Goal: Feedback & Contribution: Contribute content

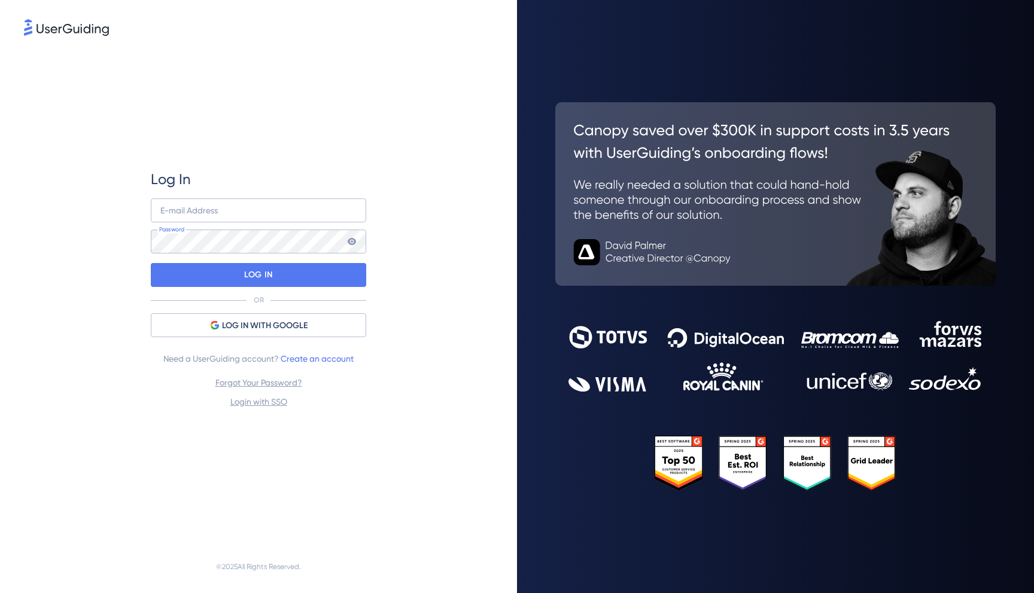
click at [177, 228] on div "E-mail Address Password" at bounding box center [258, 226] width 215 height 55
click at [192, 216] on input "email" at bounding box center [258, 211] width 215 height 24
type input "alejandro.olivares+ug@mattilda.io"
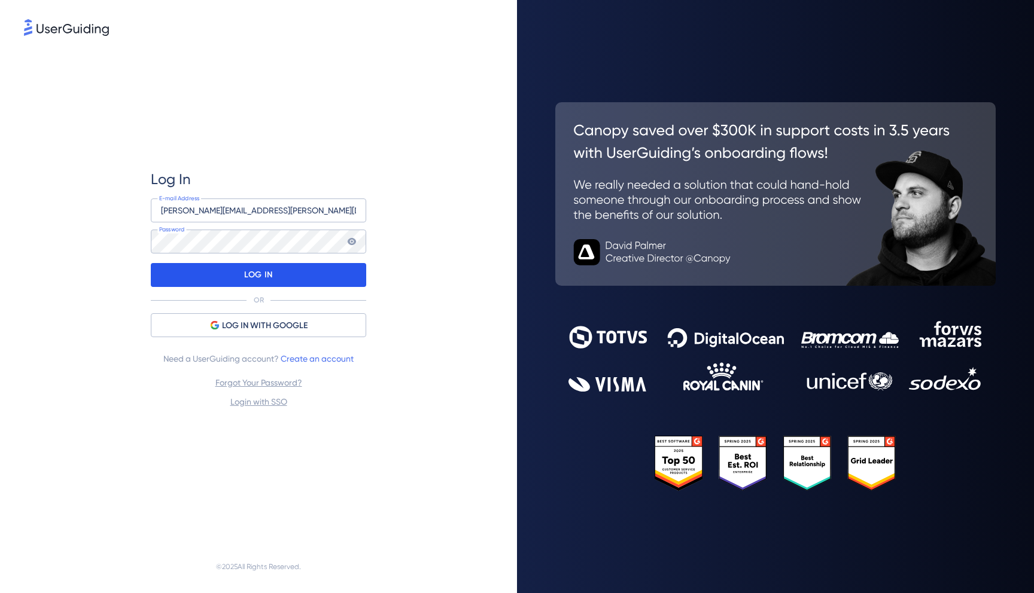
click at [297, 281] on div "LOG IN" at bounding box center [258, 275] width 215 height 24
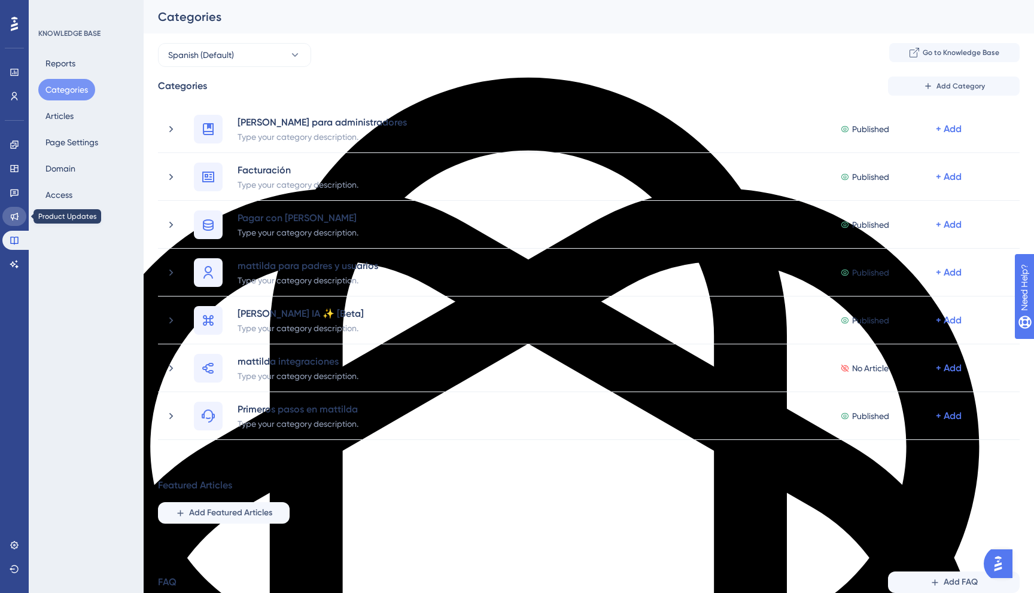
click at [15, 224] on link at bounding box center [14, 216] width 24 height 19
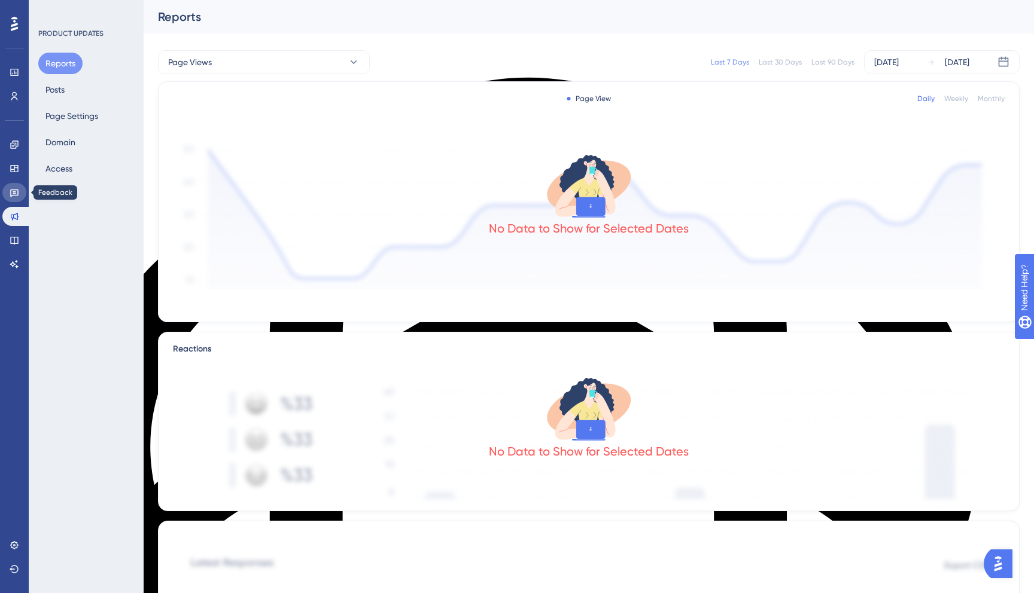
click at [16, 194] on icon at bounding box center [15, 193] width 10 height 10
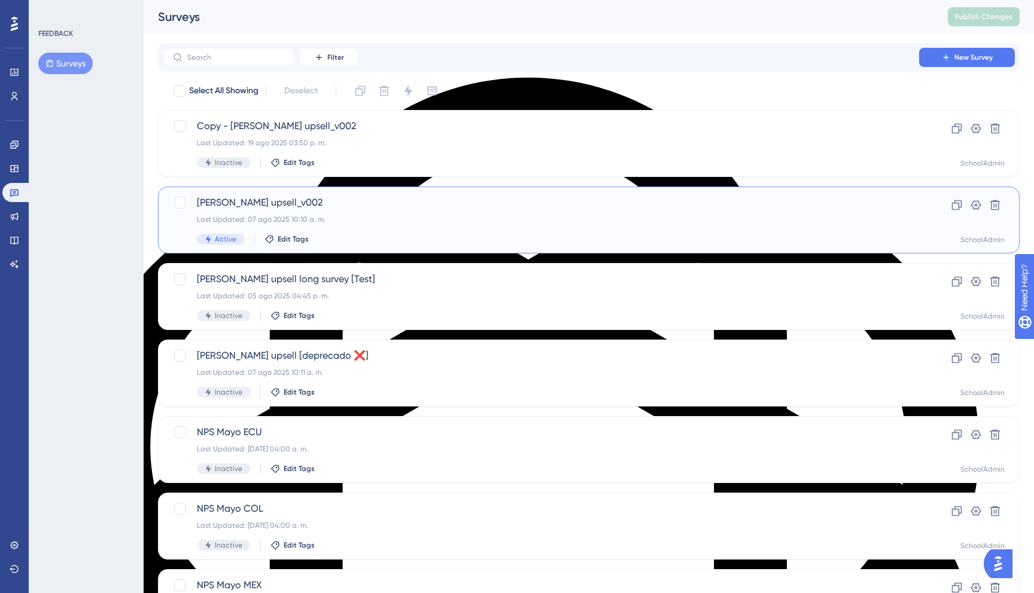
click at [462, 214] on div "Mattilda SIS upsell_v002 Last Updated: 07 ago 2025 10:10 a. m. Active Edit Tags" at bounding box center [541, 220] width 688 height 49
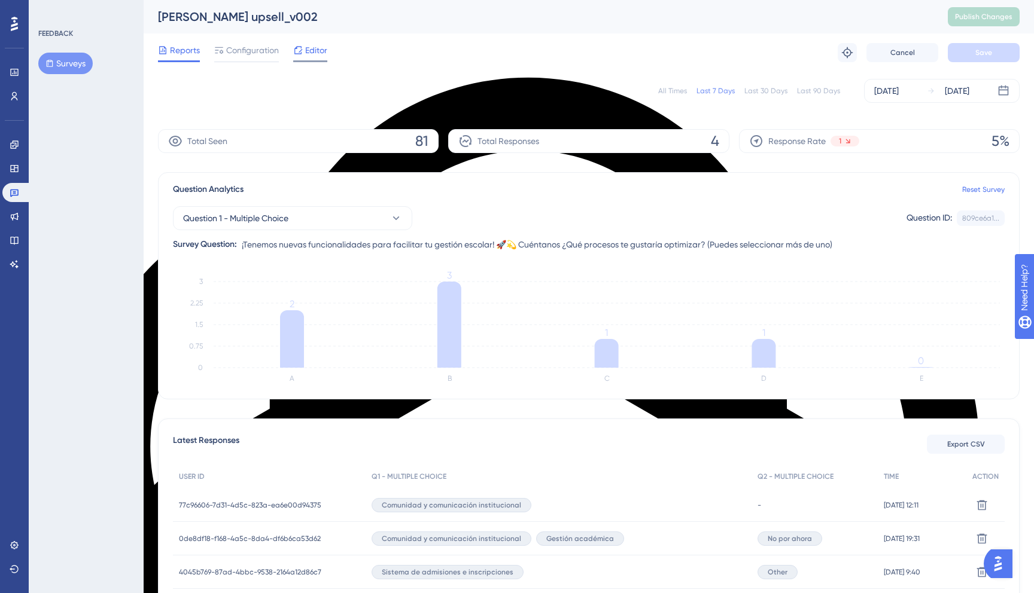
click at [312, 47] on span "Editor" at bounding box center [316, 50] width 22 height 14
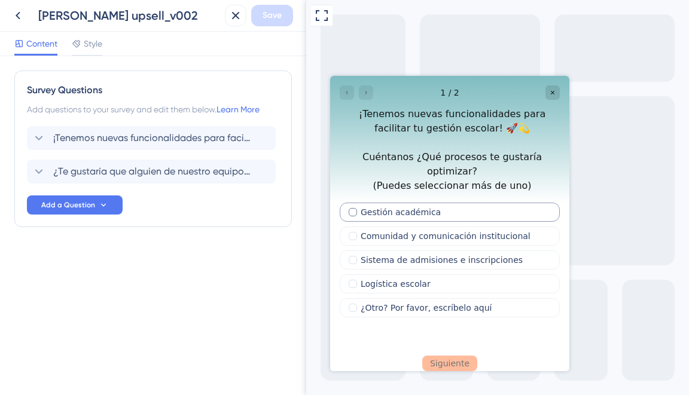
click at [351, 208] on div "Multiple choices rating" at bounding box center [353, 212] width 8 height 8
checkbox input "true"
click at [351, 304] on div "Multiple choices rating" at bounding box center [353, 308] width 8 height 8
checkbox input "true"
click at [408, 309] on input "Multiple choices rating" at bounding box center [394, 318] width 109 height 18
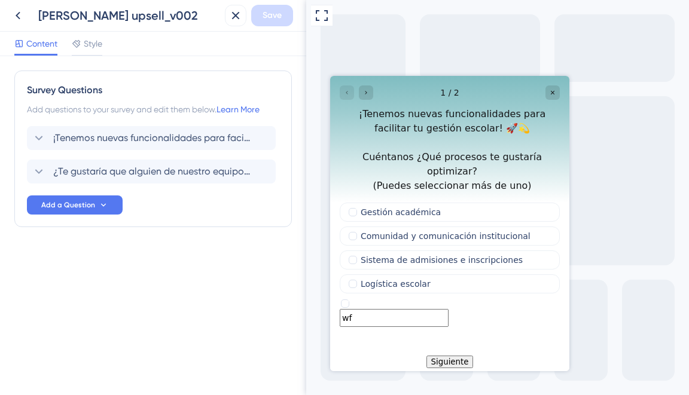
type input "w"
click at [349, 297] on div "Multiple choices rating" at bounding box center [345, 304] width 8 height 14
checkbox input "false"
click at [447, 356] on button "Siguiente" at bounding box center [450, 362] width 47 height 13
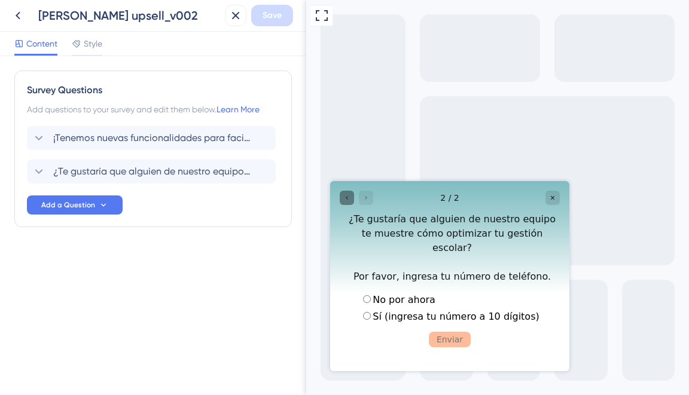
click at [343, 198] on icon "Go to Question 1" at bounding box center [346, 197] width 7 height 7
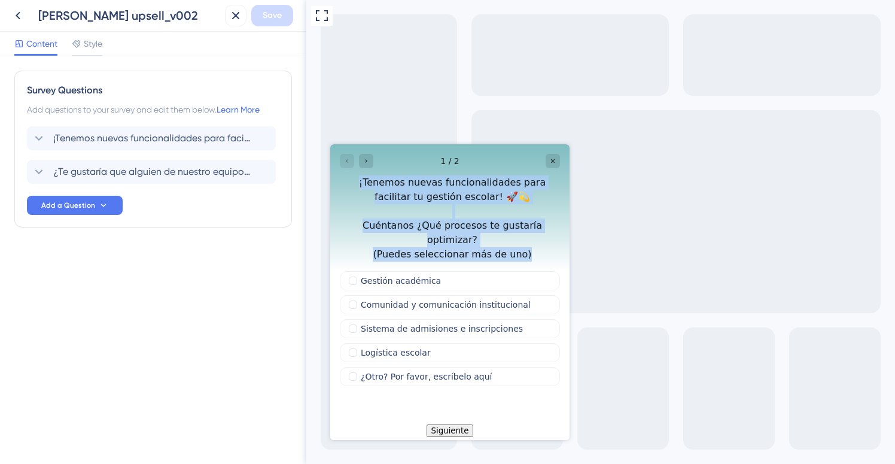
drag, startPoint x: 346, startPoint y: 182, endPoint x: 542, endPoint y: 239, distance: 204.3
click at [542, 239] on div "¡Tenemos nuevas funcionalidades para facilitar tu gestión escolar! 🚀💫 Cuéntanos…" at bounding box center [452, 218] width 215 height 86
copy div "¡Tenemos nuevas funcionalidades para facilitar tu gestión escolar! 🚀💫 Cuéntanos…"
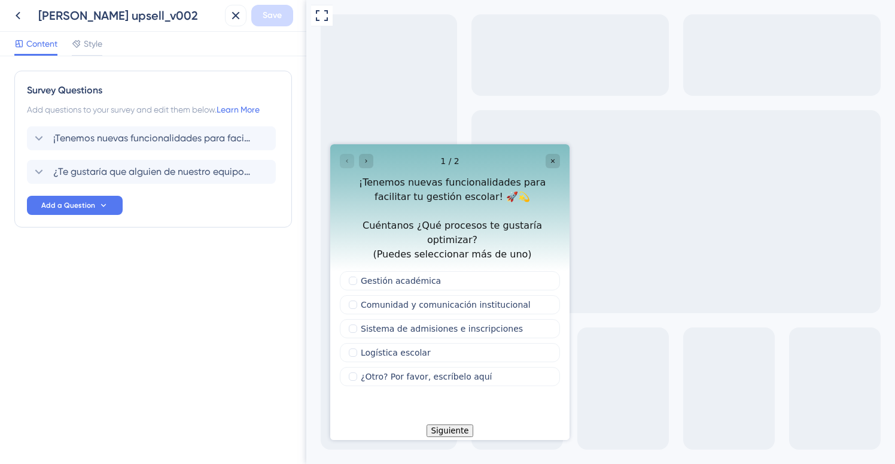
drag, startPoint x: 506, startPoint y: 381, endPoint x: 395, endPoint y: 394, distance: 111.4
click at [395, 394] on div "Gestión académica Comunidad y comunicación institucional Sistema de admisiones …" at bounding box center [450, 343] width 220 height 144
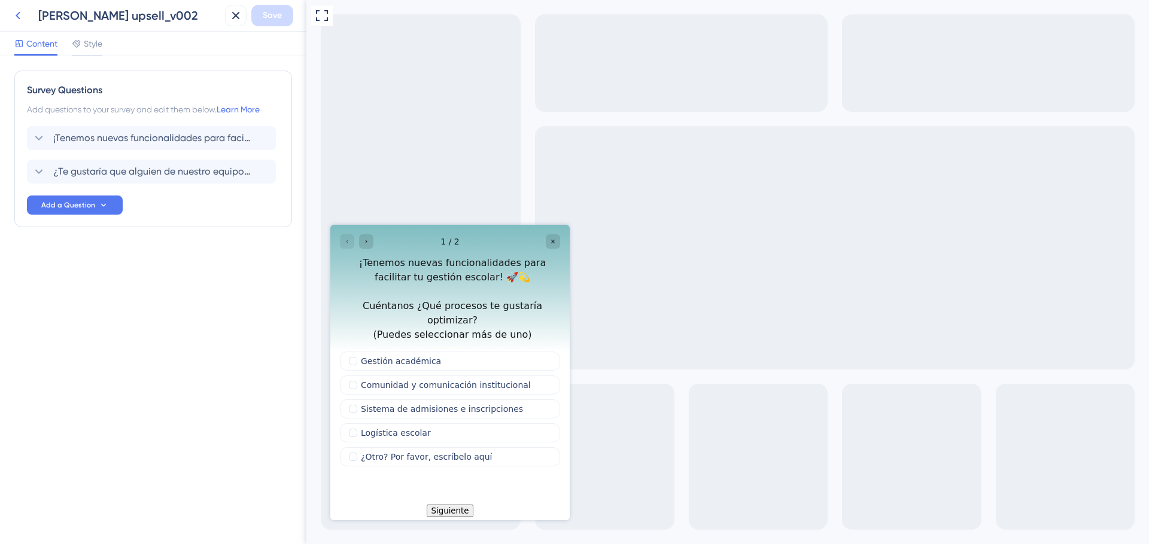
click at [20, 8] on icon at bounding box center [18, 15] width 14 height 14
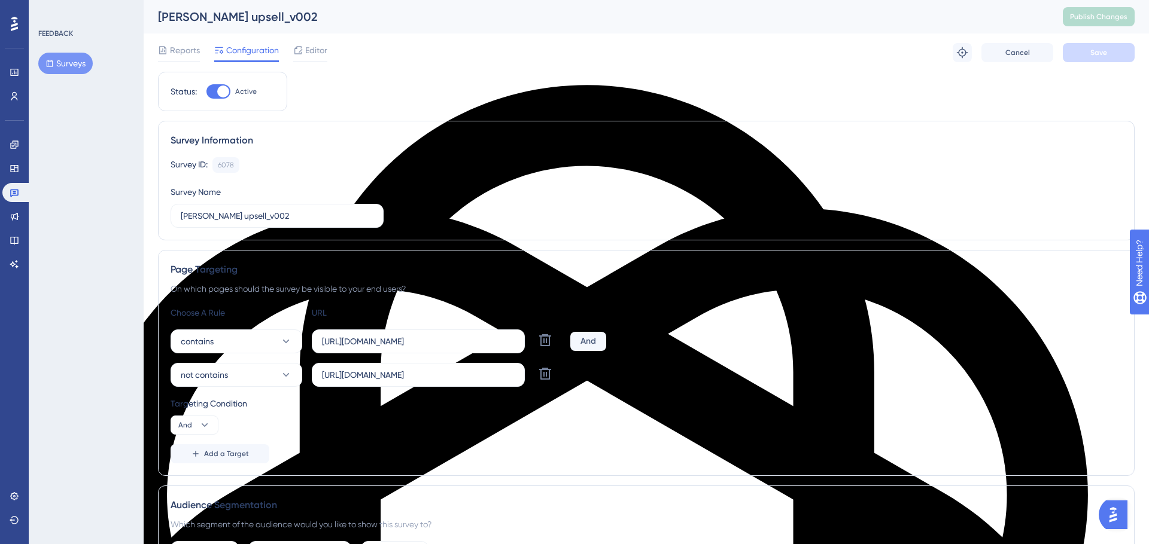
click at [108, 147] on div "FEEDBACK Surveys" at bounding box center [86, 272] width 115 height 544
click at [19, 168] on link at bounding box center [14, 168] width 24 height 19
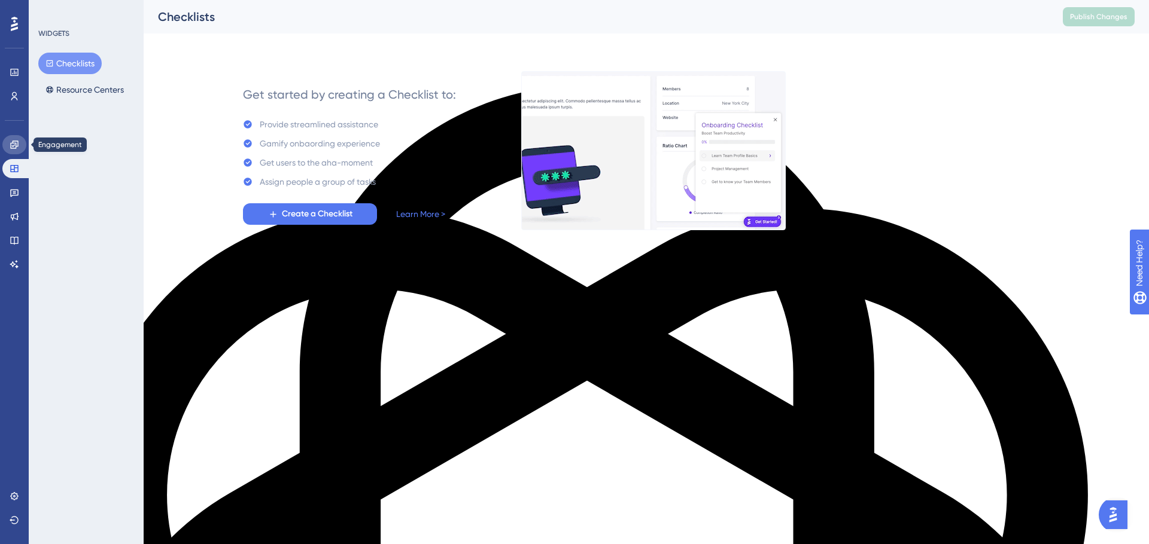
click at [24, 145] on link at bounding box center [14, 144] width 24 height 19
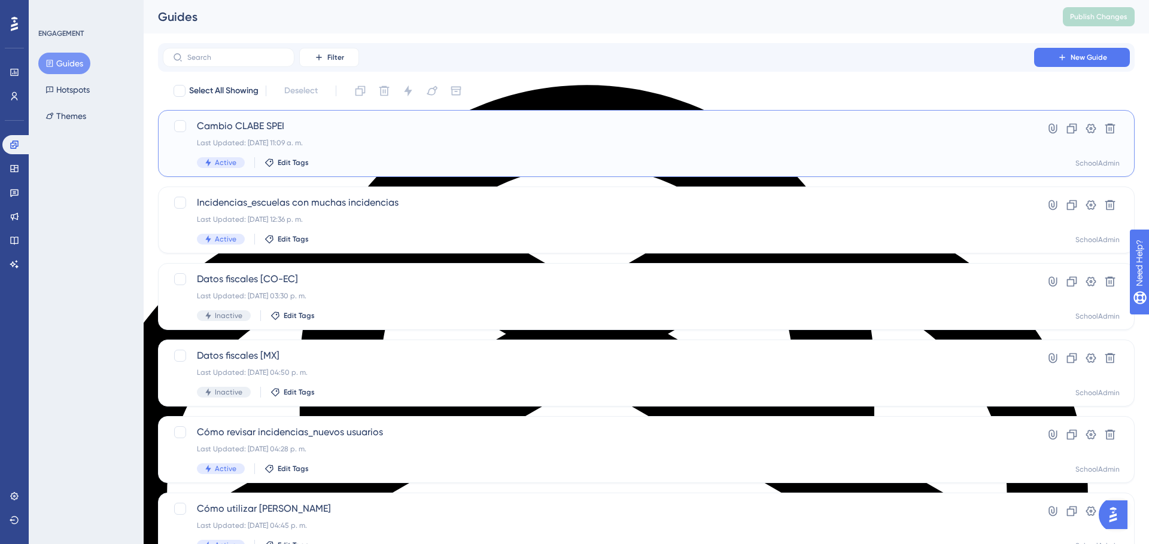
click at [480, 173] on div "Cambio CLABE SPEI Last Updated: 18 ago 2025 11:09 a. m. Active Edit Tags Hyperl…" at bounding box center [646, 143] width 976 height 67
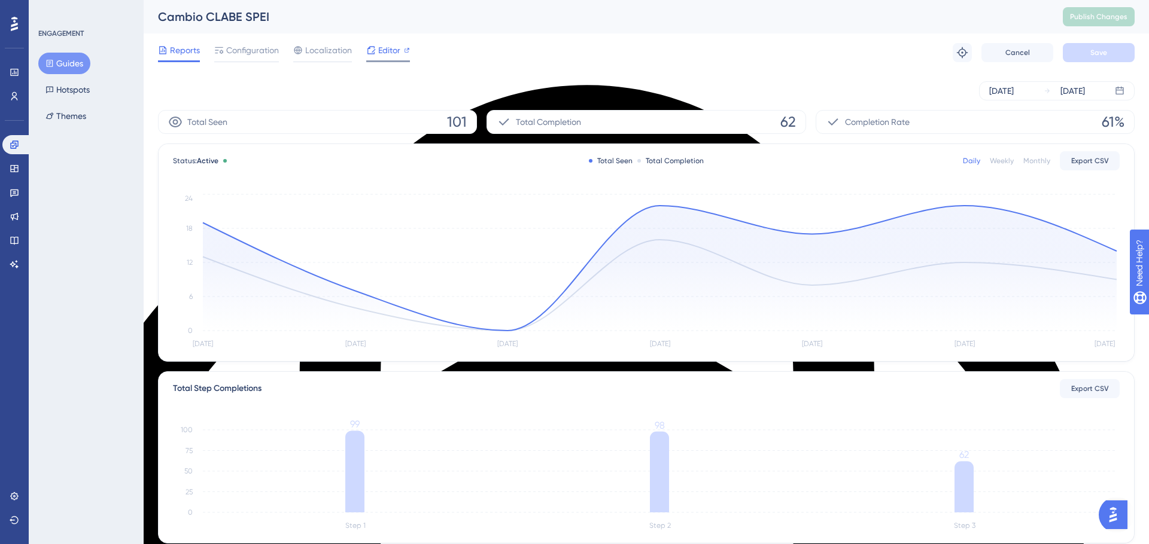
click at [397, 51] on span "Editor" at bounding box center [389, 50] width 22 height 14
click at [251, 46] on span "Configuration" at bounding box center [252, 50] width 53 height 14
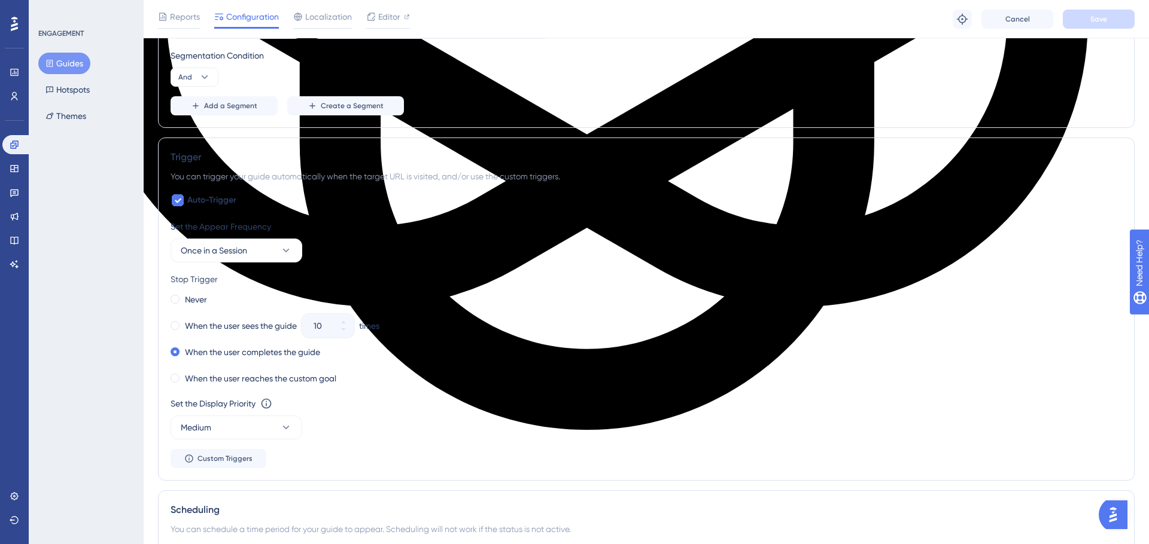
scroll to position [702, 0]
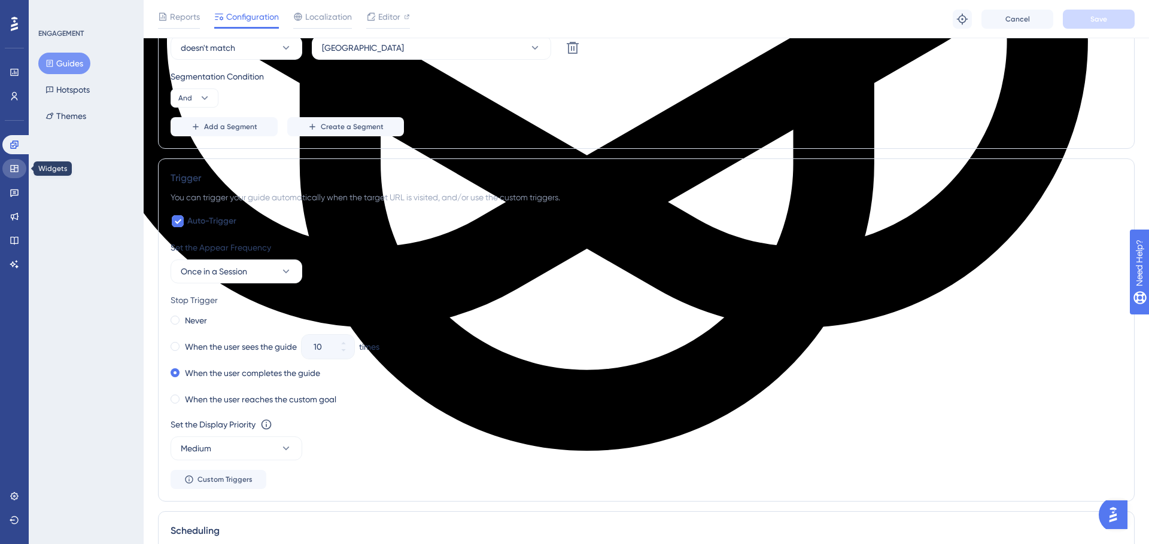
click at [11, 170] on icon at bounding box center [14, 168] width 8 height 7
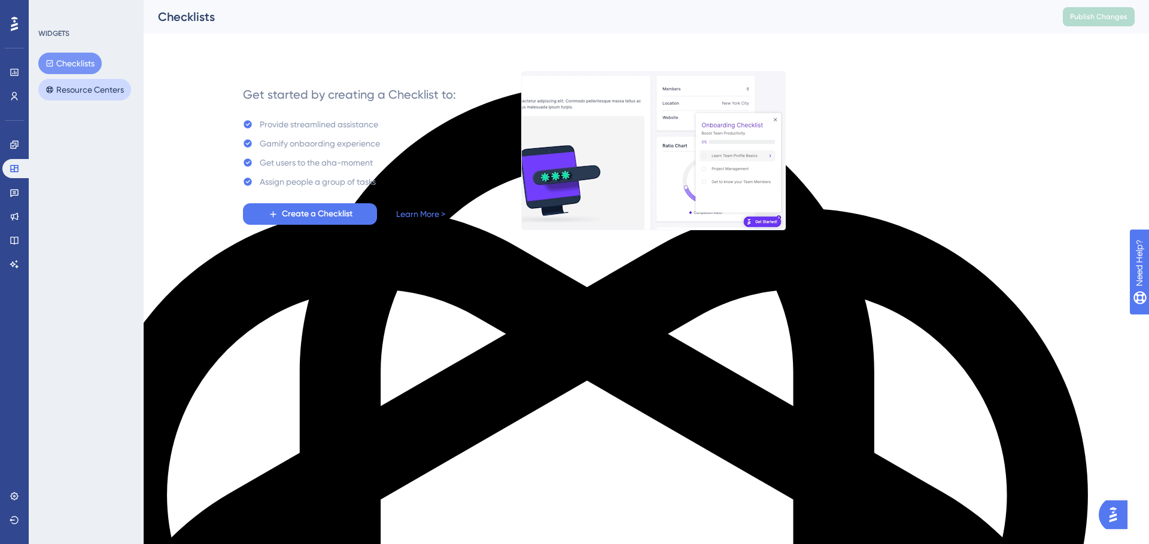
click at [86, 86] on button "Resource Centers" at bounding box center [84, 90] width 93 height 22
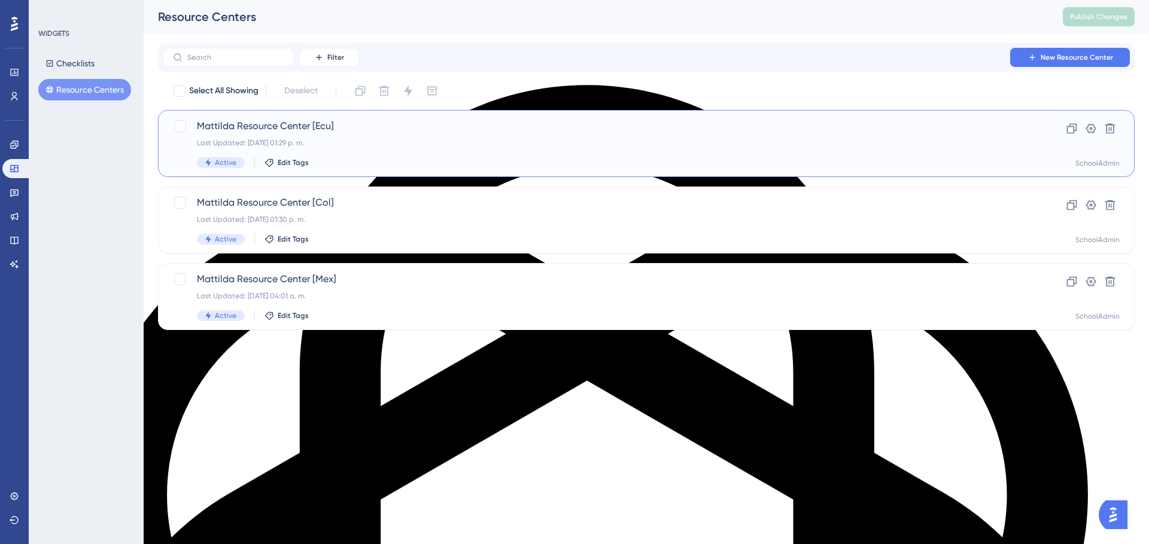
click at [837, 164] on div "Active Edit Tags" at bounding box center [598, 162] width 803 height 11
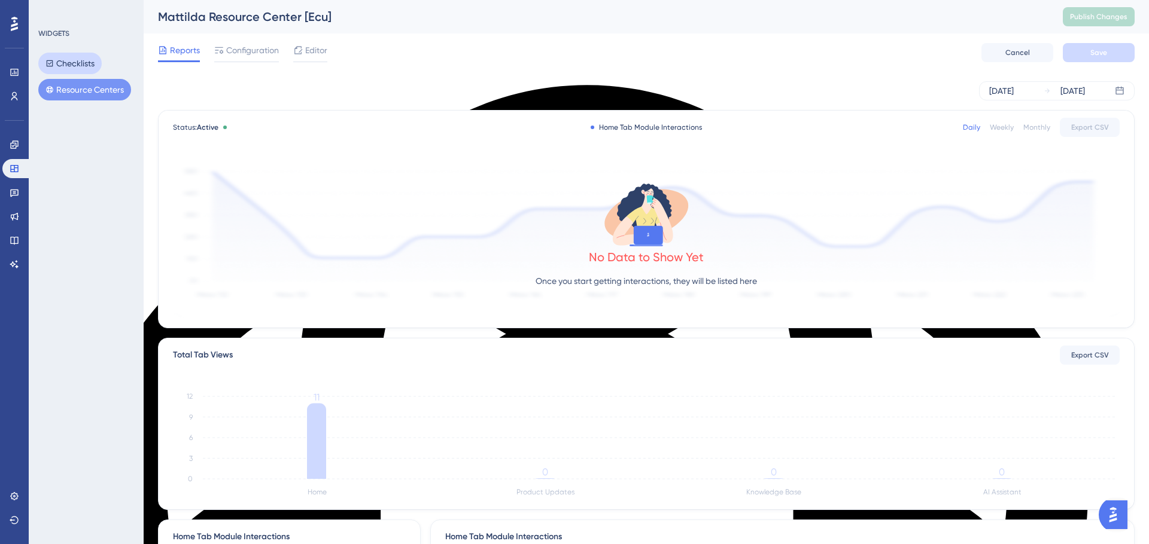
click at [84, 54] on button "Checklists" at bounding box center [69, 64] width 63 height 22
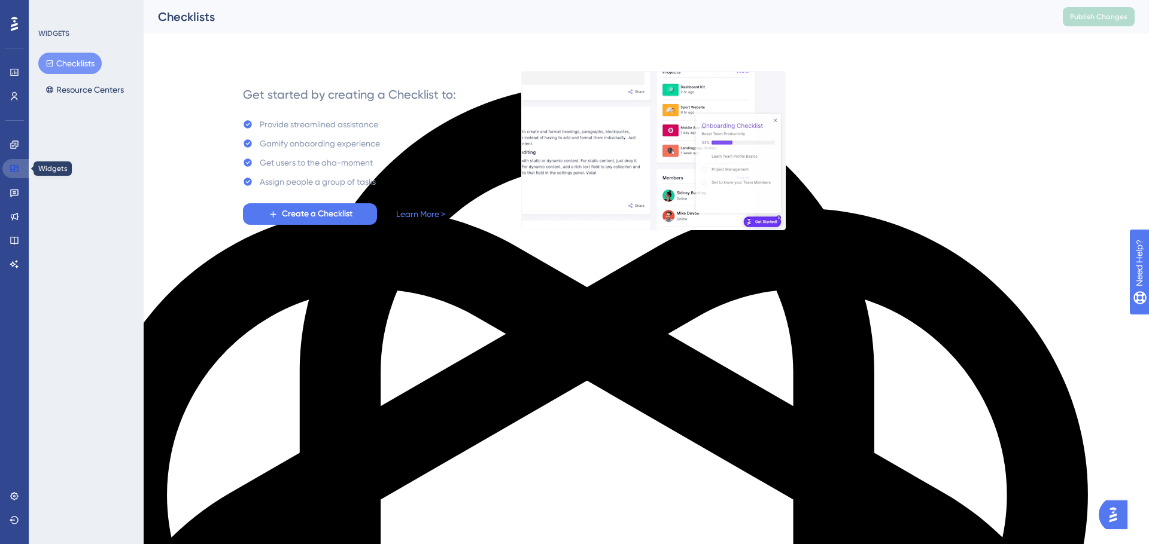
click at [11, 172] on icon at bounding box center [14, 168] width 8 height 7
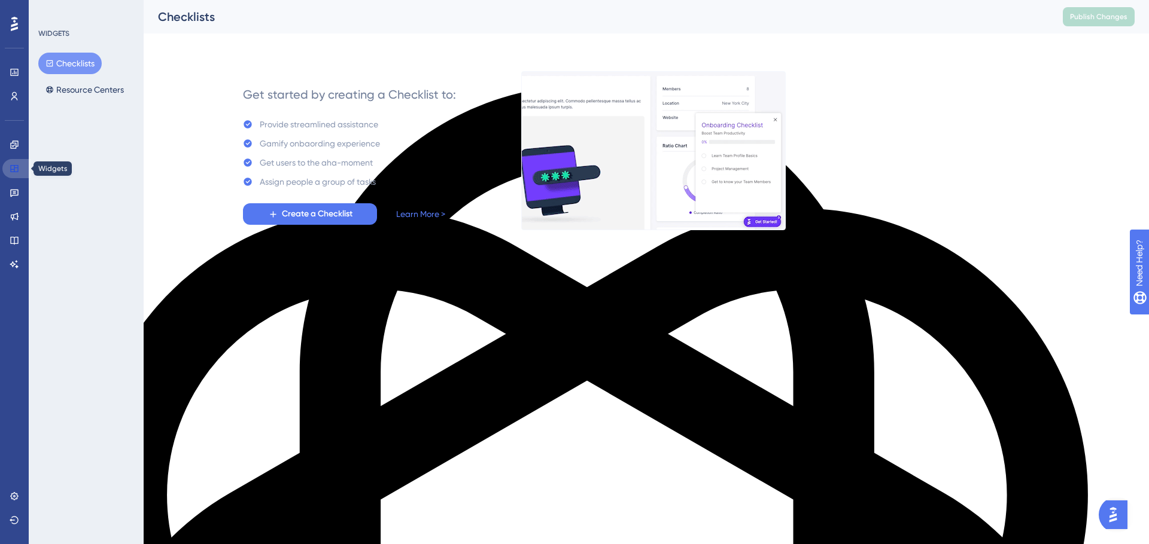
click at [19, 166] on icon at bounding box center [15, 169] width 10 height 10
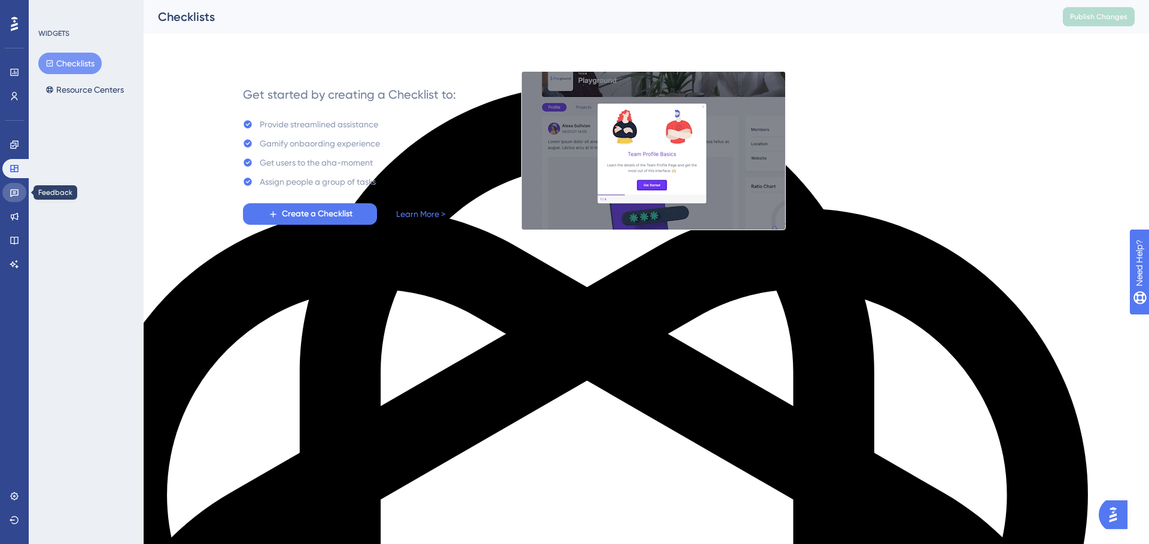
click at [11, 193] on icon at bounding box center [15, 193] width 10 height 10
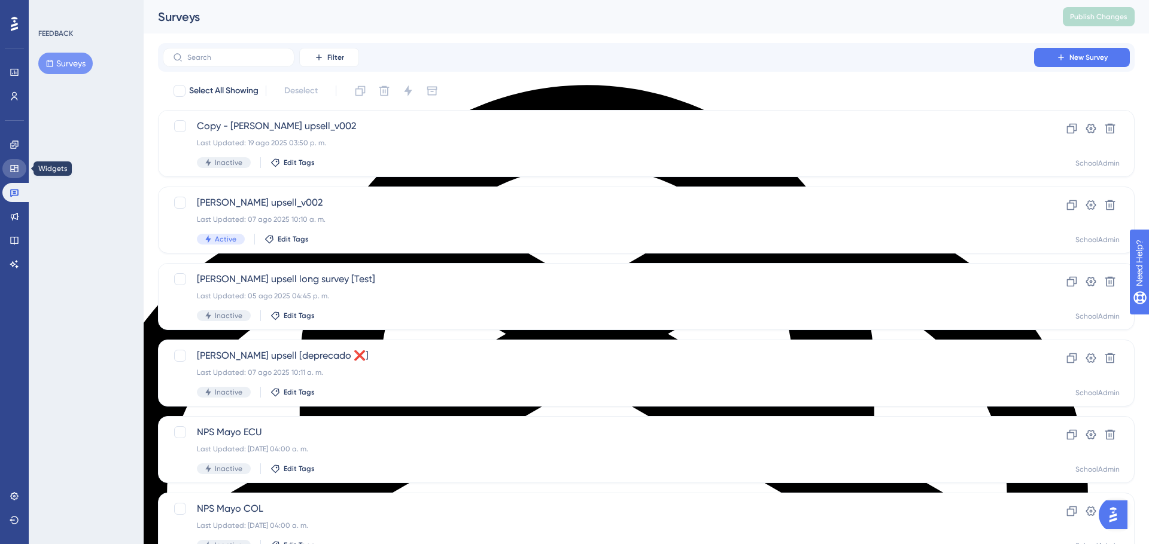
click at [19, 166] on icon at bounding box center [15, 169] width 10 height 10
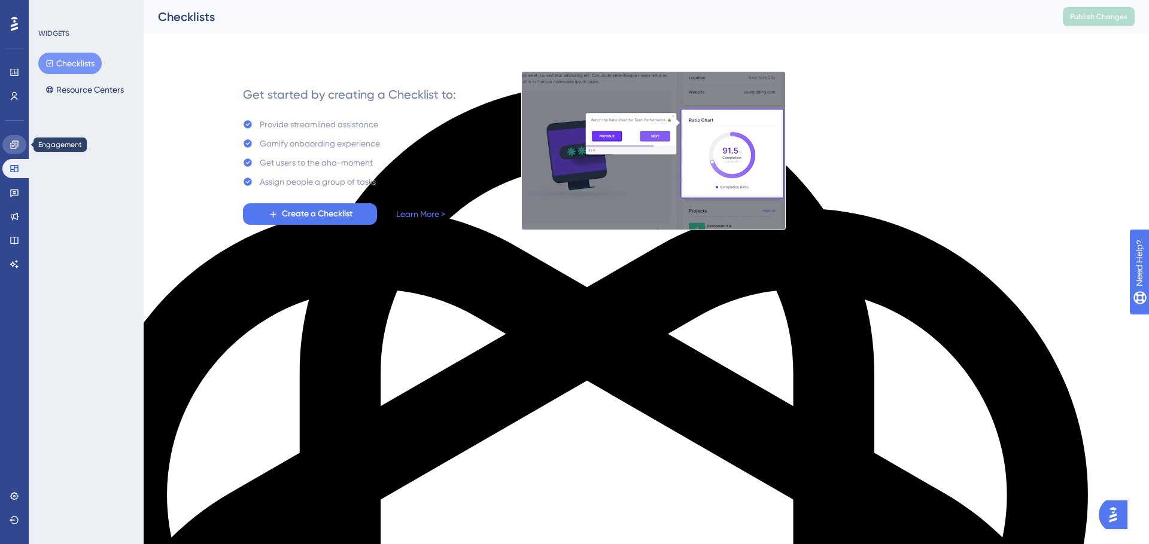
click at [5, 144] on link at bounding box center [14, 144] width 24 height 19
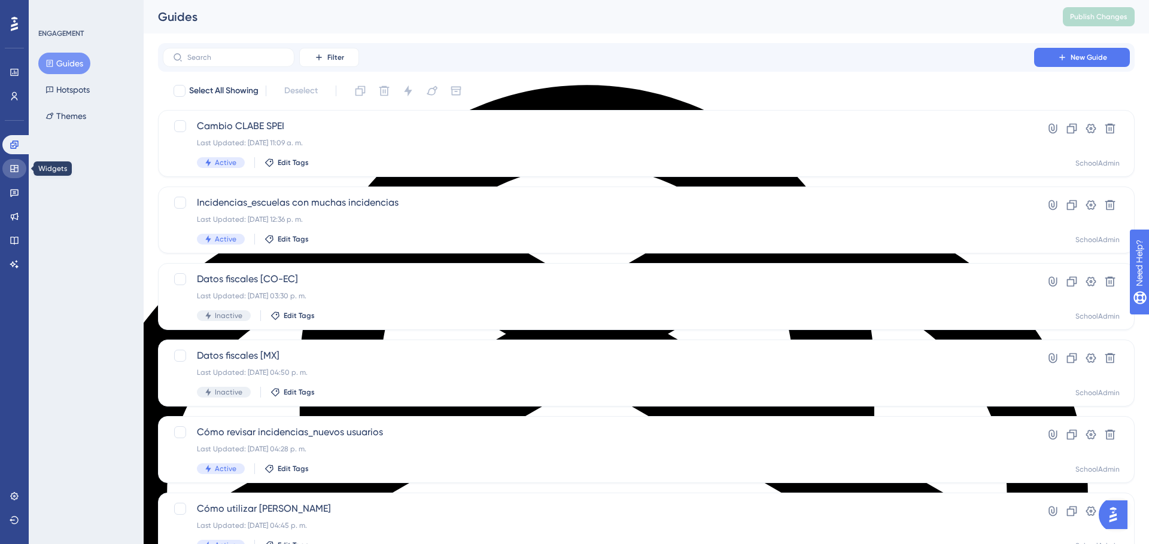
click at [12, 175] on link at bounding box center [14, 168] width 24 height 19
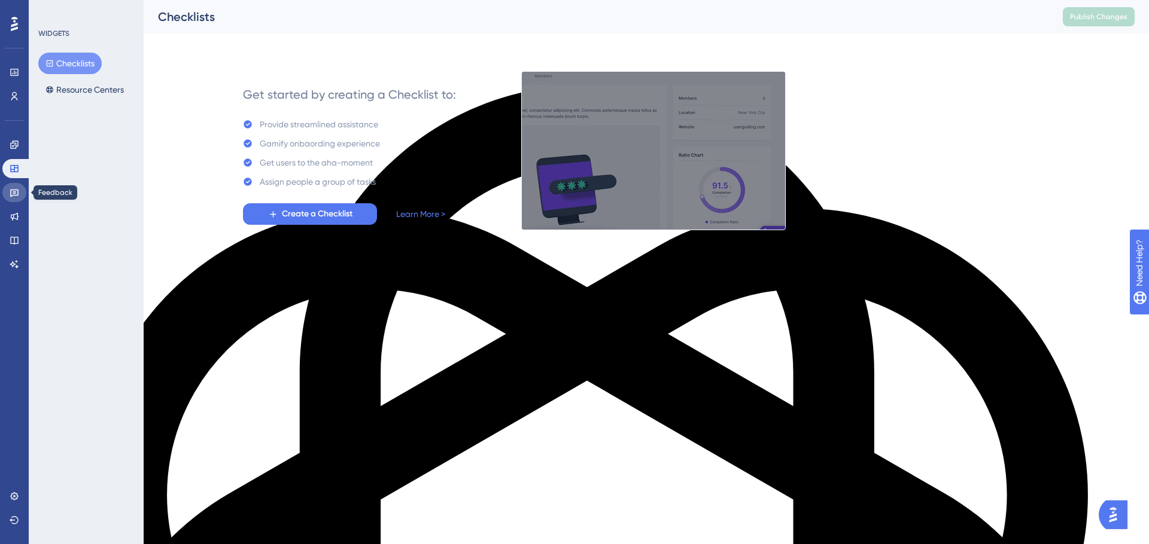
click at [12, 190] on icon at bounding box center [14, 194] width 8 height 8
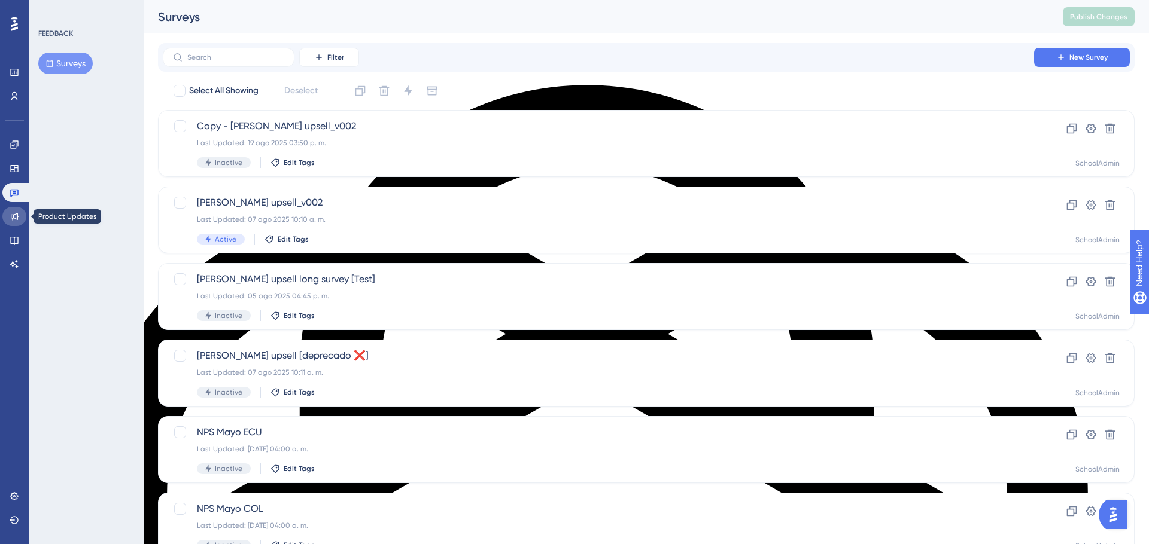
click at [10, 212] on icon at bounding box center [15, 217] width 10 height 10
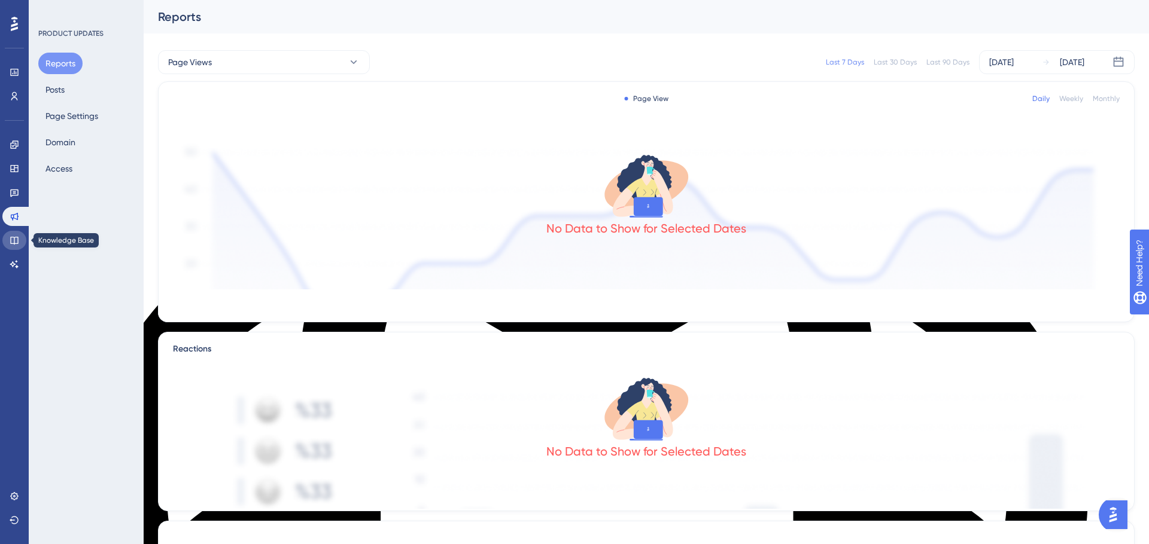
click at [12, 240] on icon at bounding box center [15, 241] width 10 height 10
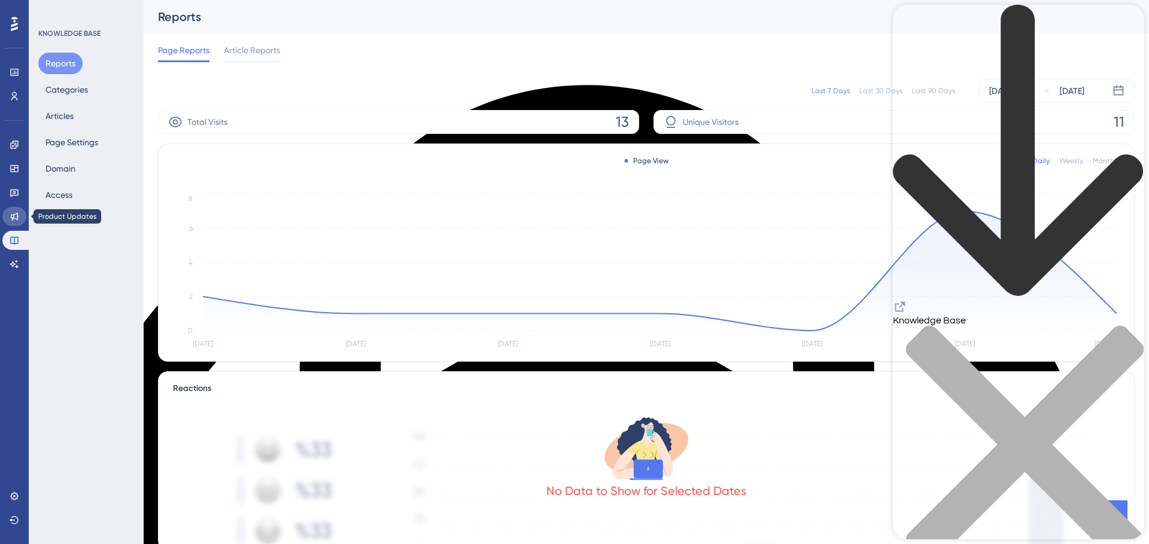
click at [18, 223] on link at bounding box center [14, 216] width 24 height 19
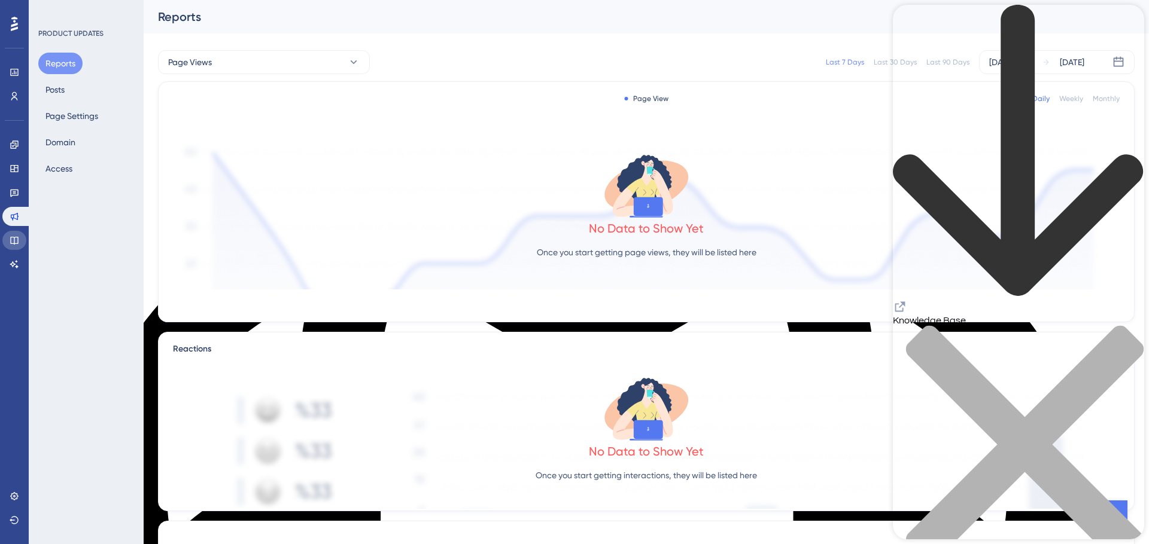
click at [14, 239] on icon at bounding box center [15, 241] width 10 height 10
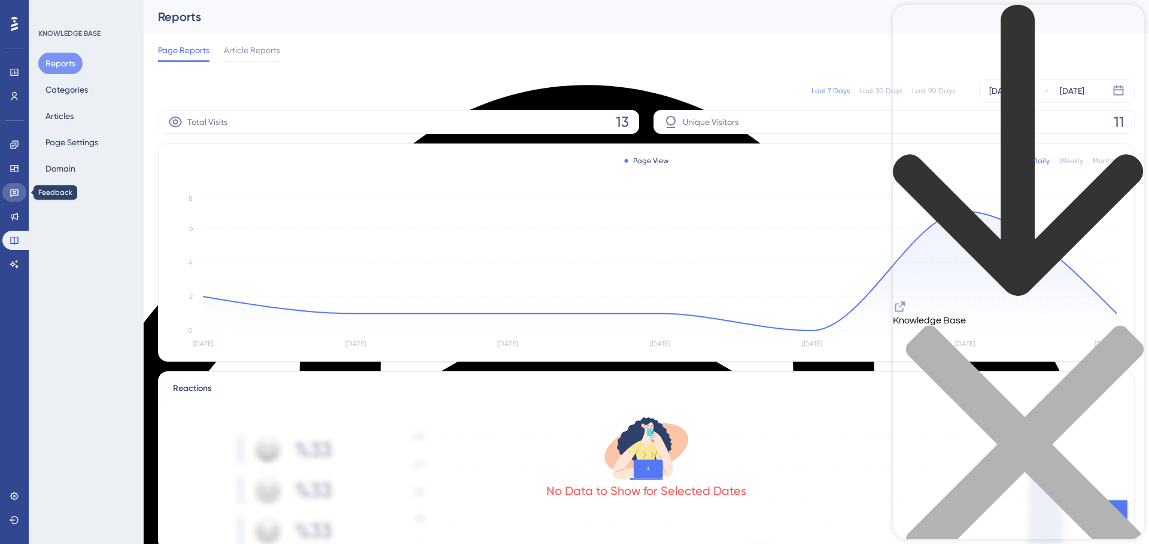
click at [16, 191] on icon at bounding box center [15, 193] width 10 height 10
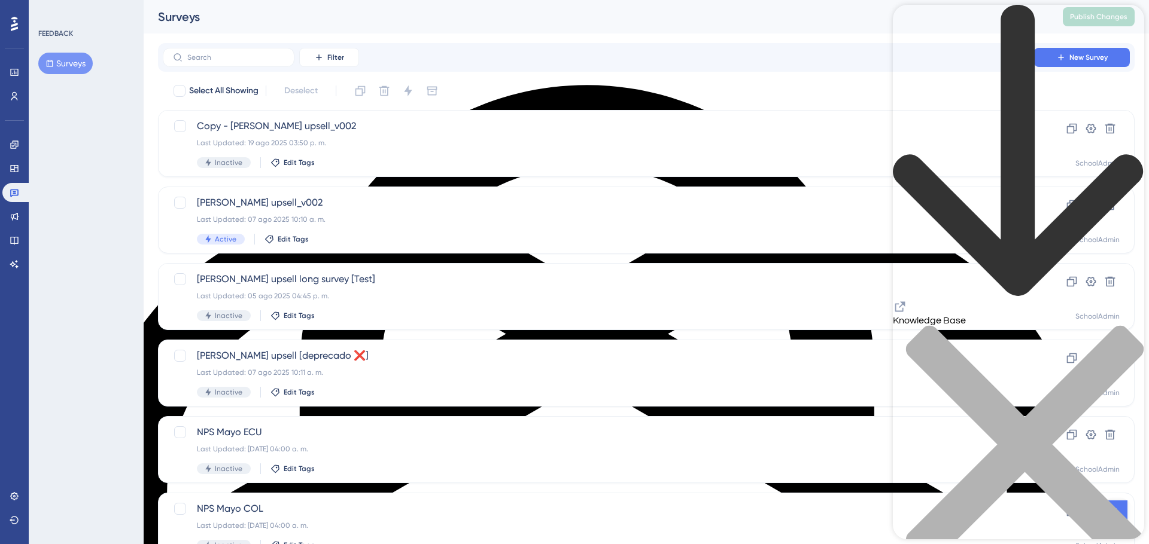
click at [1033, 325] on icon "close resource center" at bounding box center [1018, 450] width 251 height 251
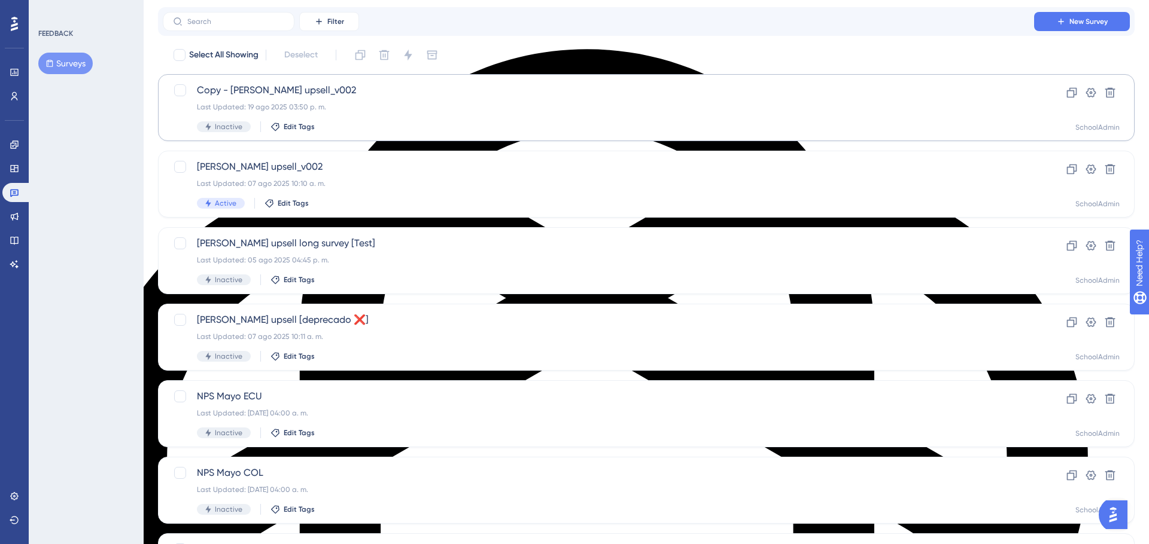
scroll to position [46, 0]
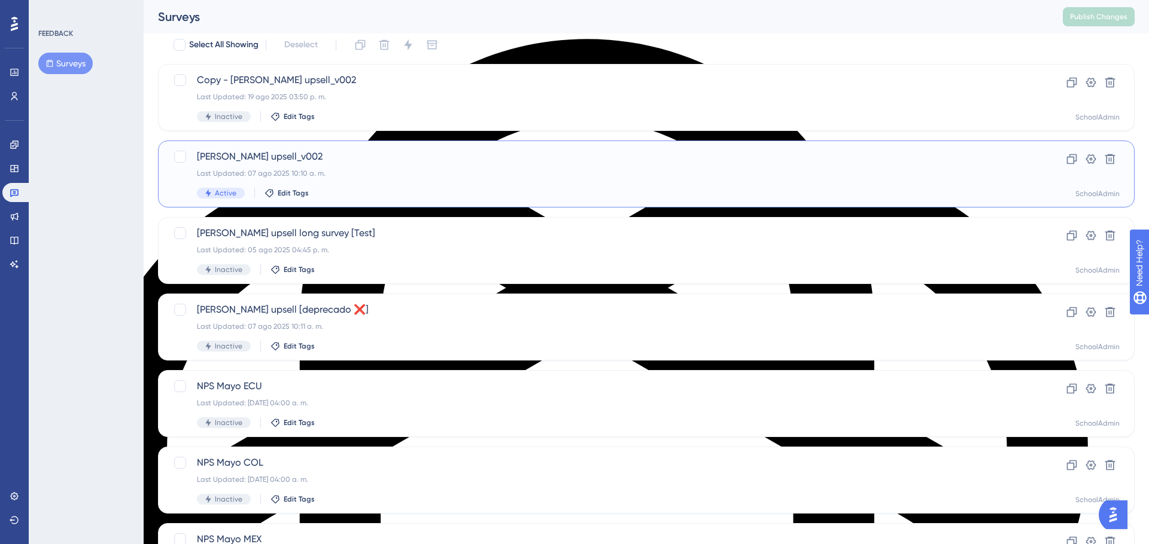
click at [400, 178] on div "Mattilda SIS upsell_v002 Last Updated: 07 ago 2025 10:10 a. m. Active Edit Tags" at bounding box center [598, 174] width 803 height 49
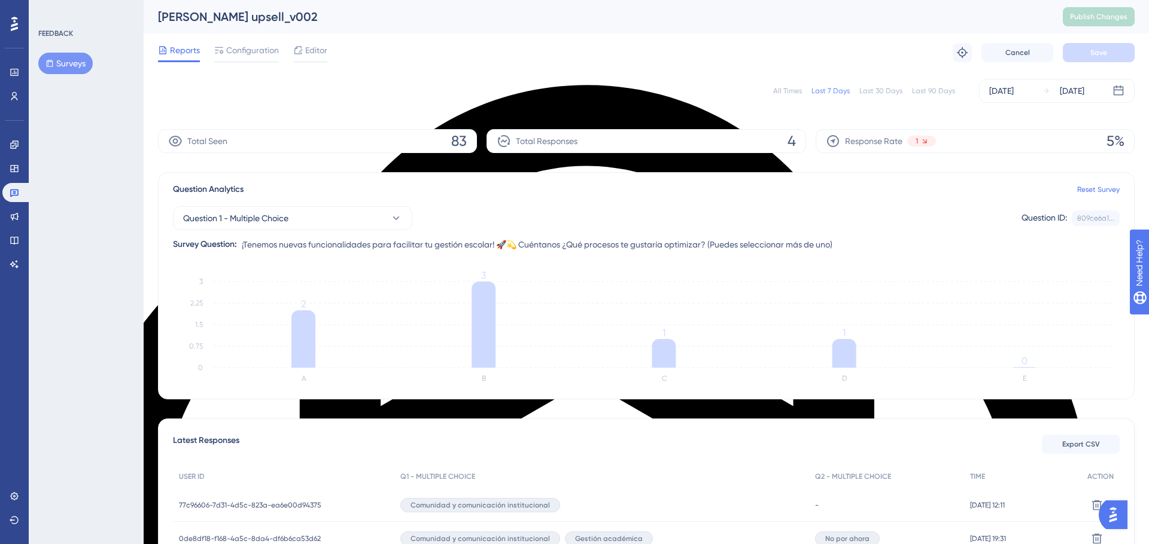
click at [75, 58] on button "Surveys" at bounding box center [65, 64] width 54 height 22
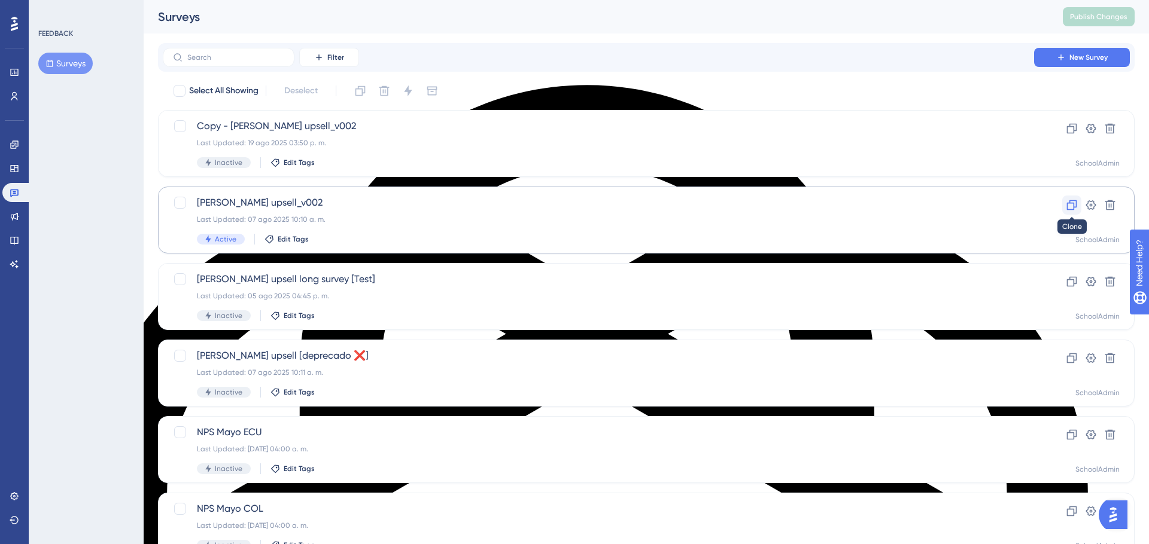
click at [1033, 208] on icon at bounding box center [1071, 205] width 12 height 12
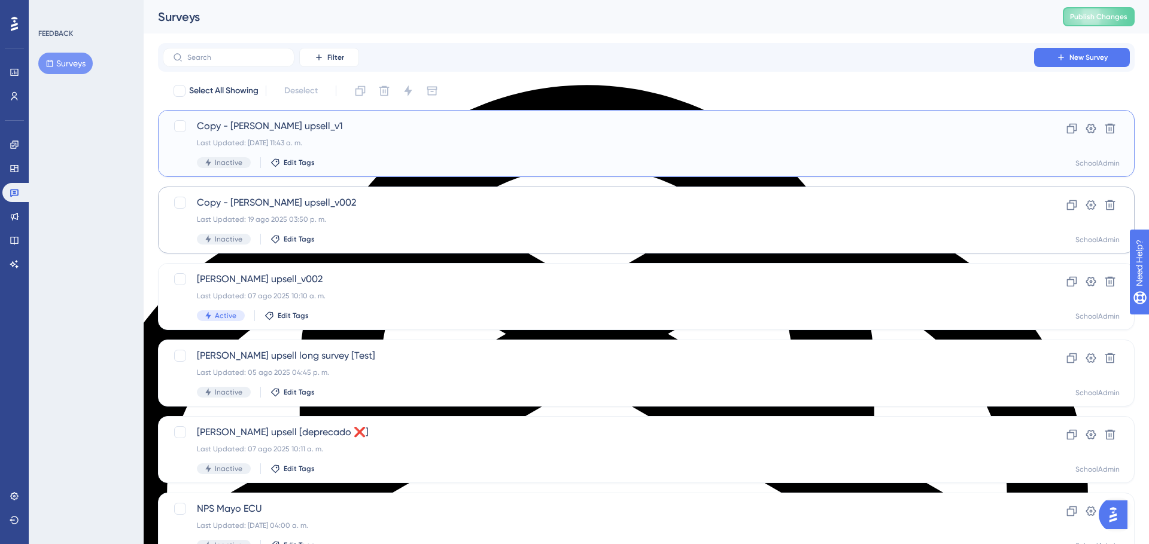
click at [361, 138] on div "Last Updated: 28 ago 2025 11:43 a. m." at bounding box center [598, 143] width 803 height 10
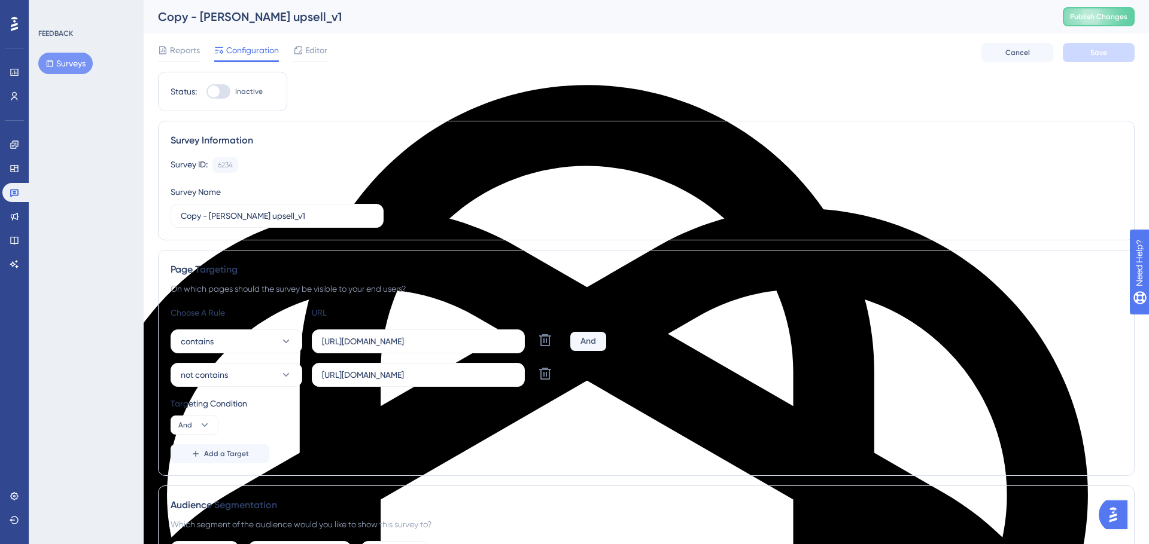
click at [202, 16] on div "Copy - Mattilda SIS upsell_v1" at bounding box center [595, 16] width 875 height 17
drag, startPoint x: 211, startPoint y: 217, endPoint x: 139, endPoint y: 212, distance: 72.0
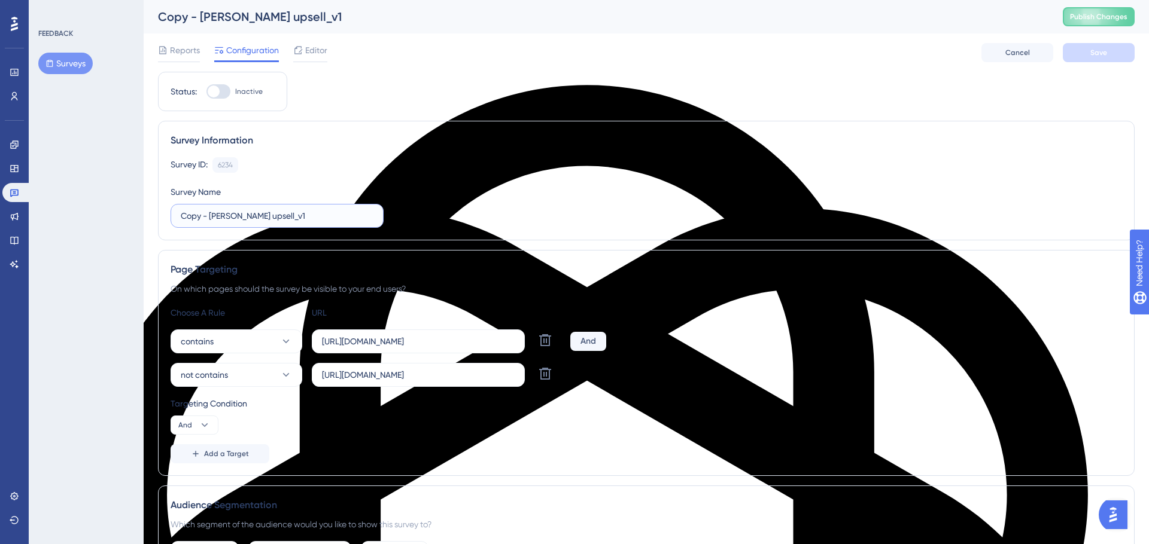
drag, startPoint x: 304, startPoint y: 219, endPoint x: 144, endPoint y: 206, distance: 160.3
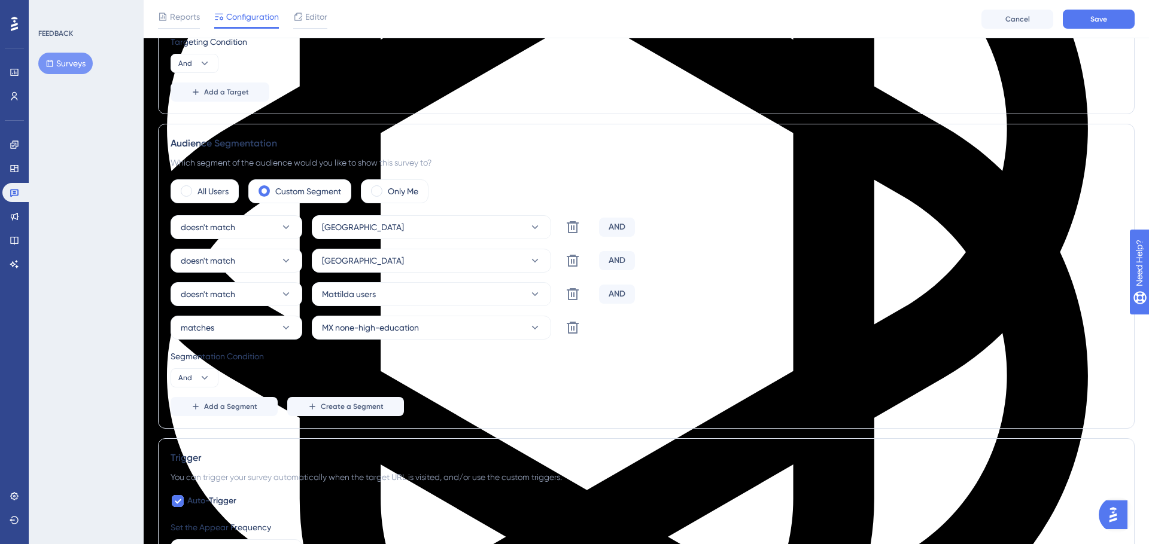
scroll to position [373, 0]
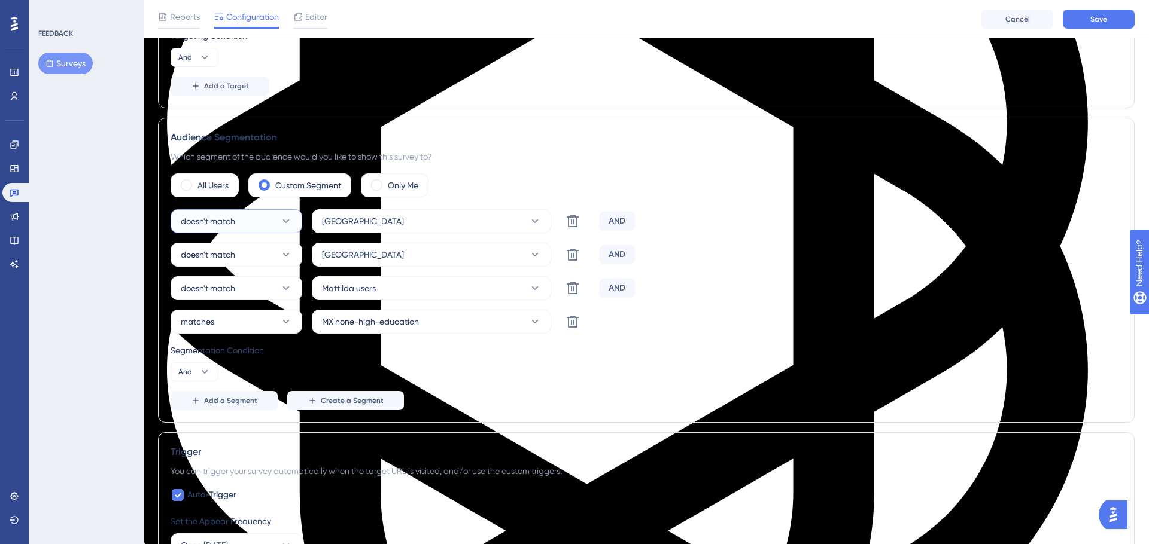
click at [287, 224] on icon at bounding box center [286, 221] width 12 height 12
click at [224, 252] on div "matches matches" at bounding box center [236, 258] width 97 height 24
click at [277, 258] on button "doesn't match" at bounding box center [236, 255] width 132 height 24
click at [235, 288] on div "matches matches" at bounding box center [236, 291] width 97 height 24
click at [535, 223] on icon at bounding box center [535, 221] width 12 height 12
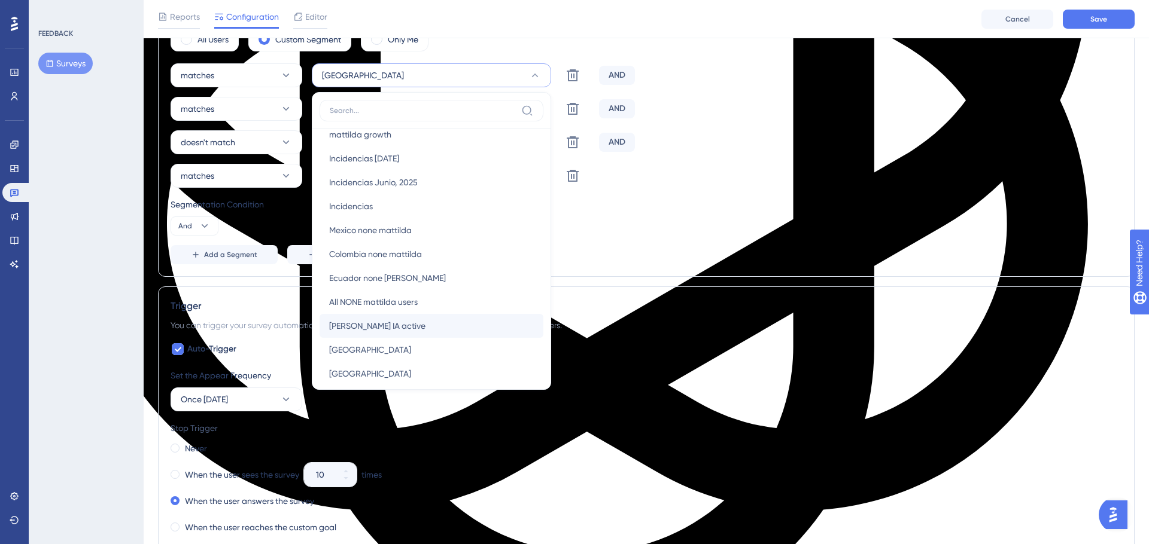
scroll to position [192, 0]
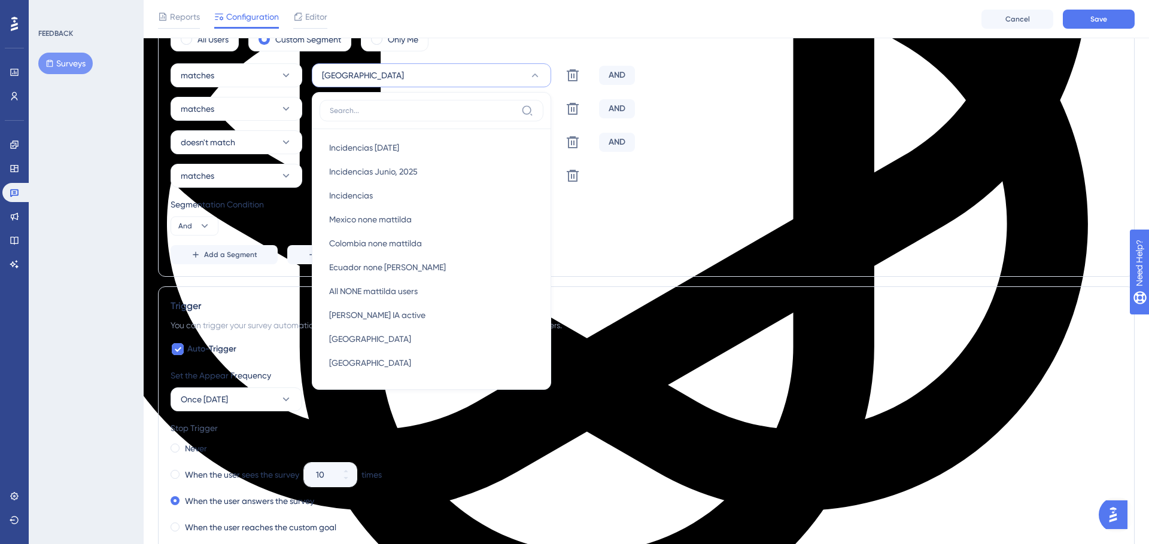
click at [107, 154] on div "FEEDBACK Surveys" at bounding box center [86, 272] width 115 height 544
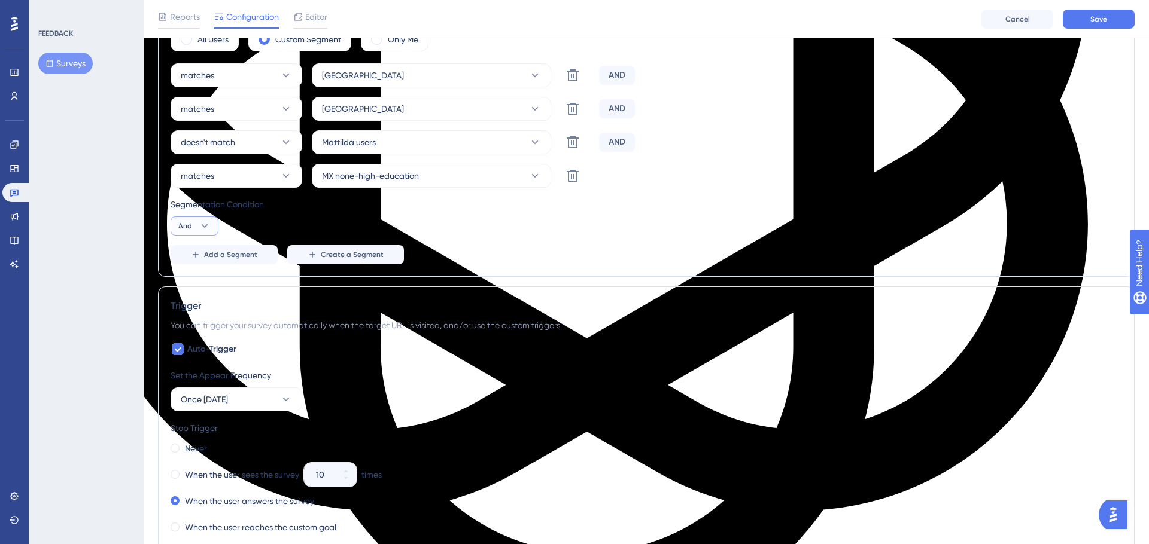
click at [206, 220] on icon at bounding box center [205, 226] width 12 height 12
click at [185, 278] on span "Or" at bounding box center [188, 284] width 10 height 14
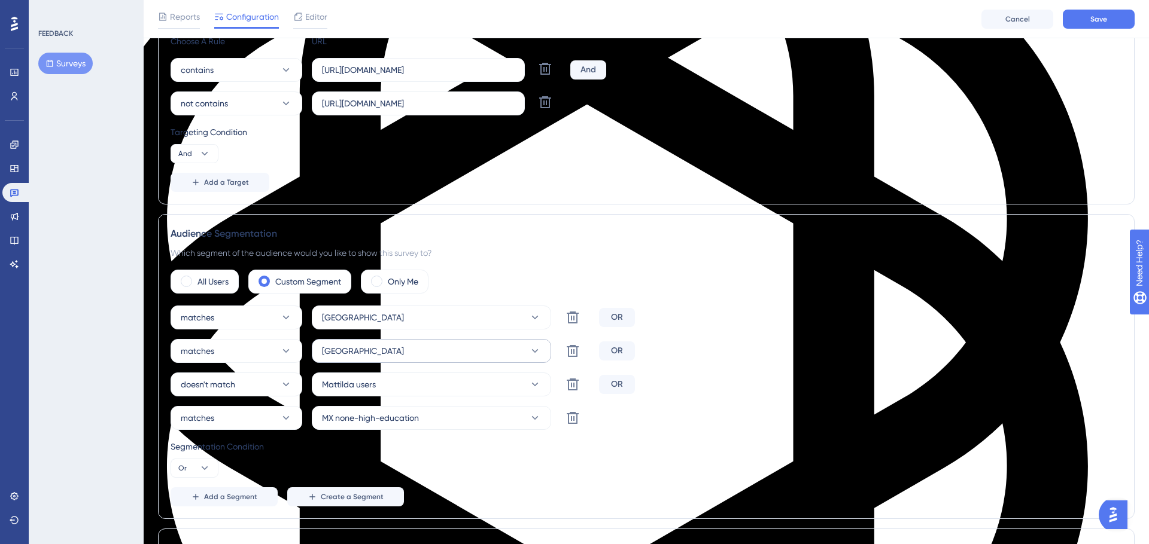
scroll to position [0, 0]
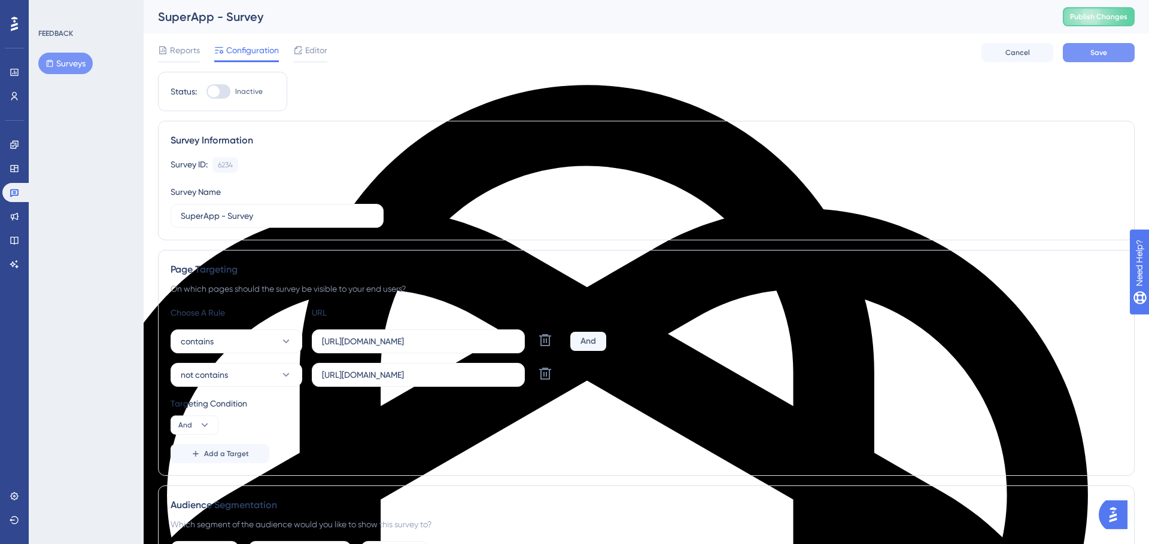
click at [1033, 56] on span "Save" at bounding box center [1098, 53] width 17 height 10
click at [1033, 17] on span "Publish Changes" at bounding box center [1098, 17] width 57 height 10
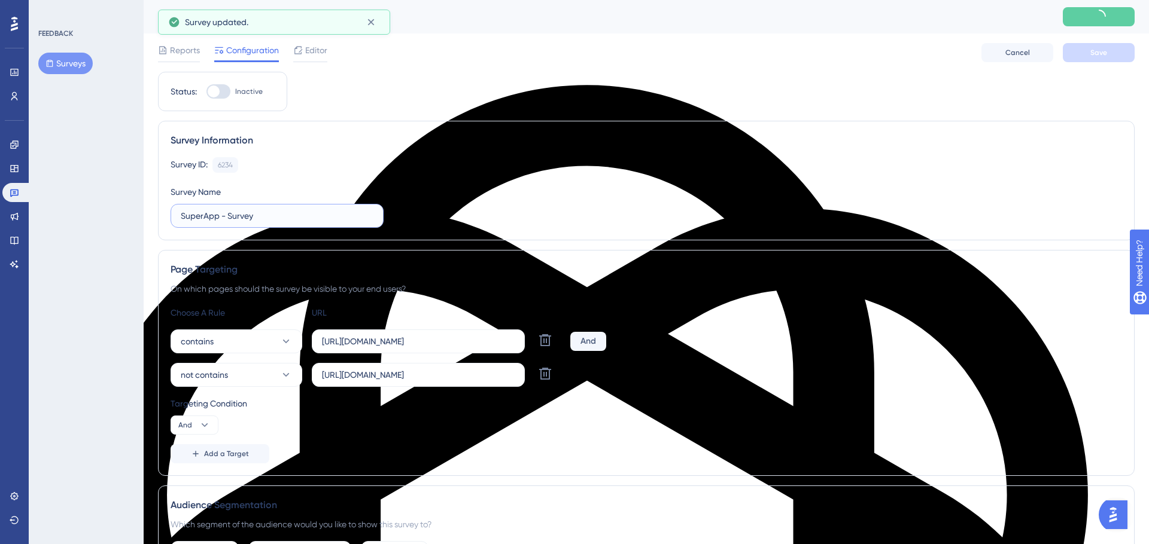
click at [261, 217] on input "SuperApp - Survey" at bounding box center [277, 215] width 193 height 13
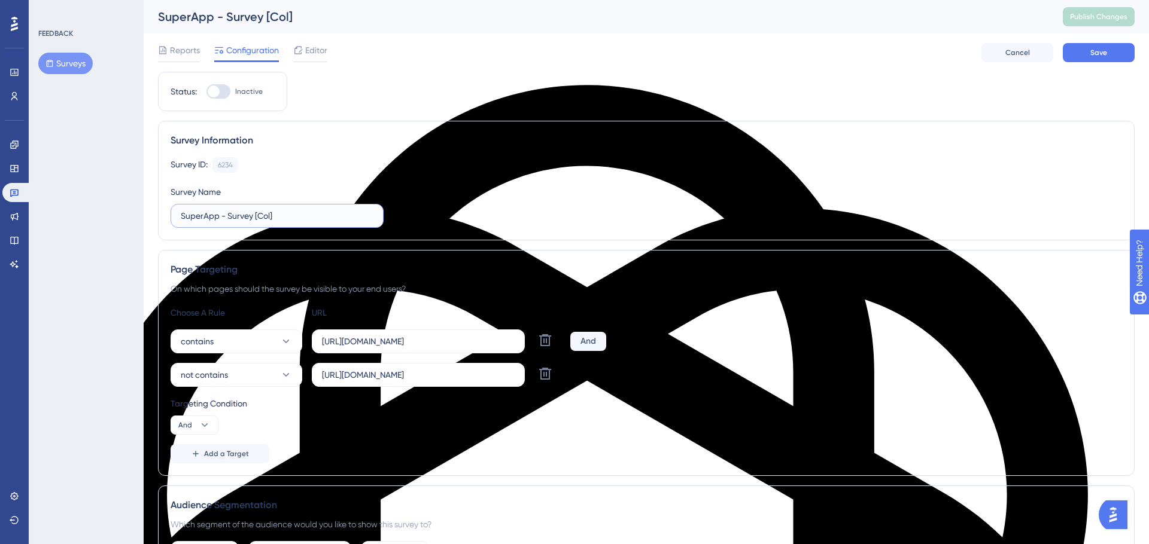
type input "SuperApp - Survey [Col]"
click at [499, 193] on div "Survey ID: 6234 Copy Survey Name SuperApp - Survey [Col]" at bounding box center [645, 192] width 951 height 71
click at [1033, 57] on button "Save" at bounding box center [1098, 52] width 72 height 19
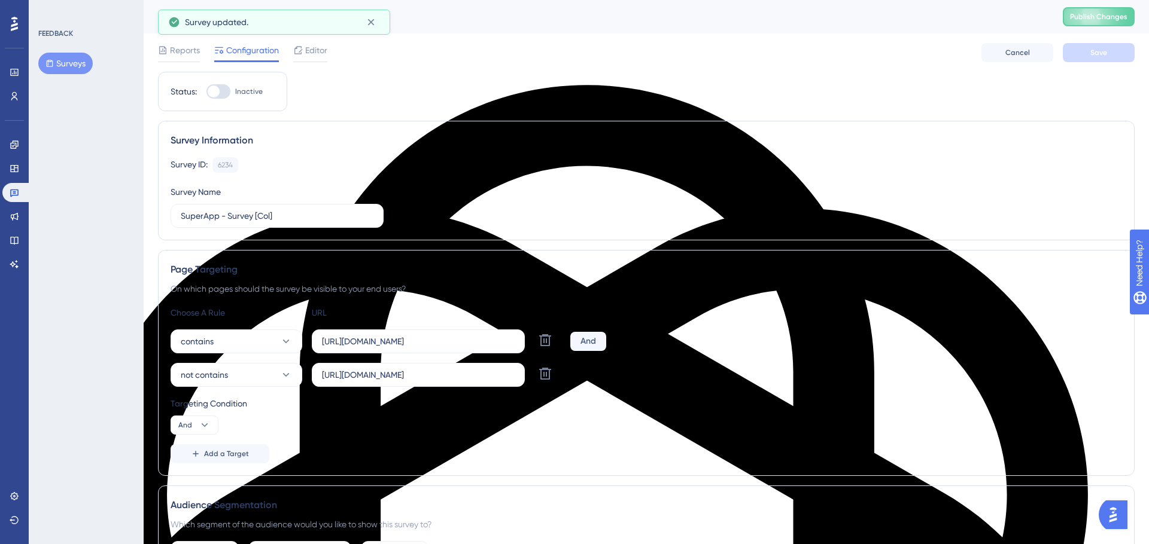
click at [1033, 19] on span "Publish Changes" at bounding box center [1098, 17] width 57 height 10
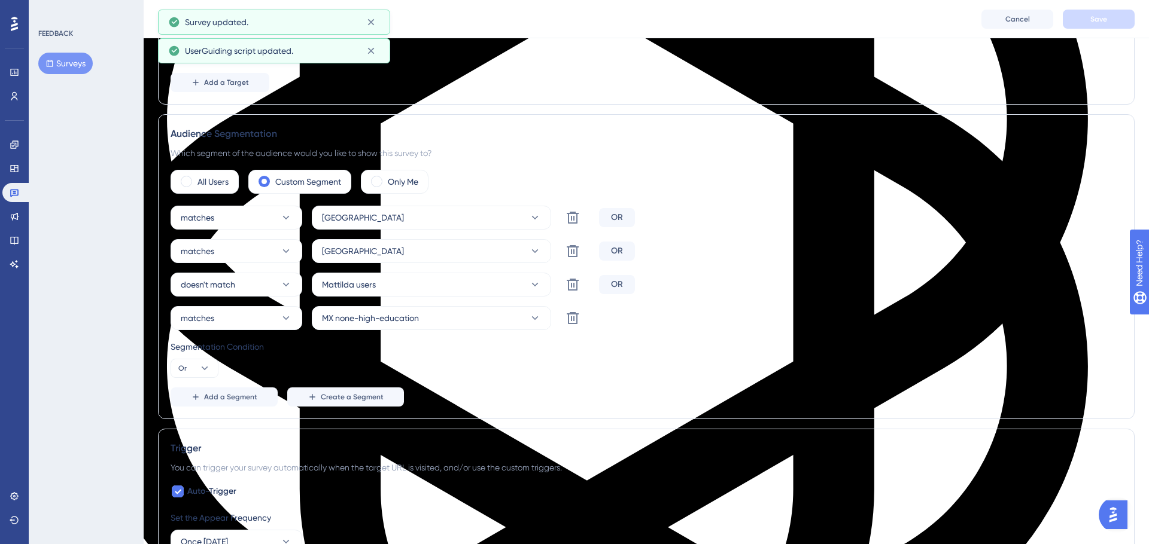
scroll to position [377, 0]
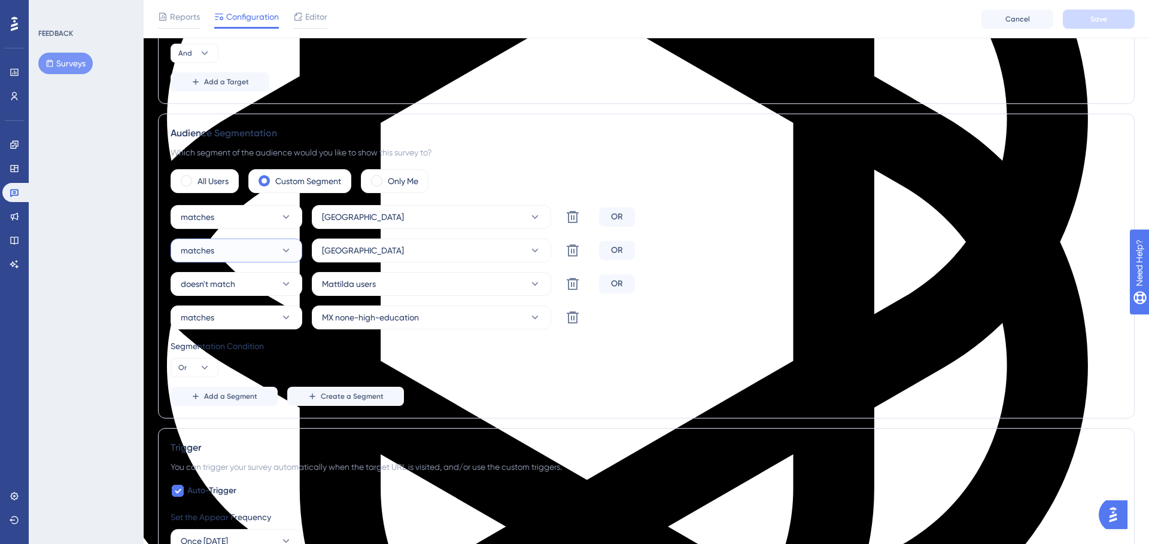
click at [272, 251] on button "matches" at bounding box center [236, 251] width 132 height 24
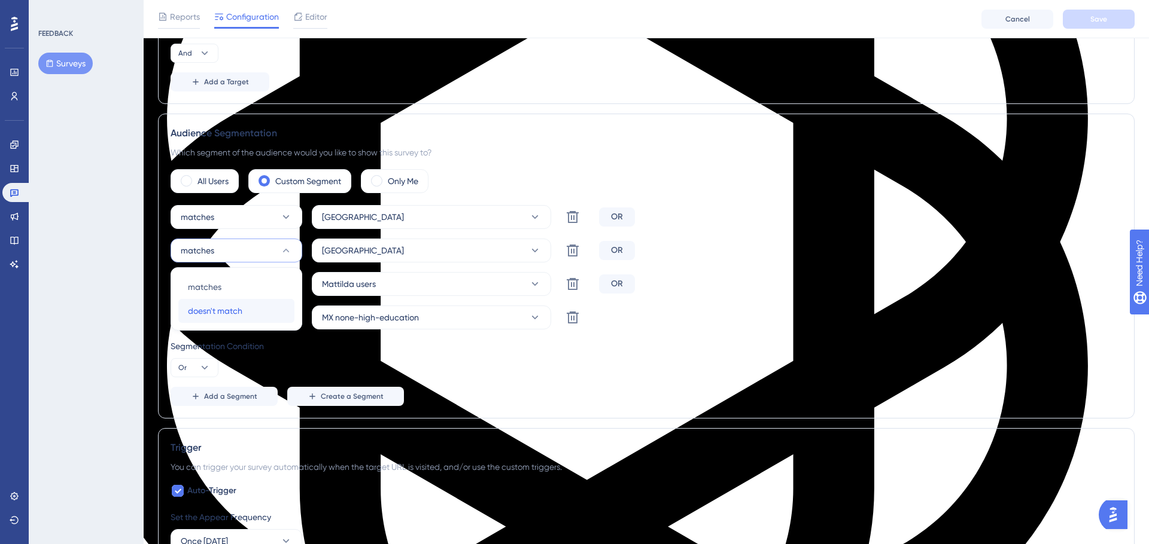
click at [229, 307] on span "doesn't match" at bounding box center [215, 311] width 54 height 14
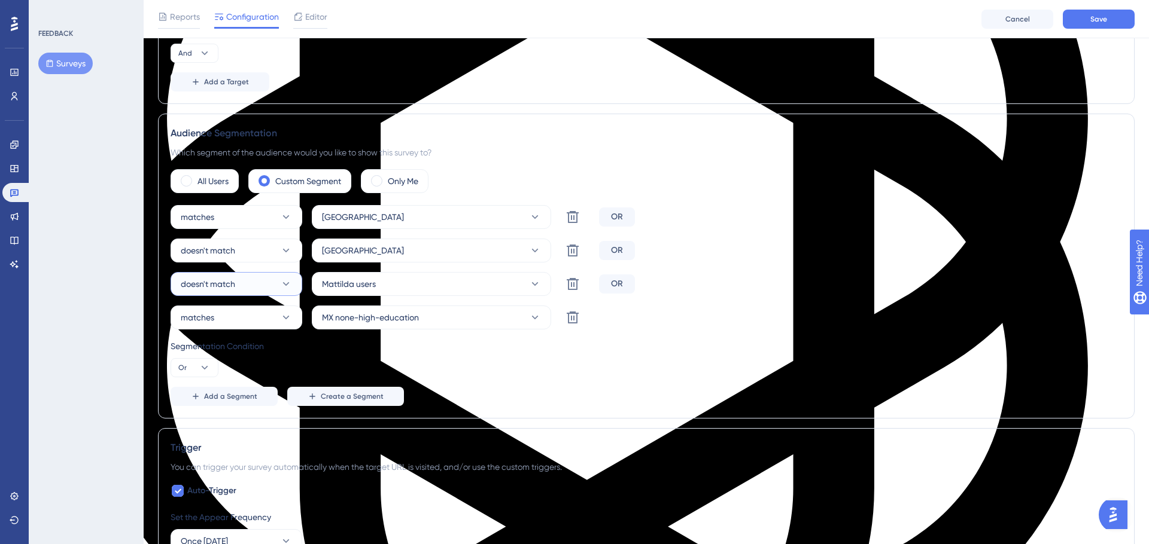
click at [288, 285] on icon at bounding box center [286, 284] width 12 height 12
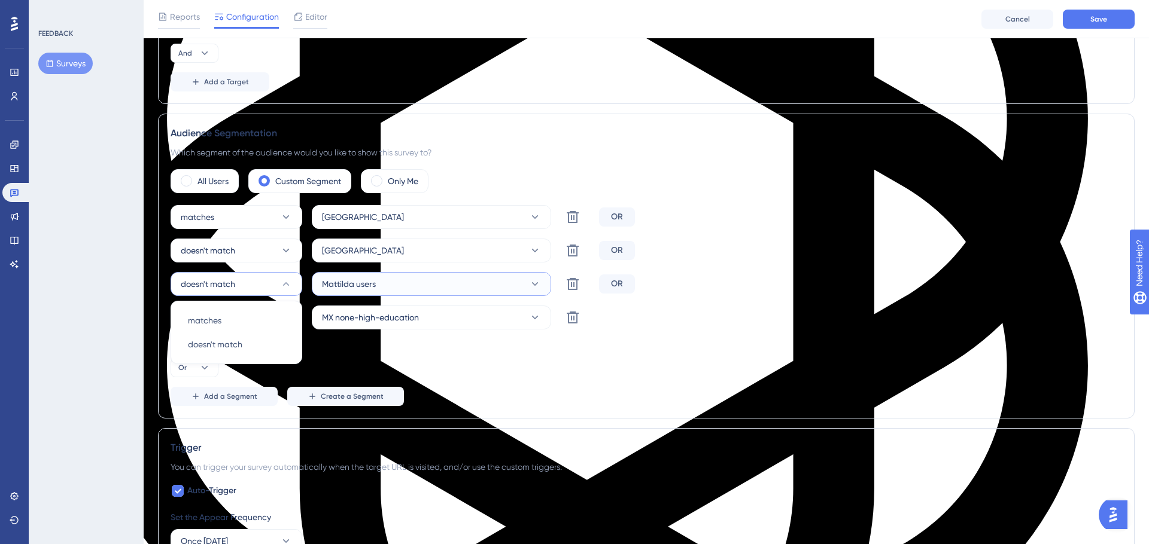
click at [374, 295] on button "Mattilda users" at bounding box center [431, 284] width 239 height 24
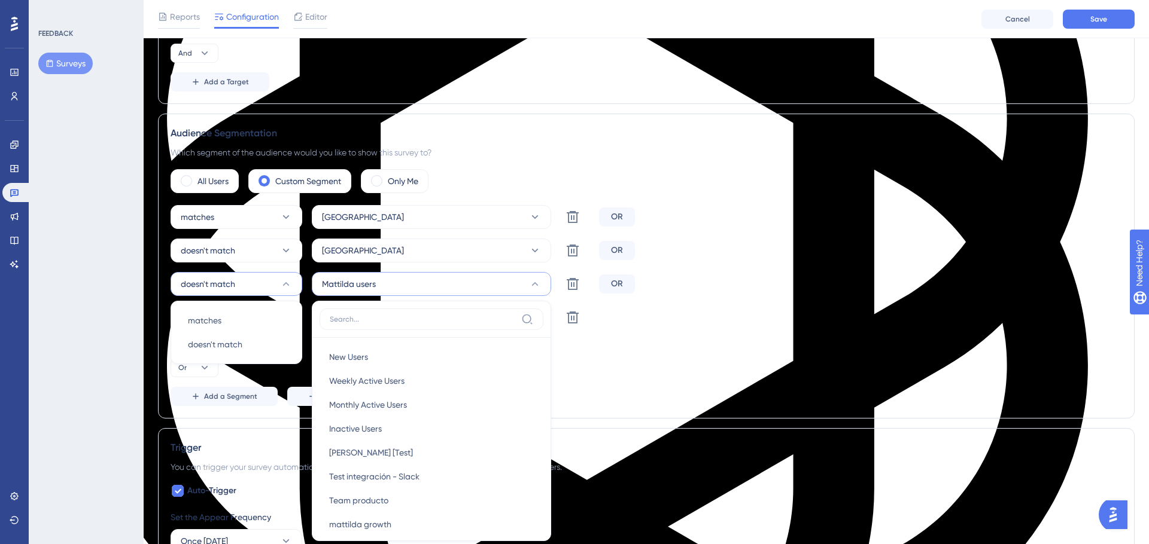
scroll to position [525, 0]
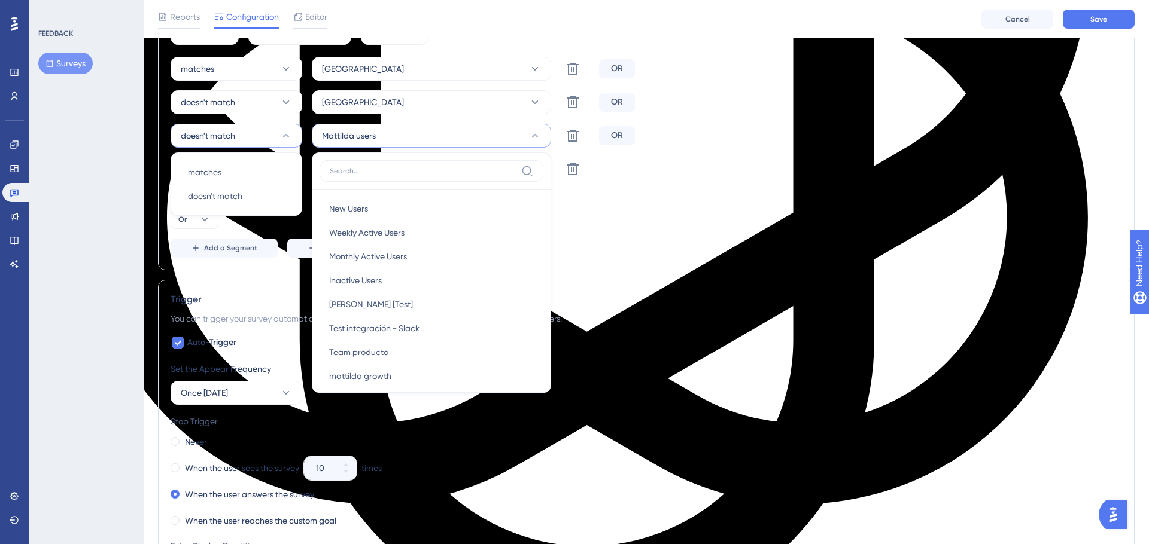
click at [685, 215] on div "Segmentation Condition Or" at bounding box center [645, 210] width 951 height 38
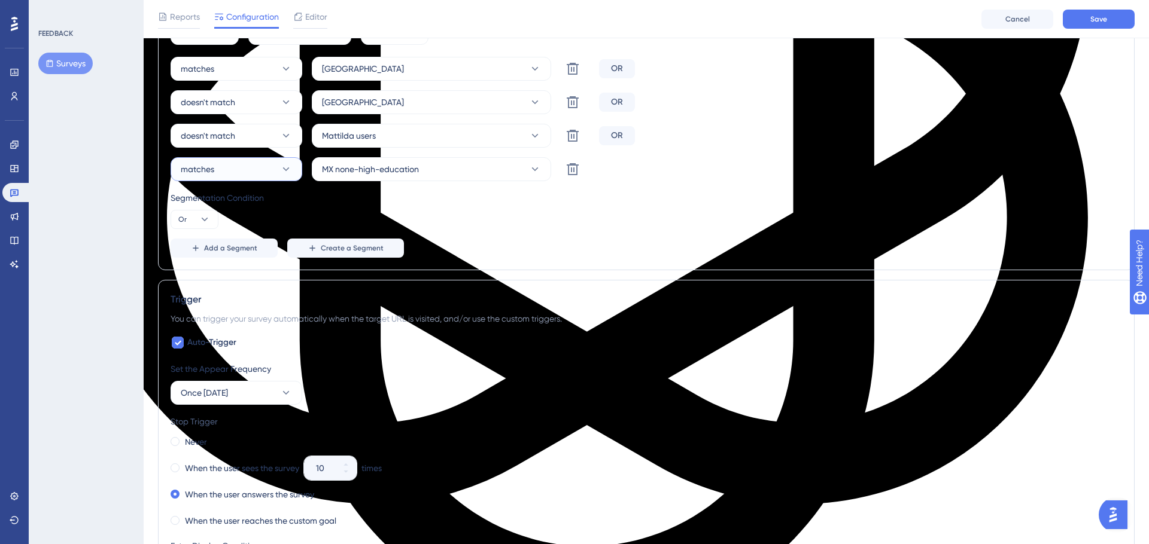
click at [264, 162] on button "matches" at bounding box center [236, 169] width 132 height 24
click at [215, 229] on span "doesn't match" at bounding box center [215, 230] width 54 height 14
click at [377, 170] on span "MX none-high-education" at bounding box center [370, 169] width 97 height 14
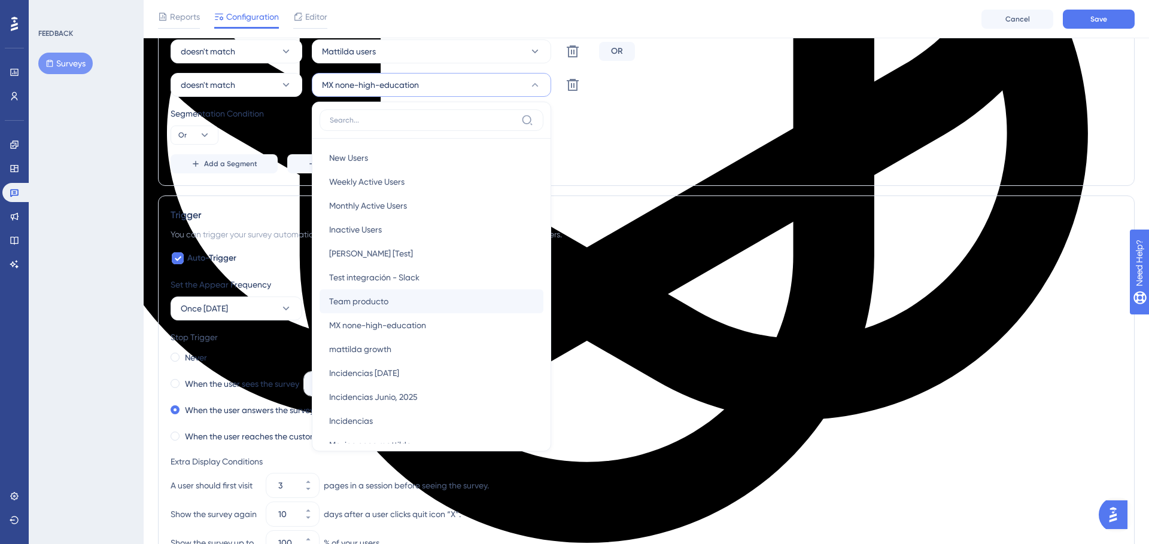
scroll to position [140, 0]
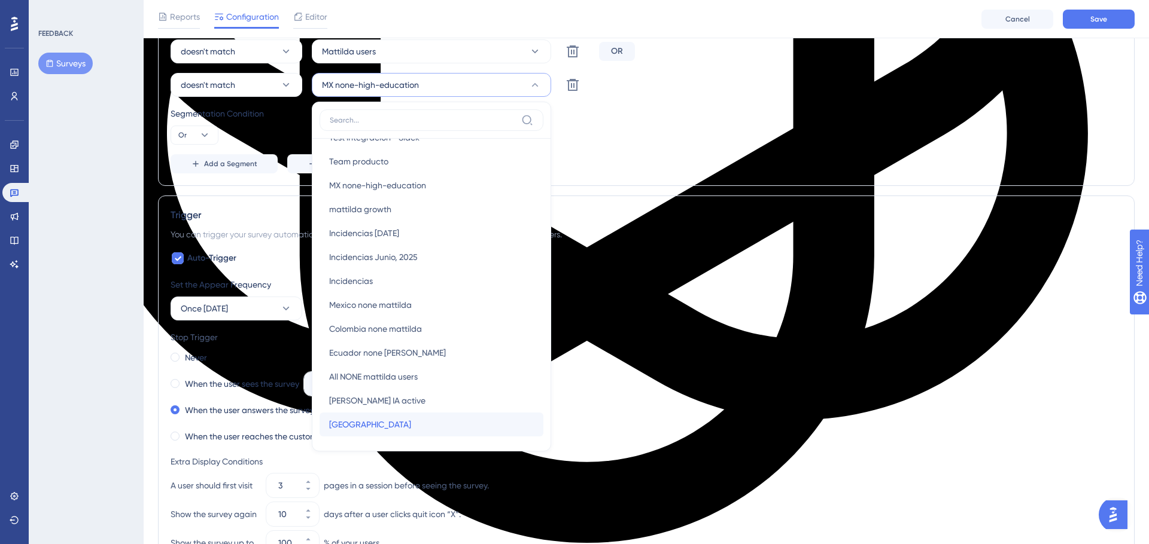
click at [351, 422] on span "México" at bounding box center [370, 425] width 82 height 14
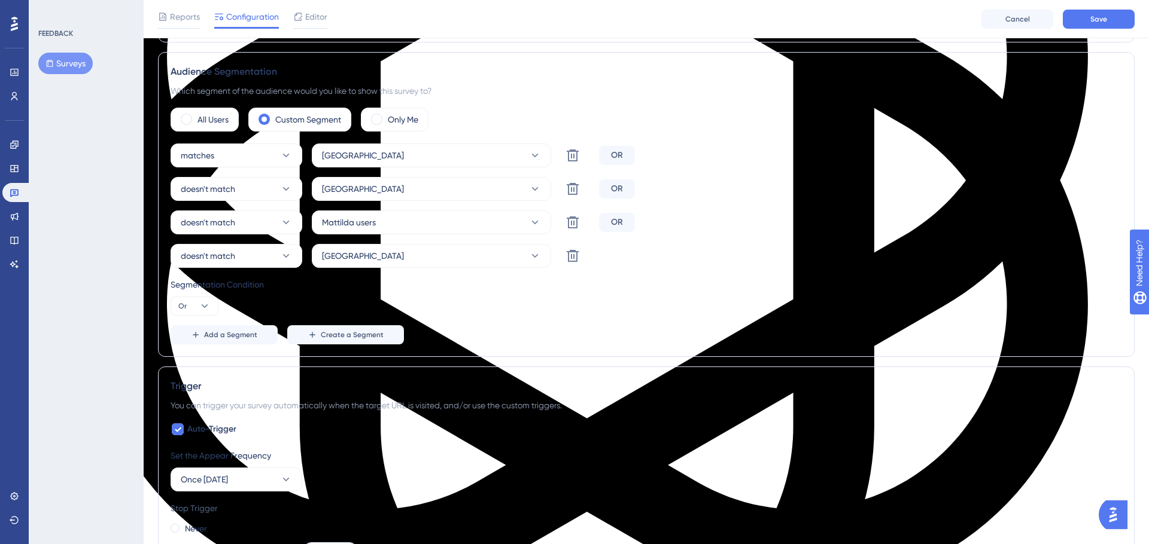
scroll to position [342, 0]
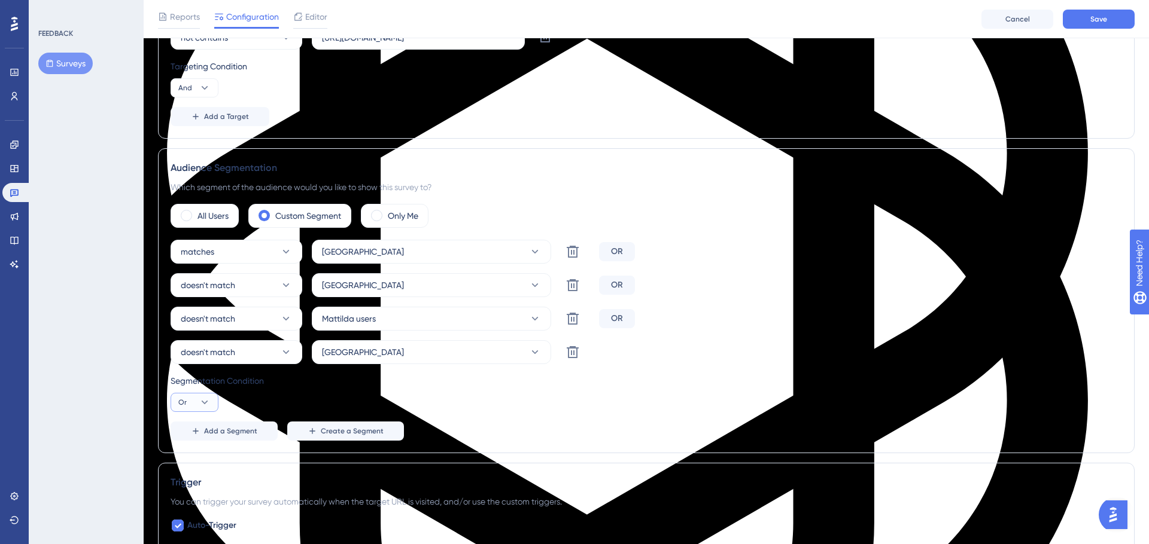
click at [201, 400] on icon at bounding box center [205, 403] width 12 height 12
click at [197, 430] on span "And" at bounding box center [191, 437] width 16 height 14
click at [754, 367] on div "matches Colombia Delete AND doesn't match Ecuador Delete AND doesn't match Matt…" at bounding box center [645, 340] width 951 height 201
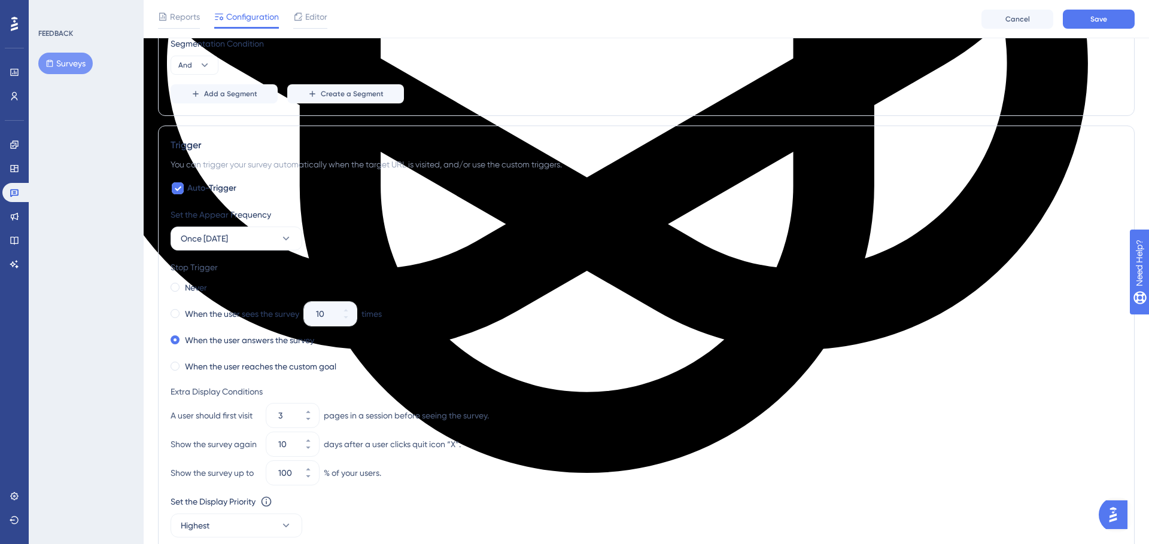
scroll to position [699, 0]
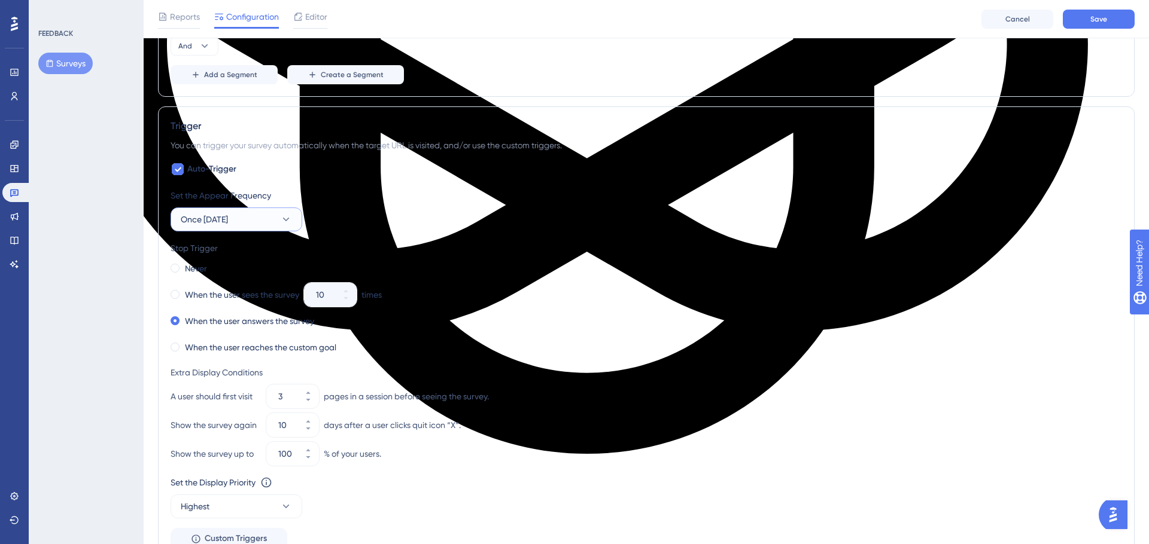
click at [270, 221] on button "Once in 7 days" at bounding box center [236, 220] width 132 height 24
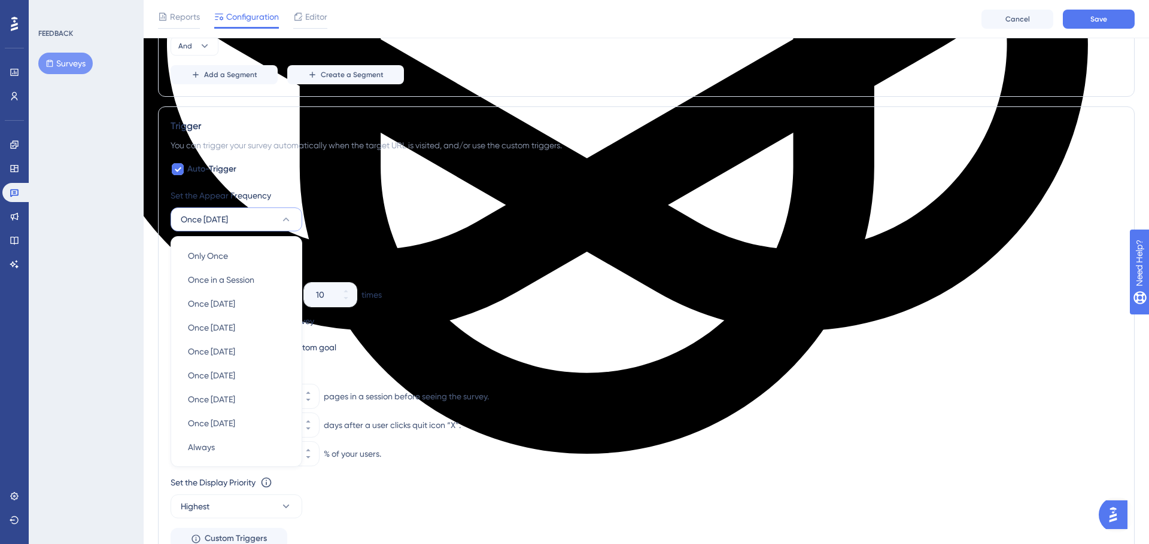
scroll to position [778, 0]
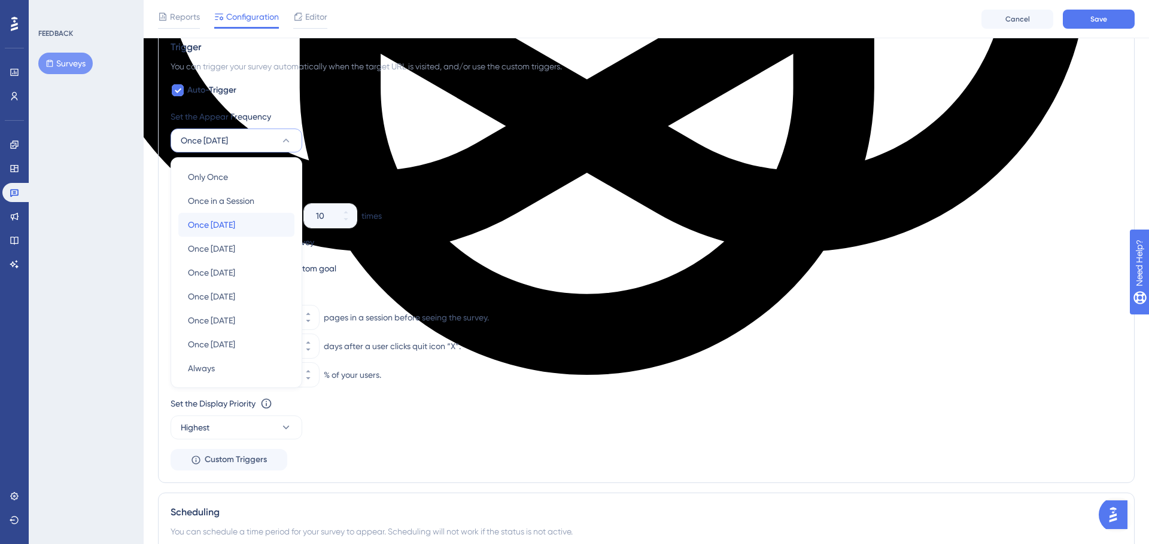
click at [224, 221] on span "Once in 1 day" at bounding box center [211, 225] width 47 height 14
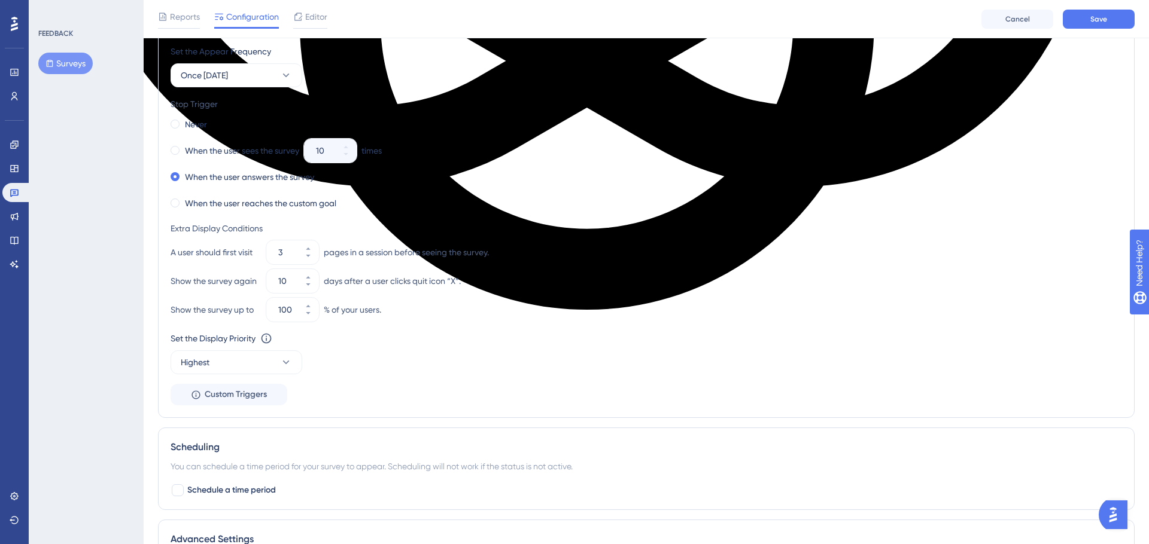
scroll to position [844, 0]
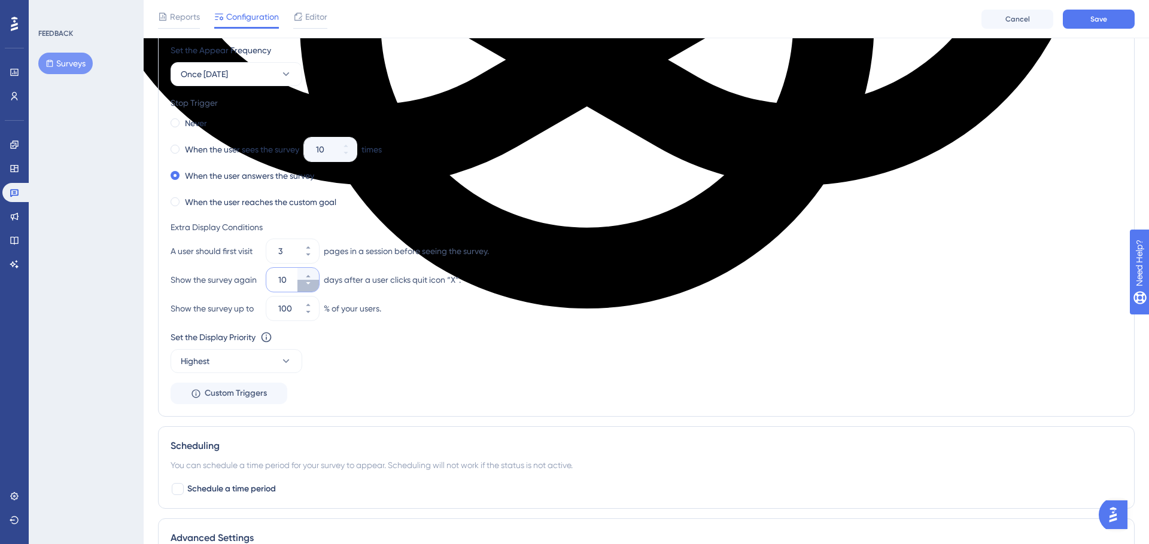
click at [313, 282] on button "10" at bounding box center [308, 286] width 22 height 12
click at [313, 282] on button "9" at bounding box center [308, 286] width 22 height 12
click at [313, 282] on button "8" at bounding box center [308, 286] width 22 height 12
click at [313, 282] on button "7" at bounding box center [308, 286] width 22 height 12
click at [313, 282] on button "6" at bounding box center [308, 286] width 22 height 12
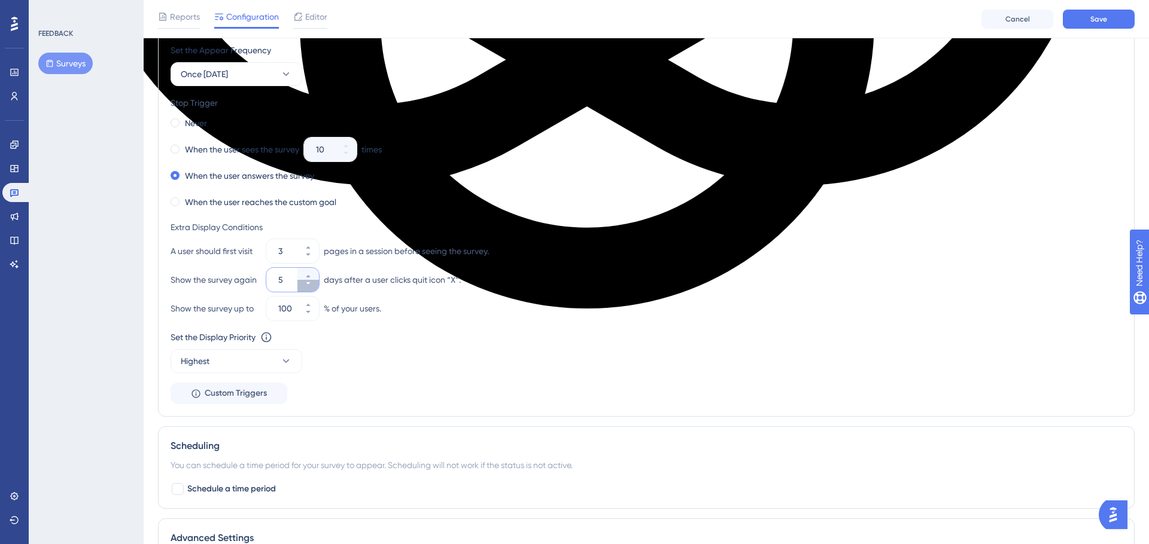
click at [313, 282] on button "5" at bounding box center [308, 286] width 22 height 12
click at [310, 286] on icon at bounding box center [308, 283] width 7 height 7
type input "3"
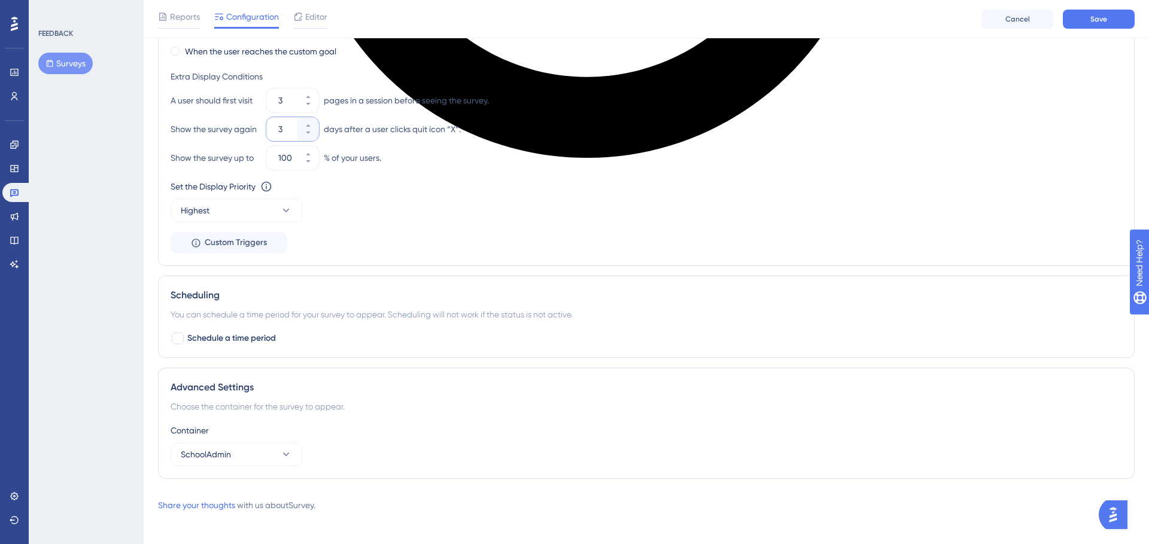
scroll to position [1001, 0]
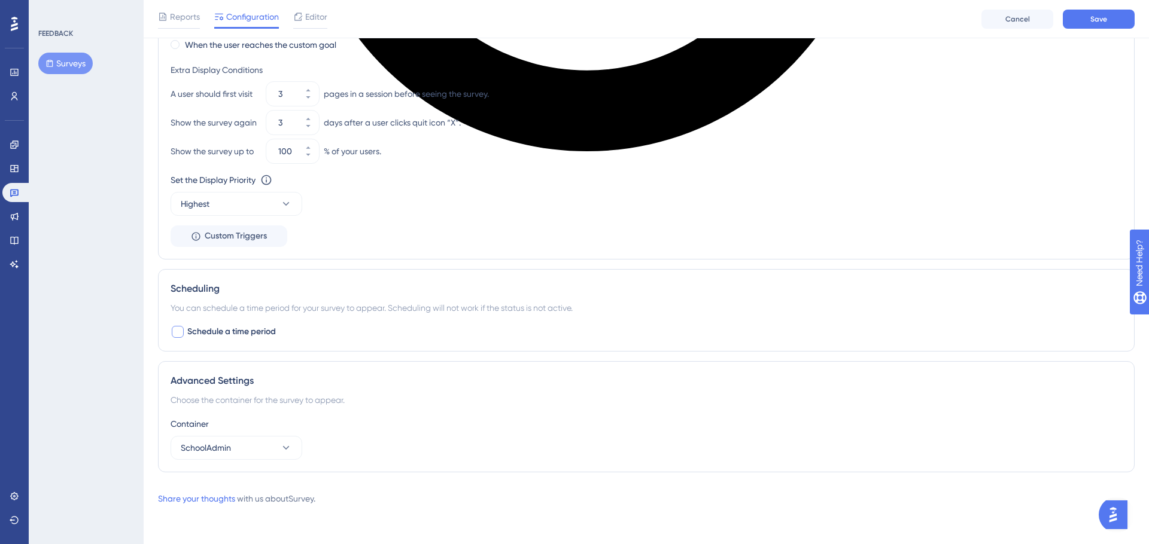
click at [176, 330] on div at bounding box center [178, 332] width 12 height 12
checkbox input "true"
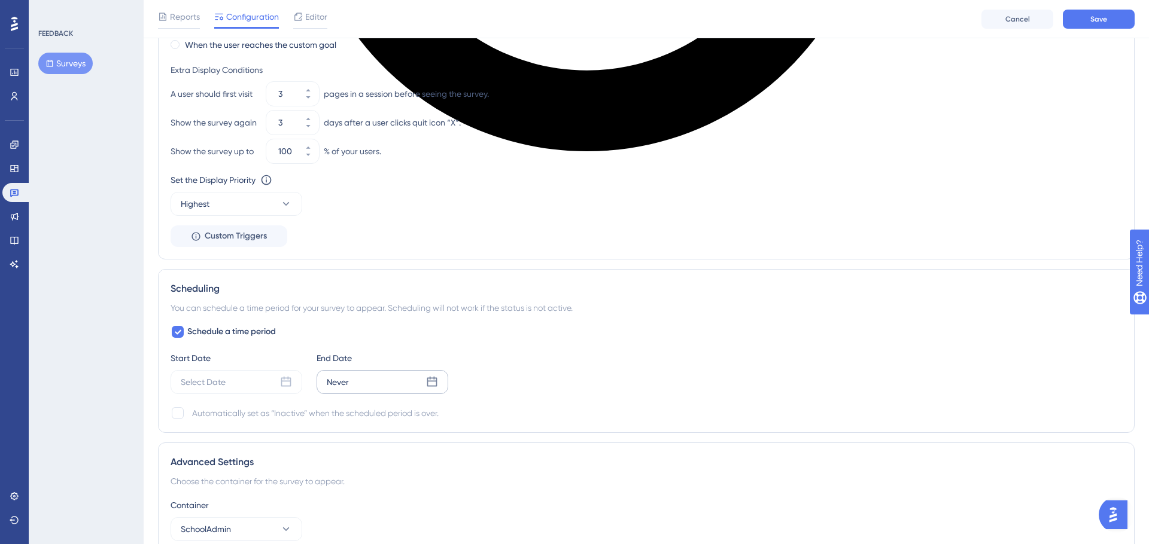
click at [432, 384] on icon at bounding box center [432, 382] width 12 height 12
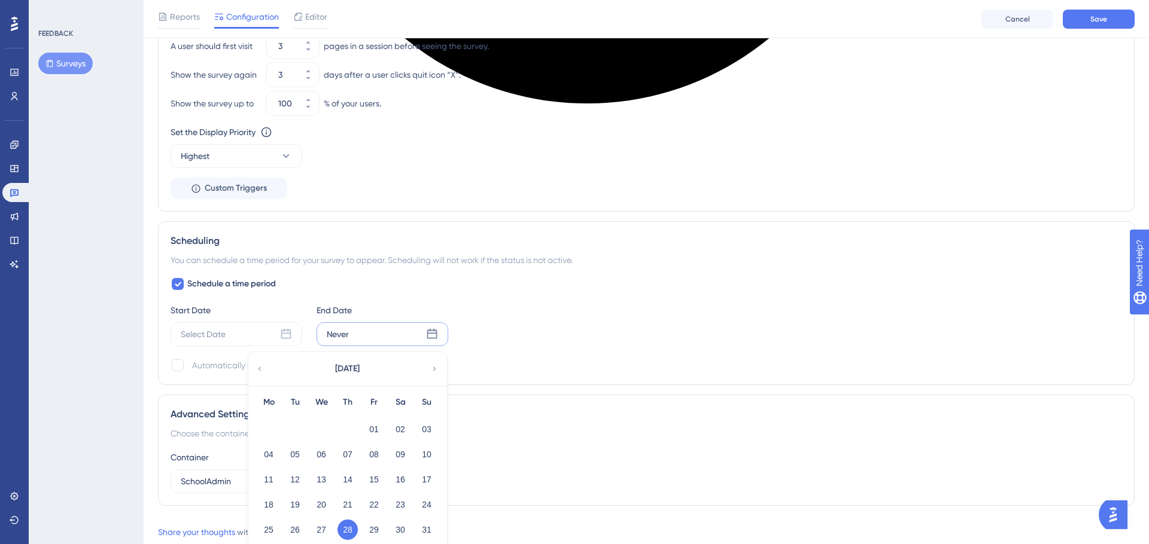
scroll to position [1095, 0]
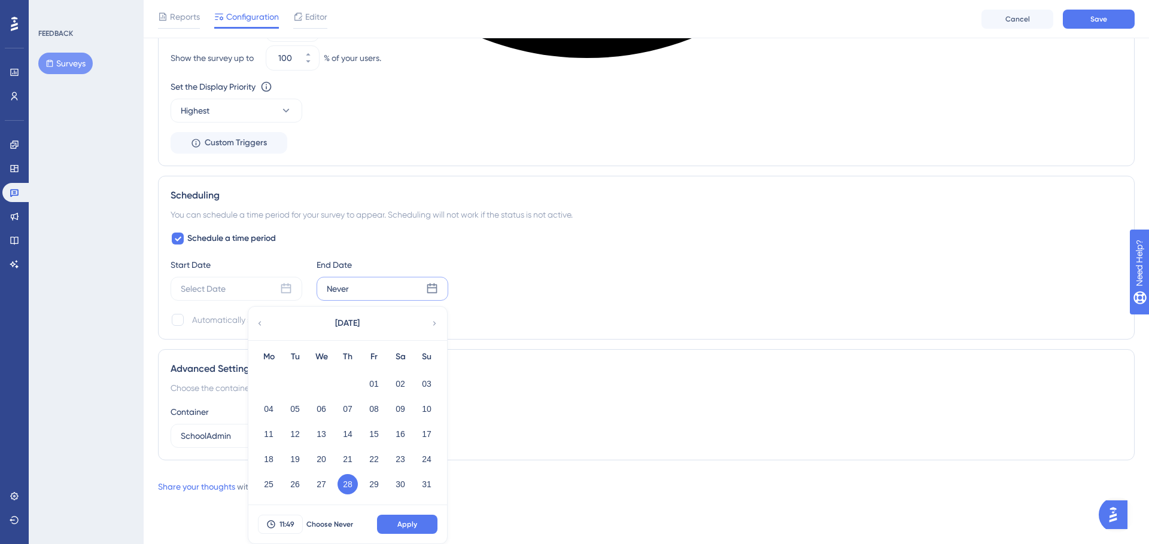
click at [440, 322] on div "August 2025" at bounding box center [346, 324] width 197 height 34
click at [435, 323] on icon at bounding box center [434, 323] width 3 height 4
click at [370, 382] on button "05" at bounding box center [374, 384] width 20 height 20
click at [398, 523] on span "Apply" at bounding box center [407, 525] width 20 height 10
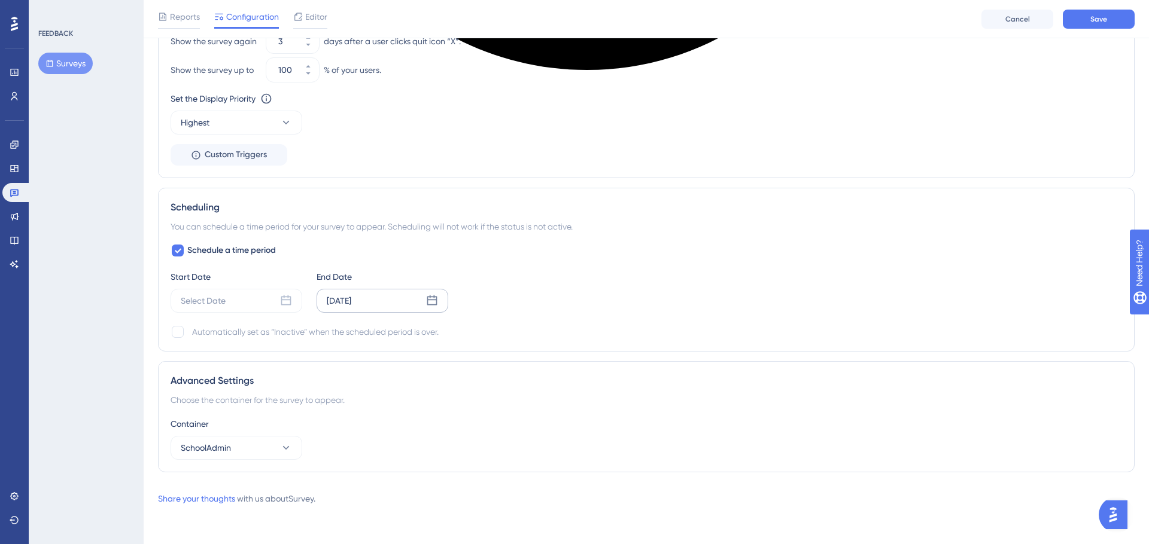
scroll to position [1083, 0]
click at [403, 304] on div "Sep 05 2025" at bounding box center [382, 301] width 132 height 24
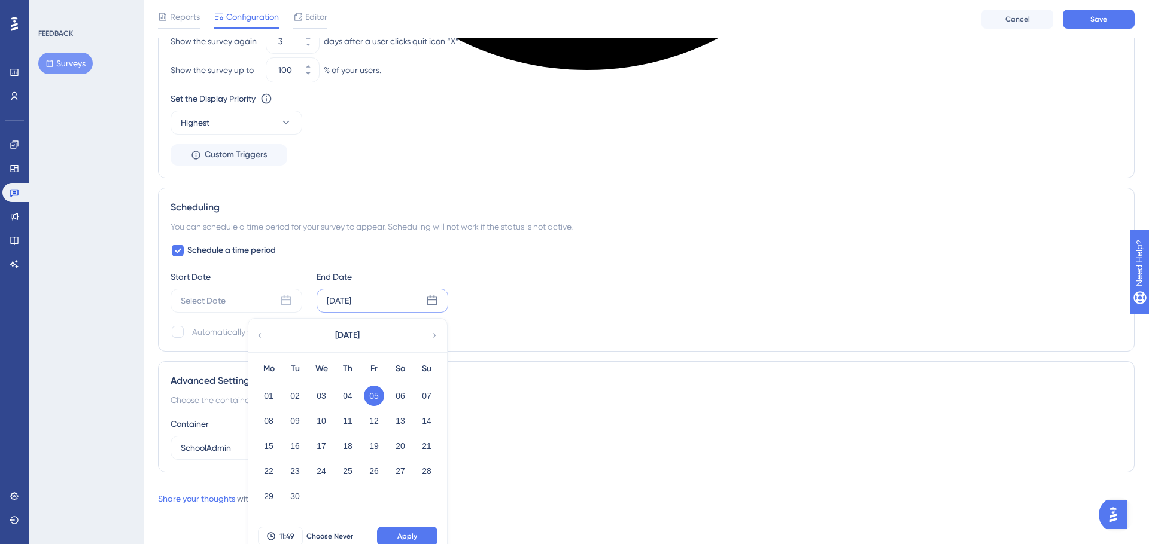
scroll to position [1095, 0]
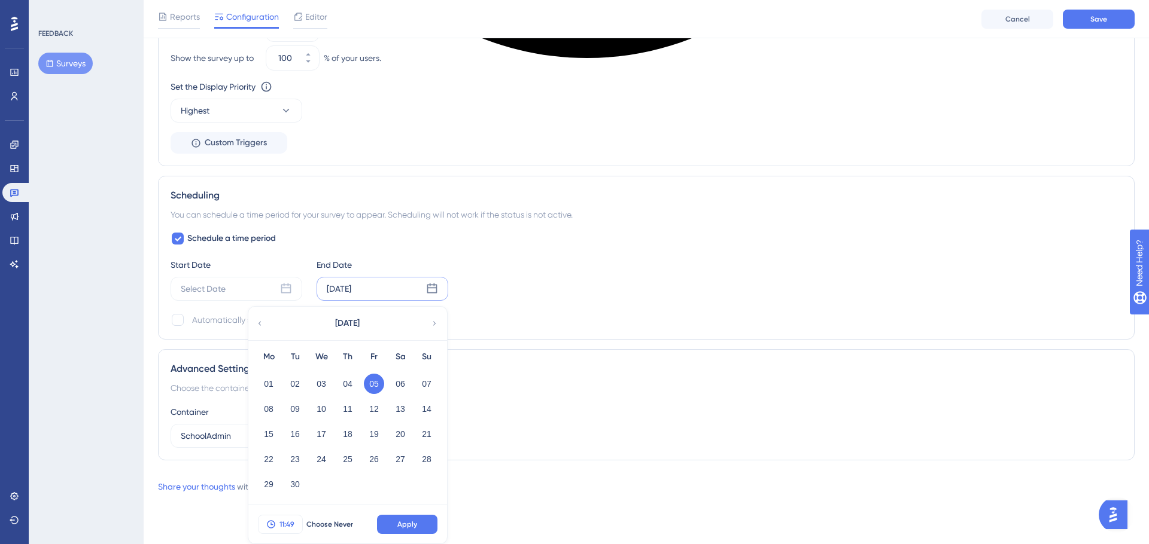
click at [283, 521] on span "11:49" at bounding box center [286, 525] width 15 height 10
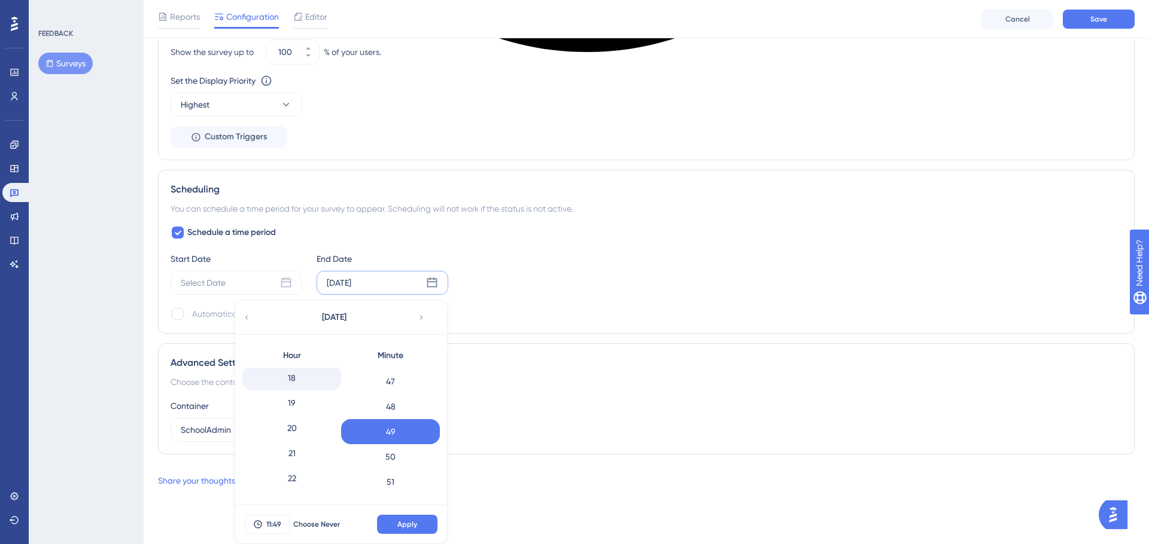
scroll to position [436, 0]
click at [297, 378] on div "17" at bounding box center [291, 371] width 99 height 25
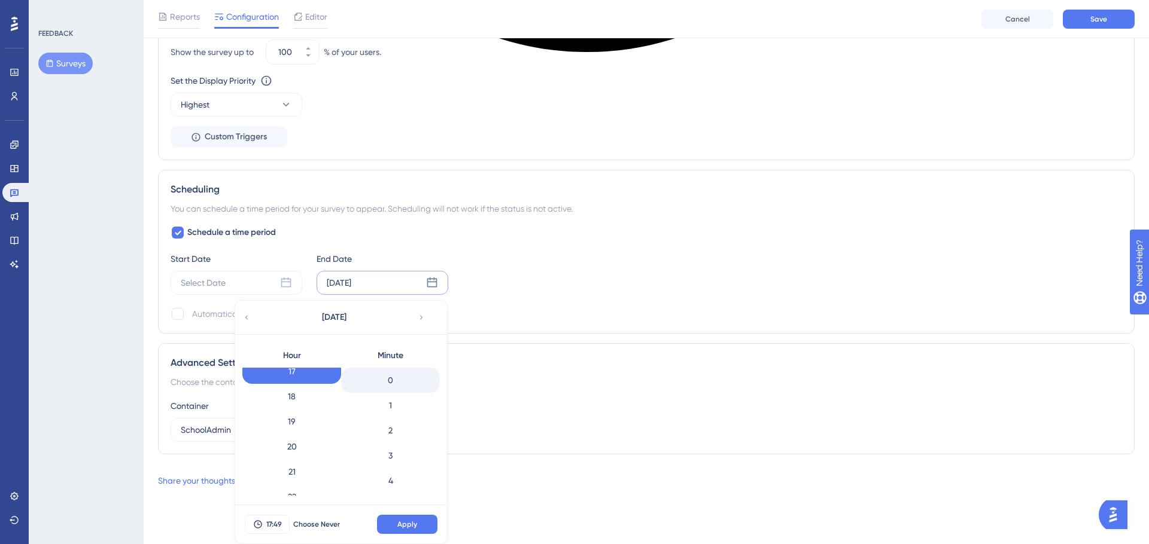
click at [408, 378] on div "0" at bounding box center [390, 380] width 99 height 25
click at [419, 528] on button "Apply" at bounding box center [407, 524] width 60 height 19
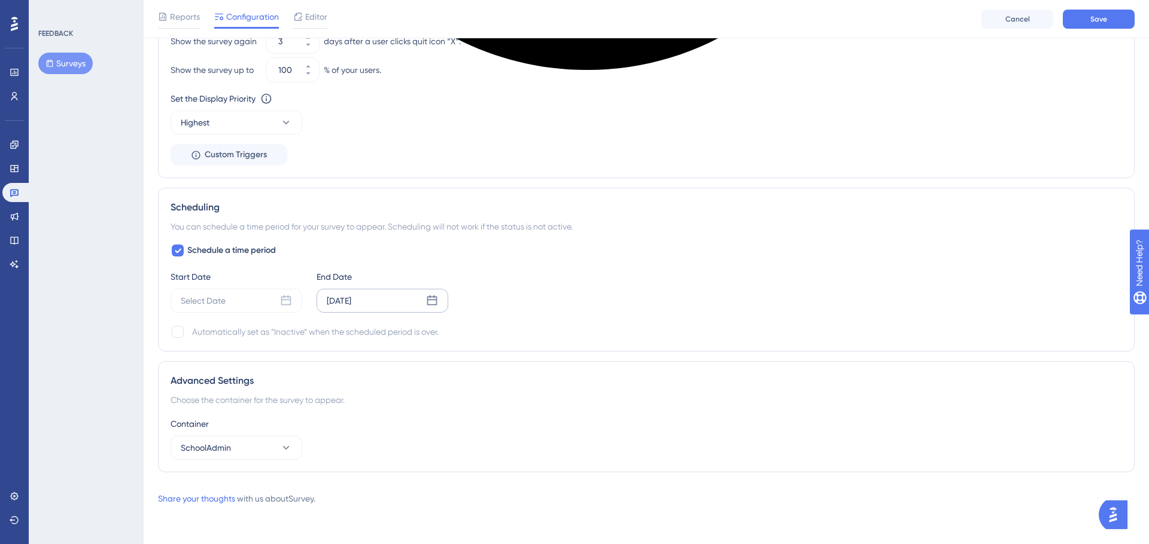
scroll to position [1083, 0]
click at [218, 297] on div "Select Date" at bounding box center [203, 301] width 45 height 14
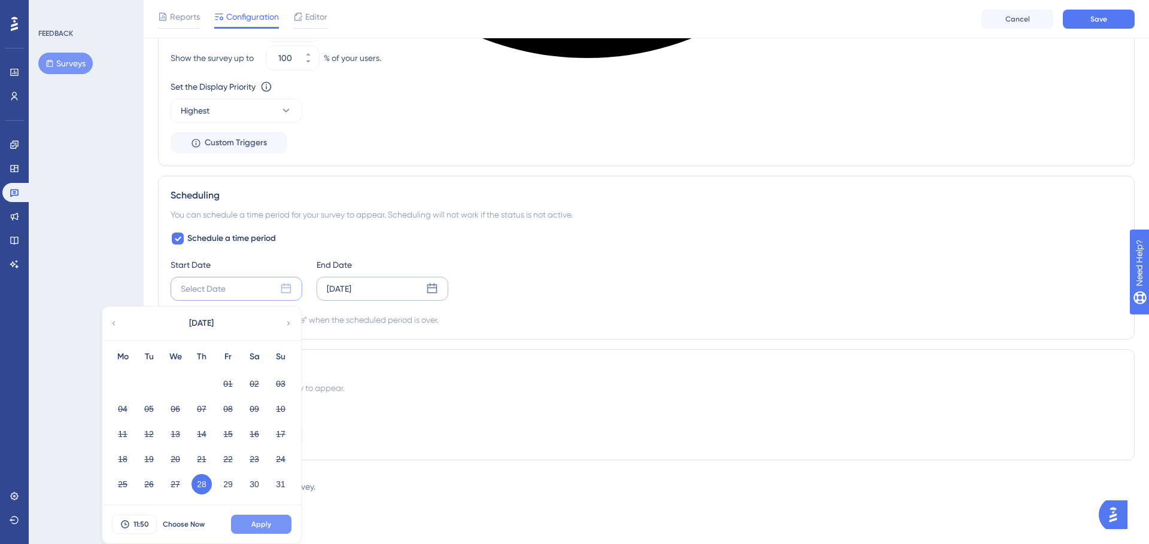
click at [255, 529] on span "Apply" at bounding box center [261, 525] width 20 height 10
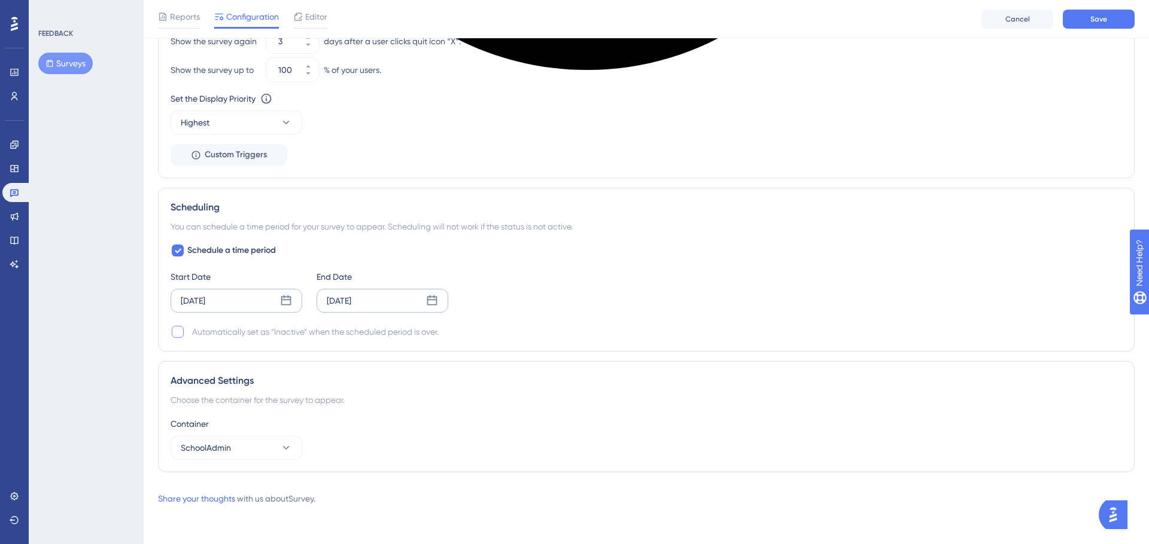
click at [175, 333] on div at bounding box center [178, 332] width 12 height 12
checkbox input "true"
click at [281, 443] on icon at bounding box center [286, 448] width 12 height 12
click at [434, 446] on div "Container SchoolAdmin SchoolAdmin SchoolAdmin" at bounding box center [645, 438] width 951 height 43
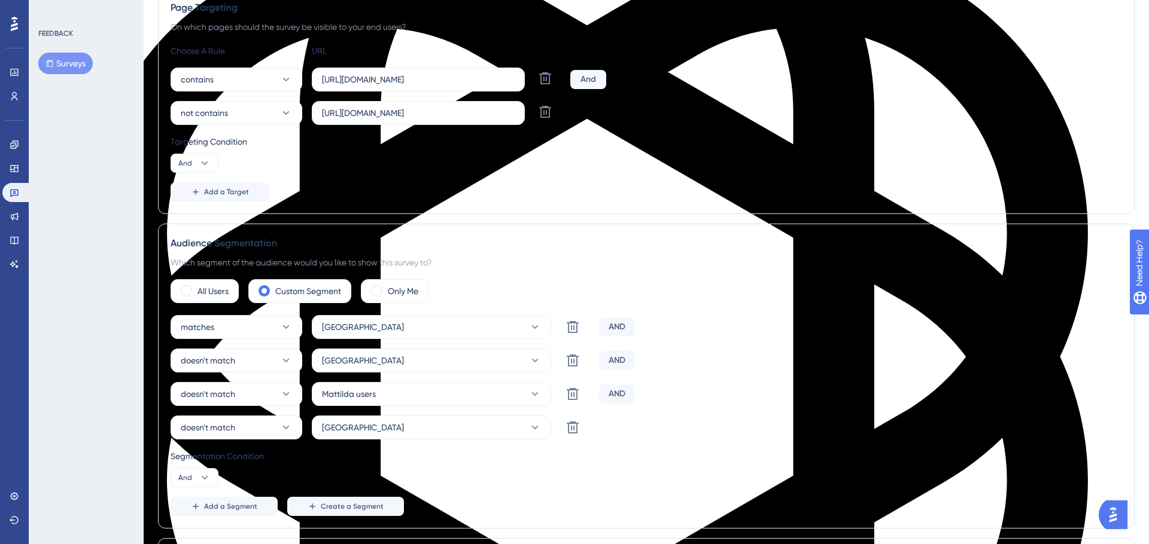
scroll to position [0, 0]
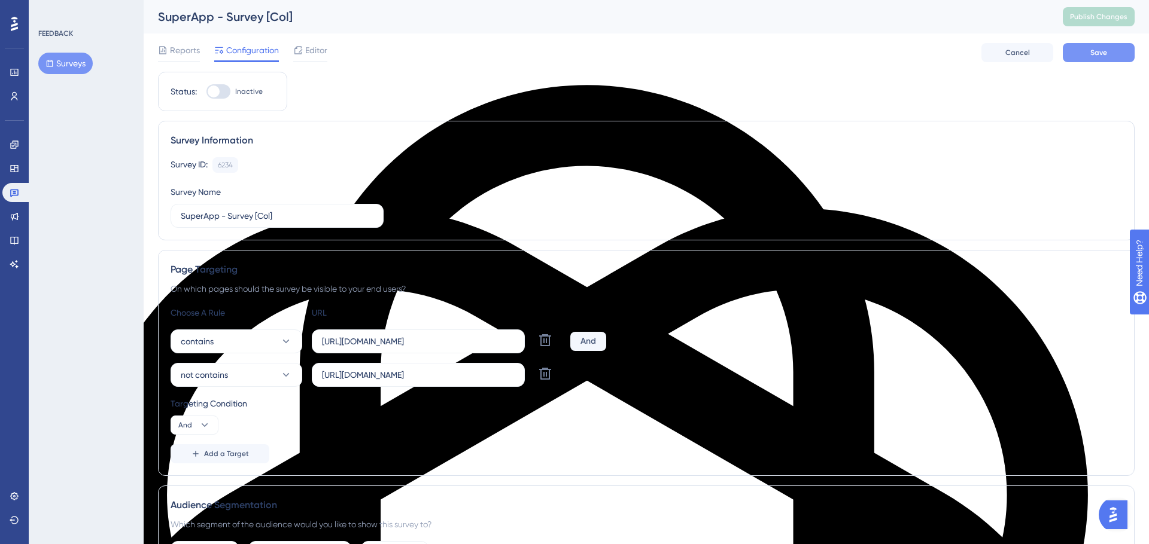
click at [1033, 62] on button "Save" at bounding box center [1098, 52] width 72 height 19
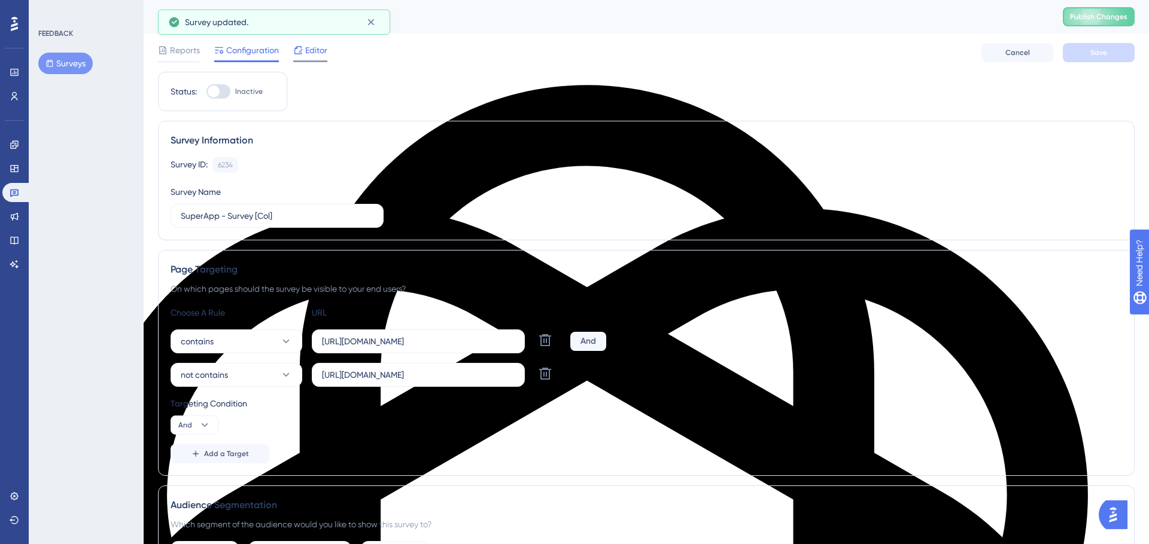
click at [313, 47] on span "Editor" at bounding box center [316, 50] width 22 height 14
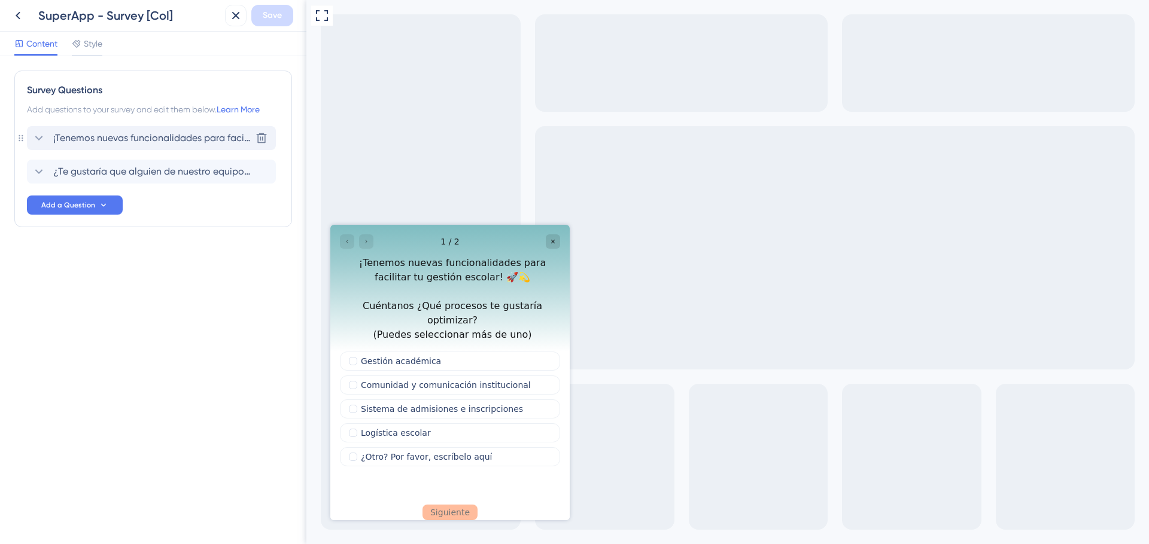
click at [80, 139] on span "¡Tenemos nuevas funcionalidades para facilitar tu gestión escolar! 🚀💫 Cuéntanos…" at bounding box center [151, 138] width 197 height 14
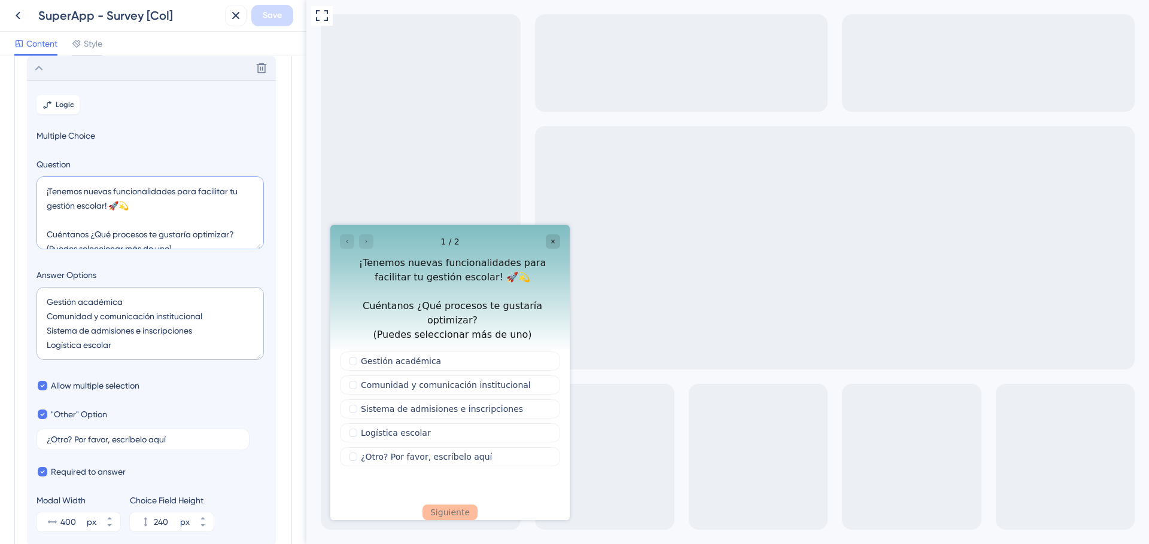
scroll to position [14, 0]
drag, startPoint x: 45, startPoint y: 189, endPoint x: 261, endPoint y: 263, distance: 228.3
click at [261, 263] on section "Logic Multiple Choice Question ¡Tenemos nuevas funcionalidades para facilitar t…" at bounding box center [151, 313] width 249 height 466
paste textarea "Hola! :hola: En Mattilda queremos conocer tus expectativas para seguir creando …"
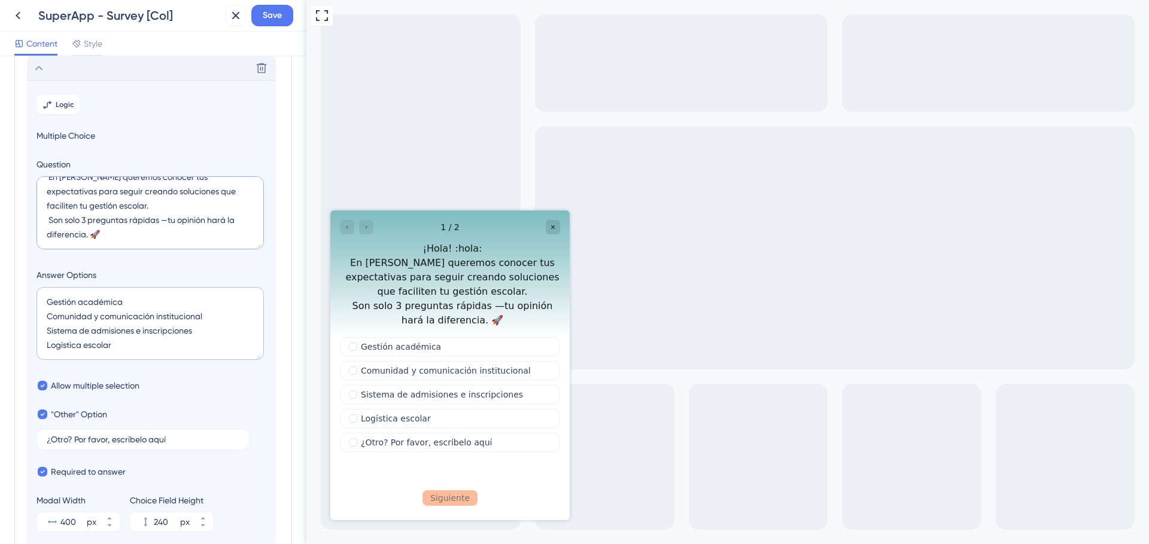
scroll to position [0, 0]
click at [78, 191] on textarea "¡Hola! :hola: En Mattilda queremos conocer tus expectativas para seguir creando…" at bounding box center [149, 212] width 227 height 73
click at [47, 203] on textarea "¡Hola! 👋 En Mattilda queremos conocer tus expectativas para seguir creando solu…" at bounding box center [149, 212] width 227 height 73
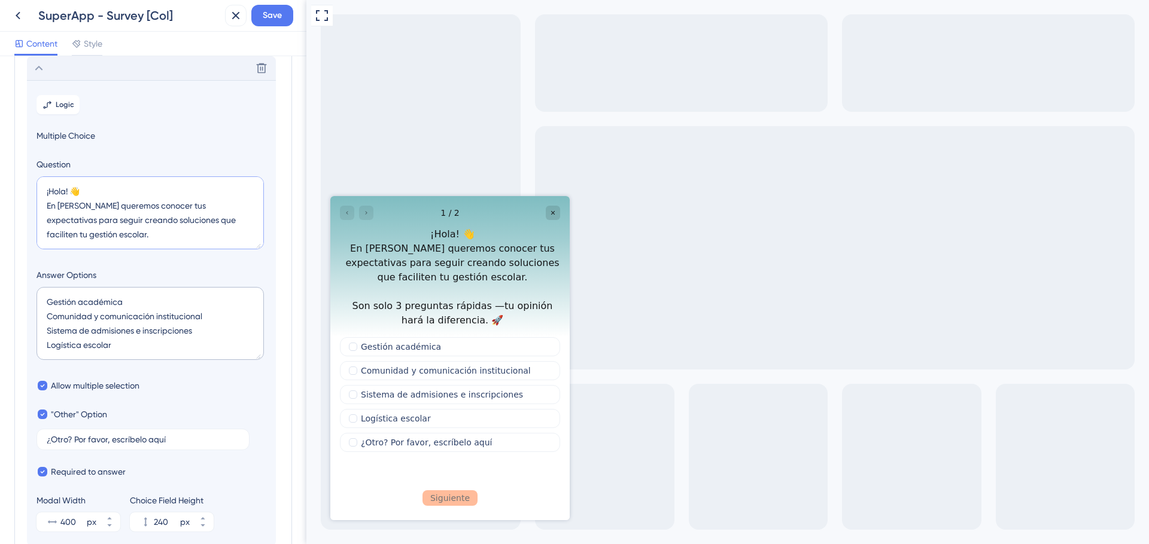
click at [47, 208] on textarea "¡Hola! 👋 En Mattilda queremos conocer tus expectativas para seguir creando solu…" at bounding box center [149, 212] width 227 height 73
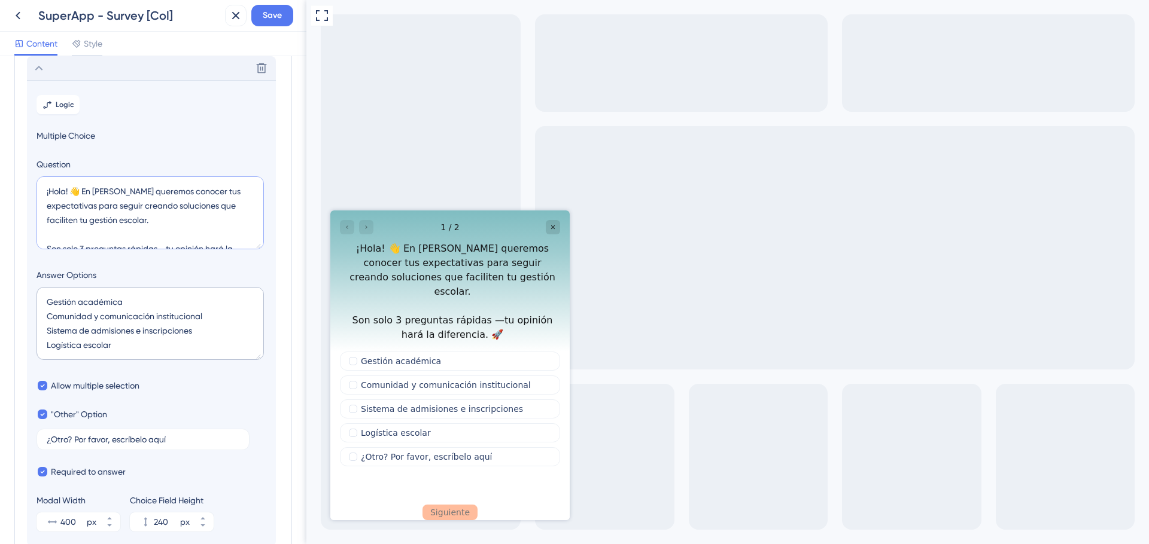
scroll to position [29, 0]
click at [170, 218] on textarea "¡Hola! 👋 En Mattilda queremos conocer tus expectativas para seguir creando solu…" at bounding box center [149, 212] width 227 height 73
type textarea "¡Hola! 👋 En Mattilda queremos conocer tus expectativas para seguir creando solu…"
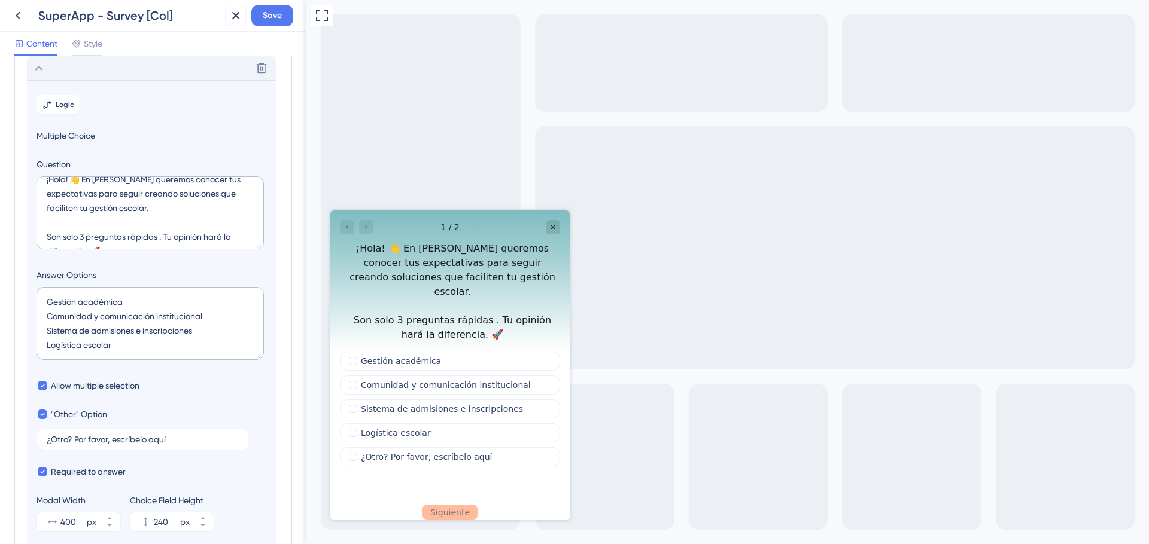
scroll to position [29, 0]
click at [93, 44] on span "Style" at bounding box center [93, 43] width 19 height 14
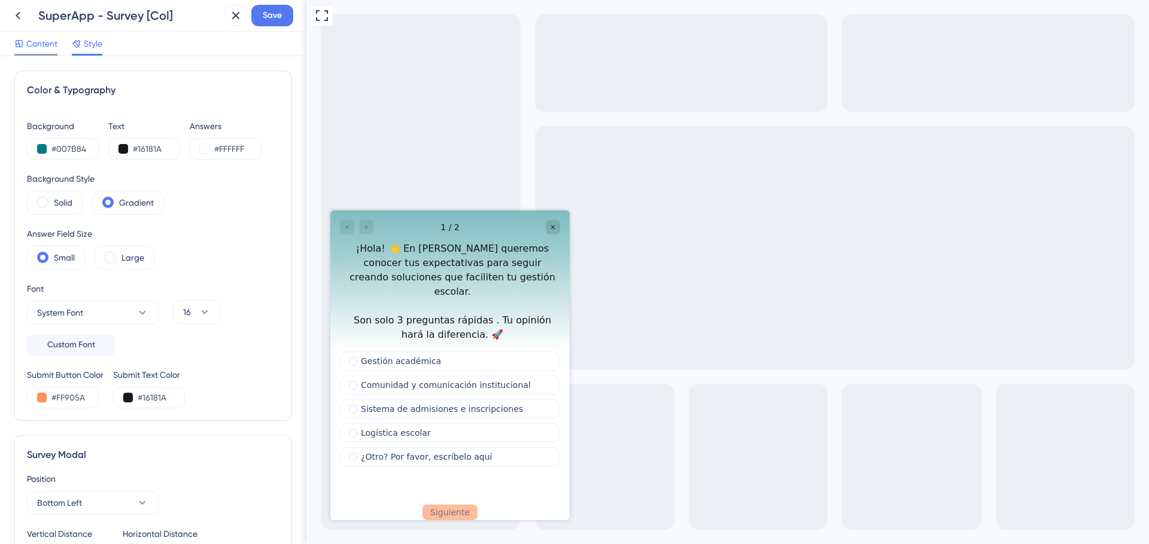
click at [42, 45] on span "Content" at bounding box center [41, 43] width 31 height 14
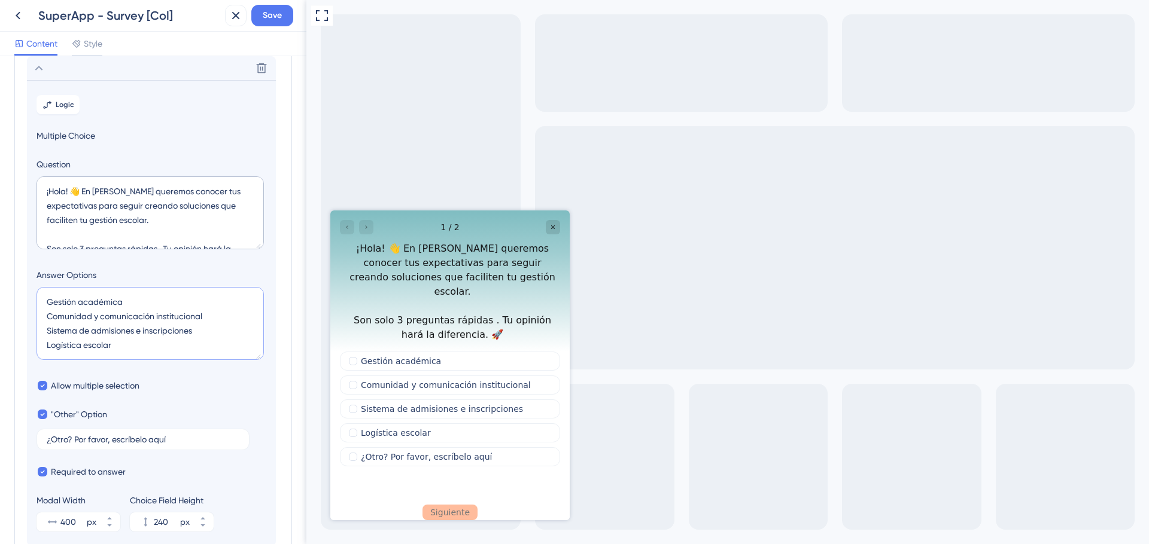
drag, startPoint x: 118, startPoint y: 349, endPoint x: 59, endPoint y: 272, distance: 97.2
click at [59, 272] on div "Answer Options Gestión académica Comunidad y comunicación institucional Sistema…" at bounding box center [151, 316] width 230 height 96
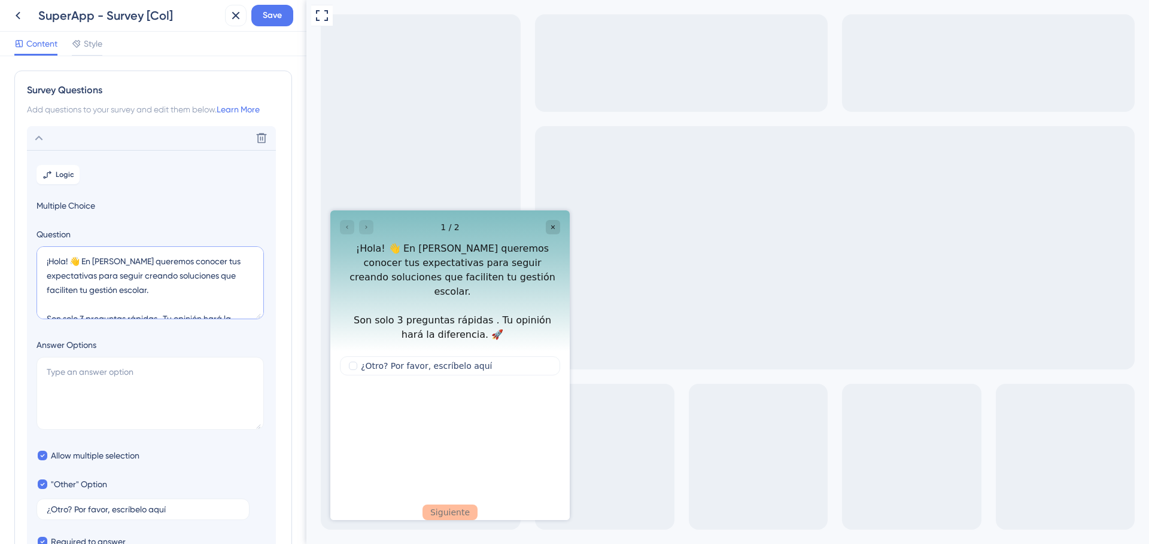
drag, startPoint x: 71, startPoint y: 261, endPoint x: 35, endPoint y: 258, distance: 36.6
click at [35, 258] on section "Logic Multiple Choice Question ¡Hola! 👋 En Mattilda queremos conocer tus expect…" at bounding box center [151, 383] width 249 height 466
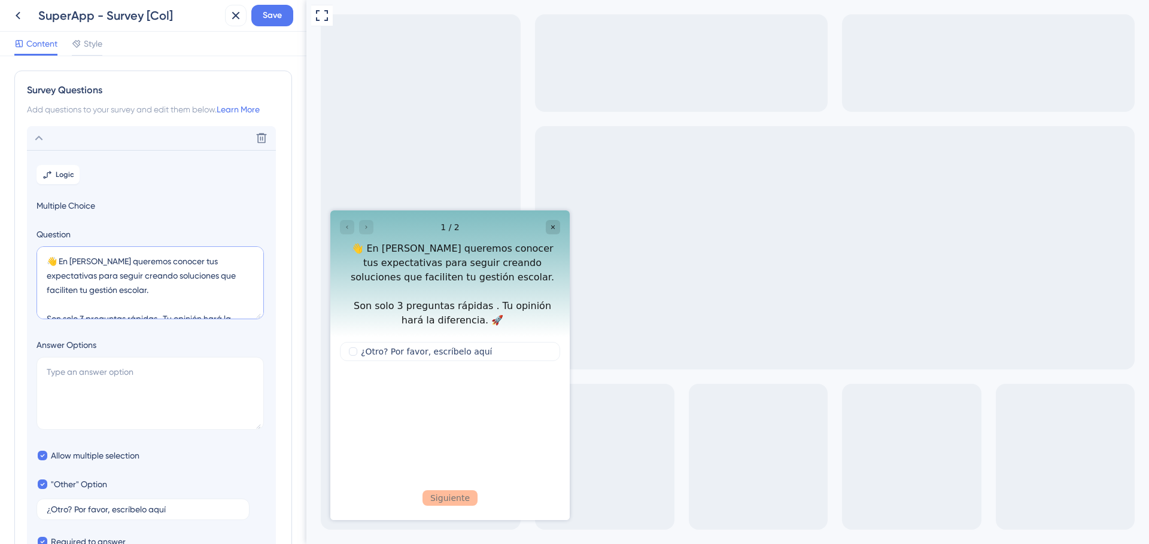
click at [126, 299] on textarea "👋 En Mattilda queremos conocer tus expectativas para seguir creando soluciones …" at bounding box center [149, 282] width 227 height 73
click at [139, 309] on textarea "👋 En Mattilda queremos conocer tus expectativas para seguir creando soluciones …" at bounding box center [149, 282] width 227 height 73
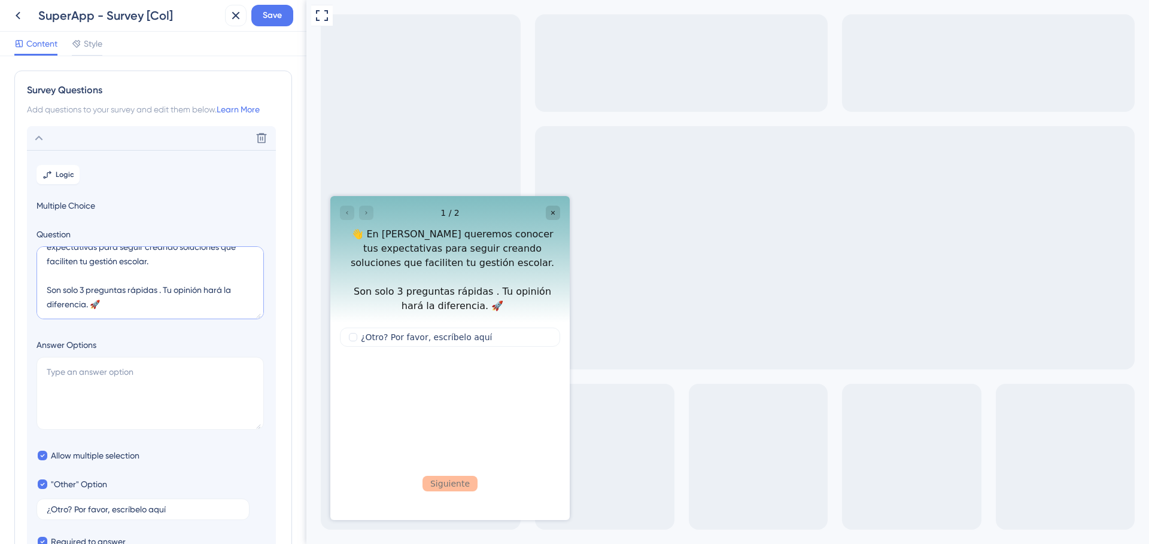
paste textarea "¿Actualmente utilizas uno o más sistemas de gestión escolar (además de Mattilda…"
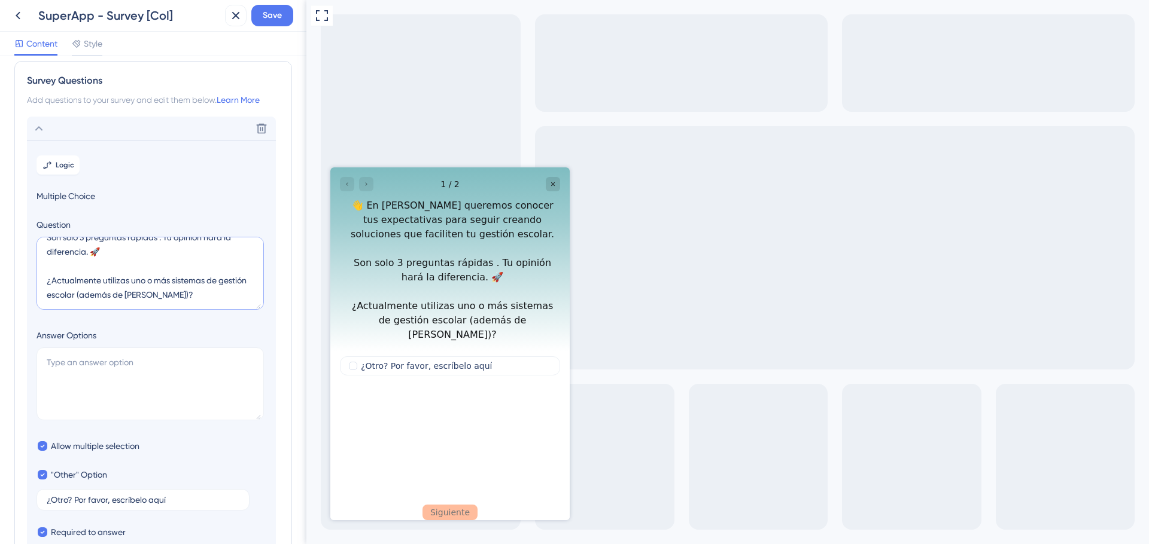
scroll to position [0, 0]
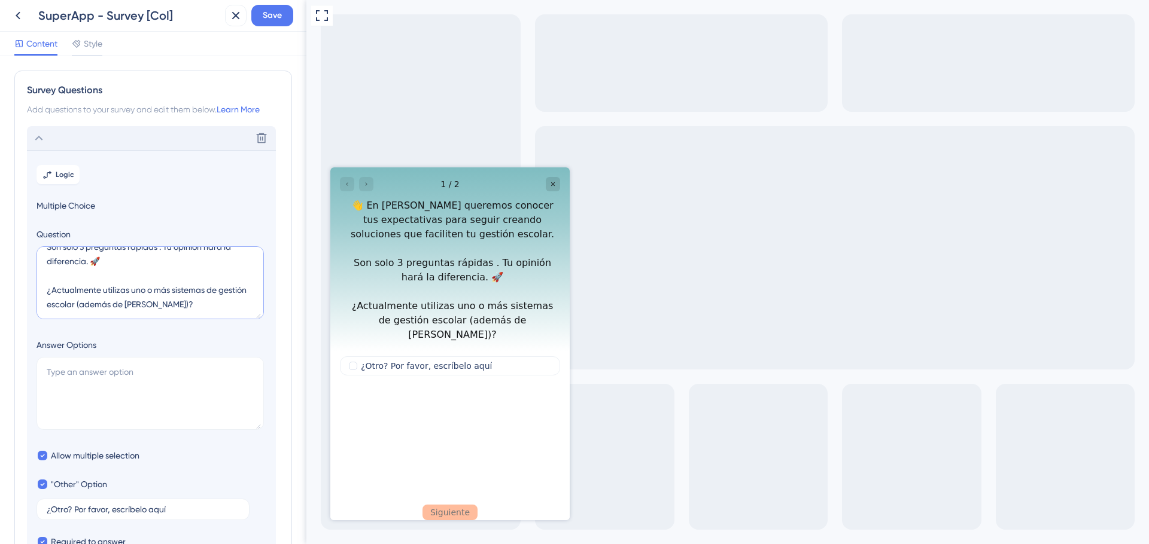
type textarea "👋 En Mattilda queremos conocer tus expectativas para seguir creando soluciones …"
click at [39, 132] on icon at bounding box center [39, 138] width 14 height 14
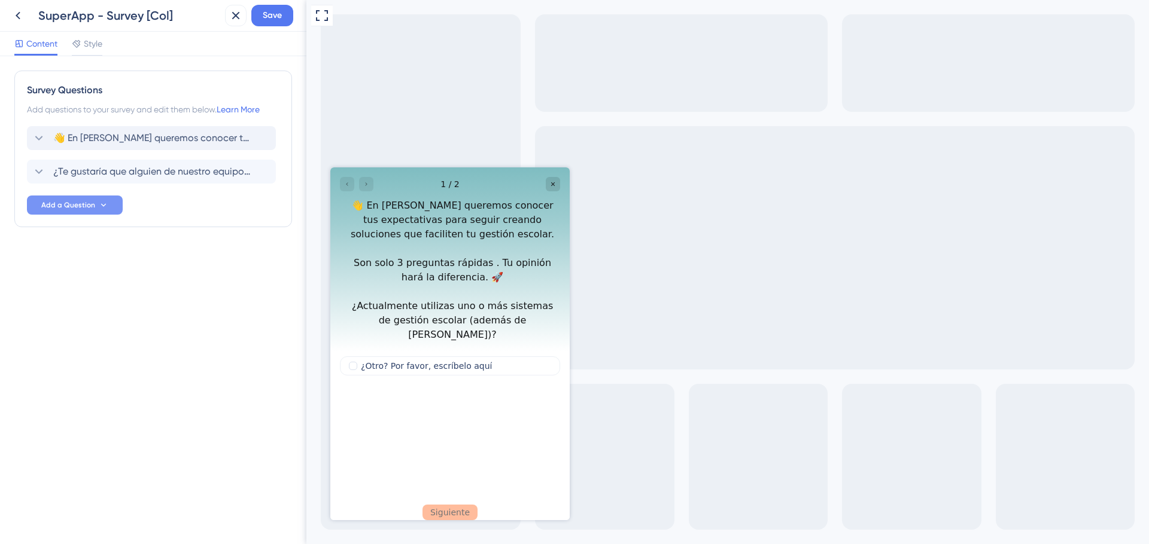
click at [67, 204] on span "Add a Question" at bounding box center [68, 205] width 54 height 10
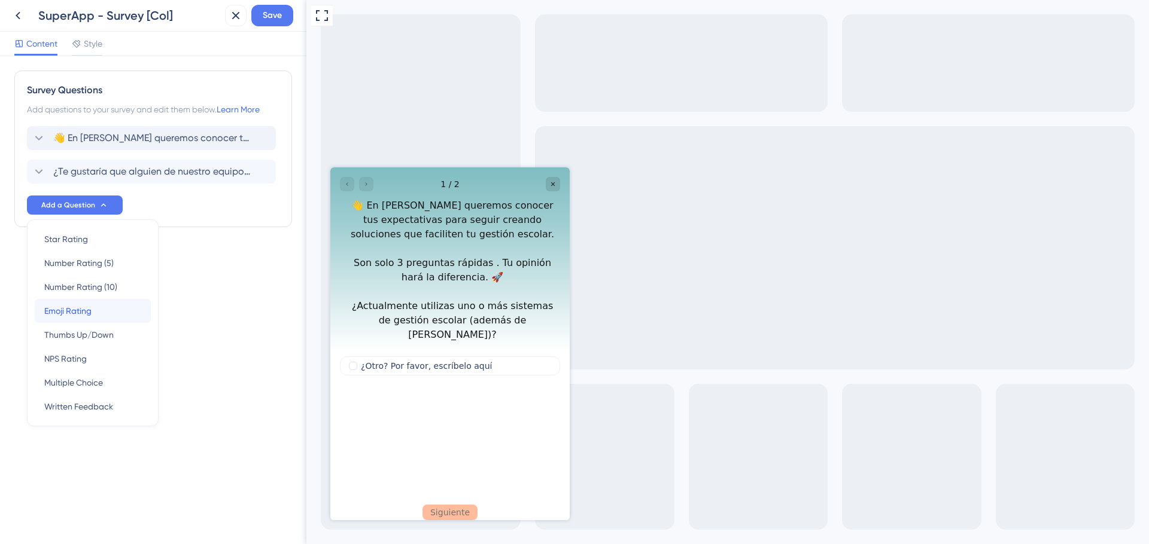
click at [76, 309] on span "Emoji Rating" at bounding box center [67, 311] width 47 height 14
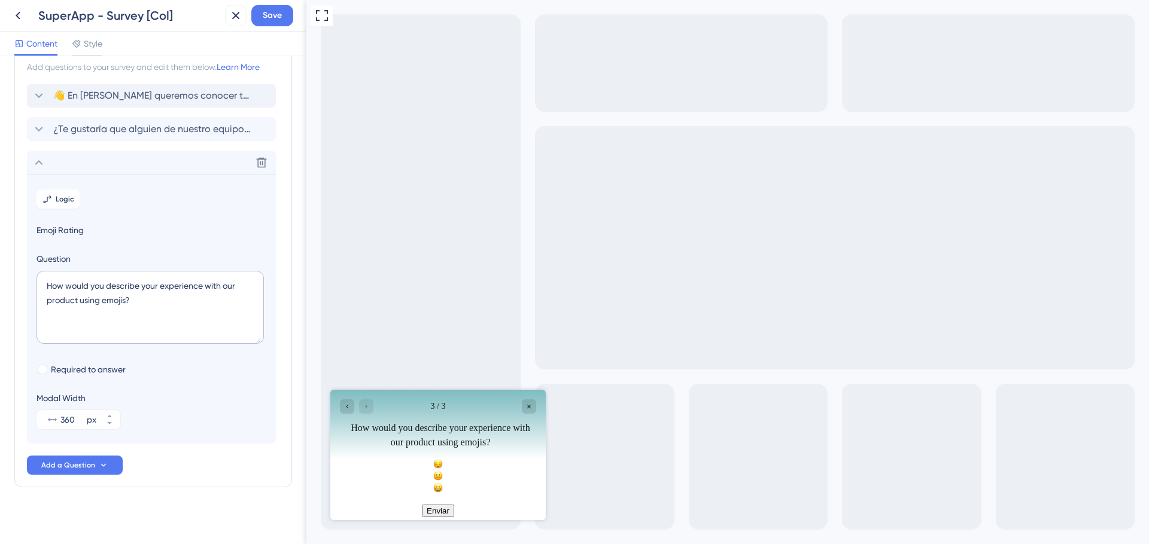
scroll to position [48, 0]
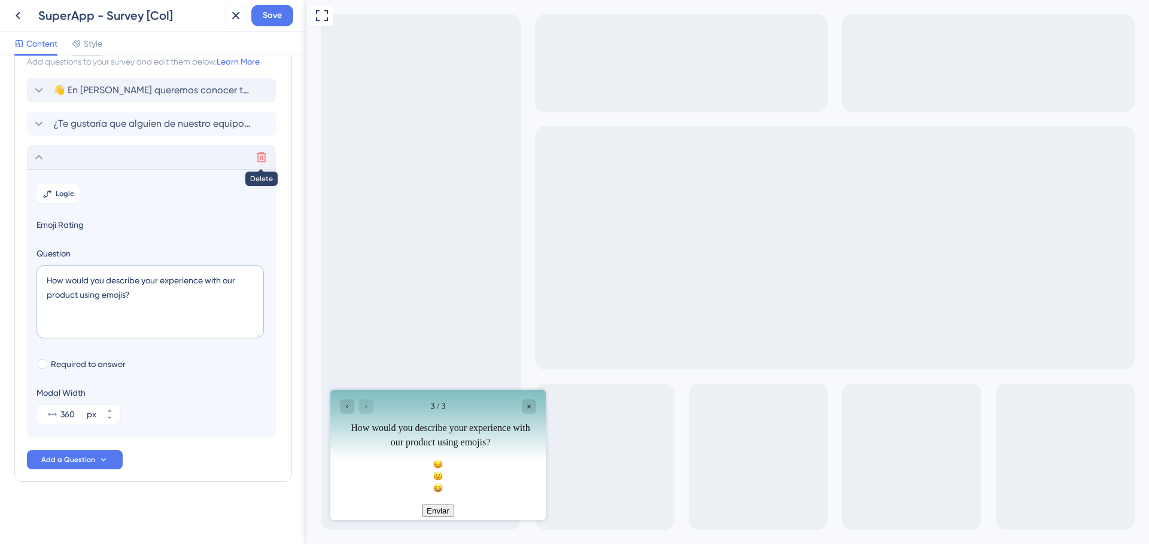
click at [263, 159] on icon at bounding box center [261, 157] width 12 height 12
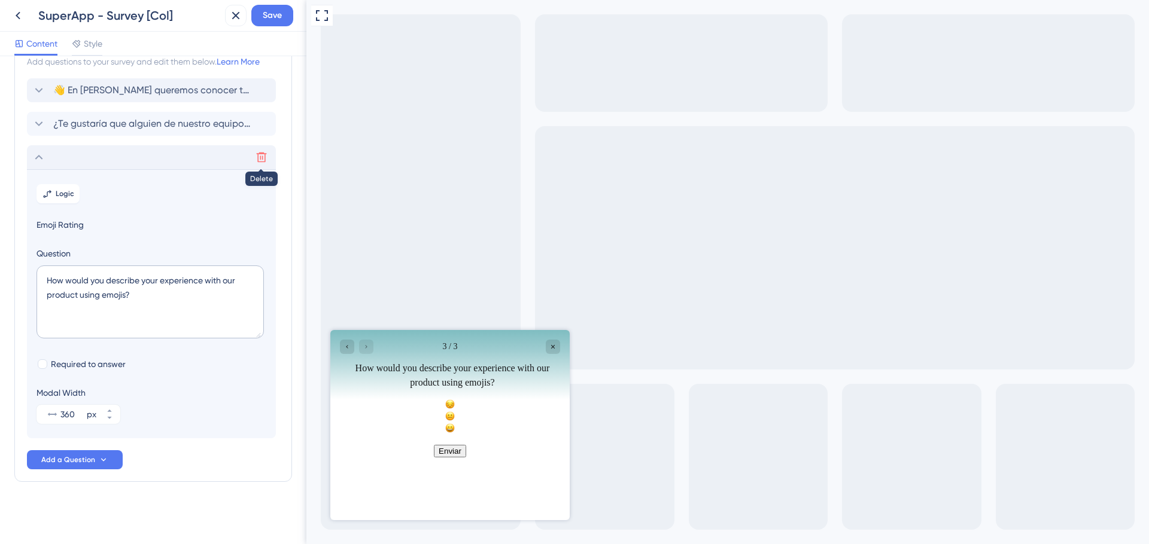
scroll to position [0, 0]
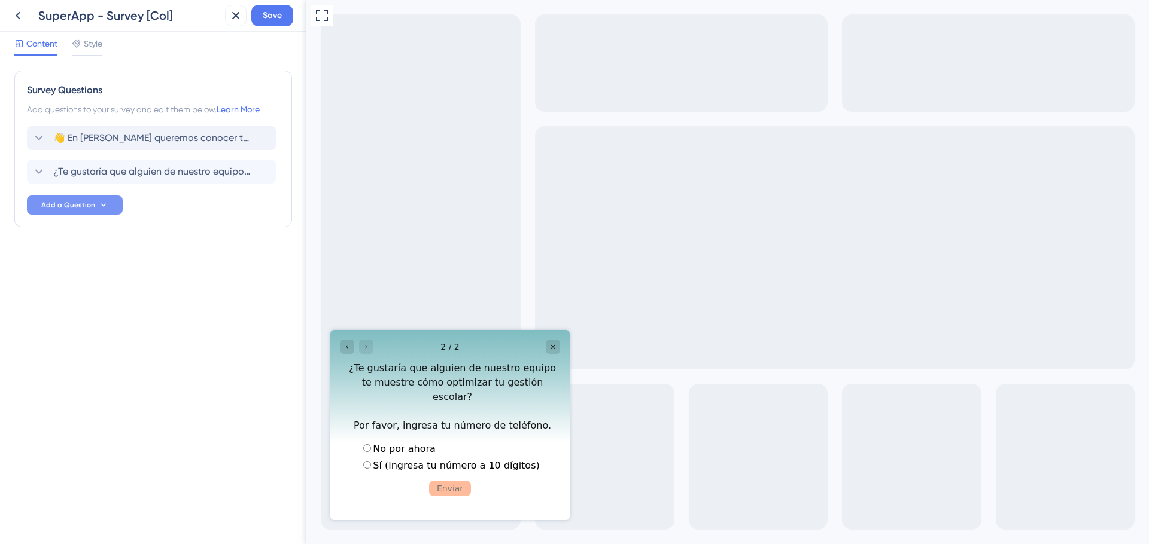
click at [69, 200] on span "Add a Question" at bounding box center [68, 205] width 54 height 10
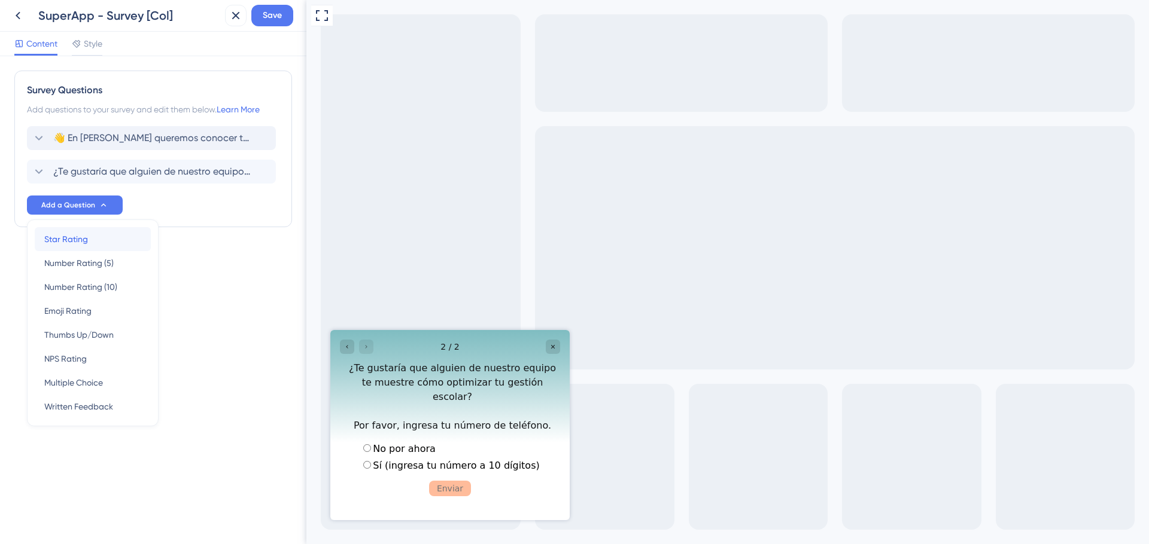
click at [69, 238] on span "Star Rating" at bounding box center [66, 239] width 44 height 14
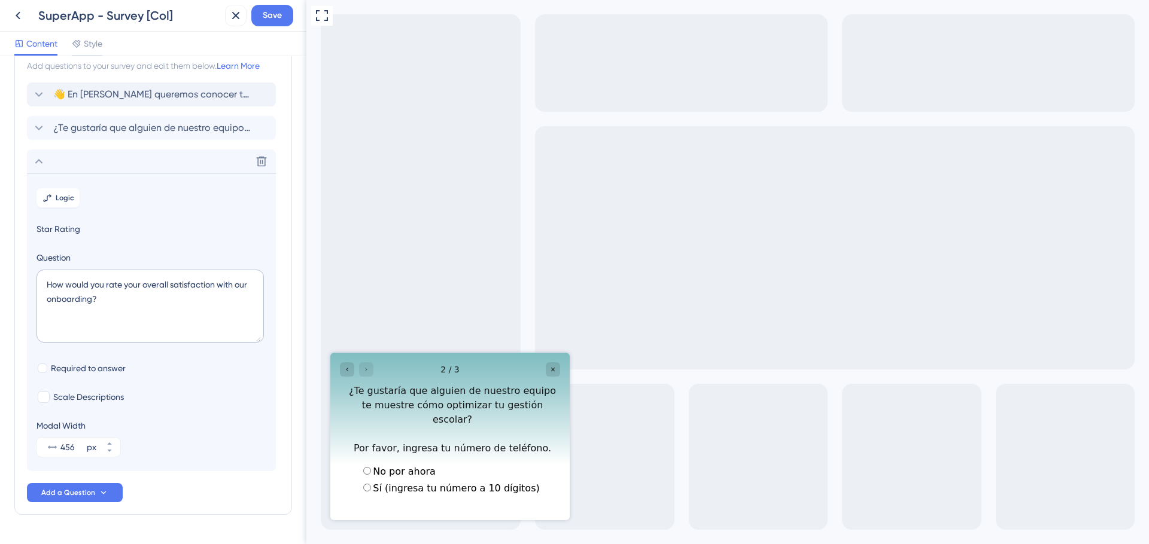
scroll to position [42, 0]
click at [111, 310] on textarea "How would you rate your overall satisfaction with our onboarding?" at bounding box center [149, 308] width 227 height 73
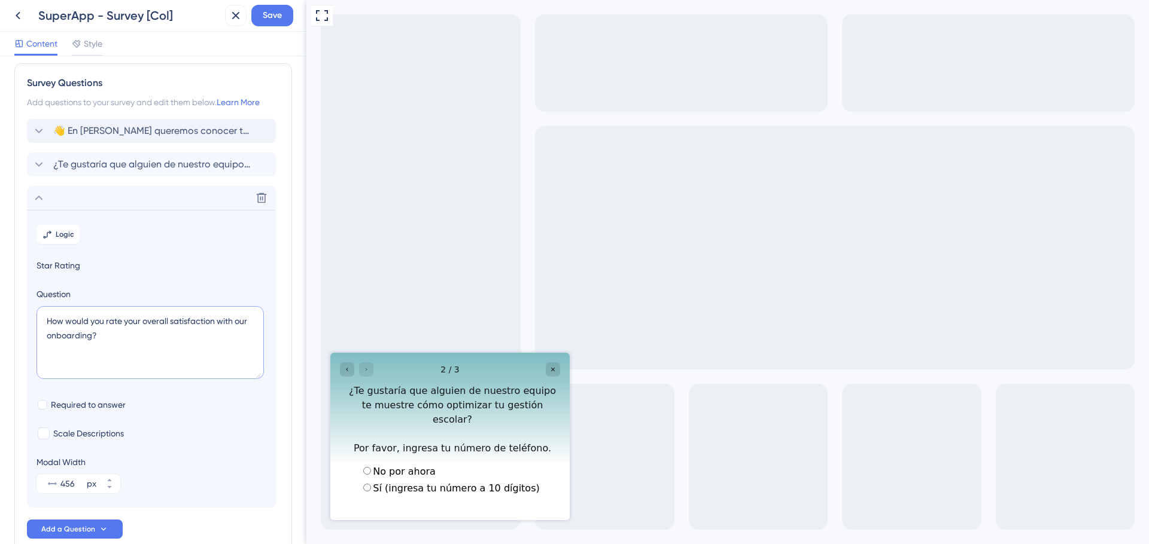
scroll to position [0, 0]
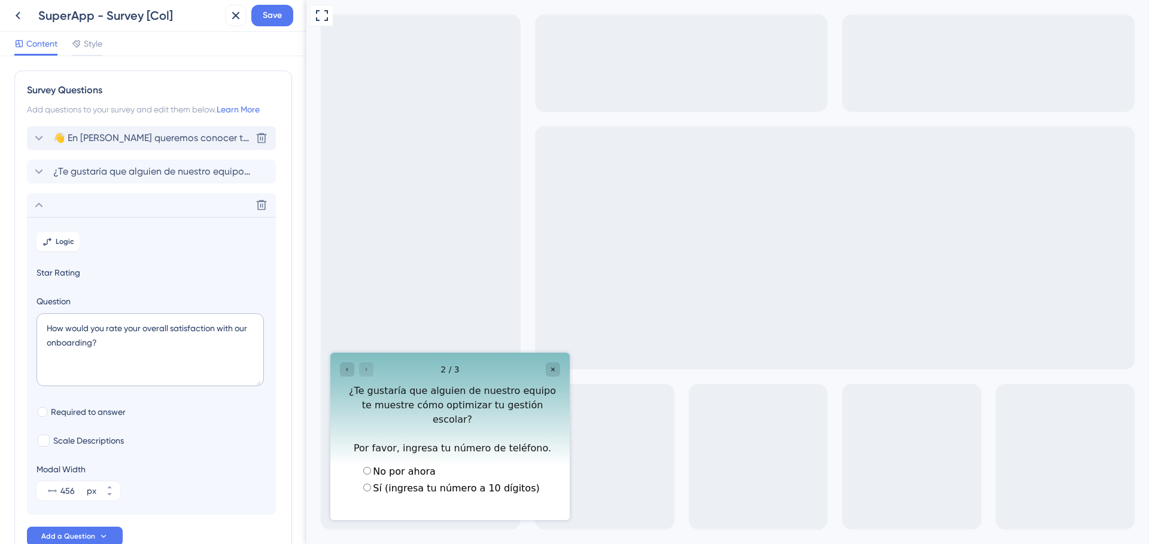
click at [95, 141] on span "👋 En Mattilda queremos conocer tus expectativas para seguir creando soluciones …" at bounding box center [151, 138] width 197 height 14
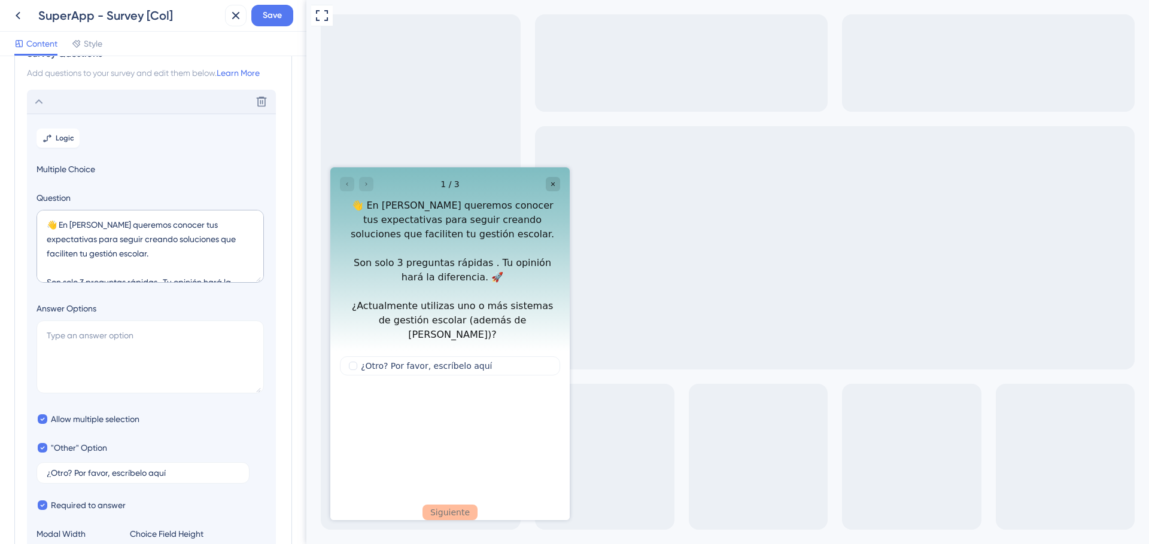
scroll to position [34, 0]
click at [260, 110] on icon at bounding box center [261, 105] width 12 height 12
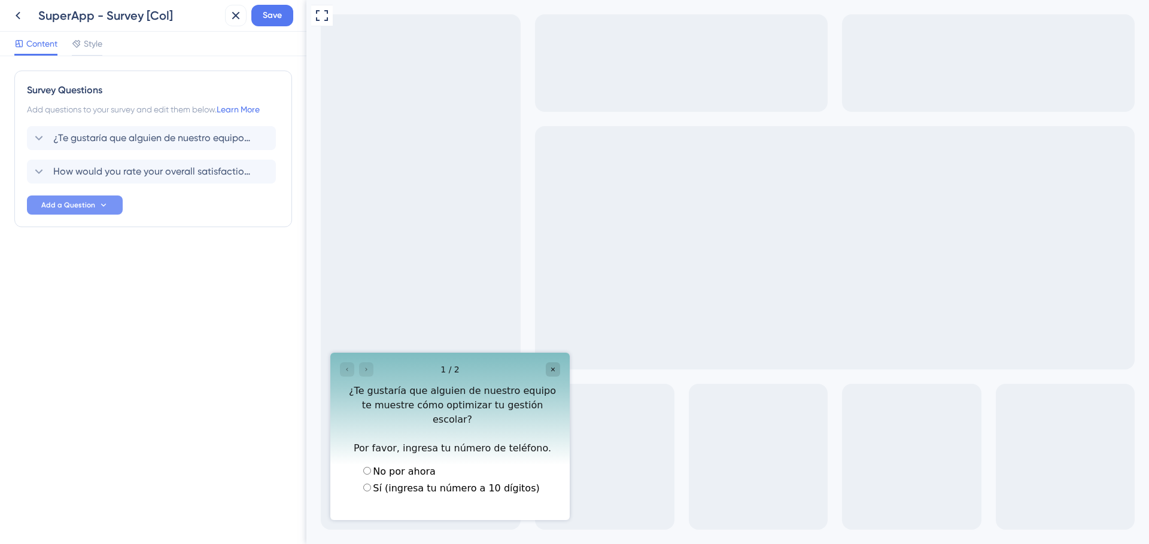
click at [60, 205] on span "Add a Question" at bounding box center [68, 205] width 54 height 10
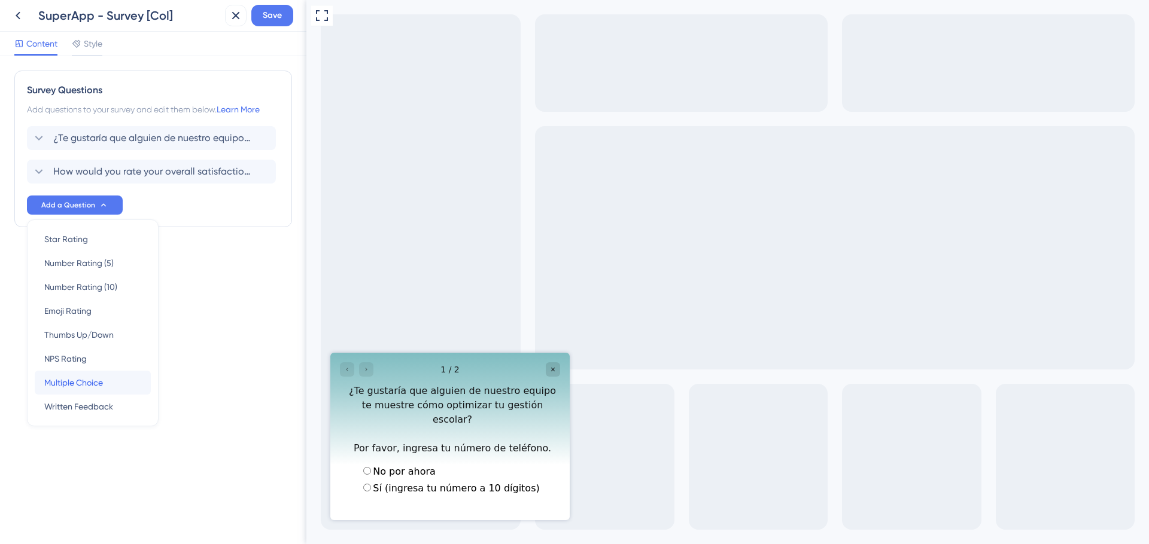
click at [73, 385] on span "Multiple Choice" at bounding box center [73, 383] width 59 height 14
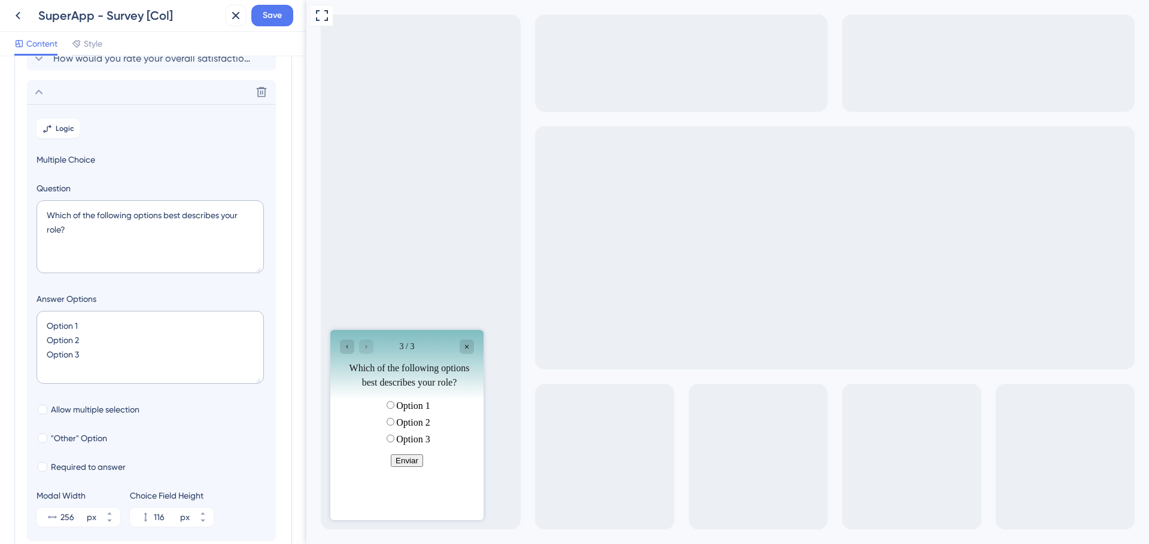
scroll to position [151, 0]
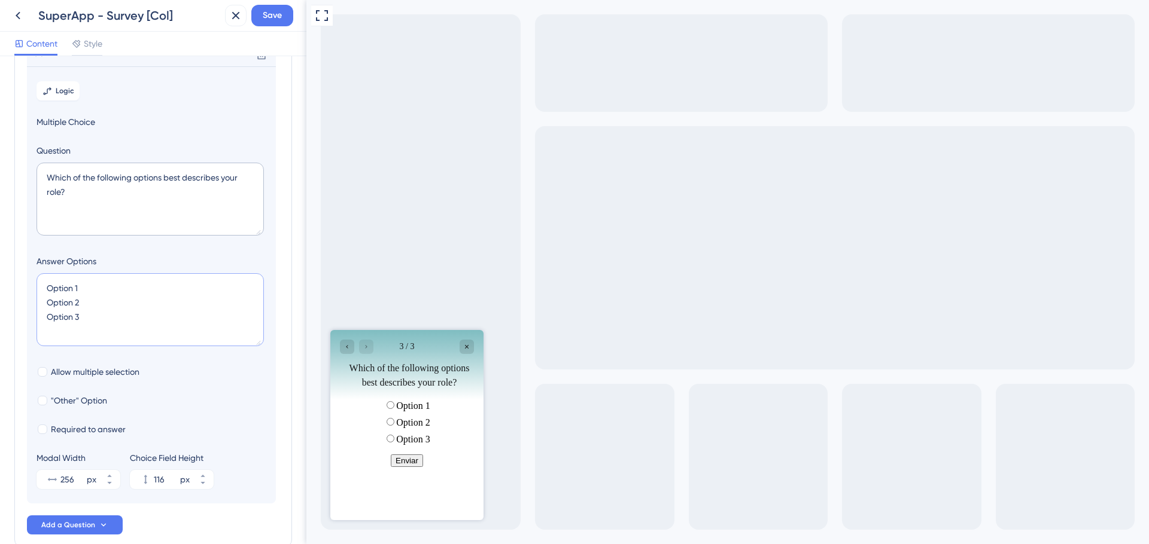
drag, startPoint x: 83, startPoint y: 314, endPoint x: 26, endPoint y: 310, distance: 57.5
click at [26, 310] on div "Survey Questions Add questions to your survey and edit them below. Learn More ¿…" at bounding box center [153, 234] width 278 height 628
type textarea "Option 1 Option 2"
type input "76"
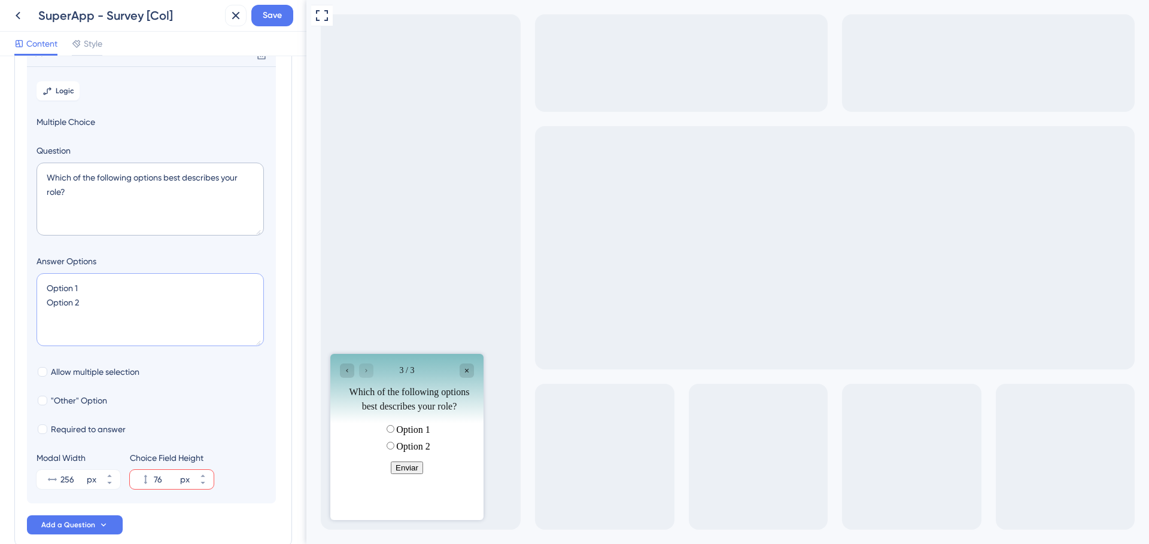
type textarea "Option 1 Option 2"
drag, startPoint x: 73, startPoint y: 194, endPoint x: 41, endPoint y: 165, distance: 42.8
click at [41, 165] on textarea "Which of the following options best describes your role?" at bounding box center [149, 199] width 227 height 73
paste textarea "1. ¿Actualmente utilizas uno o más sistemas de gestión escolar (además de Matti…"
click at [53, 179] on textarea "1. ¿Actualmente utilizas uno o más sistemas de gestión escolar (además de Matti…" at bounding box center [149, 199] width 227 height 73
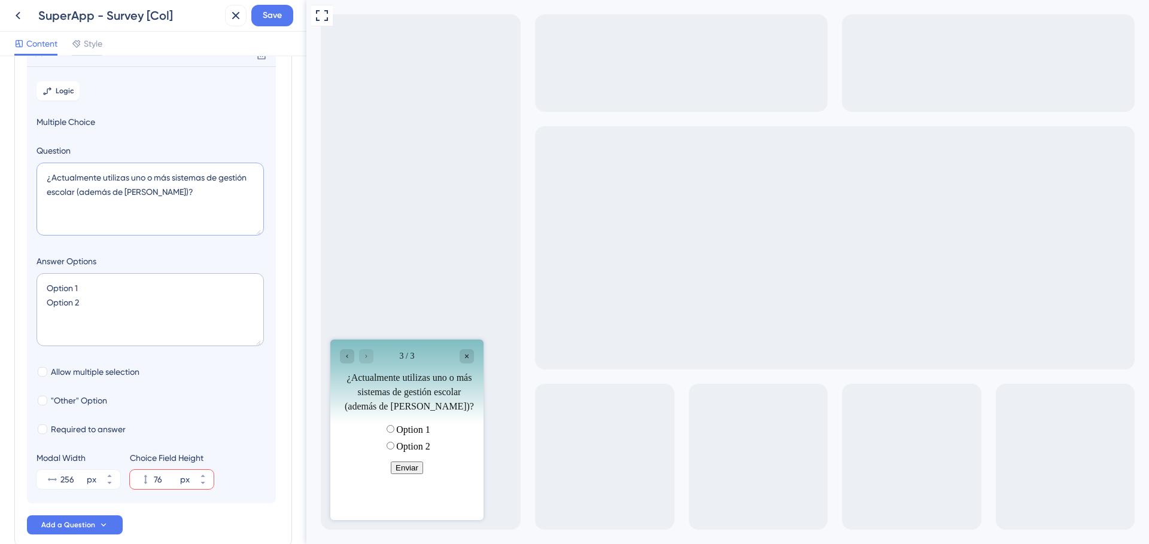
click at [52, 178] on textarea "¿Actualmente utilizas uno o más sistemas de gestión escolar (además de Mattilda…" at bounding box center [149, 199] width 227 height 73
click at [157, 212] on textarea "¿Actualmente utilizas uno o más sistemas de gestión escolar (además de Mattilda…" at bounding box center [149, 199] width 227 height 73
type textarea "¿Actualmente utilizas uno o más sistemas de gestión escolar (además de Mattilda…"
click at [67, 292] on textarea "Option 1 Option 2" at bounding box center [149, 309] width 227 height 73
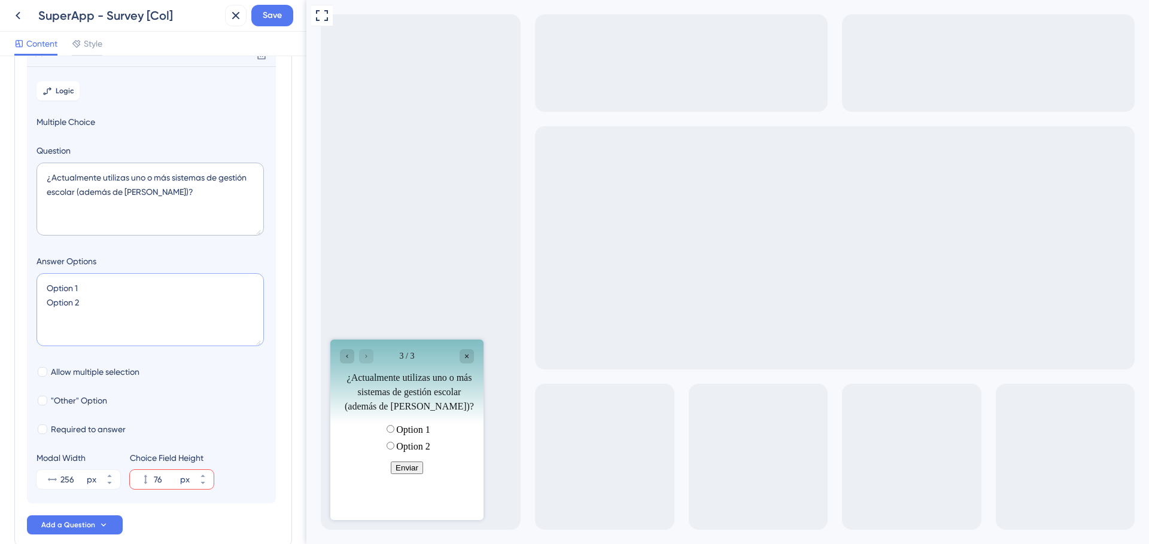
click at [88, 290] on textarea "Option 1 Option 2" at bounding box center [149, 309] width 227 height 73
drag, startPoint x: 88, startPoint y: 290, endPoint x: 31, endPoint y: 278, distance: 58.8
click at [31, 278] on section "Logic Multiple Choice Question ¿Actualmente utilizas uno o más sistemas de gest…" at bounding box center [151, 284] width 249 height 437
type textarea "SOption 2"
type input "36"
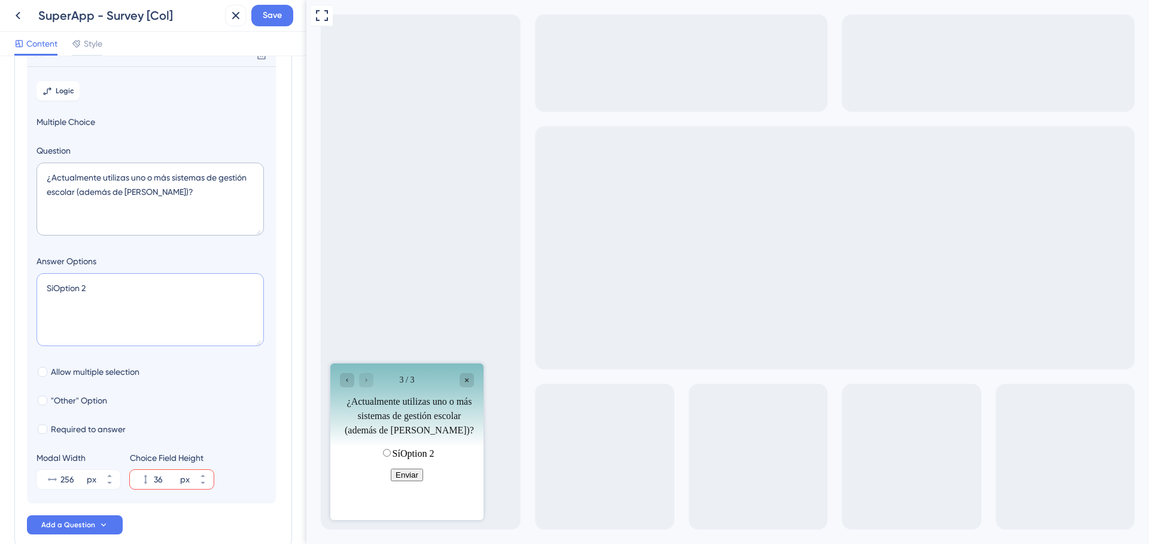
type textarea "Sí Option 2"
type input "76"
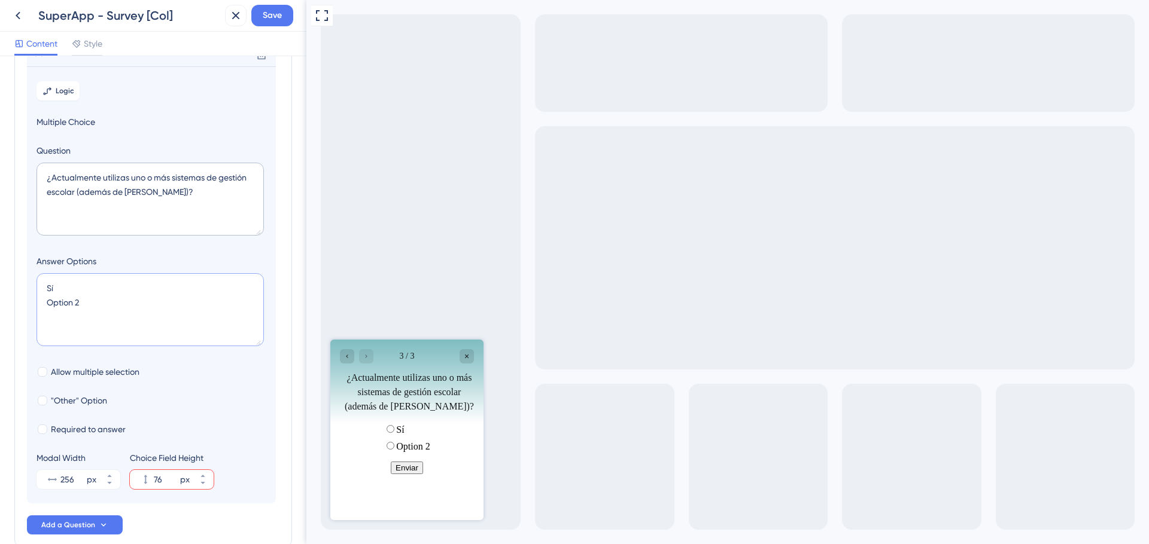
drag, startPoint x: 84, startPoint y: 305, endPoint x: 17, endPoint y: 301, distance: 67.1
click at [17, 301] on div "Survey Questions Add questions to your survey and edit them below. Learn More ¿…" at bounding box center [153, 234] width 278 height 628
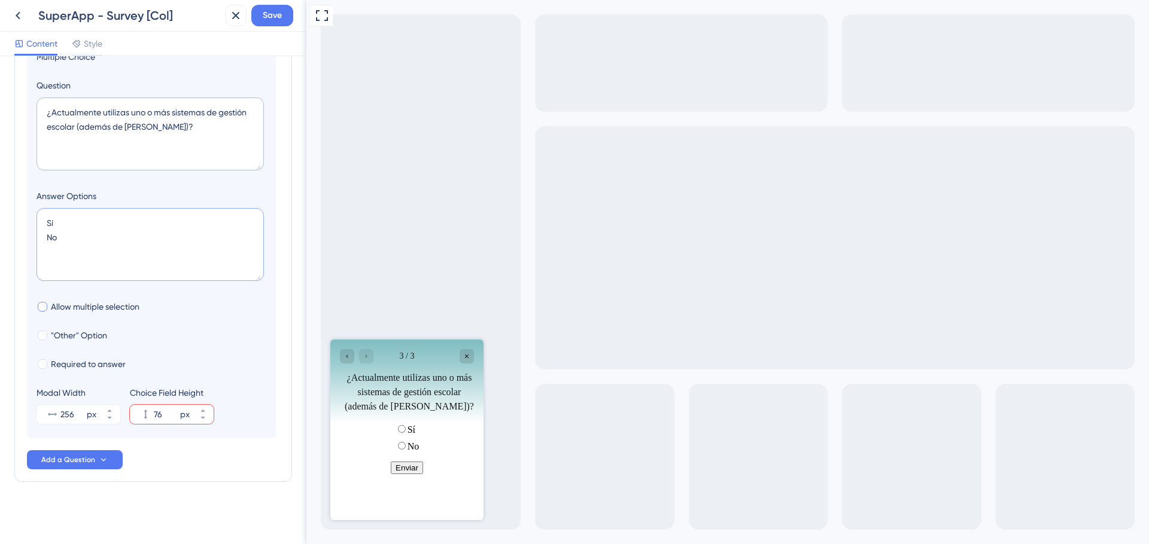
type textarea "Sí No"
click at [46, 307] on div at bounding box center [43, 307] width 10 height 10
checkbox input "false"
click at [44, 333] on div at bounding box center [43, 336] width 10 height 10
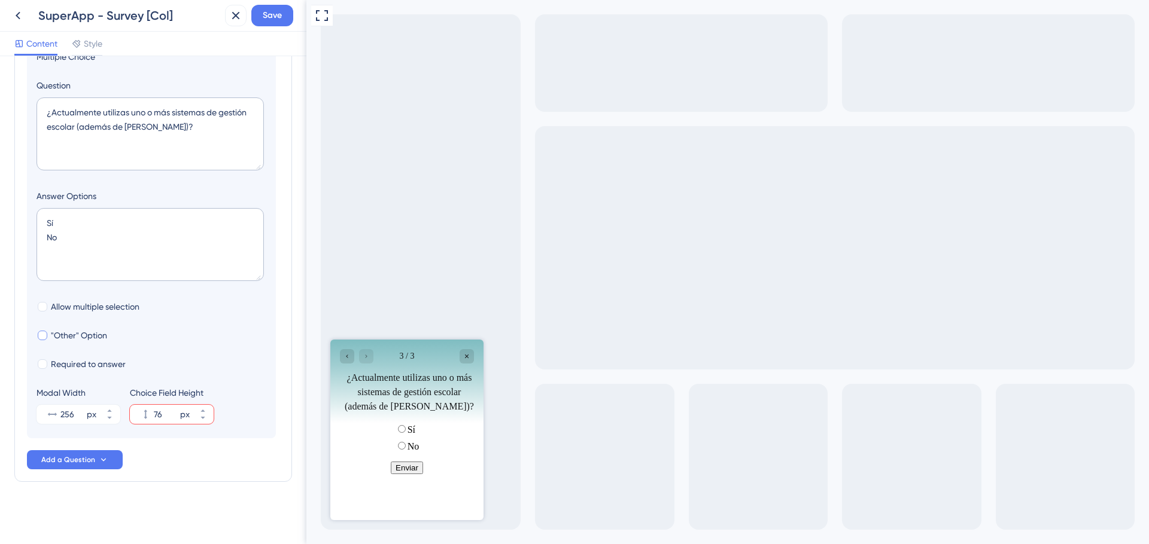
checkbox input "true"
type input "124"
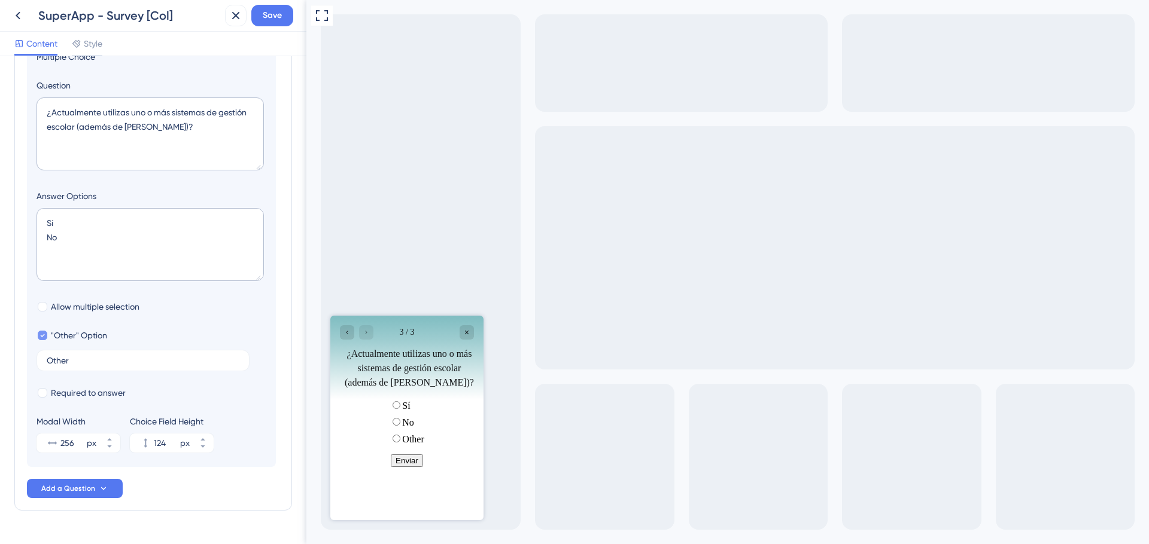
click at [44, 333] on icon at bounding box center [42, 335] width 5 height 8
checkbox input "false"
type input "76"
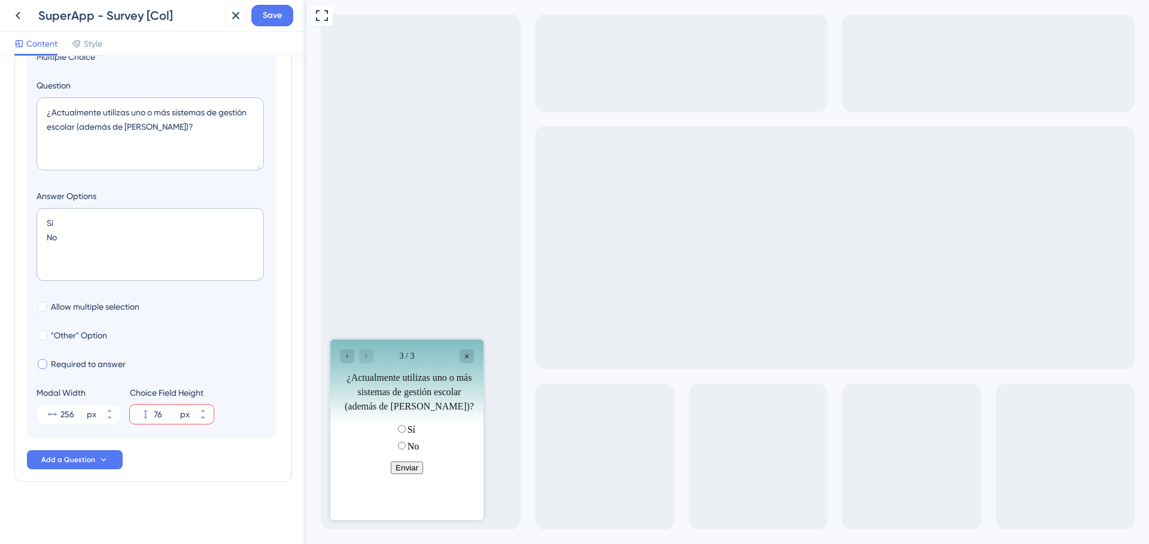
click at [42, 365] on div at bounding box center [43, 365] width 10 height 10
checkbox input "true"
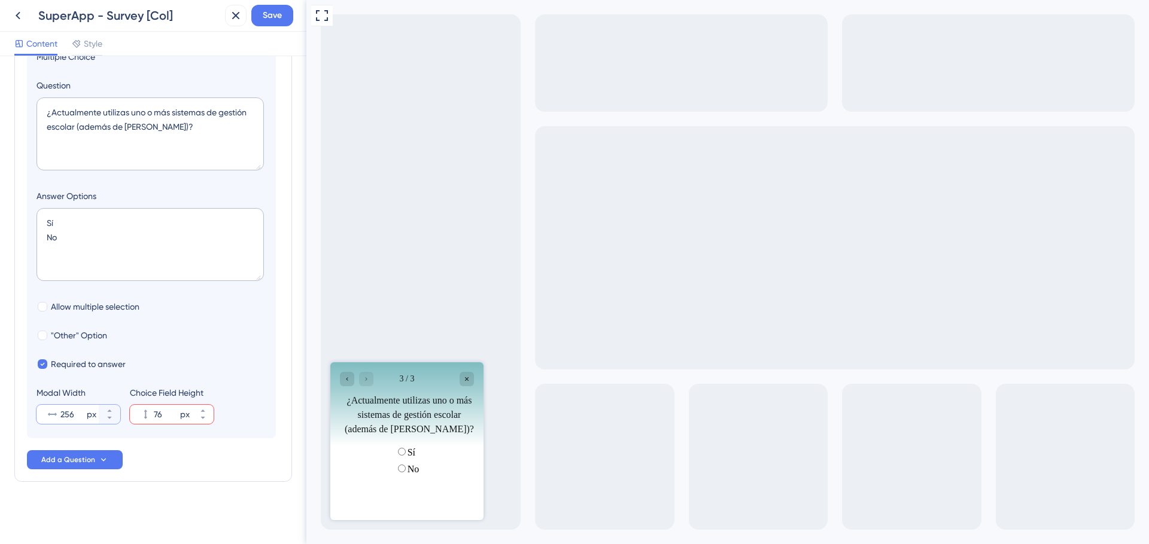
click at [66, 415] on input "256" at bounding box center [72, 414] width 24 height 14
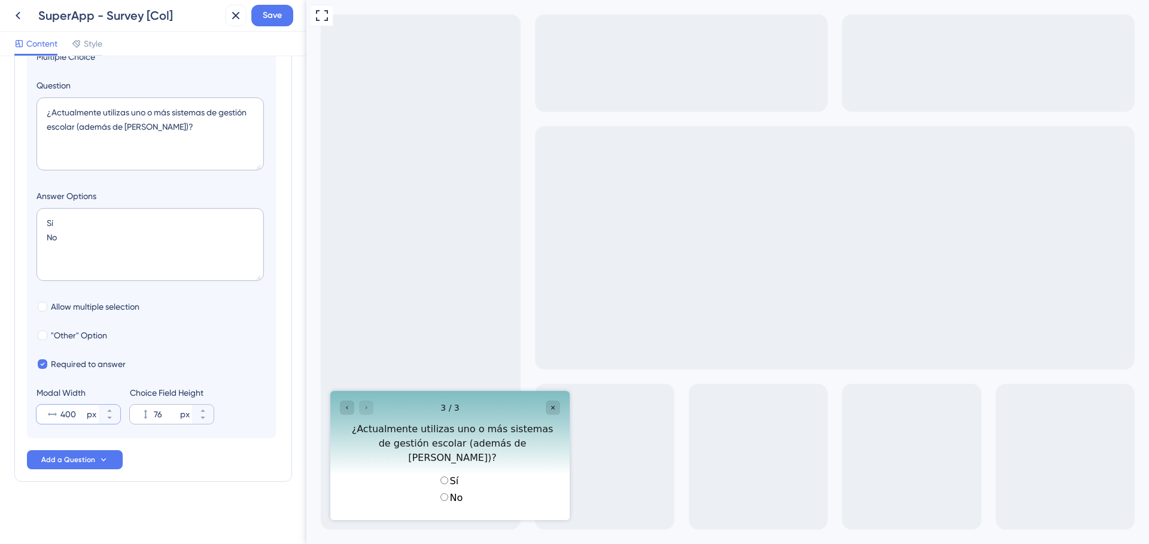
type input "400"
click at [168, 411] on input "76" at bounding box center [166, 414] width 24 height 14
click at [202, 412] on icon at bounding box center [202, 411] width 4 height 2
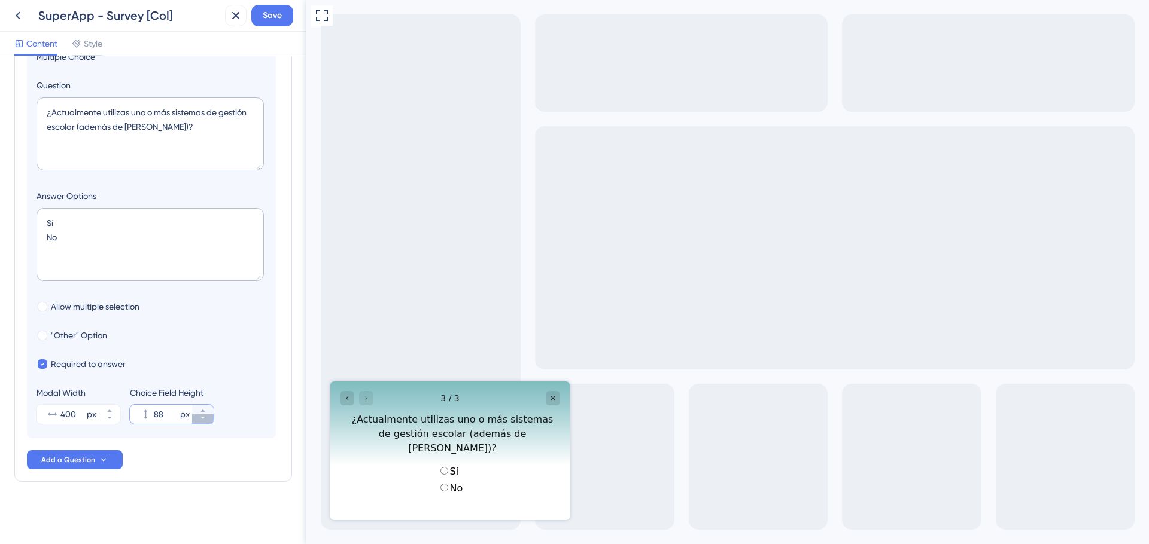
click at [200, 422] on button "88 px" at bounding box center [203, 420] width 22 height 10
click at [203, 406] on button "88 px" at bounding box center [203, 410] width 22 height 10
click at [200, 427] on section "Logic Multiple Choice Question ¿Actualmente utilizas uno o más sistemas de gest…" at bounding box center [151, 219] width 249 height 437
click at [203, 421] on icon at bounding box center [202, 418] width 7 height 7
click at [206, 404] on div "Choice Field Height 88 px" at bounding box center [172, 405] width 84 height 38
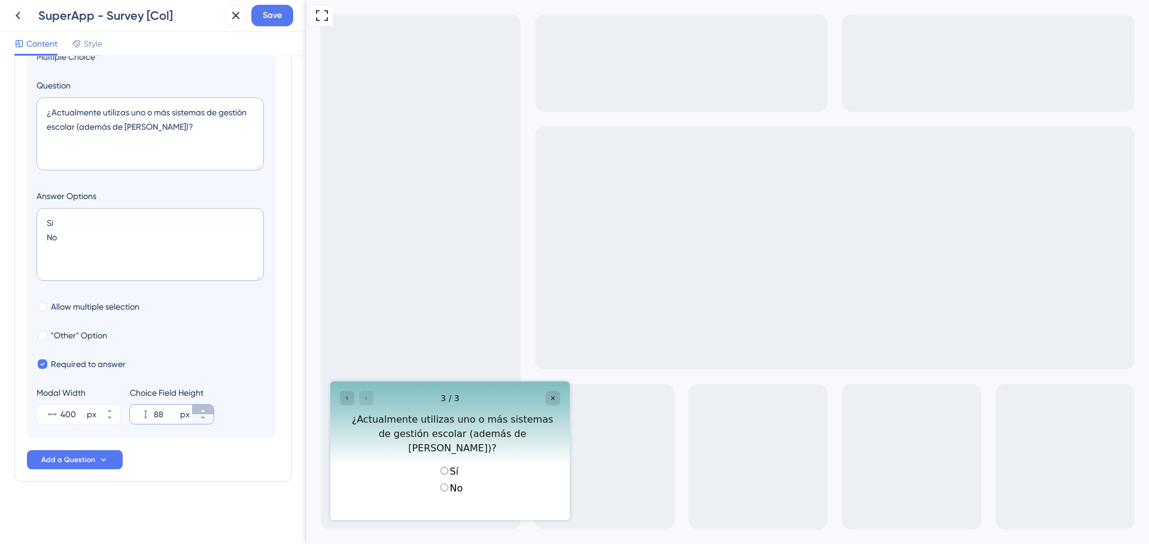
click at [205, 410] on icon at bounding box center [202, 410] width 7 height 7
click at [200, 422] on button "89 px" at bounding box center [203, 420] width 22 height 10
click at [205, 410] on icon at bounding box center [202, 410] width 7 height 7
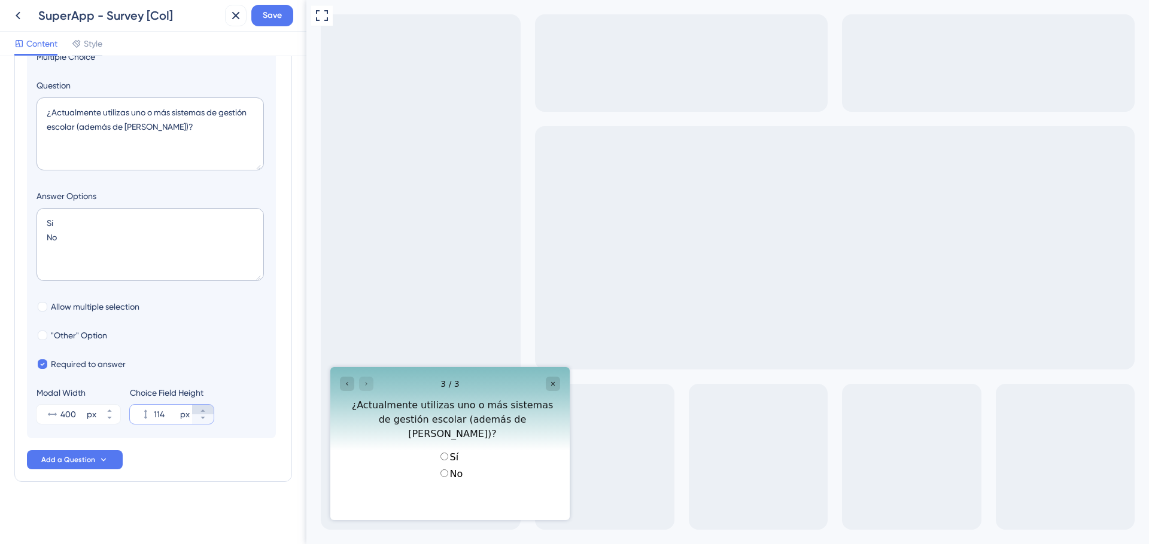
click at [205, 410] on icon at bounding box center [202, 410] width 7 height 7
click at [203, 421] on icon at bounding box center [202, 418] width 7 height 7
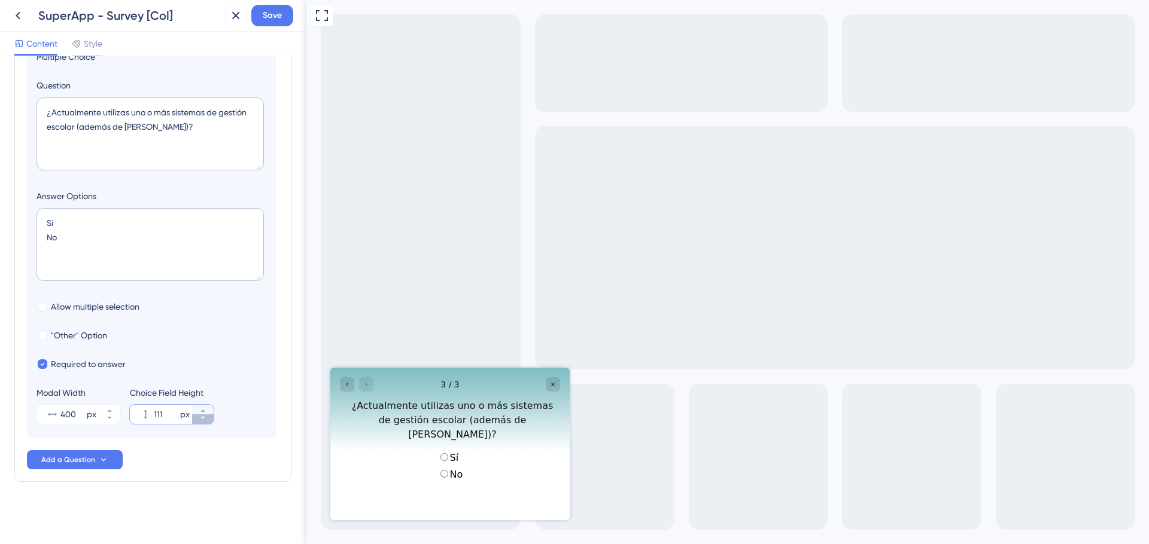
click at [203, 421] on icon at bounding box center [202, 418] width 7 height 7
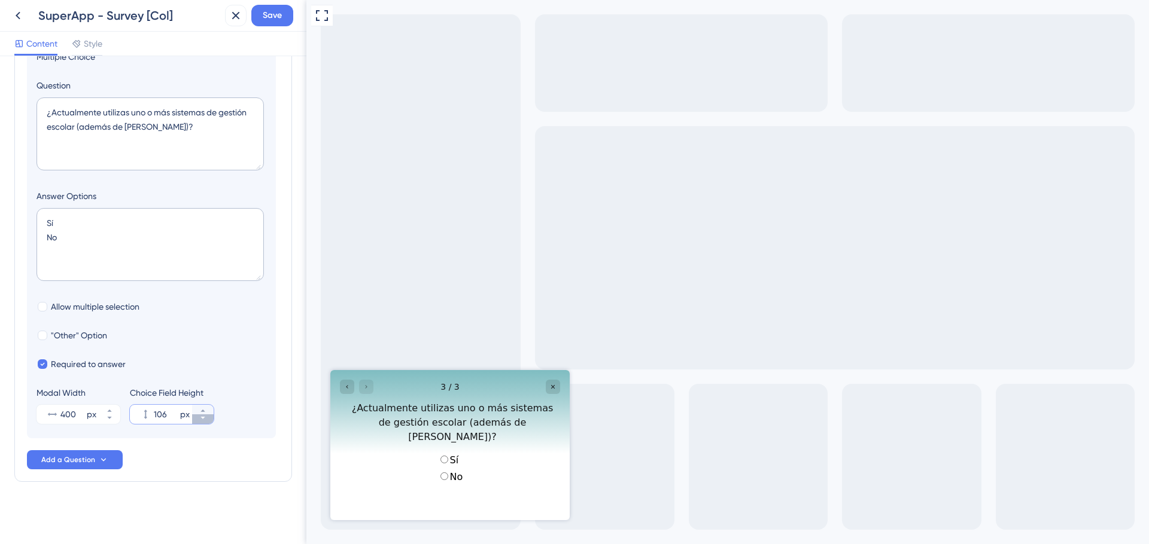
click at [203, 421] on icon at bounding box center [202, 418] width 7 height 7
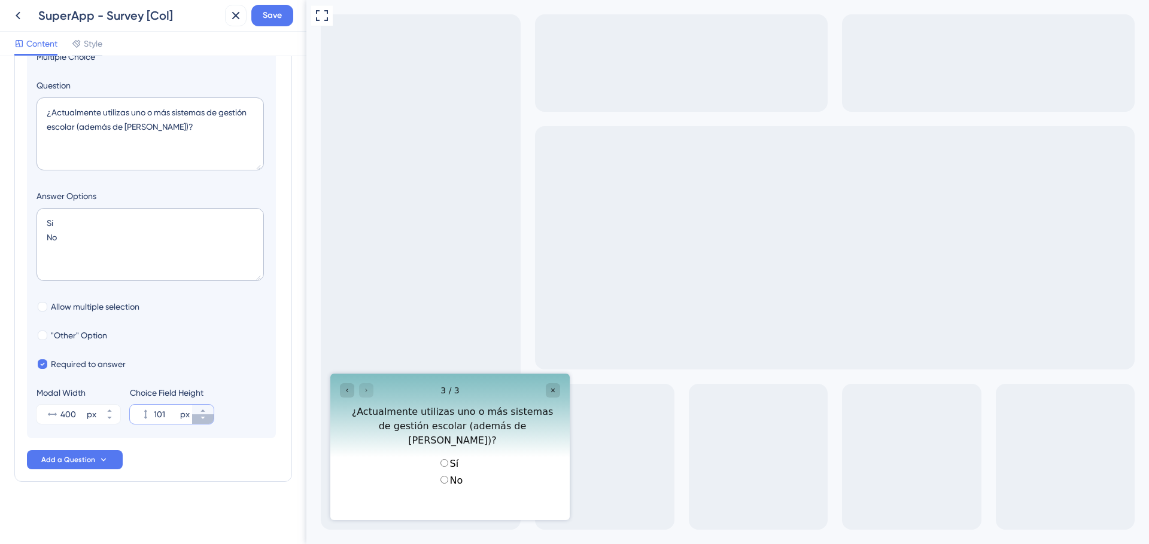
click at [203, 421] on icon at bounding box center [202, 418] width 7 height 7
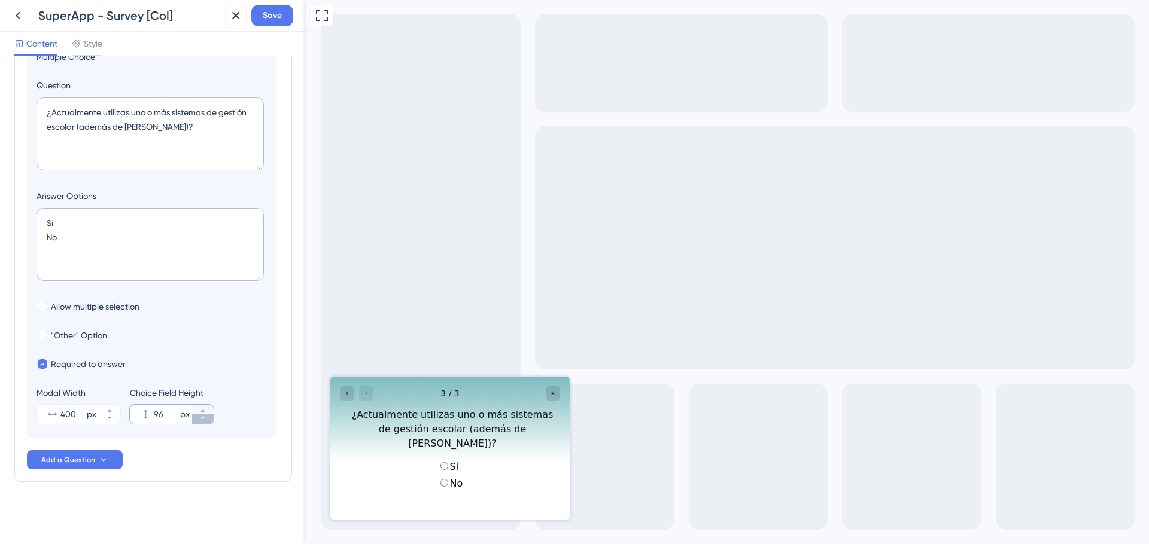
click at [203, 421] on icon at bounding box center [202, 418] width 7 height 7
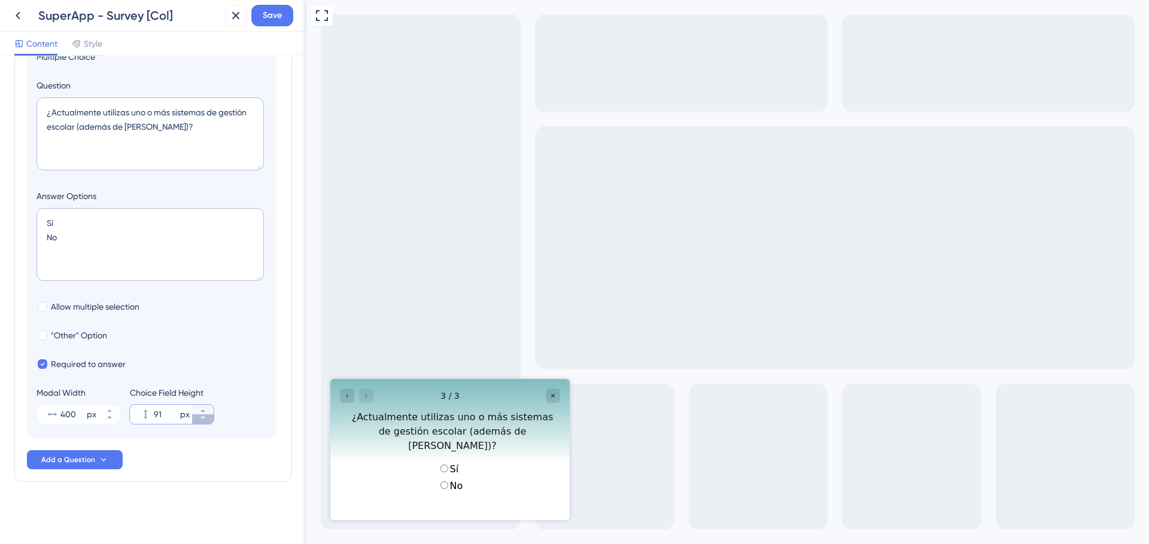
click at [203, 421] on icon at bounding box center [202, 418] width 7 height 7
type input "88"
click at [214, 349] on section "Logic Multiple Choice Question ¿Actualmente utilizas uno o más sistemas de gest…" at bounding box center [151, 219] width 249 height 437
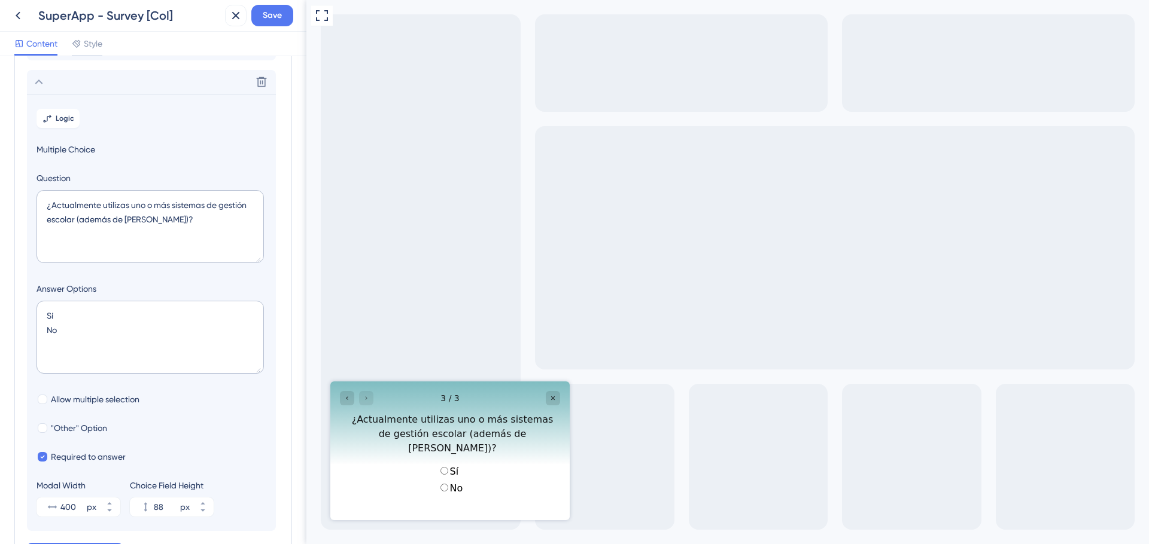
scroll to position [0, 0]
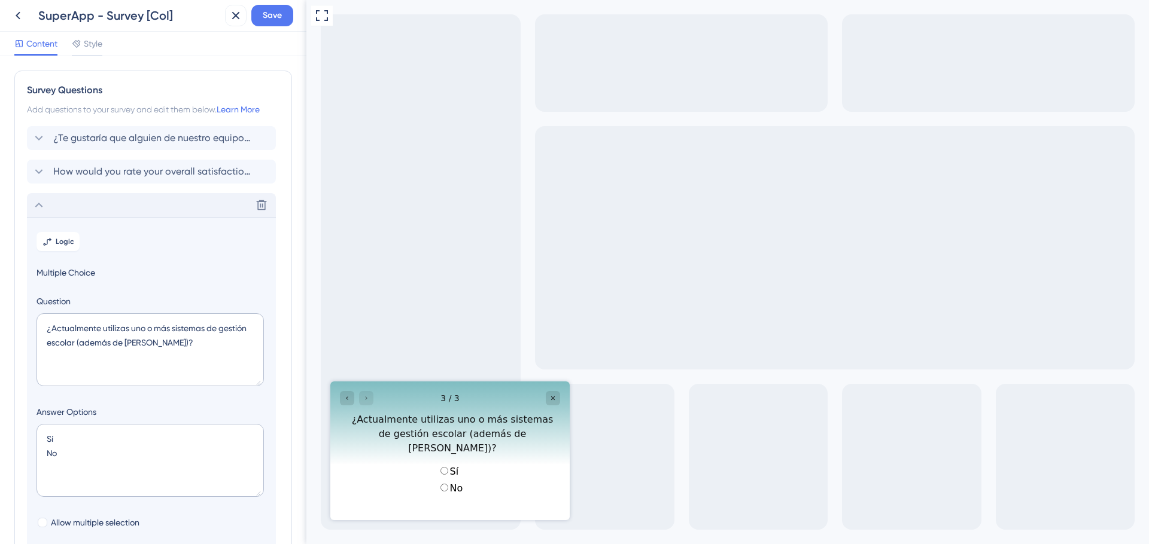
click at [38, 201] on icon at bounding box center [39, 205] width 14 height 14
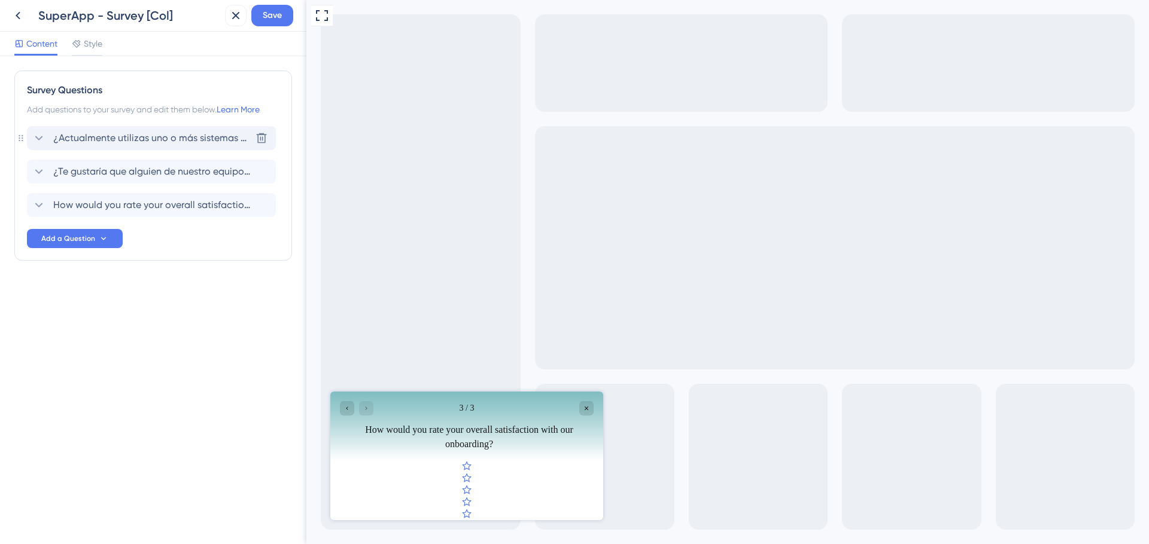
click at [36, 138] on icon at bounding box center [39, 138] width 14 height 14
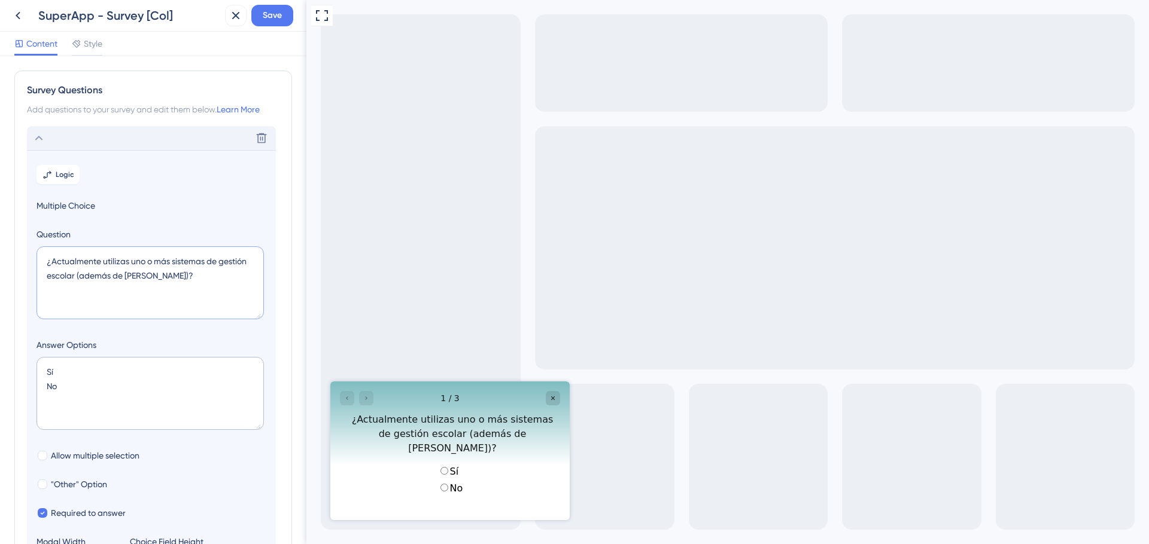
click at [71, 264] on textarea "¿Actualmente utilizas uno o más sistemas de gestión escolar (además de Mattilda…" at bounding box center [149, 282] width 227 height 73
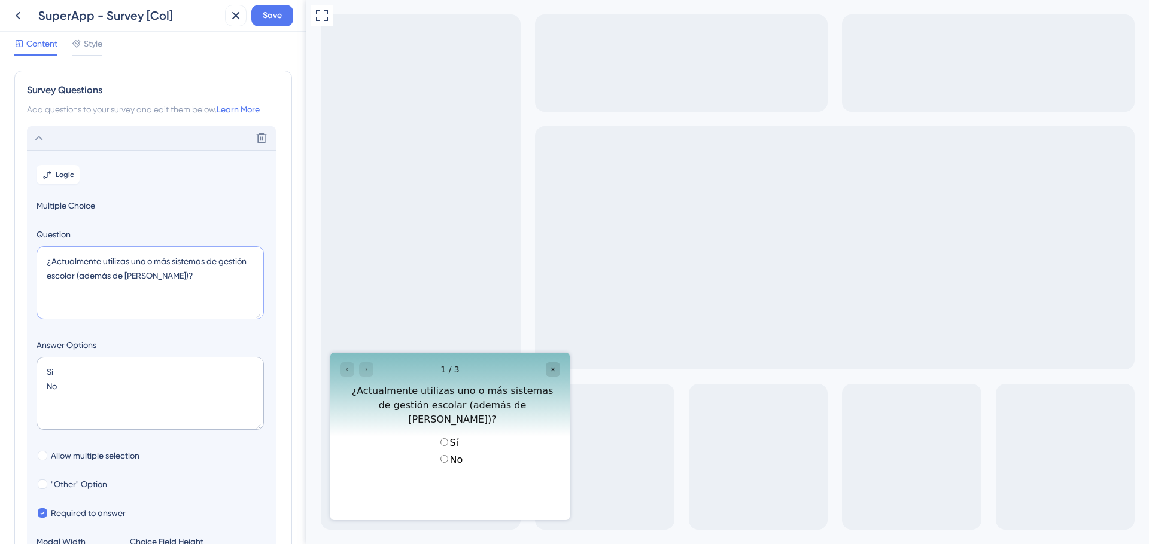
paste textarea ":hola: En Mattilda queremos conocer tus expectativas para seguir creando soluci…"
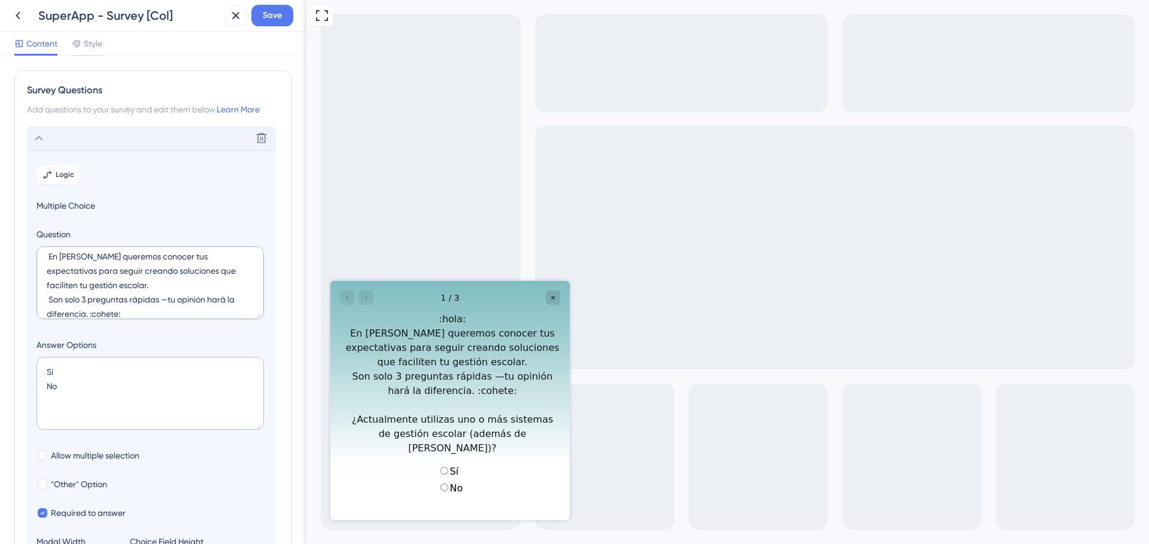
click at [48, 255] on textarea ":hola: En Mattilda queremos conocer tus expectativas para seguir creando soluci…" at bounding box center [149, 282] width 227 height 73
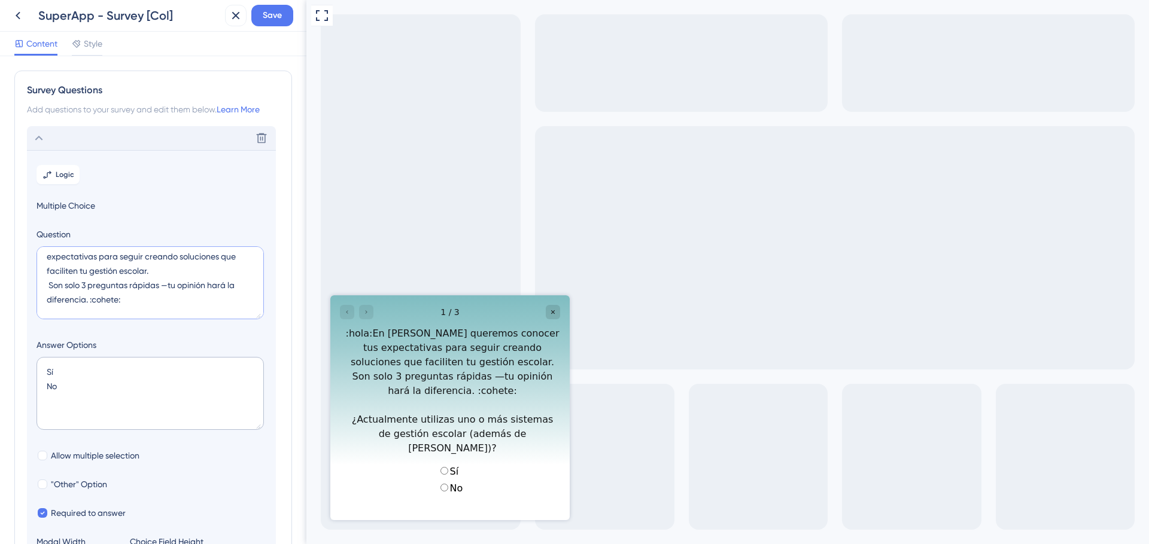
scroll to position [5, 0]
click at [132, 276] on textarea "👋 En Mattilda queremos conocer tus expectativas para seguir creando soluciones …" at bounding box center [149, 282] width 227 height 73
click at [126, 288] on textarea "👋 En Mattilda queremos conocer tus expectativas para seguir creando soluciones …" at bounding box center [149, 282] width 227 height 73
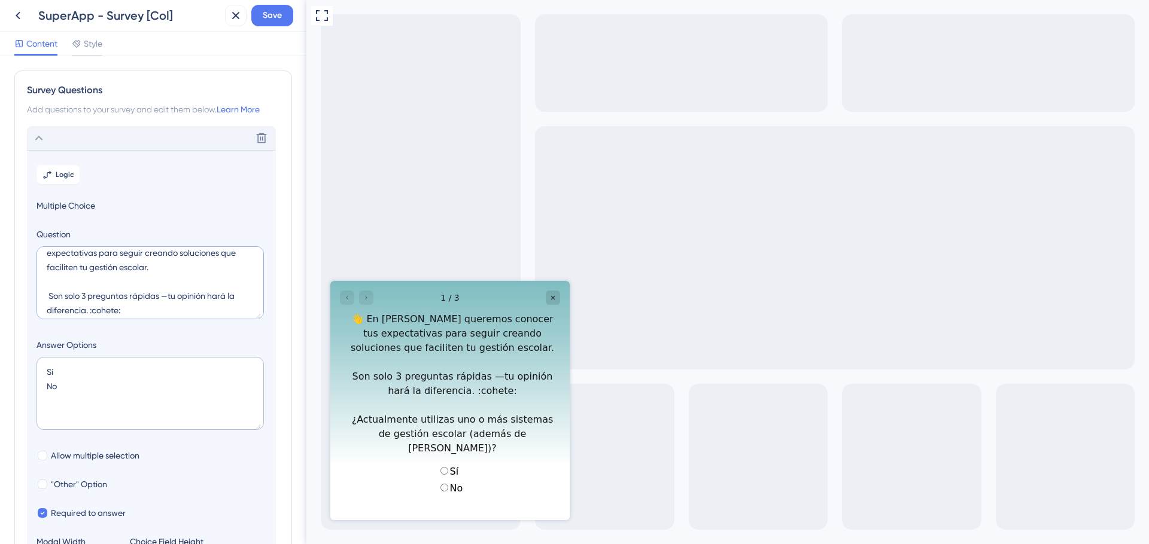
scroll to position [25, 0]
click at [143, 295] on textarea "👋 En Mattilda queremos conocer tus expectativas para seguir creando soluciones …" at bounding box center [149, 282] width 227 height 73
drag, startPoint x: 63, startPoint y: 309, endPoint x: 199, endPoint y: 293, distance: 136.2
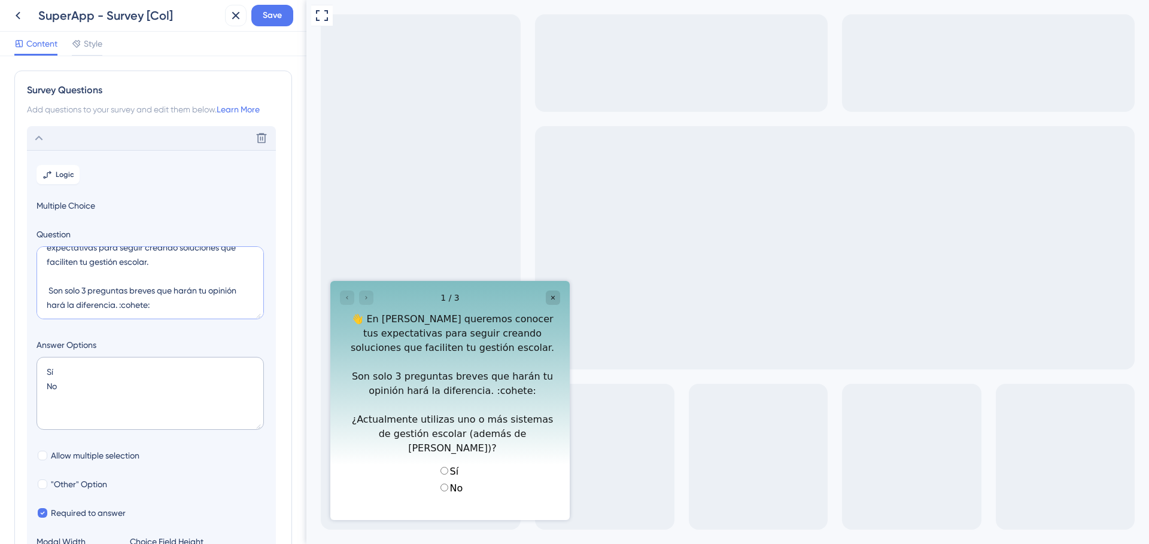
click at [199, 293] on textarea "👋 En Mattilda queremos conocer tus expectativas para seguir creando soluciones …" at bounding box center [149, 282] width 227 height 73
click at [49, 287] on textarea "👋 En Mattilda queremos conocer tus expectativas para seguir creando soluciones …" at bounding box center [149, 282] width 227 height 73
drag, startPoint x: 127, startPoint y: 261, endPoint x: 87, endPoint y: 260, distance: 40.1
click at [87, 260] on textarea "👋 En Mattilda queremos conocer tus expectativas para seguir creando soluciones …" at bounding box center [149, 282] width 227 height 73
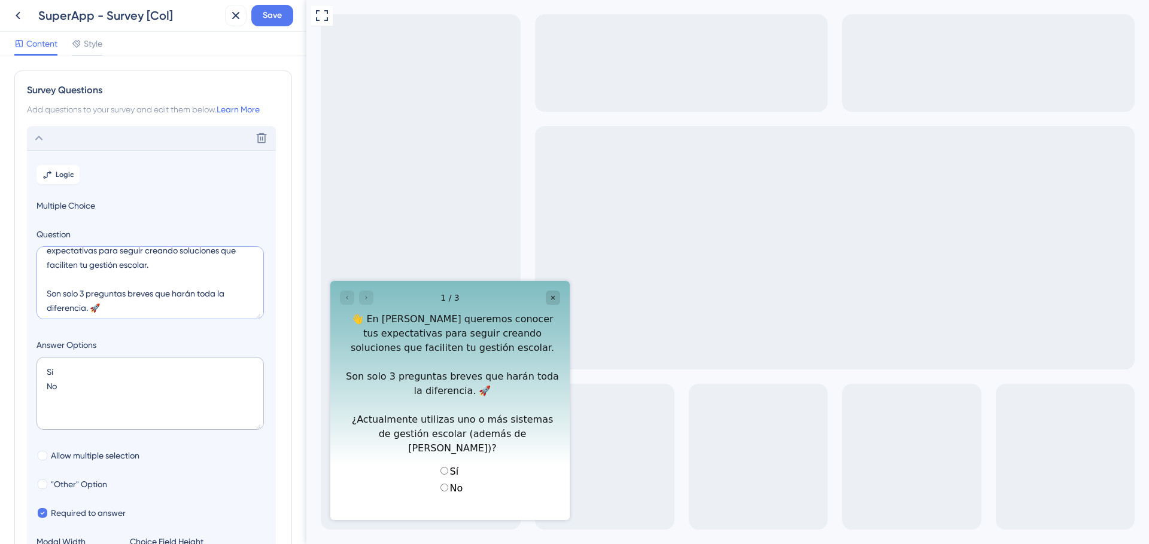
scroll to position [28, 0]
click at [139, 294] on textarea "👋 En Mattilda queremos conocer tus expectativas para seguir creando soluciones …" at bounding box center [149, 282] width 227 height 73
paste textarea "breves"
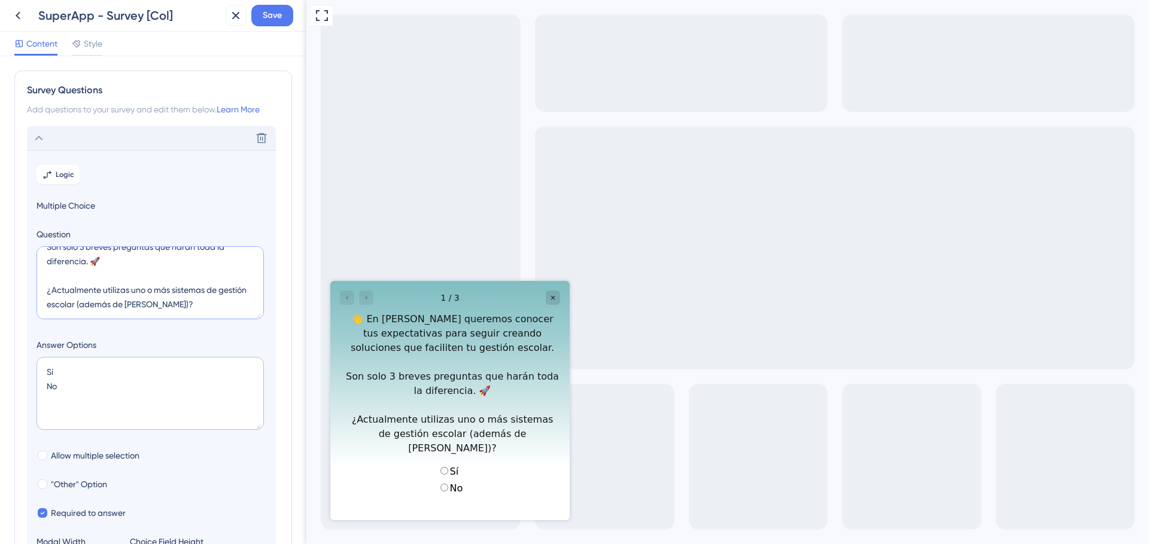
click at [83, 260] on textarea "👋 En Mattilda queremos conocer tus expectativas para seguir creando soluciones …" at bounding box center [149, 282] width 227 height 73
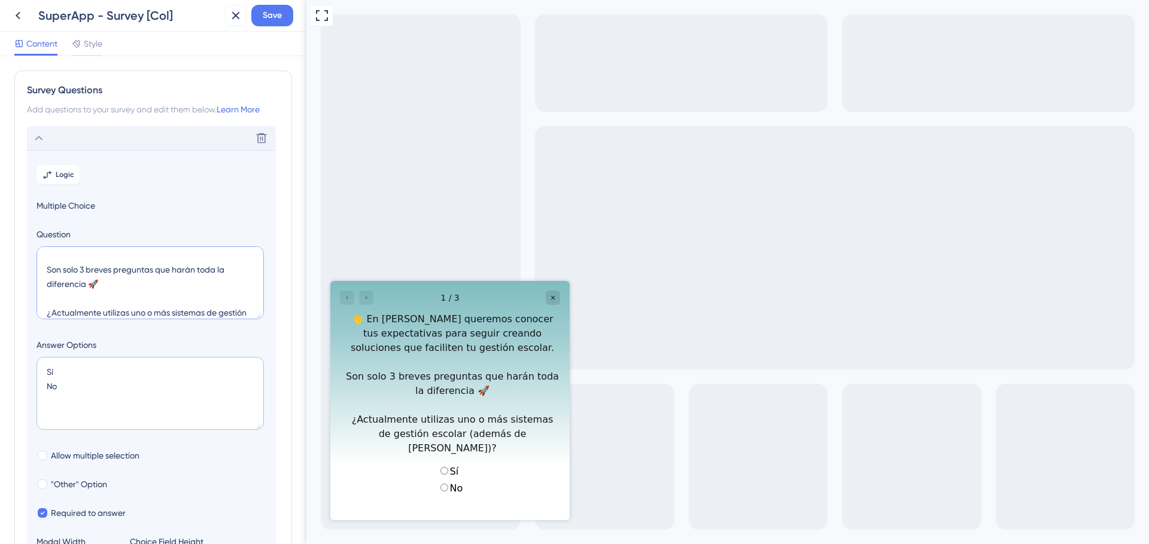
scroll to position [48, 0]
click at [186, 275] on textarea "👋 En Mattilda queremos conocer tus expectativas para seguir creando soluciones …" at bounding box center [149, 282] width 227 height 73
drag, startPoint x: 80, startPoint y: 285, endPoint x: 62, endPoint y: 285, distance: 17.9
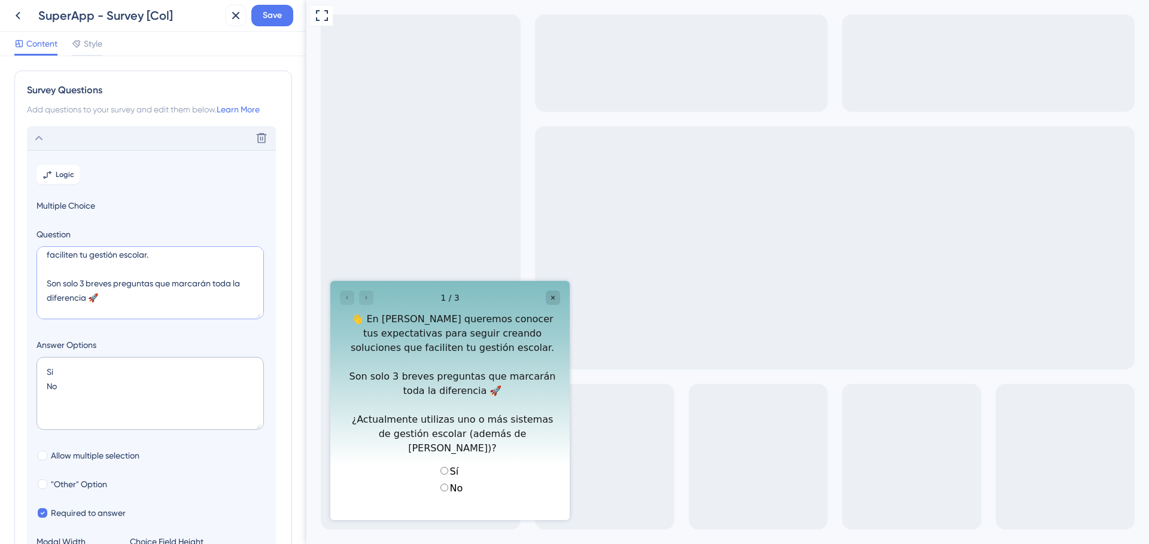
click at [62, 285] on textarea "👋 En Mattilda queremos conocer tus expectativas para seguir creando soluciones …" at bounding box center [149, 282] width 227 height 73
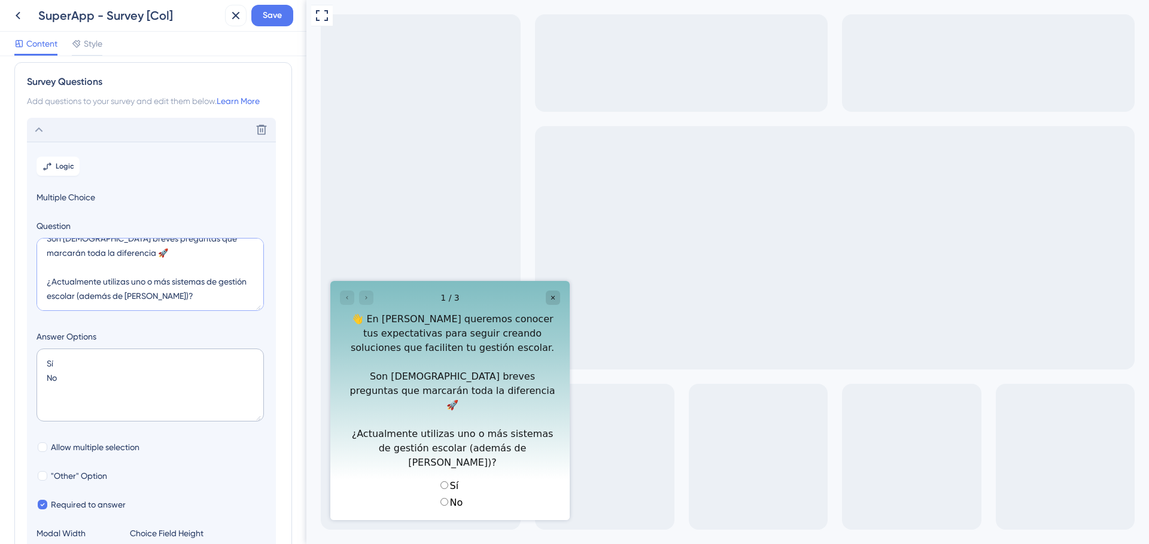
scroll to position [6, 0]
type textarea "👋 En Mattilda queremos conocer tus expectativas para seguir creando soluciones …"
click at [38, 127] on icon at bounding box center [39, 132] width 14 height 14
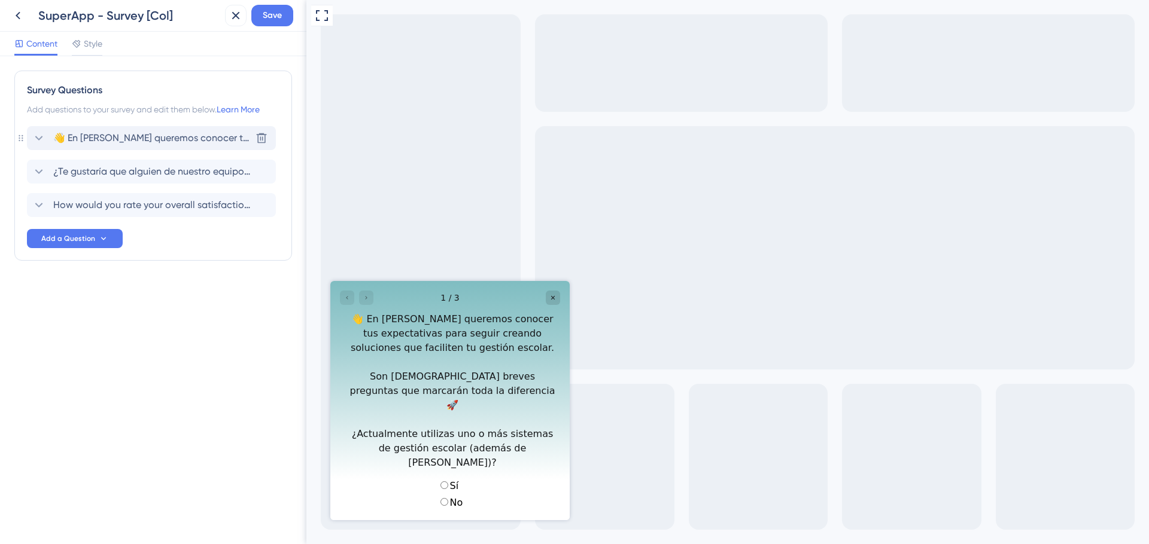
scroll to position [0, 0]
click at [85, 138] on span "👋 En Mattilda queremos conocer tus expectativas para seguir creando soluciones …" at bounding box center [151, 138] width 197 height 14
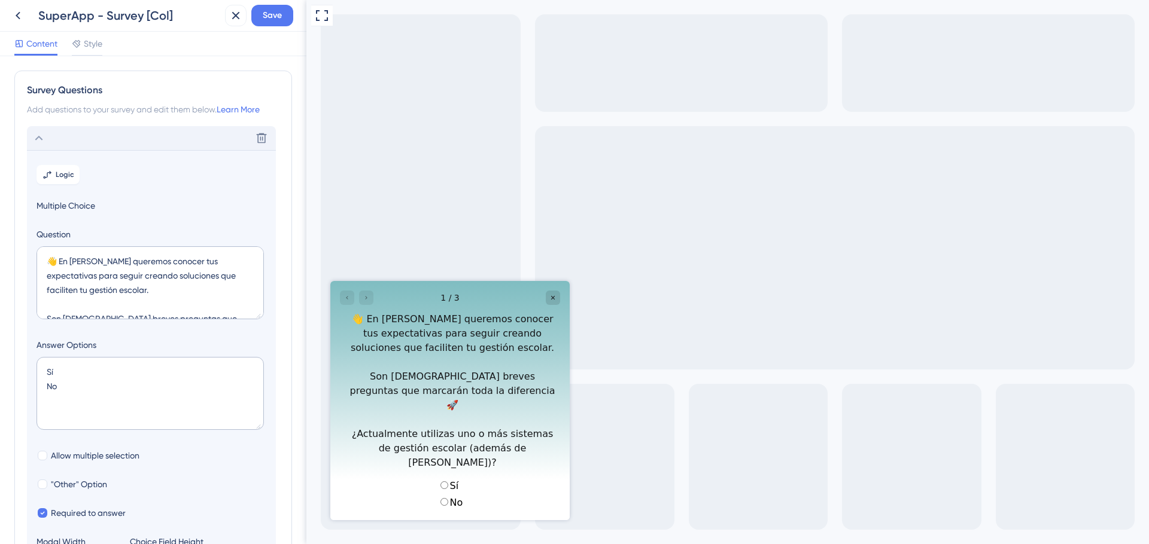
scroll to position [70, 0]
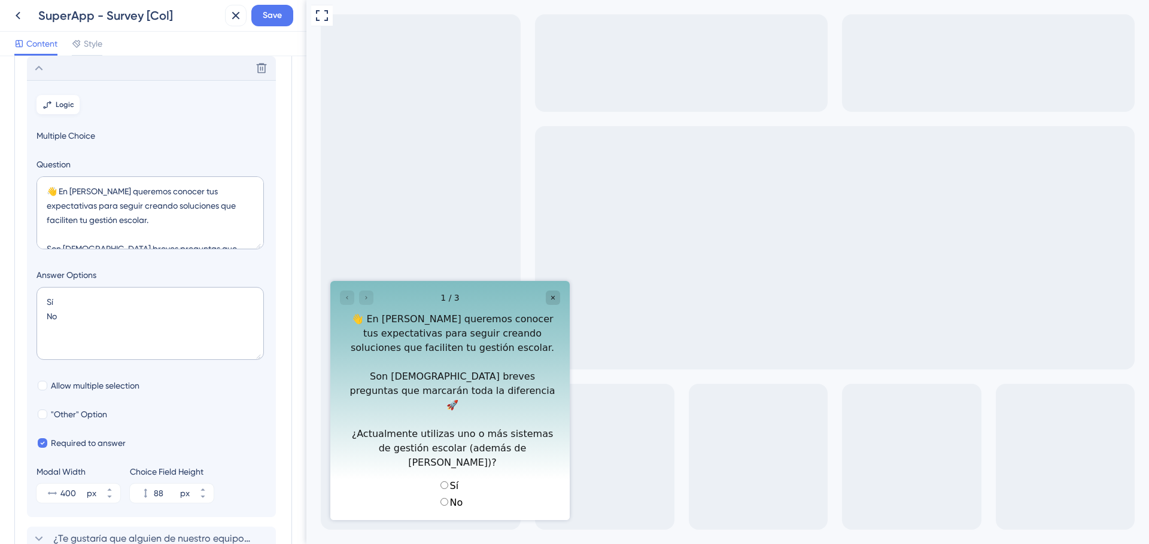
click at [62, 106] on span "Logic" at bounding box center [65, 105] width 19 height 10
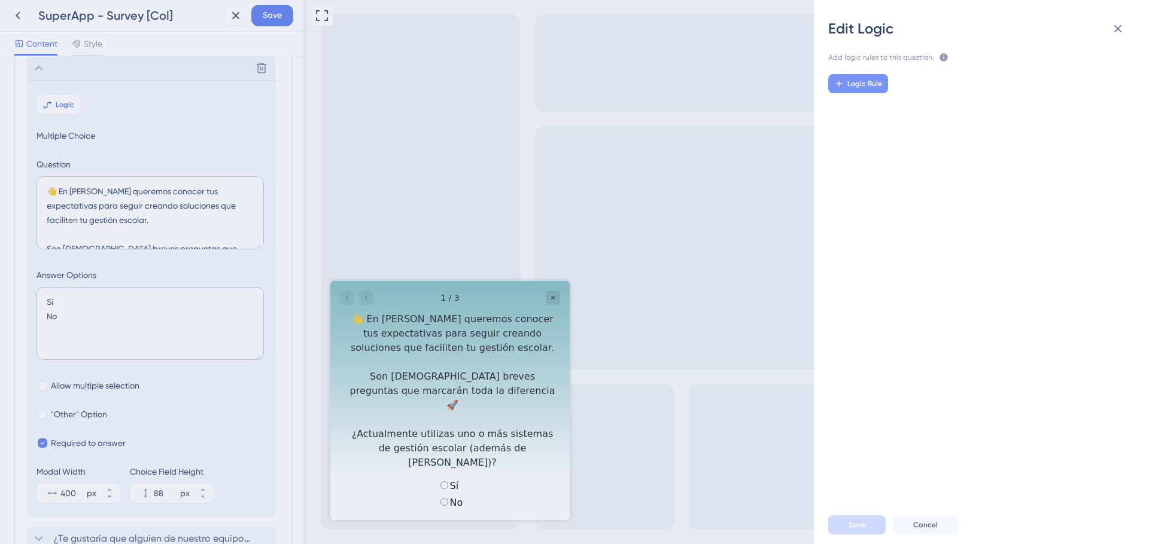
click at [854, 92] on button "Logic Rule" at bounding box center [858, 83] width 60 height 19
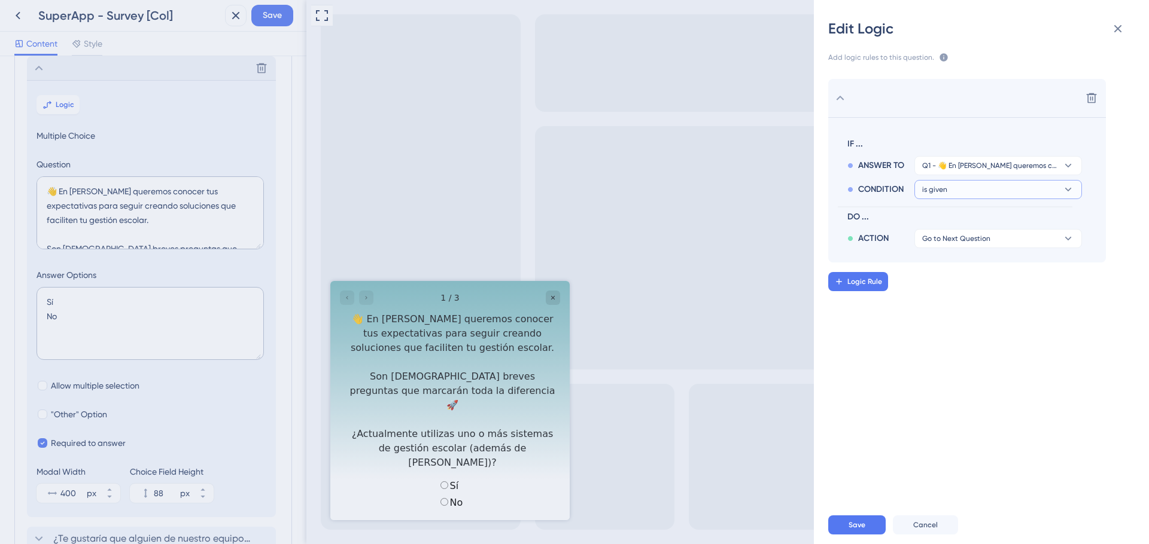
click at [958, 192] on button "is given" at bounding box center [998, 189] width 168 height 19
click at [953, 218] on span "is given" at bounding box center [941, 224] width 28 height 14
click at [1033, 188] on icon at bounding box center [1068, 190] width 12 height 12
click at [942, 267] on div "has has" at bounding box center [998, 272] width 142 height 24
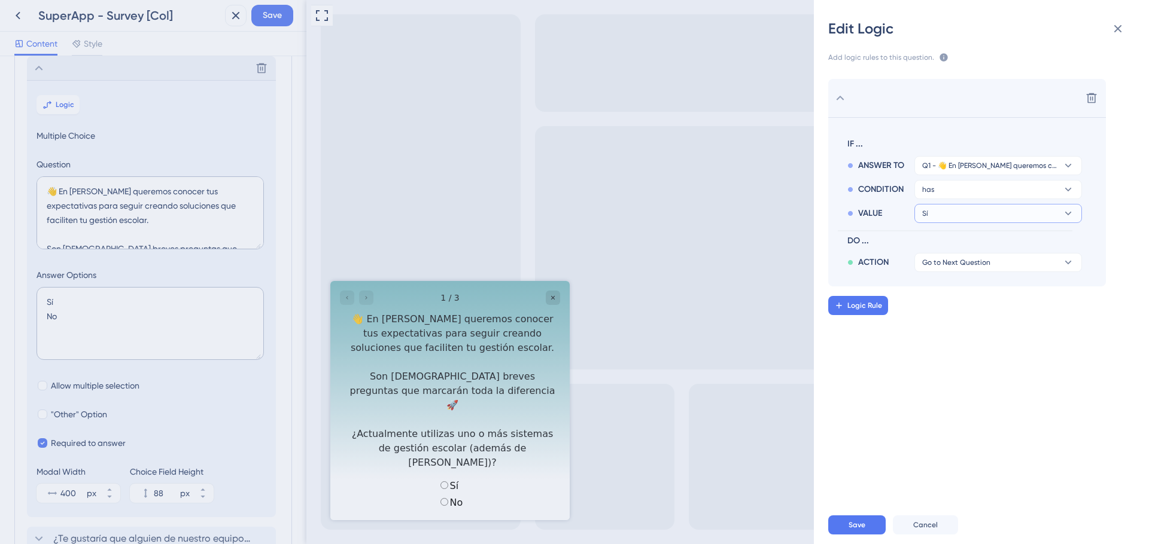
click at [964, 218] on button "Sí" at bounding box center [998, 213] width 168 height 19
click at [966, 217] on button "Sí" at bounding box center [998, 213] width 168 height 19
click at [986, 263] on span "Go to Next Question" at bounding box center [956, 263] width 68 height 10
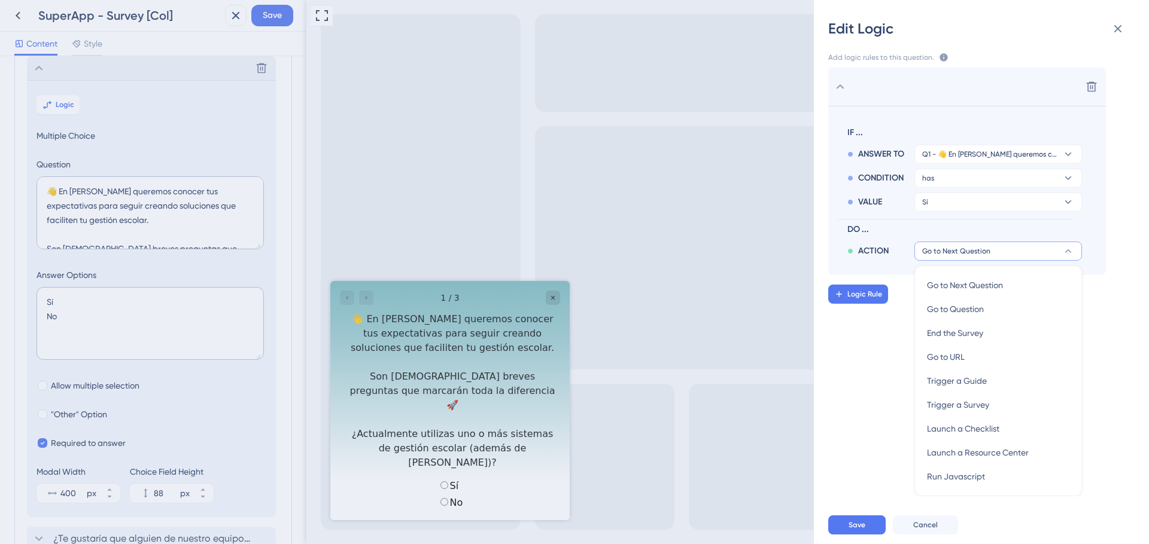
click at [881, 346] on div "Delete IF ... ANSWER TO Q1 - 👋 En Mattilda queremos conocer tus expectativas pa…" at bounding box center [986, 281] width 354 height 432
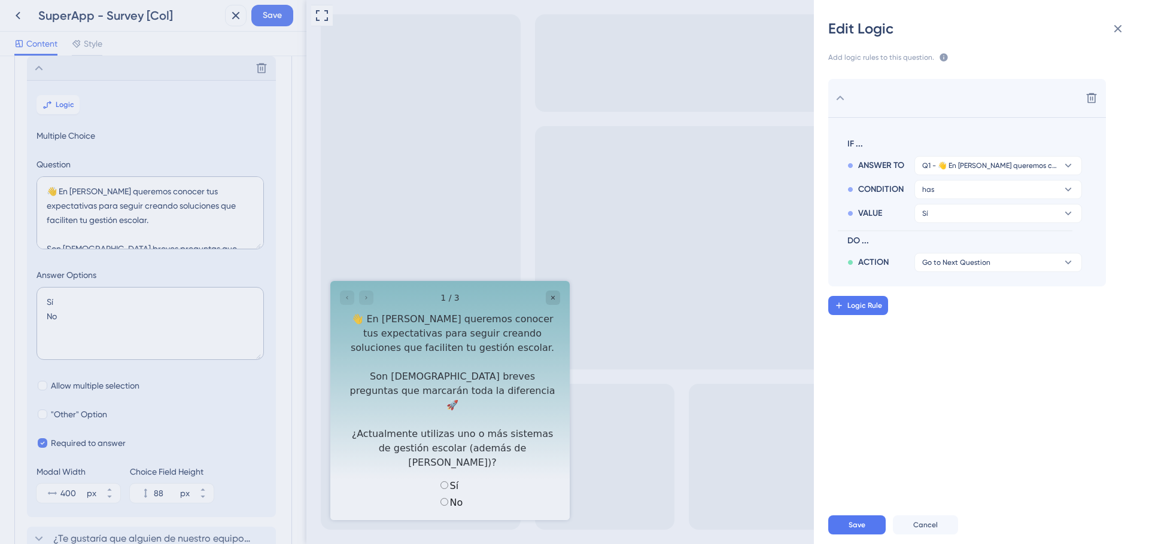
scroll to position [0, 0]
click at [867, 305] on span "Logic Rule" at bounding box center [864, 306] width 35 height 10
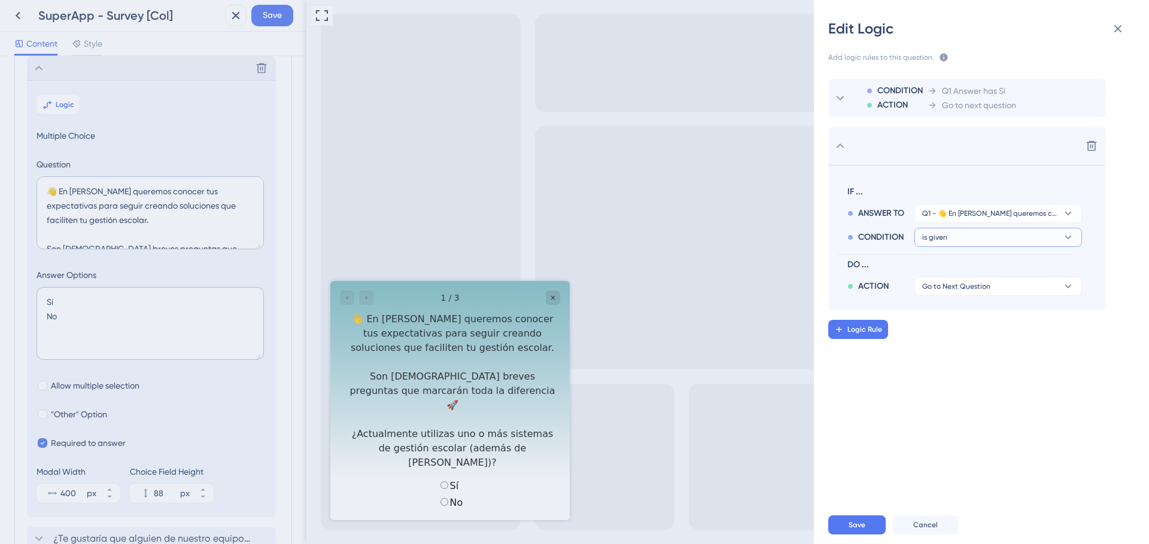
click at [982, 237] on button "is given" at bounding box center [998, 237] width 168 height 19
click at [939, 324] on span "has" at bounding box center [934, 319] width 14 height 14
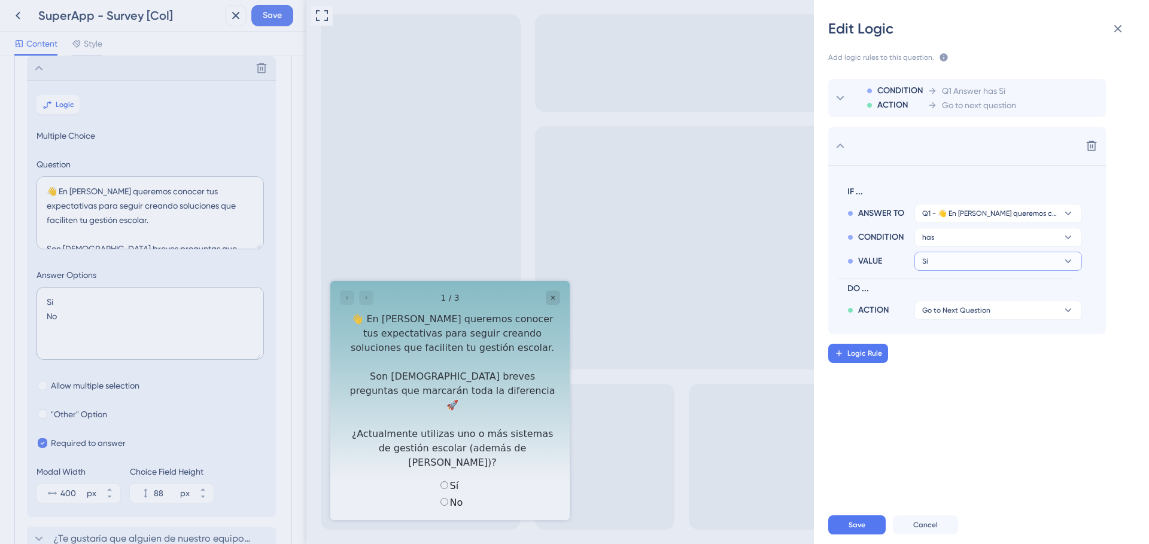
click at [942, 260] on button "Sí" at bounding box center [998, 261] width 168 height 19
click at [939, 318] on div "No No" at bounding box center [998, 319] width 142 height 24
click at [72, 312] on div "Edit Logic Add logic rules to this question. The rules will apply after this qu…" at bounding box center [574, 272] width 1149 height 544
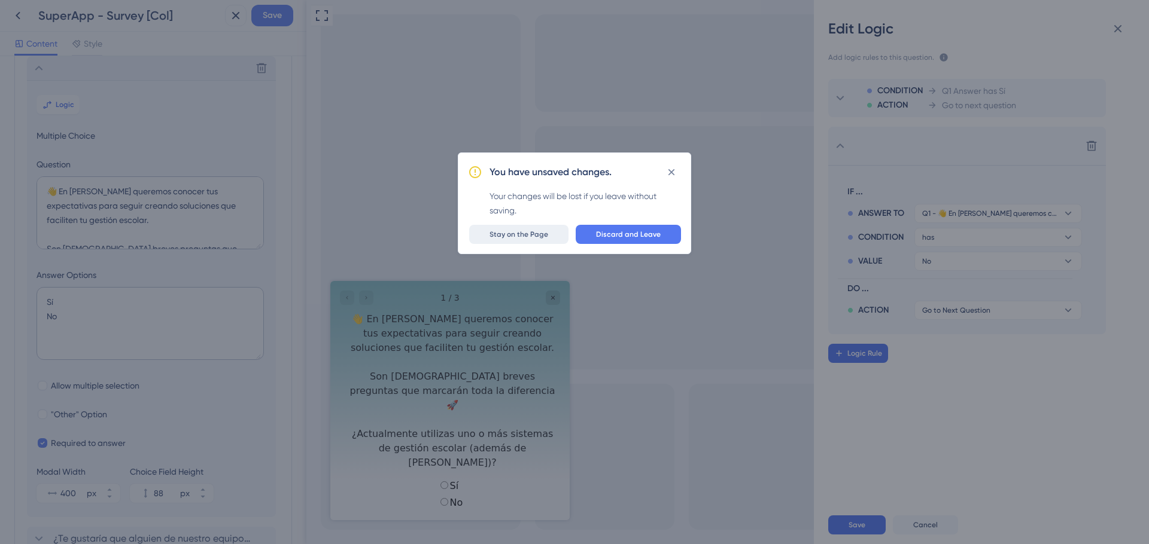
click at [536, 235] on span "Stay on the Page" at bounding box center [518, 235] width 59 height 10
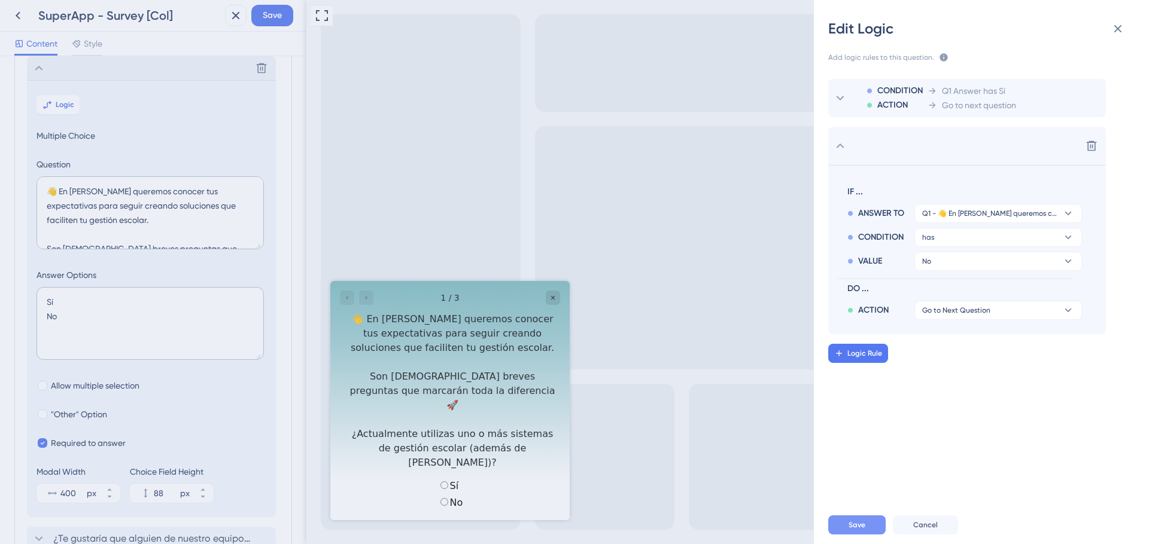
click at [854, 521] on span "Save" at bounding box center [856, 525] width 17 height 10
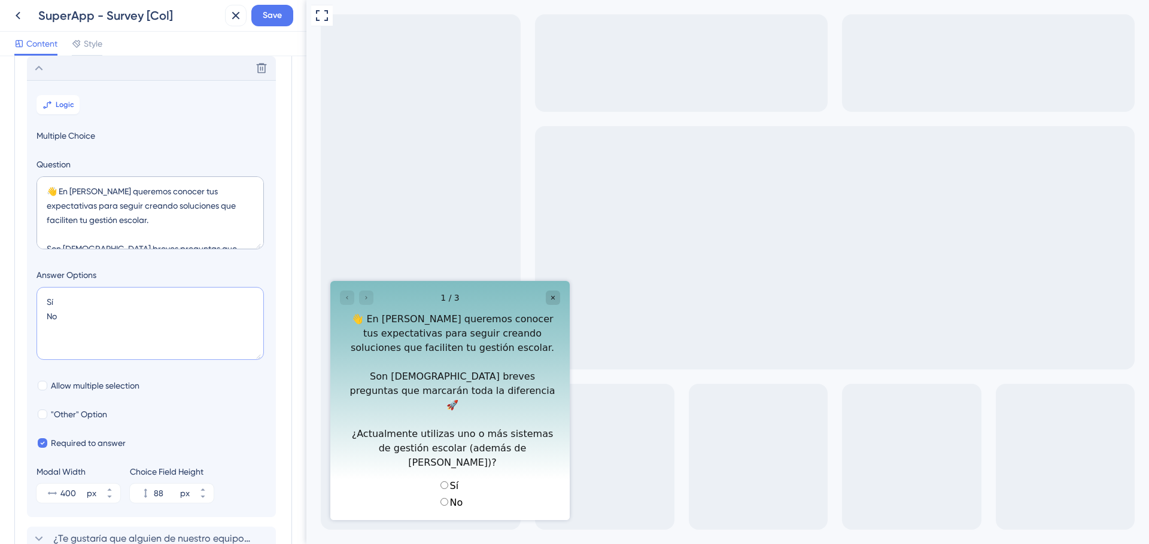
click at [61, 300] on textarea "Sí No" at bounding box center [149, 323] width 227 height 73
click at [62, 327] on textarea "Sí, uno Sí, más de uno No" at bounding box center [149, 323] width 227 height 73
type textarea "Sí, uno Sí, más de uno No, solo Mattilda"
click at [228, 235] on textarea "👋 En Mattilda queremos conocer tus expectativas para seguir creando soluciones …" at bounding box center [149, 212] width 227 height 73
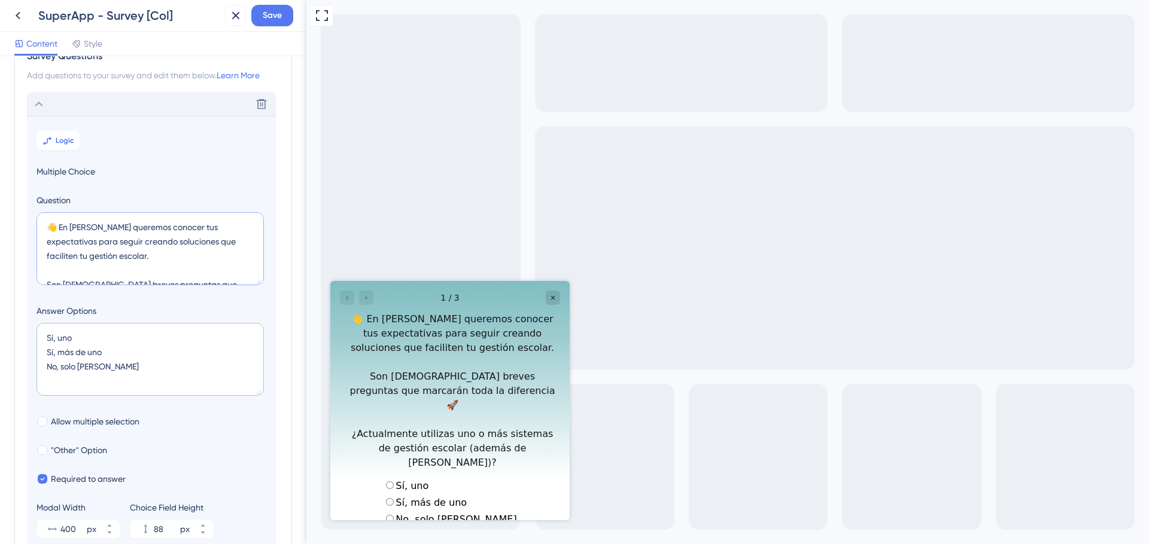
scroll to position [29, 0]
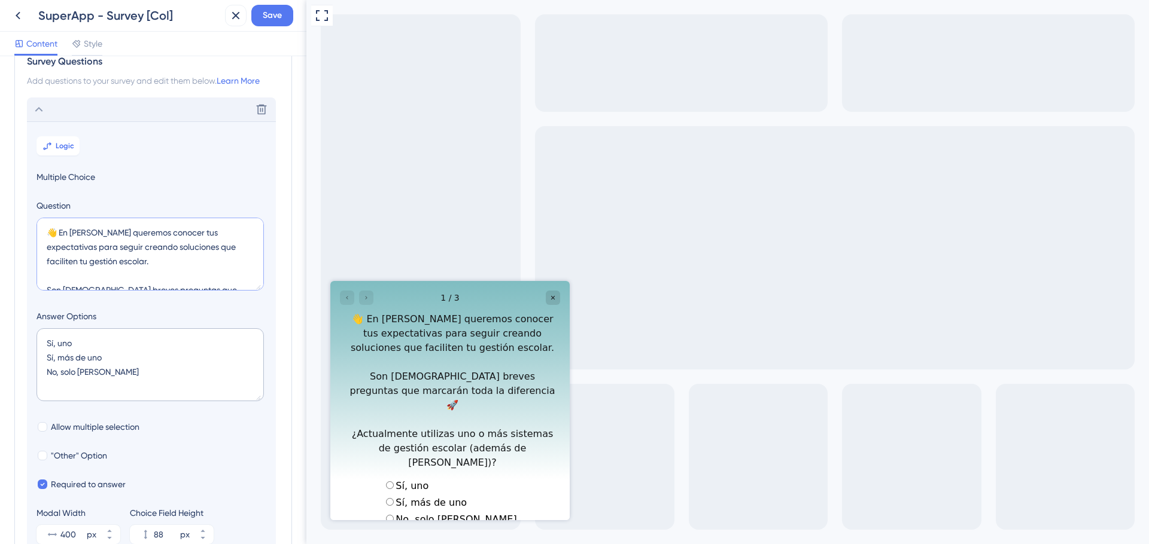
drag, startPoint x: 60, startPoint y: 230, endPoint x: 108, endPoint y: 230, distance: 48.5
click at [108, 230] on textarea "👋 En Mattilda queremos conocer tus expectativas para seguir creando soluciones …" at bounding box center [149, 254] width 227 height 73
click at [144, 235] on textarea "👋 Queremos conocer tus expectativas para seguir creando soluciones que facilite…" at bounding box center [149, 254] width 227 height 73
drag, startPoint x: 197, startPoint y: 235, endPoint x: 136, endPoint y: 233, distance: 61.0
click at [136, 233] on textarea "👋 Queremos conocer tus expectativas para seguir creando soluciones que facilite…" at bounding box center [149, 254] width 227 height 73
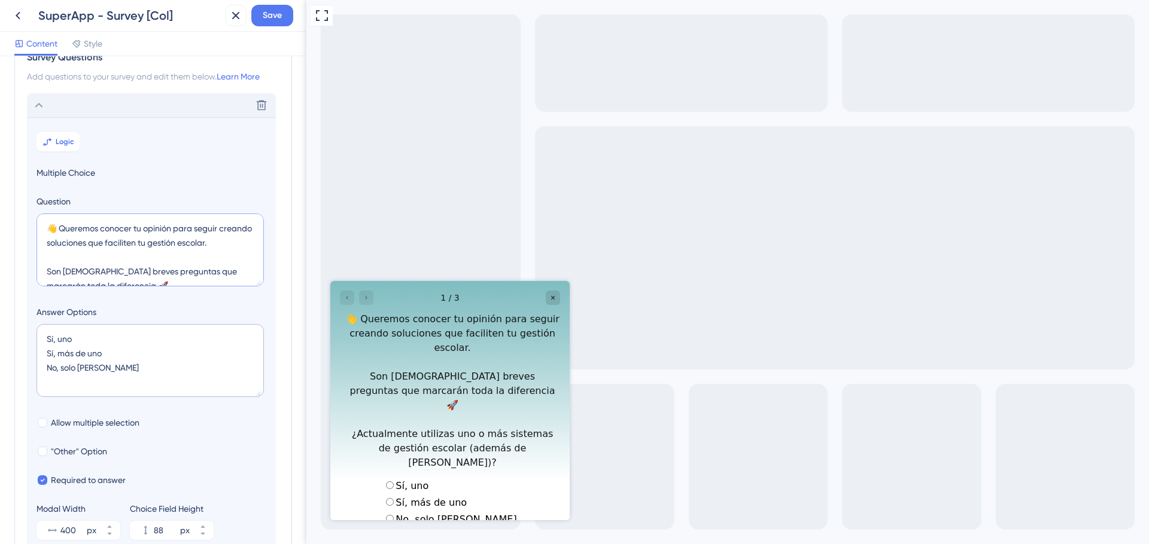
scroll to position [36, 0]
click at [139, 254] on textarea "👋 Queremos conocer tu opinión para seguir creando soluciones que faciliten tu g…" at bounding box center [149, 247] width 227 height 73
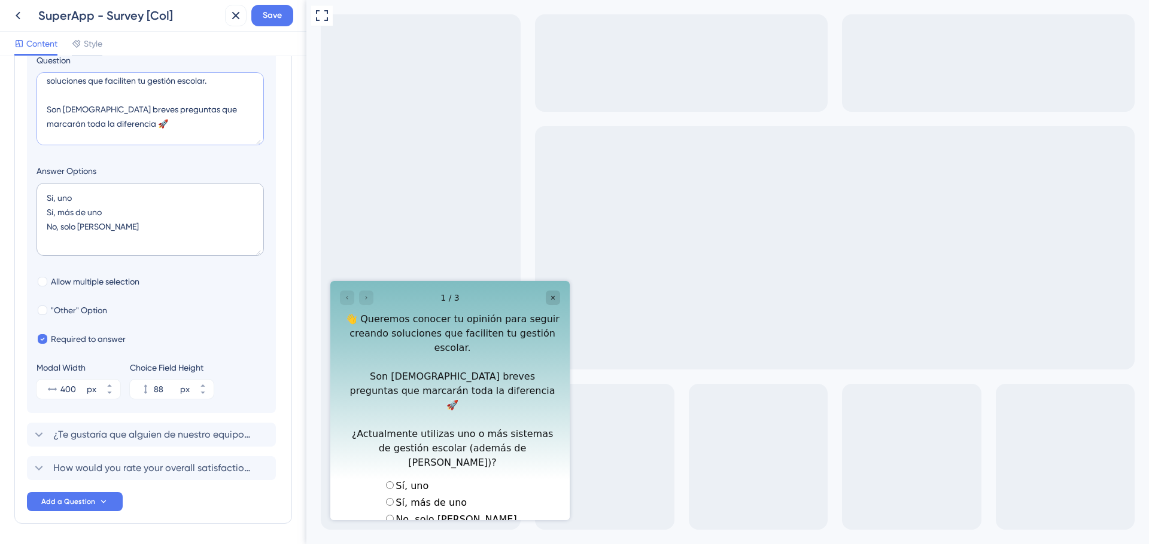
scroll to position [175, 0]
type textarea "👋 Queremos conocer tu opinión para seguir creando soluciones que faciliten tu g…"
click at [204, 385] on icon at bounding box center [202, 384] width 4 height 2
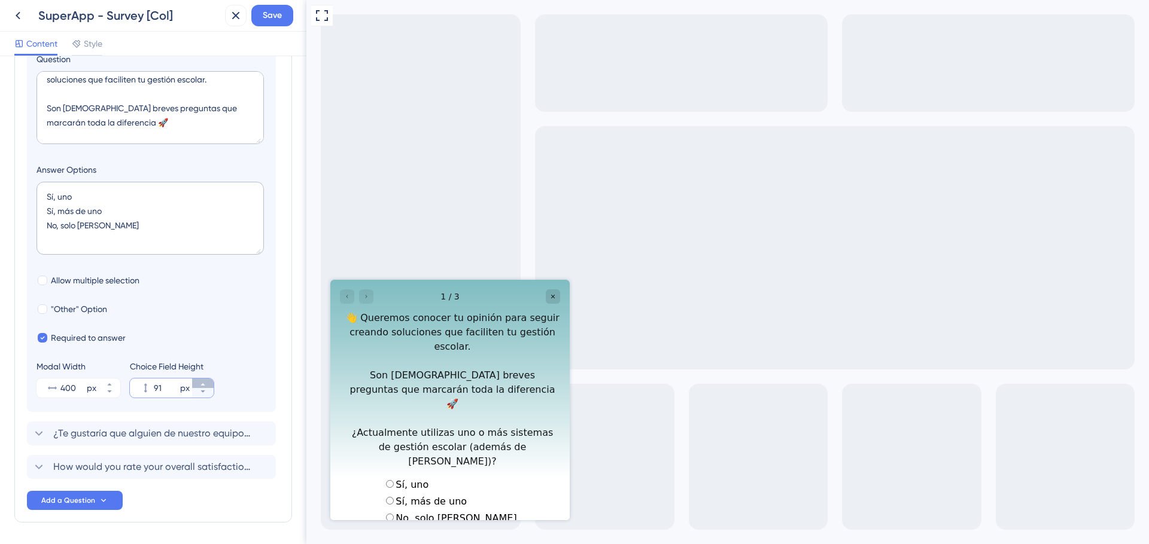
click at [204, 385] on icon at bounding box center [202, 384] width 4 height 2
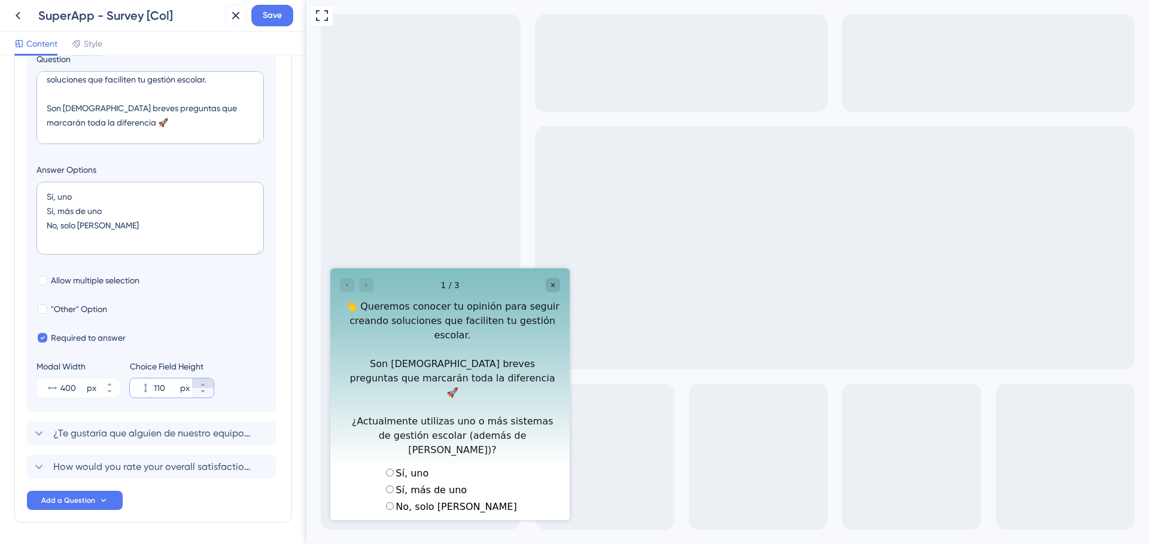
scroll to position [0, 0]
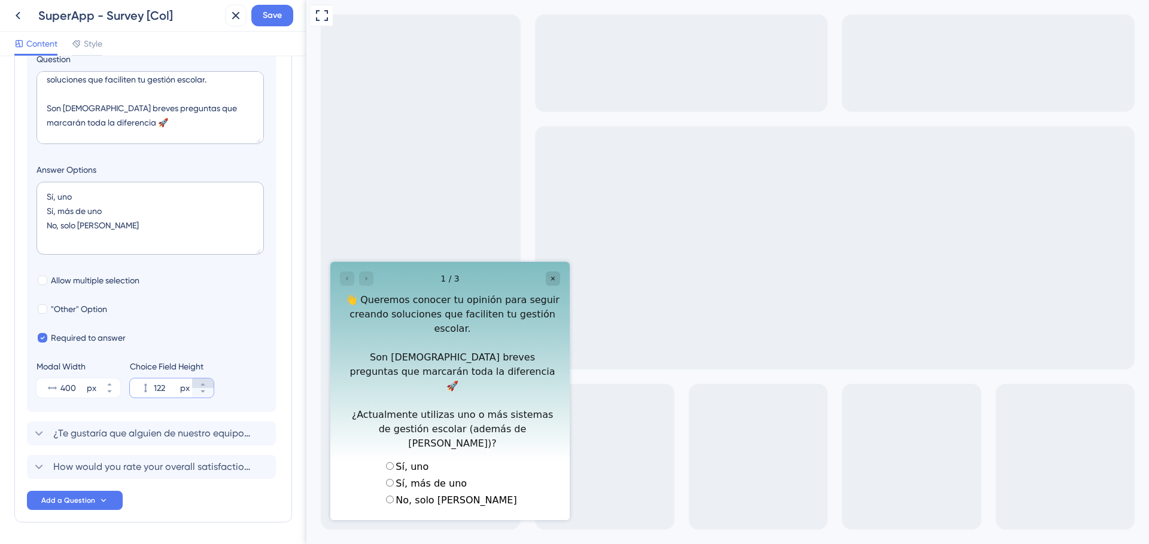
click at [204, 385] on icon at bounding box center [202, 384] width 4 height 2
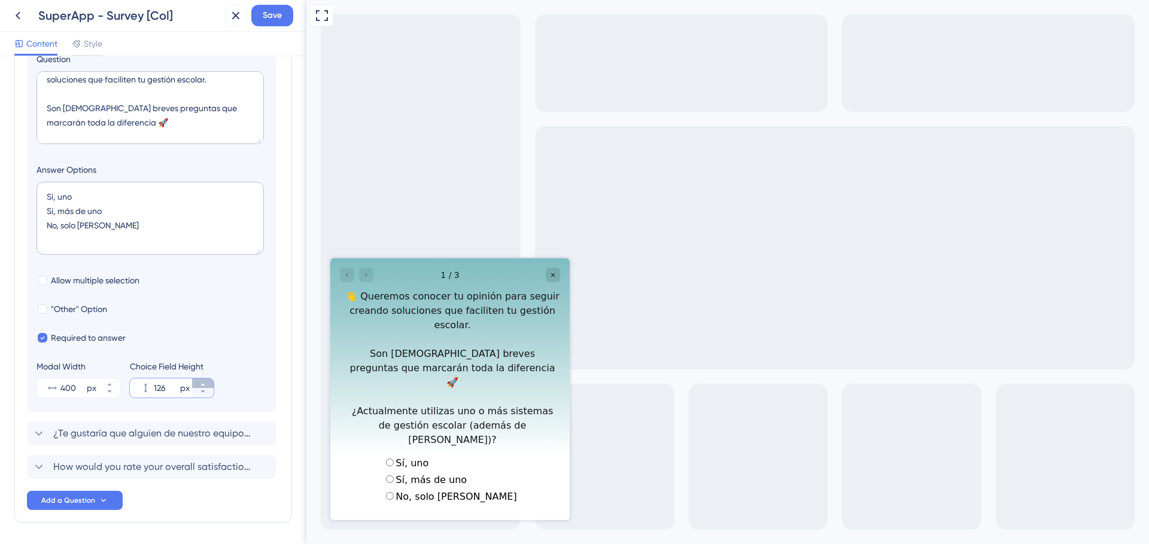
click at [204, 385] on icon at bounding box center [202, 384] width 4 height 2
click at [203, 391] on icon at bounding box center [202, 392] width 4 height 2
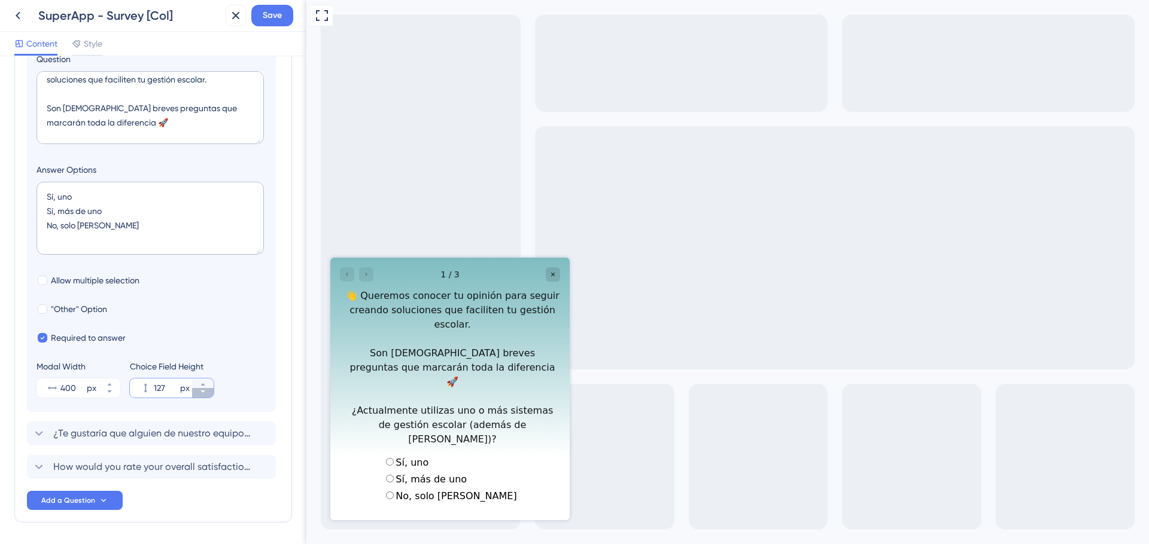
click at [203, 391] on icon at bounding box center [202, 392] width 4 height 2
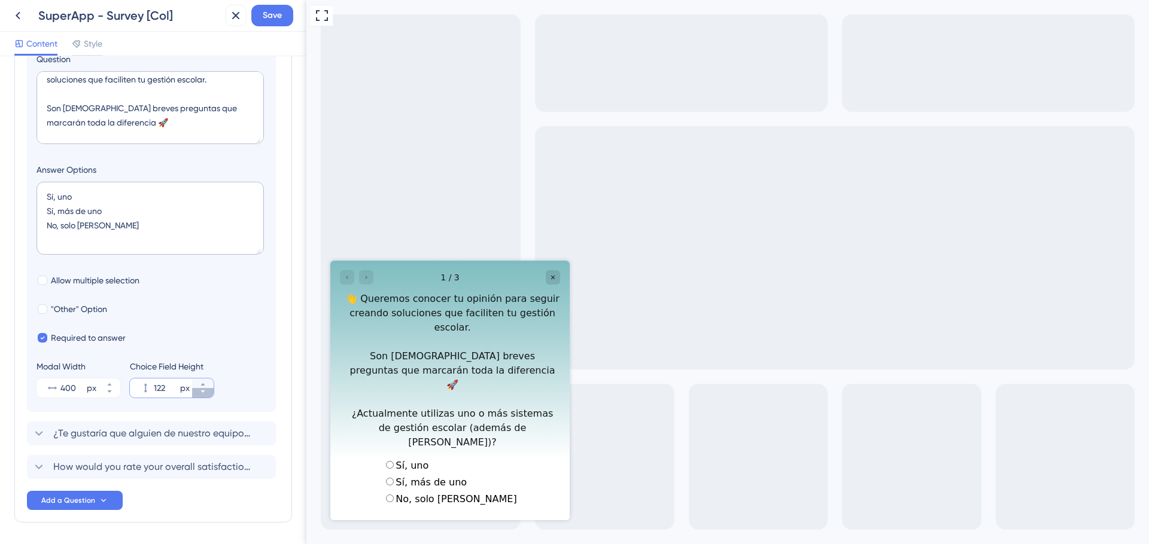
click at [203, 391] on icon at bounding box center [202, 392] width 4 height 2
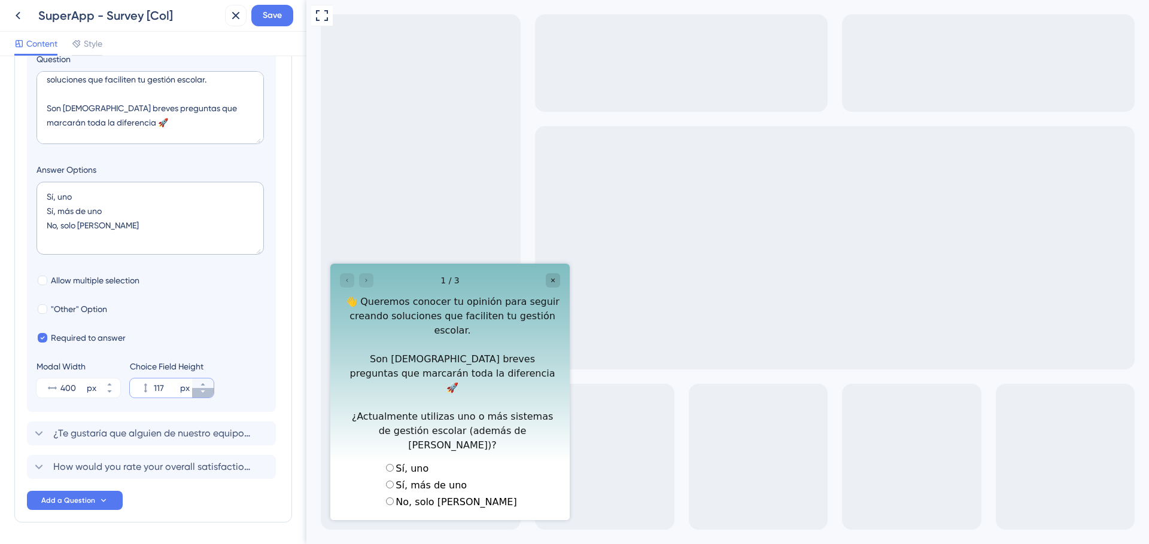
click at [203, 391] on icon at bounding box center [202, 392] width 4 height 2
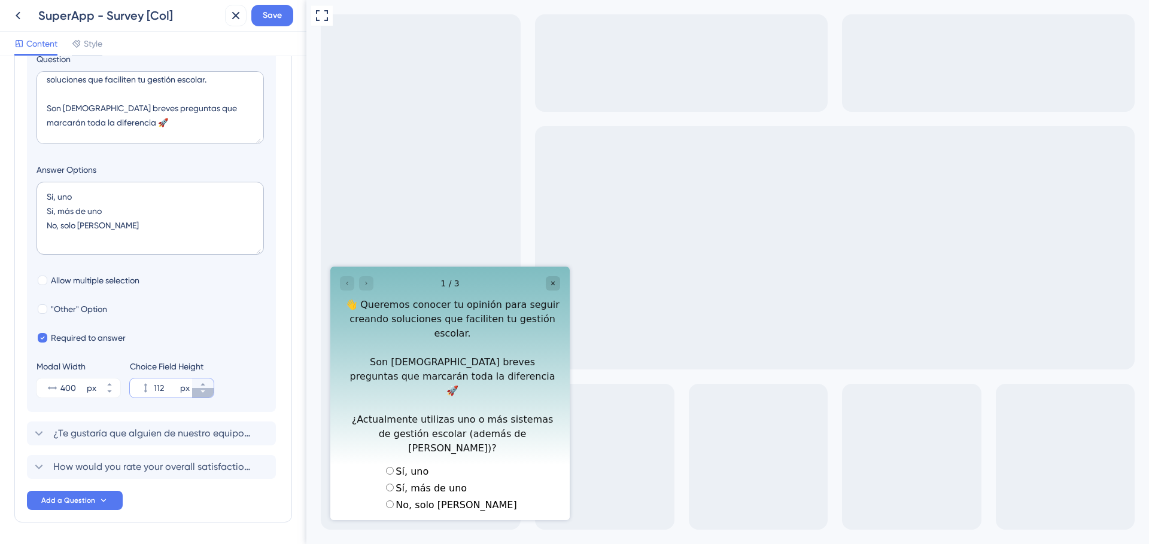
click at [203, 391] on icon at bounding box center [202, 392] width 4 height 2
click at [206, 381] on button "109 px" at bounding box center [203, 384] width 22 height 10
click at [206, 381] on button "110 px" at bounding box center [203, 384] width 22 height 10
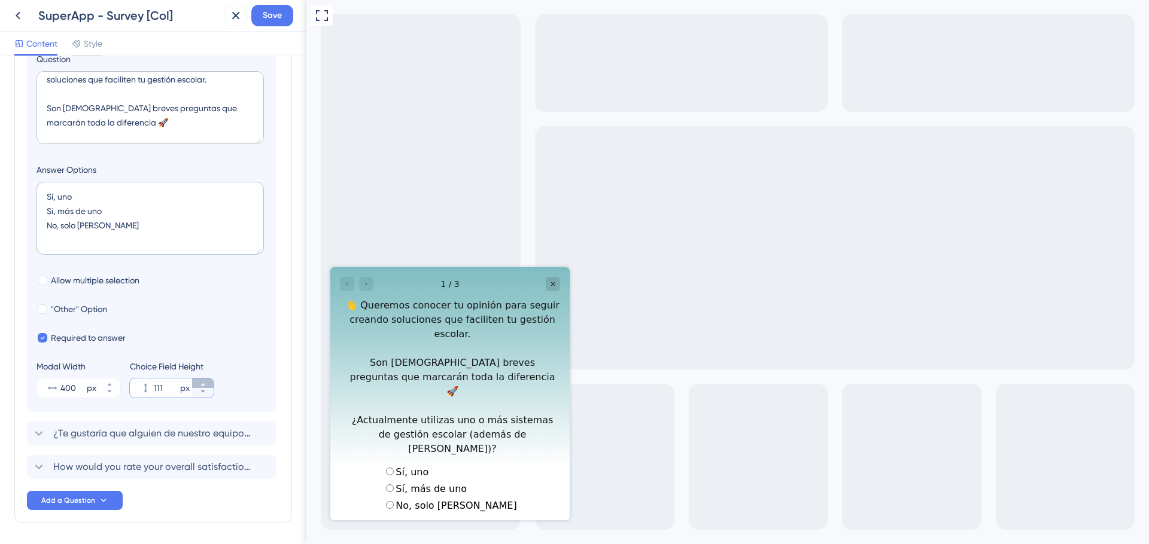
click at [206, 381] on button "111 px" at bounding box center [203, 384] width 22 height 10
click at [203, 382] on icon at bounding box center [202, 384] width 7 height 7
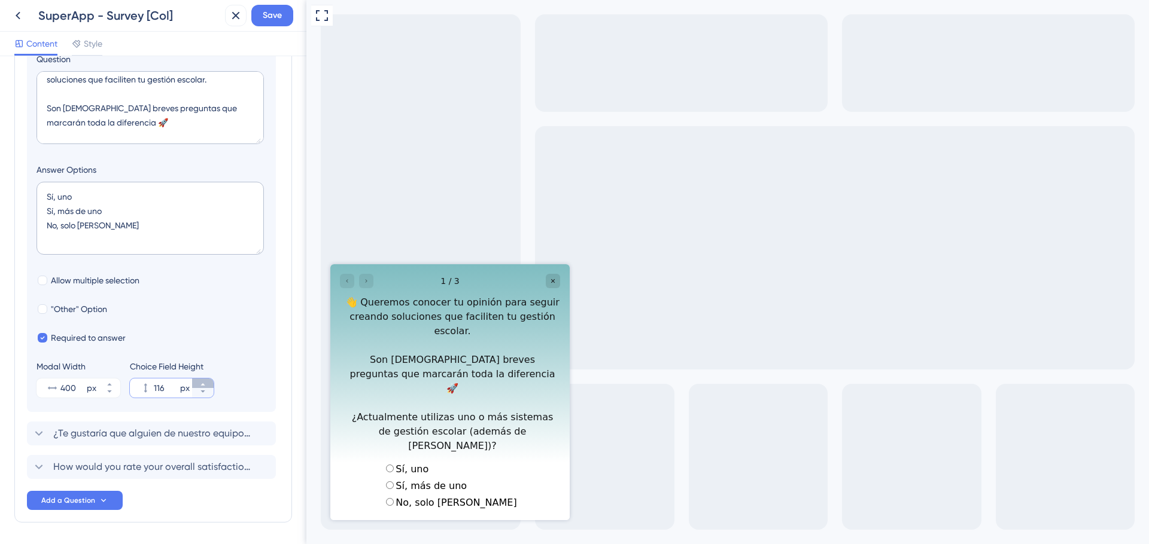
click at [203, 382] on icon at bounding box center [202, 384] width 7 height 7
type input "120"
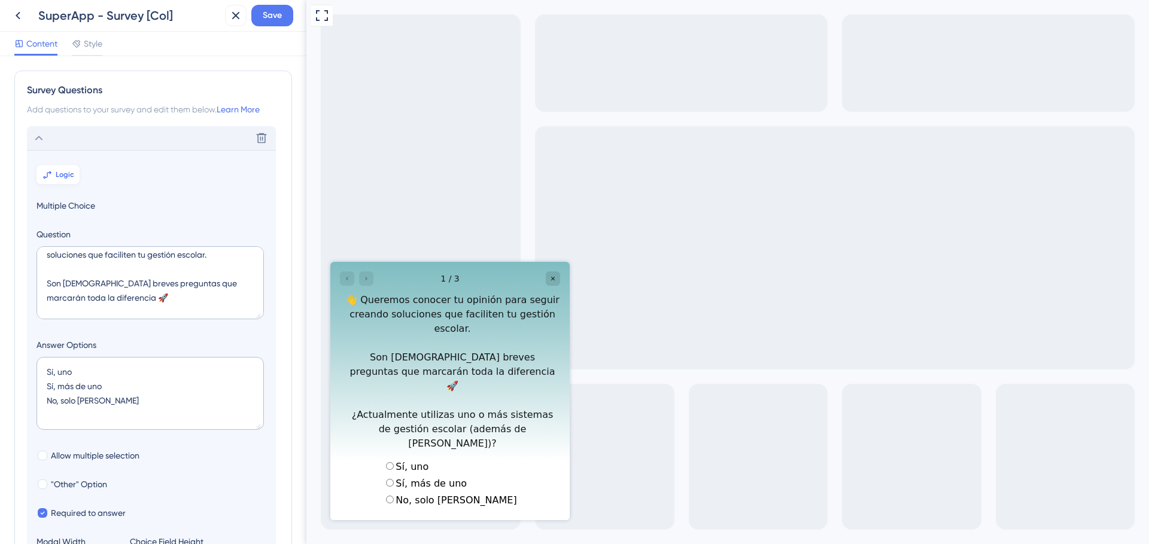
click at [59, 172] on span "Logic" at bounding box center [65, 175] width 19 height 10
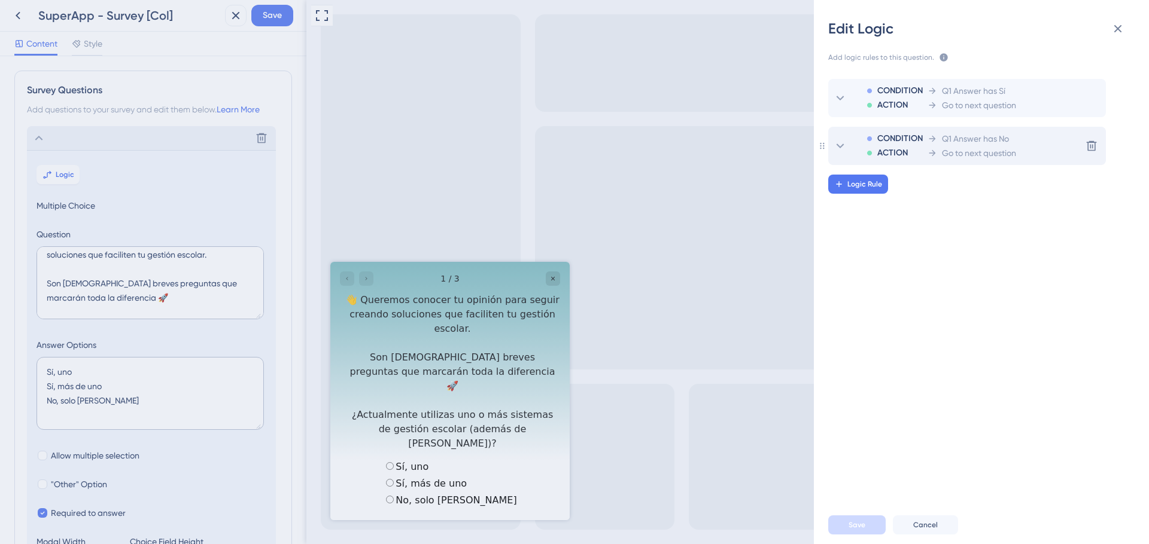
click at [842, 150] on icon at bounding box center [840, 146] width 14 height 14
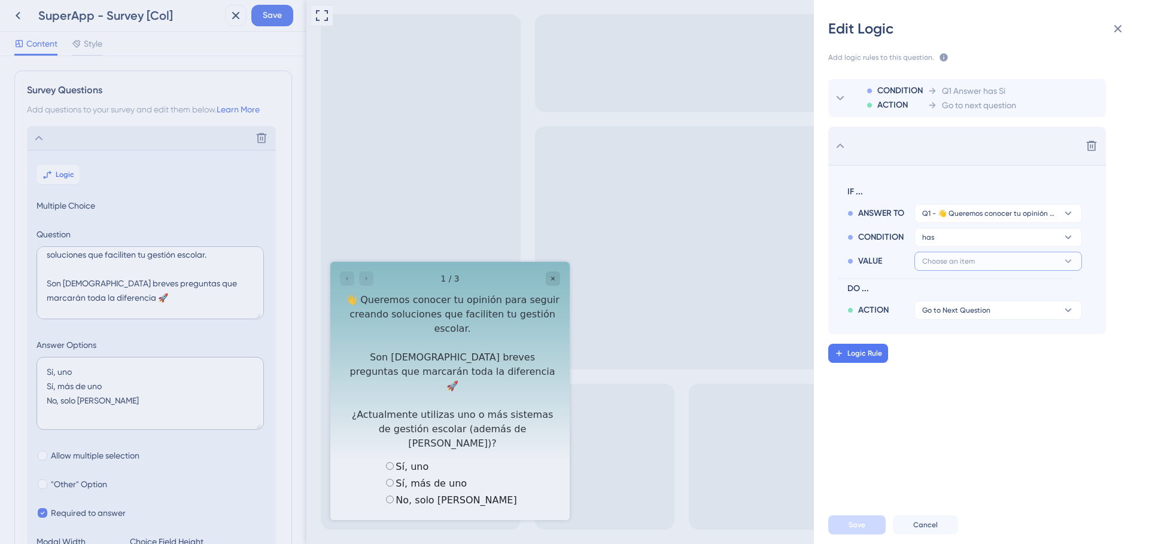
click at [951, 260] on span "Choose an item" at bounding box center [948, 262] width 53 height 10
click at [841, 97] on icon at bounding box center [840, 98] width 14 height 14
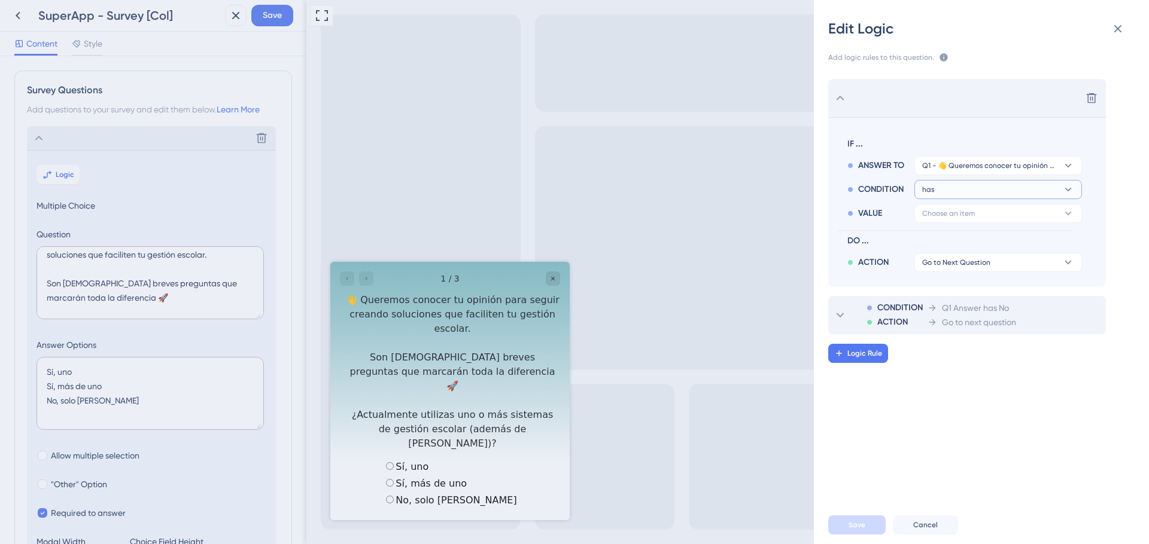
click at [952, 187] on button "has" at bounding box center [998, 189] width 168 height 19
click at [948, 270] on div "has has" at bounding box center [998, 272] width 142 height 24
click at [953, 215] on button "Sí, uno" at bounding box center [998, 213] width 168 height 19
click at [950, 245] on span "Sí, uno" at bounding box center [939, 247] width 25 height 14
click at [839, 316] on icon at bounding box center [840, 315] width 8 height 5
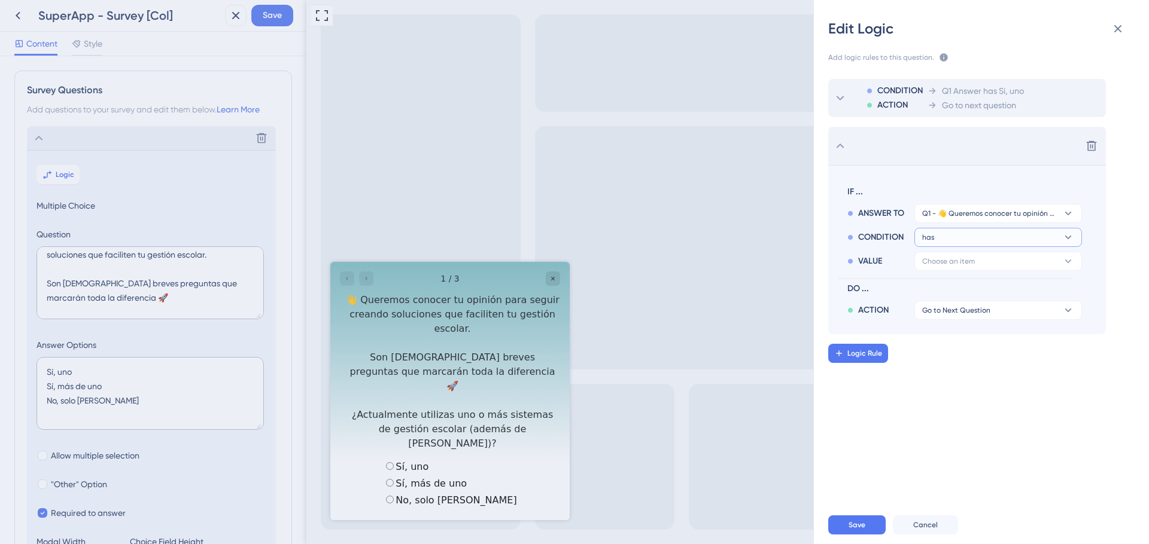
click at [950, 236] on button "has" at bounding box center [998, 237] width 168 height 19
click at [936, 322] on span "has" at bounding box center [934, 319] width 14 height 14
click at [951, 262] on button "Sí, uno" at bounding box center [998, 261] width 168 height 19
click at [947, 323] on span "Sí, más de uno" at bounding box center [954, 319] width 55 height 14
click at [955, 306] on span "Go to Next Question" at bounding box center [956, 311] width 68 height 10
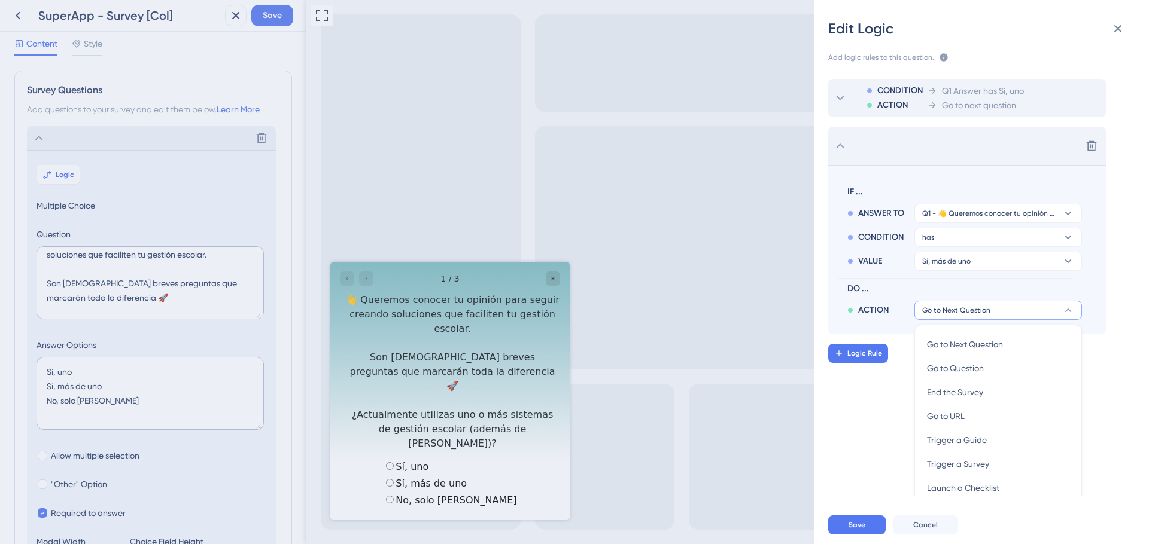
click at [976, 307] on div "Go to Next Question Go to Next Question Go to Next Question Go to Question Go t…" at bounding box center [998, 310] width 168 height 19
click at [976, 307] on span "Go to Next Question" at bounding box center [956, 311] width 68 height 10
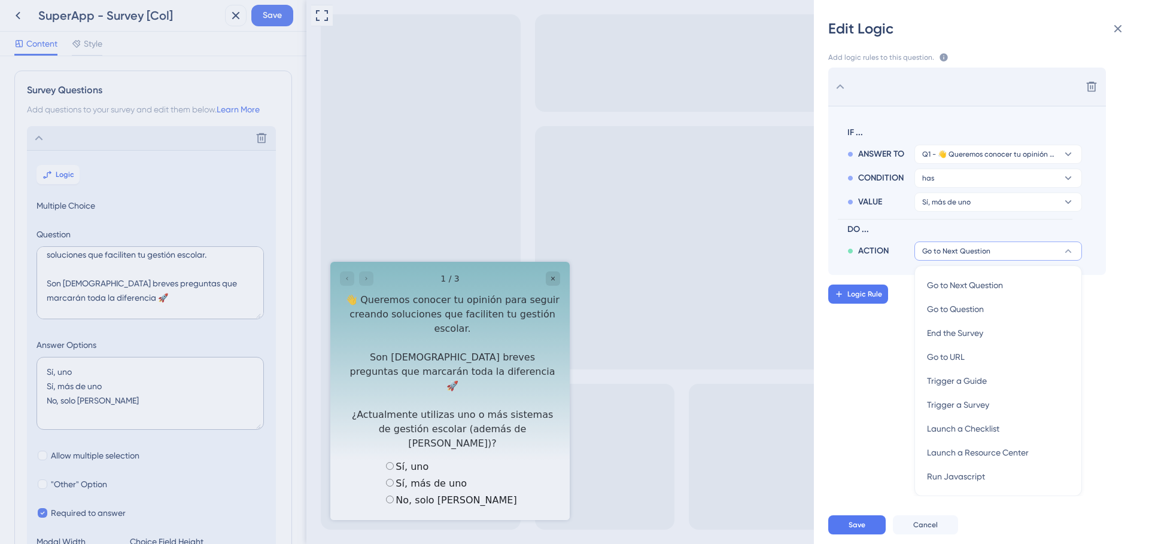
click at [871, 357] on div "CONDITION ACTION Q1 Answer has Sí, uno Go to next question Delete IF ... ANSWER…" at bounding box center [986, 281] width 354 height 432
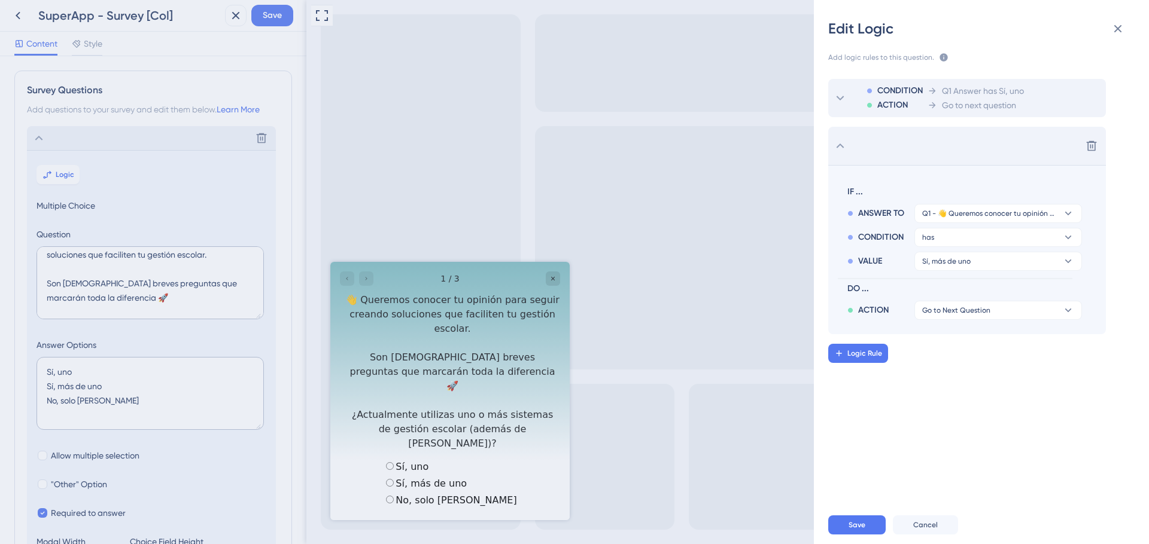
scroll to position [0, 0]
click at [851, 525] on span "Save" at bounding box center [856, 525] width 17 height 10
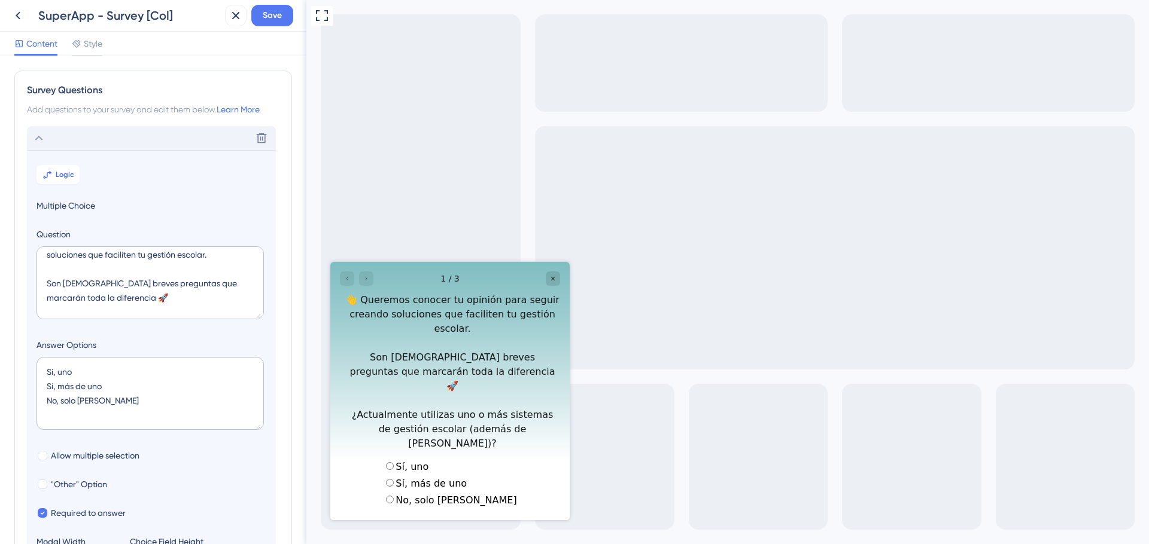
click at [39, 136] on icon at bounding box center [39, 138] width 8 height 5
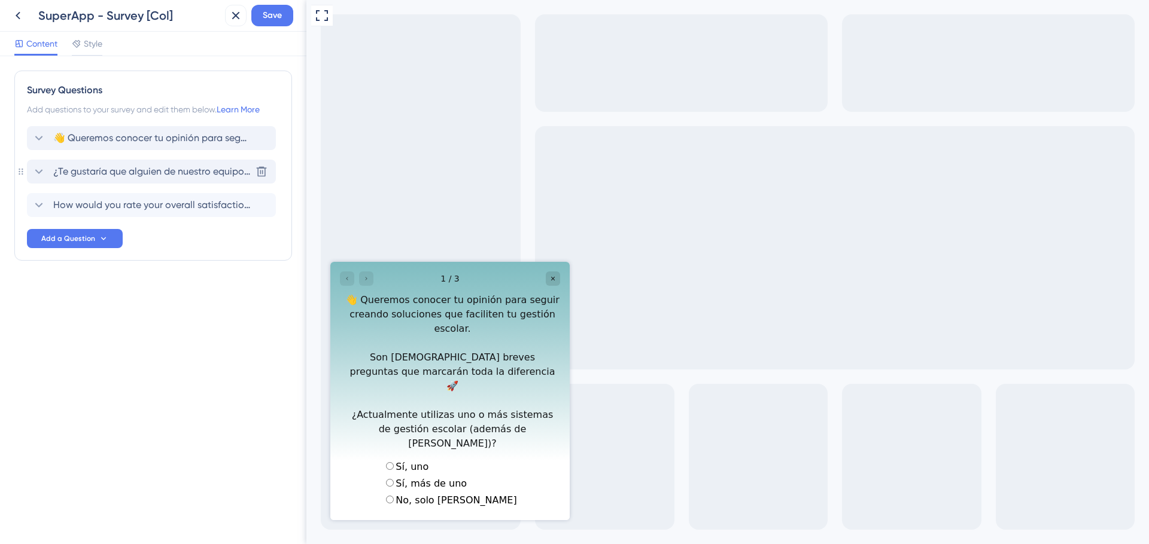
click at [38, 167] on icon at bounding box center [39, 172] width 14 height 14
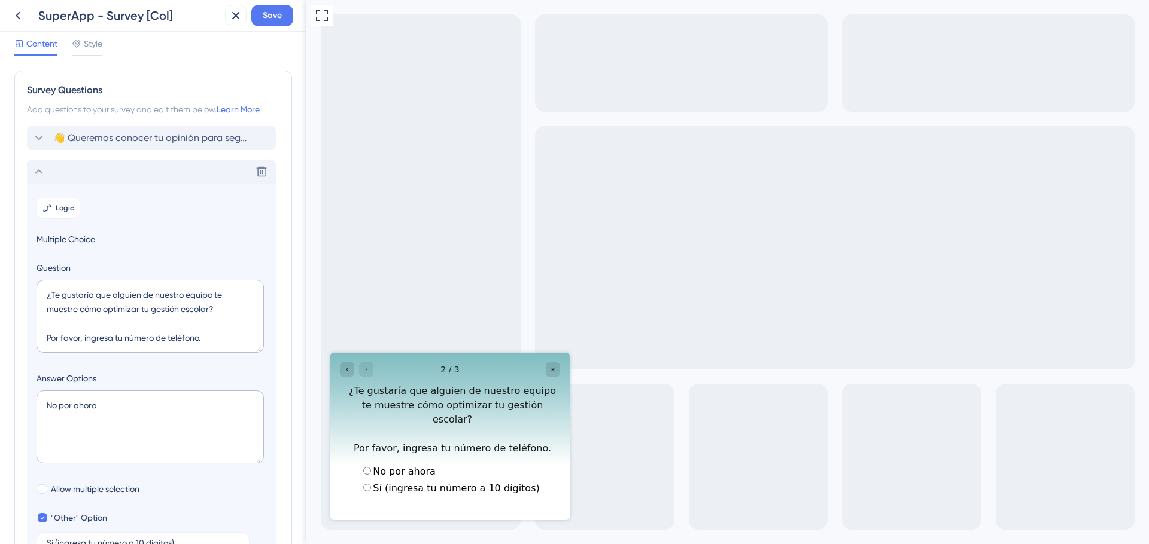
scroll to position [103, 0]
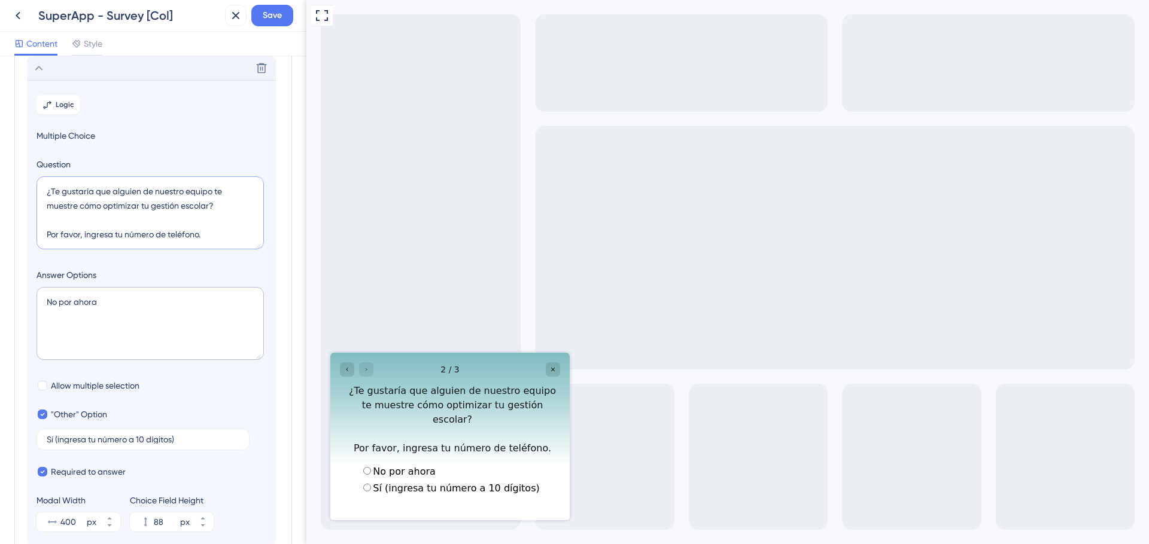
drag, startPoint x: 206, startPoint y: 235, endPoint x: 29, endPoint y: 194, distance: 181.6
click at [29, 194] on section "Logic Multiple Choice Question ¿Te gustaría que alguien de nuestro equipo te mu…" at bounding box center [151, 313] width 249 height 466
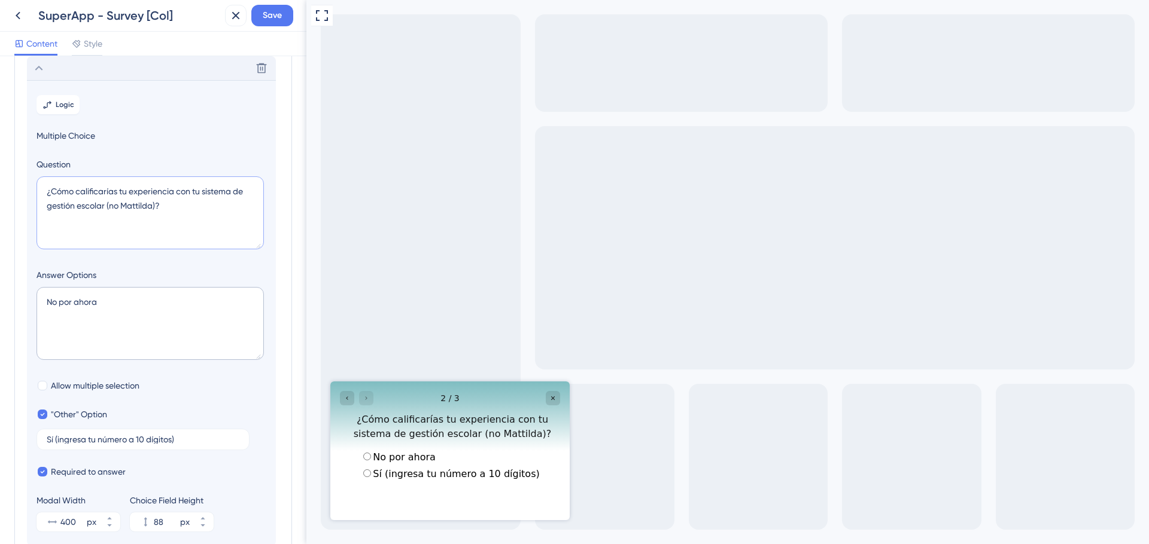
click at [114, 206] on textarea "¿Cómo calificarías tu experiencia con tu sistema de gestión escolar (no Mattild…" at bounding box center [149, 212] width 227 height 73
click at [123, 207] on textarea "¿Cómo calificarías tu experiencia con tu sistema de gestión escolar (no Mattild…" at bounding box center [149, 212] width 227 height 73
drag, startPoint x: 118, startPoint y: 207, endPoint x: 111, endPoint y: 207, distance: 7.2
click at [111, 207] on textarea "¿Cómo calificarías tu experiencia con tu sistema de gestión escolar (no Mattild…" at bounding box center [149, 212] width 227 height 73
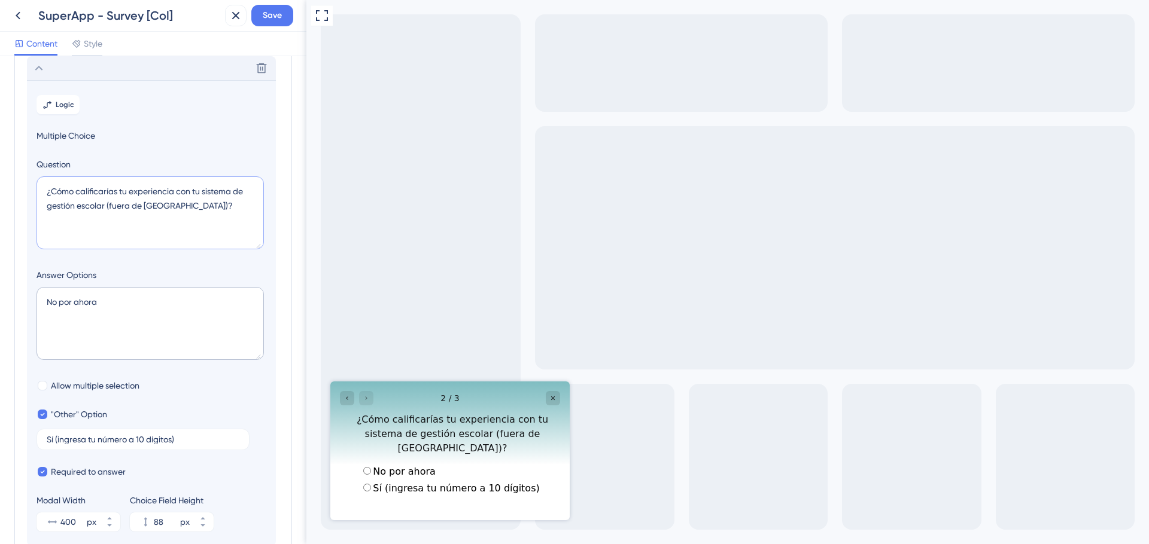
click at [200, 209] on textarea "¿Cómo calificarías tu experiencia con tu sistema de gestión escolar (fuera de M…" at bounding box center [149, 212] width 227 height 73
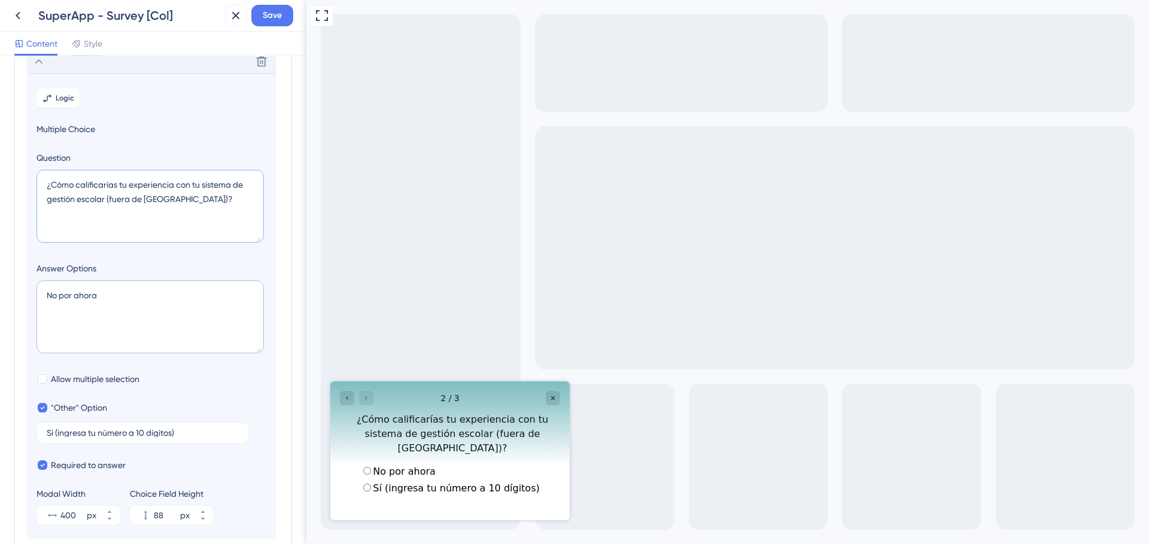
scroll to position [48, 0]
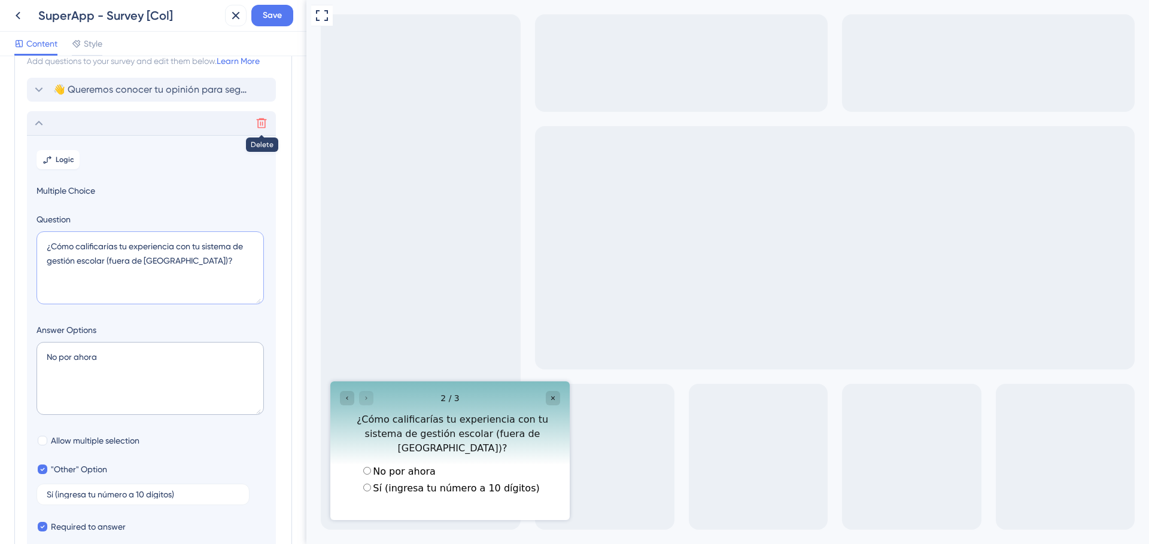
type textarea "¿Cómo calificarías tu experiencia con tu sistema de gestión escolar (fuera de M…"
click at [264, 125] on icon at bounding box center [262, 123] width 10 height 10
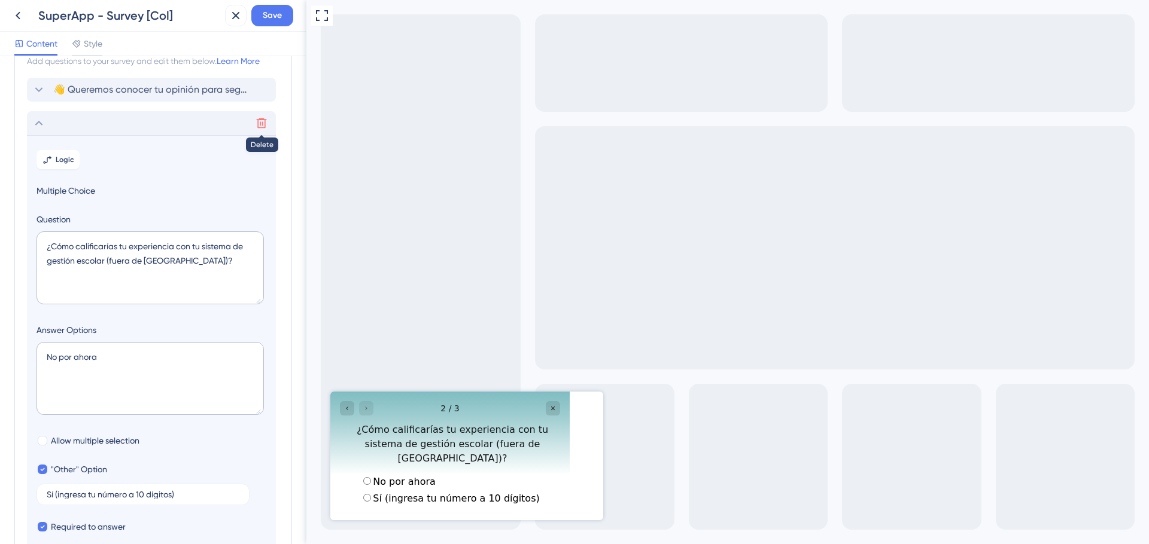
scroll to position [0, 0]
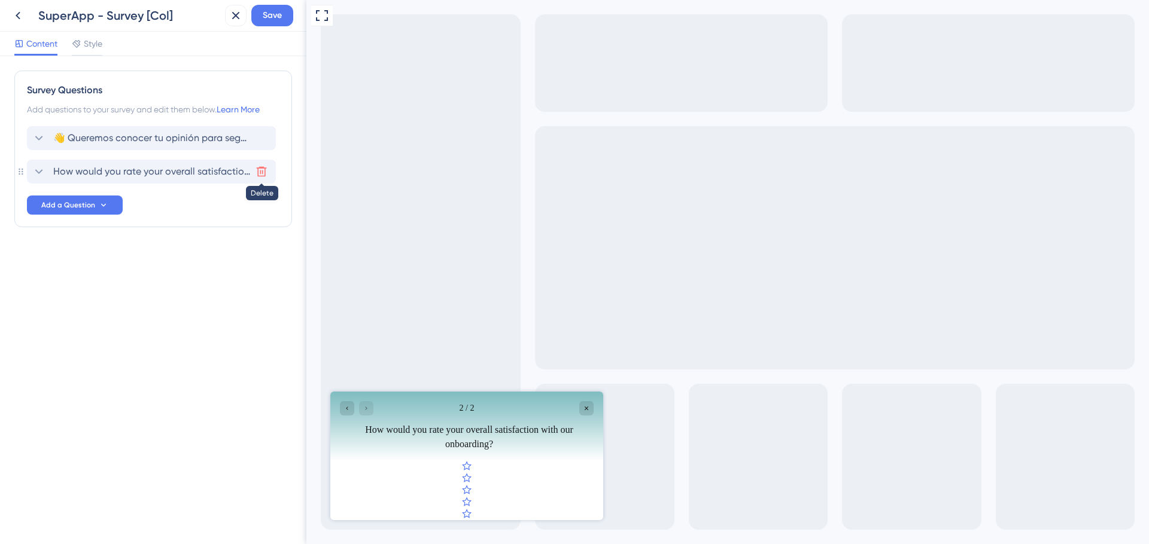
click at [260, 175] on icon at bounding box center [261, 172] width 12 height 12
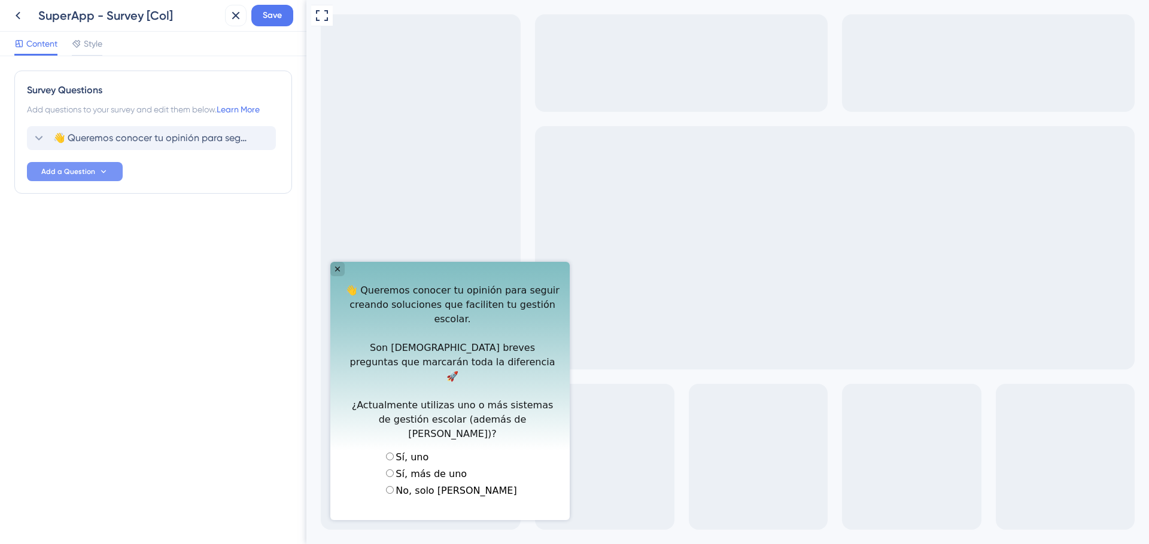
click at [84, 173] on span "Add a Question" at bounding box center [68, 172] width 54 height 10
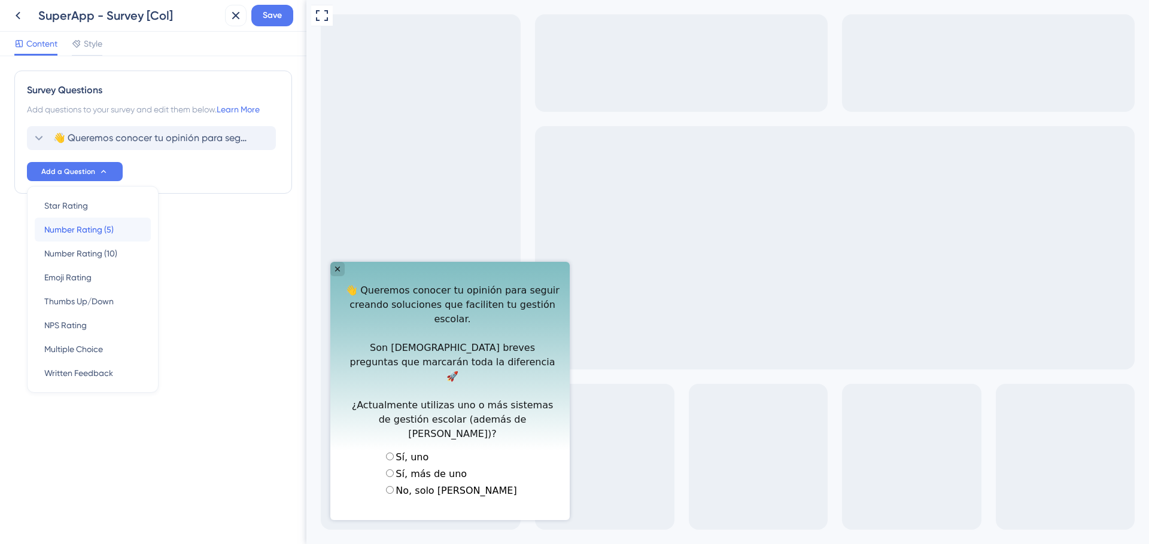
click at [90, 232] on span "Number Rating (5)" at bounding box center [78, 230] width 69 height 14
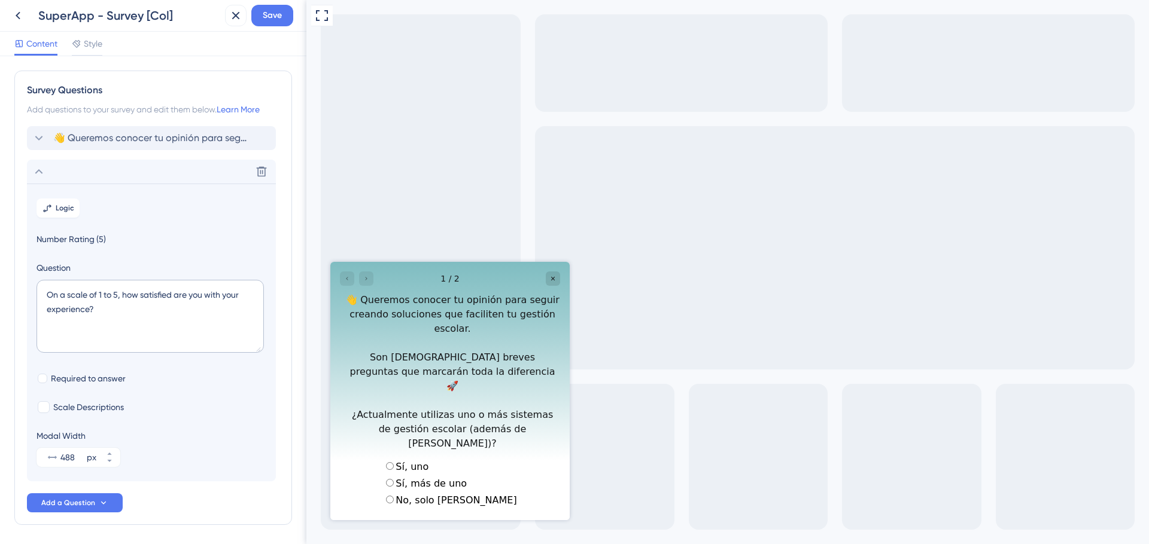
scroll to position [43, 0]
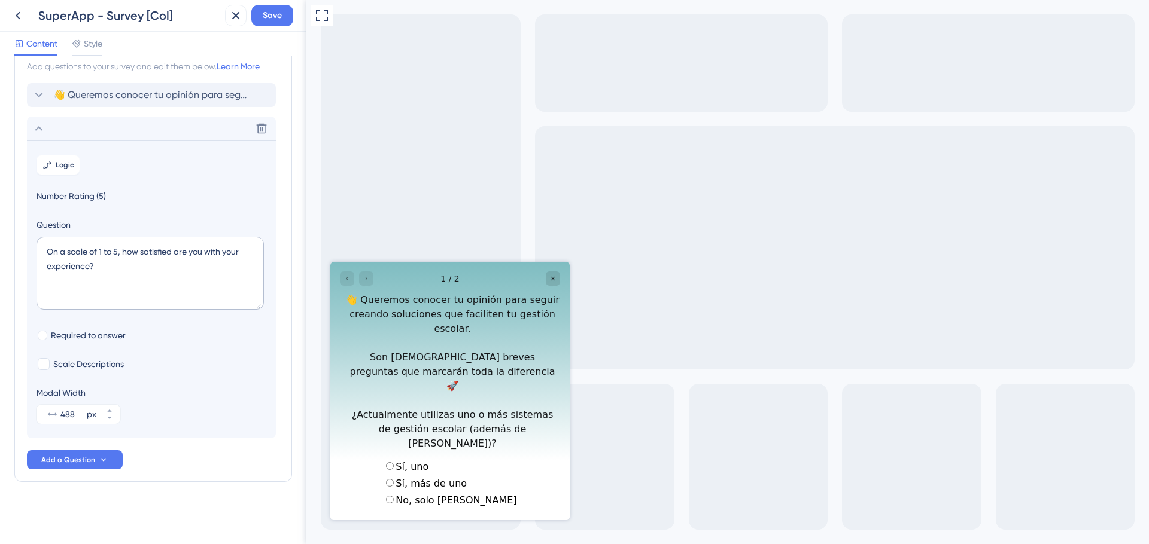
click at [157, 186] on section "Logic Number Rating (5) Question On a scale of 1 to 5, how satisfied are you wi…" at bounding box center [151, 290] width 249 height 298
click at [86, 267] on textarea "On a scale of 1 to 5, how satisfied are you with your experience?" at bounding box center [149, 273] width 227 height 73
click at [371, 276] on div at bounding box center [357, 279] width 34 height 14
click at [363, 282] on div at bounding box center [357, 279] width 34 height 14
drag, startPoint x: 109, startPoint y: 265, endPoint x: 32, endPoint y: 241, distance: 80.8
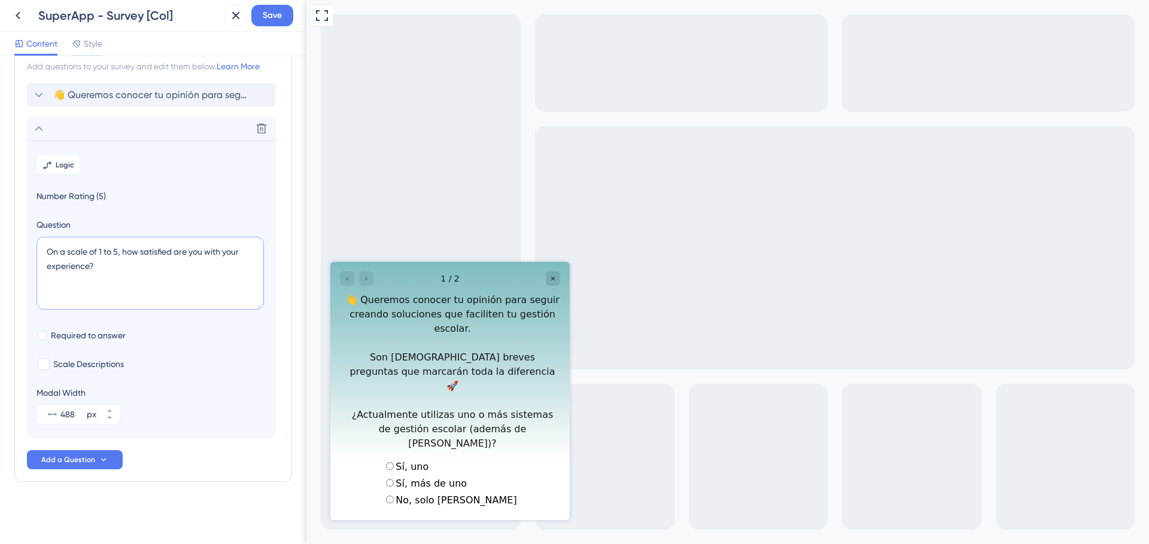
click at [32, 241] on section "Logic Number Rating (5) Question On a scale of 1 to 5, how satisfied are you wi…" at bounding box center [151, 290] width 249 height 298
paste textarea "¿Cómo calificarías tu experiencia con tu sistema de gestión escolar actual"
type textarea "¿Cómo calificarías tu experiencia con tu sistema de gestión escolar actual?"
click at [395, 461] on span "radio group" at bounding box center [395, 466] width 0 height 11
click at [386, 462] on input "radio group" at bounding box center [390, 466] width 8 height 8
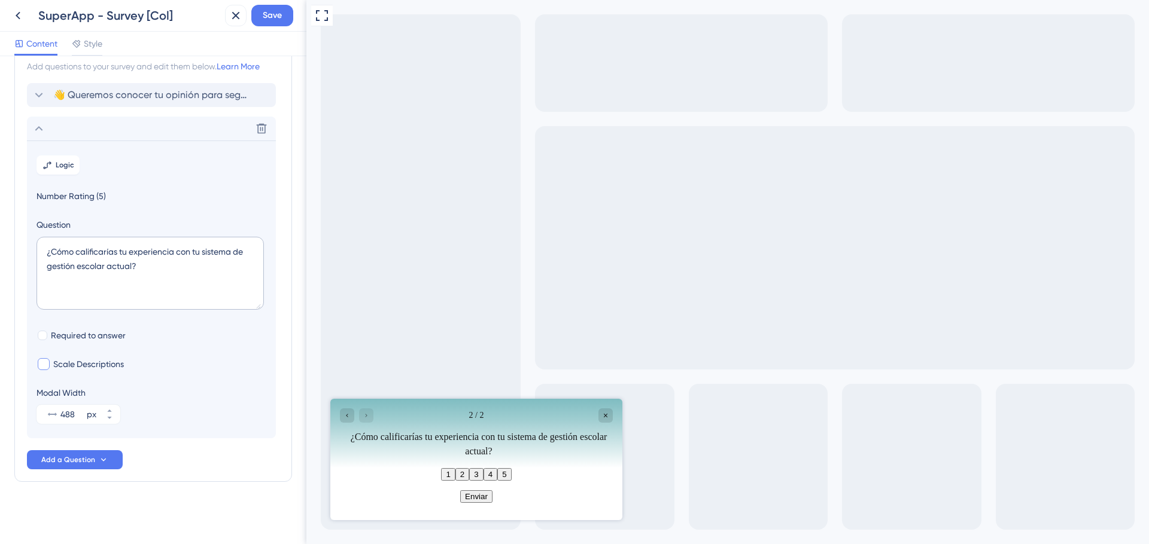
click at [42, 364] on div at bounding box center [44, 364] width 12 height 12
checkbox input "true"
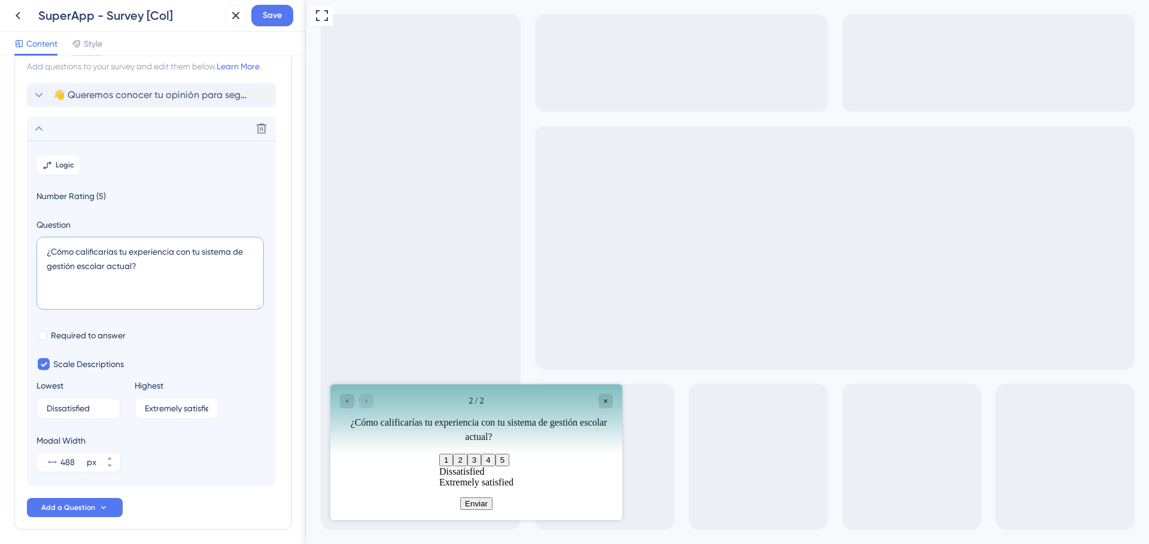
click at [114, 291] on textarea "¿Cómo calificarías tu experiencia con tu sistema de gestión escolar actual?" at bounding box center [149, 273] width 227 height 73
type textarea "¿Cómo calificarías tu experiencia con tu sistema de gestión escolar actual?"
click at [42, 331] on div at bounding box center [43, 336] width 10 height 10
checkbox input "true"
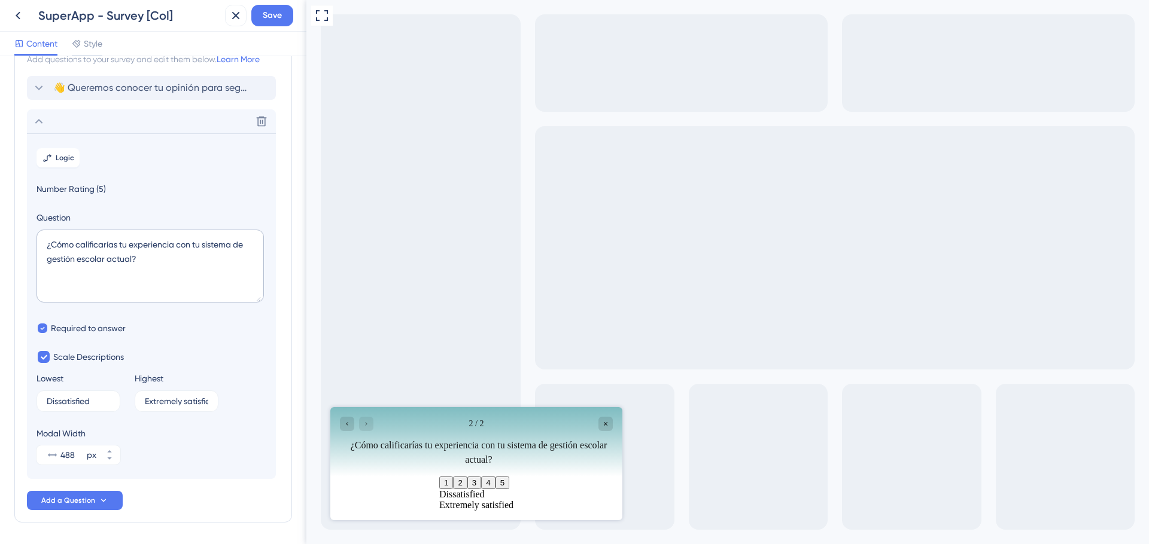
scroll to position [53, 0]
click at [90, 184] on span "Number Rating (5)" at bounding box center [151, 186] width 230 height 14
click at [133, 257] on textarea "¿Cómo calificarías tu experiencia con tu sistema de gestión escolar actual?" at bounding box center [149, 263] width 227 height 73
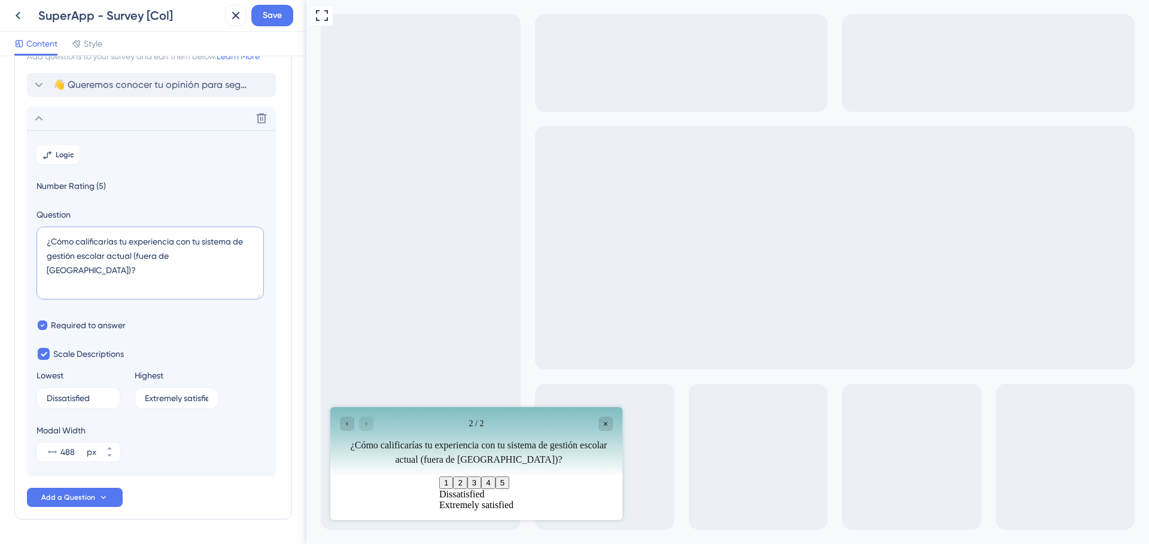
click at [215, 255] on textarea "¿Cómo calificarías tu experiencia con tu sistema de gestión escolar actual (fue…" at bounding box center [149, 263] width 227 height 73
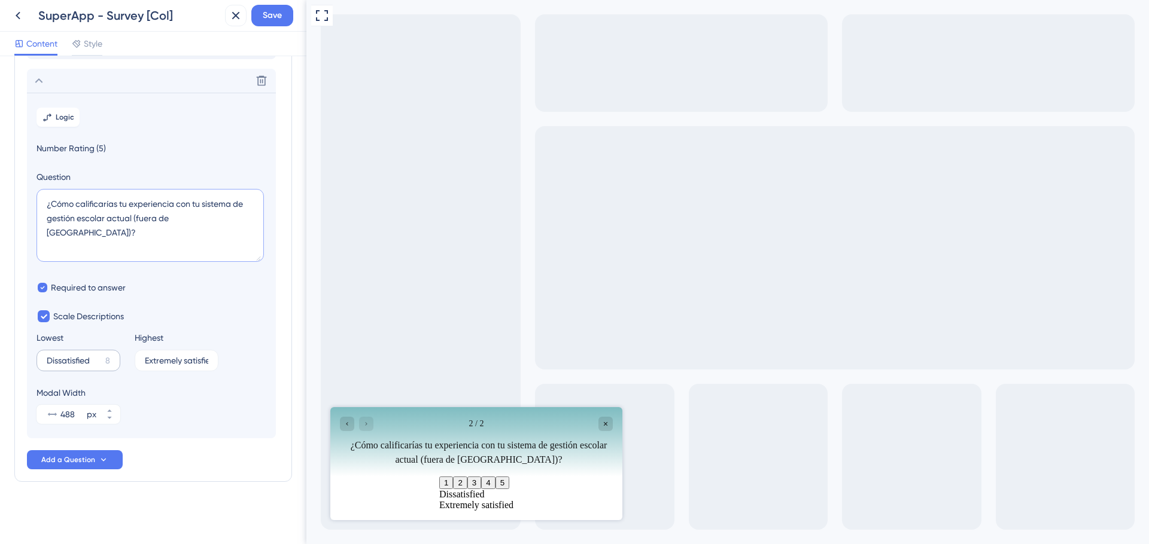
type textarea "¿Cómo calificarías tu experiencia con tu sistema de gestión escolar actual (fue…"
click at [110, 361] on label "Dissatisfied 8" at bounding box center [78, 361] width 84 height 22
click at [101, 361] on input "Dissatisfied" at bounding box center [74, 361] width 54 height 8
click at [169, 367] on label "Extremely satisfied 1" at bounding box center [177, 361] width 84 height 22
click at [169, 365] on input "Extremely satisfied" at bounding box center [173, 361] width 56 height 8
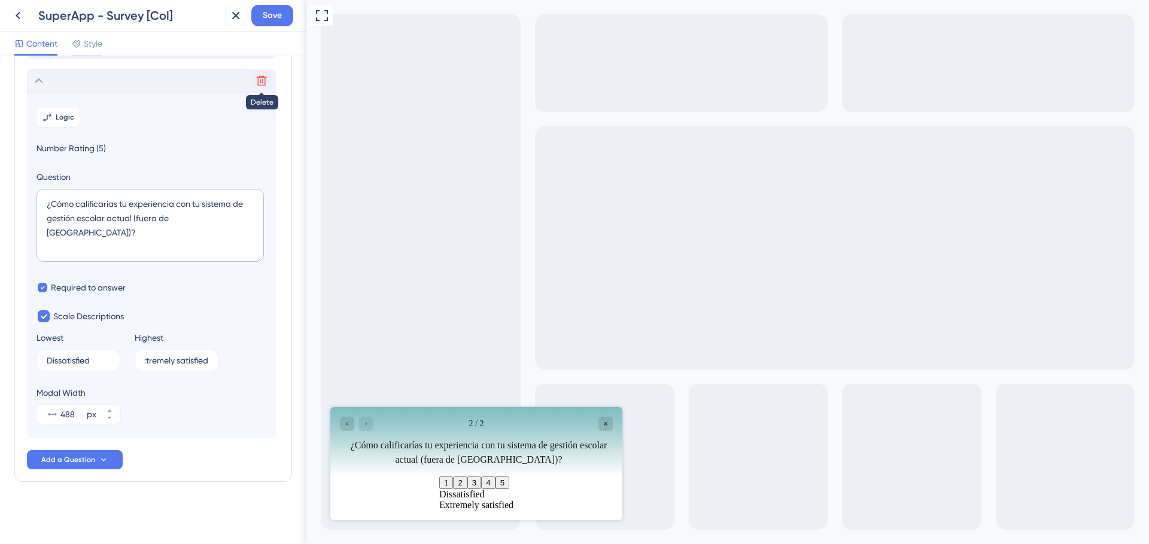
scroll to position [0, 0]
click at [265, 83] on icon at bounding box center [261, 81] width 12 height 12
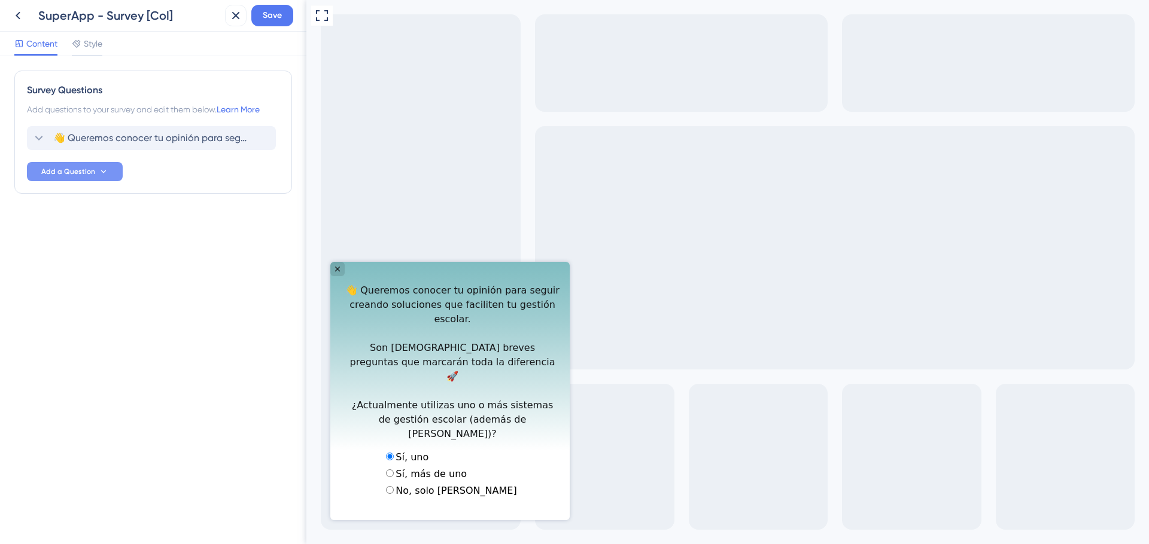
click at [73, 170] on span "Add a Question" at bounding box center [68, 172] width 54 height 10
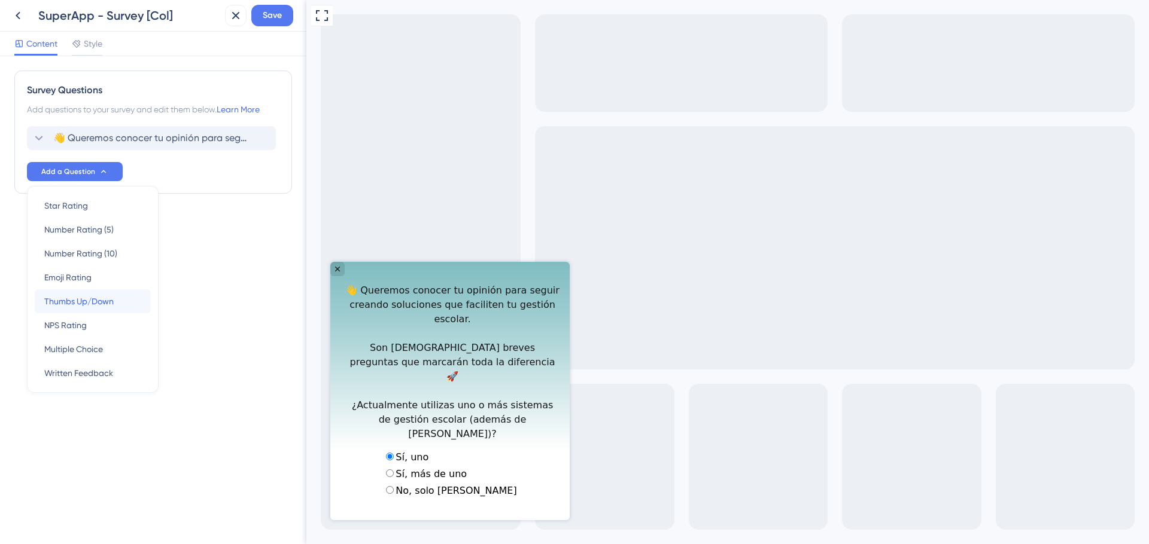
click at [77, 300] on span "Thumbs Up/Down" at bounding box center [78, 301] width 69 height 14
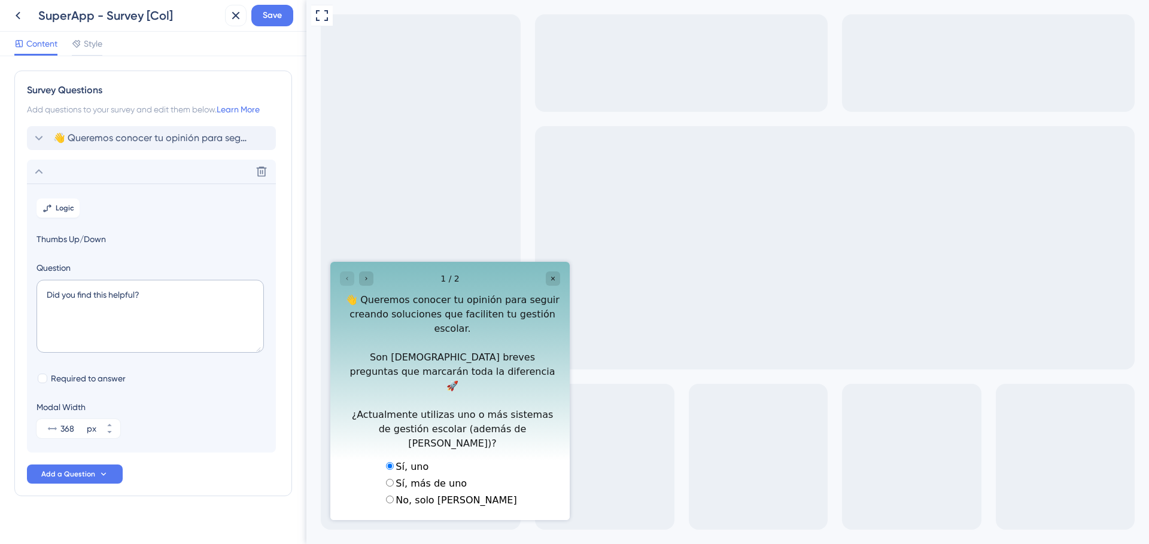
scroll to position [14, 0]
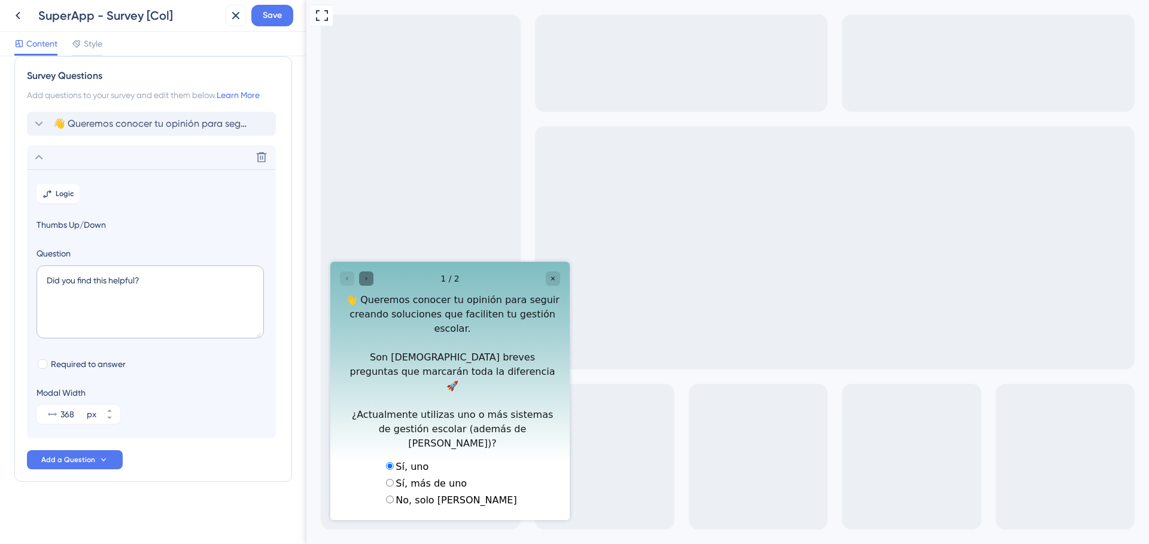
click at [363, 282] on icon "Go to Question 2" at bounding box center [366, 278] width 7 height 7
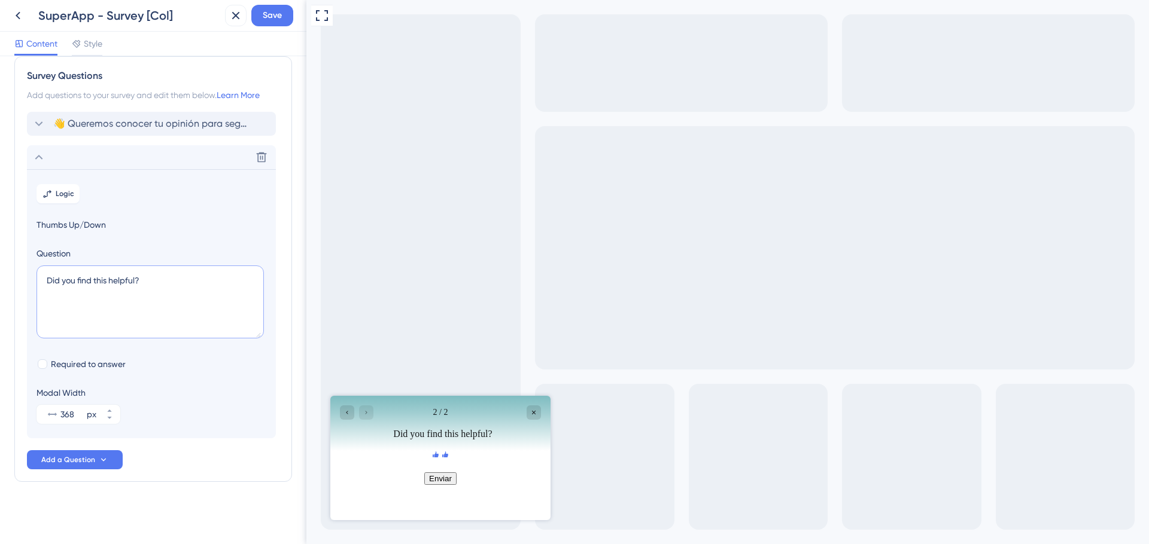
click at [102, 273] on textarea "Did you find this helpful?" at bounding box center [149, 302] width 227 height 73
paste textarea "¿Cómo calificarías tu experiencia con tu sistema de gestión escolar actua"
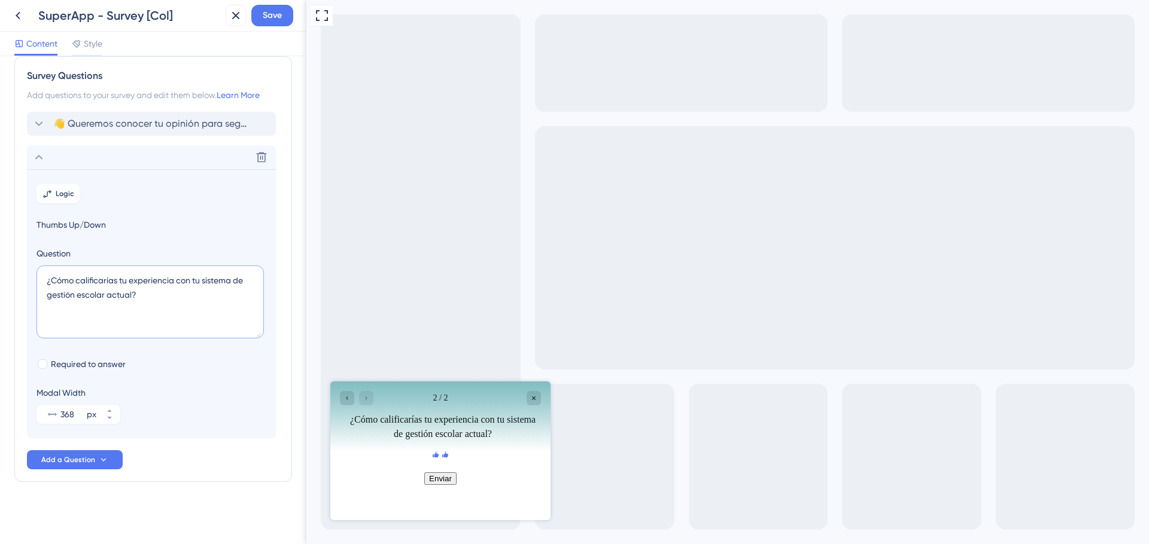
click at [46, 281] on textarea "¿Cómo calificarías tu experiencia con tu sistema de gestión escolar actual?" at bounding box center [149, 302] width 227 height 73
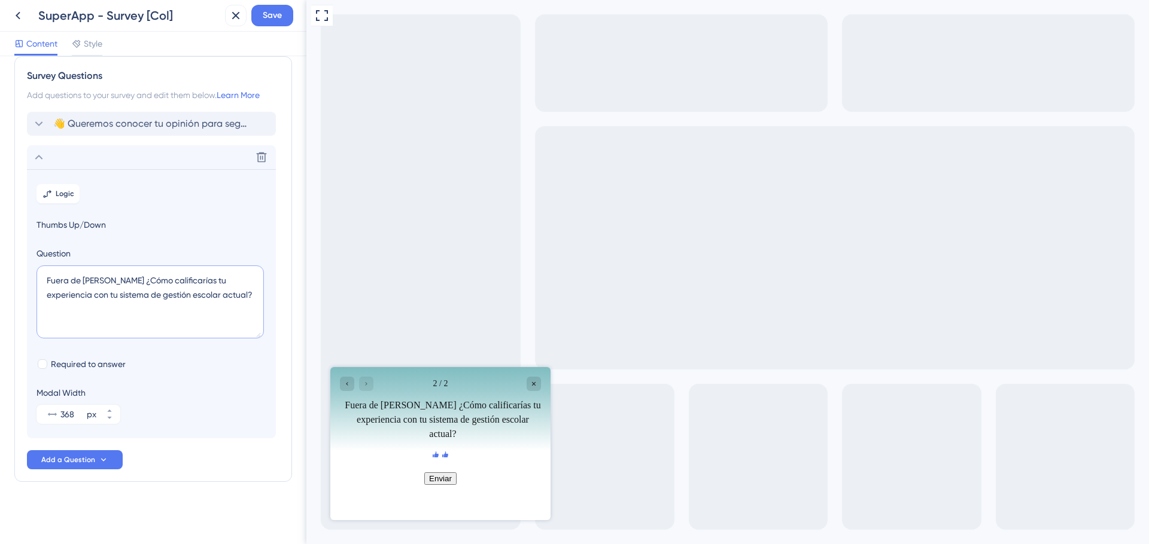
click at [162, 307] on textarea "Fuera de Mattilda ¿Cómo calificarías tu experiencia con tu sistema de gestión e…" at bounding box center [149, 302] width 227 height 73
type textarea "Fuera de Mattilda ¿Cómo calificarías tu experiencia con tu sistema de gestión e…"
click at [42, 366] on div at bounding box center [43, 365] width 10 height 10
checkbox input "true"
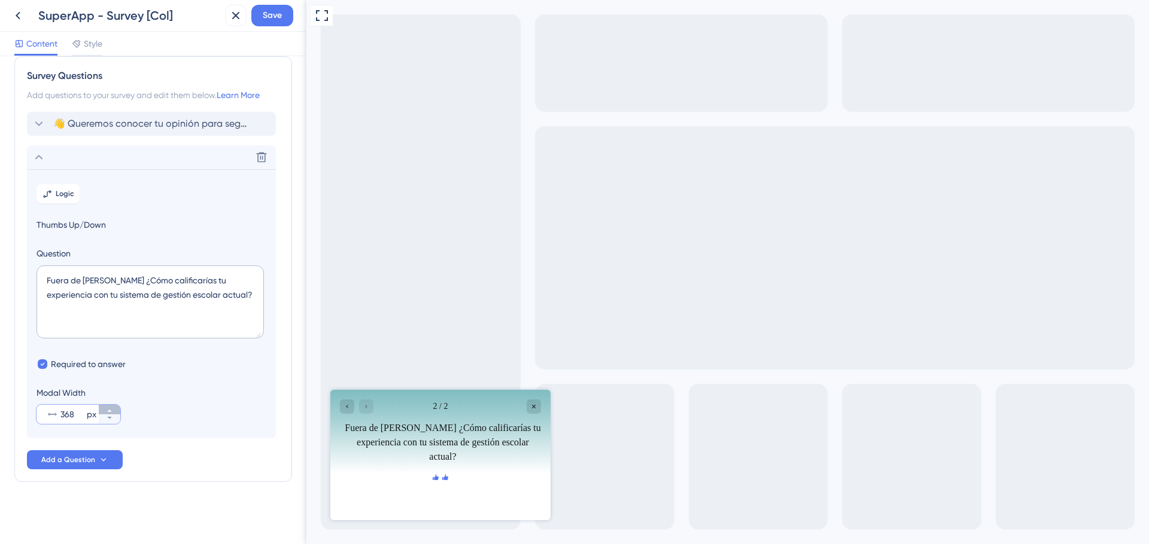
click at [108, 410] on icon at bounding box center [109, 410] width 7 height 7
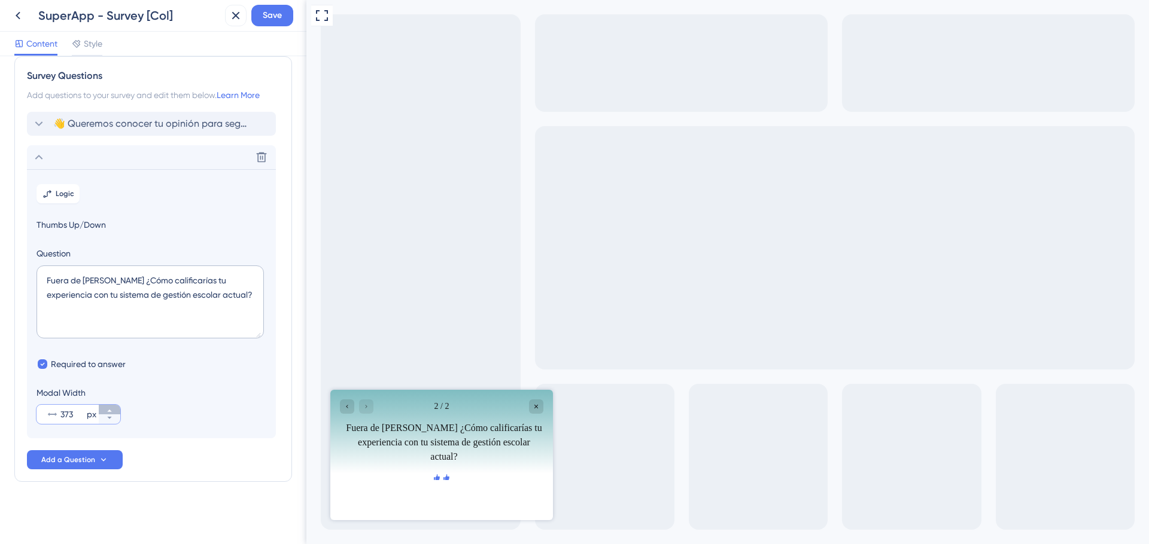
click at [108, 410] on icon at bounding box center [109, 410] width 7 height 7
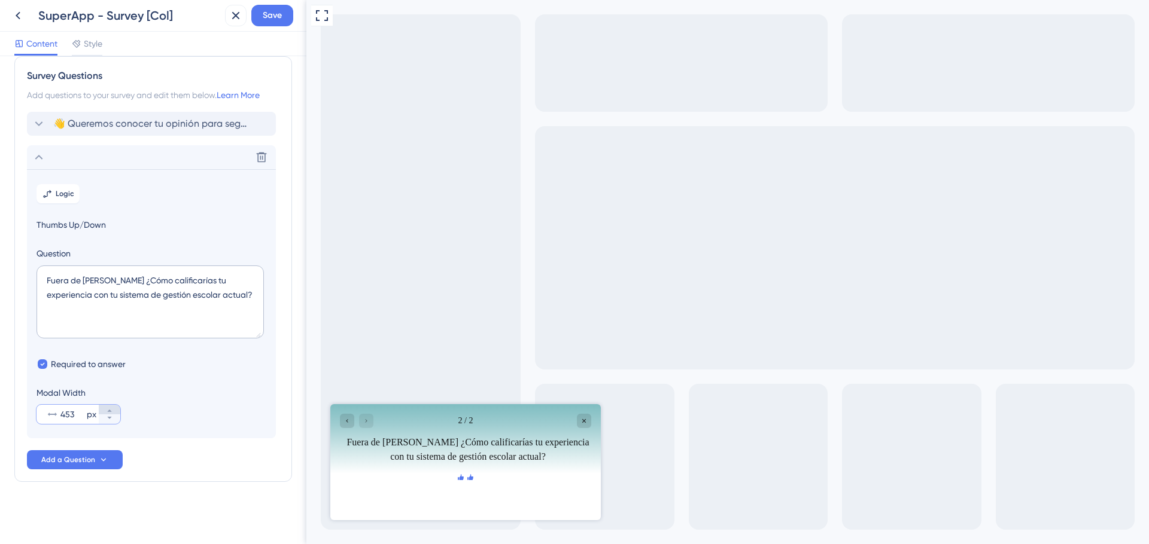
click at [108, 410] on icon at bounding box center [109, 410] width 7 height 7
click at [108, 417] on icon at bounding box center [109, 418] width 4 height 2
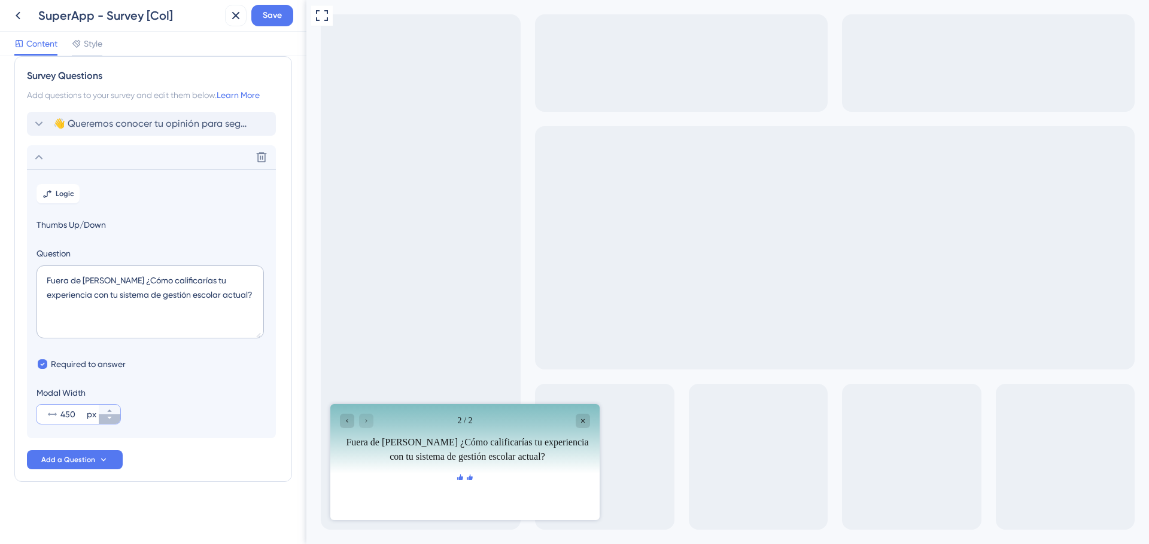
click at [108, 417] on icon at bounding box center [109, 418] width 4 height 2
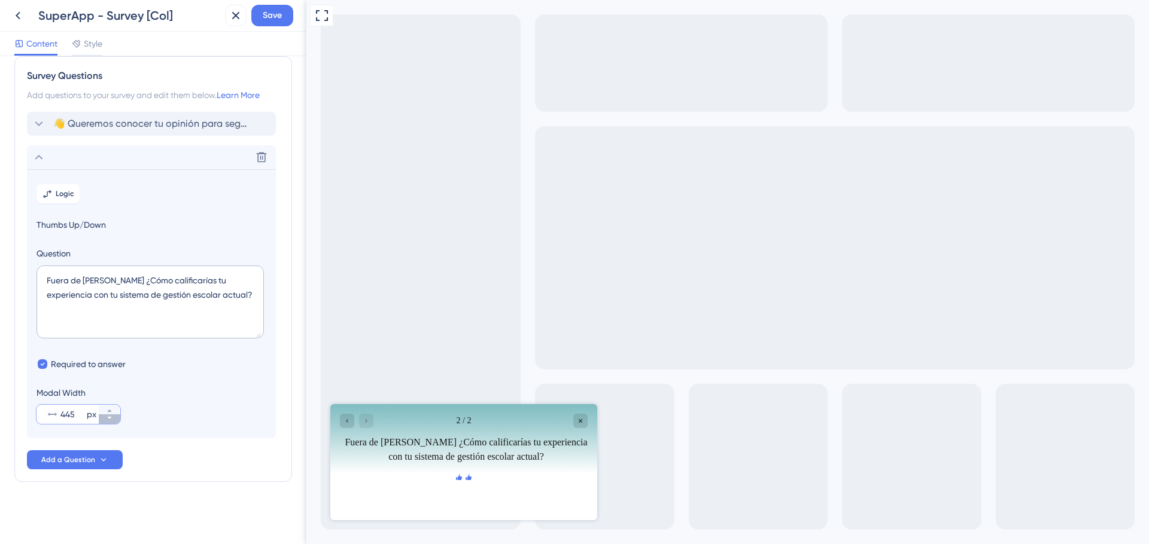
click at [108, 417] on icon at bounding box center [109, 418] width 4 height 2
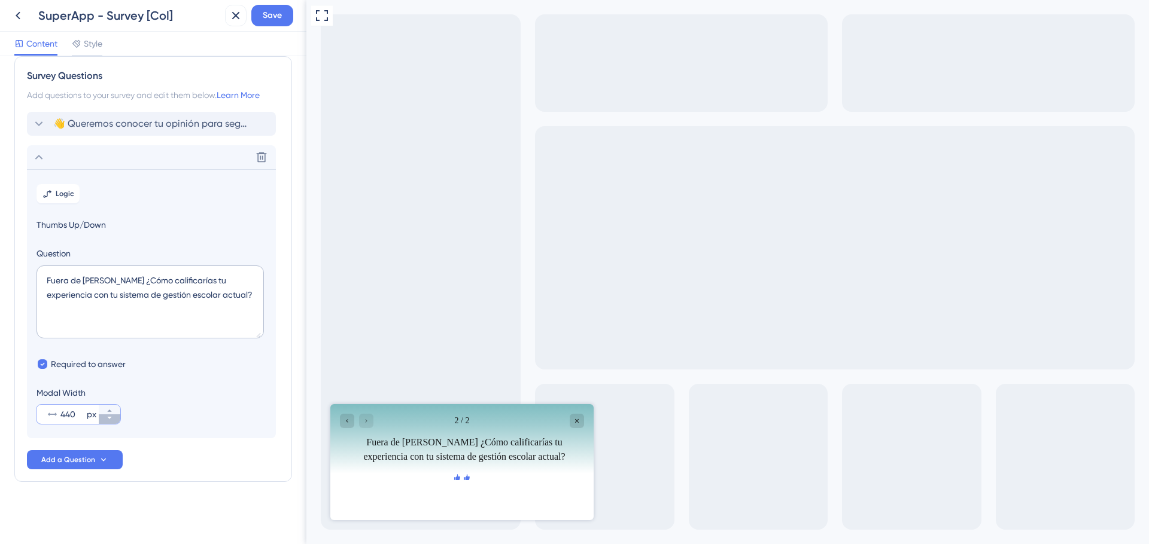
click at [108, 417] on icon at bounding box center [109, 418] width 4 height 2
click at [108, 416] on icon at bounding box center [109, 418] width 7 height 7
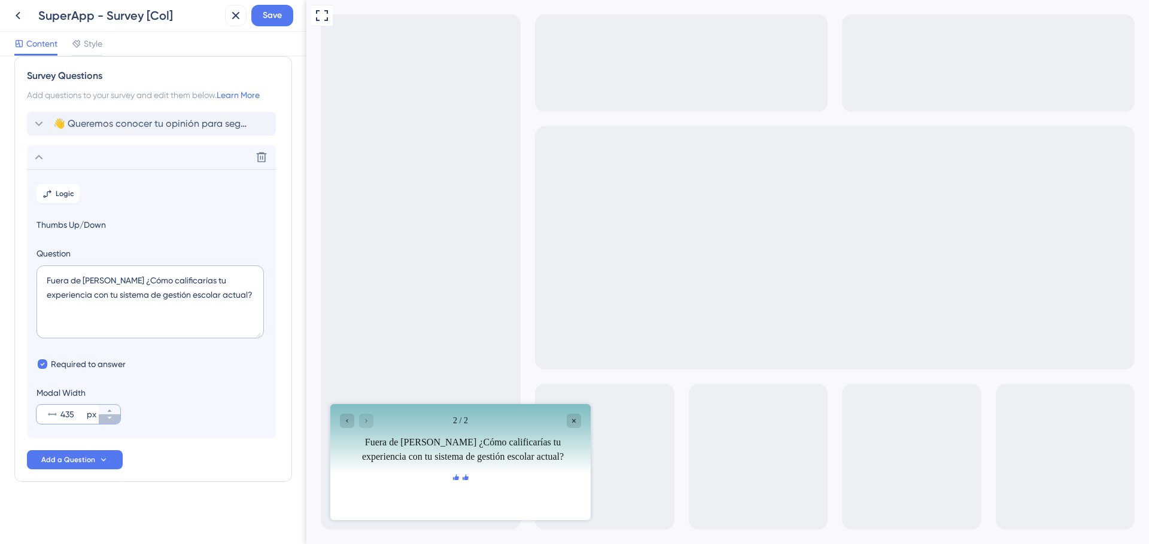
click at [108, 416] on icon at bounding box center [109, 418] width 7 height 7
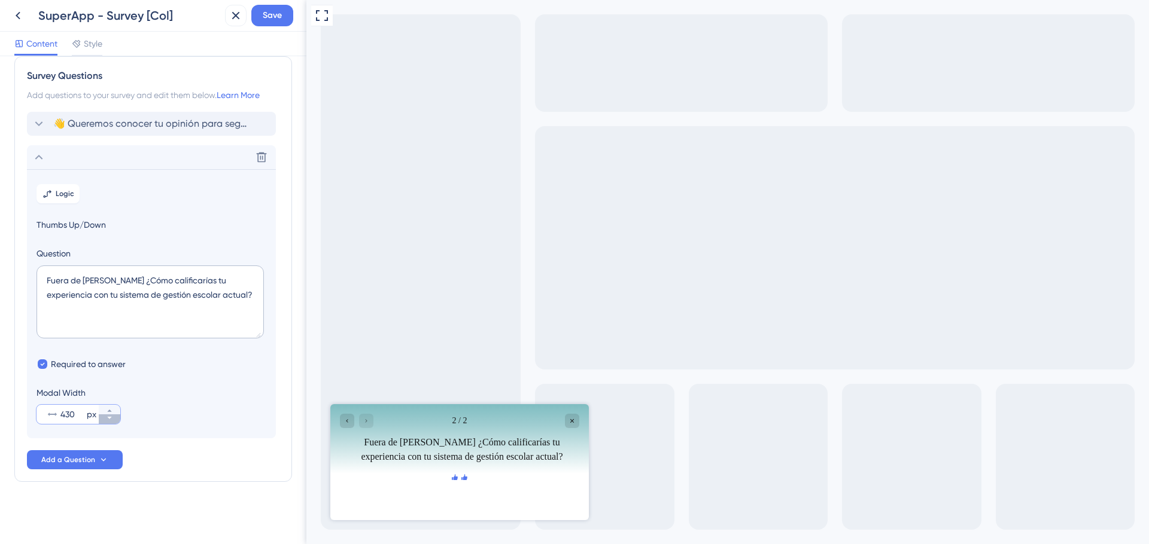
click at [108, 416] on icon at bounding box center [109, 418] width 7 height 7
click at [106, 419] on icon at bounding box center [109, 418] width 7 height 7
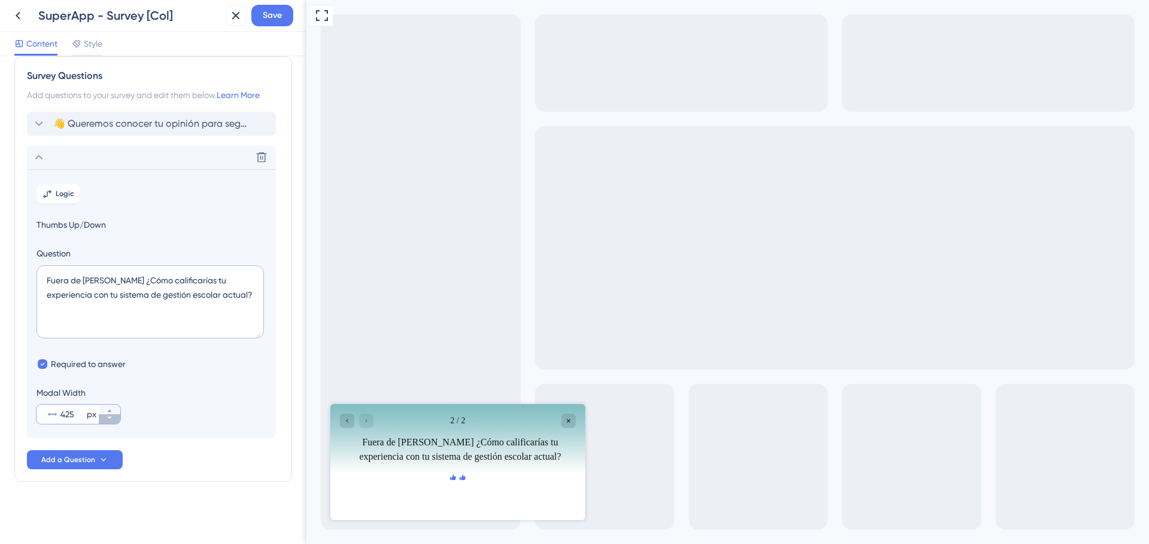
click at [106, 419] on icon at bounding box center [109, 418] width 7 height 7
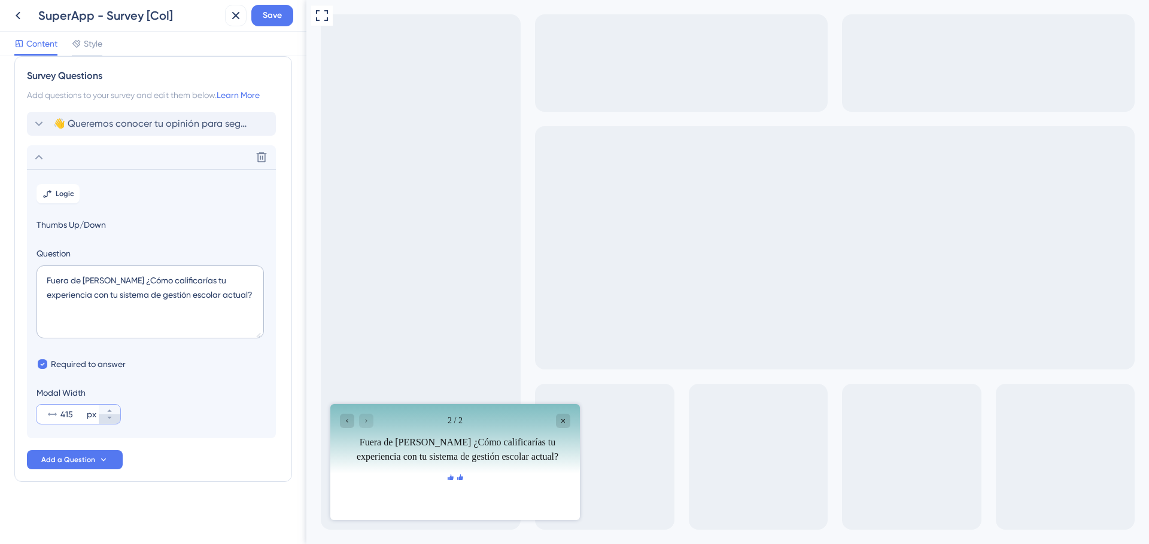
click at [106, 419] on icon at bounding box center [109, 418] width 7 height 7
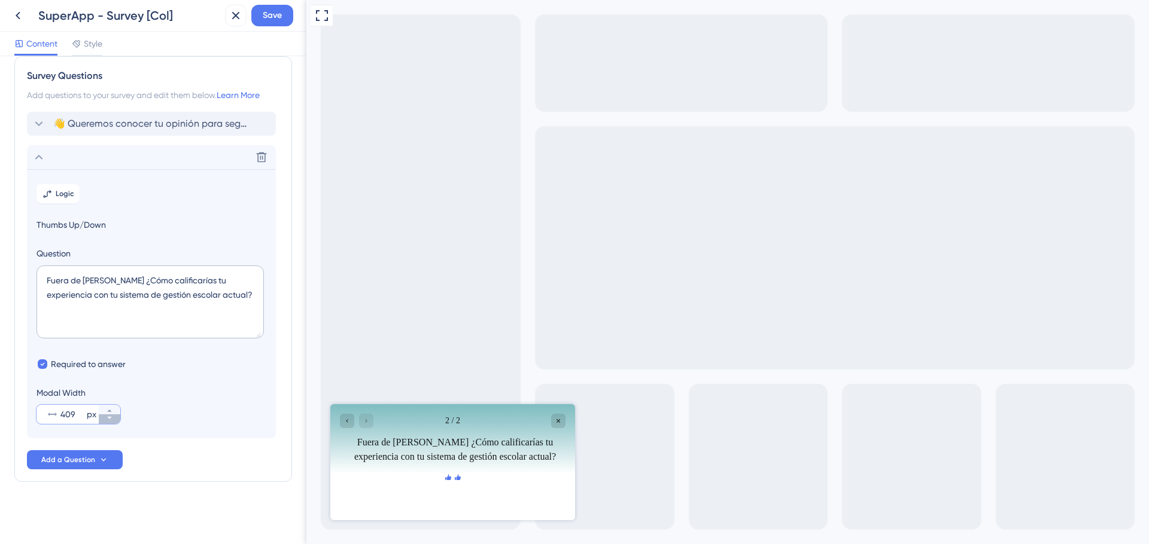
click at [106, 419] on icon at bounding box center [109, 418] width 7 height 7
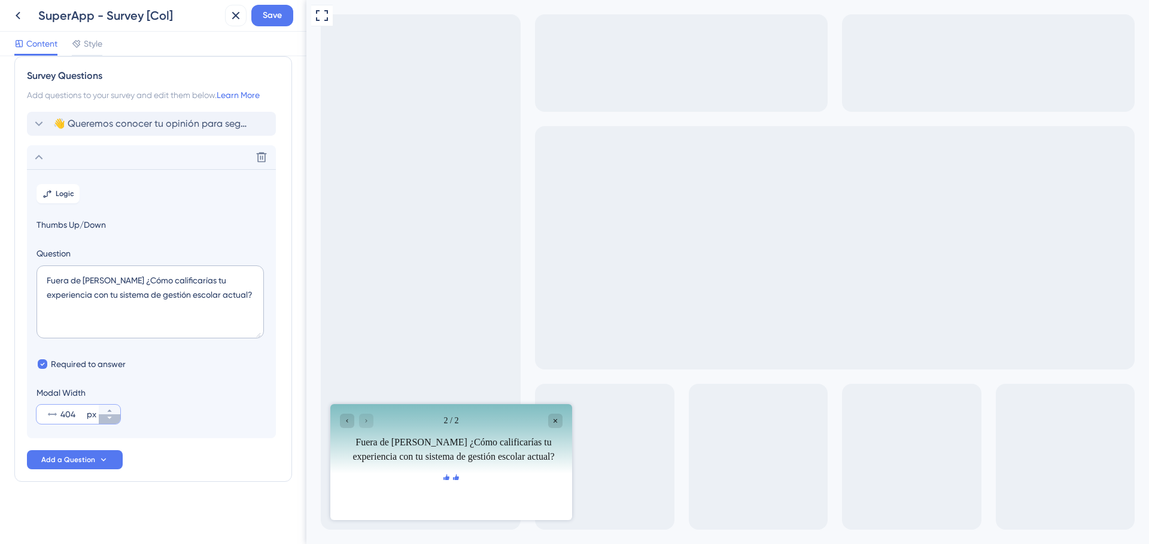
click at [106, 419] on icon at bounding box center [109, 418] width 7 height 7
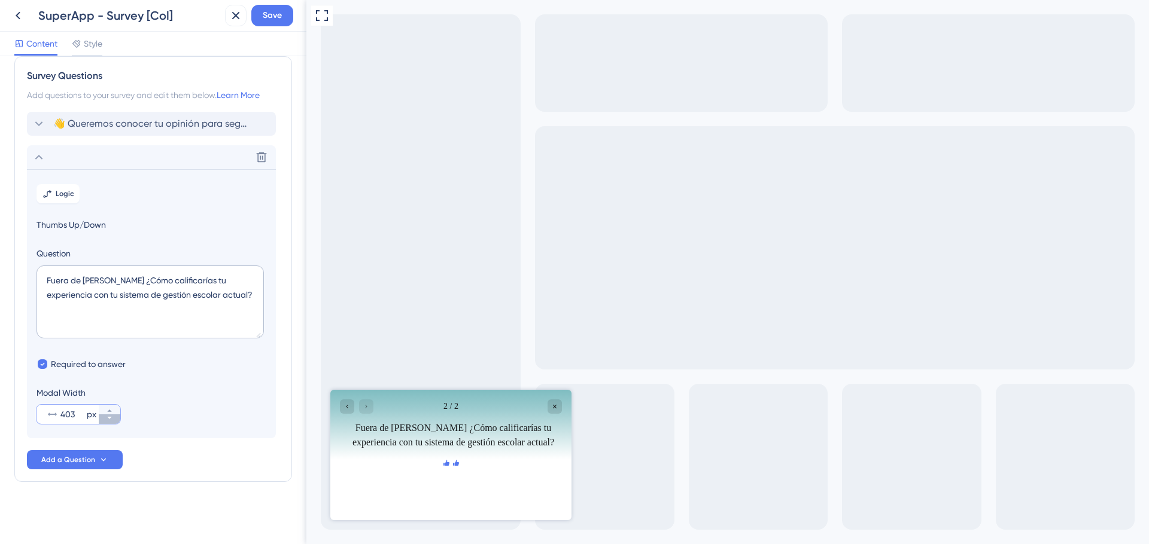
click at [106, 419] on icon at bounding box center [109, 418] width 7 height 7
type input "400"
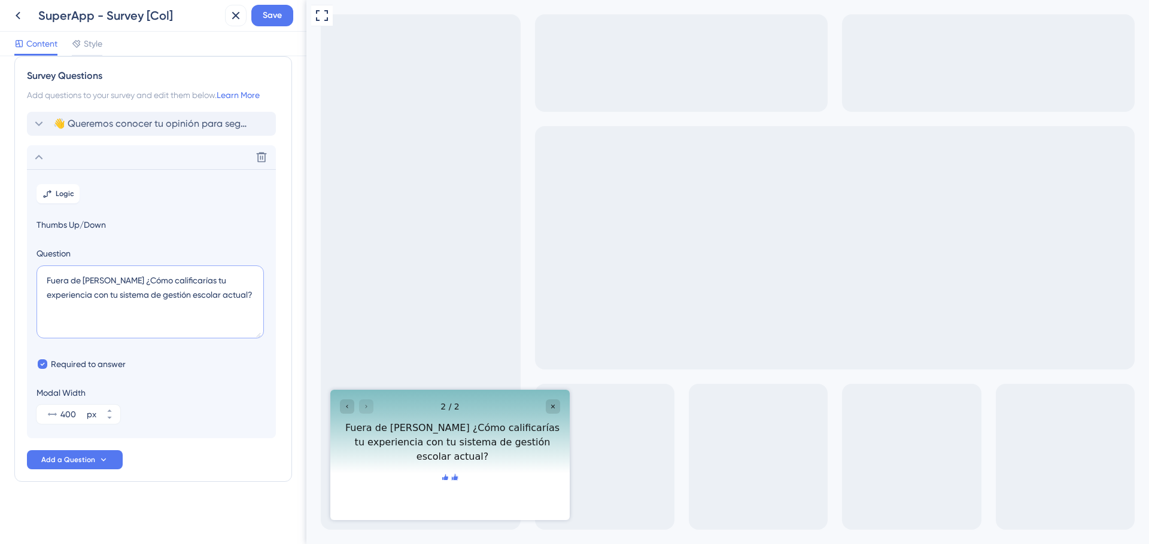
click at [123, 310] on textarea "Fuera de Mattilda ¿Cómo calificarías tu experiencia con tu sistema de gestión e…" at bounding box center [149, 302] width 227 height 73
click at [69, 464] on span "Add a Question" at bounding box center [68, 460] width 54 height 10
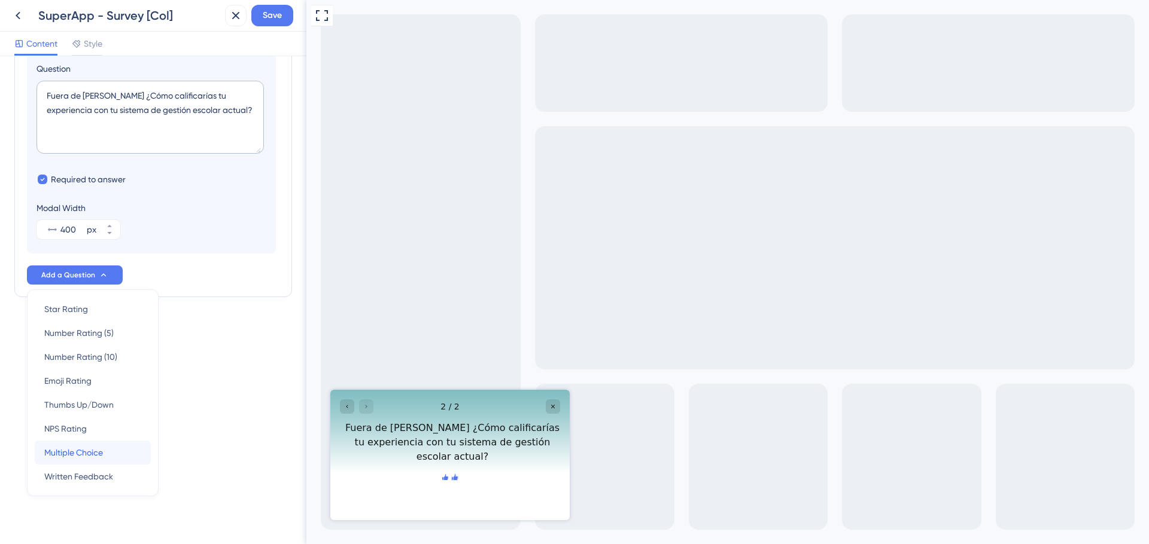
click at [66, 453] on span "Multiple Choice" at bounding box center [73, 453] width 59 height 14
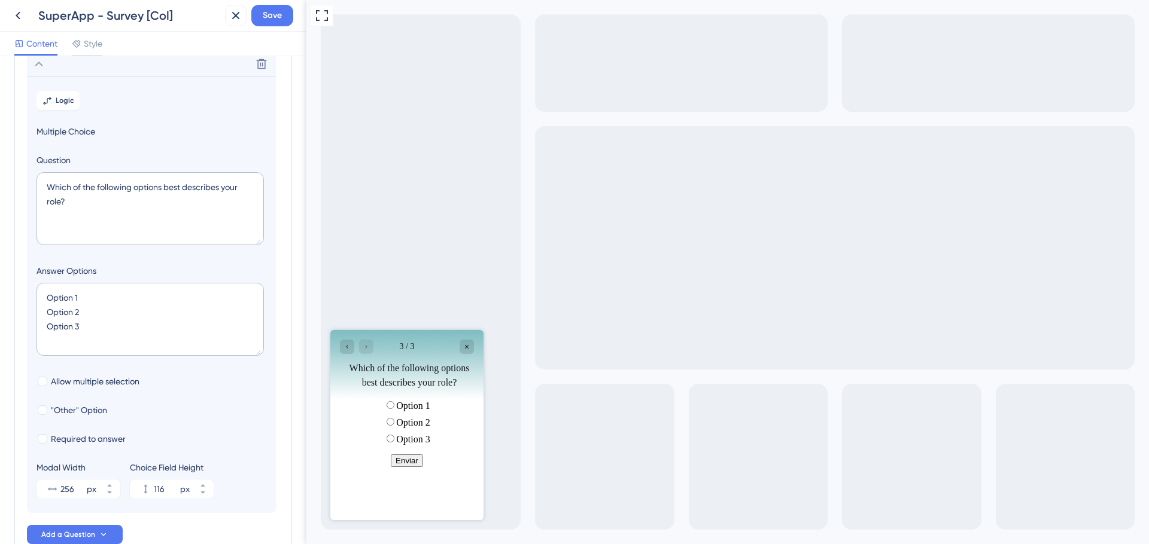
scroll to position [137, 0]
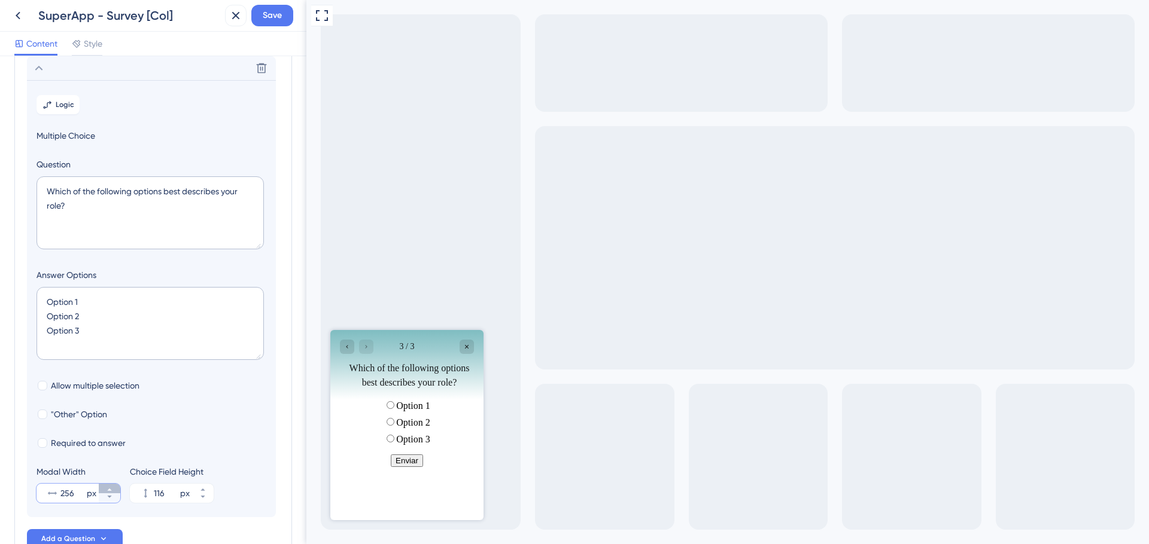
click at [109, 491] on icon at bounding box center [109, 489] width 7 height 7
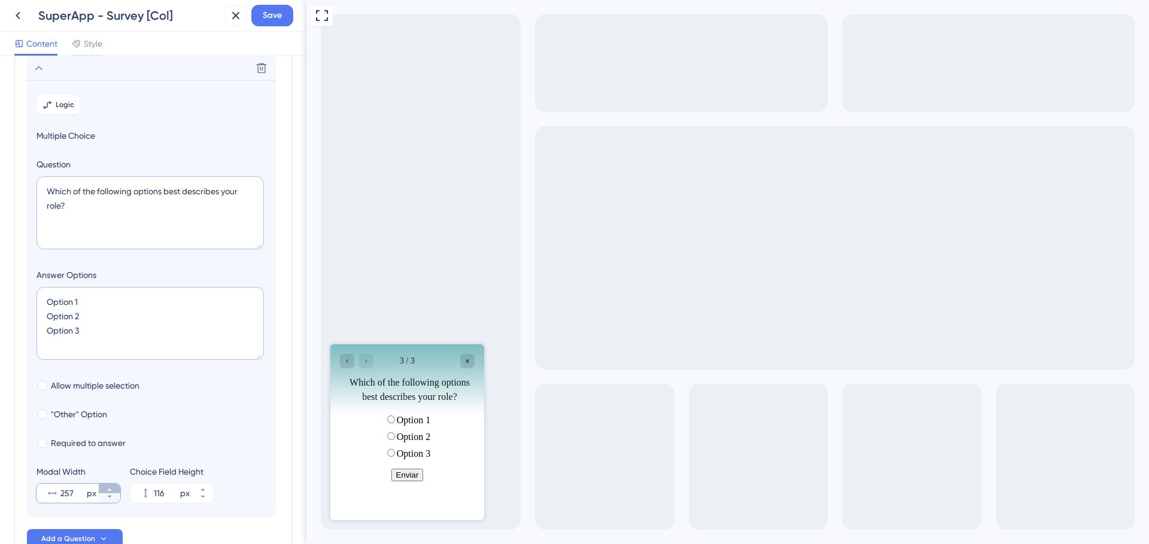
click at [109, 491] on icon at bounding box center [109, 489] width 7 height 7
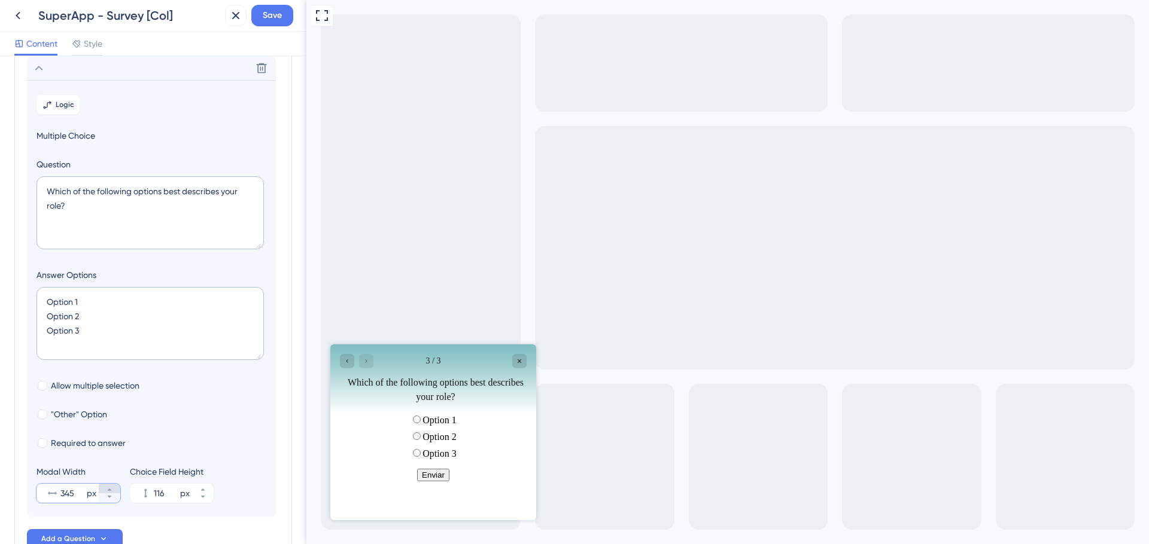
click at [109, 490] on icon at bounding box center [109, 489] width 7 height 7
click at [109, 490] on icon at bounding box center [109, 490] width 4 height 2
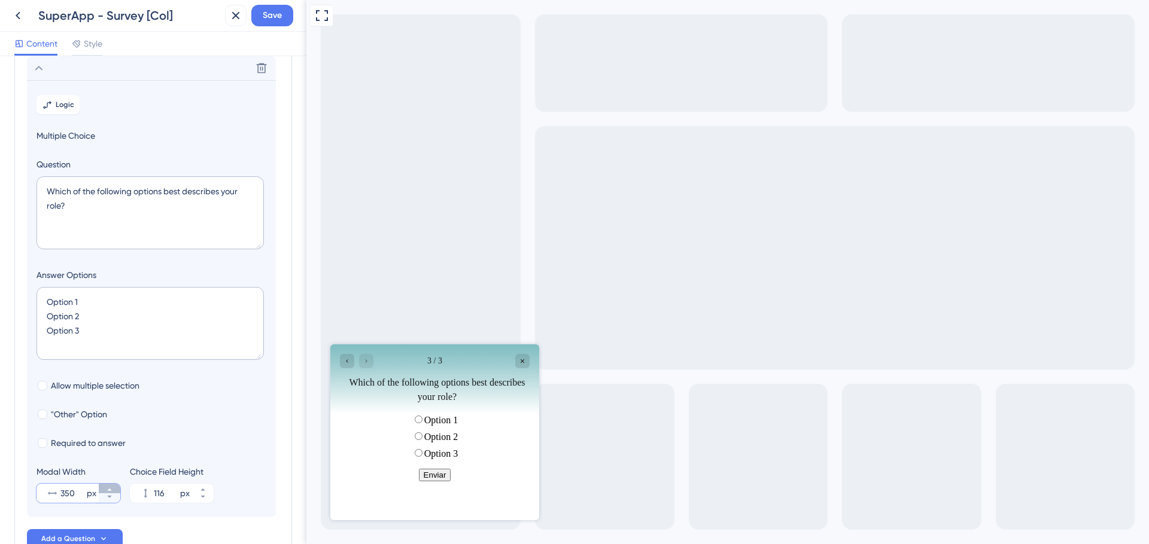
click at [109, 490] on icon at bounding box center [109, 490] width 4 height 2
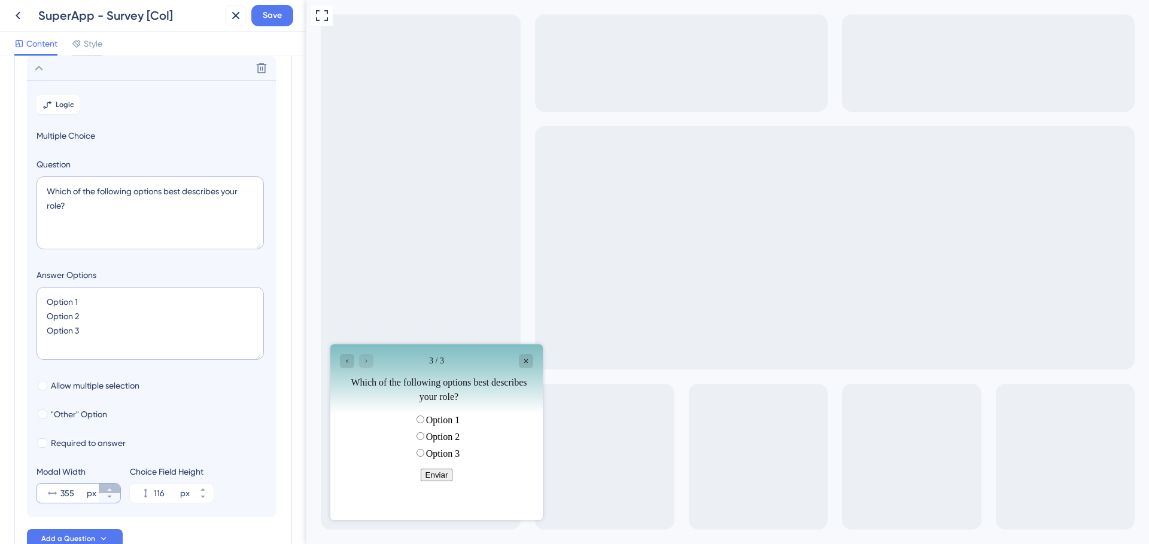
click at [109, 490] on icon at bounding box center [109, 490] width 4 height 2
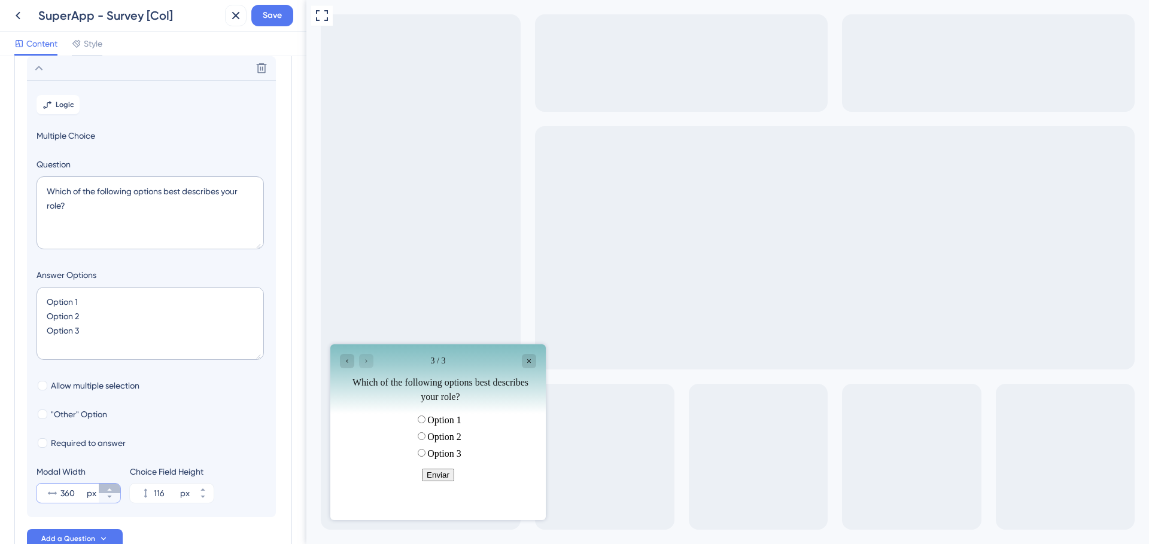
click at [109, 490] on icon at bounding box center [109, 490] width 4 height 2
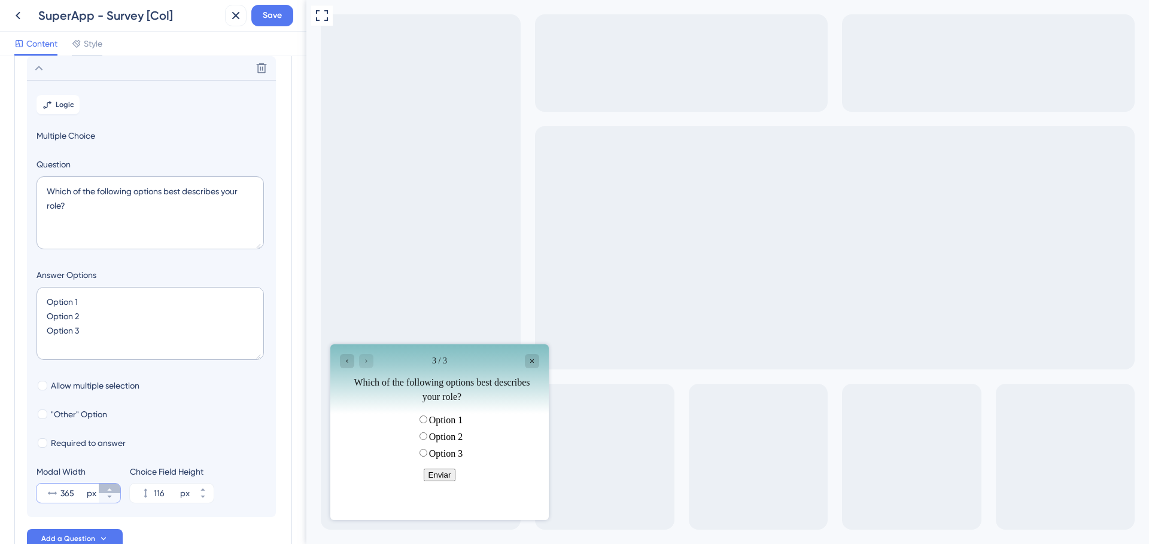
click at [109, 490] on icon at bounding box center [109, 490] width 4 height 2
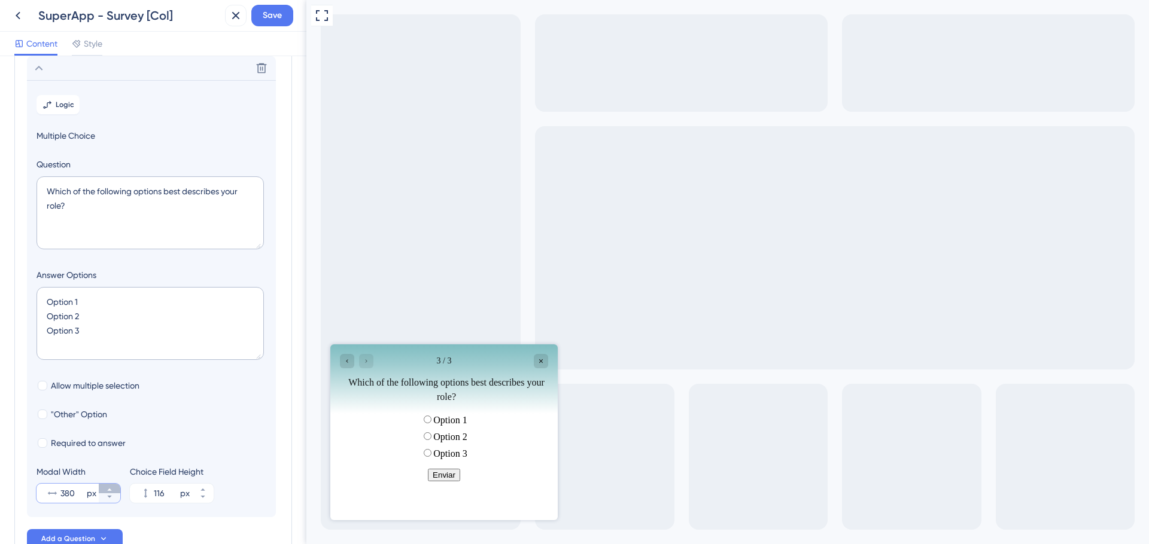
click at [109, 490] on icon at bounding box center [109, 490] width 4 height 2
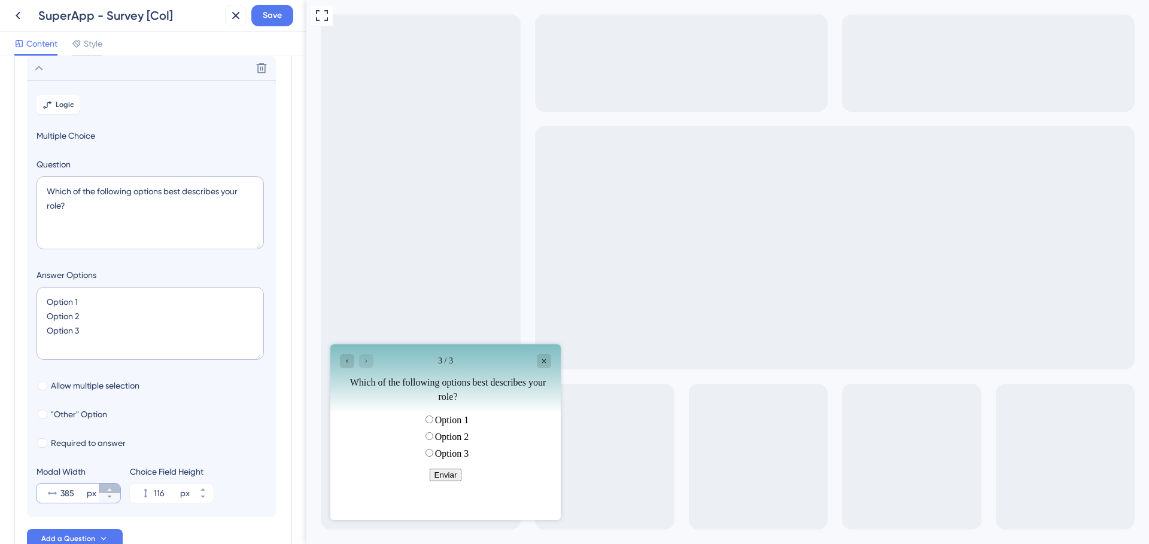
click at [109, 490] on icon at bounding box center [109, 490] width 4 height 2
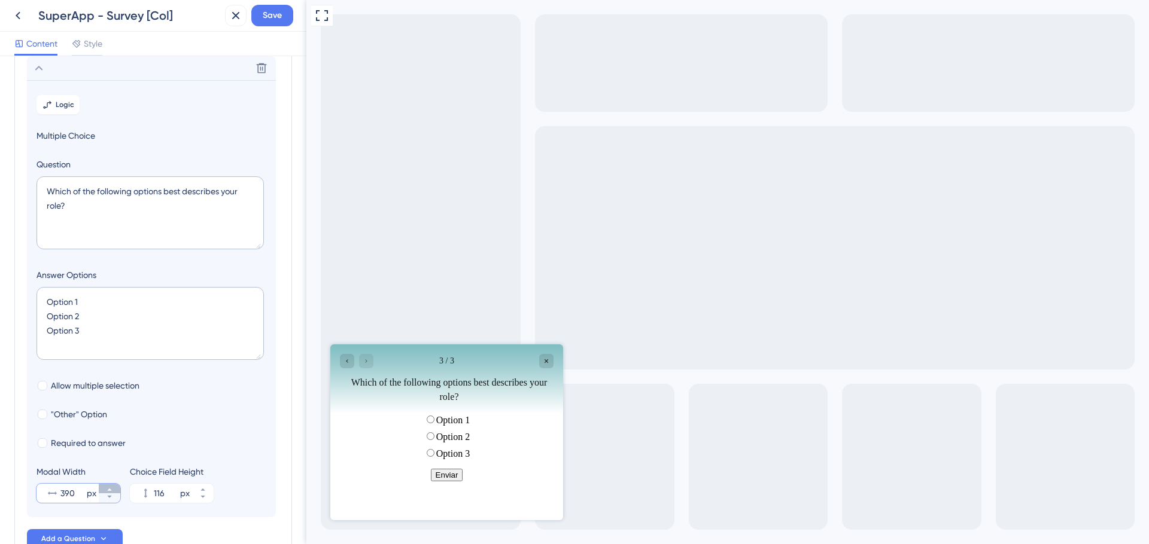
click at [109, 490] on icon at bounding box center [109, 490] width 4 height 2
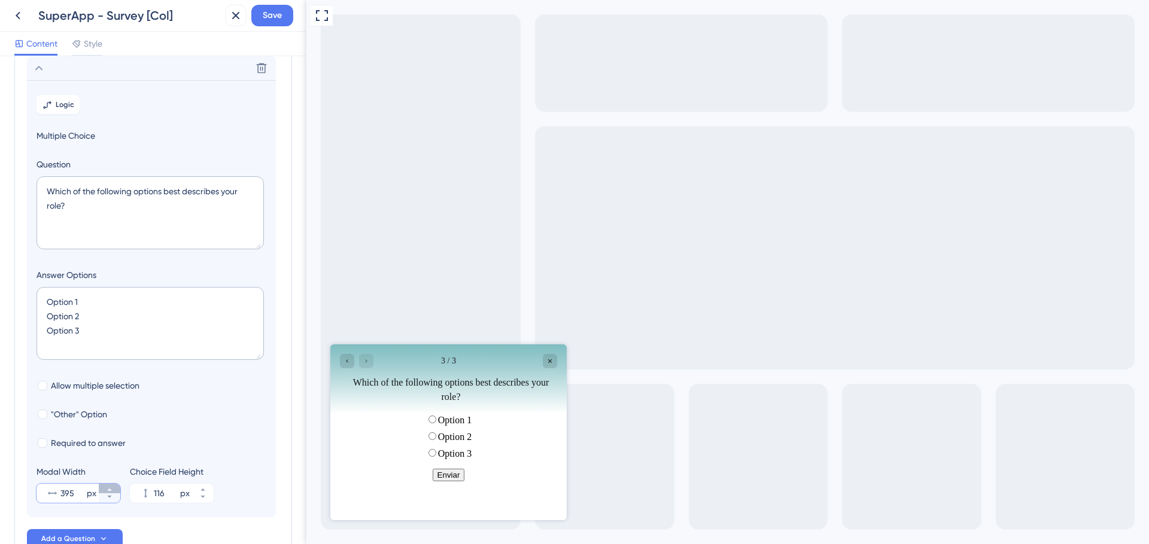
click at [109, 490] on icon at bounding box center [109, 490] width 4 height 2
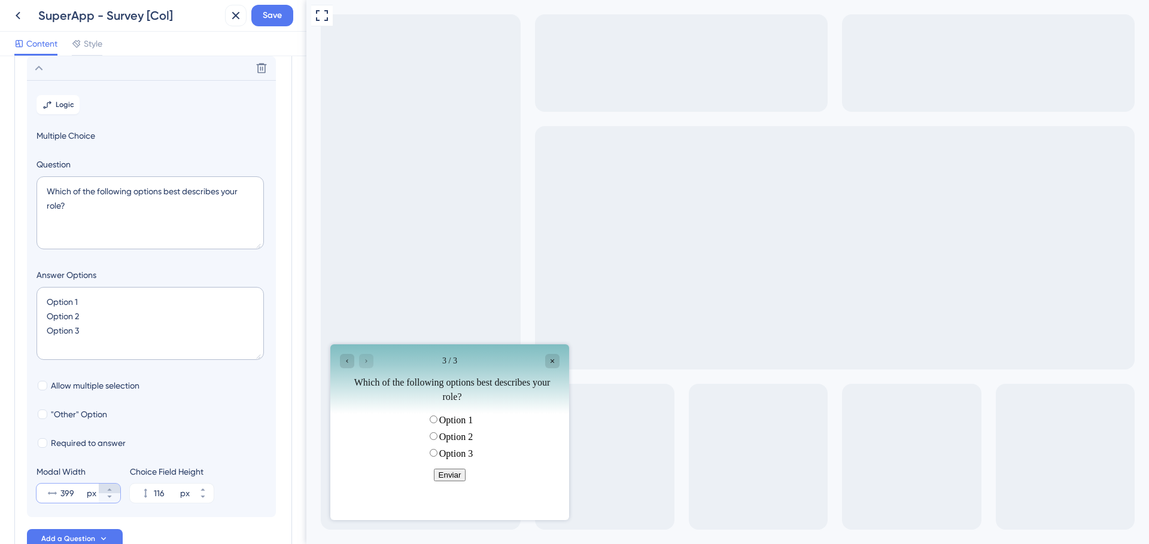
type input "400"
drag, startPoint x: 78, startPoint y: 206, endPoint x: 42, endPoint y: 185, distance: 42.4
click at [42, 185] on textarea "Which of the following options best describes your role?" at bounding box center [149, 212] width 227 height 73
paste textarea "¿Qué aspectos de tu gestión escolar te gustaría mejorar a través de un sistema …"
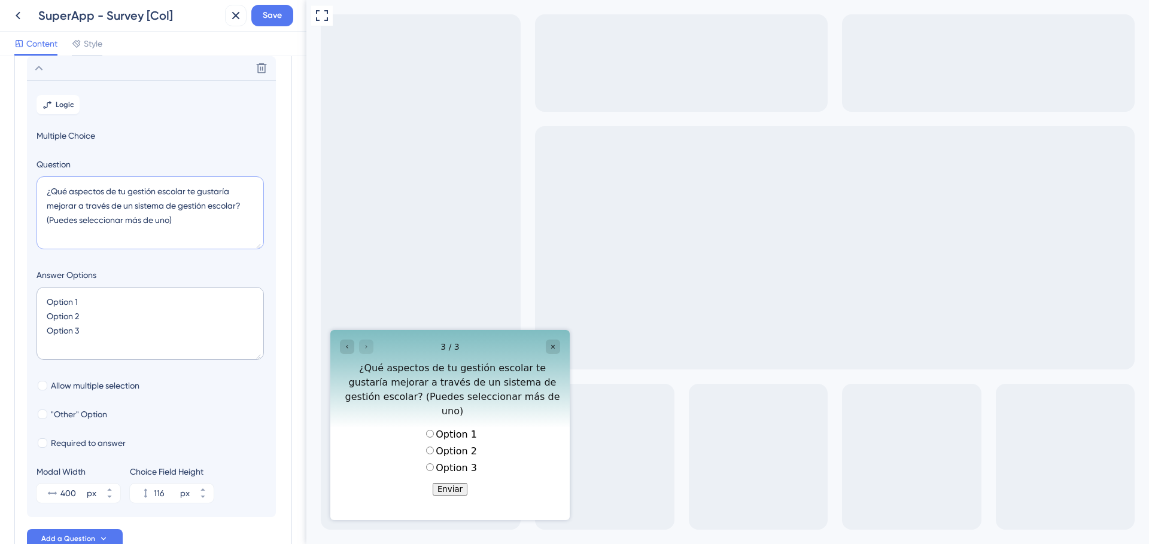
type textarea "¿Qué aspectos de tu gestión escolar te gustaría mejorar a través de un sistema …"
drag, startPoint x: 85, startPoint y: 330, endPoint x: 39, endPoint y: 297, distance: 56.6
click at [39, 297] on textarea "Option 1 Option 2 Option 3" at bounding box center [149, 323] width 227 height 73
paste textarea "Gestión Académica (calificaciones, grupos, asistencia, reportes) Comunidad y co…"
type textarea "Gestión Académica (calificaciones, grupos, asistencia, reportes) Comunidad y co…"
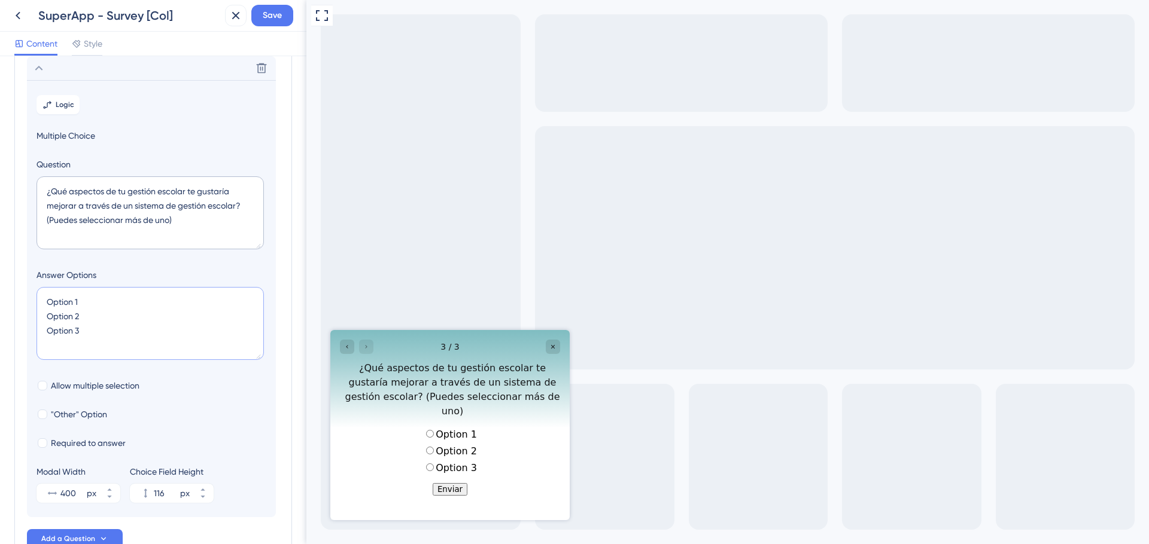
type input "156"
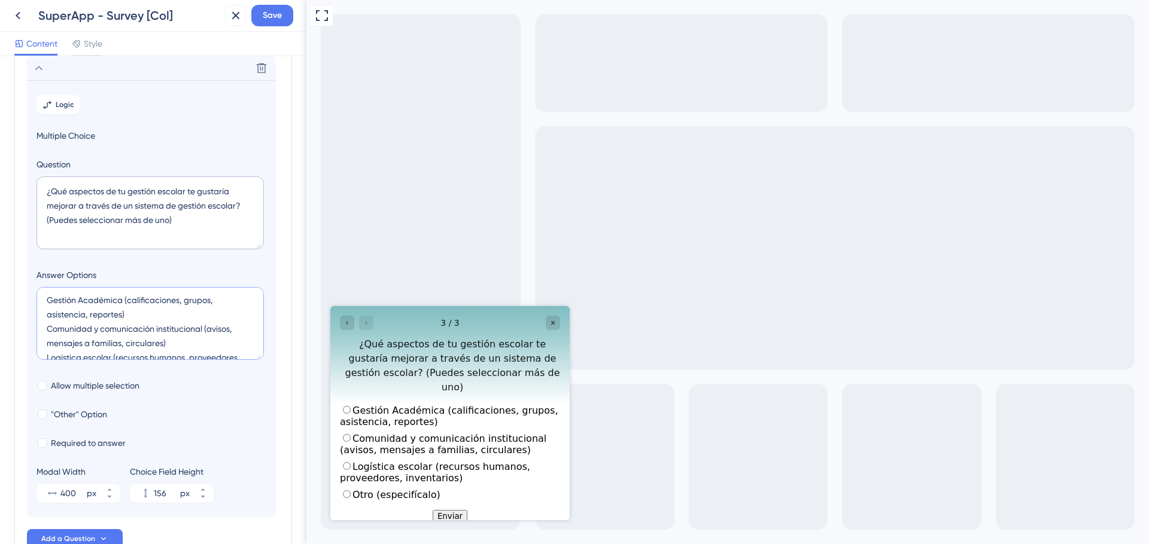
scroll to position [0, 0]
click at [121, 316] on textarea "Gestión Académica (calificaciones, grupos, asistencia, reportes) Comunidad y co…" at bounding box center [149, 323] width 227 height 73
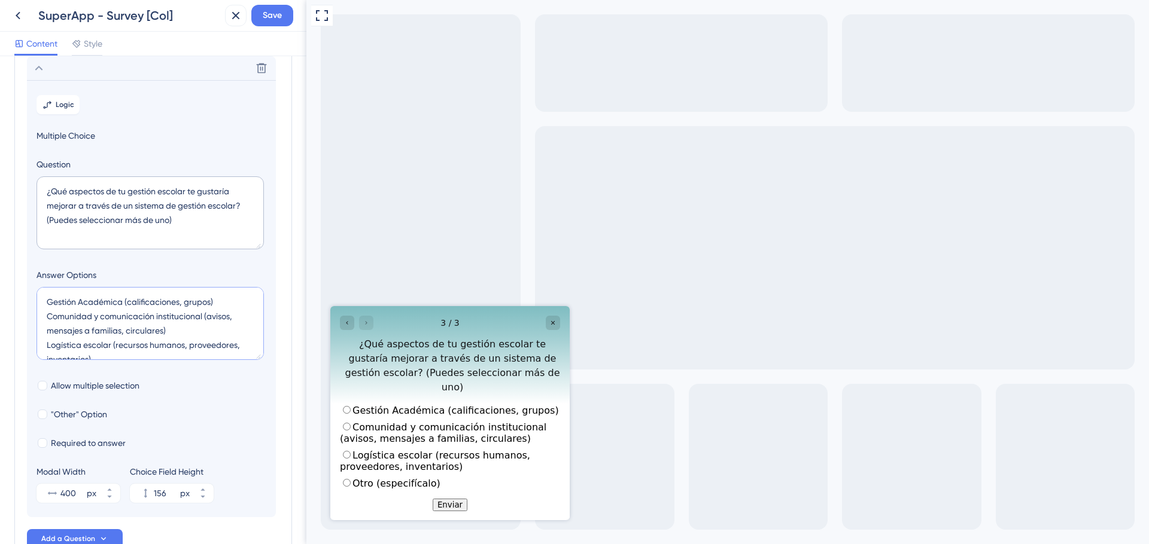
click at [126, 299] on textarea "Gestión Académica (calificaciones, grupos) Comunidad y comunicación institucion…" at bounding box center [149, 323] width 227 height 73
click at [194, 306] on textarea "Gestión Académica (calificaciones, grupos) Comunidad y comunicación institucion…" at bounding box center [149, 323] width 227 height 73
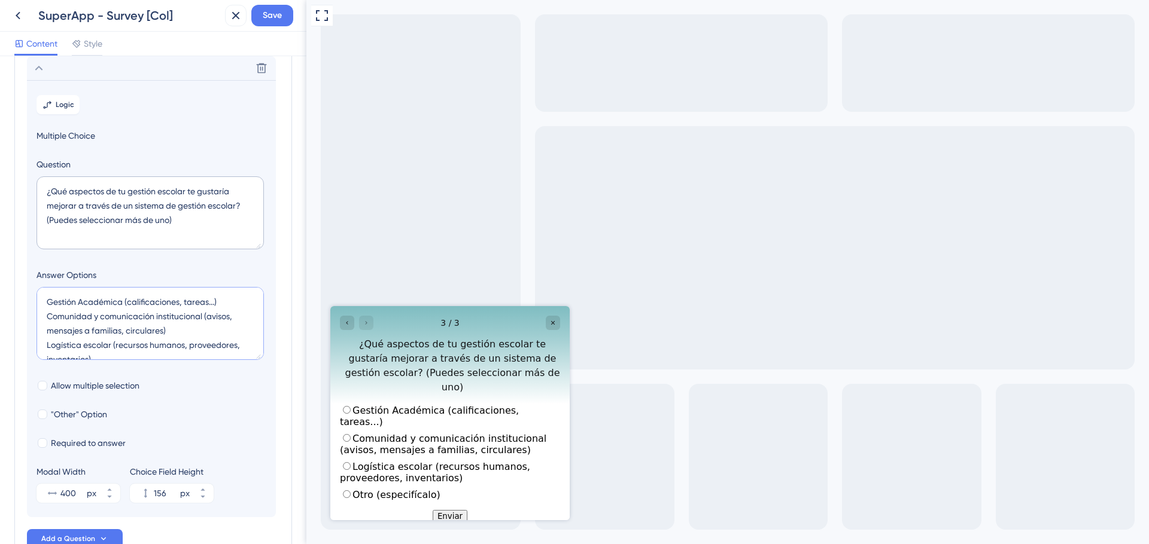
drag, startPoint x: 95, startPoint y: 316, endPoint x: 203, endPoint y: 322, distance: 108.4
click at [203, 322] on textarea "Gestión Académica (calificaciones, tareas...) Comunidad y comunicación instituc…" at bounding box center [149, 323] width 227 height 73
click at [101, 316] on textarea "Gestión Académica (calificaciones, tareas...) Comunidad (avisos, mensajes a fam…" at bounding box center [149, 323] width 227 height 73
click at [114, 332] on textarea "Gestión Académica (calificaciones, tareas...) Comunidad (comunicación, avisos, …" at bounding box center [149, 323] width 227 height 73
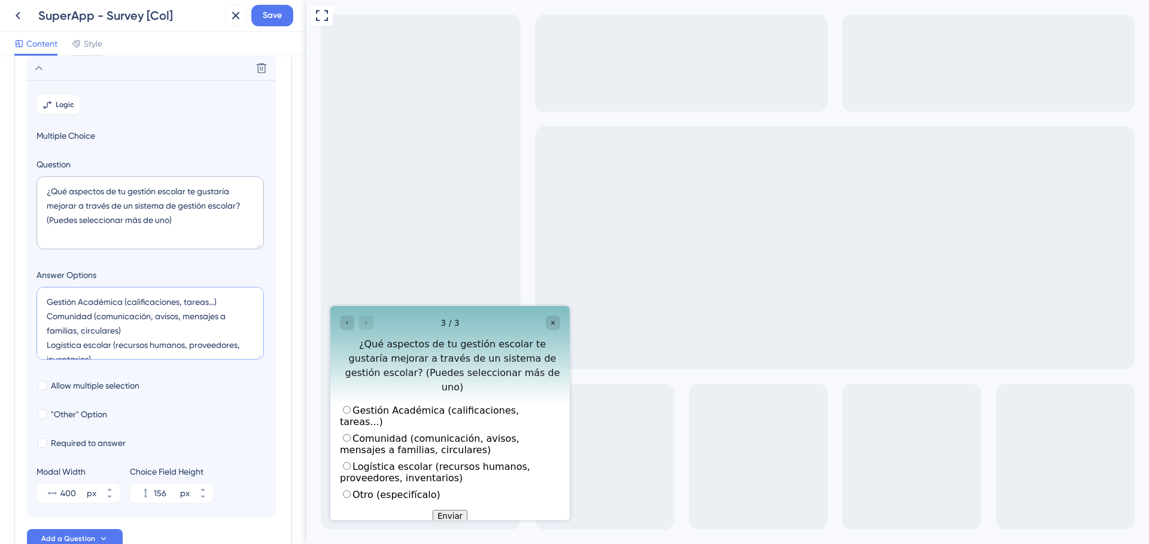
click at [115, 332] on textarea "Gestión Académica (calificaciones, tareas...) Comunidad (comunicación, avisos, …" at bounding box center [149, 323] width 227 height 73
drag, startPoint x: 180, startPoint y: 321, endPoint x: 118, endPoint y: 330, distance: 62.9
click at [118, 330] on textarea "Gestión Académica (calificaciones, tareas...) Comunidad (comunicación, avisos, …" at bounding box center [149, 323] width 227 height 73
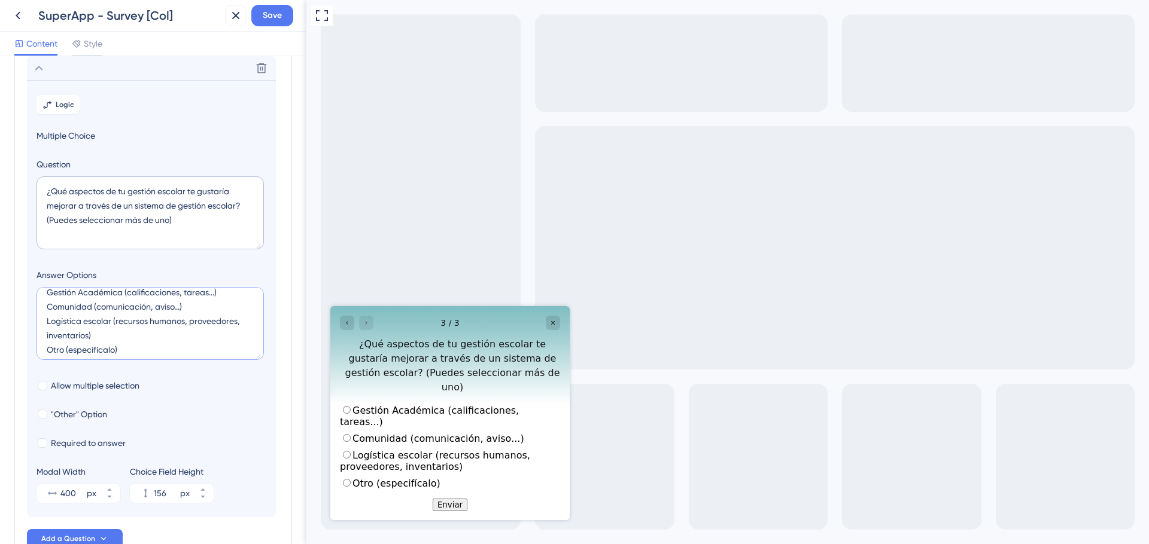
scroll to position [14, 0]
click at [95, 345] on textarea "Gestión Académica (calificaciones, tareas...) Comunidad (comunicación, aviso...…" at bounding box center [149, 323] width 227 height 73
drag, startPoint x: 126, startPoint y: 346, endPoint x: 34, endPoint y: 346, distance: 92.1
click at [34, 346] on section "Logic Multiple Choice Question ¿Qué aspectos de tu gestión escolar te gustaría …" at bounding box center [151, 298] width 249 height 437
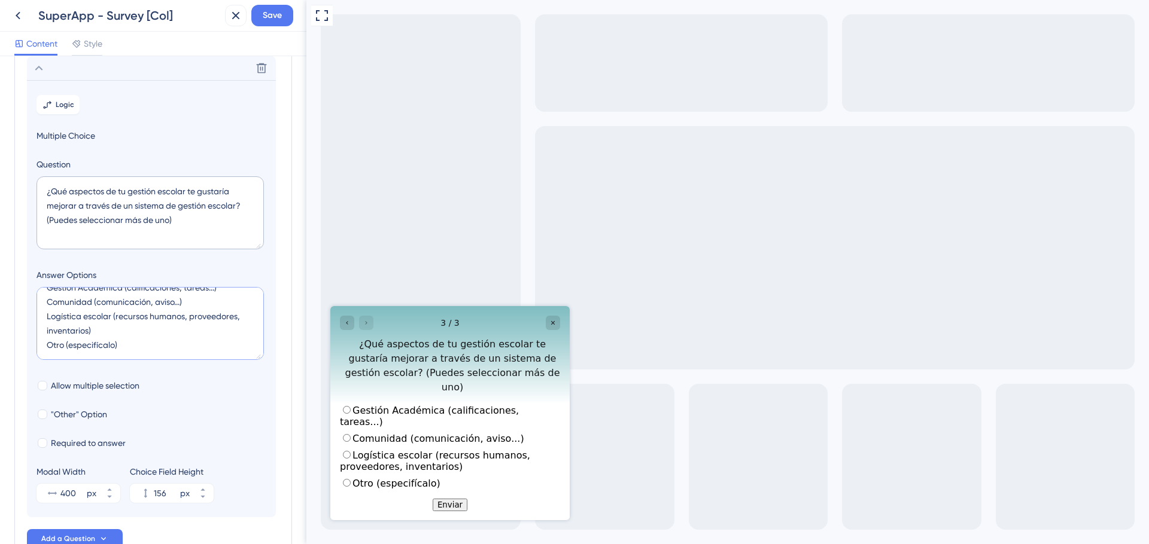
paste textarea "¿Otro? Por favor, escríbelo aquí"
type textarea "Gestión Académica (calificaciones, tareas...) Comunidad (comunicación, aviso...…"
click at [206, 490] on icon at bounding box center [202, 489] width 7 height 7
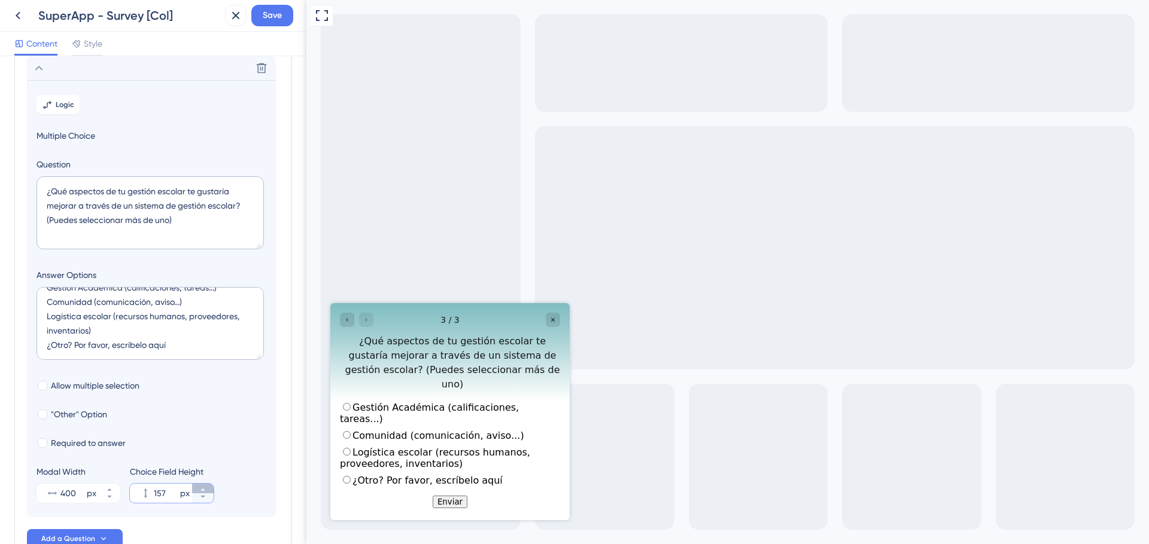
click at [206, 490] on icon at bounding box center [202, 489] width 7 height 7
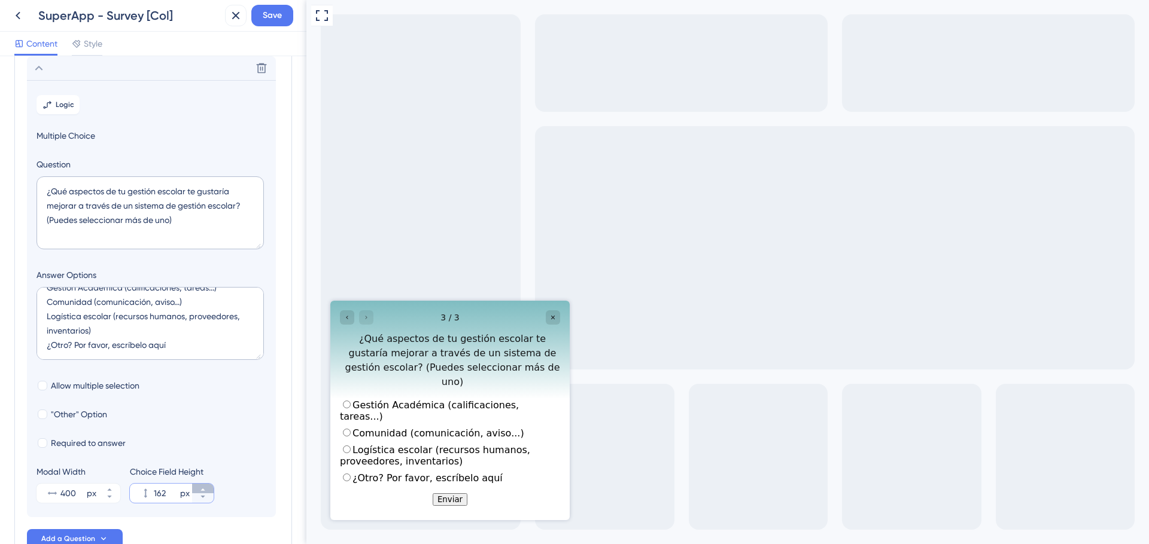
click at [206, 490] on icon at bounding box center [202, 489] width 7 height 7
click at [203, 496] on icon at bounding box center [202, 497] width 4 height 2
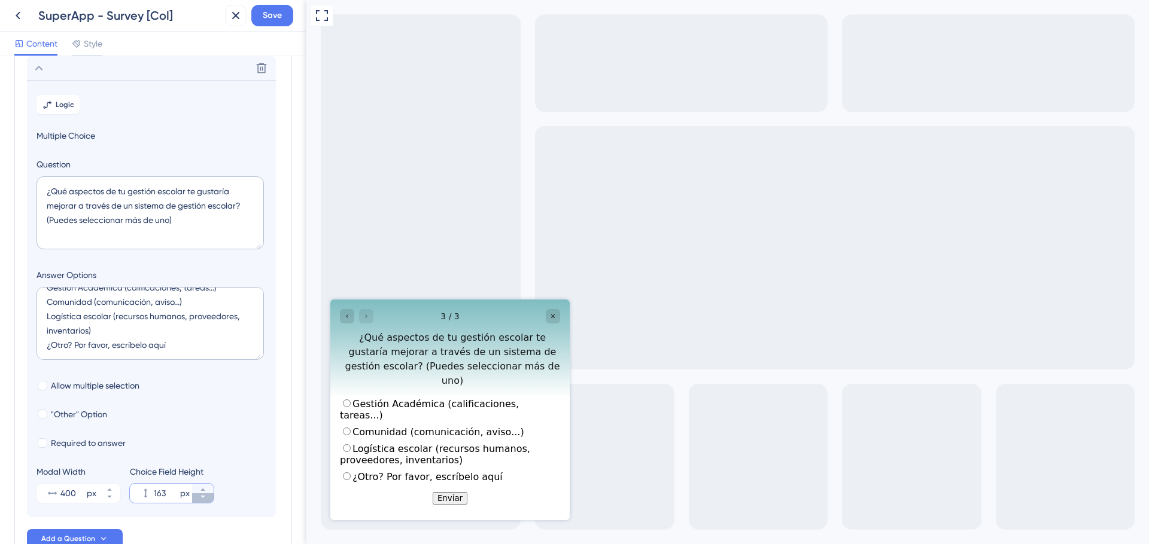
click at [203, 496] on icon at bounding box center [202, 497] width 4 height 2
type input "160"
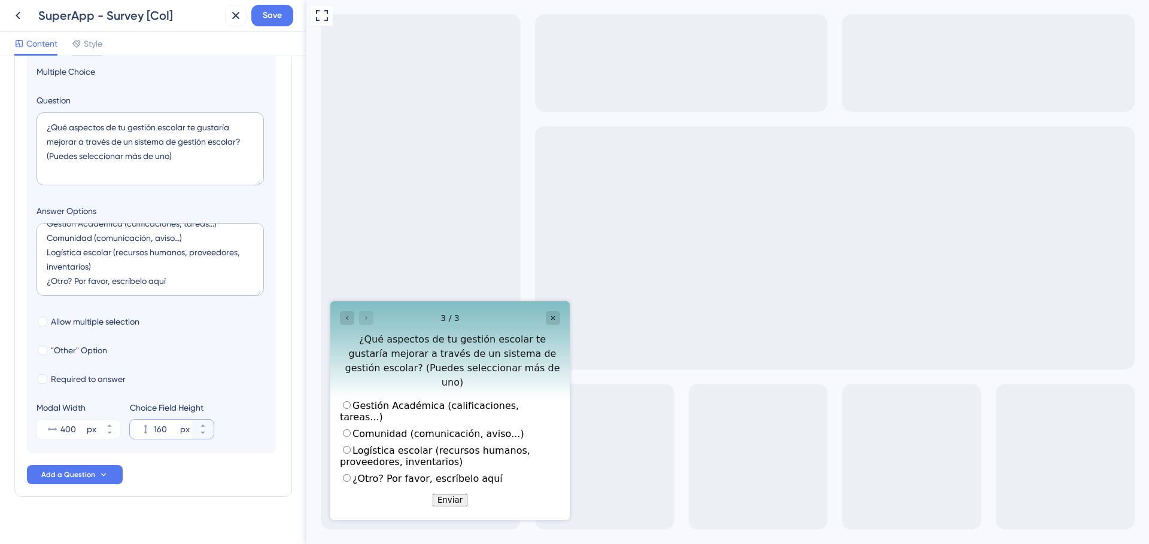
scroll to position [216, 0]
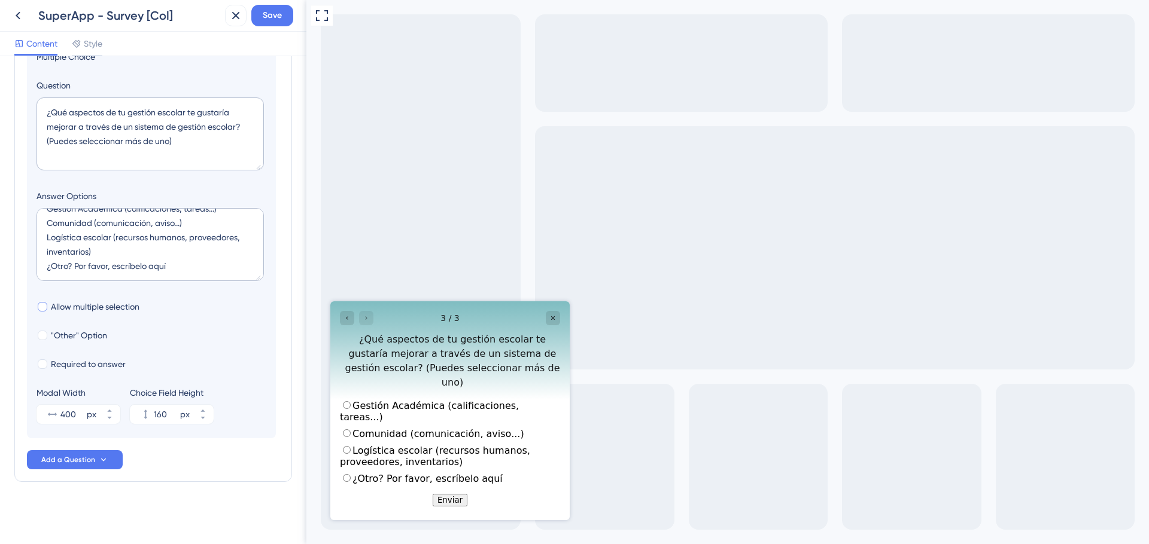
click at [40, 304] on div at bounding box center [43, 307] width 10 height 10
checkbox input "true"
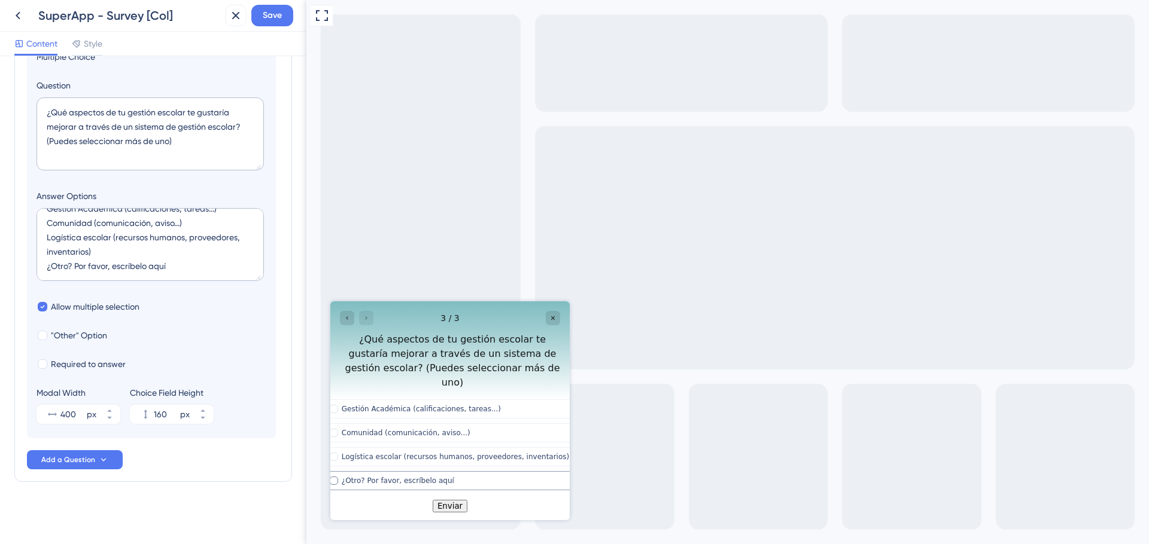
drag, startPoint x: 504, startPoint y: 471, endPoint x: 384, endPoint y: 467, distance: 120.3
click at [384, 476] on div "¿Otro? Por favor, escríbelo aquí" at bounding box center [455, 481] width 227 height 10
checkbox input "true"
click at [42, 336] on div at bounding box center [43, 336] width 10 height 10
checkbox input "true"
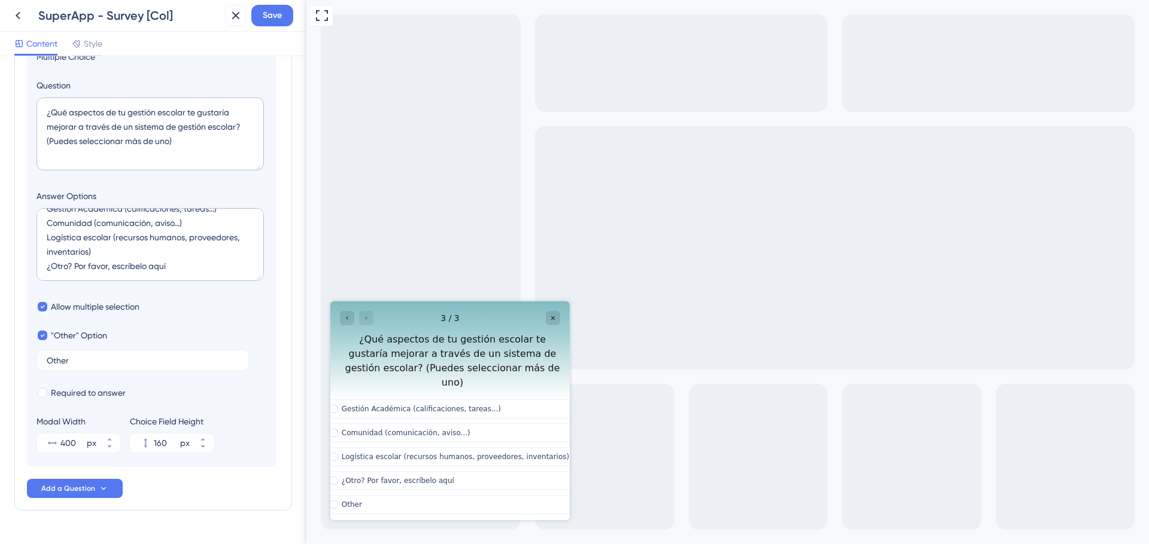
scroll to position [19, 0]
drag, startPoint x: 181, startPoint y: 266, endPoint x: -4, endPoint y: 259, distance: 184.4
type textarea "Gestión Académica (calificaciones, tareas...) Comunidad (comunicación, aviso...…"
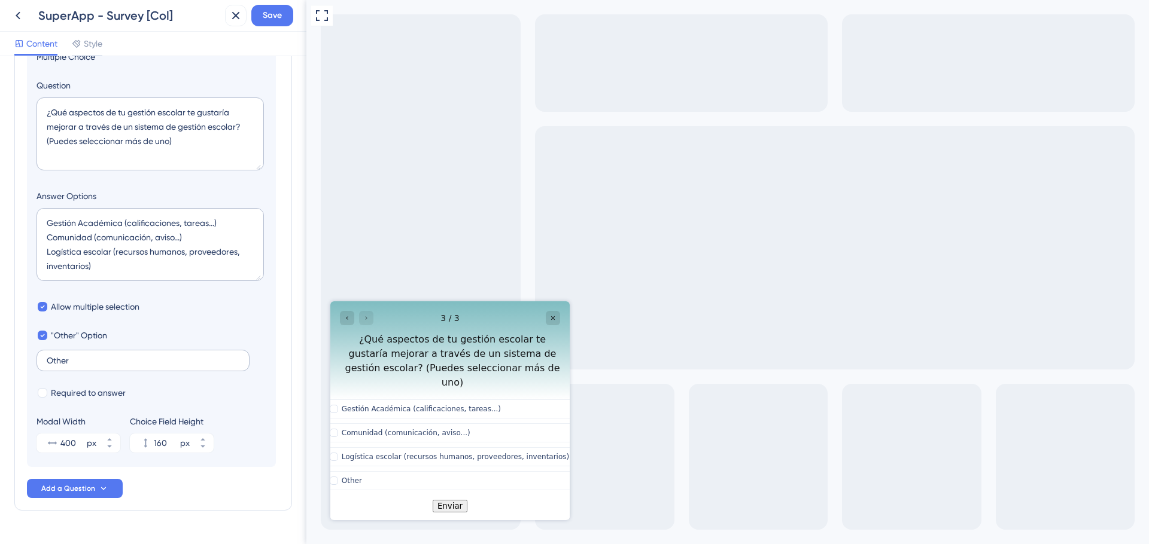
click at [80, 355] on label "Other" at bounding box center [142, 361] width 213 height 22
click at [80, 357] on input "Other" at bounding box center [143, 361] width 193 height 8
click at [80, 355] on label "Other" at bounding box center [142, 361] width 213 height 22
click at [80, 357] on input "Other" at bounding box center [143, 361] width 193 height 8
click at [80, 355] on label "Other" at bounding box center [142, 361] width 213 height 22
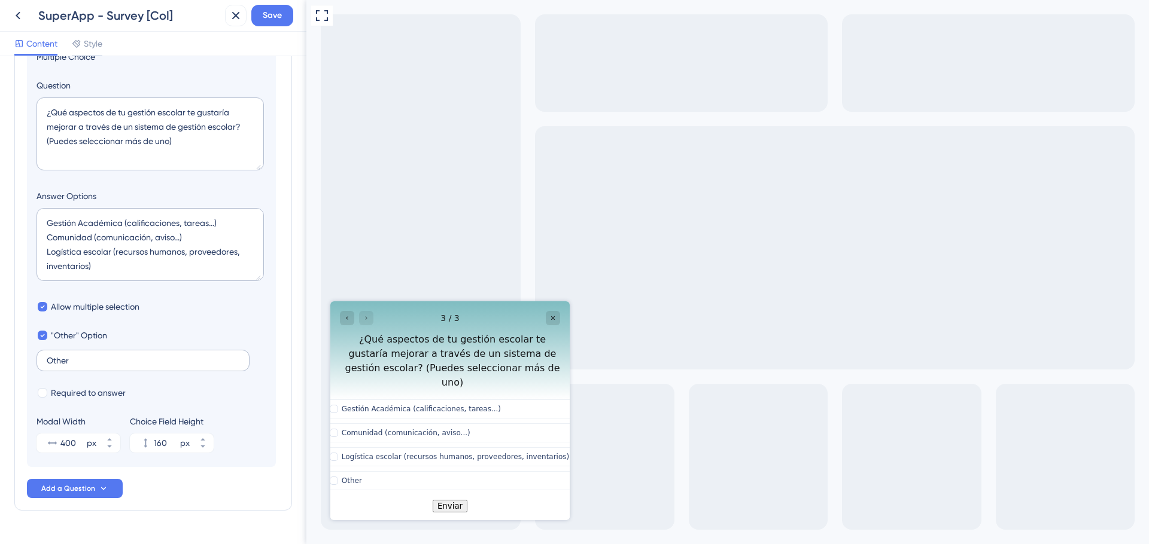
click at [80, 357] on input "Other" at bounding box center [143, 361] width 193 height 8
drag, startPoint x: 74, startPoint y: 366, endPoint x: 43, endPoint y: 360, distance: 31.1
click at [43, 360] on label "Other" at bounding box center [142, 361] width 213 height 22
click at [47, 360] on input "Other" at bounding box center [143, 361] width 193 height 8
click at [55, 360] on input "Other" at bounding box center [143, 361] width 193 height 8
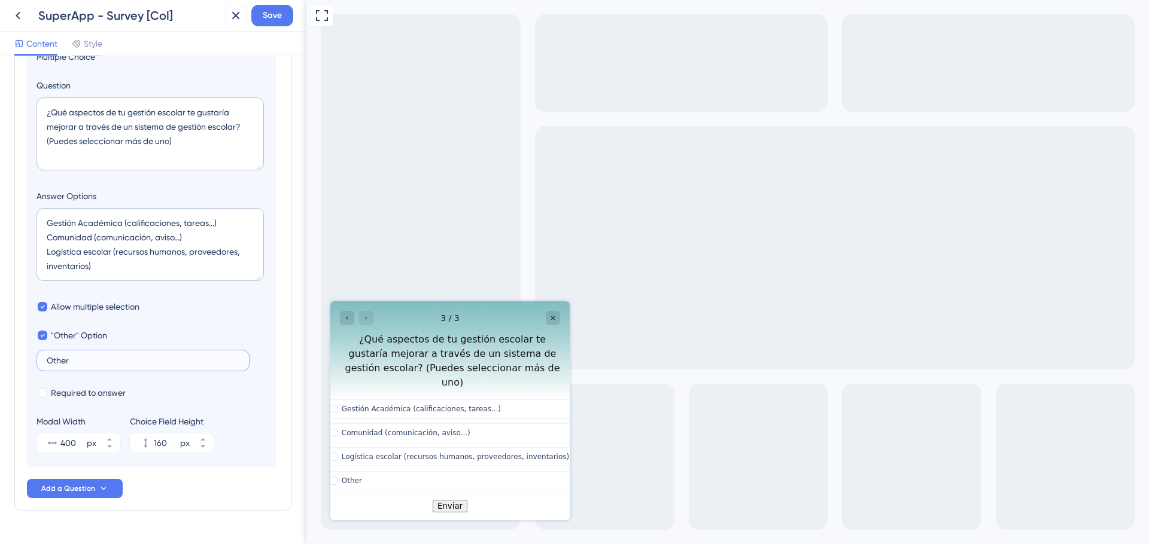
click at [55, 360] on input "Other" at bounding box center [143, 361] width 193 height 8
paste input "¿Otro? Por favor, escríbelo aquí"
type input "¿Otro? Por favor, escríbelo aquí"
click at [44, 393] on div at bounding box center [43, 393] width 10 height 10
checkbox input "true"
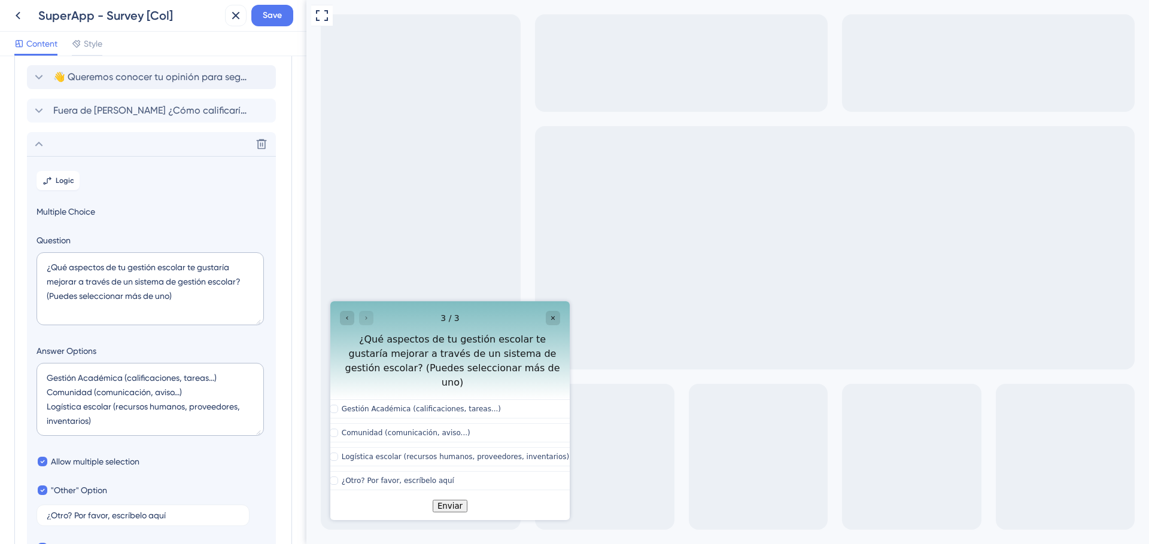
scroll to position [11, 0]
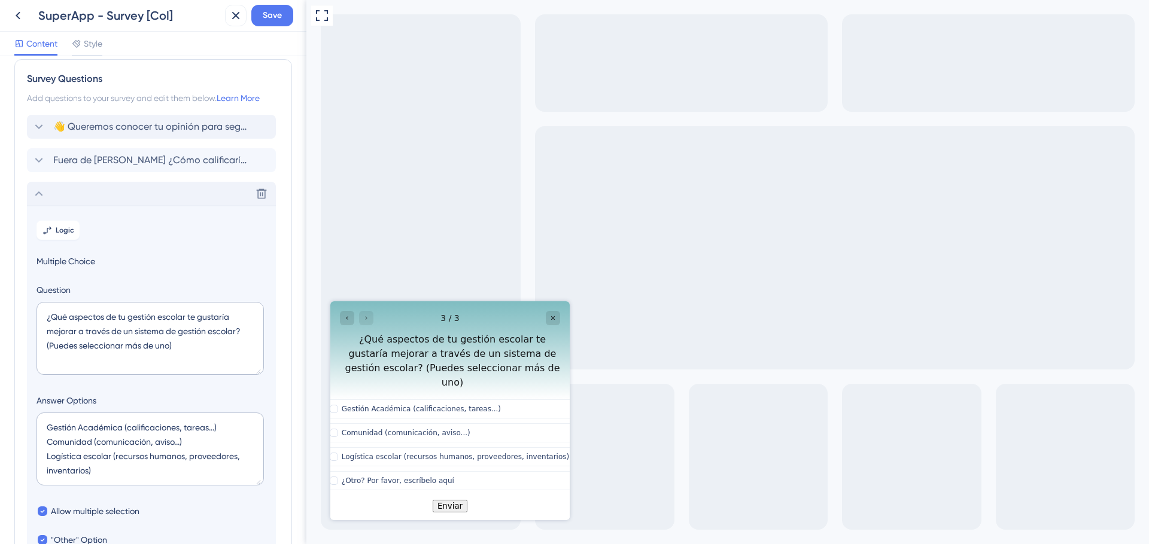
click at [38, 191] on icon at bounding box center [39, 194] width 14 height 14
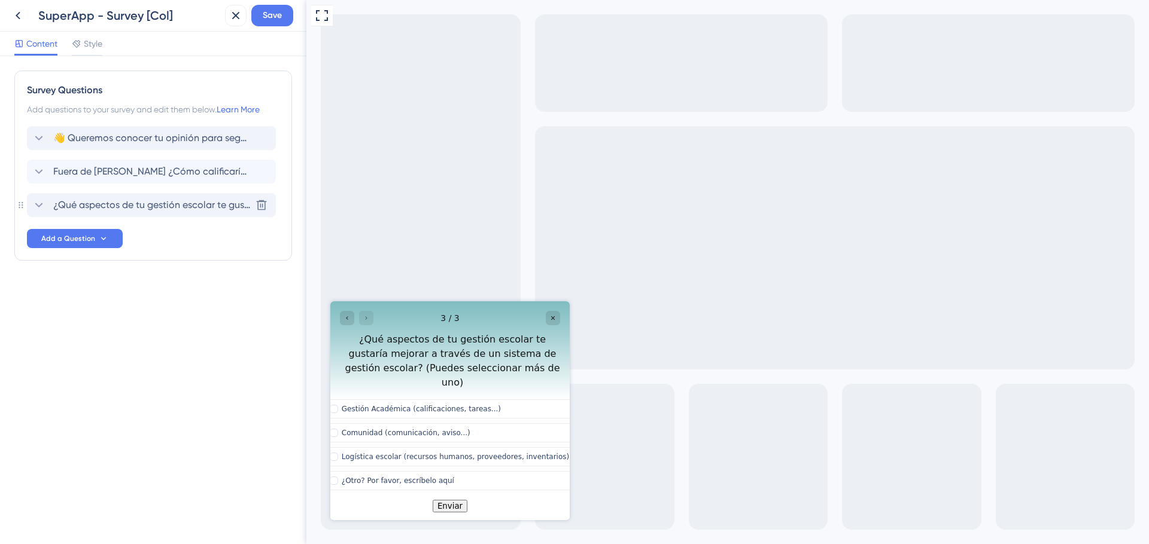
scroll to position [0, 0]
click at [178, 351] on div "Survey Questions Add questions to your survey and edit them below. Learn More 👋…" at bounding box center [153, 300] width 306 height 488
click at [345, 315] on icon "Go to Question 2" at bounding box center [346, 318] width 7 height 7
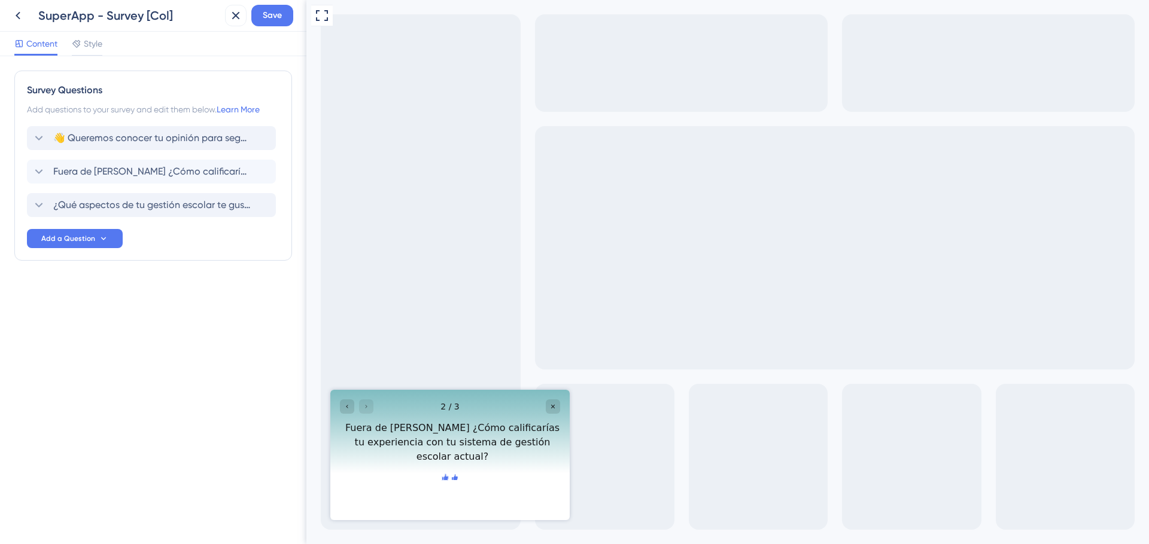
click at [442, 480] on icon "Rate thumbs up" at bounding box center [445, 477] width 6 height 6
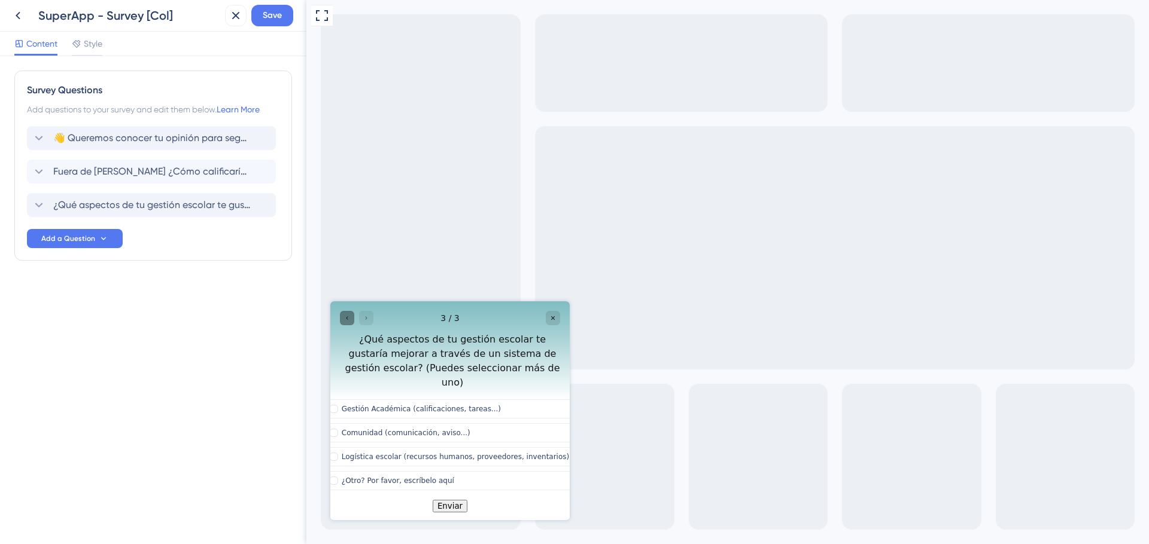
click at [347, 319] on icon "Go to Question 2" at bounding box center [346, 318] width 7 height 7
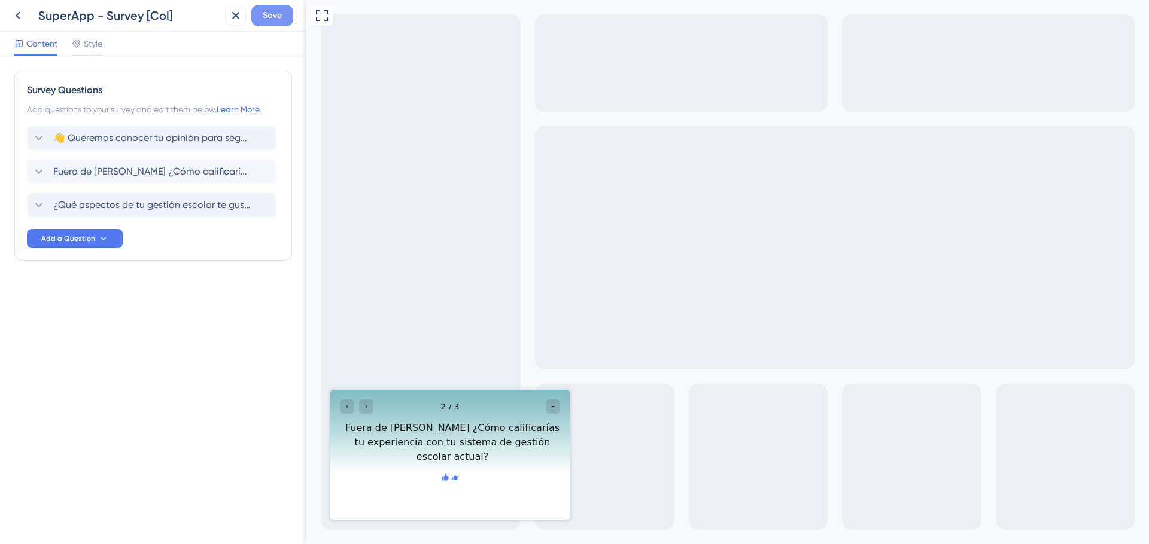
click at [278, 18] on span "Save" at bounding box center [272, 15] width 19 height 14
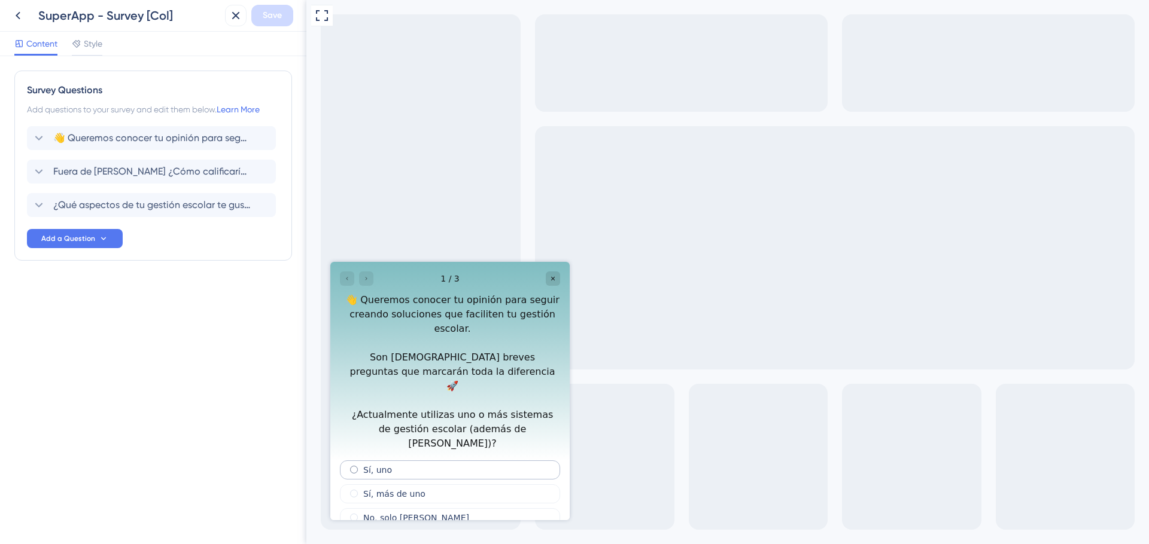
click at [353, 466] on span "radio group" at bounding box center [354, 470] width 8 height 8
click at [361, 468] on input "radio group" at bounding box center [361, 468] width 0 height 0
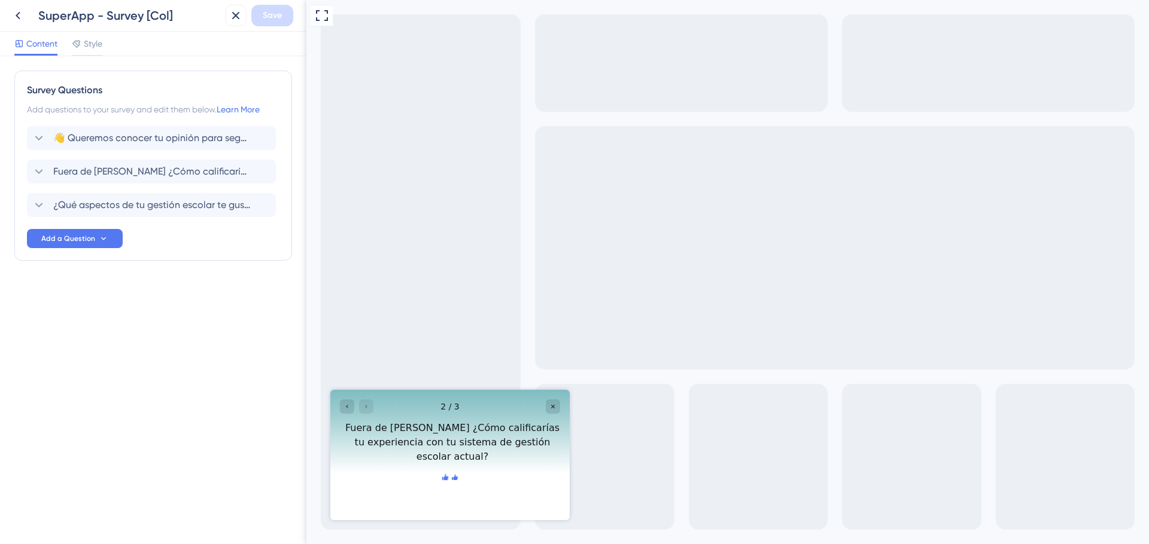
click at [440, 483] on icon "Rate thumbs up" at bounding box center [445, 479] width 10 height 10
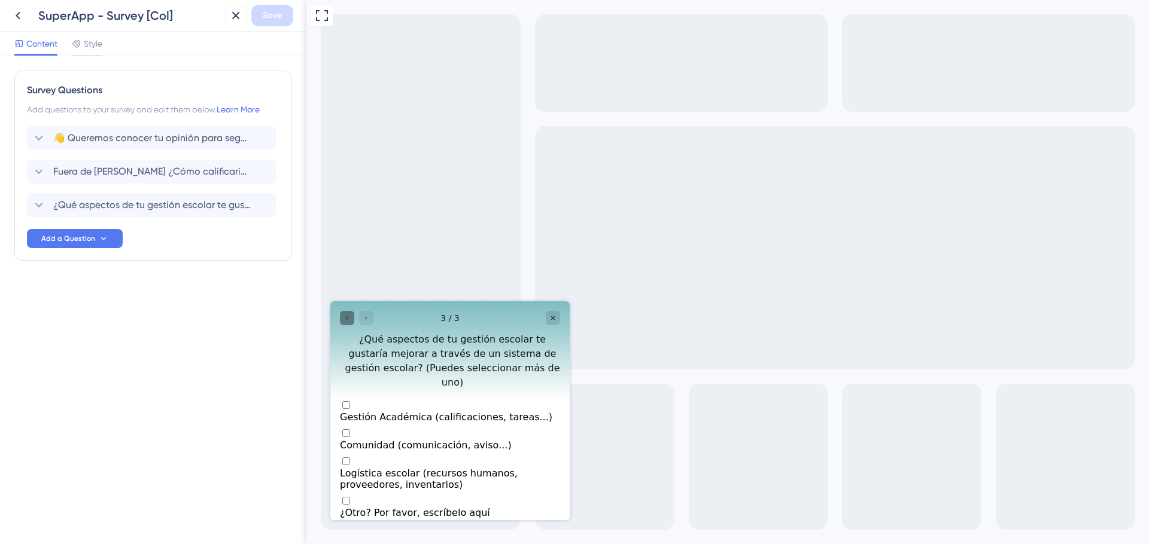
click at [345, 318] on icon "Go to Question 2" at bounding box center [346, 318] width 7 height 7
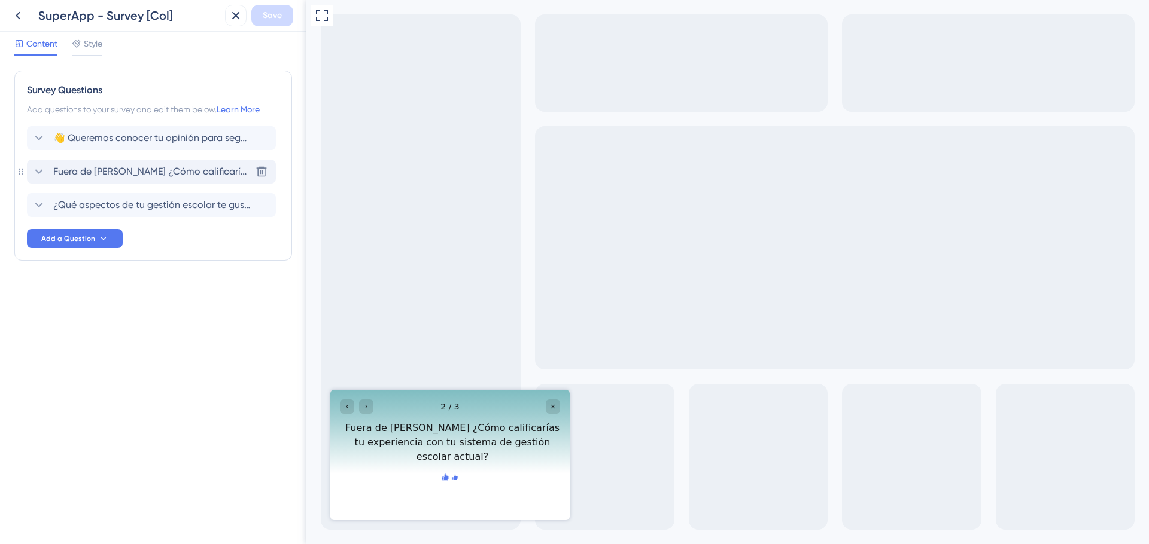
click at [36, 165] on icon at bounding box center [39, 172] width 14 height 14
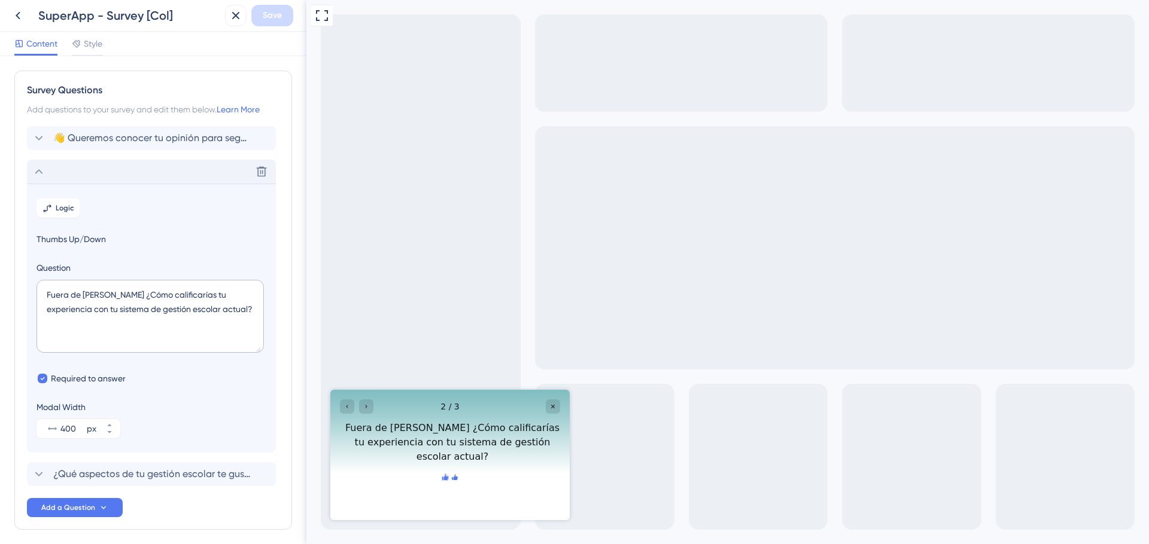
scroll to position [48, 0]
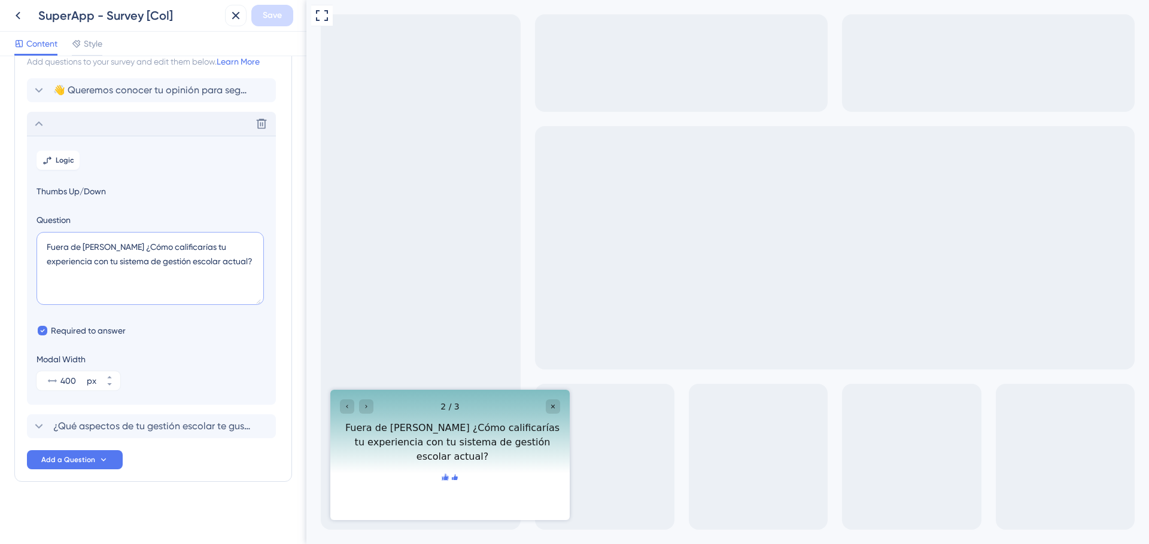
drag, startPoint x: 217, startPoint y: 263, endPoint x: 124, endPoint y: 245, distance: 94.6
click at [124, 245] on textarea "Fuera de Mattilda ¿Cómo calificarías tu experiencia con tu sistema de gestión e…" at bounding box center [149, 268] width 227 height 73
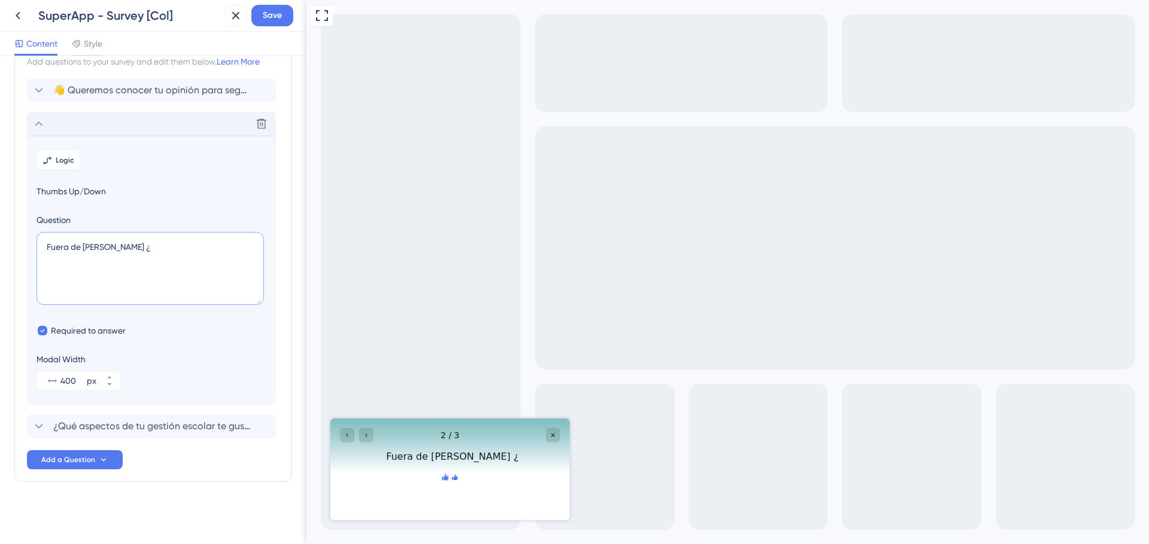
type textarea "Fuera de Mattilda ¿Cómo calificarías tu experiencia con tu sistema de gestión e…"
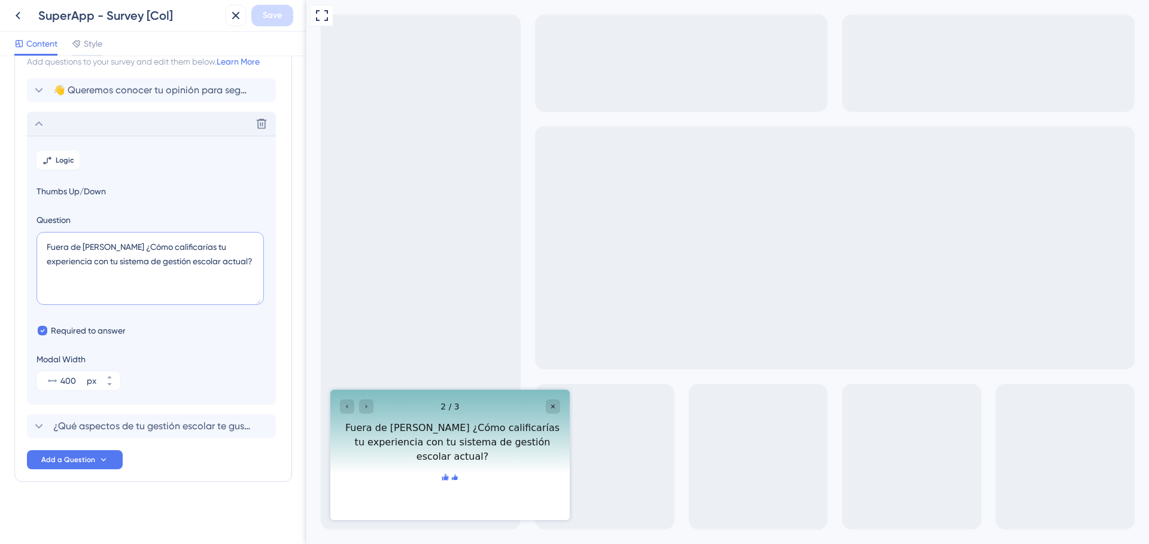
drag, startPoint x: 209, startPoint y: 263, endPoint x: 225, endPoint y: 263, distance: 15.6
click at [209, 263] on textarea "Fuera de Mattilda ¿Cómo calificarías tu experiencia con tu sistema de gestión e…" at bounding box center [149, 268] width 227 height 73
click at [218, 263] on textarea "Fuera de Mattilda ¿Cómo calificarías tu experiencia con tu sistema de gestión e…" at bounding box center [149, 268] width 227 height 73
click at [225, 263] on textarea "Fuera de Mattilda ¿Cómo calificarías tu experiencia con tu sistema de gestión e…" at bounding box center [149, 268] width 227 height 73
drag, startPoint x: 223, startPoint y: 261, endPoint x: 20, endPoint y: 217, distance: 207.4
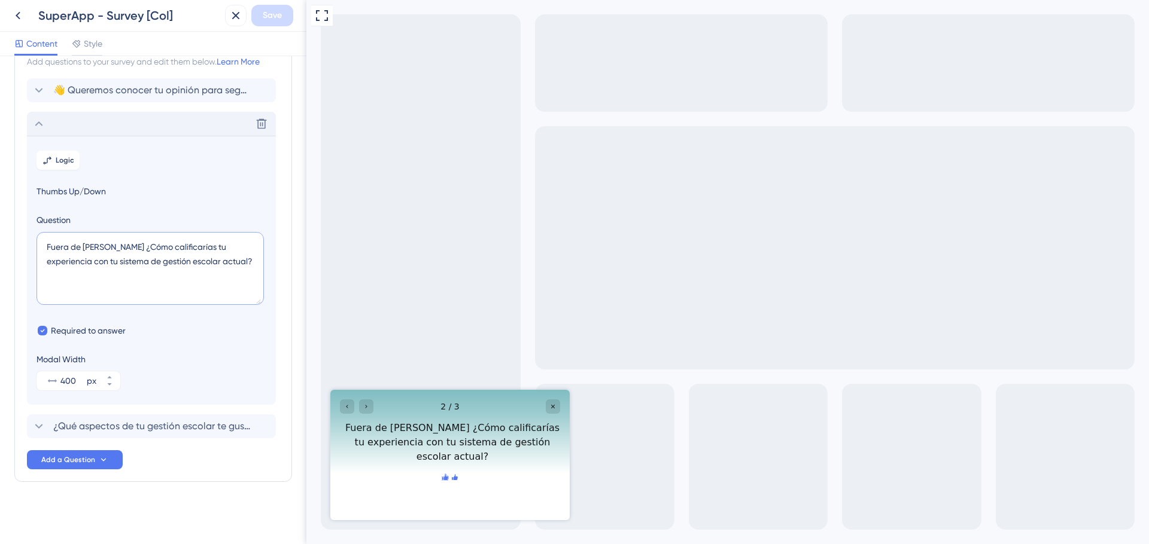
click at [20, 217] on div "Survey Questions Add questions to your survey and edit them below. Learn More 👋…" at bounding box center [153, 252] width 278 height 459
click at [71, 458] on span "Add a Question" at bounding box center [68, 460] width 54 height 10
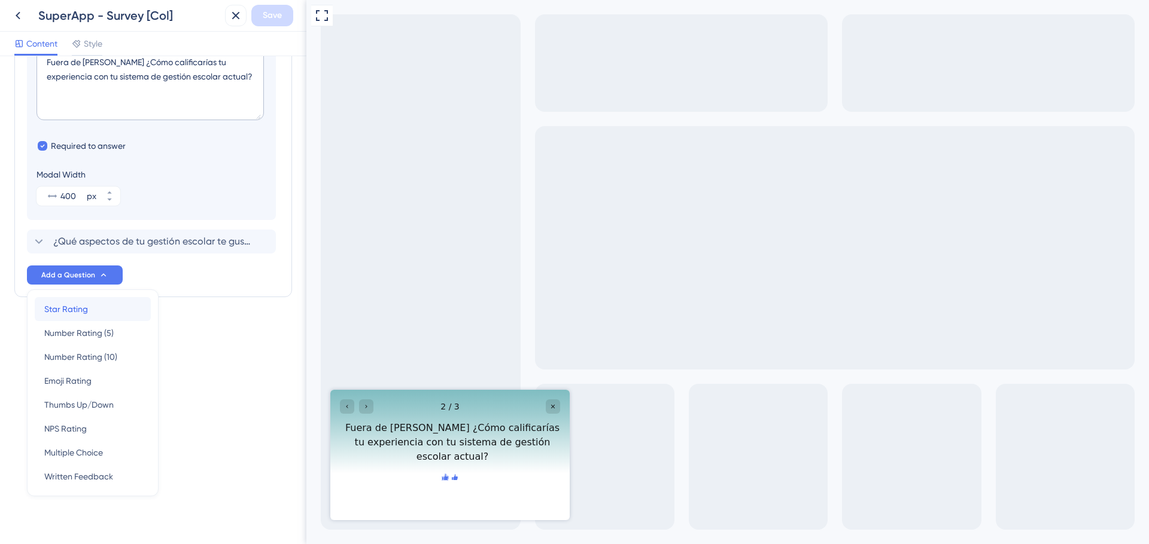
click at [74, 314] on span "Star Rating" at bounding box center [66, 309] width 44 height 14
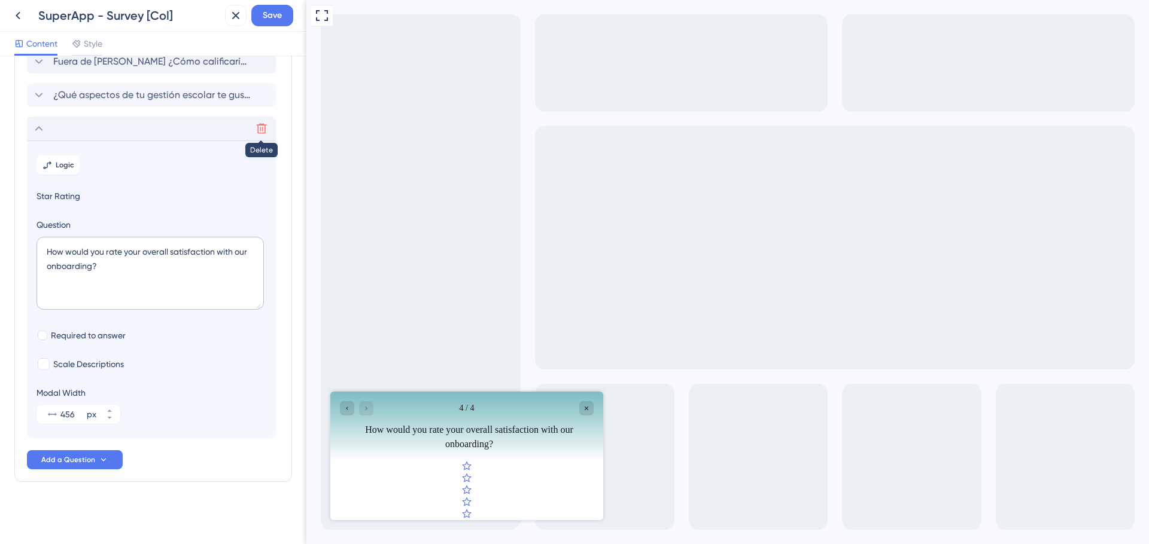
click at [260, 126] on icon at bounding box center [261, 129] width 12 height 12
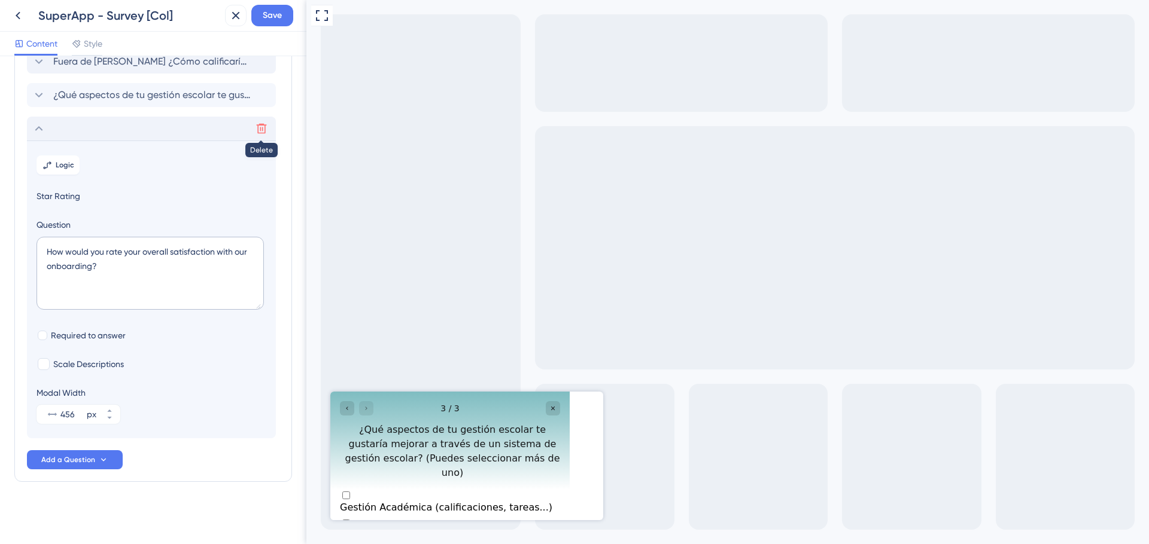
scroll to position [0, 0]
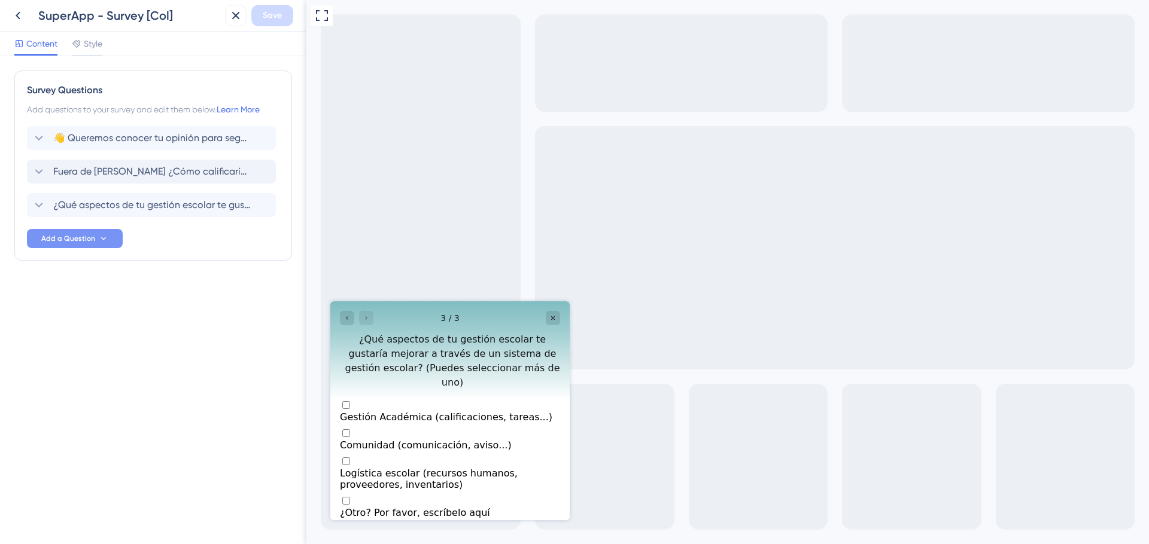
click at [75, 236] on span "Add a Question" at bounding box center [68, 239] width 54 height 10
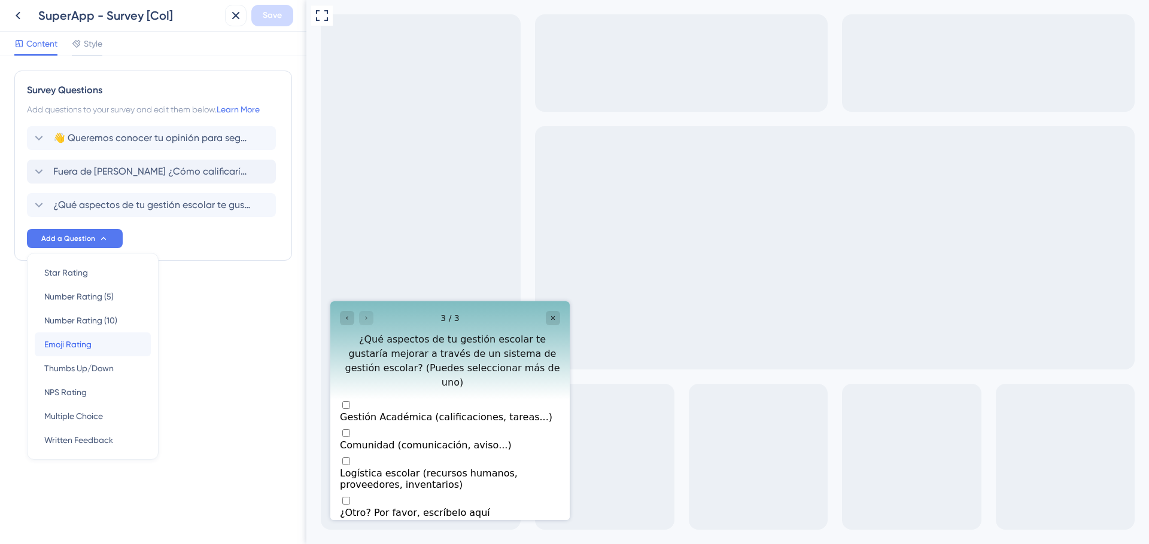
click at [75, 345] on span "Emoji Rating" at bounding box center [67, 344] width 47 height 14
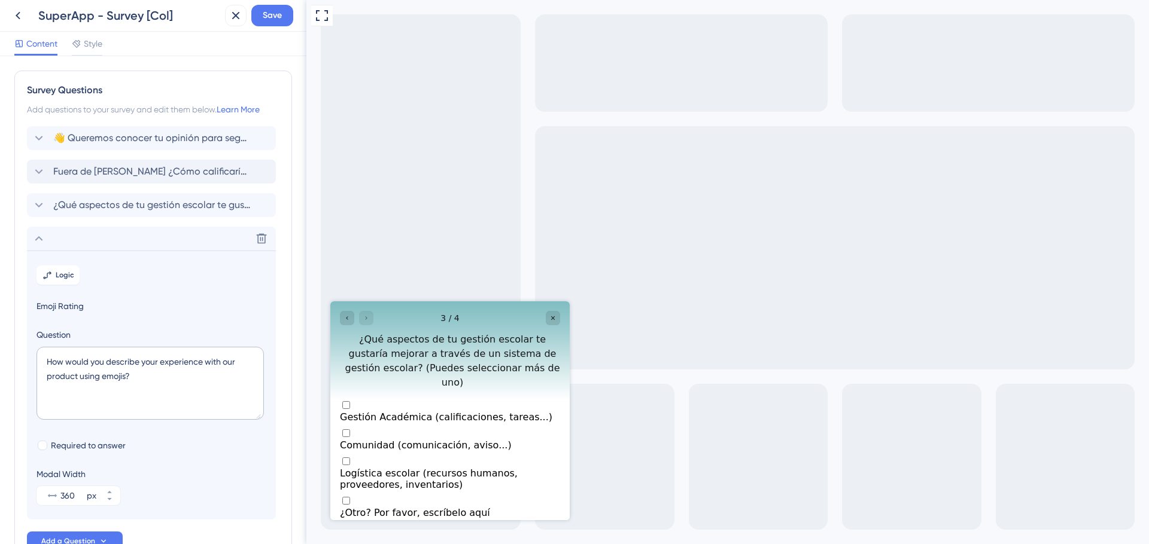
scroll to position [81, 0]
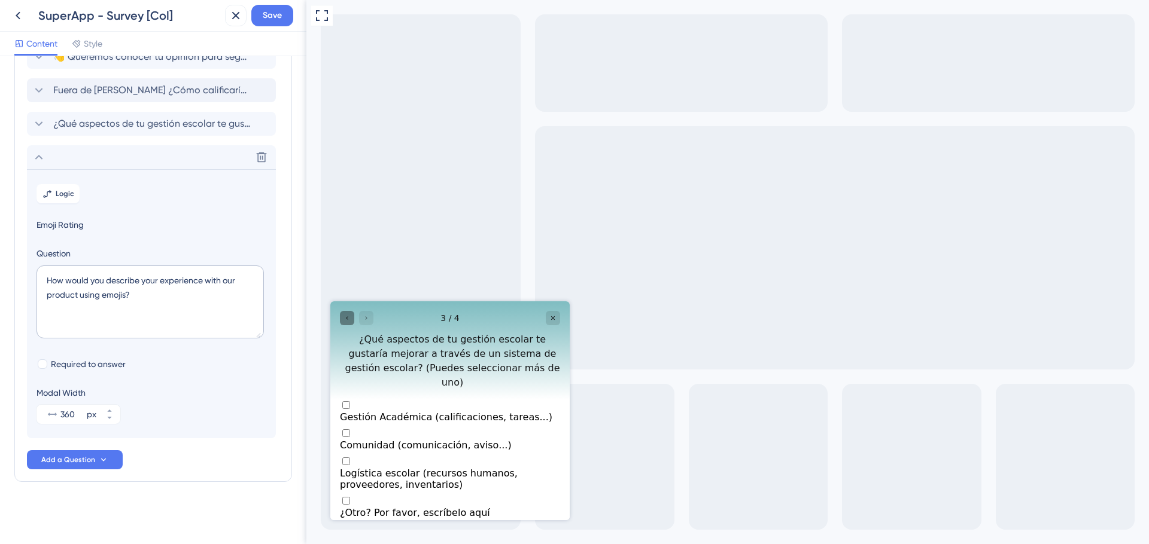
click at [346, 316] on icon "Go to Question 2" at bounding box center [346, 318] width 7 height 7
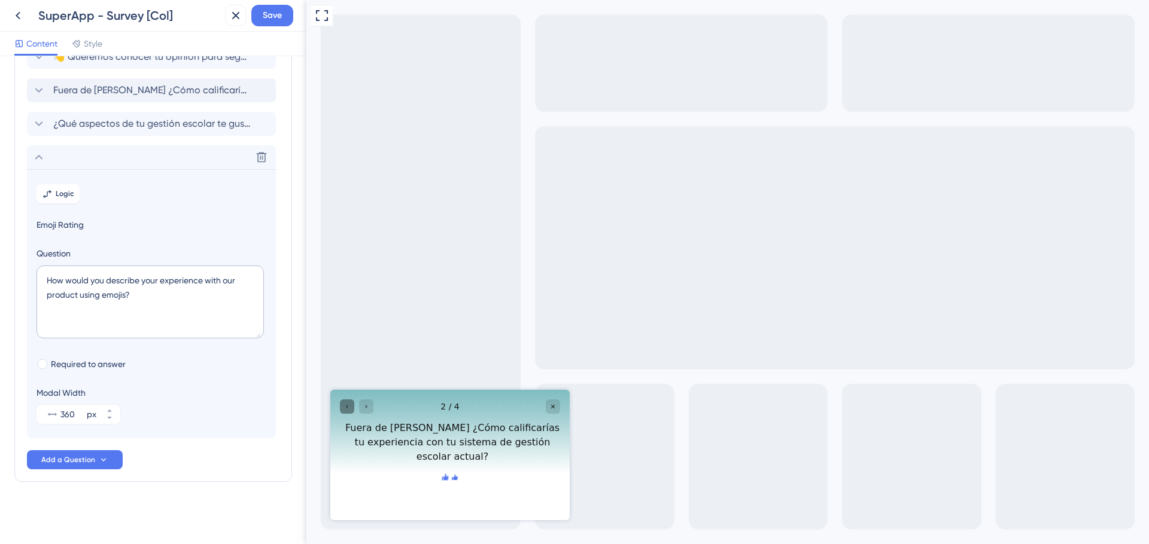
click at [346, 410] on div "Go to Question 1" at bounding box center [347, 407] width 14 height 14
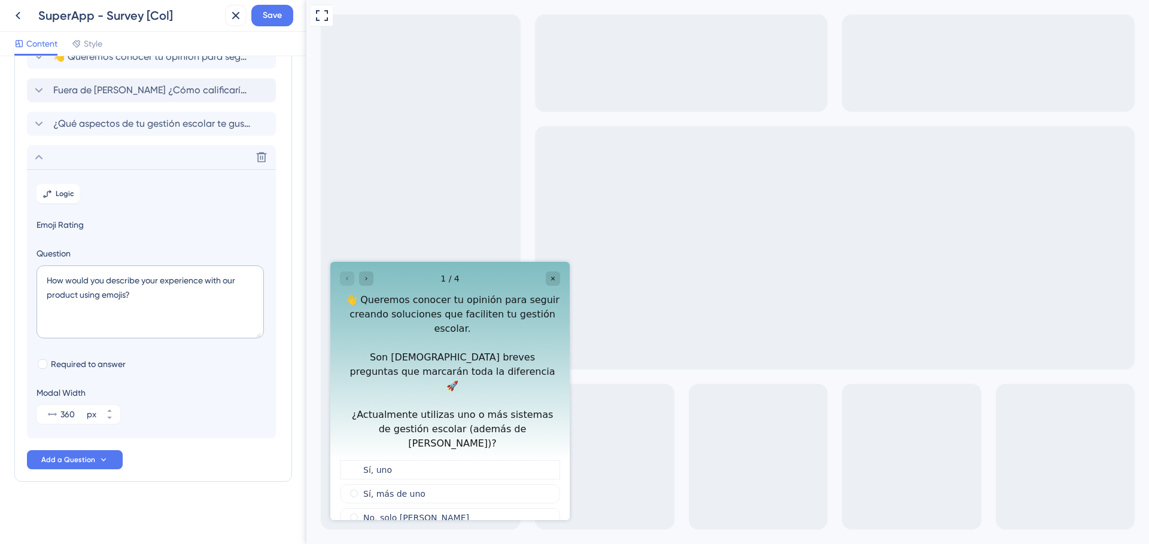
click at [352, 284] on div at bounding box center [357, 279] width 34 height 14
click at [349, 485] on div "Sí, más de uno" at bounding box center [450, 494] width 220 height 19
click at [358, 461] on div "Sí, uno" at bounding box center [450, 470] width 220 height 19
click at [366, 278] on icon "Go to Question 2" at bounding box center [366, 279] width 2 height 4
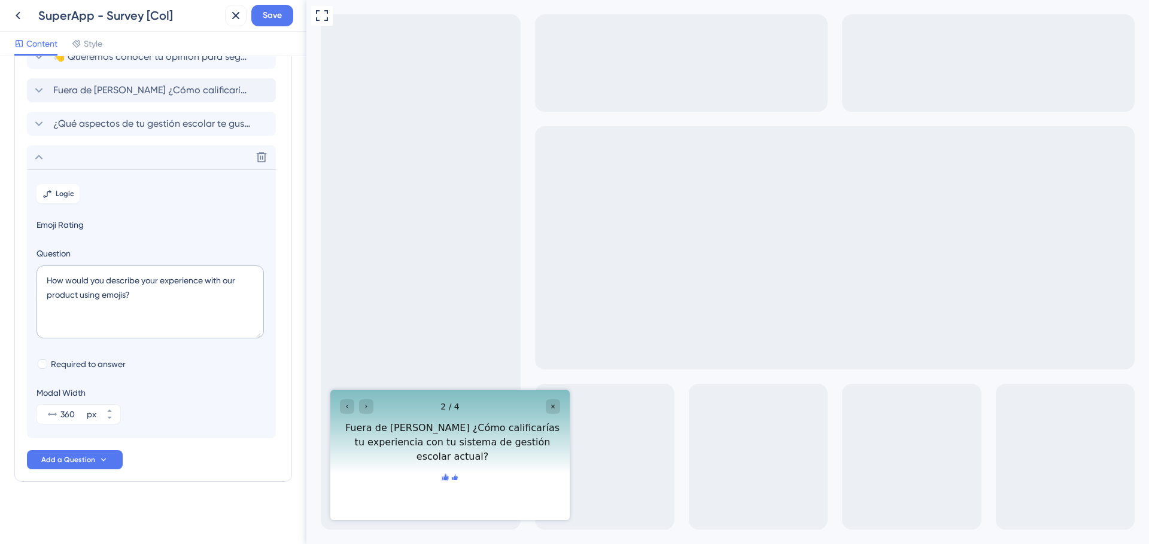
click at [442, 480] on icon "Rate thumbs up" at bounding box center [445, 477] width 6 height 6
click at [459, 483] on icon "Rate thumbs down" at bounding box center [455, 479] width 10 height 10
click at [458, 481] on icon "Rate thumbs down" at bounding box center [454, 477] width 7 height 7
click at [366, 403] on icon "Go to Question 3" at bounding box center [366, 406] width 7 height 7
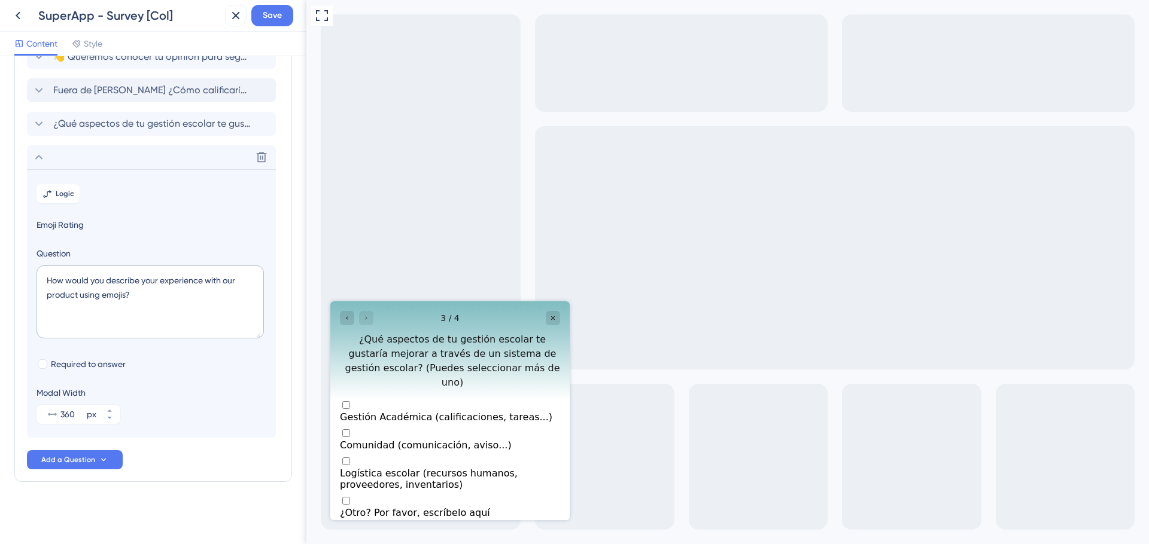
click at [352, 412] on div "Multiple choices rating" at bounding box center [450, 412] width 220 height 0
checkbox input "true"
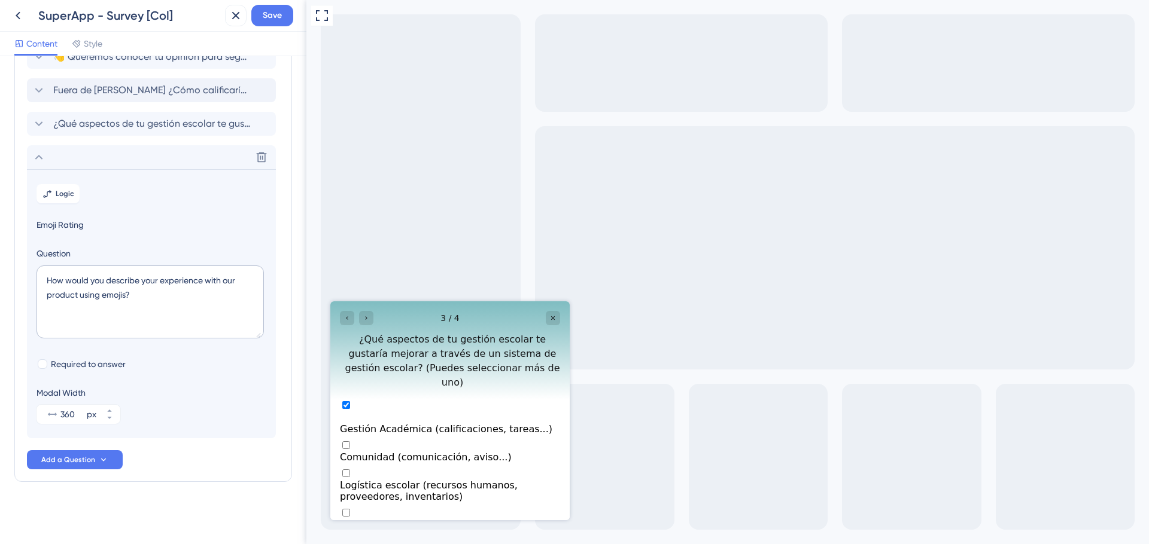
click at [352, 440] on div "Multiple choices rating" at bounding box center [450, 446] width 220 height 12
checkbox input "true"
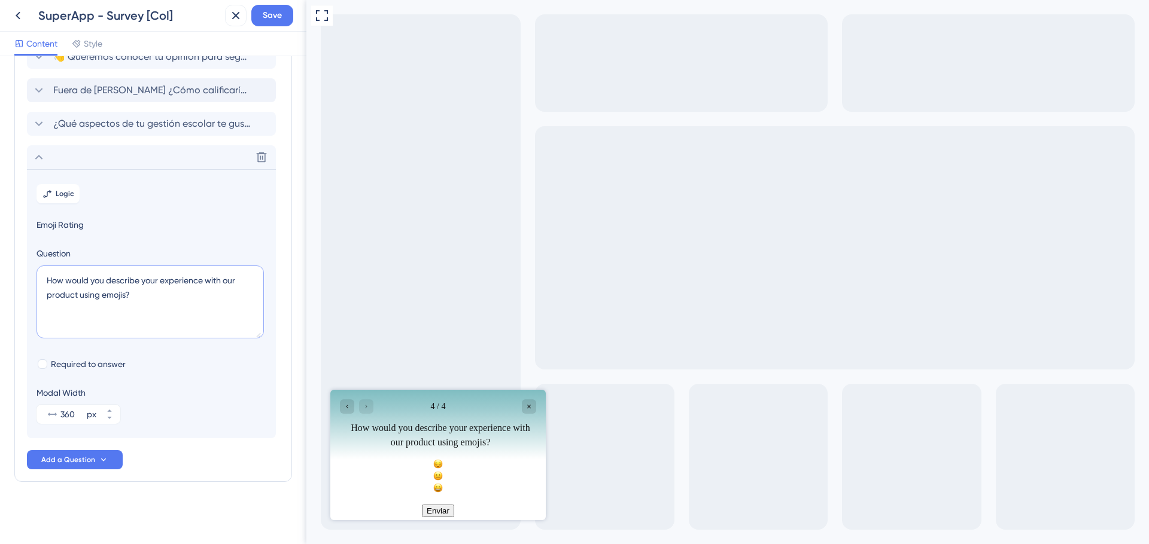
click at [121, 297] on textarea "How would you describe your experience with our product using emojis?" at bounding box center [149, 302] width 227 height 73
drag, startPoint x: 135, startPoint y: 297, endPoint x: 32, endPoint y: 271, distance: 106.2
click at [32, 271] on section "Logic Emoji Rating Question How would you describe your experience with our pro…" at bounding box center [151, 303] width 249 height 269
paste textarea "Fuera de Mattilda ¿Cómo calificarías tu experiencia con tu sistema de gestión e…"
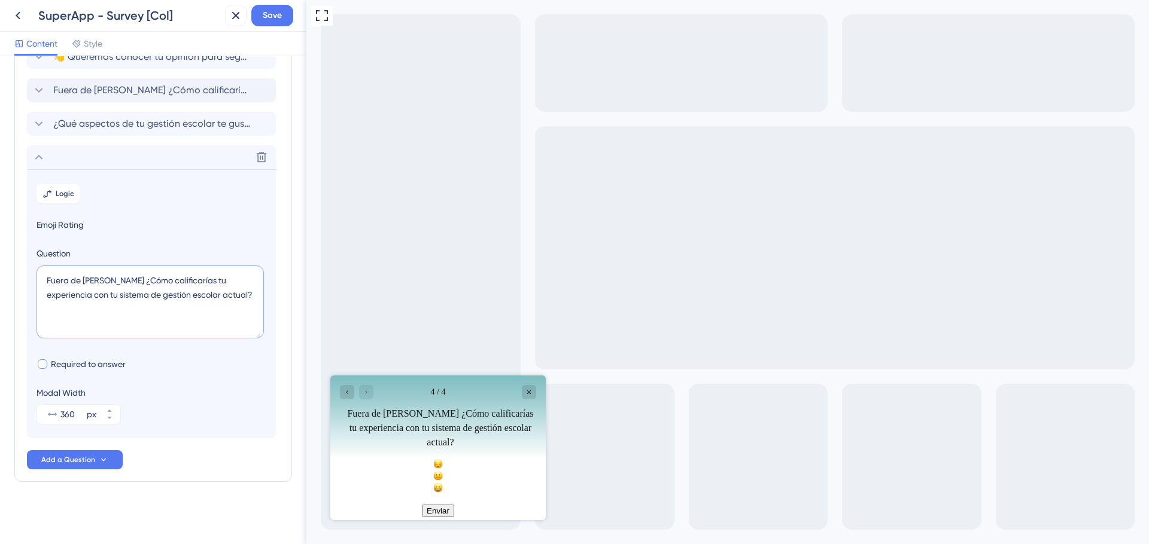
type textarea "Fuera de Mattilda ¿Cómo calificarías tu experiencia con tu sistema de gestión e…"
click at [39, 364] on div at bounding box center [43, 365] width 10 height 10
checkbox input "true"
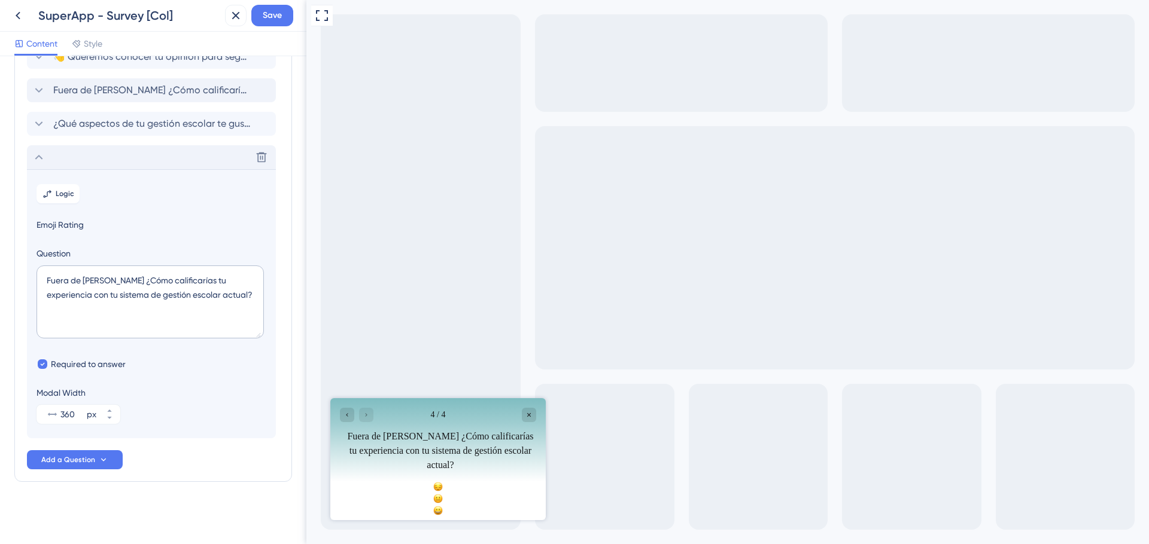
click at [40, 159] on icon at bounding box center [39, 157] width 14 height 14
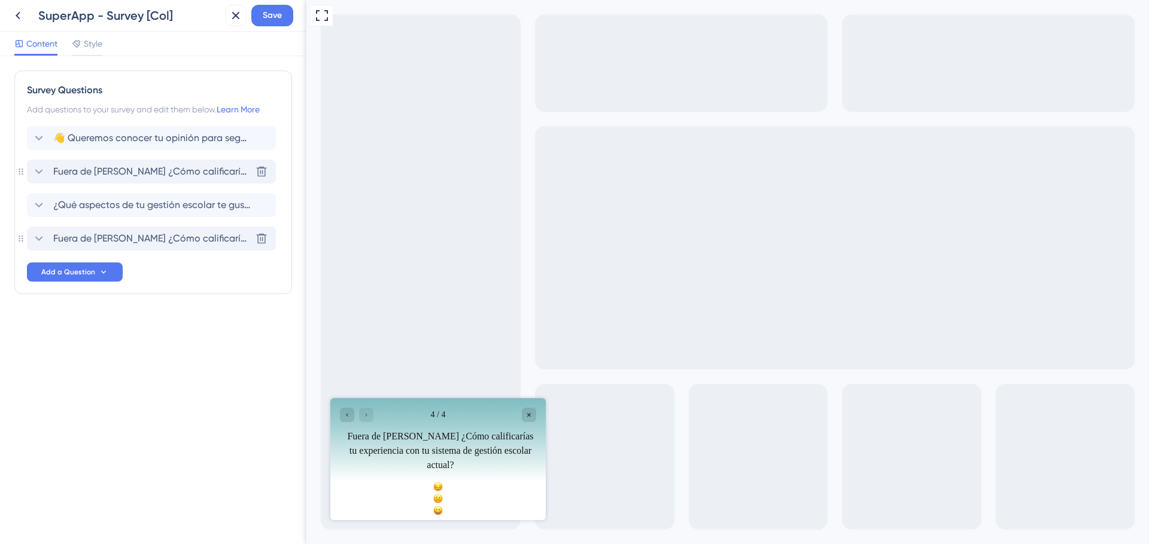
click at [35, 170] on icon at bounding box center [39, 172] width 14 height 14
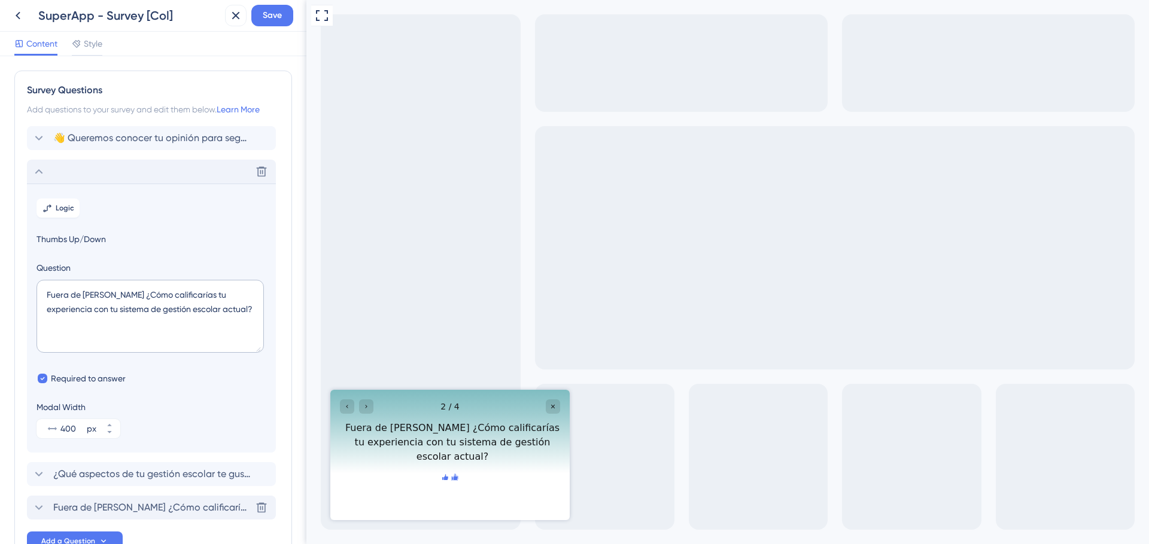
scroll to position [81, 0]
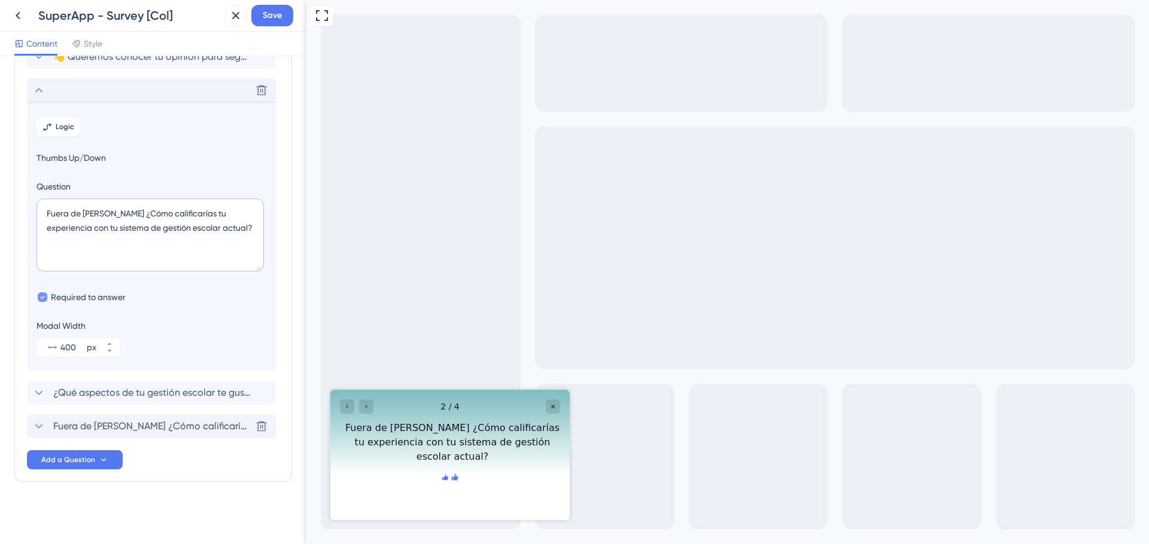
click at [46, 297] on div at bounding box center [43, 298] width 10 height 10
checkbox input "true"
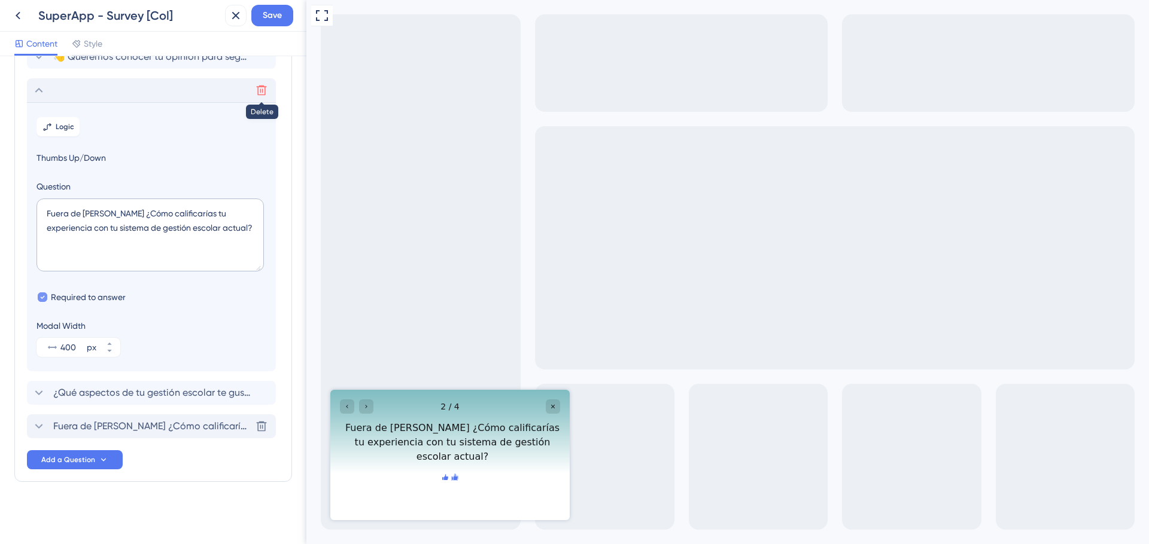
click at [257, 93] on icon at bounding box center [262, 91] width 10 height 10
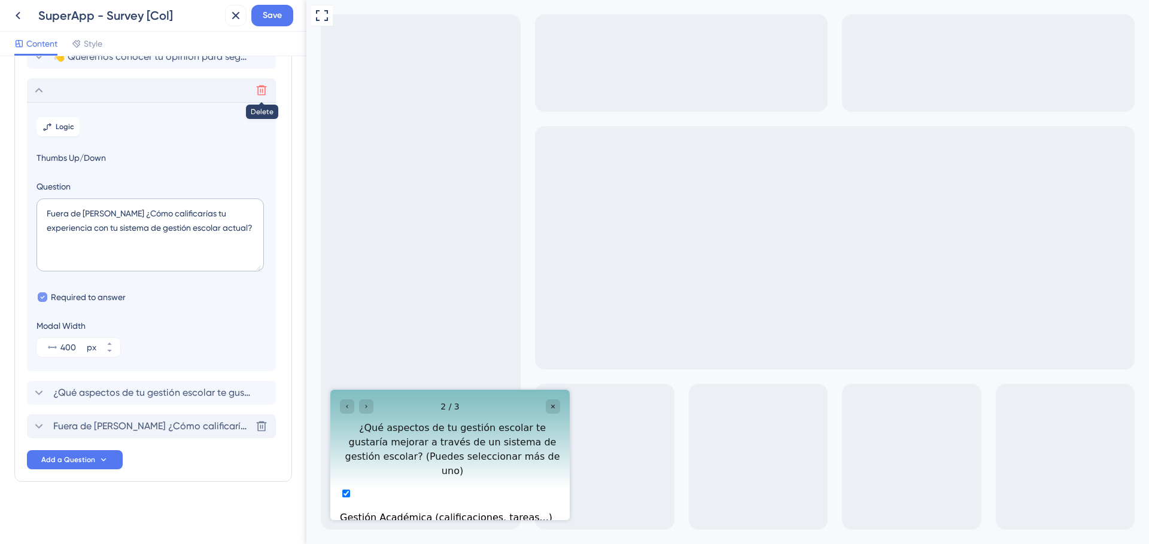
scroll to position [0, 0]
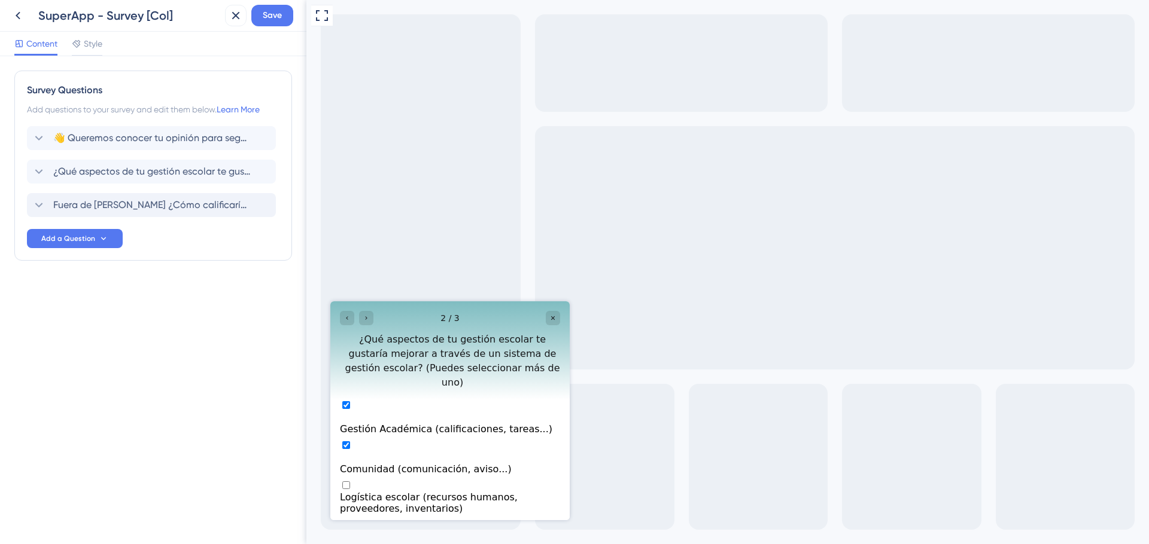
click at [18, 204] on div "Survey Questions Add questions to your survey and edit them below. Learn More 👋…" at bounding box center [153, 166] width 278 height 190
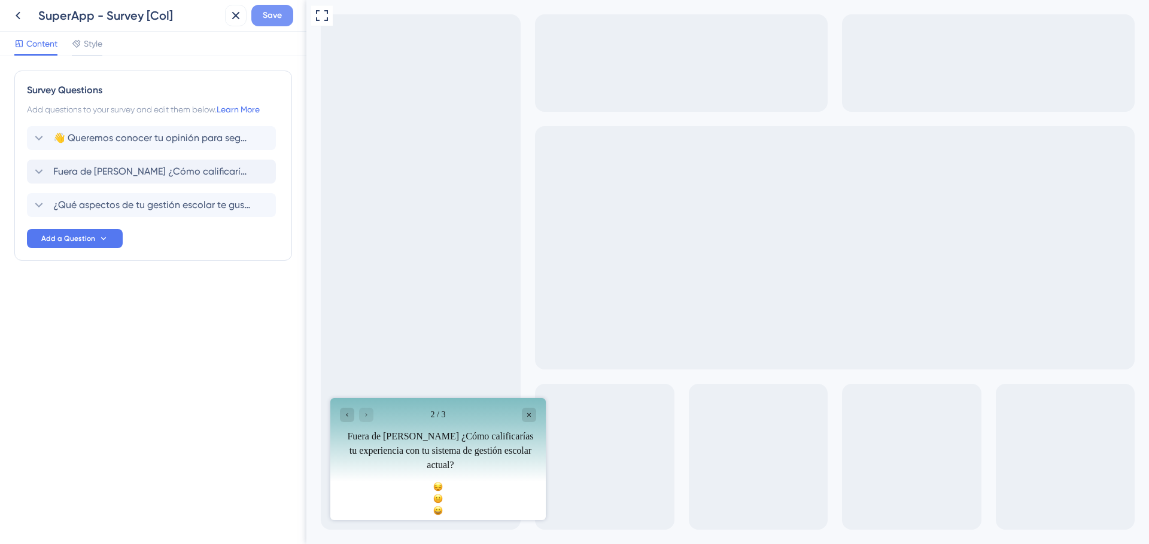
click at [279, 20] on span "Save" at bounding box center [272, 15] width 19 height 14
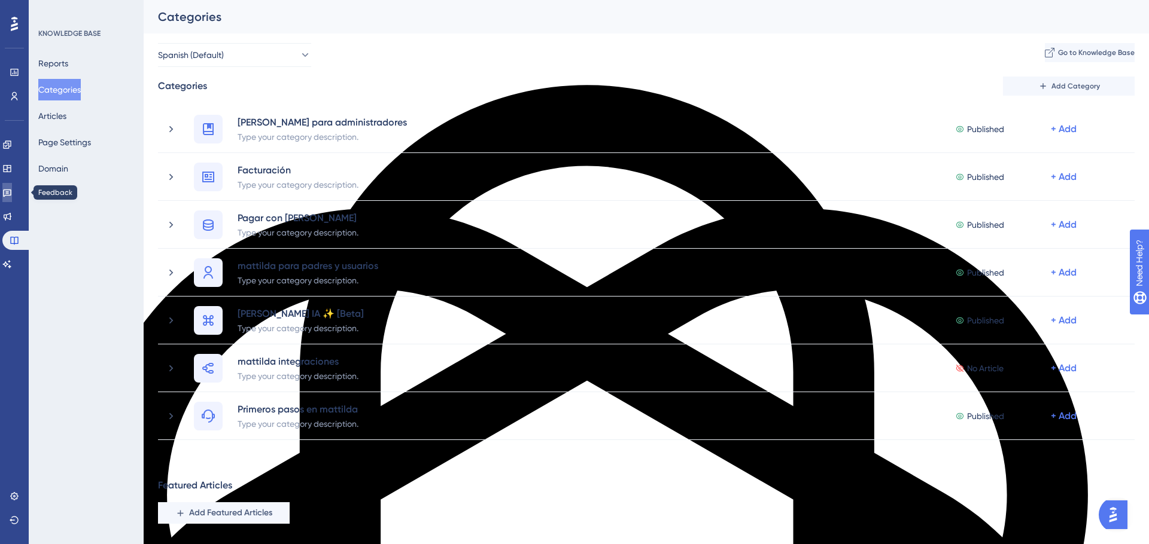
click at [12, 198] on link at bounding box center [7, 192] width 10 height 19
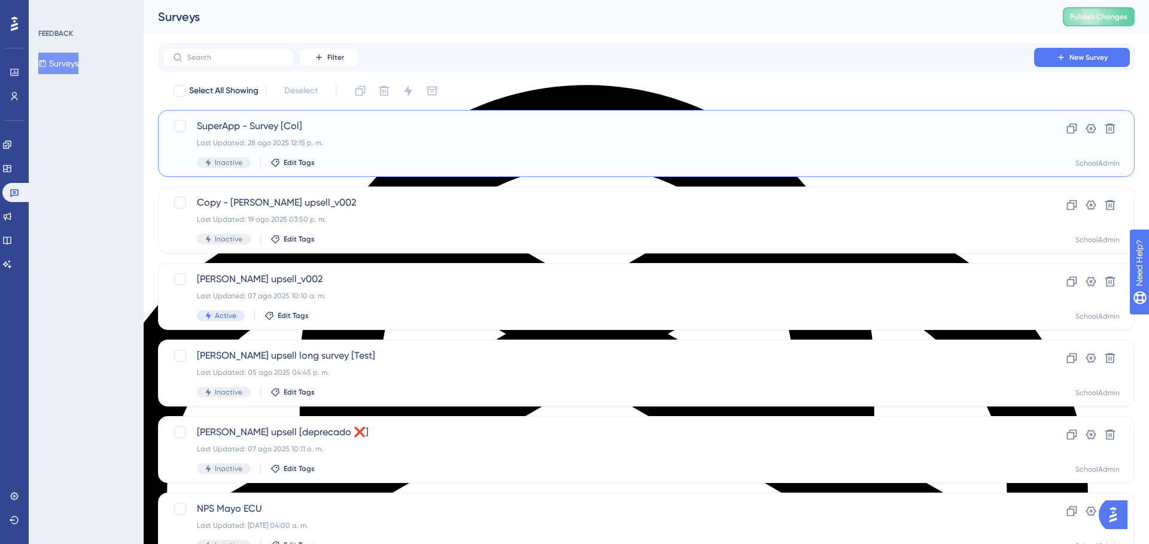
click at [404, 140] on div "Last Updated: 28 ago 2025 12:15 p. m." at bounding box center [598, 143] width 803 height 10
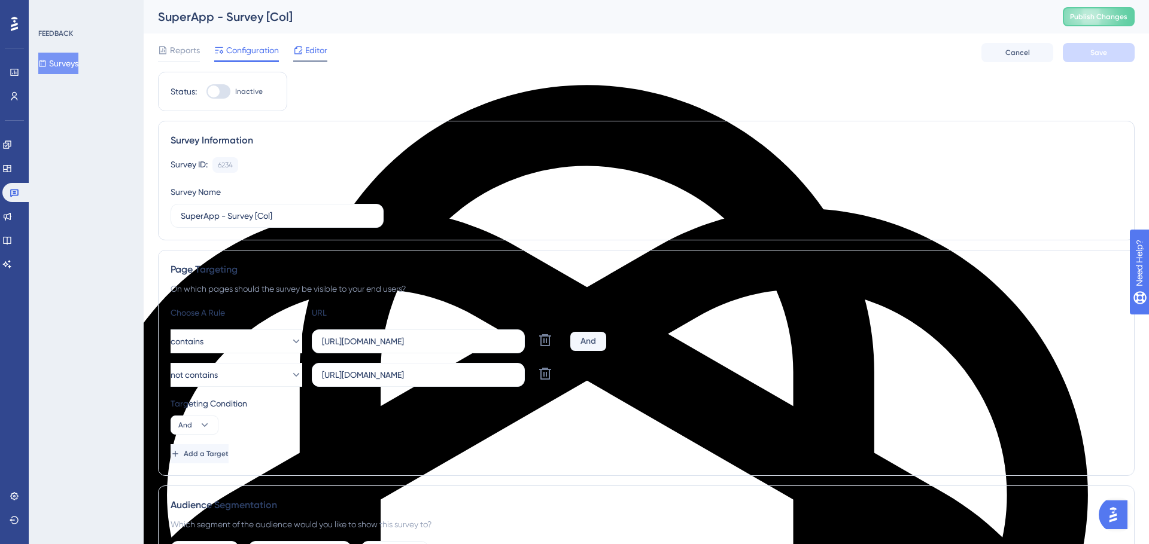
click at [313, 54] on span "Editor" at bounding box center [316, 50] width 22 height 14
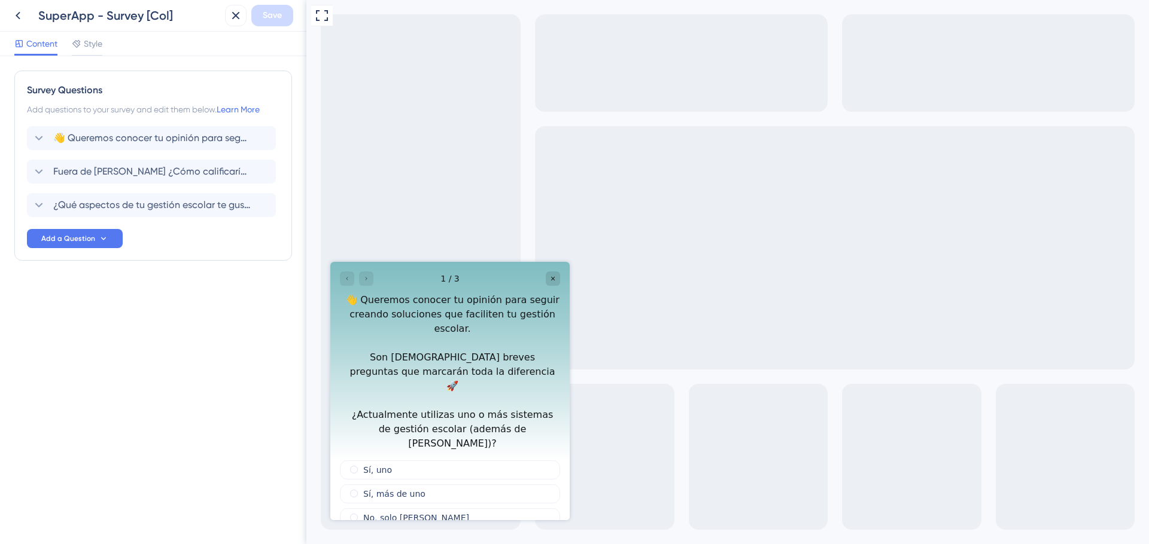
click at [363, 273] on div at bounding box center [357, 279] width 34 height 14
click at [366, 280] on div at bounding box center [357, 279] width 34 height 14
click at [354, 466] on span "radio group" at bounding box center [354, 470] width 8 height 8
click at [361, 468] on input "radio group" at bounding box center [361, 468] width 0 height 0
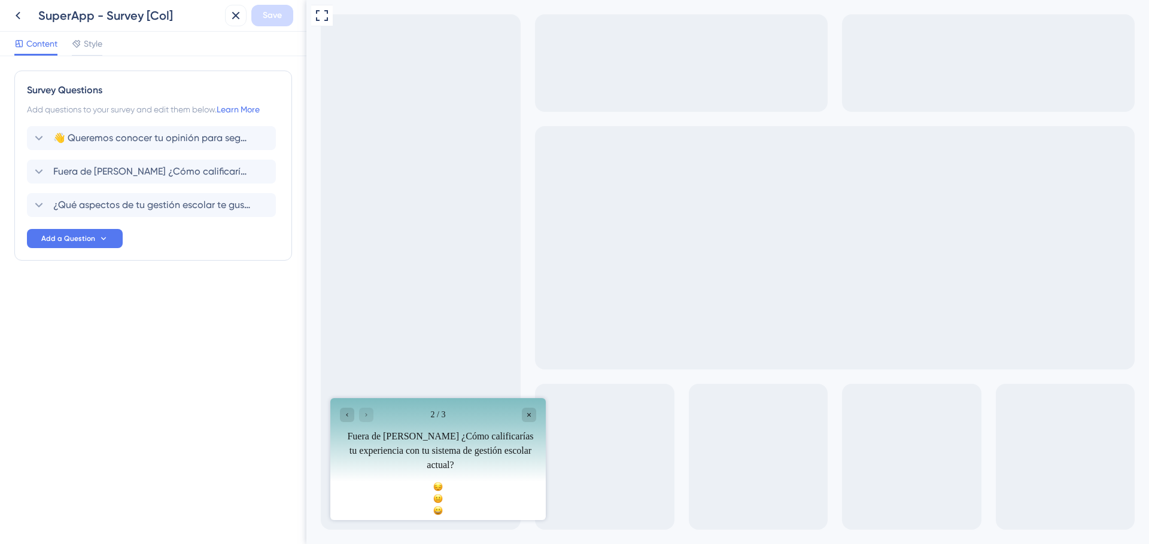
click at [443, 506] on icon "Rate happy" at bounding box center [438, 511] width 10 height 10
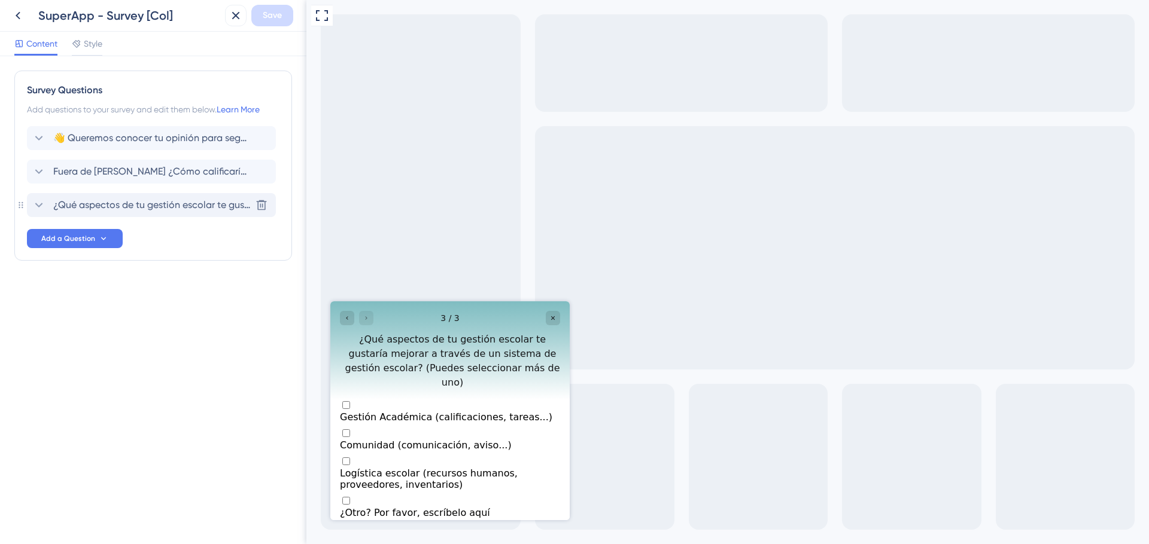
click at [44, 203] on icon at bounding box center [39, 205] width 14 height 14
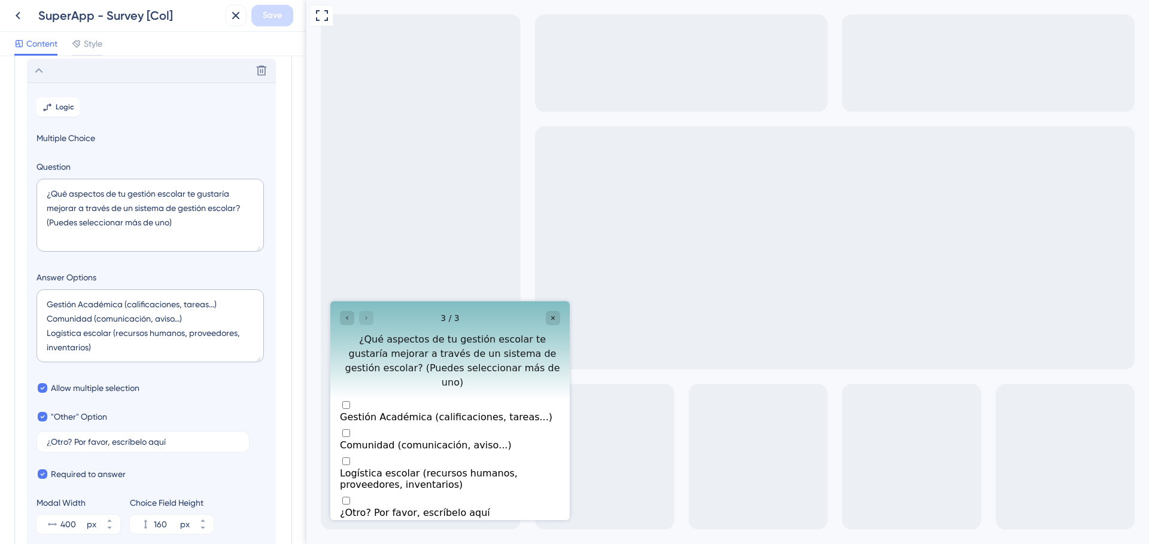
scroll to position [137, 0]
drag, startPoint x: 78, startPoint y: 302, endPoint x: 14, endPoint y: 300, distance: 64.0
click at [14, 300] on div "Survey Questions Add questions to your survey and edit them below. Learn More 👋…" at bounding box center [153, 262] width 278 height 656
click at [92, 302] on textarea "Académica (calificaciones, tareas...) Comunidad (comunicación, aviso...) Logíst…" at bounding box center [149, 323] width 227 height 73
click at [180, 303] on textarea "Académico (calificaciones, tareas...) Comunidad (comunicación, aviso...) Logíst…" at bounding box center [149, 323] width 227 height 73
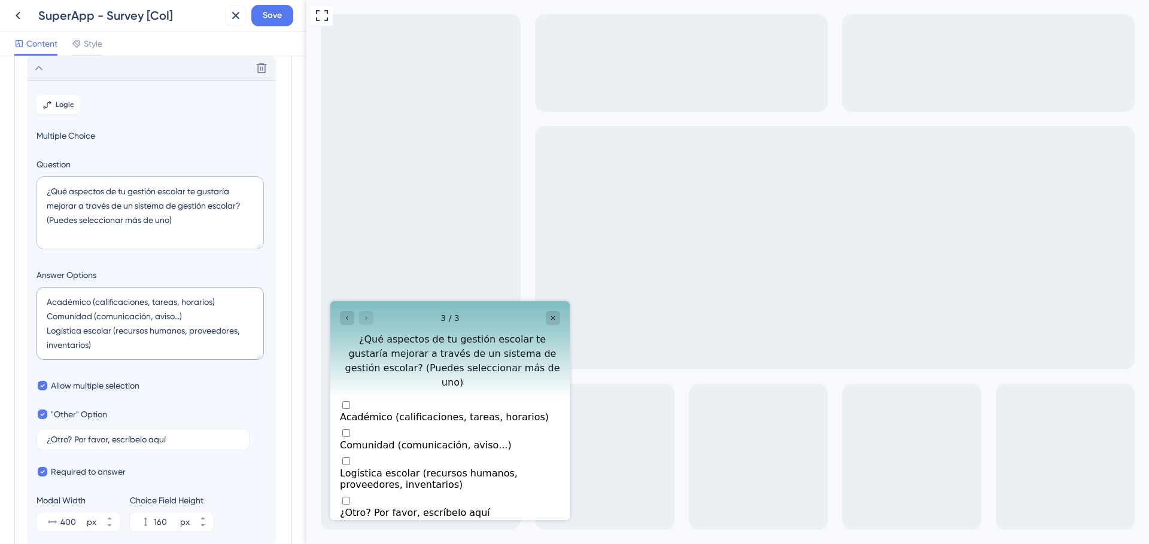
click at [175, 314] on textarea "Académico (calificaciones, tareas, horarios) Comunidad (comunicación, aviso...)…" at bounding box center [149, 323] width 227 height 73
click at [88, 341] on textarea "Académico (calificaciones, tareas, horarios) Comunidad (comunicación, avisos, c…" at bounding box center [149, 323] width 227 height 73
click at [100, 330] on textarea "Académico (calificaciones, tareas, horarios) Comunidad (comunicación, avisos, c…" at bounding box center [149, 323] width 227 height 73
click at [77, 332] on textarea "Académico (calificaciones, tareas, horarios) Comunidad (comunicación, avisos, c…" at bounding box center [149, 323] width 227 height 73
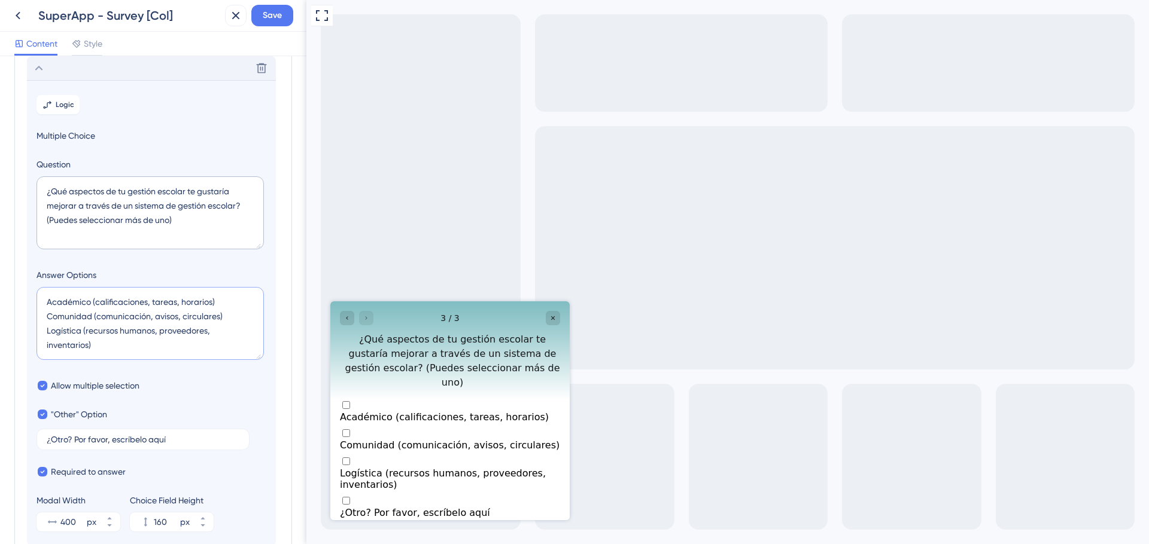
click at [77, 332] on textarea "Académico (calificaciones, tareas, horarios) Comunidad (comunicación, avisos, c…" at bounding box center [149, 323] width 227 height 73
click at [87, 345] on textarea "Académico (calificaciones, tareas, horarios) Comunidad (comunicación, avisos, c…" at bounding box center [149, 323] width 227 height 73
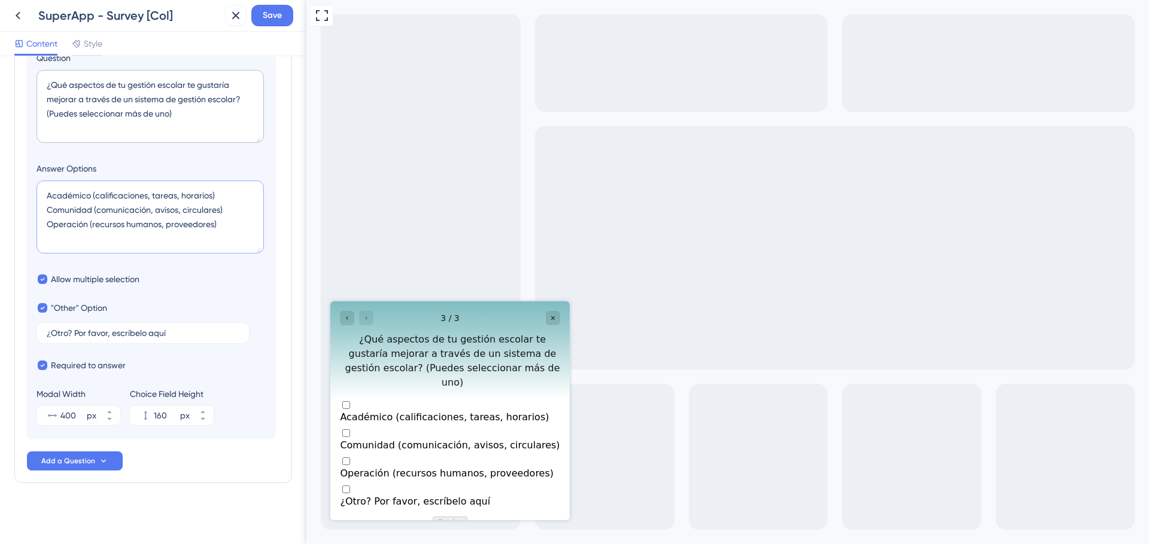
scroll to position [245, 0]
type textarea "Académico (calificaciones, tareas, horarios) Comunidad (comunicación, avisos, c…"
click at [269, 12] on span "Save" at bounding box center [272, 15] width 19 height 14
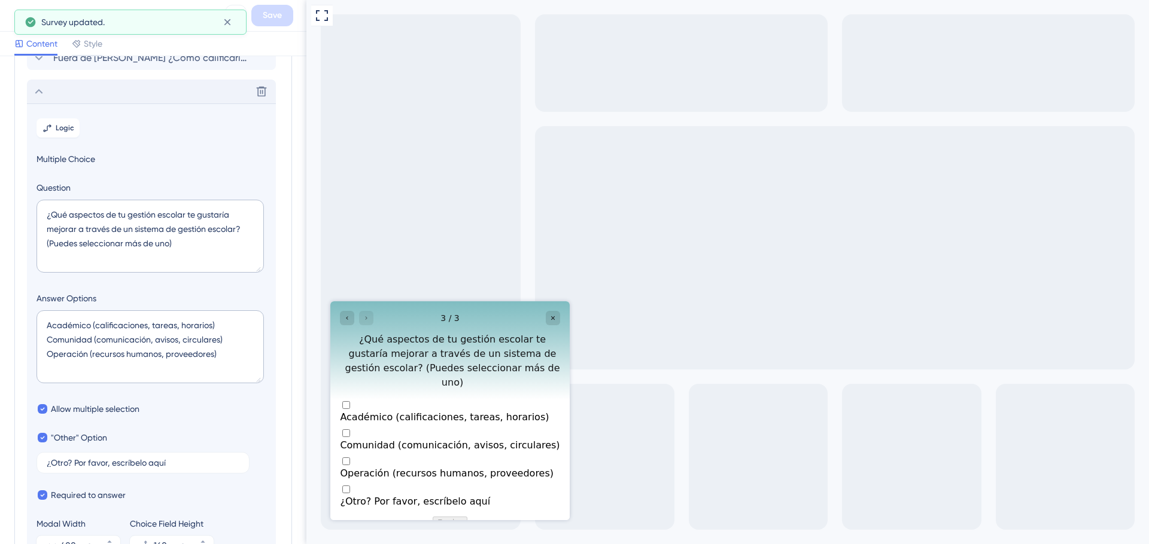
scroll to position [83, 0]
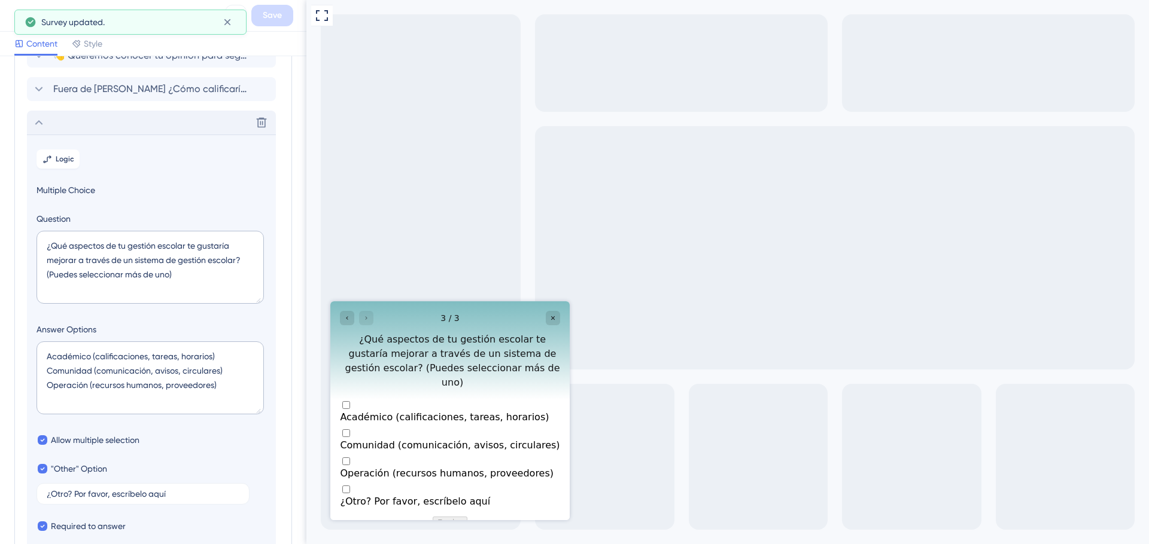
click at [42, 125] on icon at bounding box center [39, 122] width 14 height 14
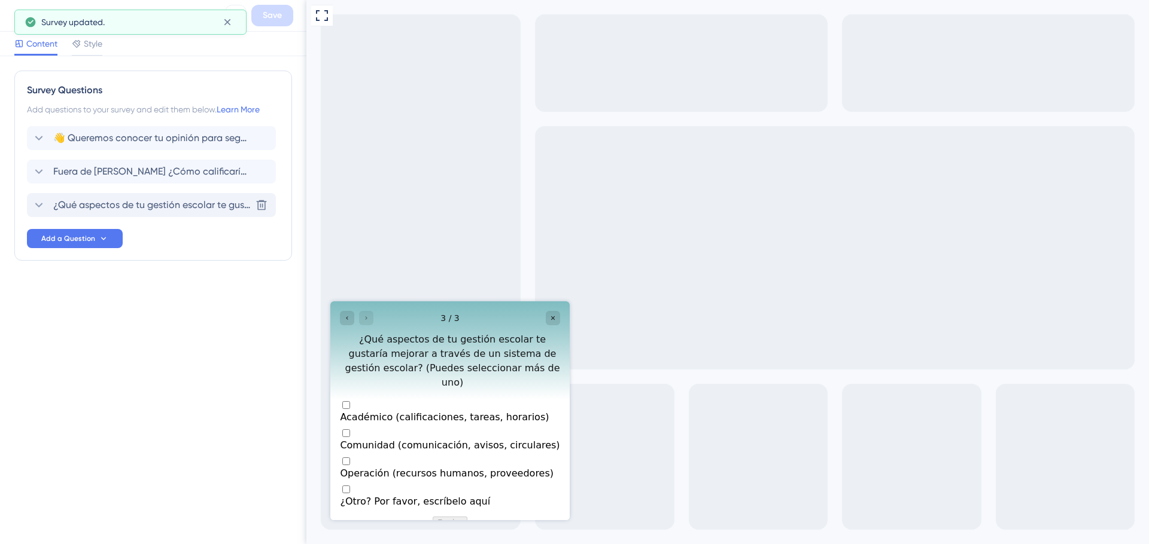
scroll to position [0, 0]
click at [57, 241] on span "Add a Question" at bounding box center [68, 239] width 54 height 10
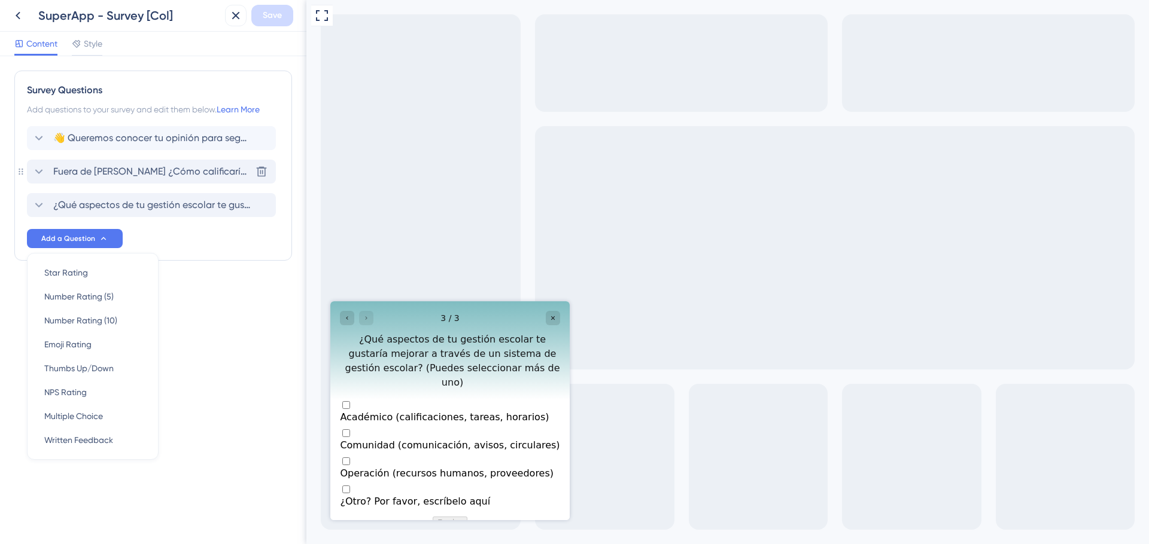
click at [41, 166] on icon at bounding box center [39, 172] width 14 height 14
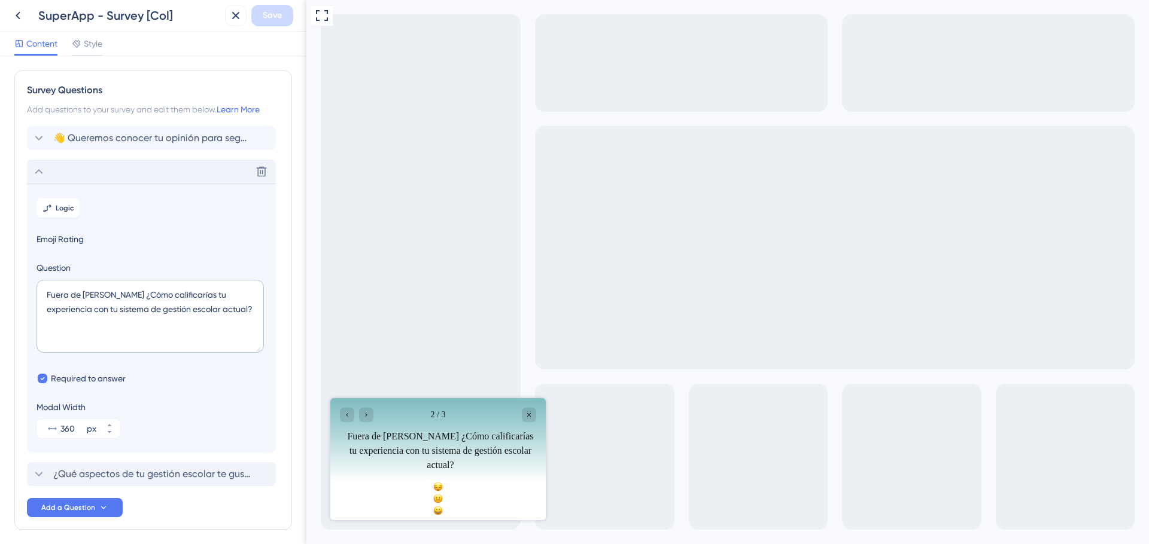
scroll to position [48, 0]
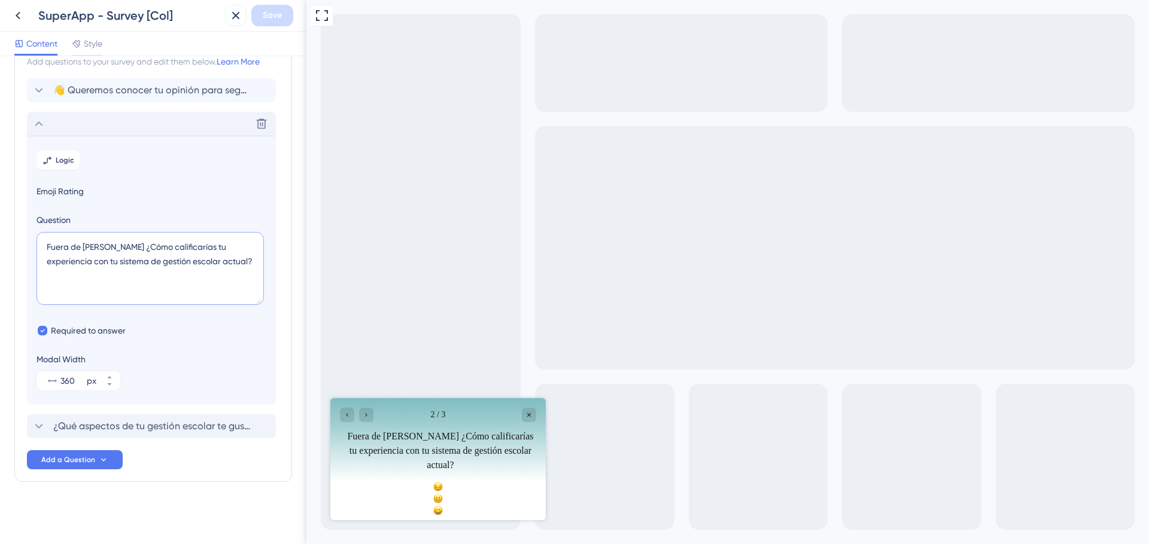
drag, startPoint x: 220, startPoint y: 266, endPoint x: 43, endPoint y: 247, distance: 177.5
click at [43, 247] on textarea "Fuera de Mattilda ¿Cómo calificarías tu experiencia con tu sistema de gestión e…" at bounding box center [149, 268] width 227 height 73
click at [42, 123] on icon at bounding box center [39, 124] width 14 height 14
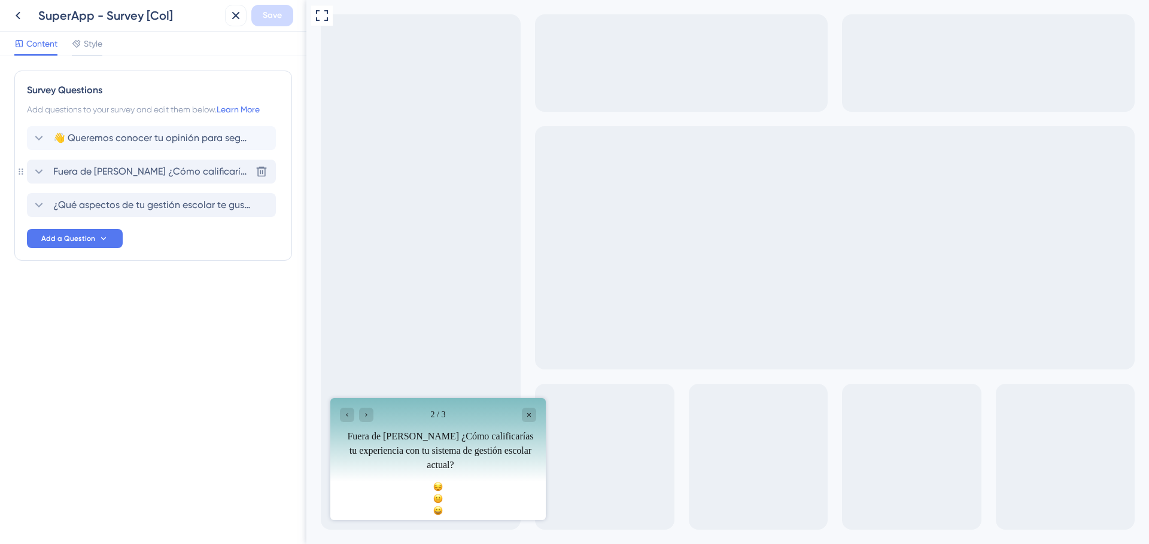
scroll to position [0, 0]
click at [61, 242] on span "Add a Question" at bounding box center [68, 239] width 54 height 10
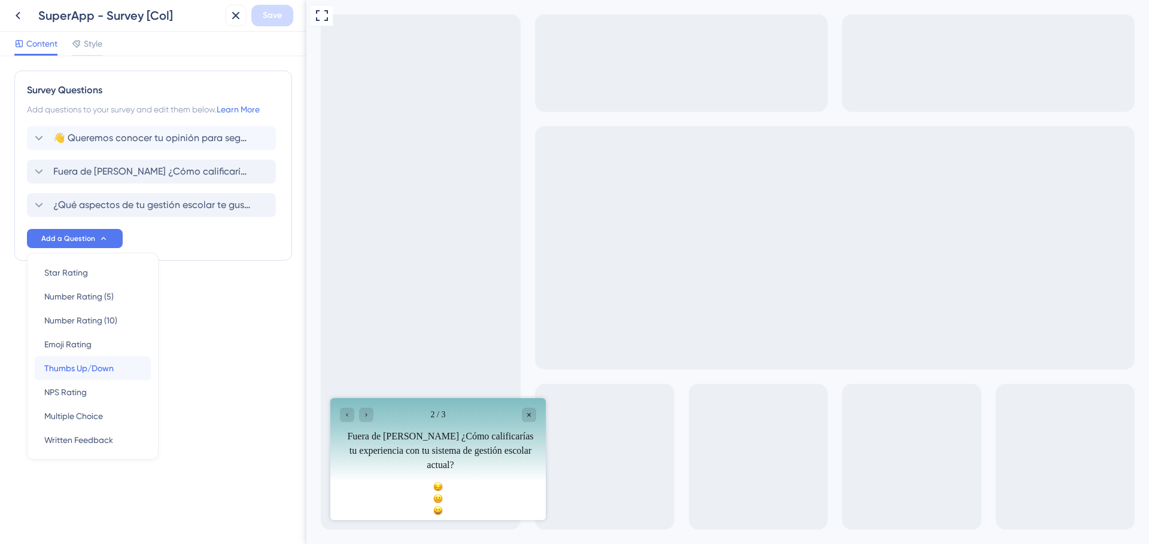
click at [78, 370] on span "Thumbs Up/Down" at bounding box center [78, 368] width 69 height 14
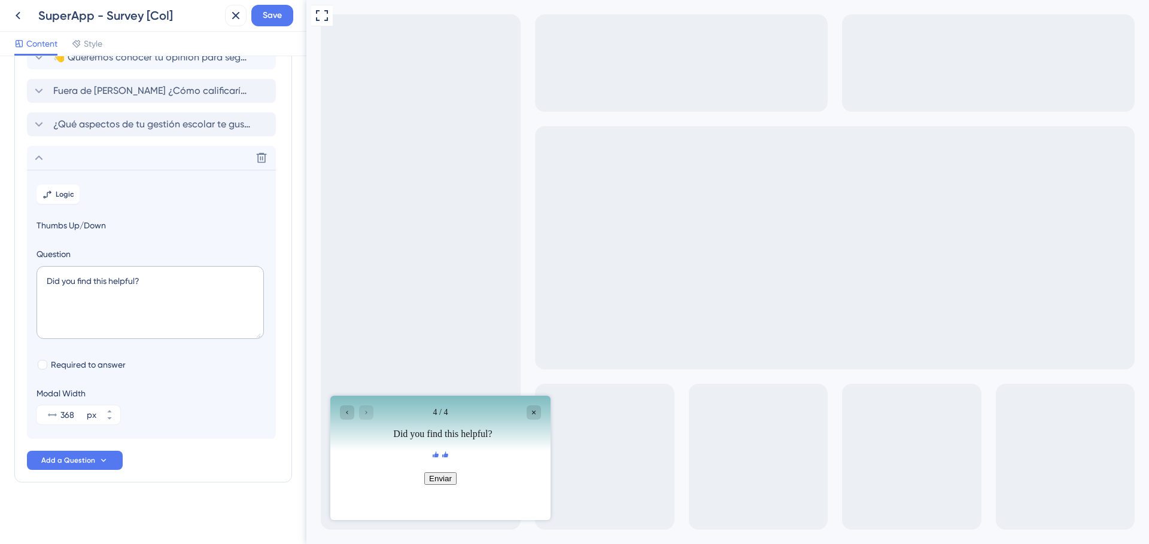
scroll to position [81, 0]
click at [260, 154] on icon at bounding box center [261, 157] width 12 height 12
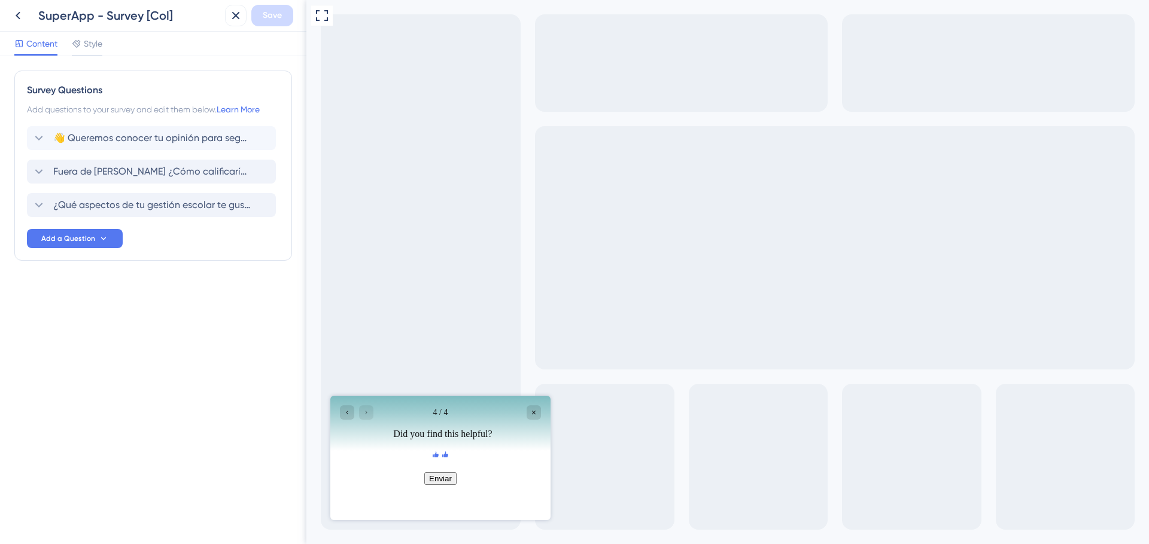
scroll to position [0, 0]
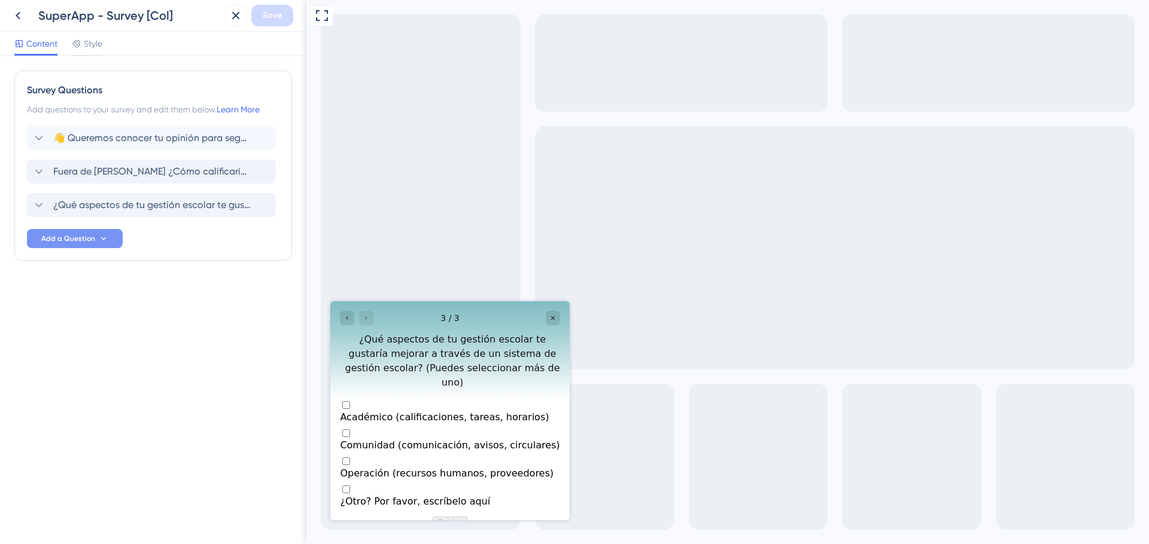
click at [74, 240] on span "Add a Question" at bounding box center [68, 239] width 54 height 10
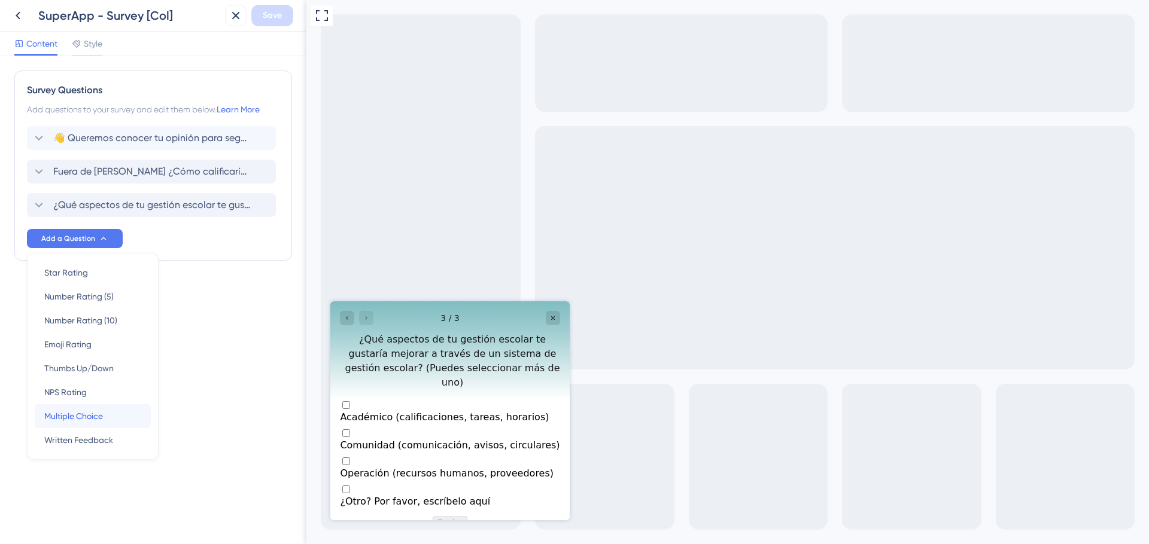
click at [71, 421] on span "Multiple Choice" at bounding box center [73, 416] width 59 height 14
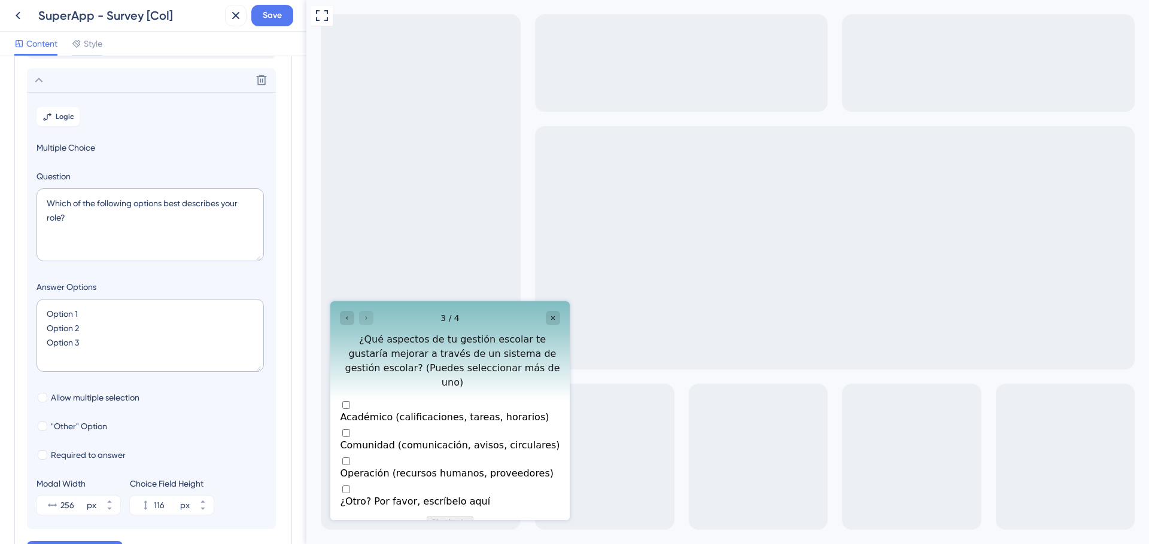
scroll to position [170, 0]
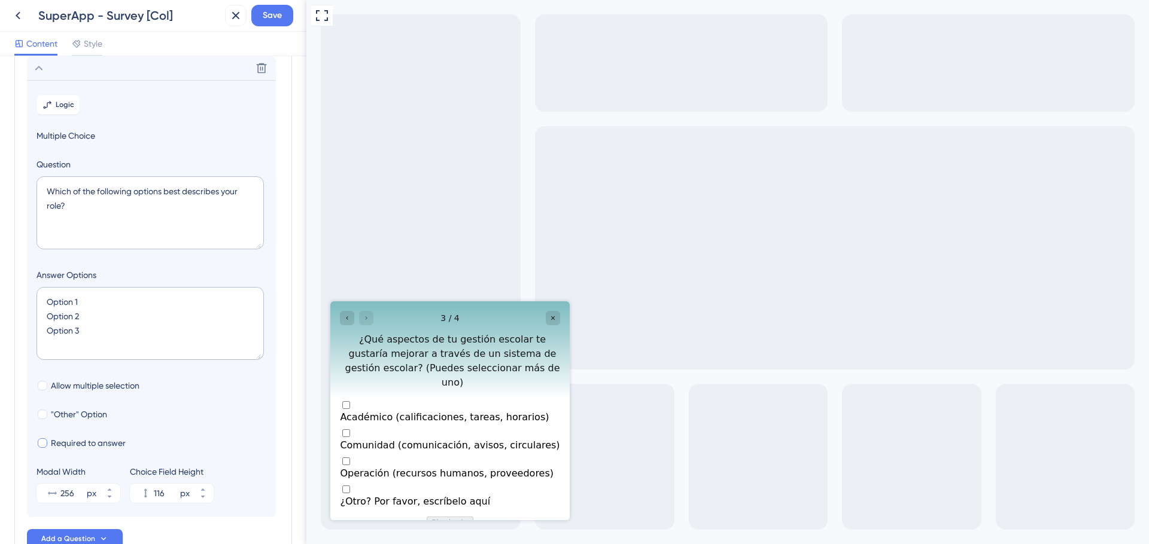
click at [42, 444] on div at bounding box center [43, 444] width 10 height 10
checkbox input "true"
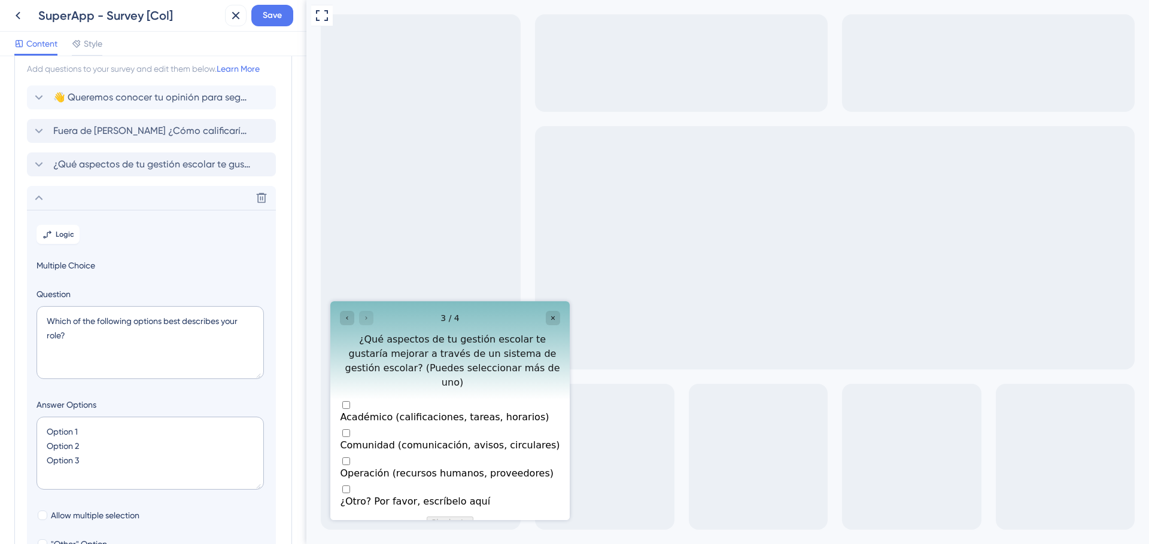
scroll to position [42, 0]
drag, startPoint x: 72, startPoint y: 331, endPoint x: 41, endPoint y: 305, distance: 40.3
click at [41, 305] on textarea "Which of the following options best describes your role?" at bounding box center [149, 341] width 227 height 73
paste textarea "Fuera de Mattilda ¿Cómo calificarías tu experiencia con tu sistema de gestión e…"
type textarea "Fuera de Mattilda ¿Cómo calificarías tu experiencia con tu sistema de gestión e…"
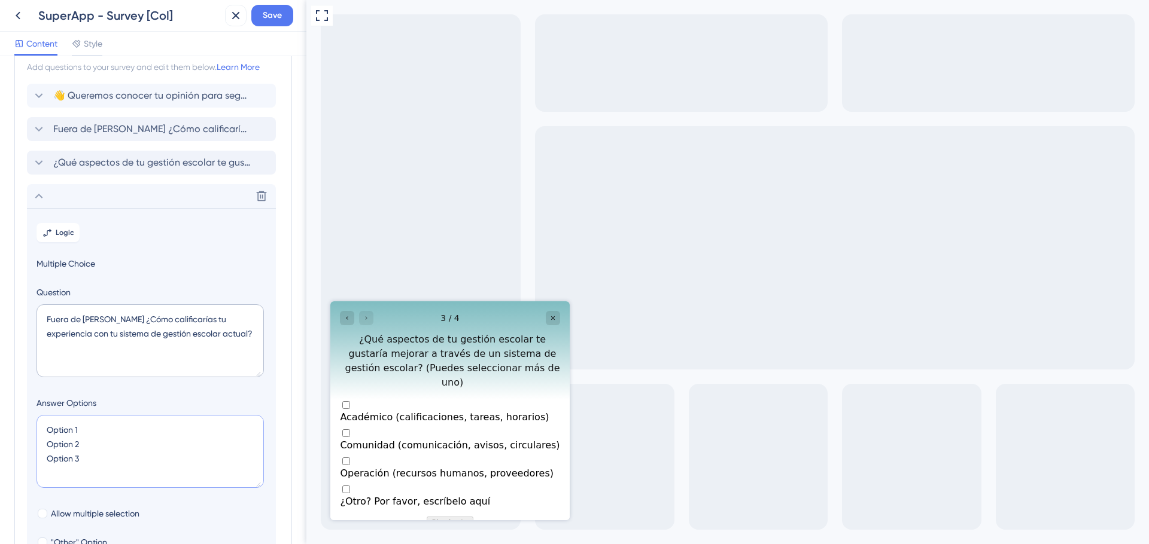
drag, startPoint x: 83, startPoint y: 460, endPoint x: 45, endPoint y: 423, distance: 52.9
click at [45, 423] on textarea "Option 1 Option 2 Option 3" at bounding box center [149, 451] width 227 height 73
type input "-4"
type textarea "👍"
type input "36"
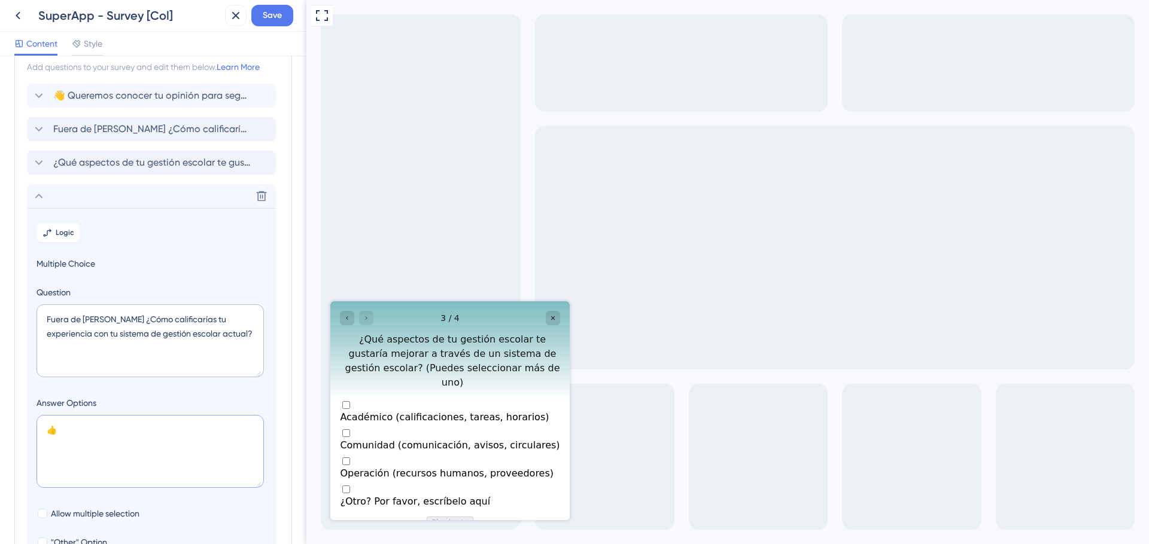
click at [92, 425] on textarea "👍" at bounding box center [149, 451] width 227 height 73
type textarea "👍 👎"
type input "76"
click at [80, 433] on textarea "👍 👎" at bounding box center [149, 451] width 227 height 73
click at [67, 448] on textarea "👍 Buena 👎" at bounding box center [149, 451] width 227 height 73
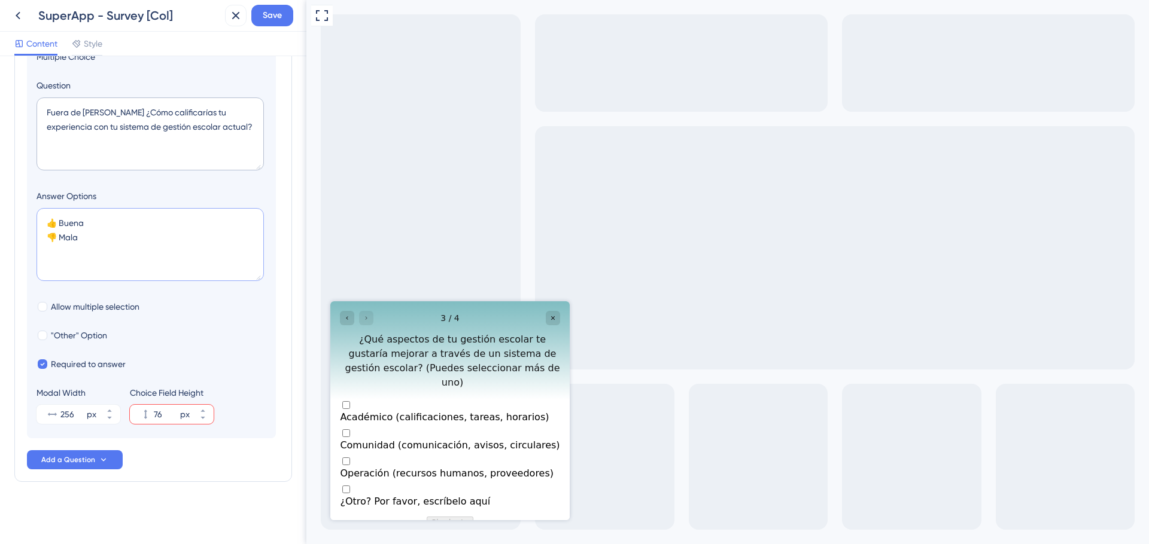
scroll to position [239, 0]
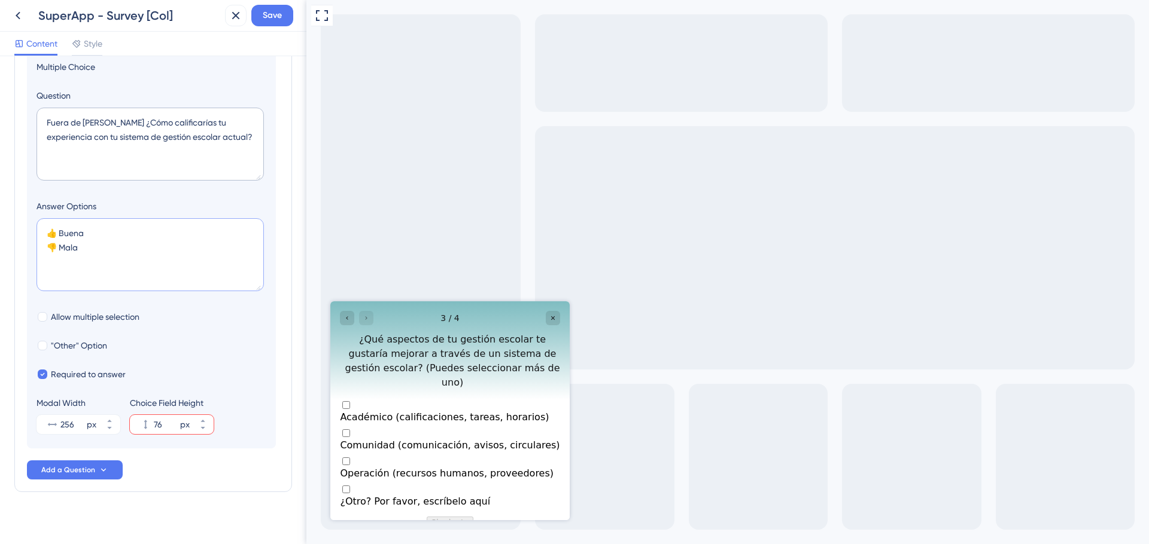
type textarea "👍 Buena 👎 Mala"
click at [354, 412] on div "Multiple choices rating" at bounding box center [450, 412] width 220 height 0
checkbox input "true"
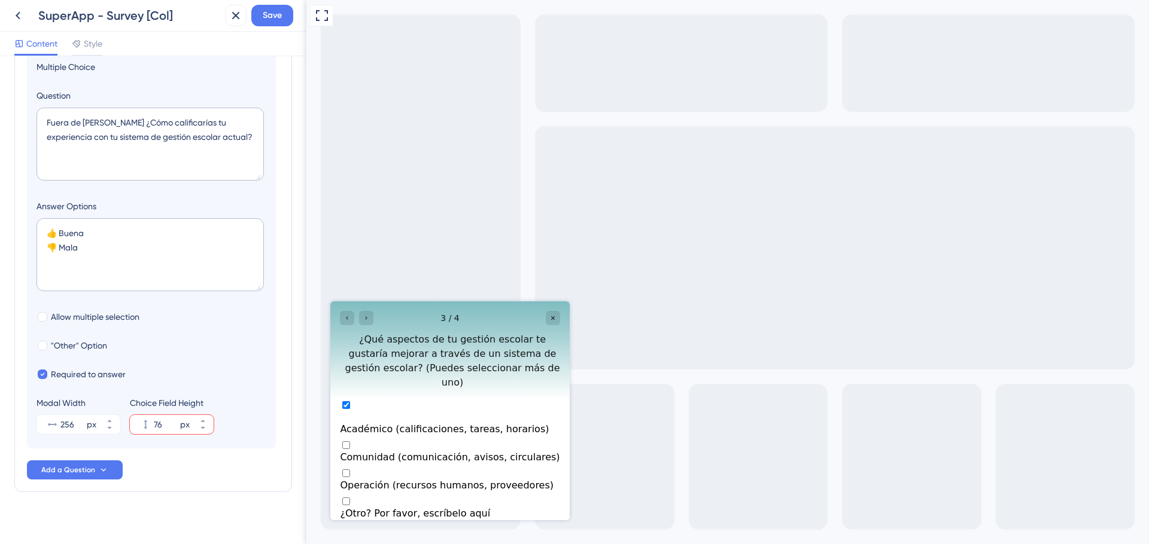
click at [452, 529] on button "Siguiente" at bounding box center [450, 535] width 47 height 13
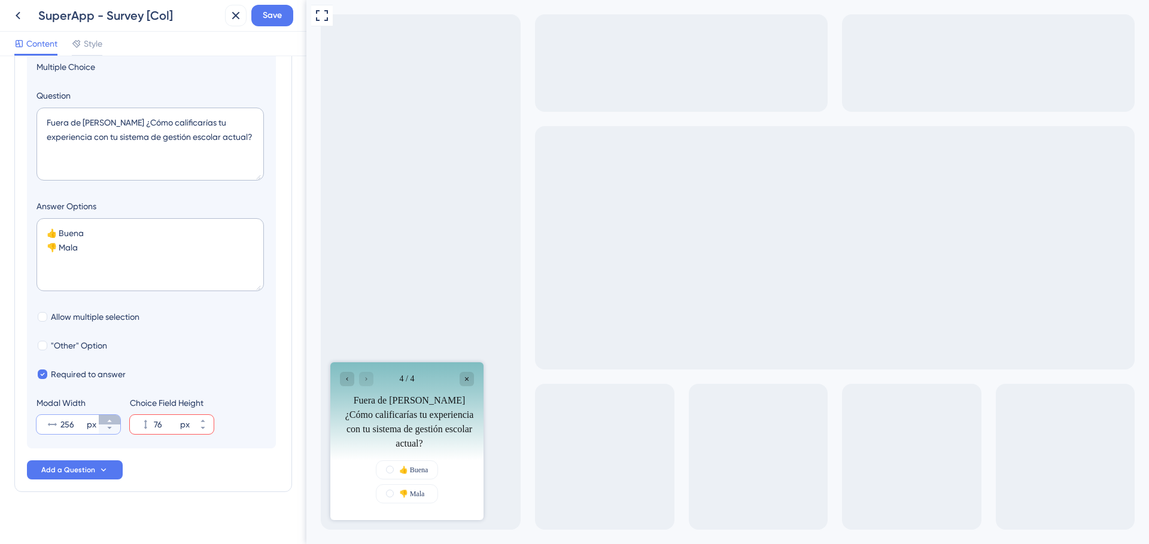
click at [108, 424] on icon at bounding box center [109, 421] width 7 height 7
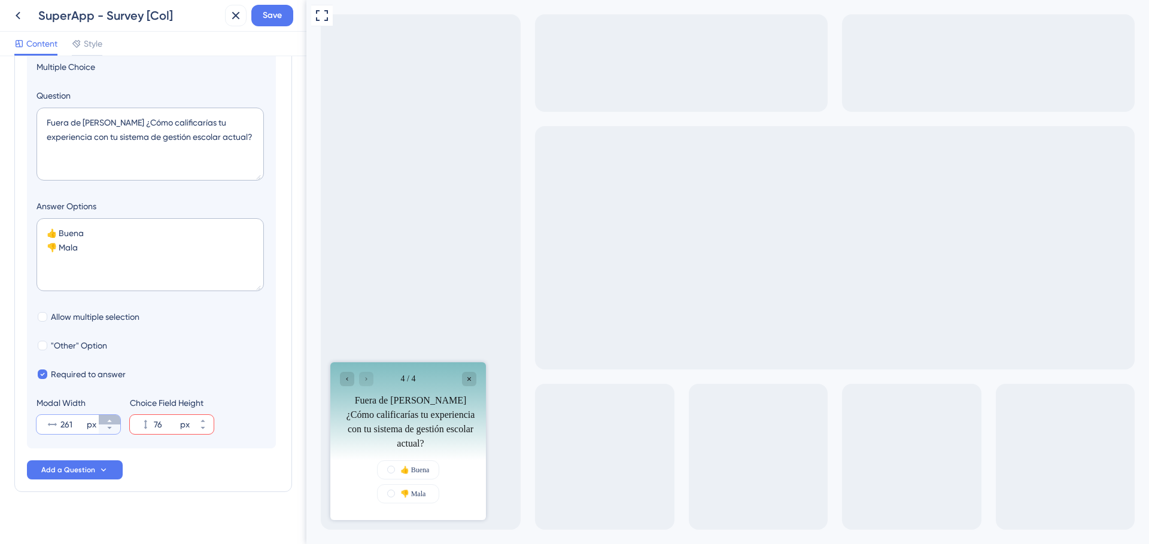
click at [108, 424] on icon at bounding box center [109, 421] width 7 height 7
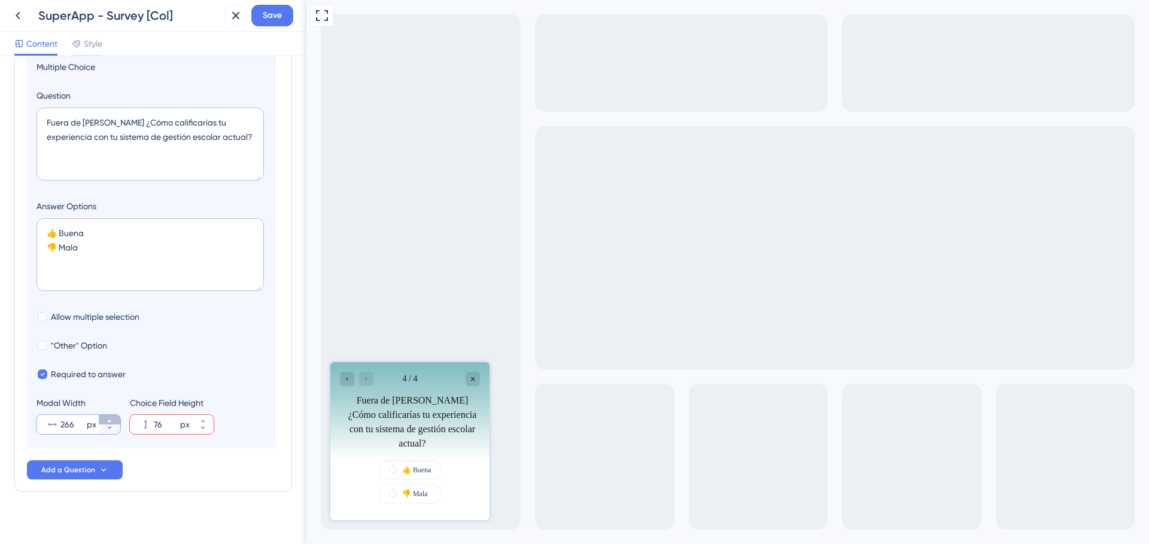
click at [108, 424] on icon at bounding box center [109, 421] width 7 height 7
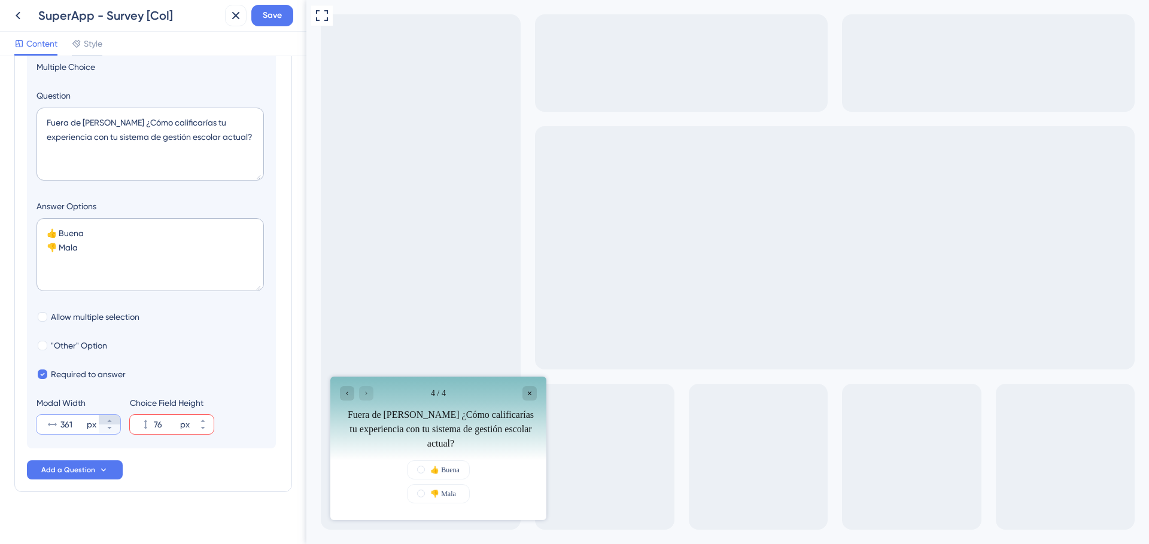
type input "360"
click at [207, 422] on button "76 px" at bounding box center [203, 420] width 22 height 10
click at [207, 422] on button "88 px" at bounding box center [203, 420] width 22 height 10
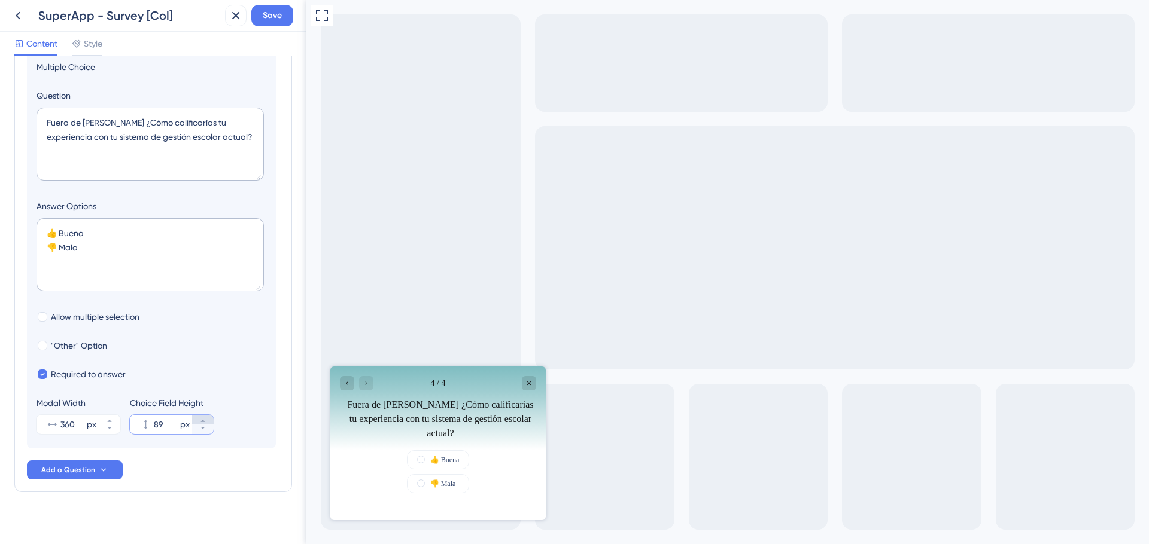
type input "88"
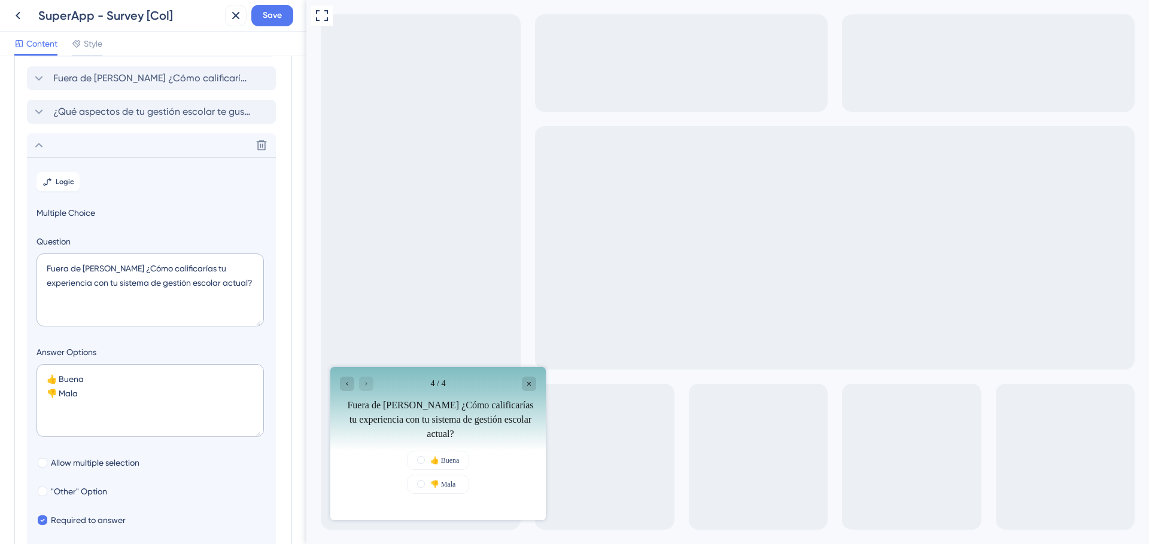
scroll to position [72, 0]
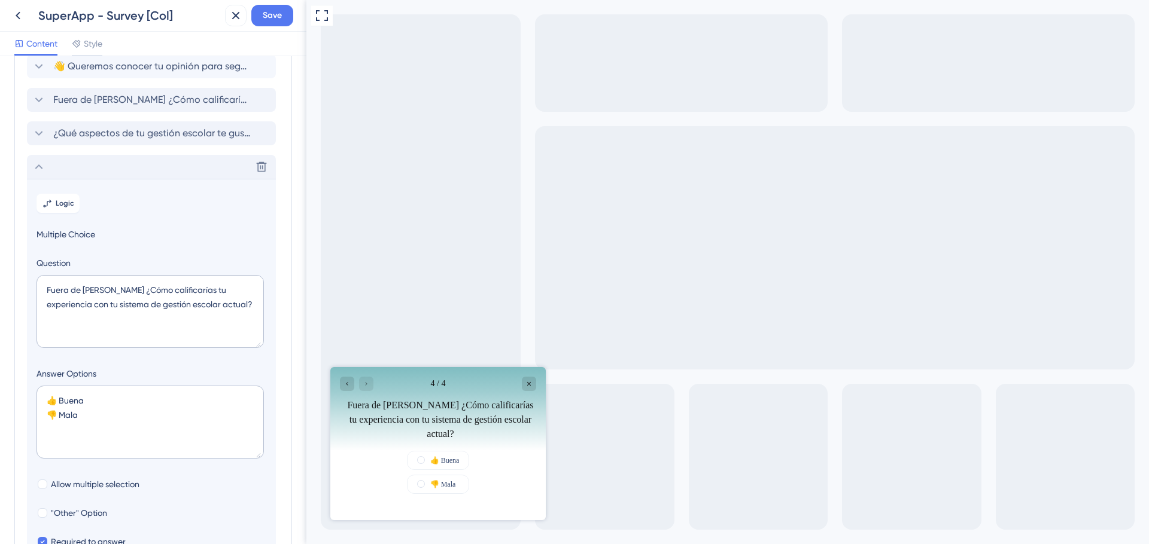
click at [36, 165] on icon at bounding box center [39, 167] width 14 height 14
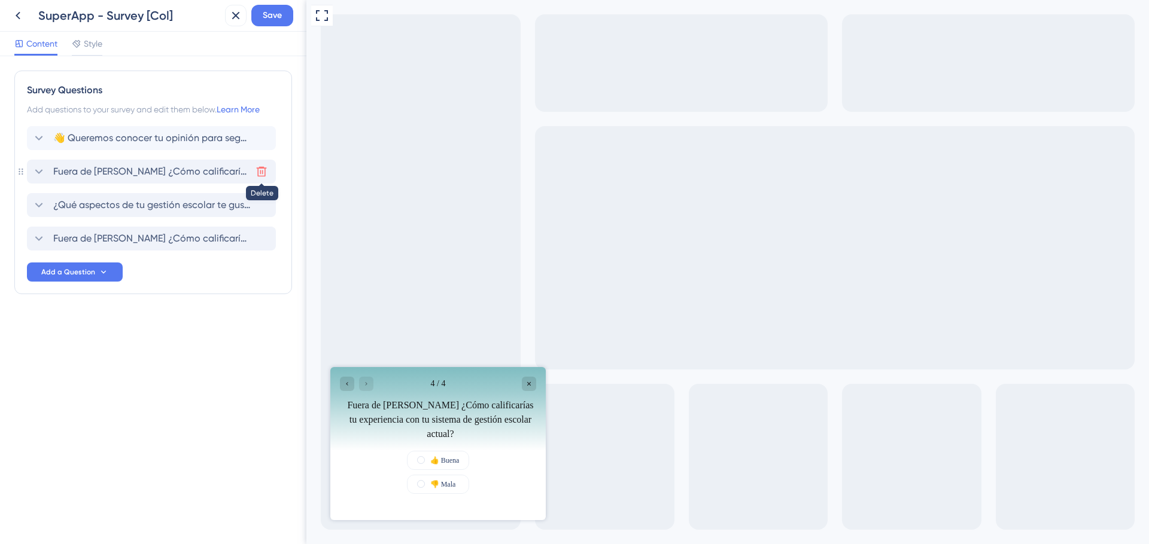
click at [262, 173] on icon at bounding box center [262, 172] width 10 height 10
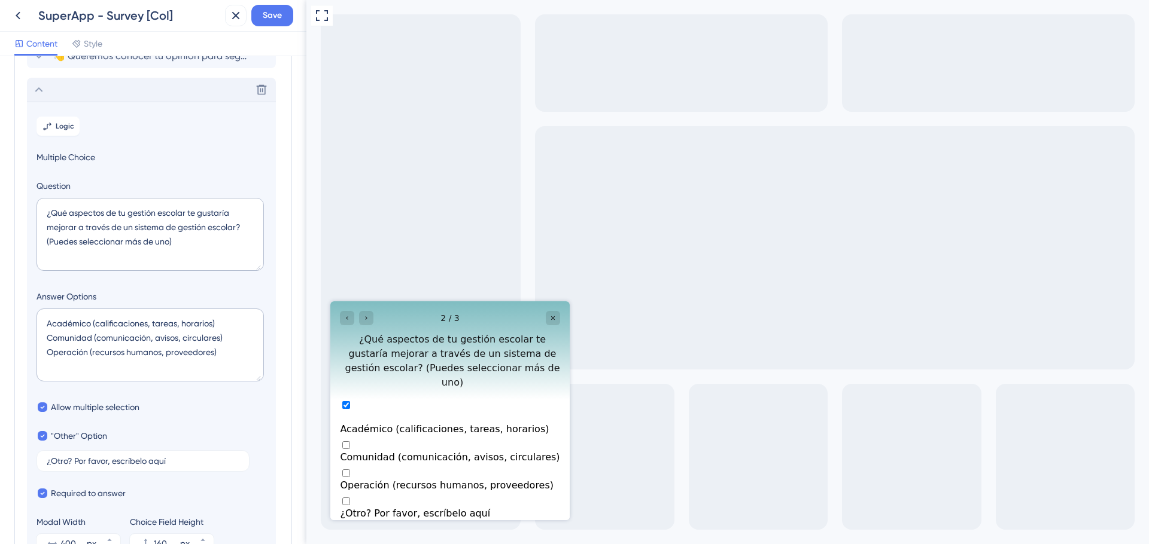
scroll to position [103, 0]
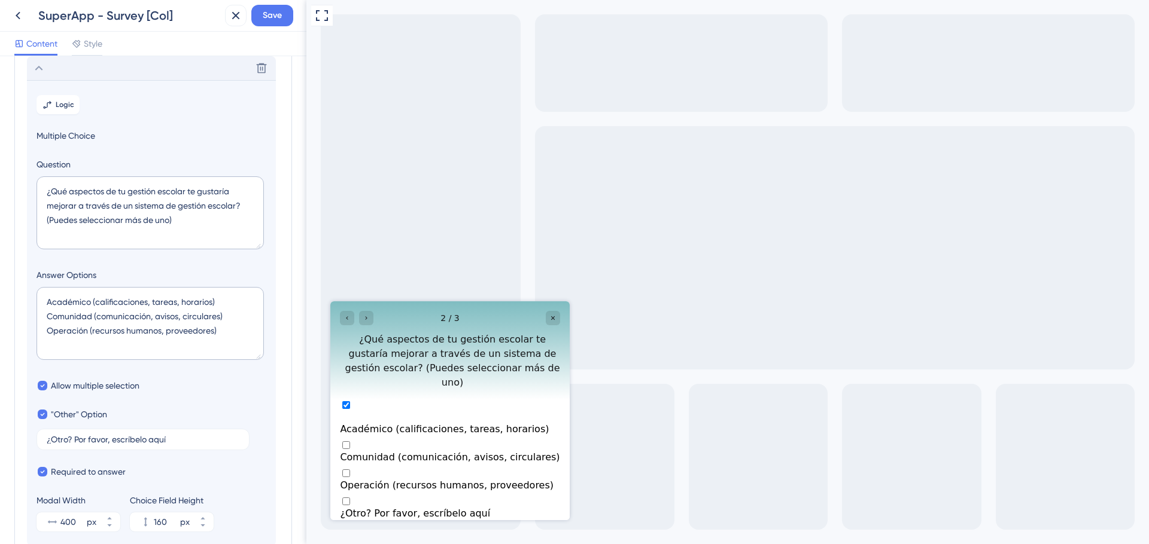
click at [39, 69] on icon at bounding box center [39, 68] width 14 height 14
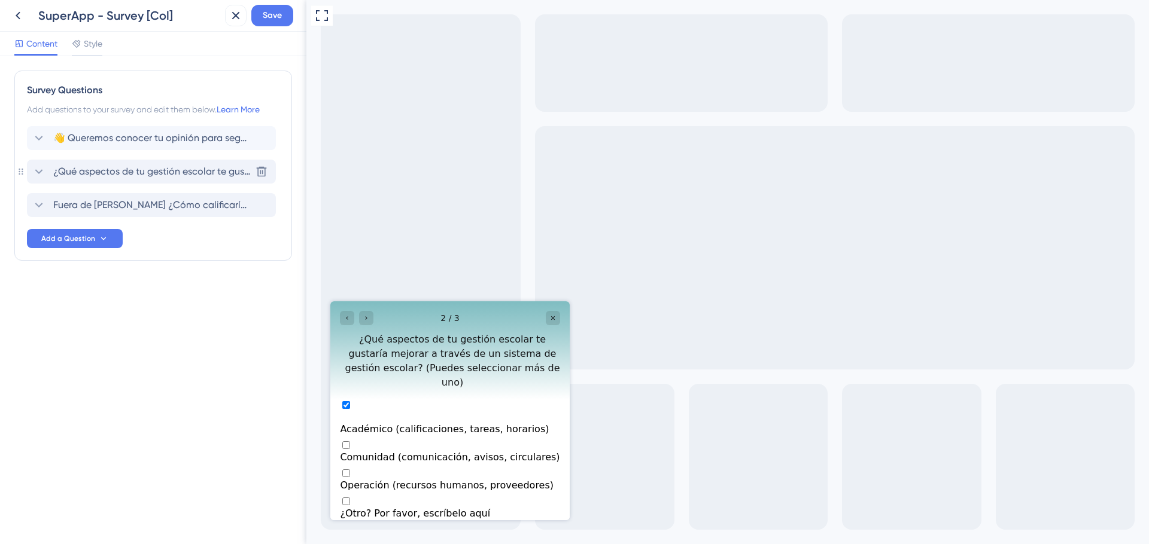
scroll to position [0, 0]
drag, startPoint x: 23, startPoint y: 204, endPoint x: 23, endPoint y: 194, distance: 10.2
click at [23, 194] on div "Survey Questions Add questions to your survey and edit them below. Learn More 👋…" at bounding box center [153, 166] width 278 height 190
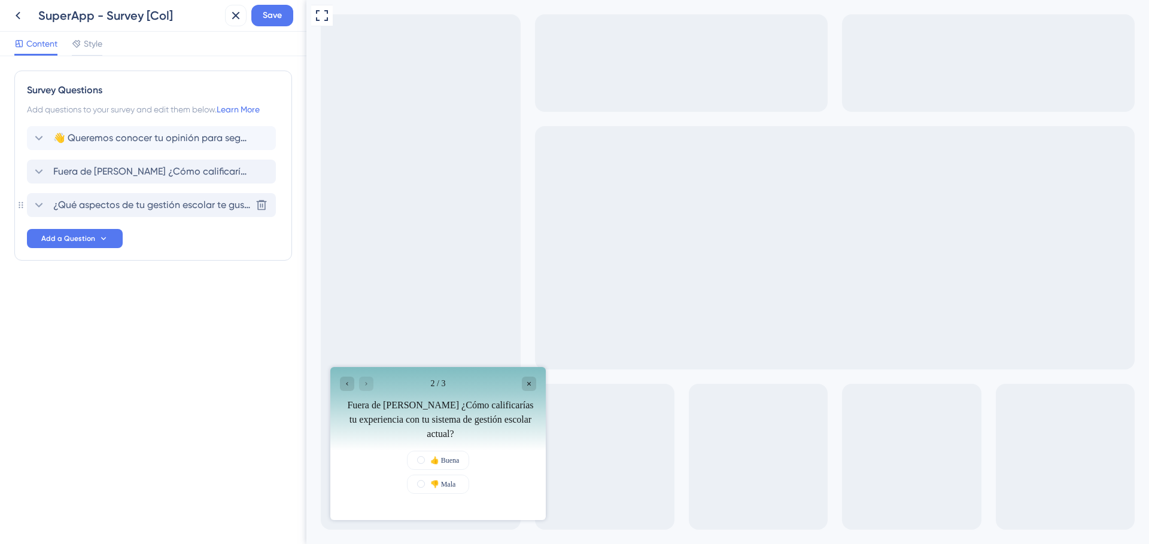
click at [41, 202] on icon at bounding box center [39, 205] width 14 height 14
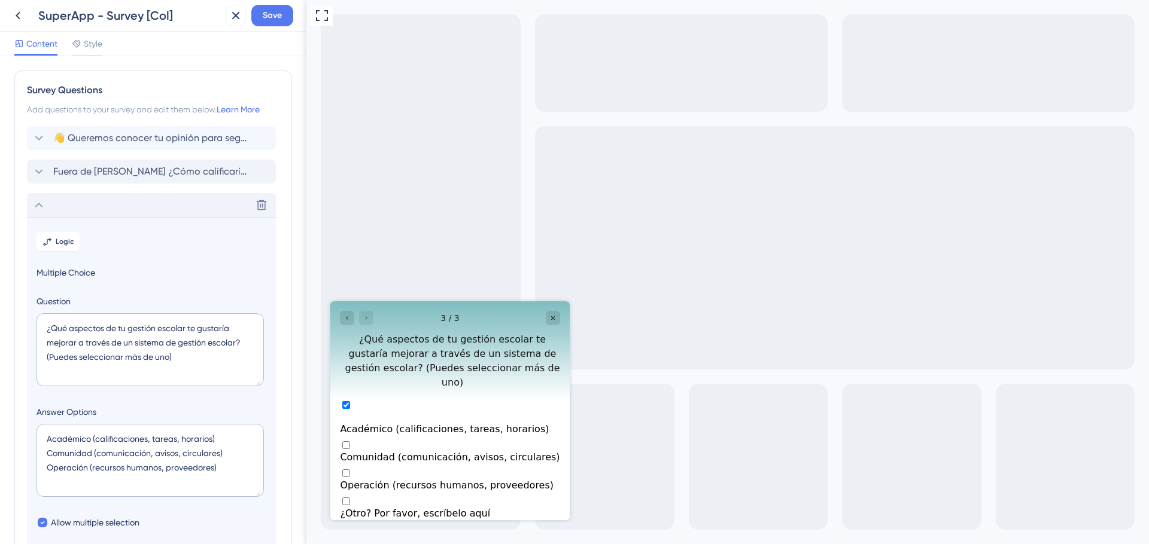
click at [39, 203] on icon at bounding box center [39, 205] width 14 height 14
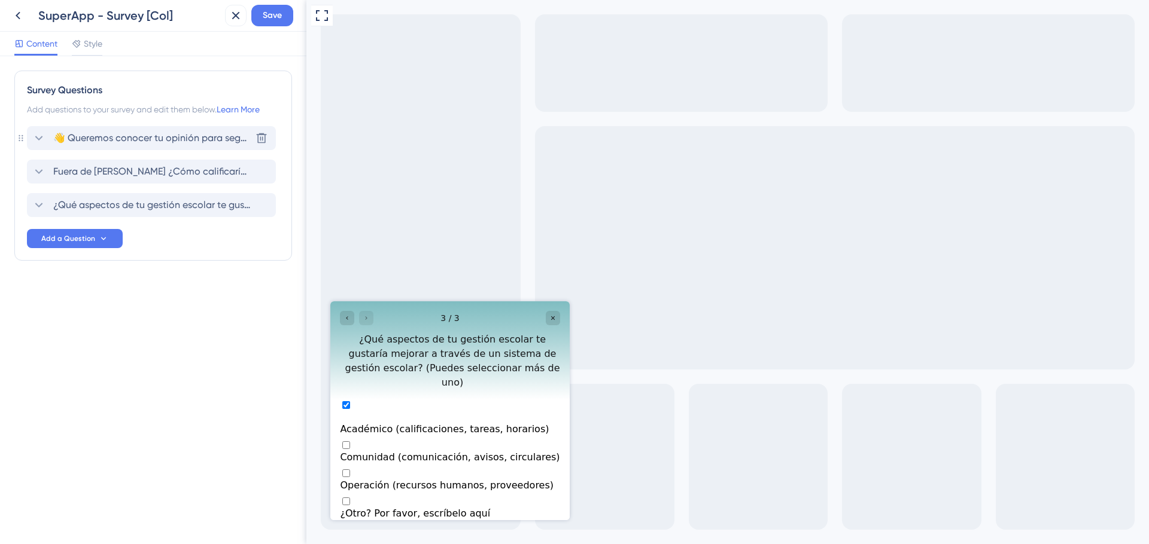
click at [41, 133] on icon at bounding box center [39, 138] width 14 height 14
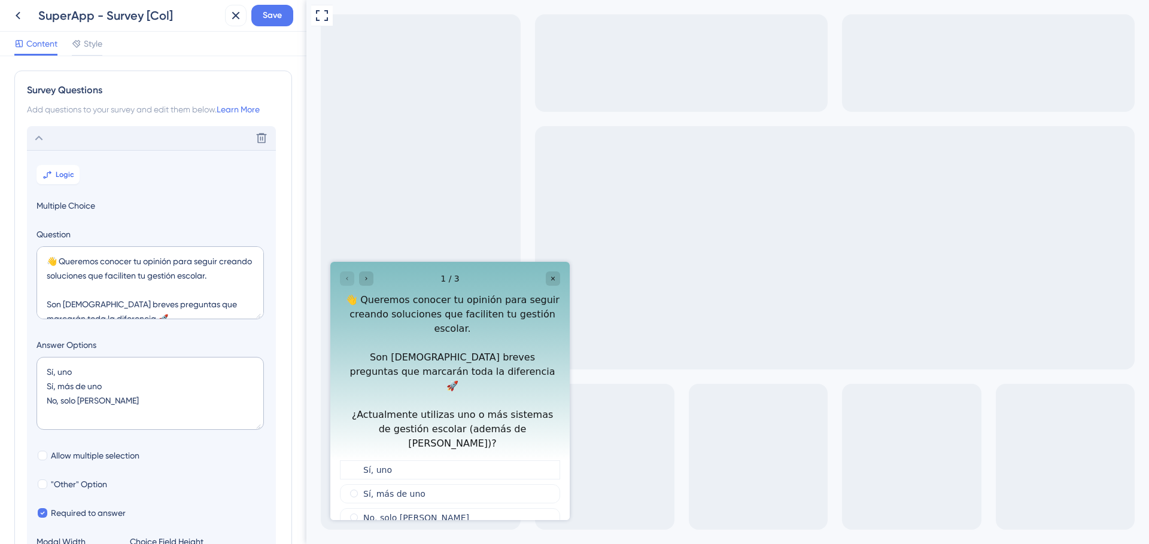
scroll to position [70, 0]
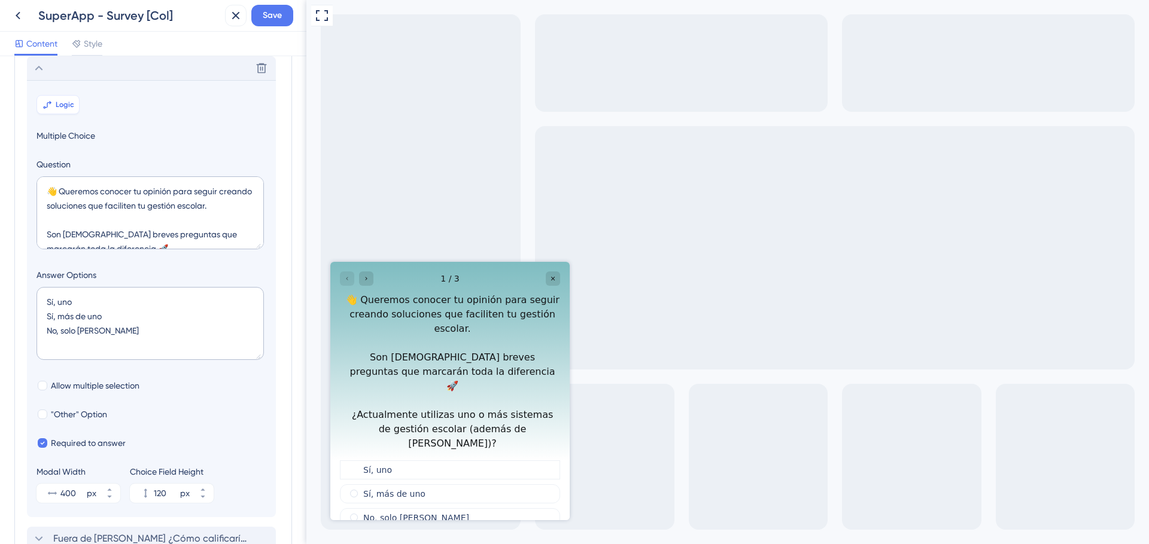
click at [62, 112] on button "Logic" at bounding box center [57, 104] width 43 height 19
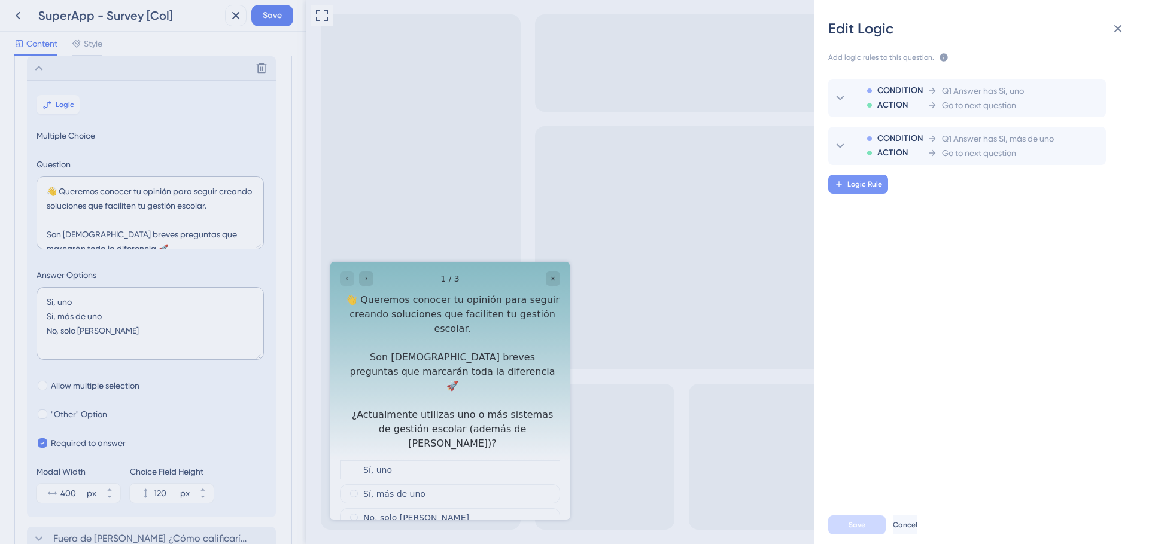
click at [849, 187] on span "Logic Rule" at bounding box center [864, 184] width 35 height 10
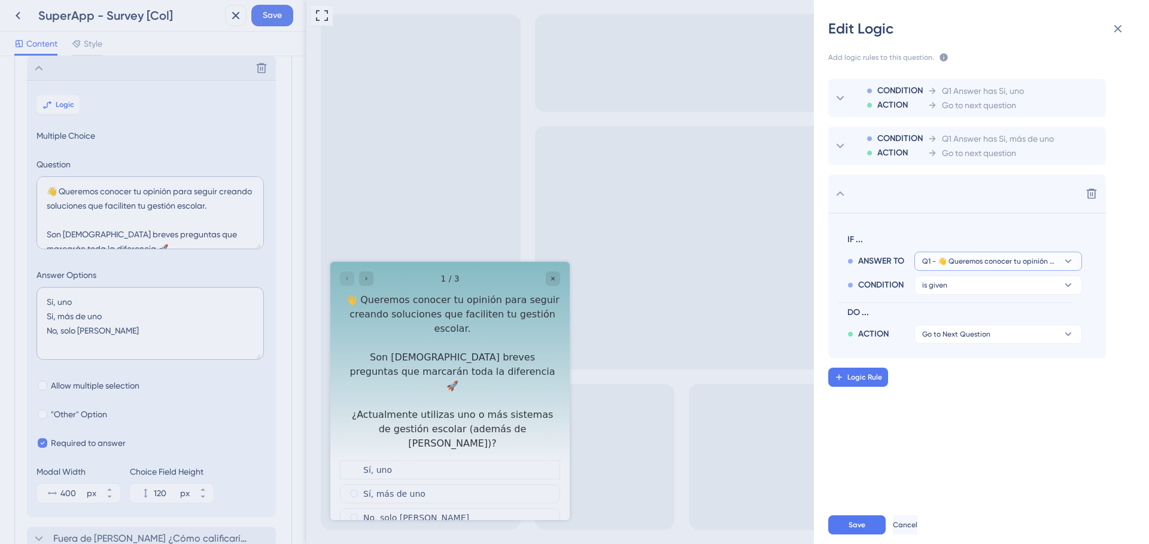
click at [988, 263] on span "Q1 - 👋 Queremos conocer tu opinión para seguir creando soluciones que faciliten…" at bounding box center [989, 262] width 135 height 10
click at [933, 231] on div "IF ... ANSWER TO Q1 - 👋 Queremos conocer tu opinión para seguir creando solucio…" at bounding box center [955, 286] width 235 height 116
click at [951, 285] on button "is given" at bounding box center [998, 285] width 168 height 19
click at [937, 369] on span "has" at bounding box center [934, 367] width 14 height 14
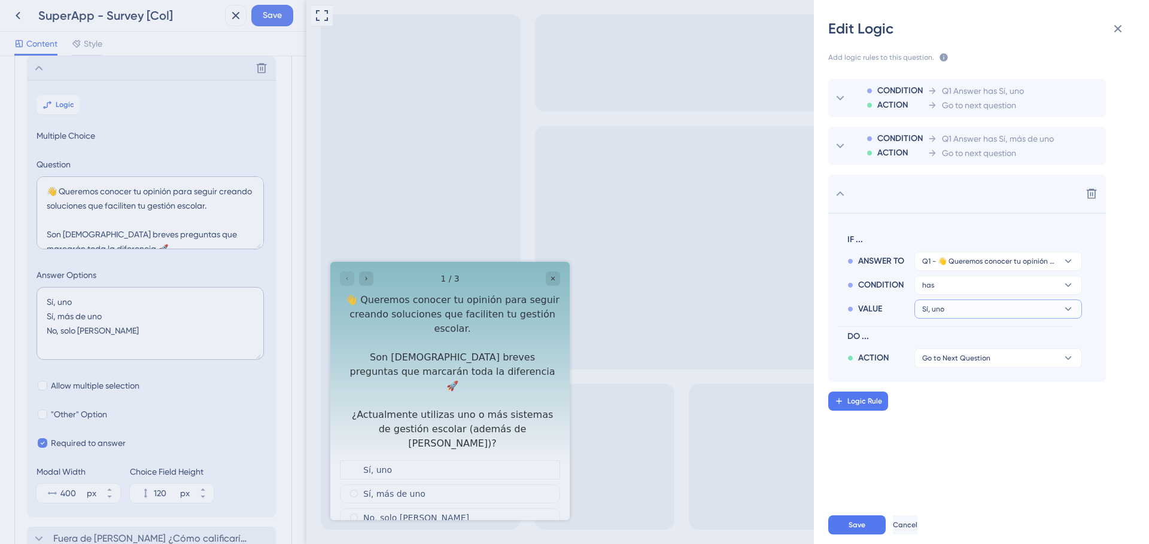
click at [955, 309] on button "Sí, uno" at bounding box center [998, 309] width 168 height 19
click at [949, 392] on span "No, solo Mattilda" at bounding box center [973, 391] width 92 height 14
click at [954, 358] on span "Go to Next Question" at bounding box center [956, 359] width 68 height 10
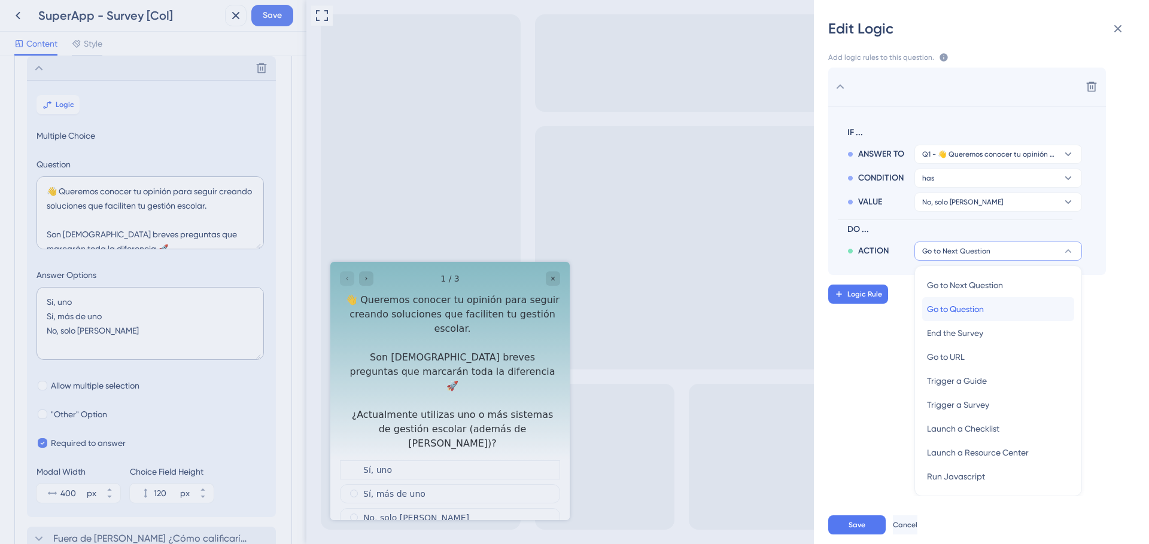
click at [976, 310] on span "Go to Question" at bounding box center [955, 309] width 57 height 14
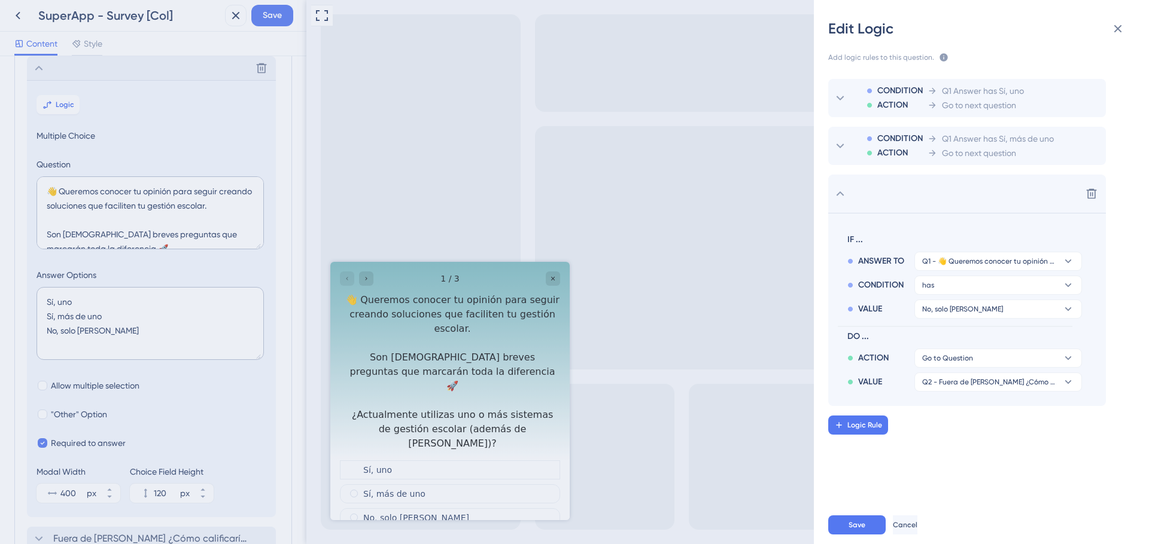
scroll to position [0, 0]
click at [989, 385] on span "Q2 - Fuera de Mattilda ¿Cómo calificarías tu experiencia con tu sistema de gest…" at bounding box center [989, 382] width 135 height 10
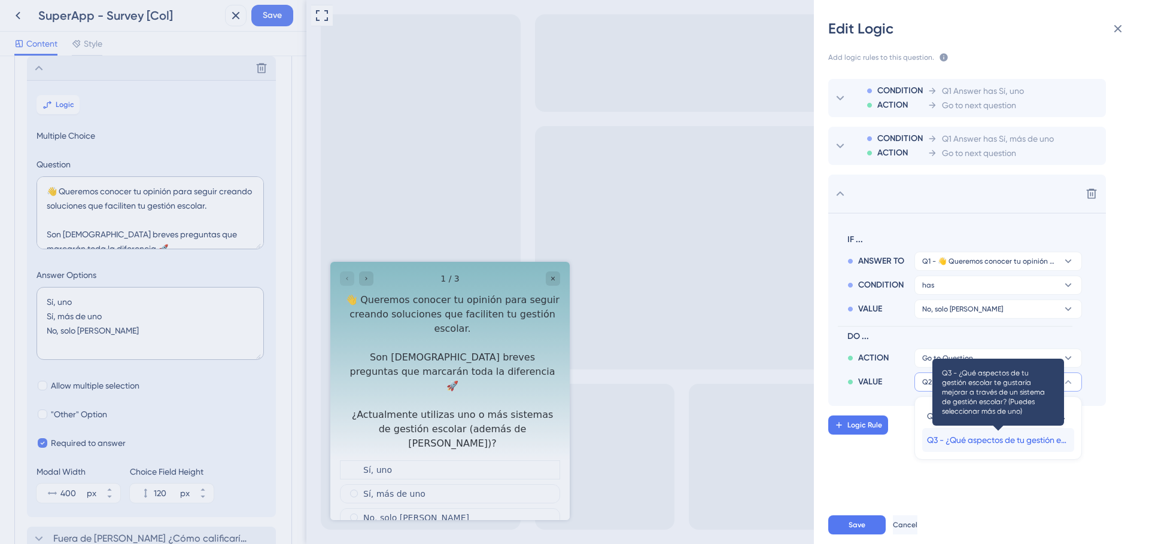
click at [985, 443] on span "Q3 - ¿Qué aspectos de tu gestión escolar te gustaría mejorar a través de un sis…" at bounding box center [998, 440] width 142 height 14
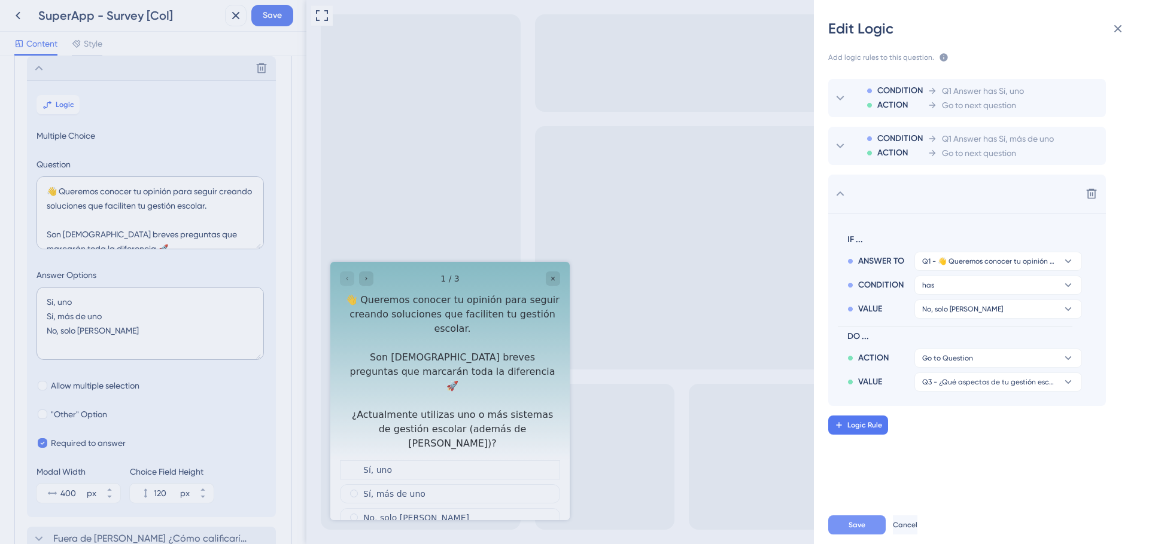
click at [848, 527] on span "Save" at bounding box center [856, 525] width 17 height 10
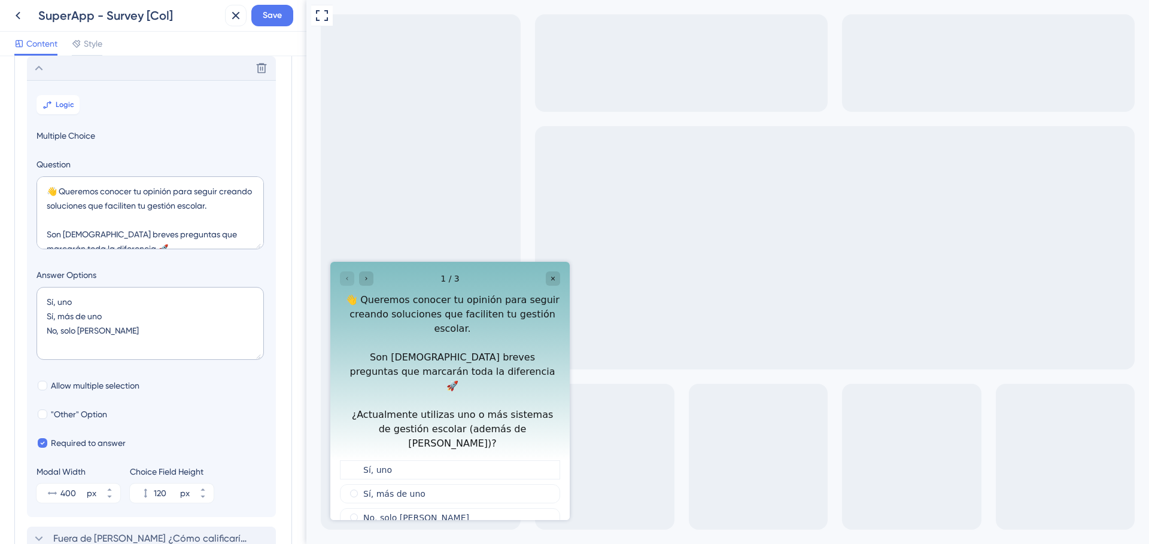
click at [39, 68] on icon at bounding box center [39, 68] width 14 height 14
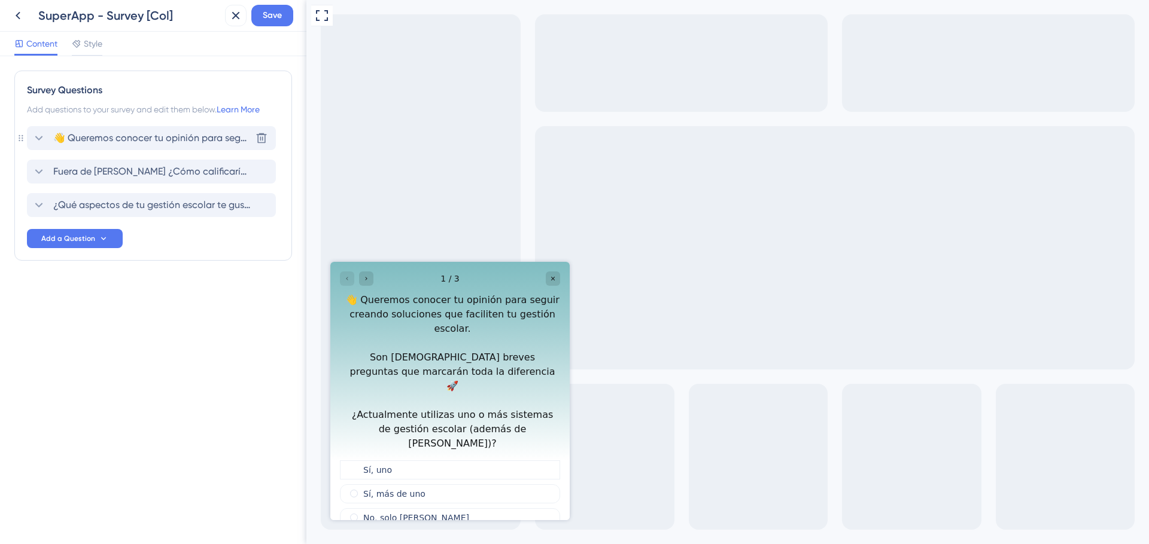
click at [40, 133] on icon at bounding box center [39, 138] width 14 height 14
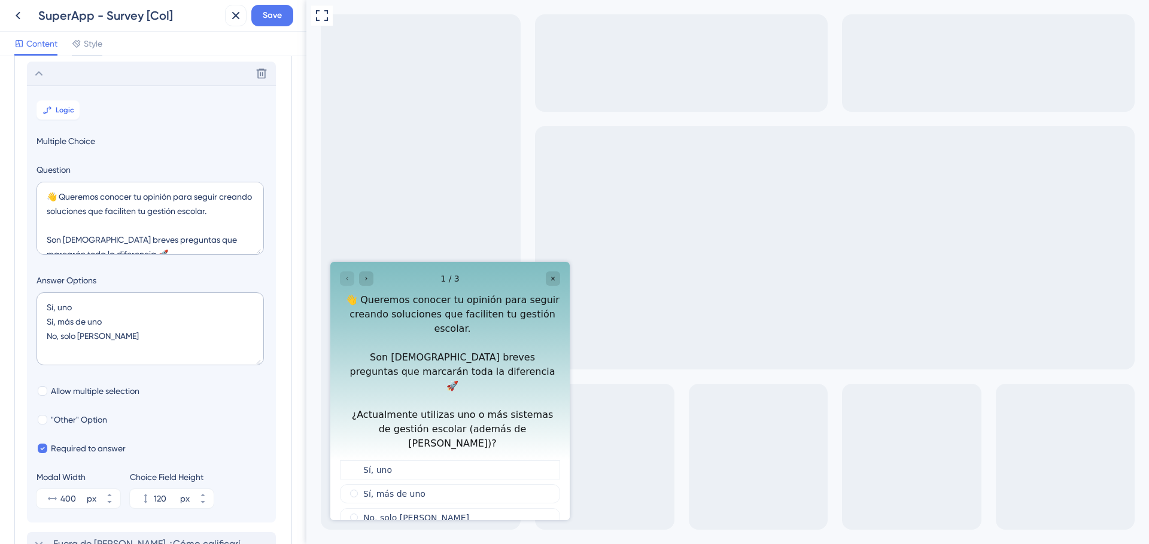
scroll to position [70, 0]
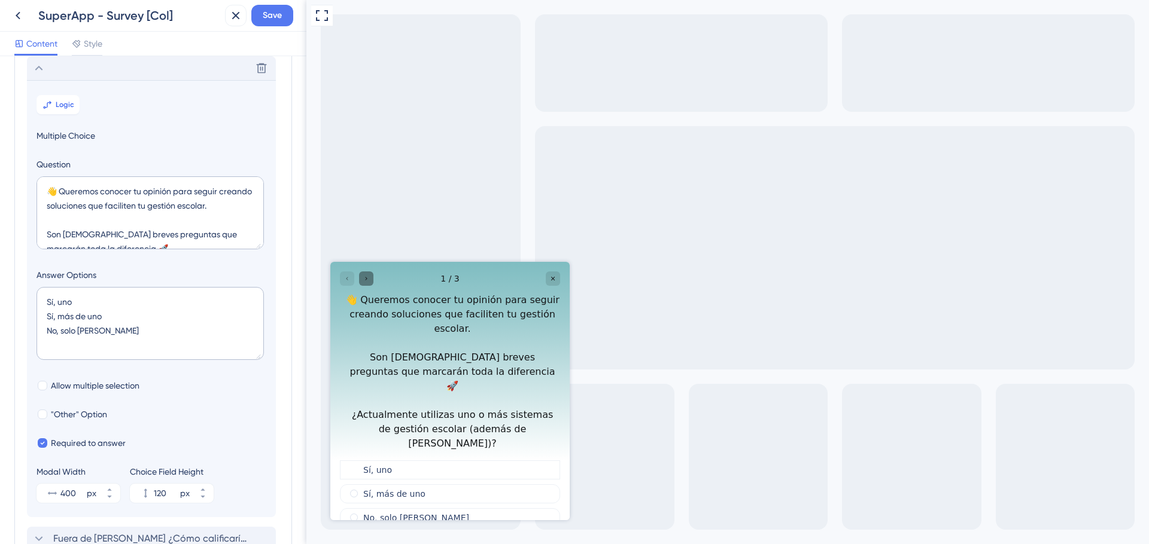
click at [363, 285] on div "Go to Question 2" at bounding box center [366, 279] width 14 height 14
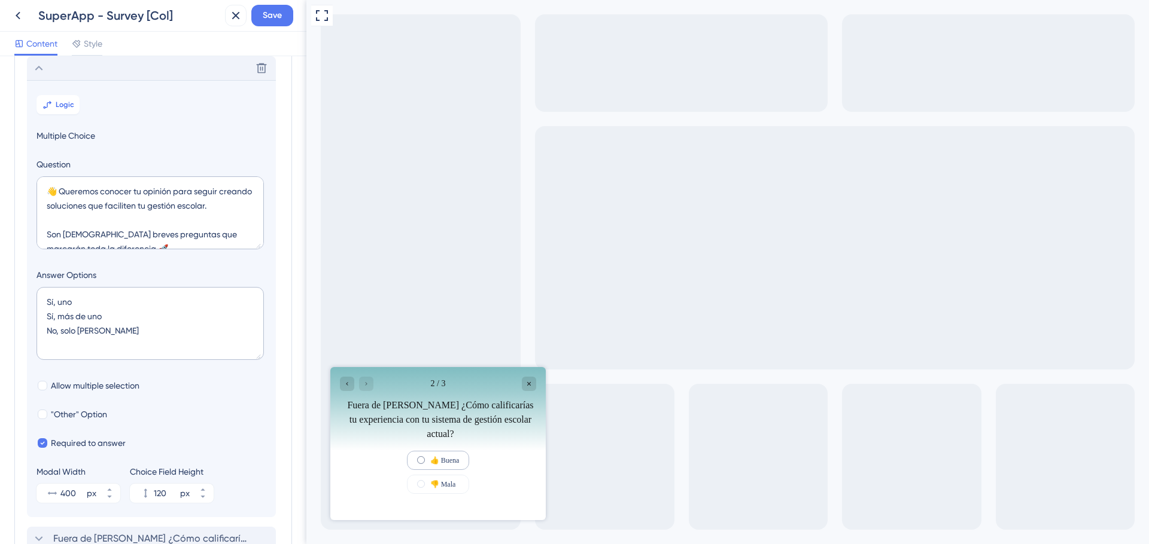
click at [417, 460] on span "radio group" at bounding box center [421, 460] width 8 height 8
click at [428, 458] on input "radio group" at bounding box center [428, 458] width 0 height 0
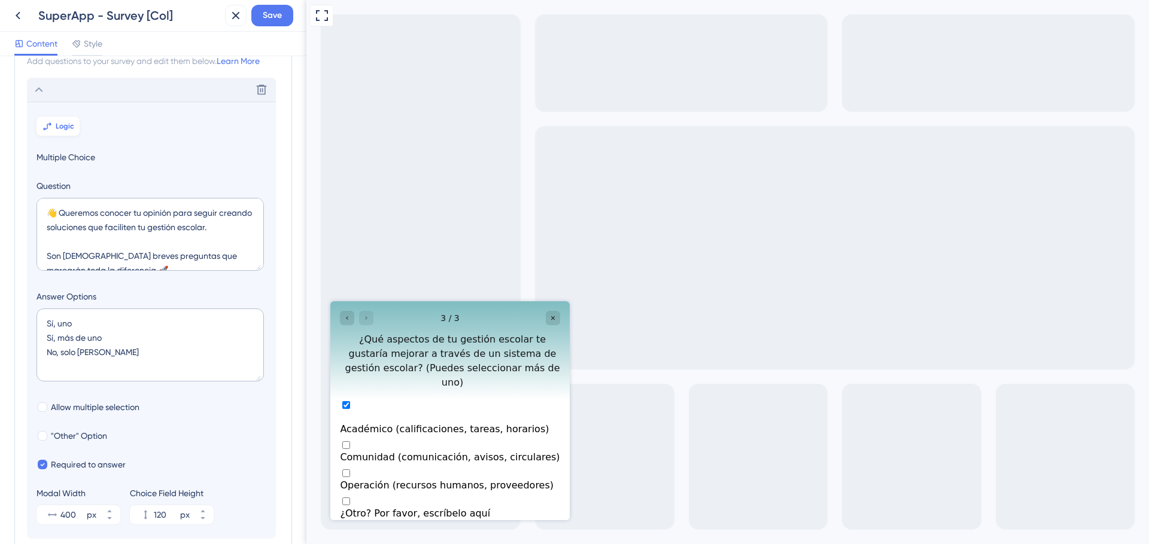
scroll to position [34, 0]
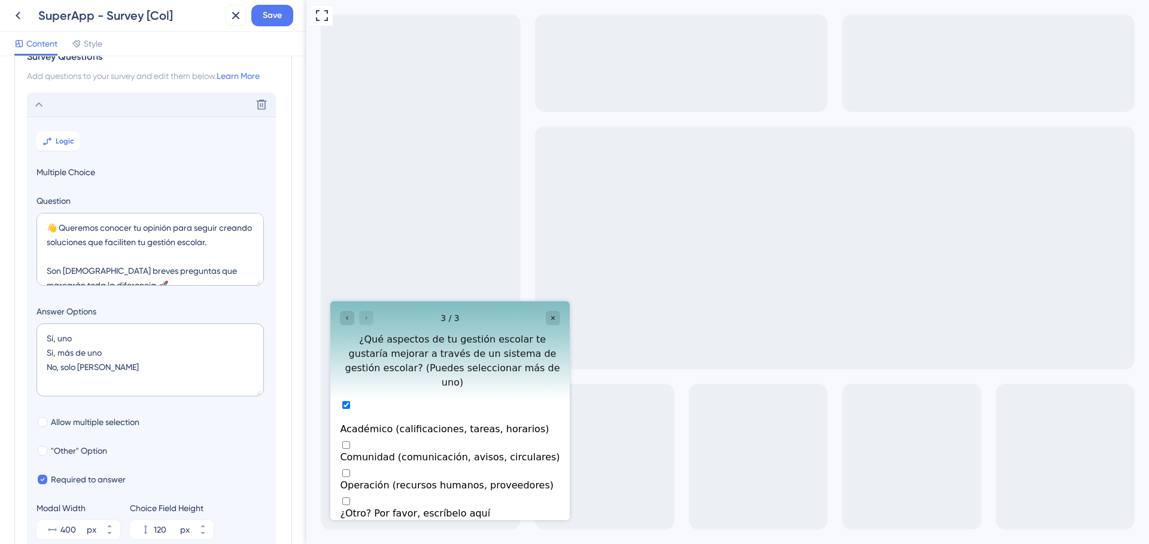
click at [42, 103] on icon at bounding box center [39, 105] width 14 height 14
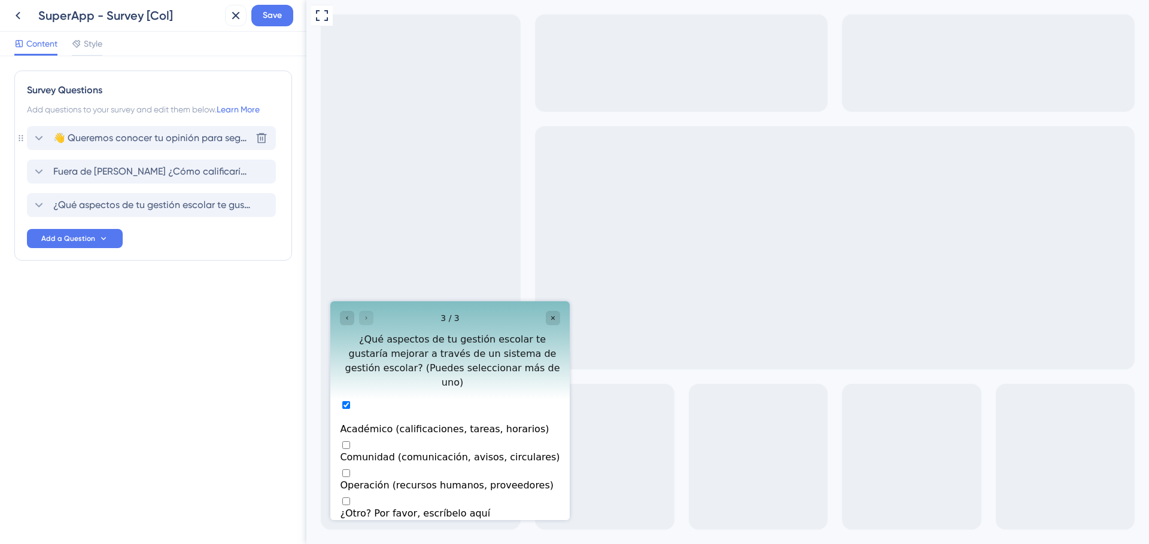
scroll to position [0, 0]
click at [35, 172] on icon at bounding box center [39, 172] width 14 height 14
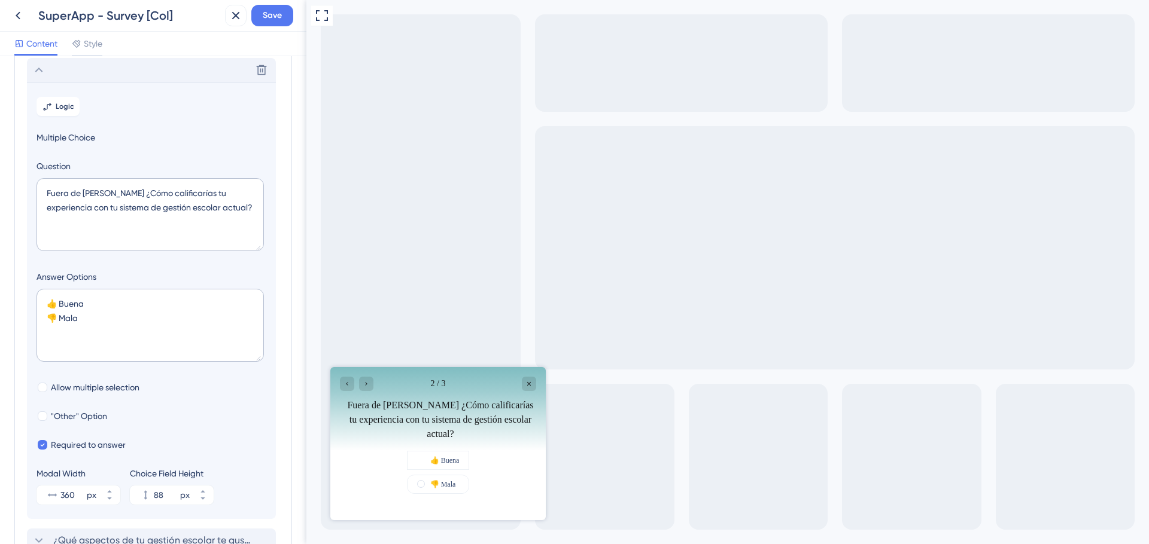
scroll to position [103, 0]
click at [40, 74] on icon at bounding box center [39, 68] width 14 height 14
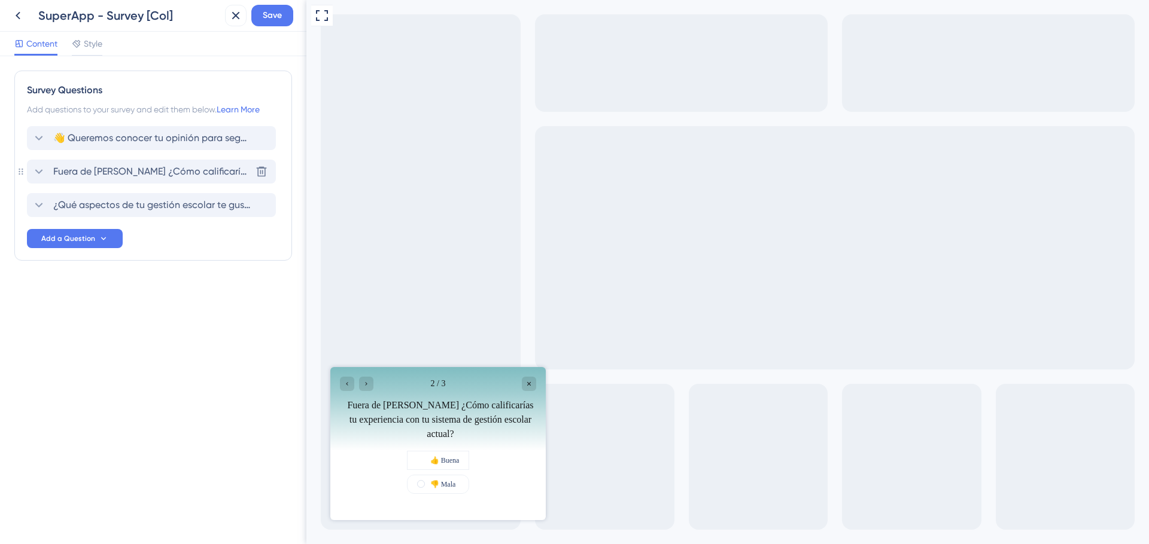
scroll to position [0, 0]
click at [38, 205] on icon at bounding box center [39, 205] width 14 height 14
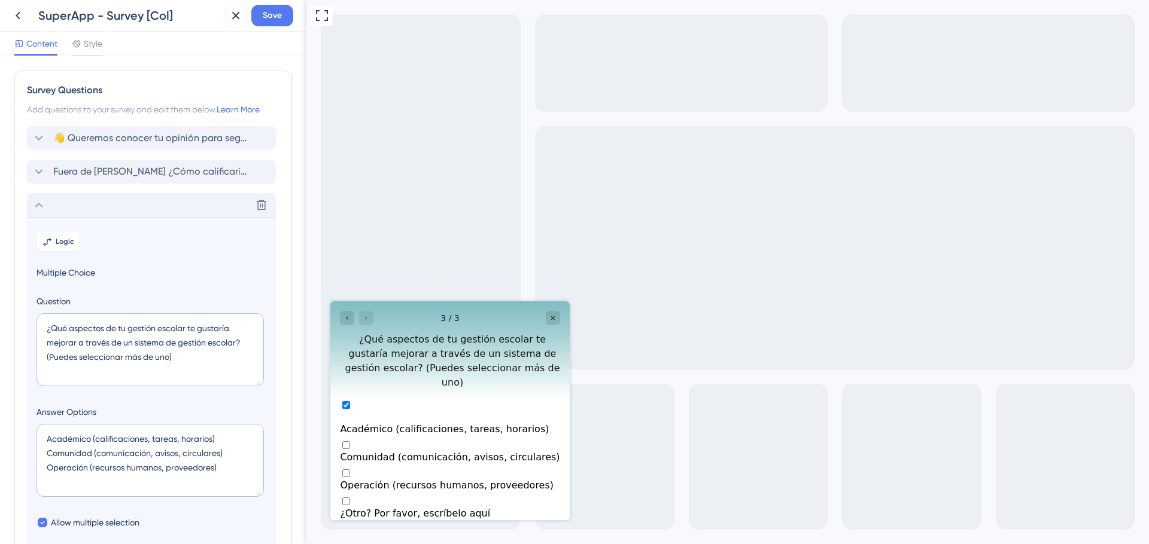
click at [39, 203] on icon at bounding box center [39, 205] width 8 height 5
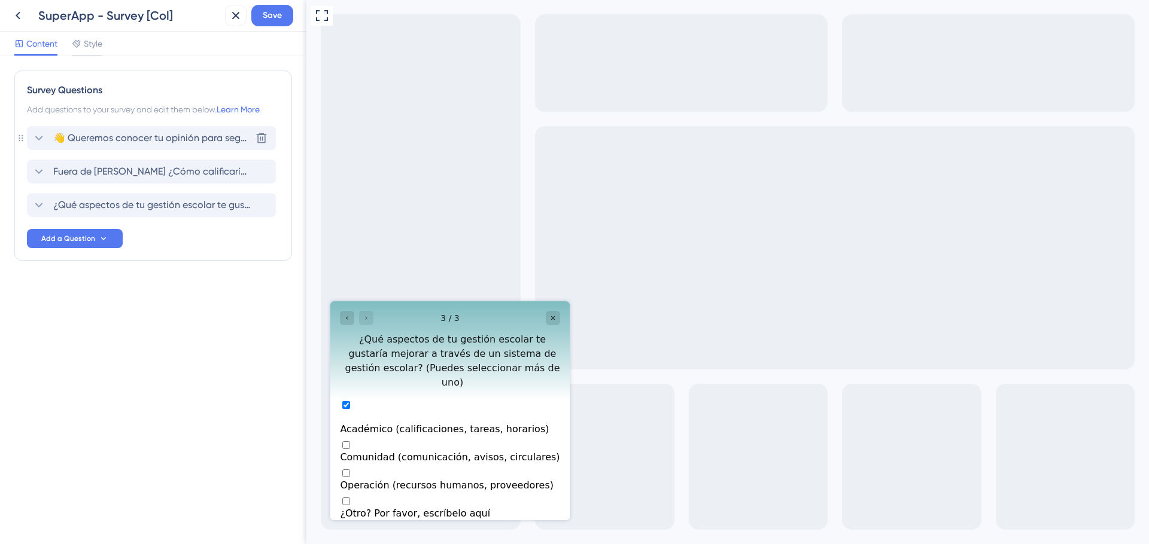
click at [39, 140] on icon at bounding box center [39, 138] width 14 height 14
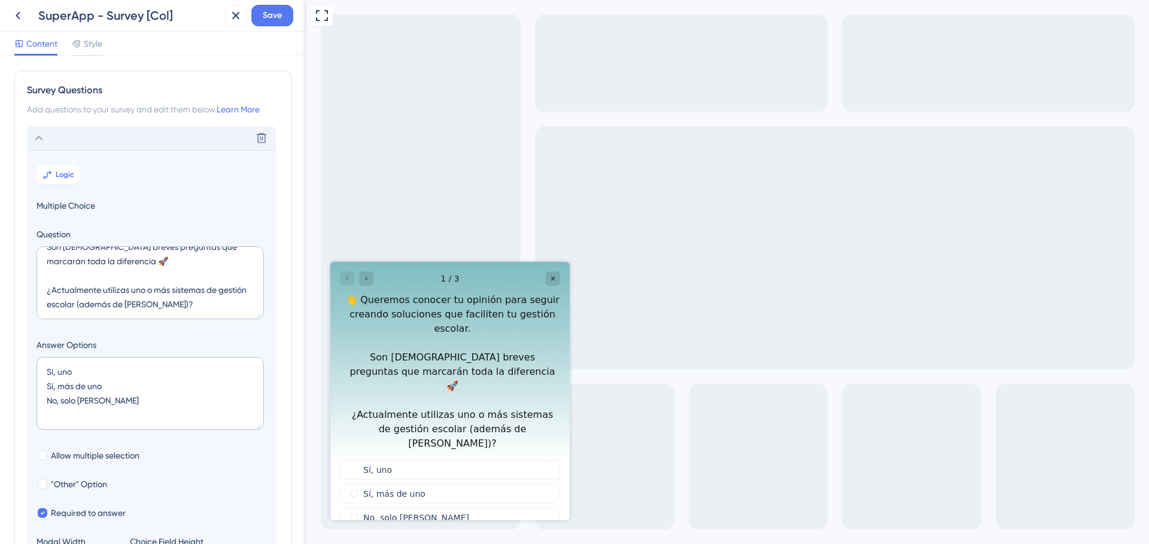
click at [36, 135] on icon at bounding box center [39, 138] width 14 height 14
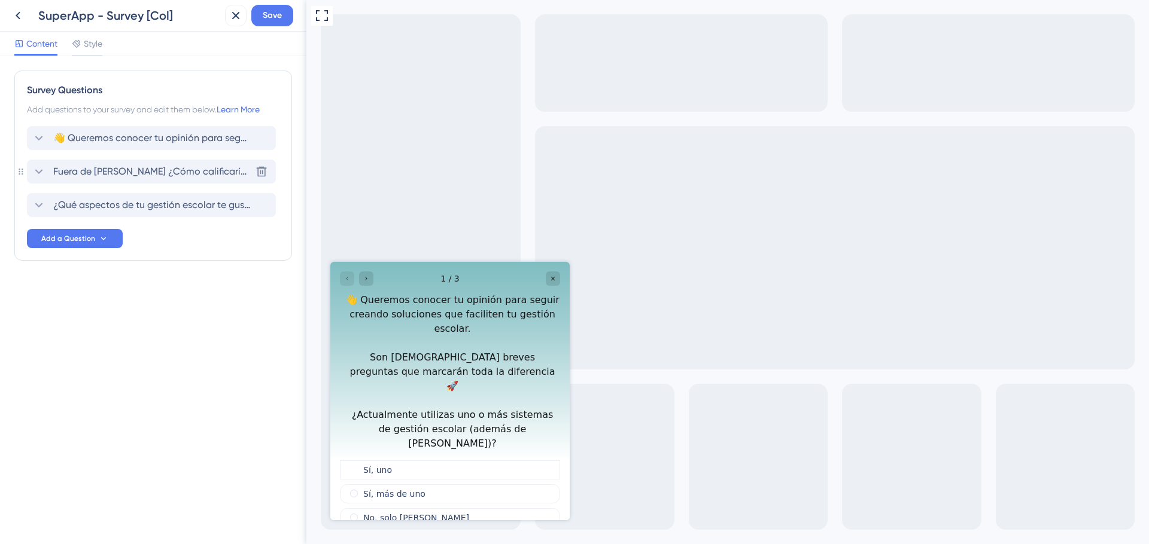
click at [39, 173] on icon at bounding box center [39, 172] width 14 height 14
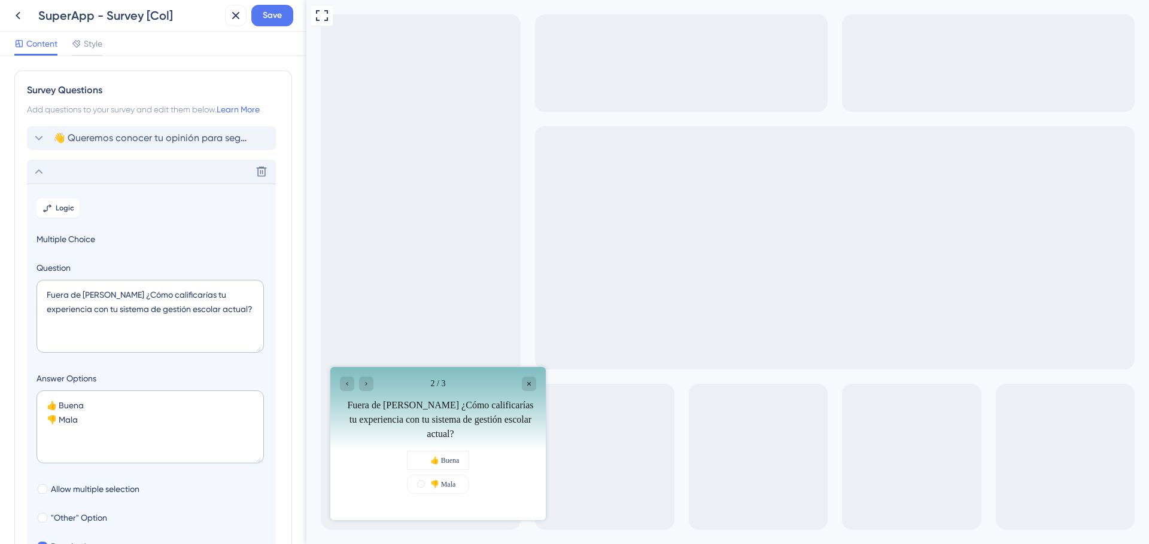
scroll to position [103, 0]
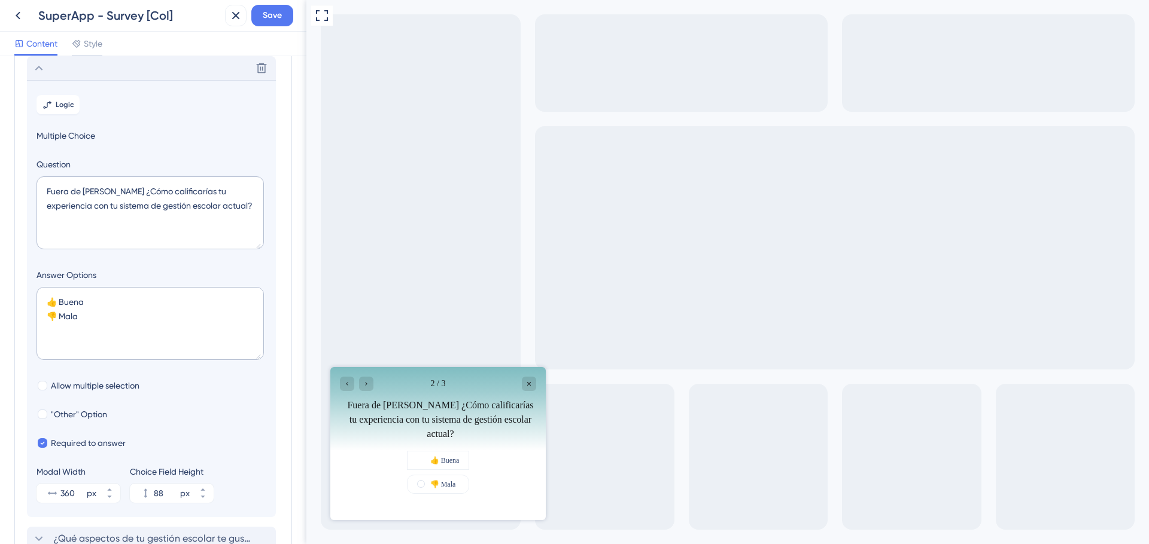
click at [41, 73] on icon at bounding box center [39, 68] width 14 height 14
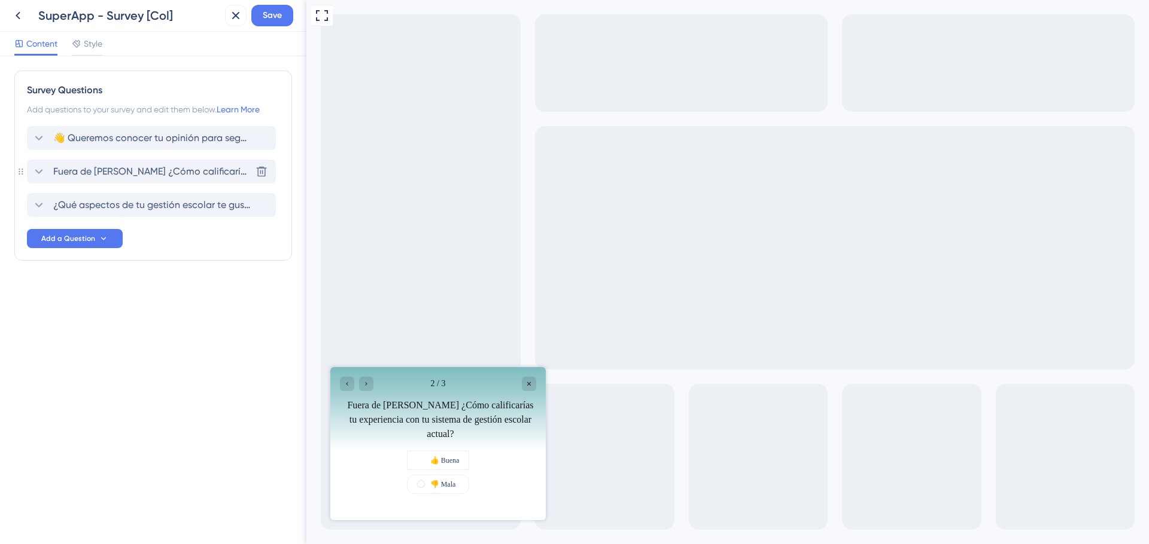
scroll to position [0, 0]
click at [34, 206] on icon at bounding box center [39, 205] width 14 height 14
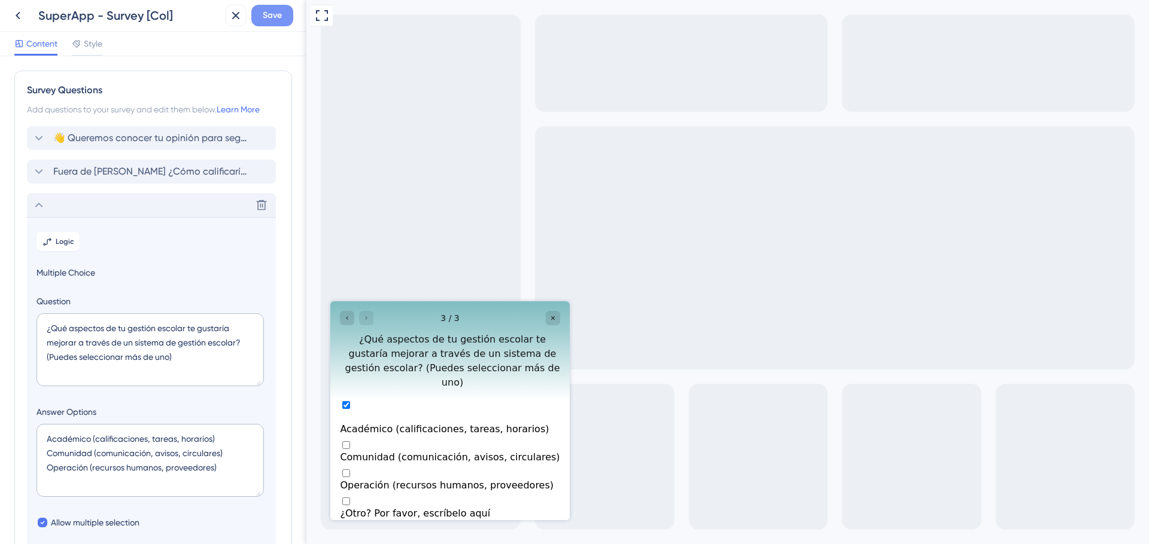
click at [281, 19] on span "Save" at bounding box center [272, 15] width 19 height 14
click at [38, 209] on icon at bounding box center [39, 205] width 14 height 14
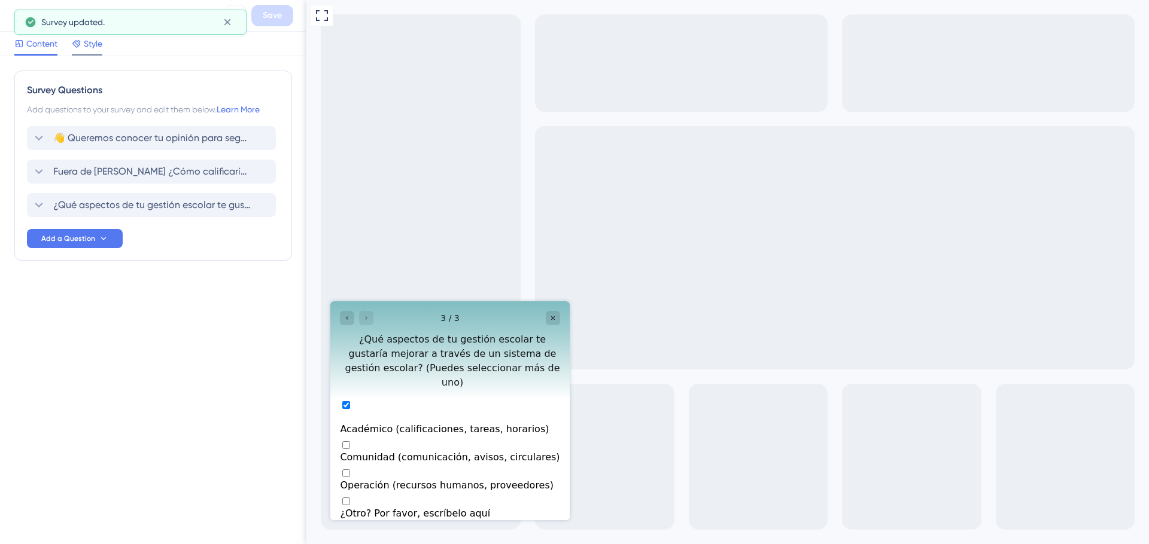
click at [99, 43] on span "Style" at bounding box center [93, 43] width 19 height 14
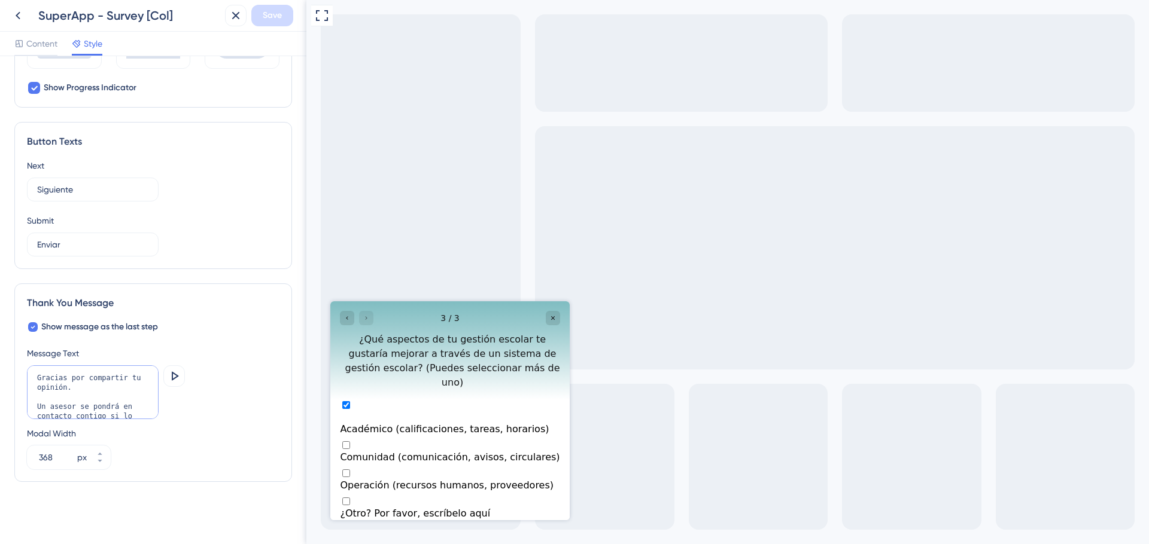
scroll to position [48, 0]
drag, startPoint x: 77, startPoint y: 387, endPoint x: 148, endPoint y: 438, distance: 87.5
click at [148, 438] on div "Message Text Gracias por compartir tu opinión. Un asesor se pondrá en contacto …" at bounding box center [153, 407] width 252 height 123
click at [35, 374] on textarea "Gracias por compartir tu opinión." at bounding box center [93, 393] width 132 height 54
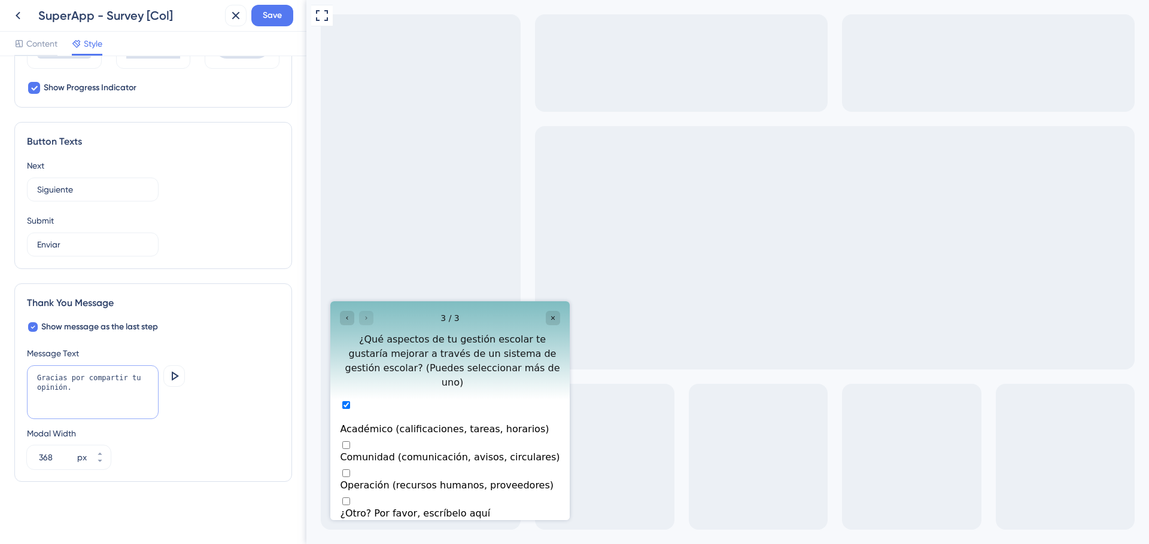
click at [82, 396] on textarea "Gracias por compartir tu opinión." at bounding box center [93, 393] width 132 height 54
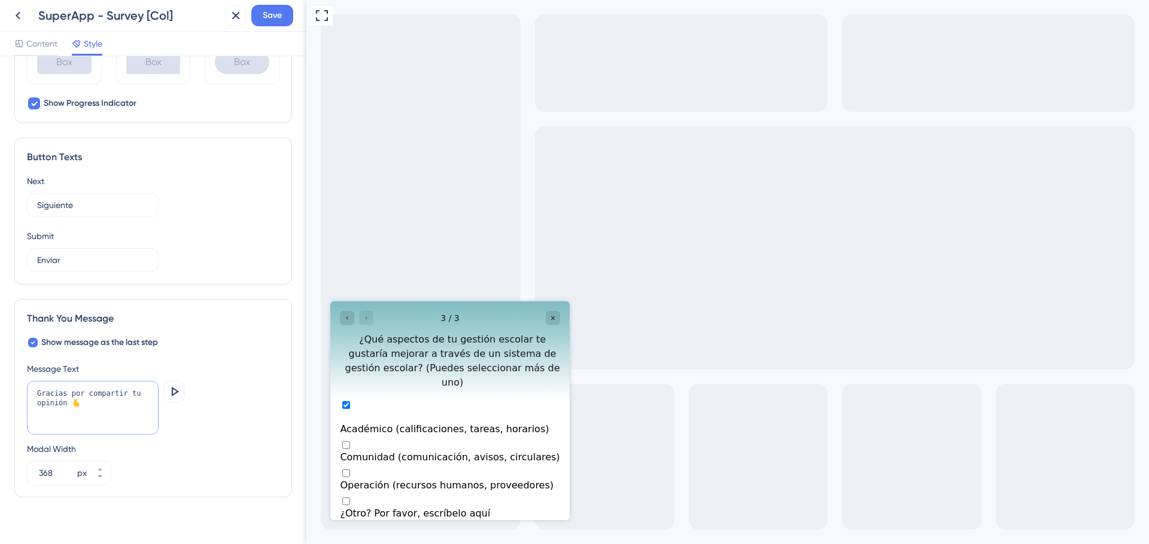
scroll to position [656, 0]
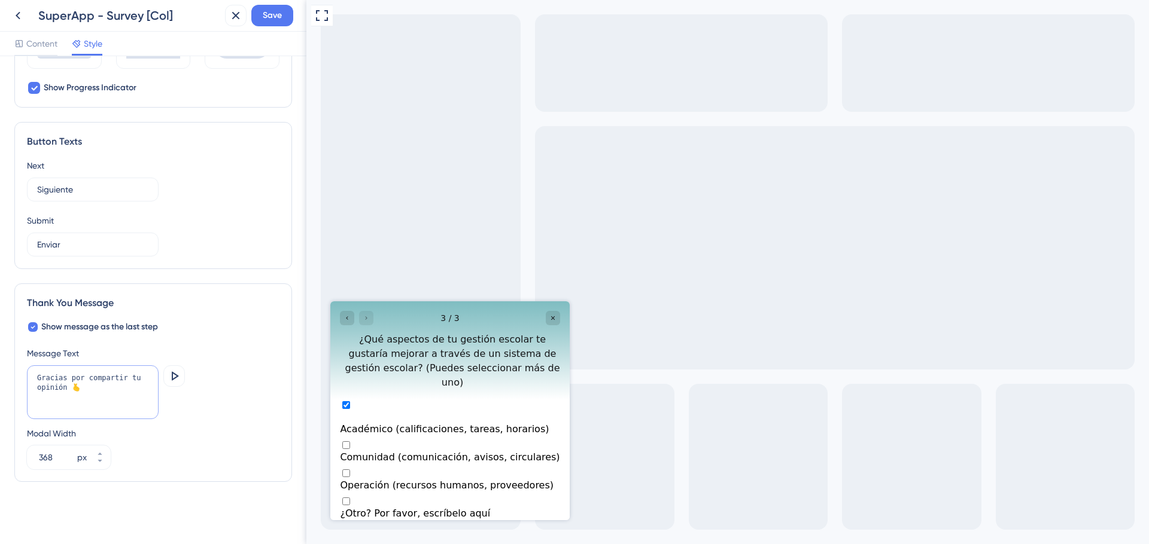
type textarea "Gracias por compartir tu opinión 🫰"
click at [453, 529] on button "Enviar" at bounding box center [450, 535] width 35 height 13
click at [455, 529] on button "Enviar" at bounding box center [450, 535] width 35 height 13
click at [272, 17] on span "Save" at bounding box center [272, 15] width 19 height 14
click at [15, 16] on icon at bounding box center [18, 15] width 14 height 14
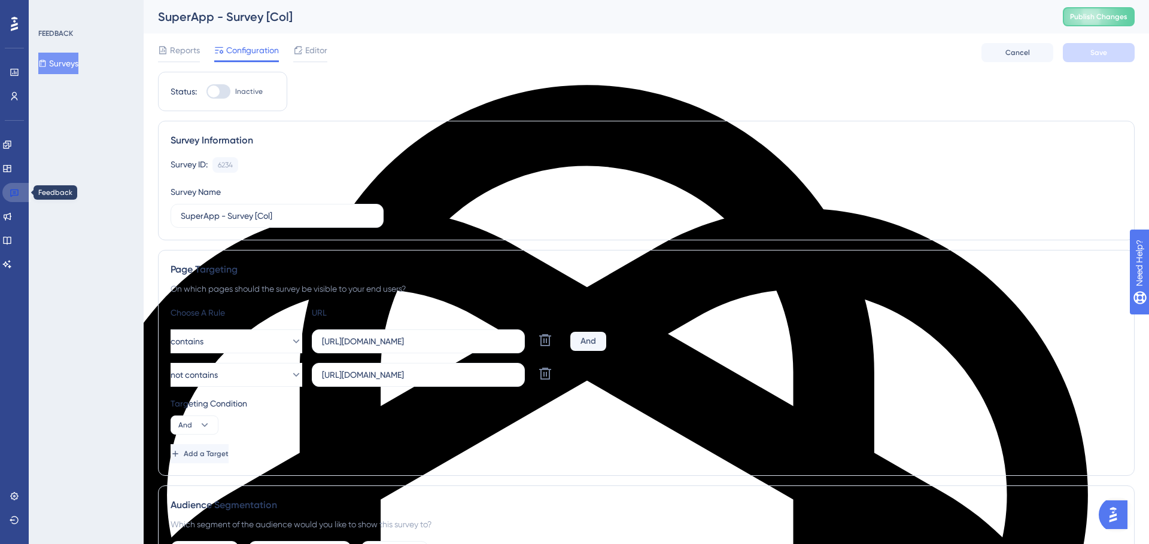
click at [13, 188] on icon at bounding box center [15, 193] width 10 height 10
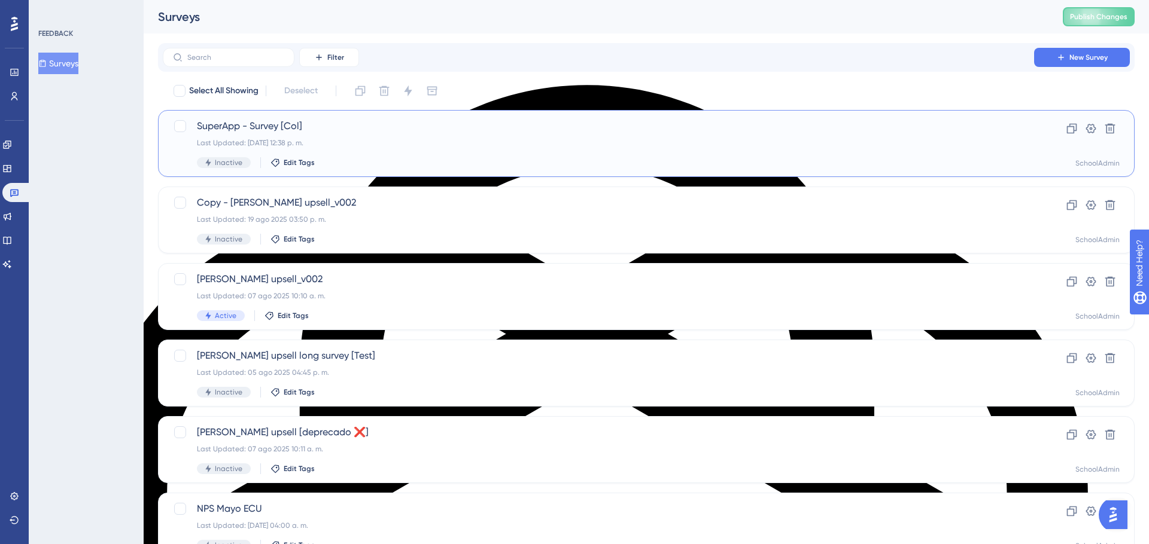
click at [436, 159] on div "Inactive Edit Tags" at bounding box center [598, 162] width 803 height 11
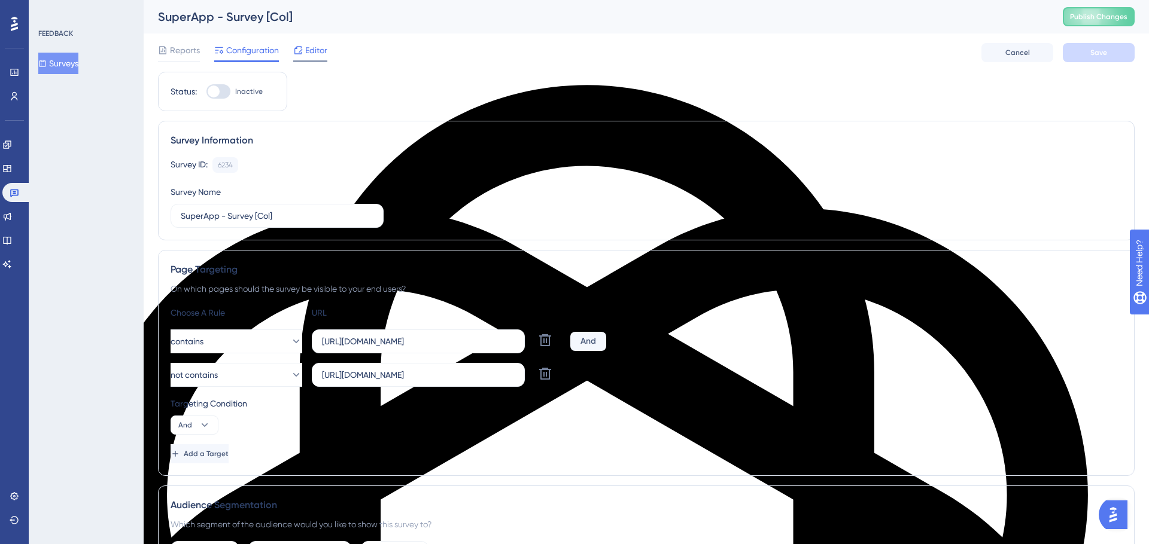
click at [313, 46] on span "Editor" at bounding box center [316, 50] width 22 height 14
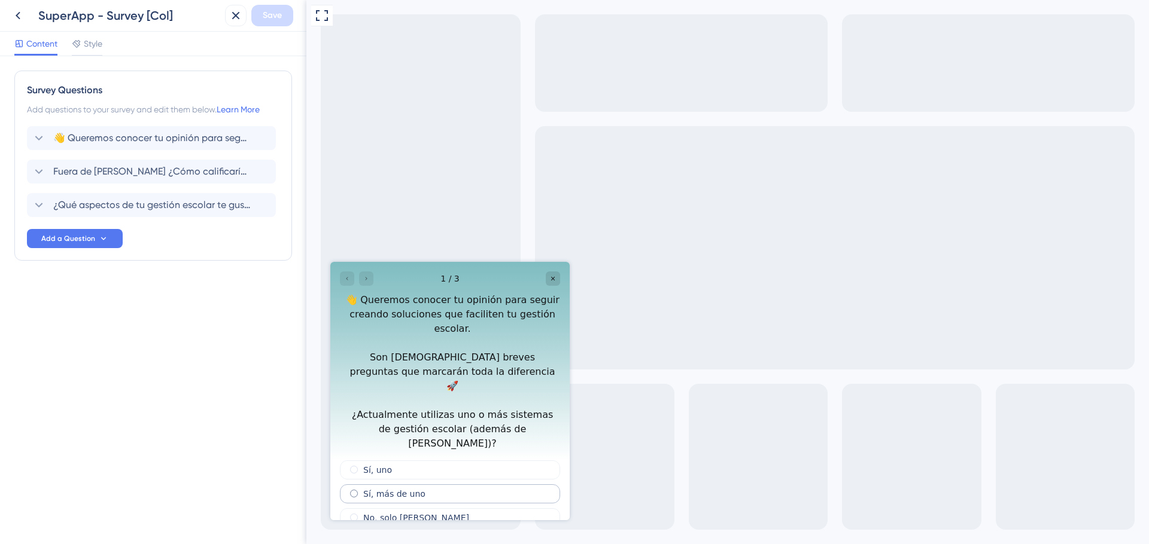
click at [357, 490] on span "radio group" at bounding box center [354, 494] width 8 height 8
click at [361, 492] on input "radio group" at bounding box center [361, 492] width 0 height 0
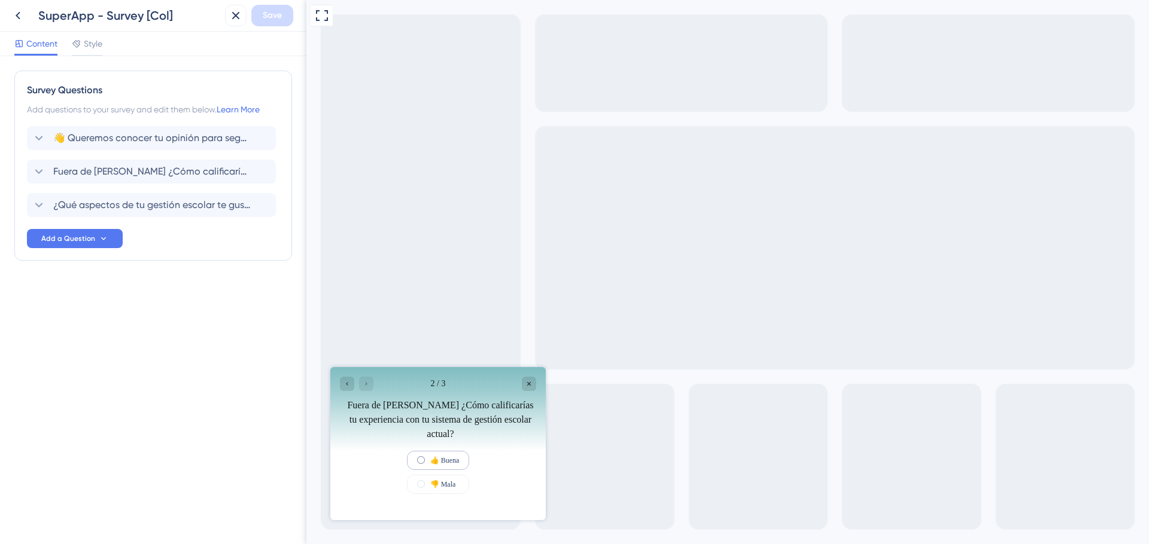
click at [407, 465] on div "👍 Buena" at bounding box center [438, 460] width 63 height 19
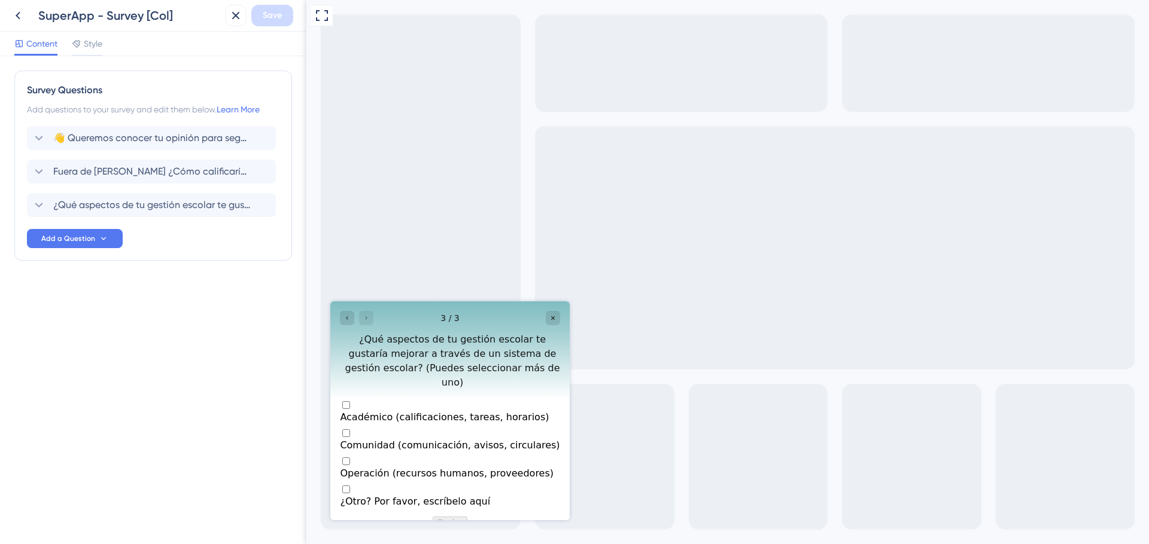
click at [358, 400] on div "Multiple choices rating" at bounding box center [450, 406] width 220 height 12
checkbox input "true"
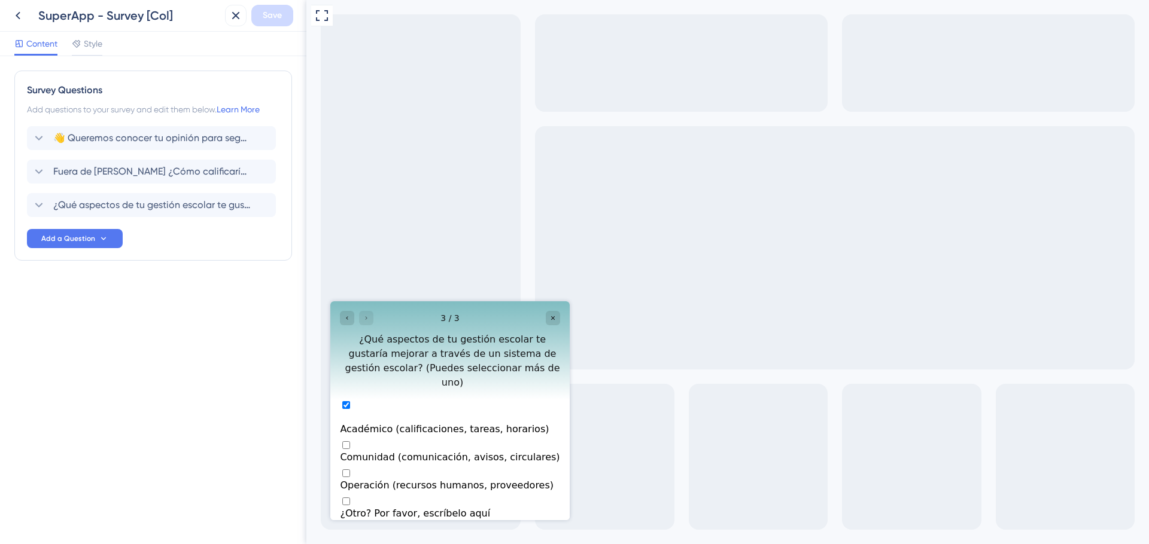
click at [354, 452] on div "Multiple choices rating" at bounding box center [450, 452] width 220 height 0
checkbox input "true"
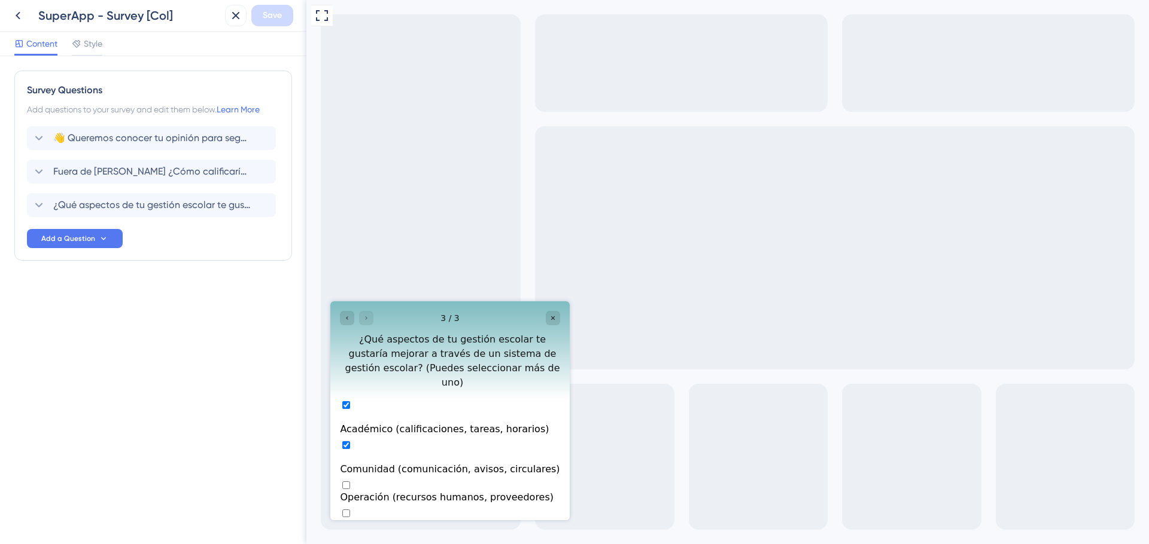
click at [450, 541] on button "Enviar" at bounding box center [450, 547] width 35 height 13
click at [559, 319] on div "Close survey" at bounding box center [553, 318] width 14 height 14
click at [96, 40] on span "Style" at bounding box center [93, 43] width 19 height 14
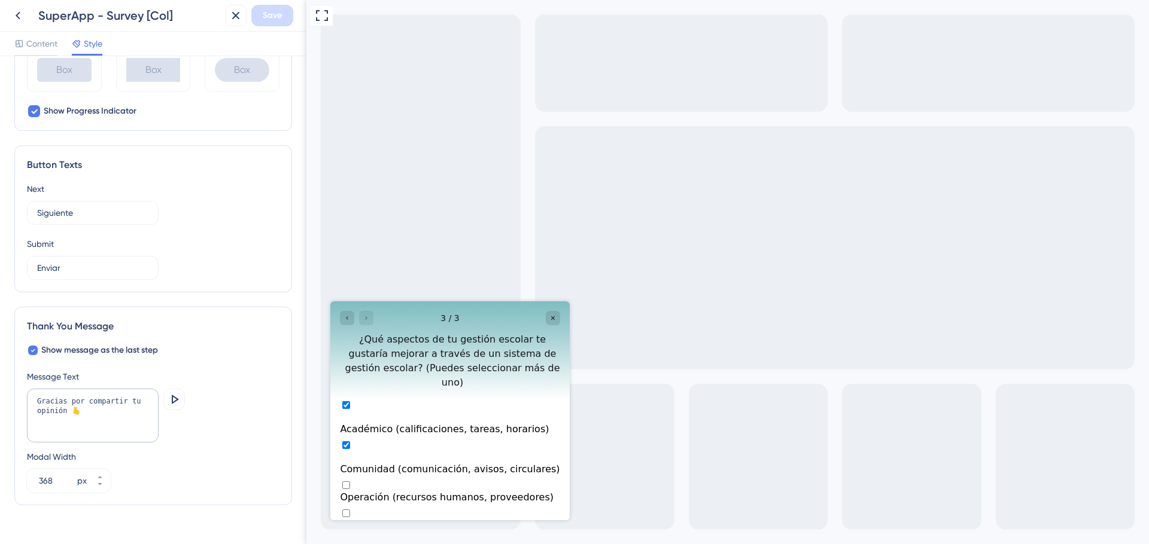
scroll to position [656, 0]
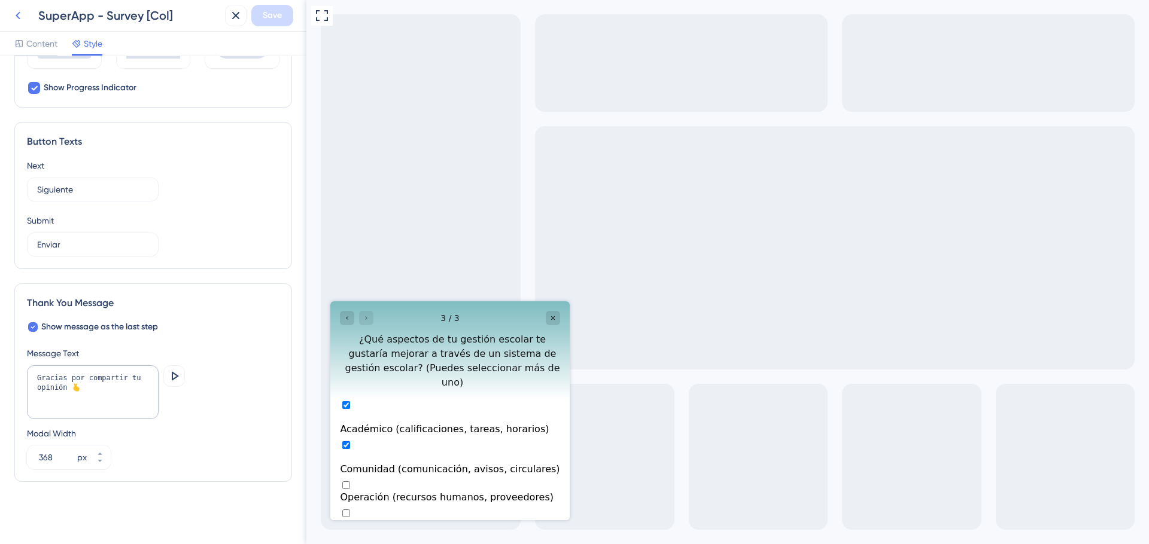
click at [17, 12] on icon at bounding box center [18, 15] width 14 height 14
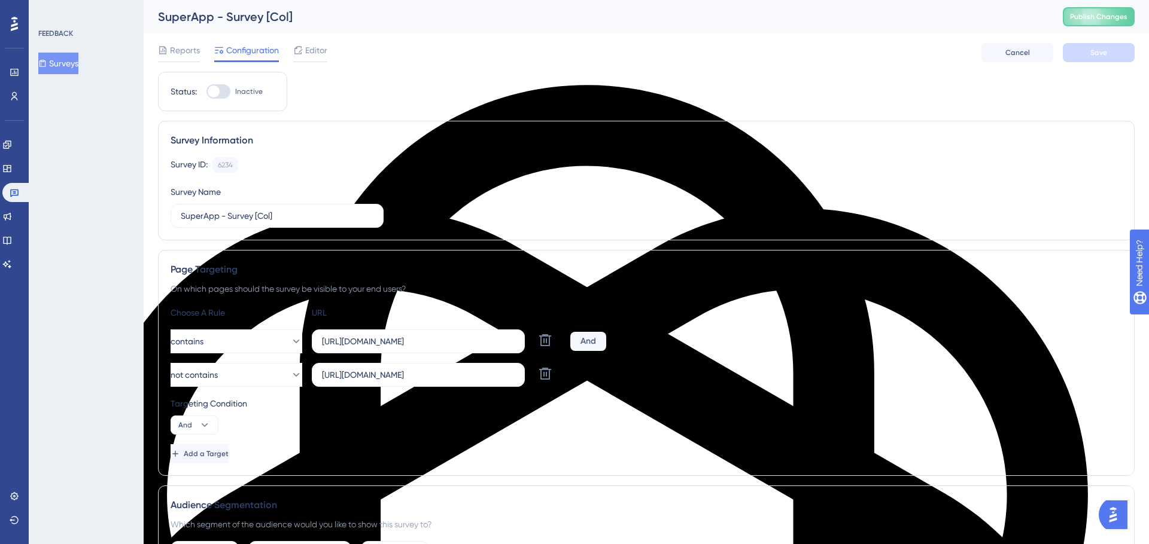
click at [263, 52] on span "Configuration" at bounding box center [252, 50] width 53 height 14
click at [190, 45] on span "Reports" at bounding box center [185, 50] width 30 height 14
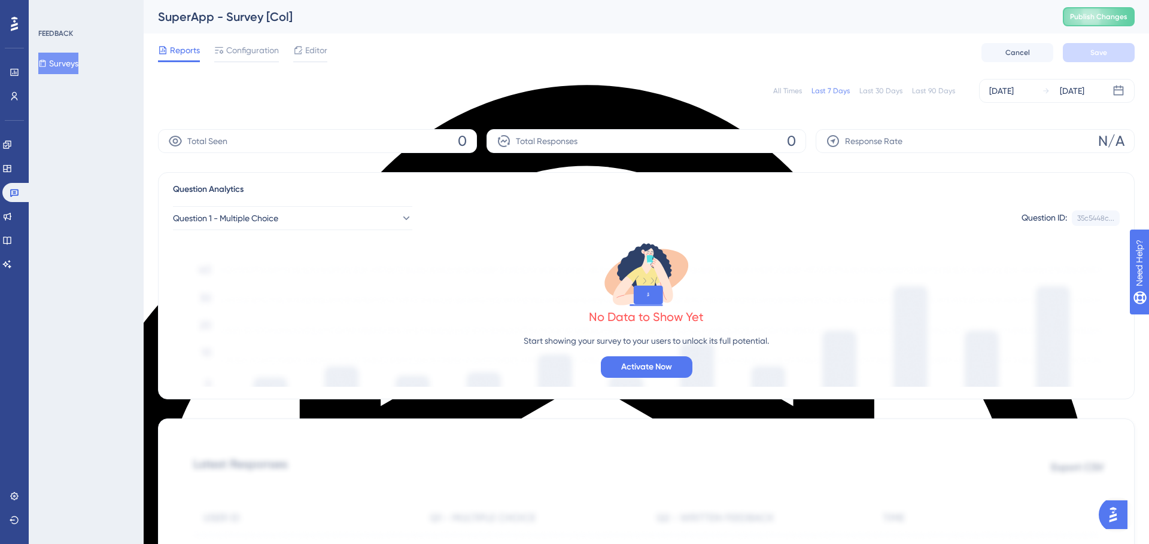
click at [73, 58] on button "Surveys" at bounding box center [58, 64] width 40 height 22
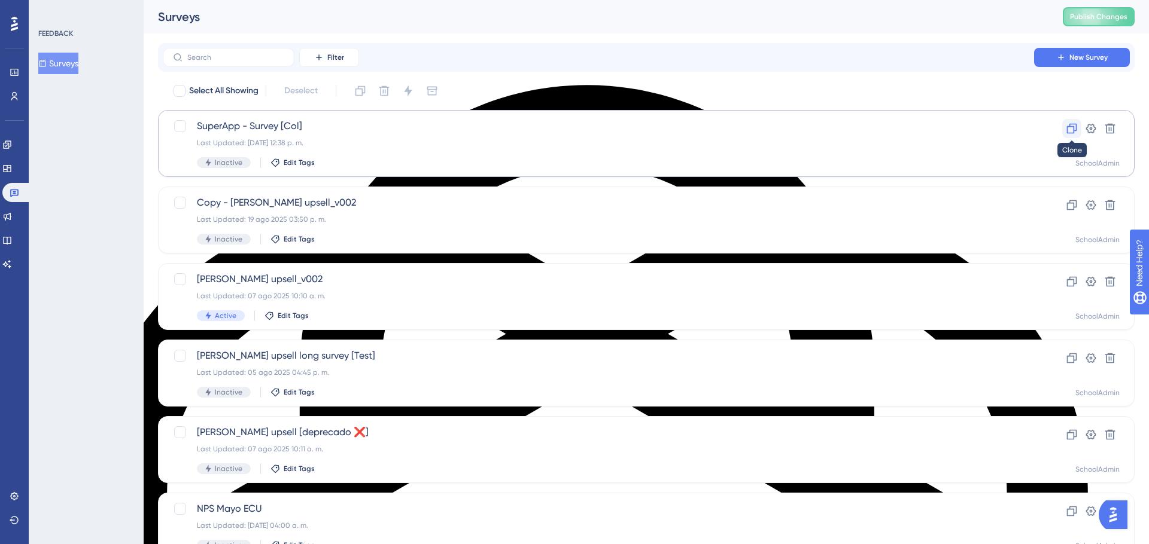
click at [1076, 131] on icon at bounding box center [1071, 129] width 12 height 12
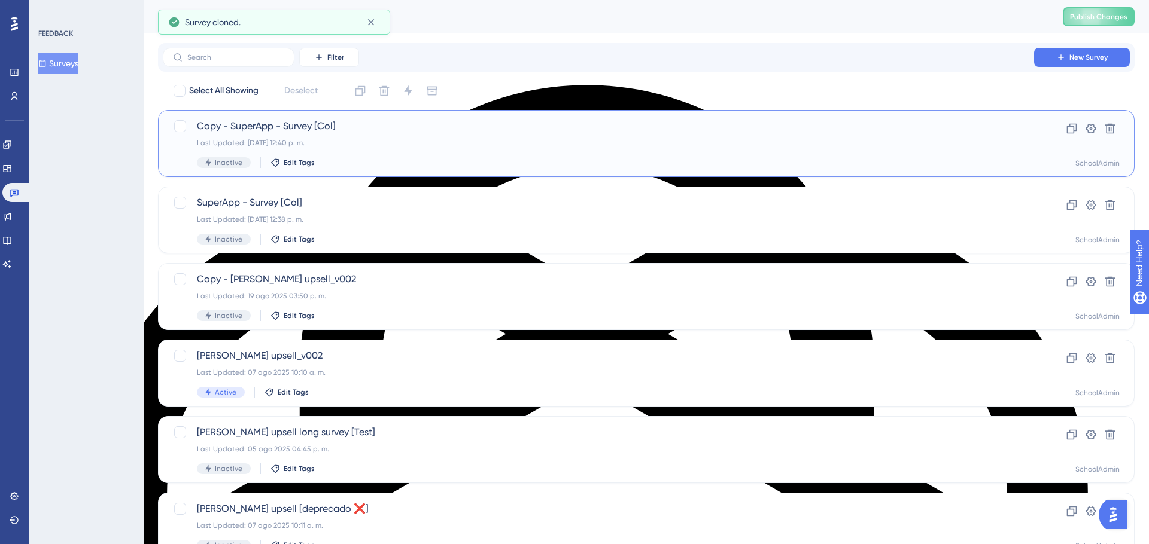
click at [339, 140] on div "Last Updated: 28 ago 2025 12:40 p. m." at bounding box center [598, 143] width 803 height 10
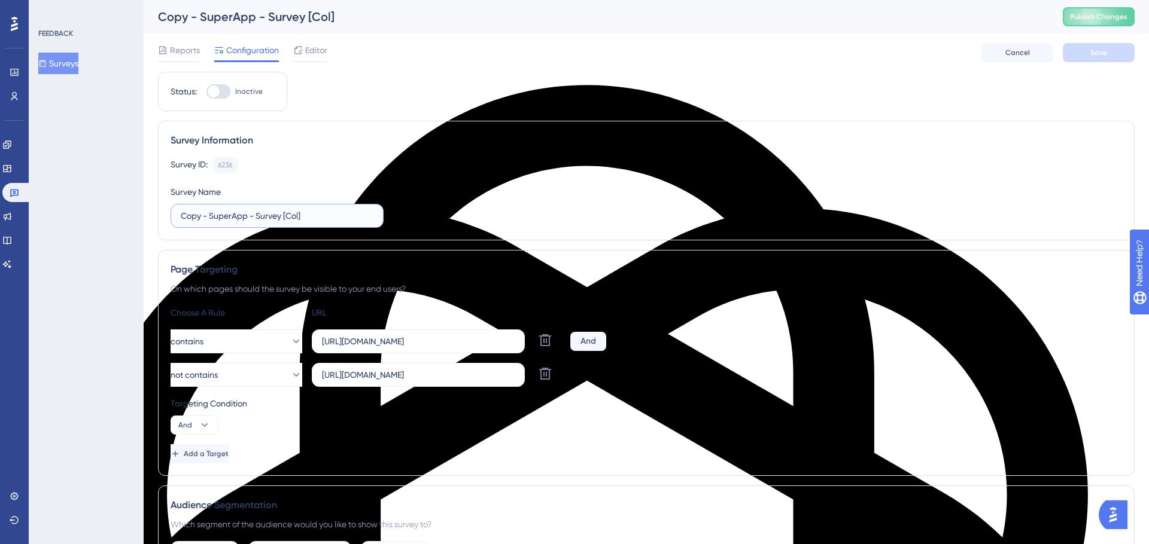
drag, startPoint x: 211, startPoint y: 216, endPoint x: 176, endPoint y: 209, distance: 36.0
click at [176, 209] on label "Copy - SuperApp - Survey [Col]" at bounding box center [276, 216] width 213 height 24
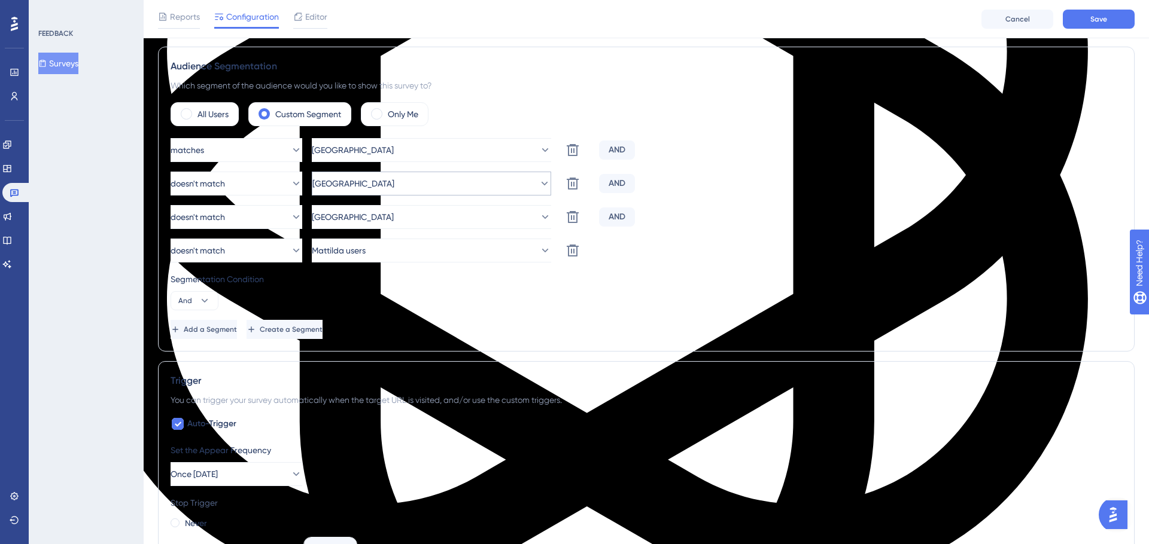
scroll to position [440, 0]
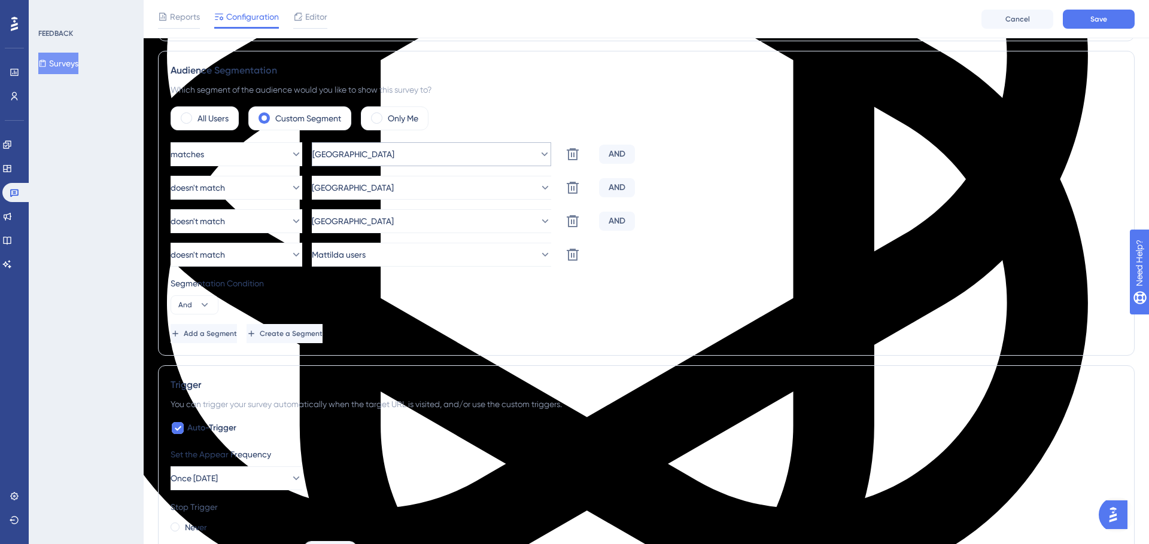
type input "SuperApp - Survey [Ecu]"
click at [427, 162] on button "Colombia" at bounding box center [431, 154] width 239 height 24
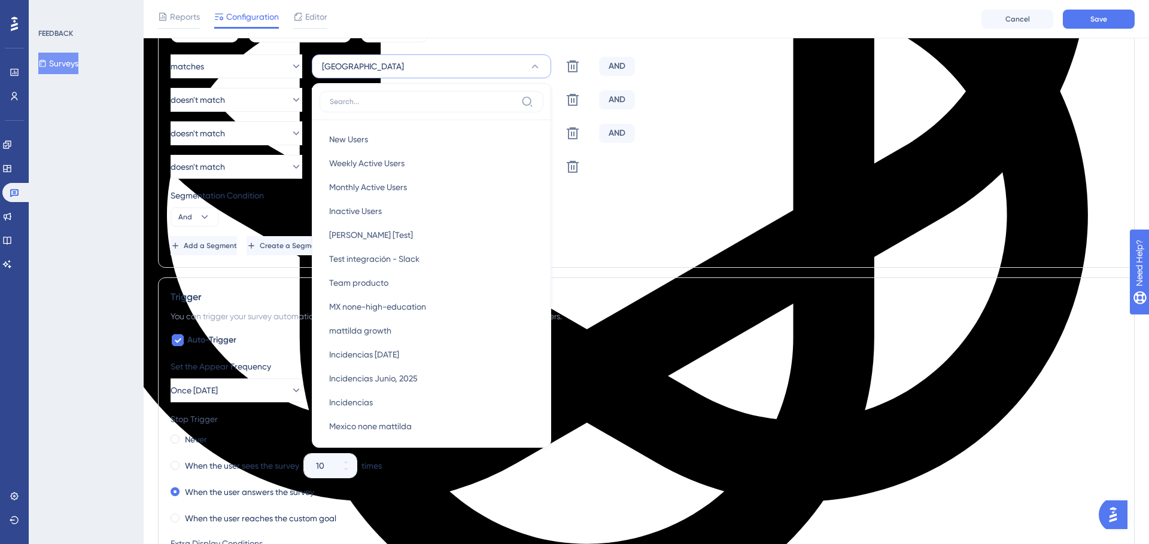
scroll to position [458, 0]
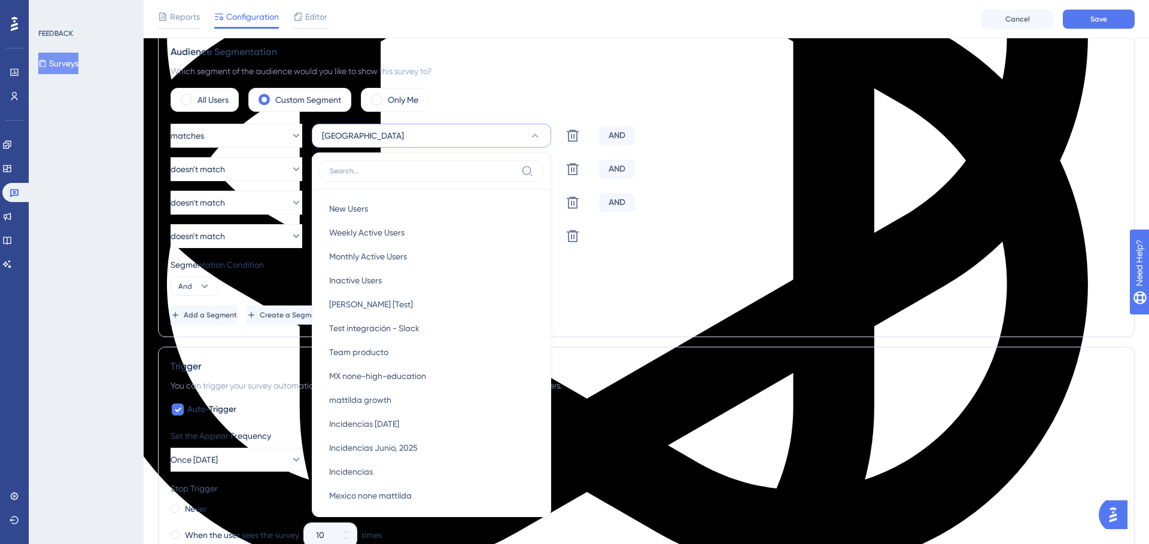
click at [390, 133] on button "Colombia" at bounding box center [431, 136] width 239 height 24
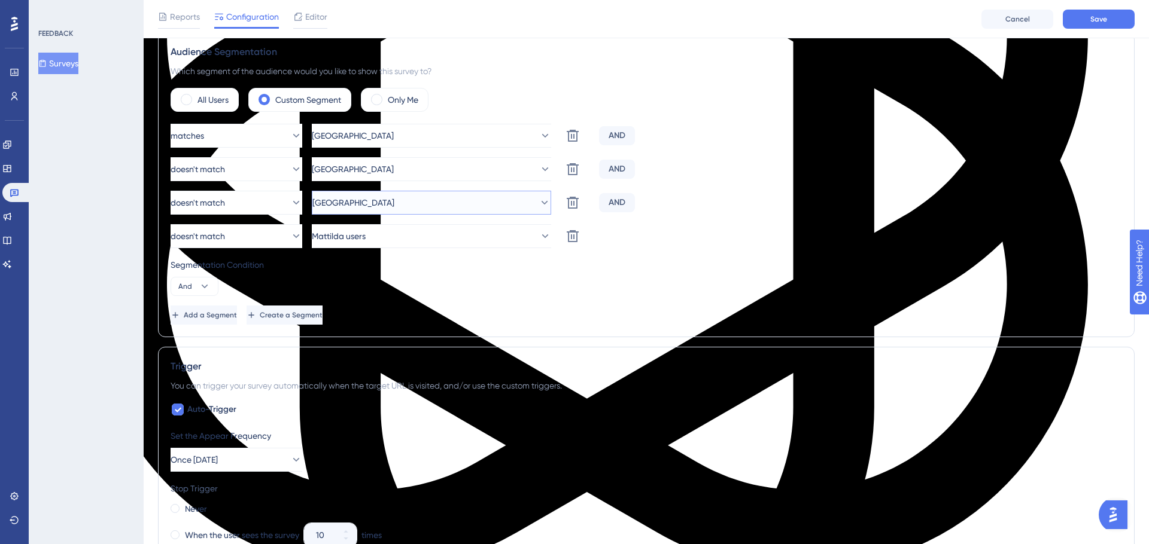
click at [379, 200] on button "Ecuador" at bounding box center [431, 203] width 239 height 24
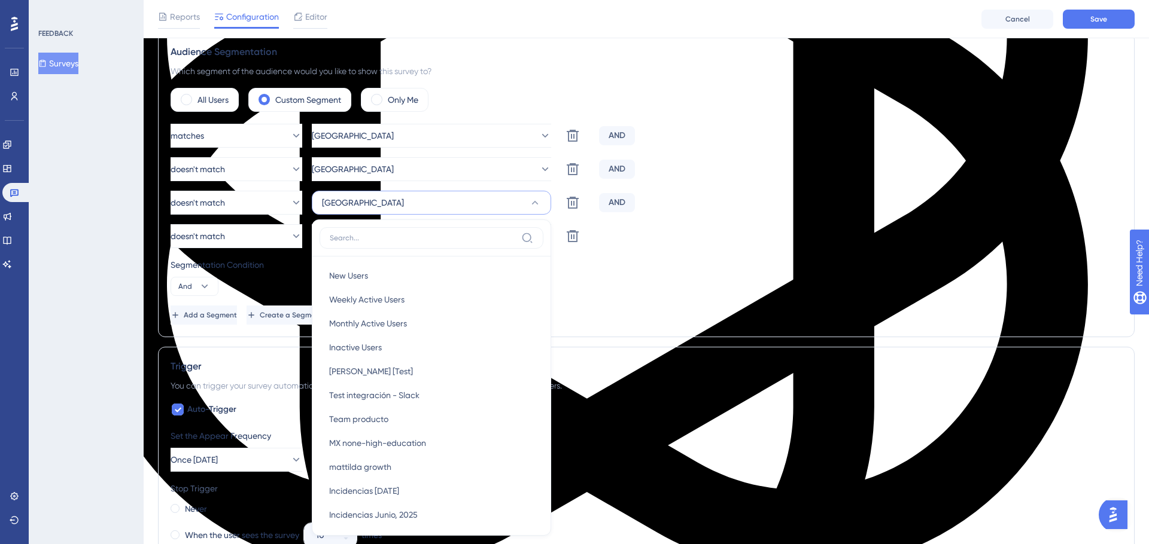
scroll to position [560, 0]
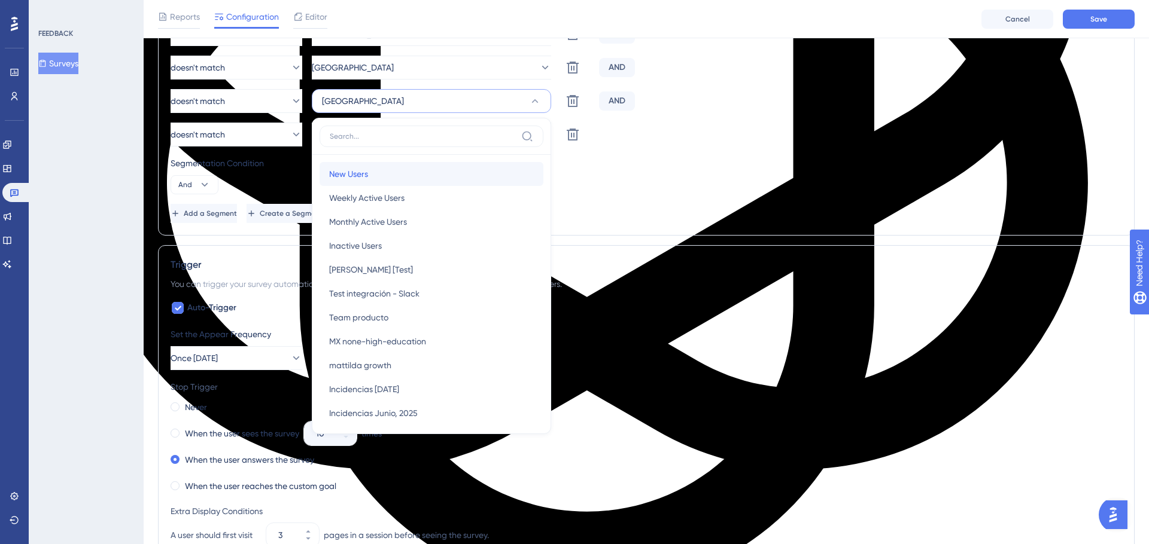
click at [372, 173] on div "New Users New Users" at bounding box center [431, 174] width 205 height 24
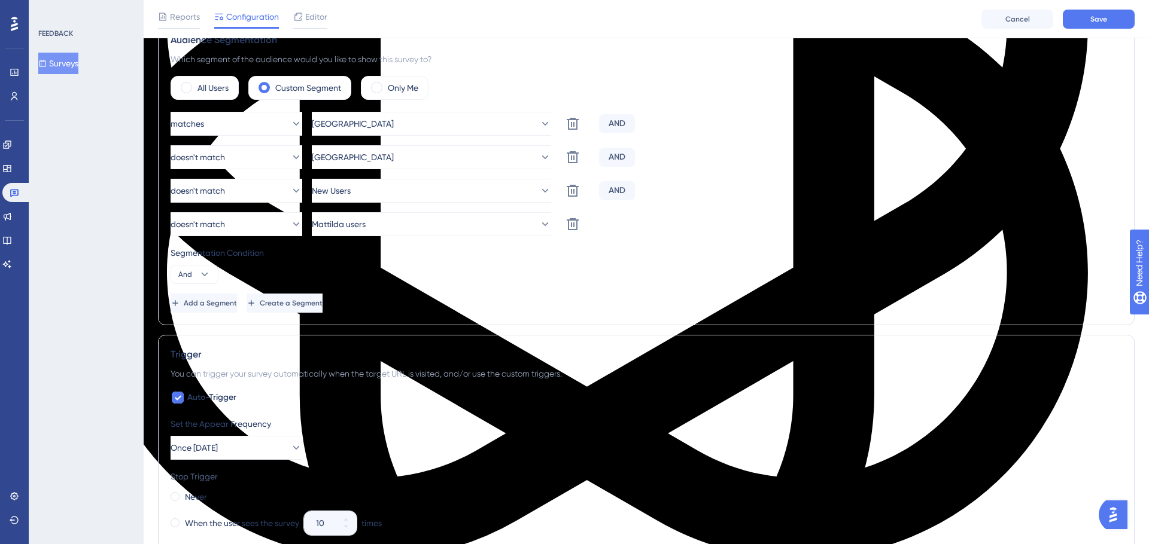
scroll to position [440, 0]
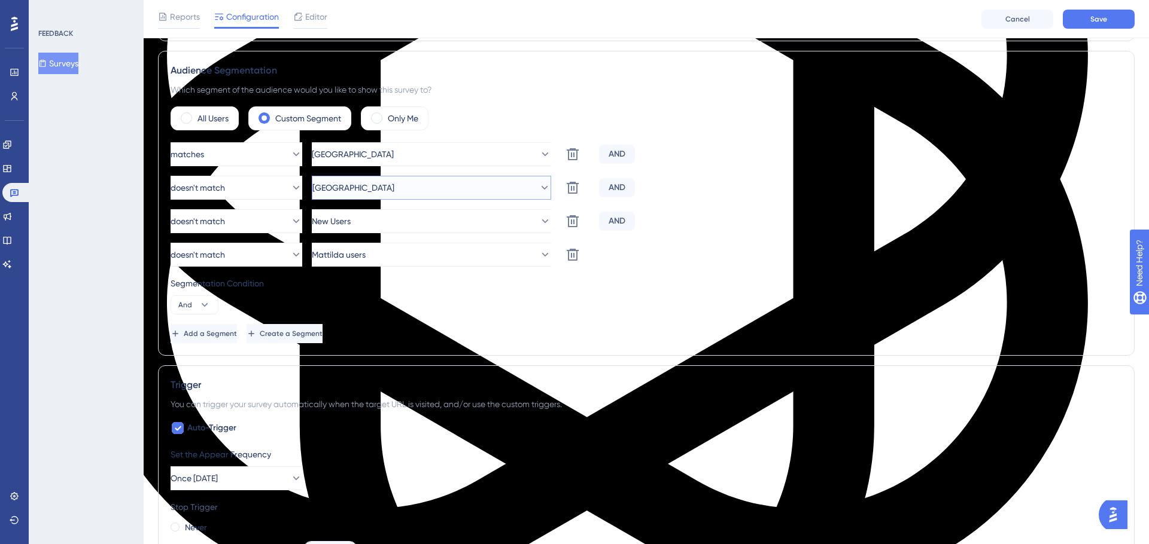
click at [361, 182] on button "México" at bounding box center [431, 188] width 239 height 24
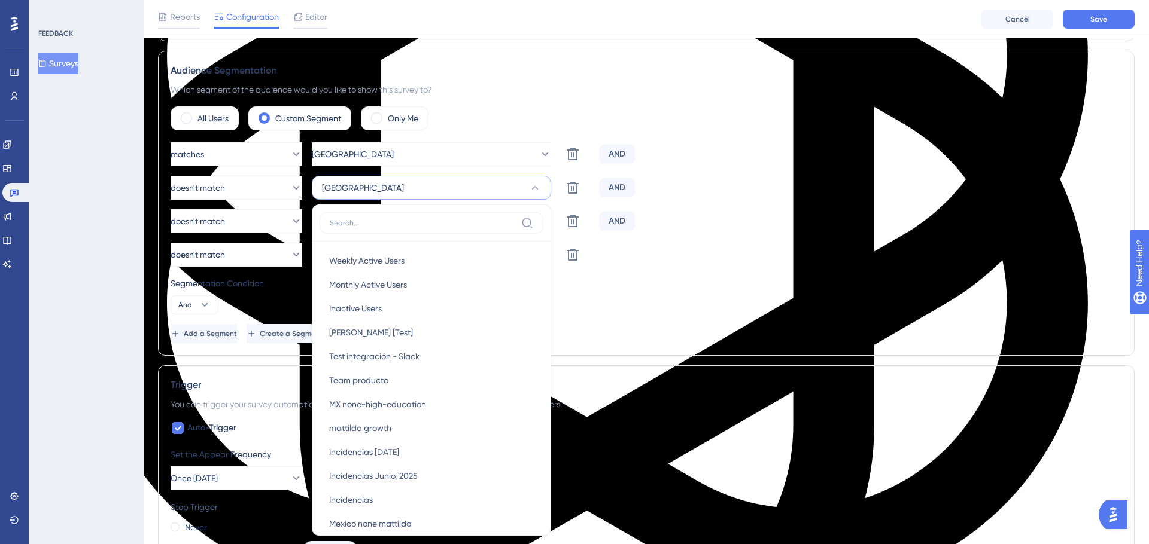
scroll to position [538, 0]
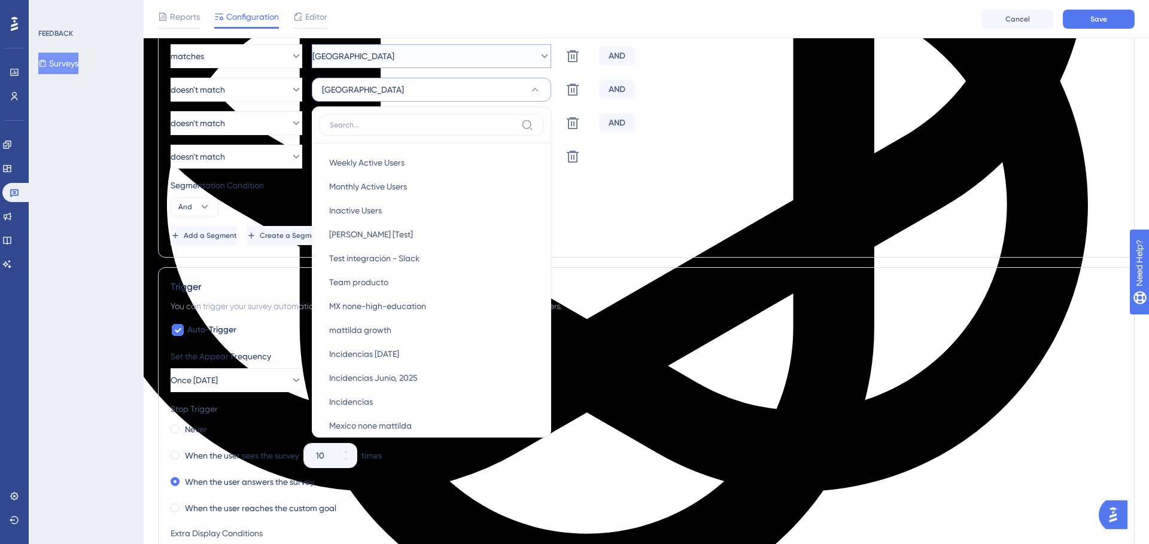
click at [398, 51] on button "Colombia" at bounding box center [431, 56] width 239 height 24
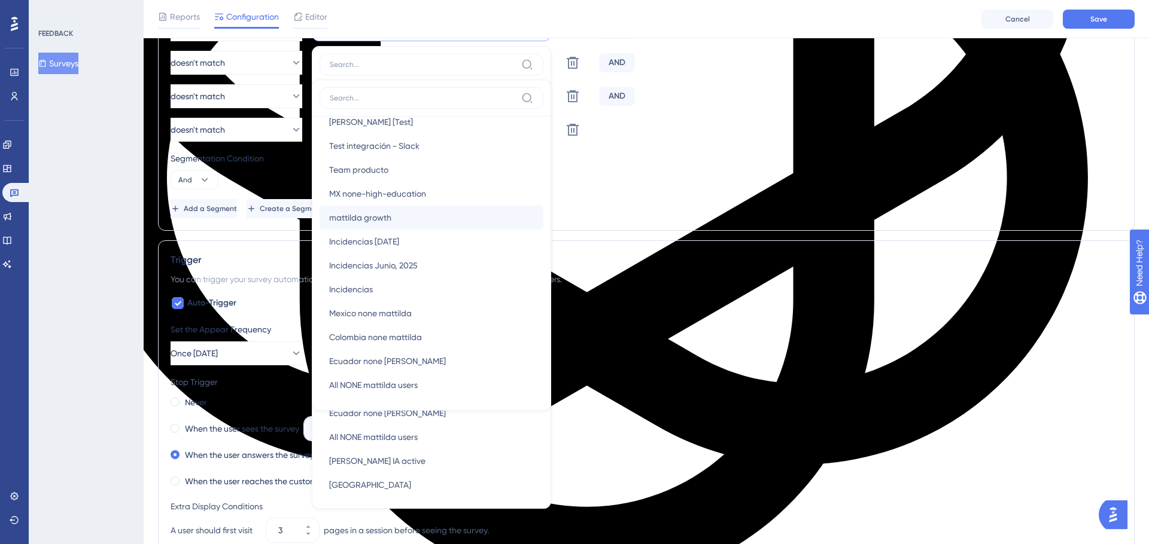
scroll to position [159, 0]
click at [352, 358] on span "Ecuador" at bounding box center [370, 360] width 82 height 14
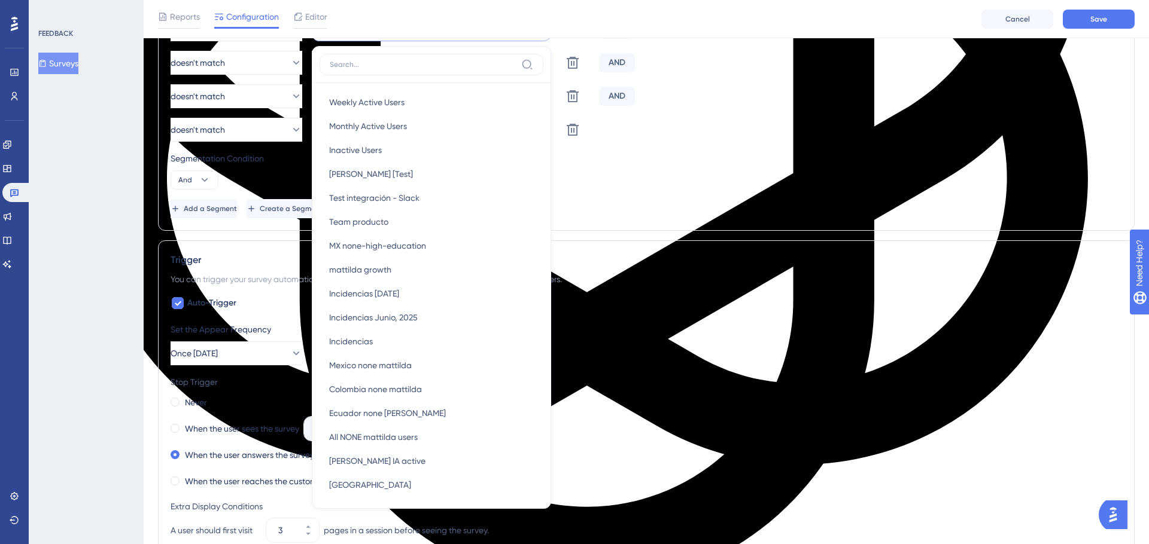
click at [682, 204] on div "Add a Segment Create a Segment" at bounding box center [645, 208] width 951 height 19
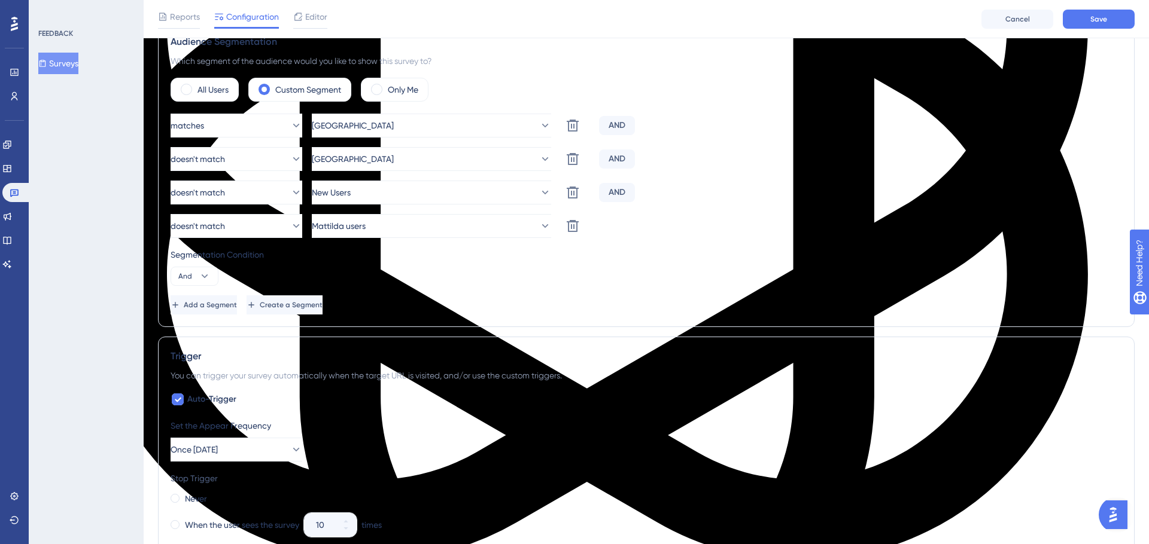
scroll to position [400, 0]
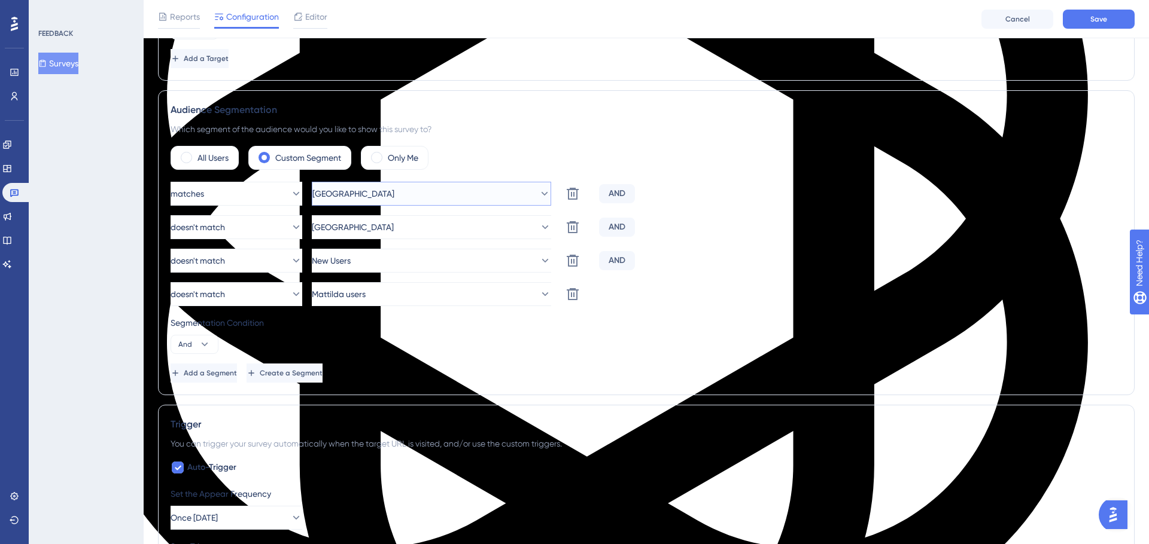
click at [400, 191] on button "Colombia" at bounding box center [431, 194] width 239 height 24
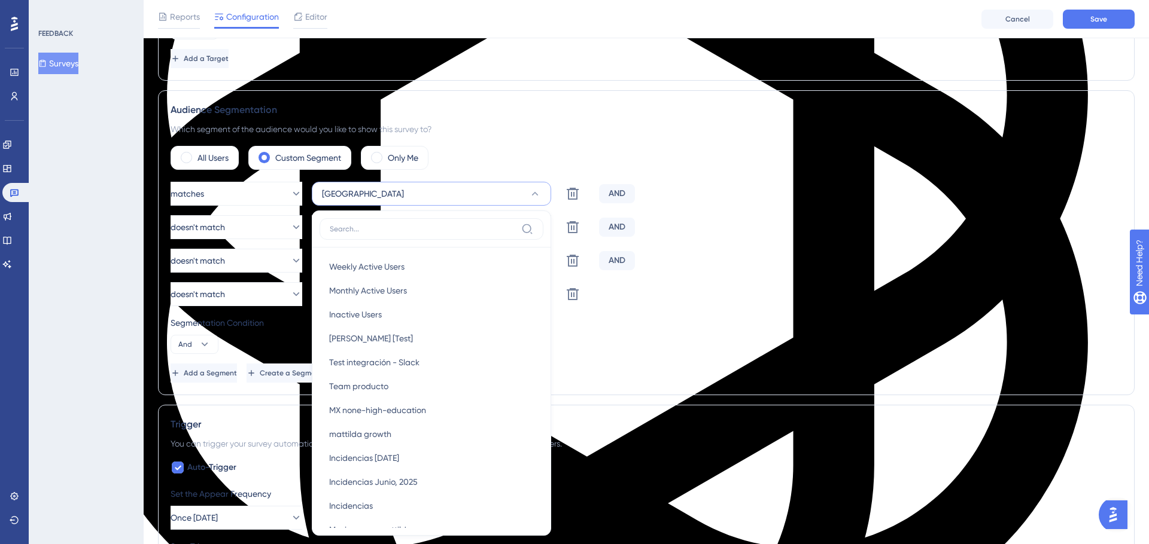
scroll to position [501, 0]
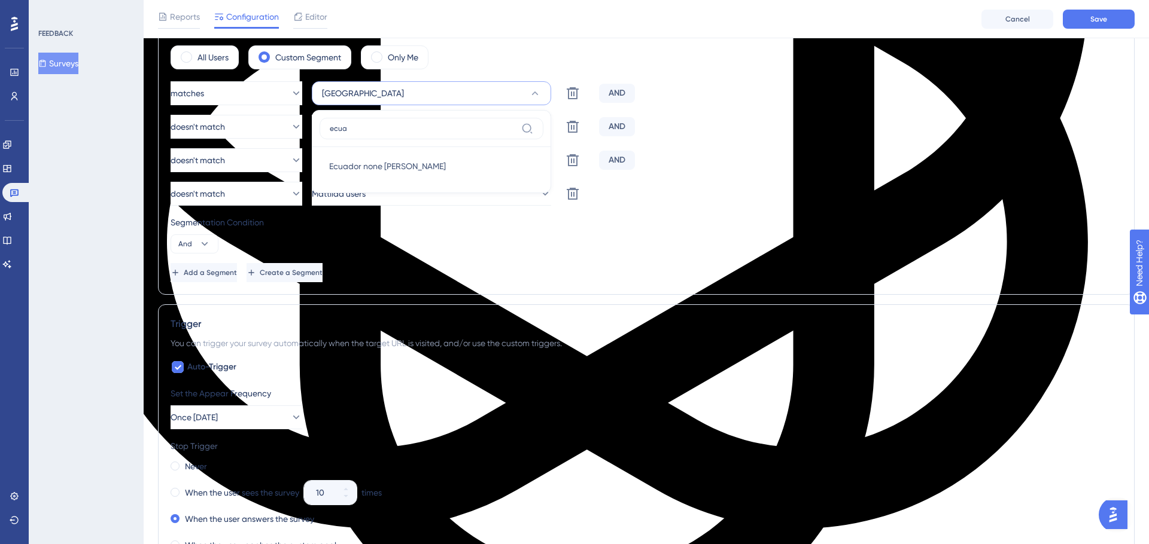
type input "ecua"
click at [789, 129] on div "doesn't match Ecuador Delete AND" at bounding box center [645, 127] width 951 height 24
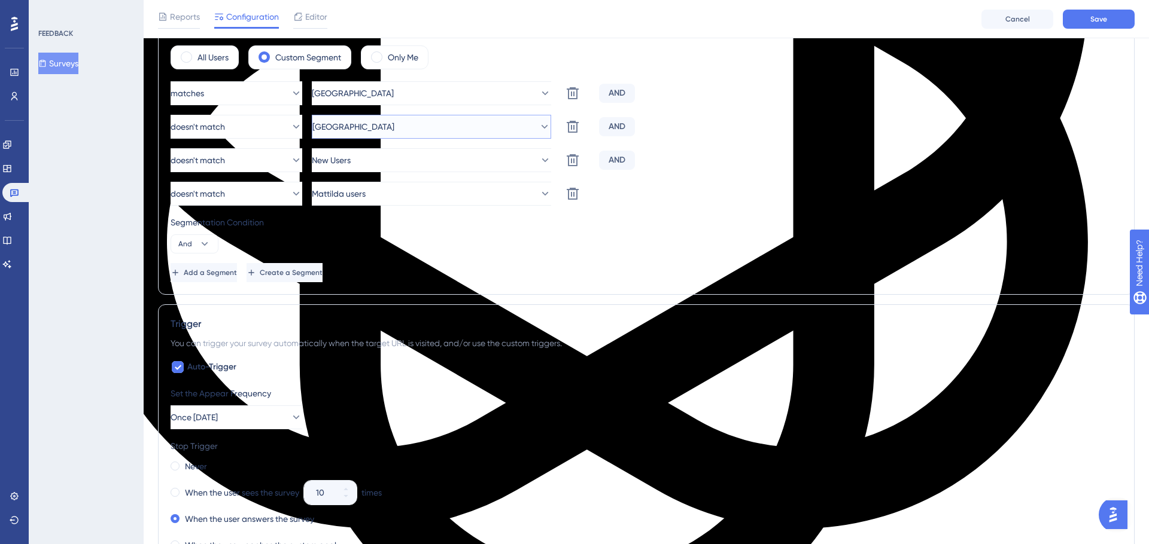
click at [441, 127] on button "Ecuador" at bounding box center [431, 127] width 239 height 24
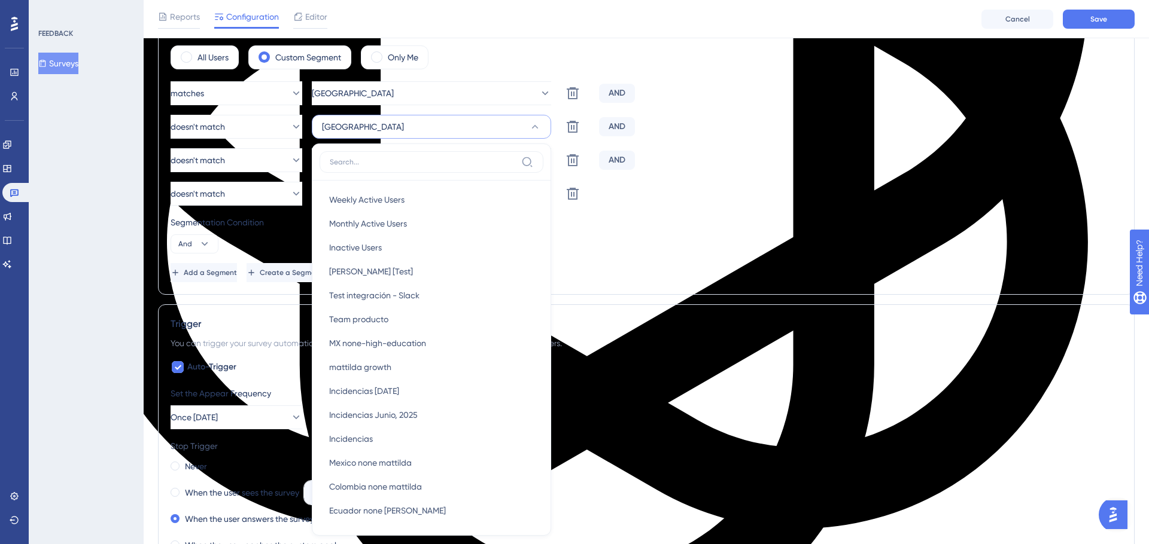
scroll to position [568, 0]
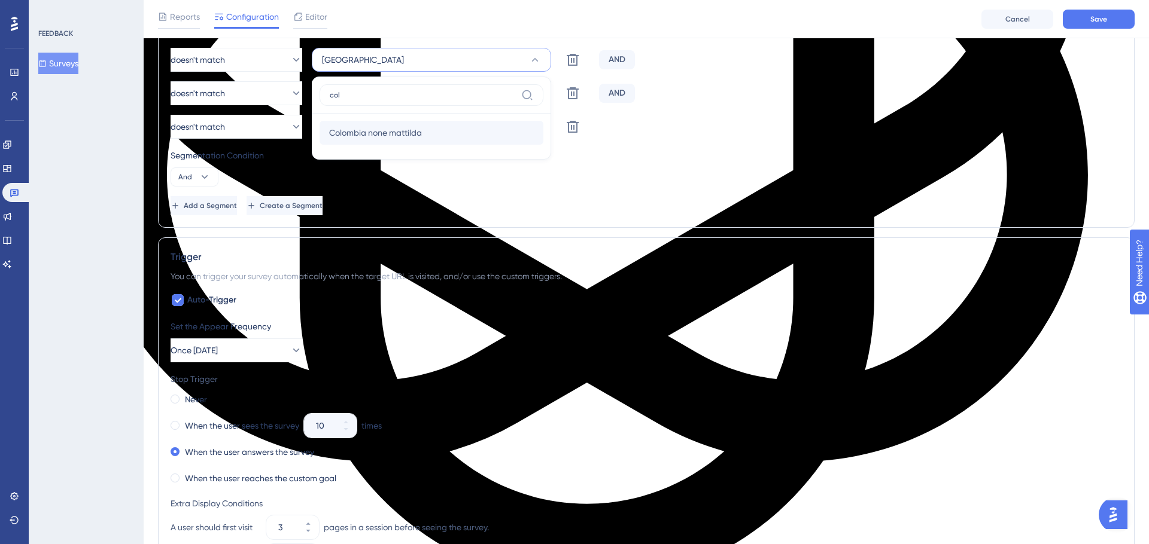
type input "col"
click at [352, 133] on span "Colombia none mattilda" at bounding box center [375, 133] width 93 height 14
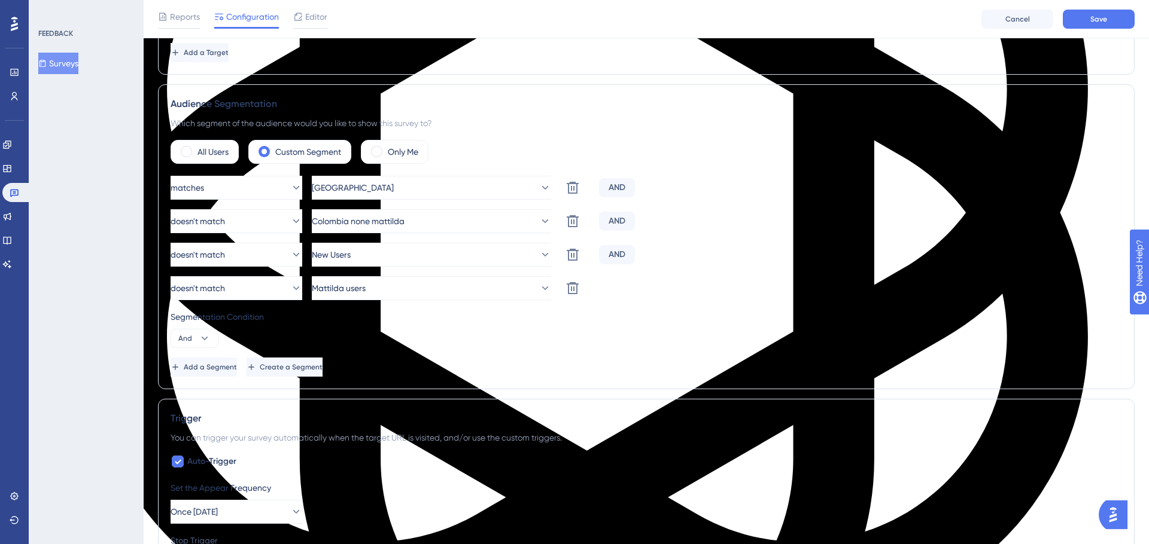
scroll to position [403, 0]
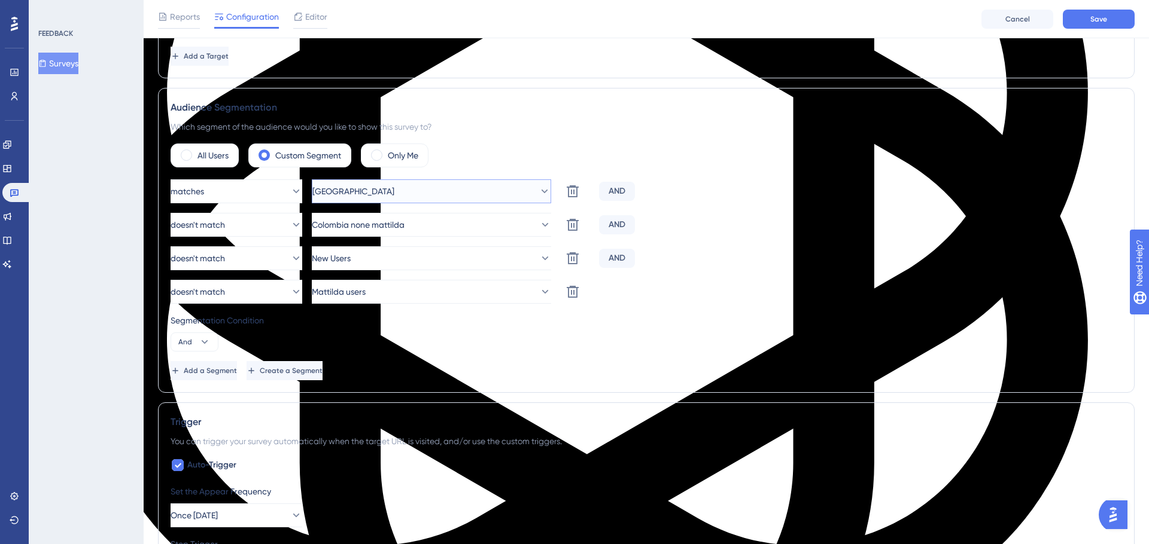
click at [379, 194] on button "Colombia" at bounding box center [431, 191] width 239 height 24
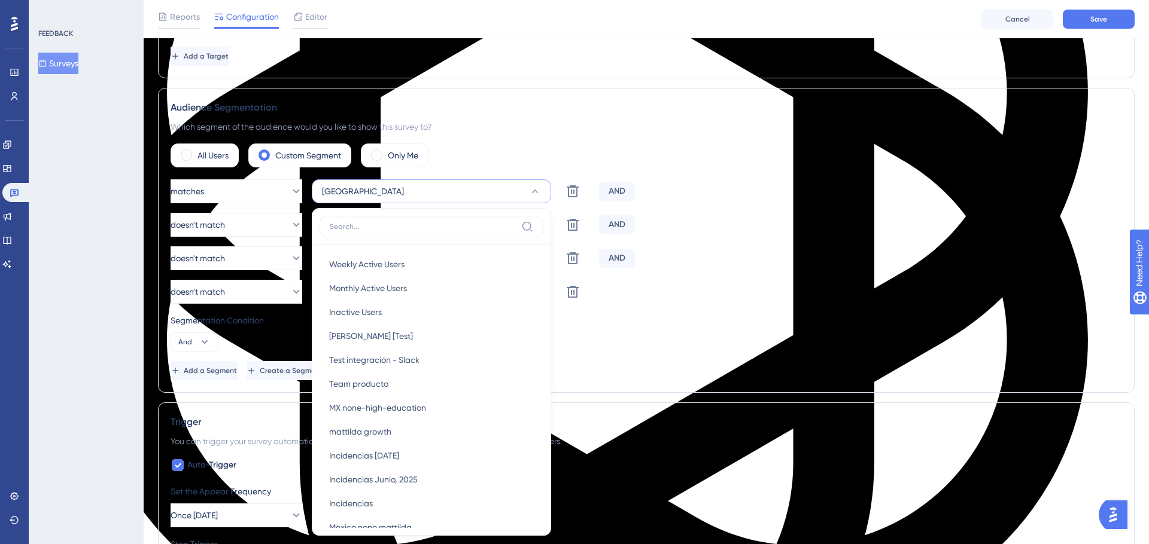
scroll to position [502, 0]
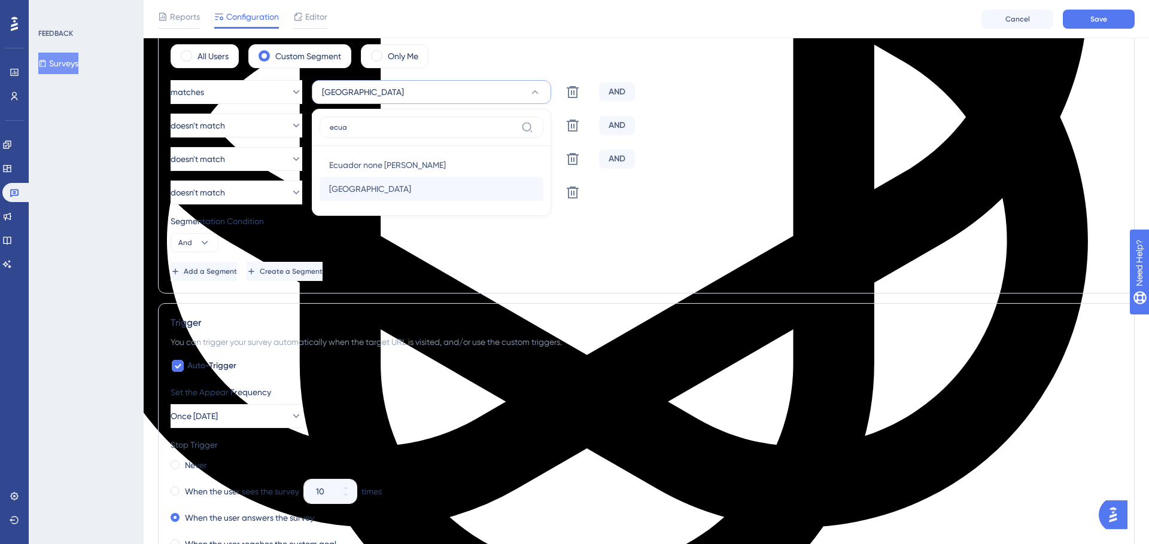
type input "ecua"
click at [357, 197] on div "Ecuador Ecuador" at bounding box center [431, 189] width 205 height 24
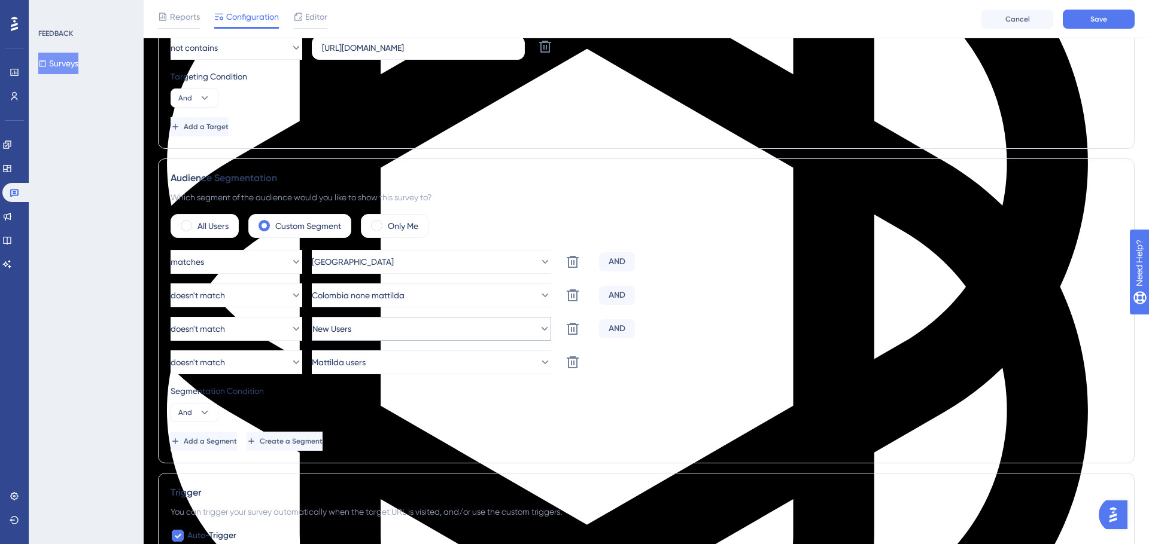
scroll to position [374, 0]
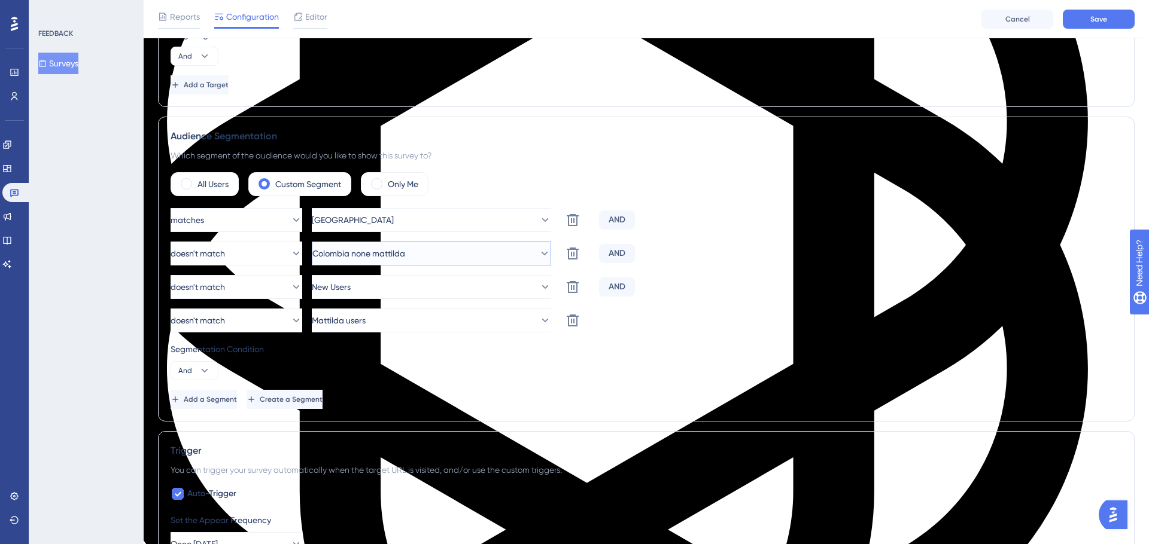
click at [395, 254] on span "Colombia none mattilda" at bounding box center [358, 253] width 93 height 14
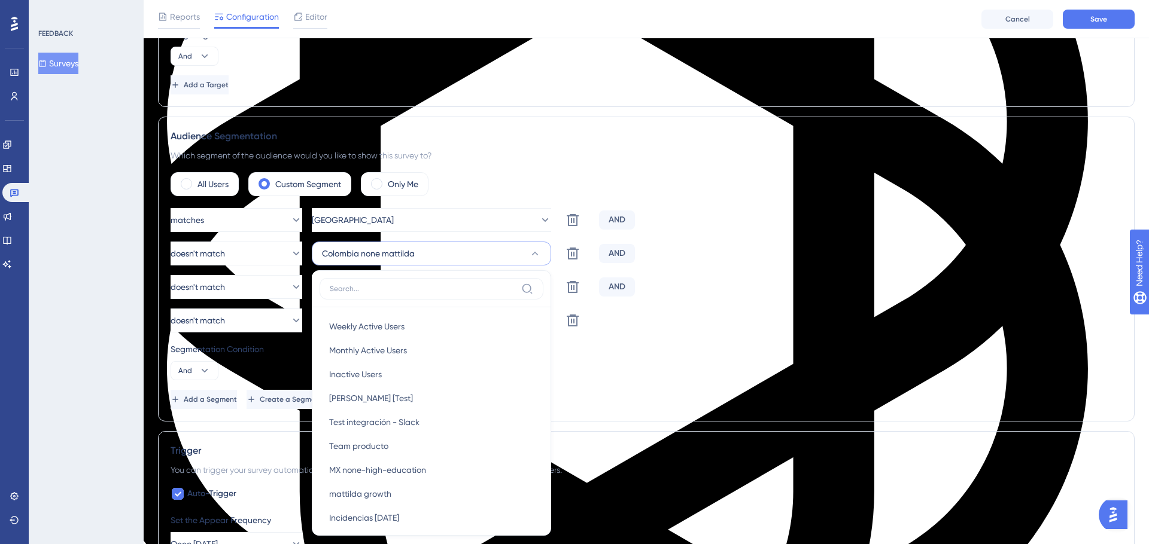
scroll to position [504, 0]
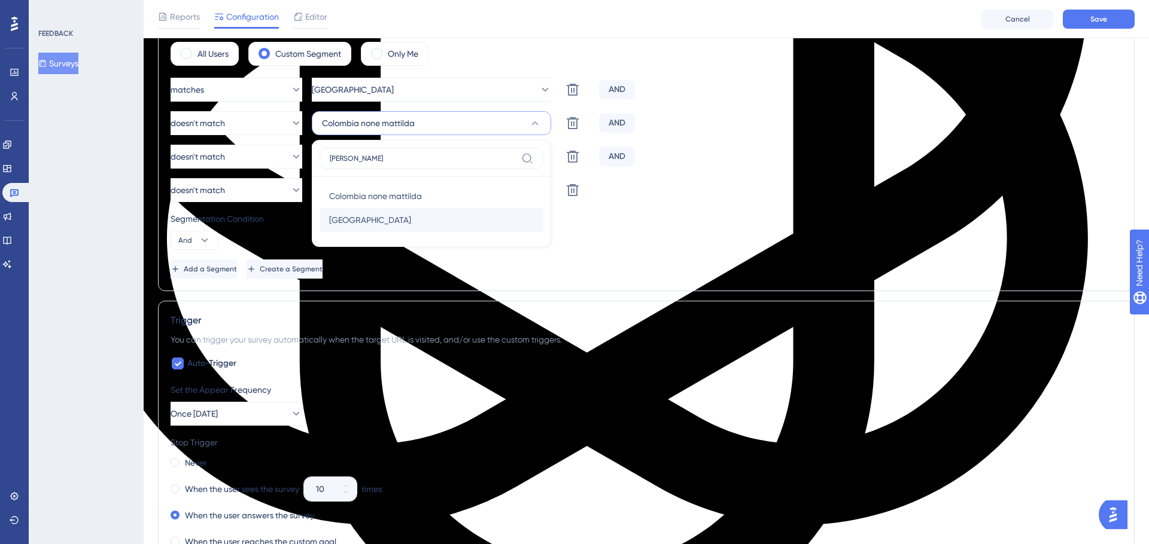
type input "colom"
click at [361, 221] on span "Colombia" at bounding box center [370, 220] width 82 height 14
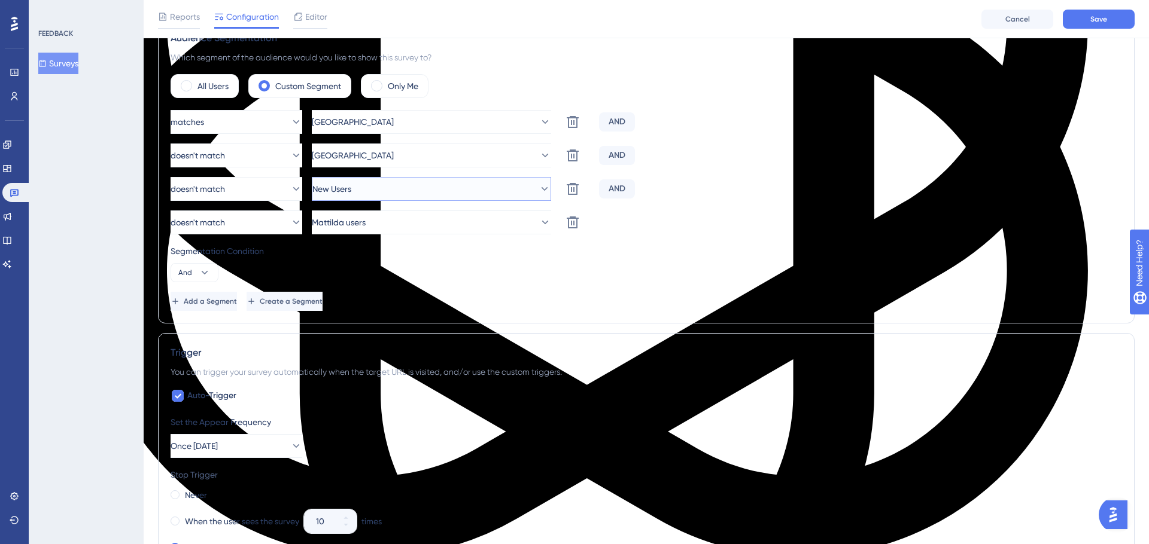
click at [383, 199] on button "New Users" at bounding box center [431, 189] width 239 height 24
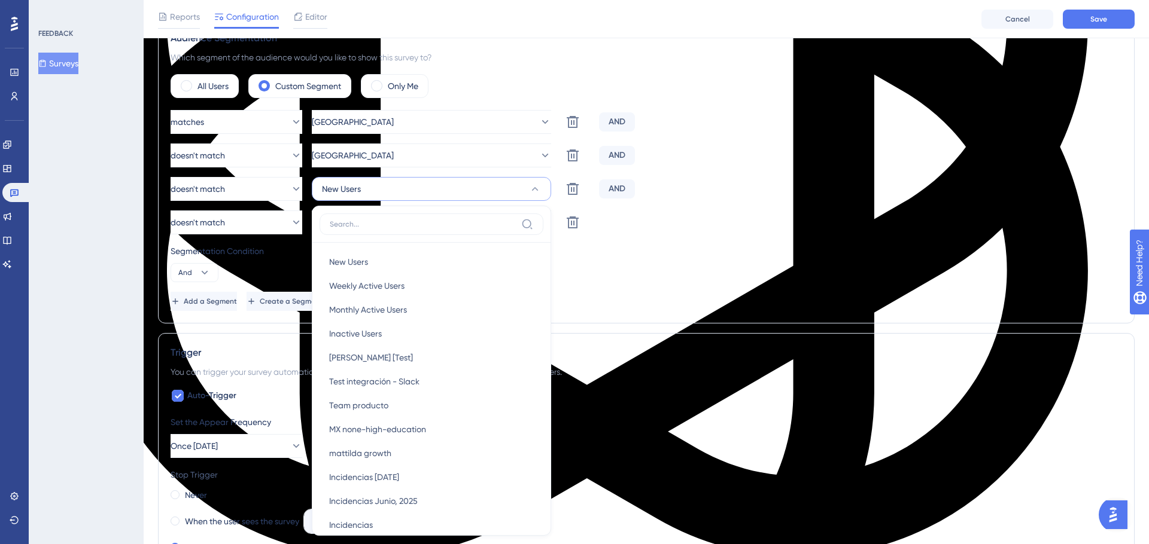
scroll to position [570, 0]
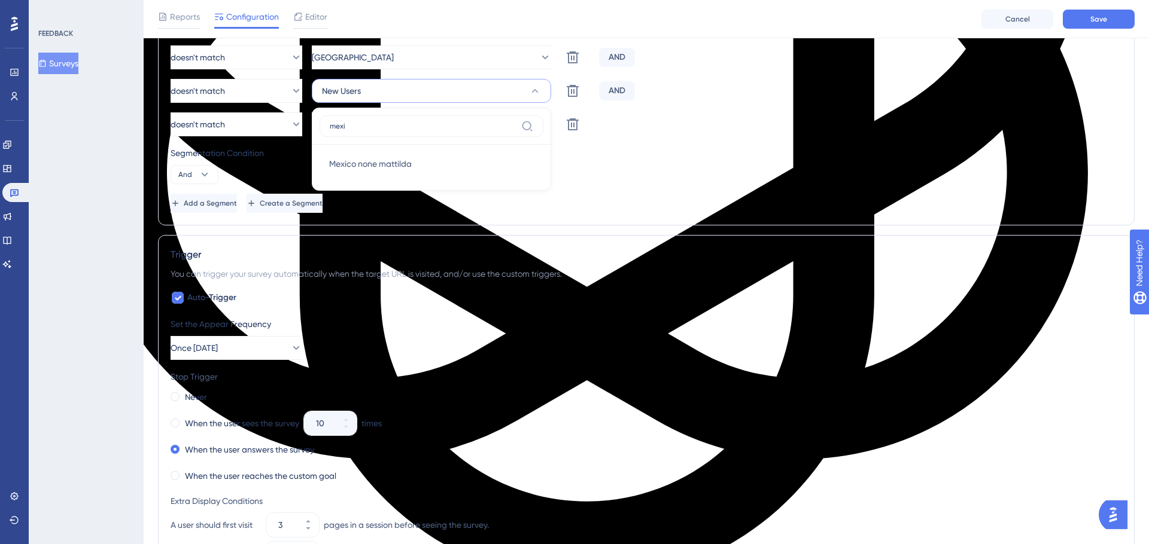
type input "mexi"
click at [636, 142] on div "matches Ecuador Delete AND doesn't match Colombia Delete AND doesn't match New …" at bounding box center [645, 112] width 951 height 201
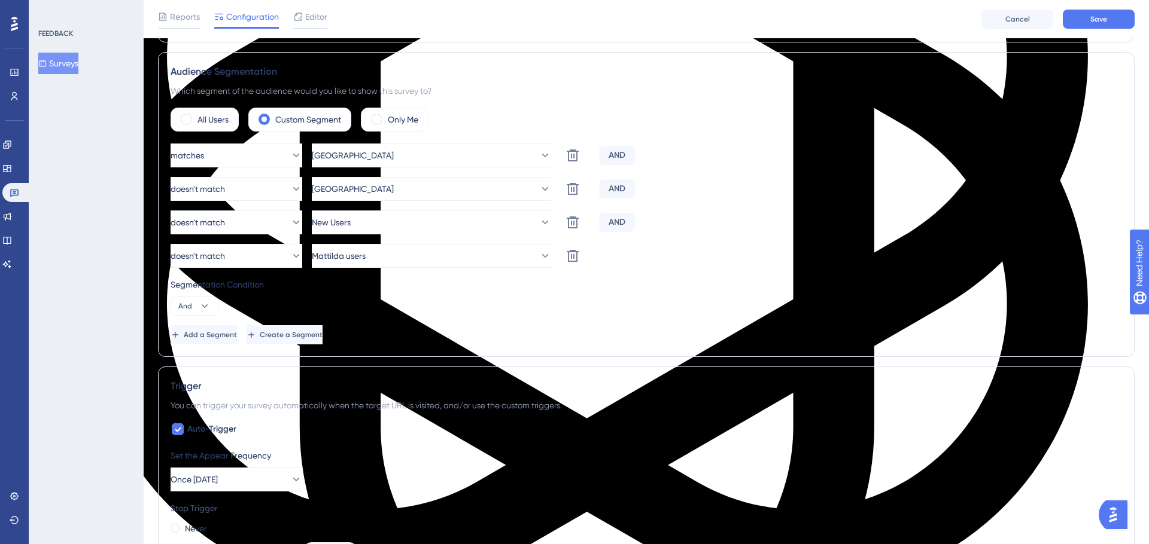
scroll to position [438, 0]
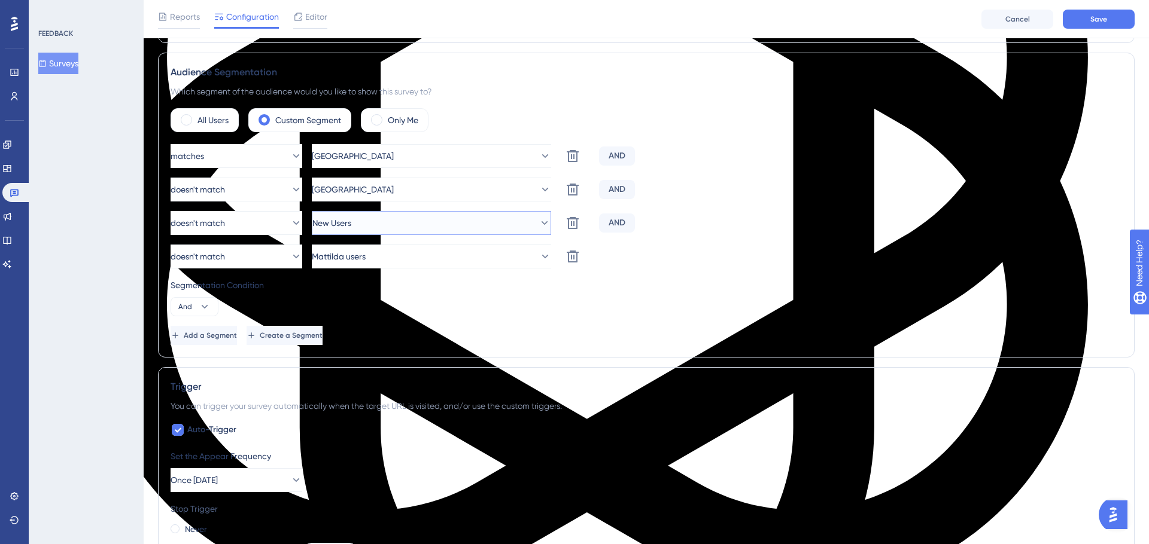
click at [388, 220] on button "New Users" at bounding box center [431, 223] width 239 height 24
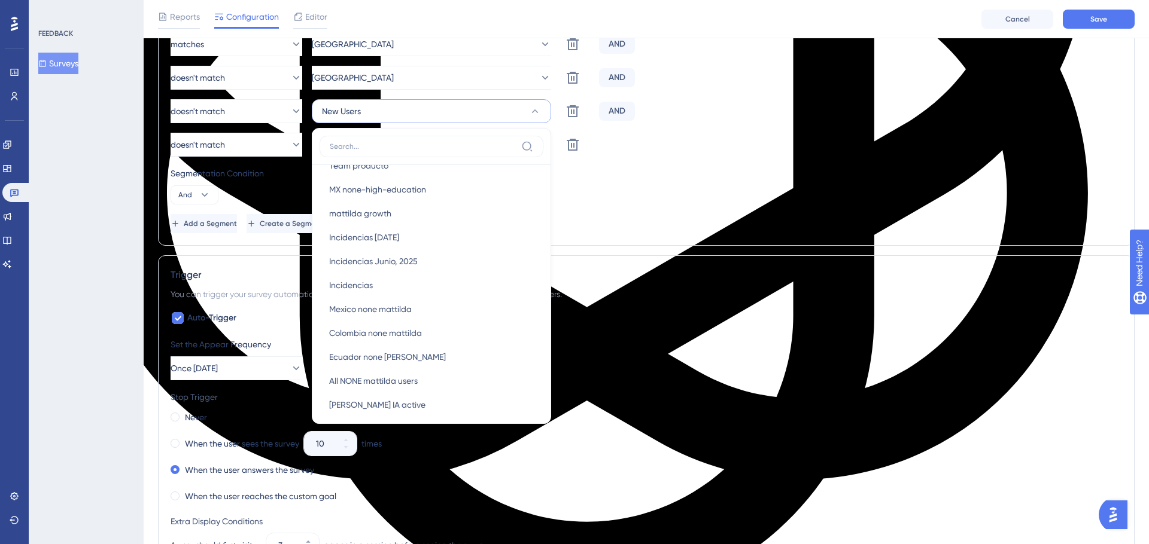
scroll to position [194, 0]
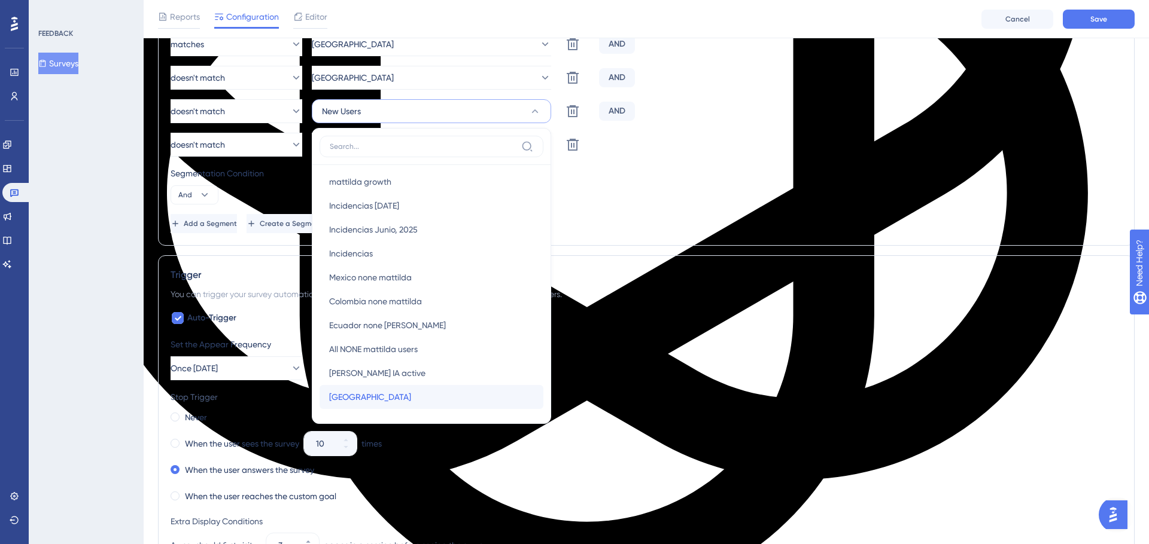
click at [360, 394] on div "México México" at bounding box center [431, 397] width 205 height 24
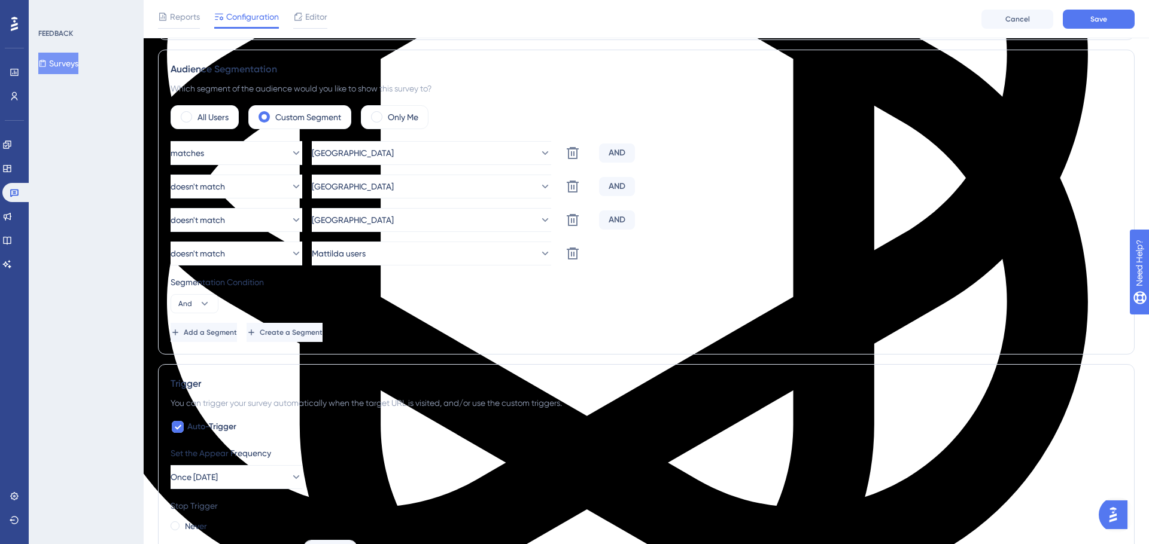
scroll to position [363, 0]
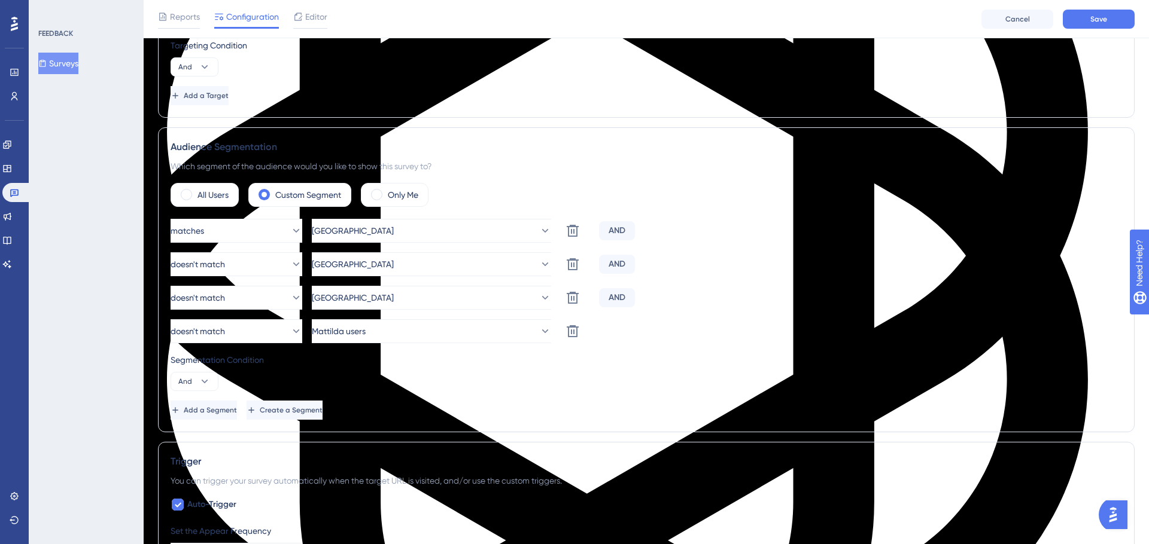
click at [663, 389] on div "Segmentation Condition And" at bounding box center [645, 372] width 951 height 38
click at [1100, 27] on button "Save" at bounding box center [1098, 19] width 72 height 19
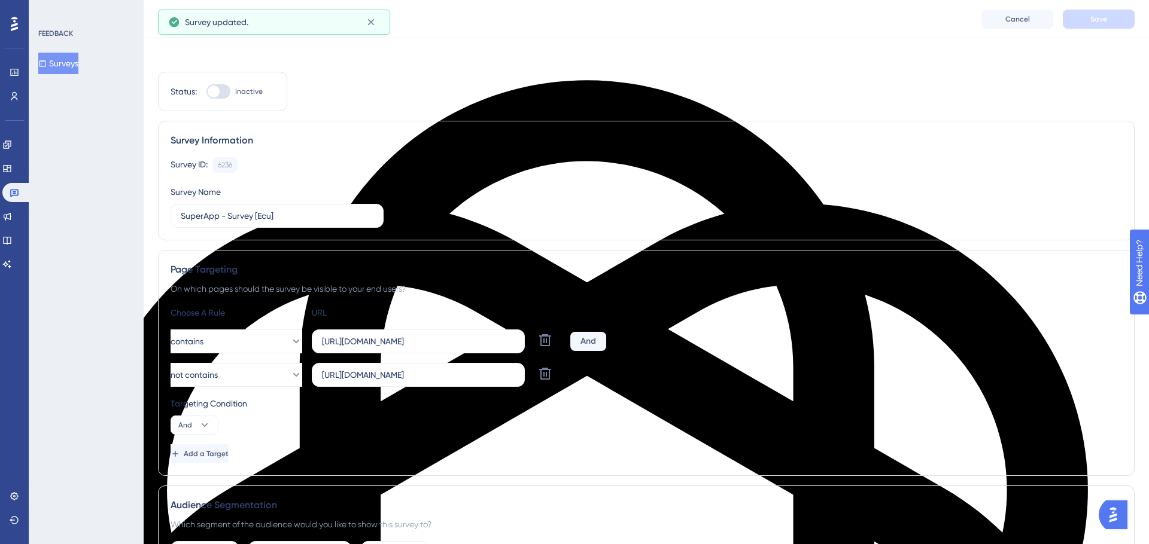
scroll to position [0, 0]
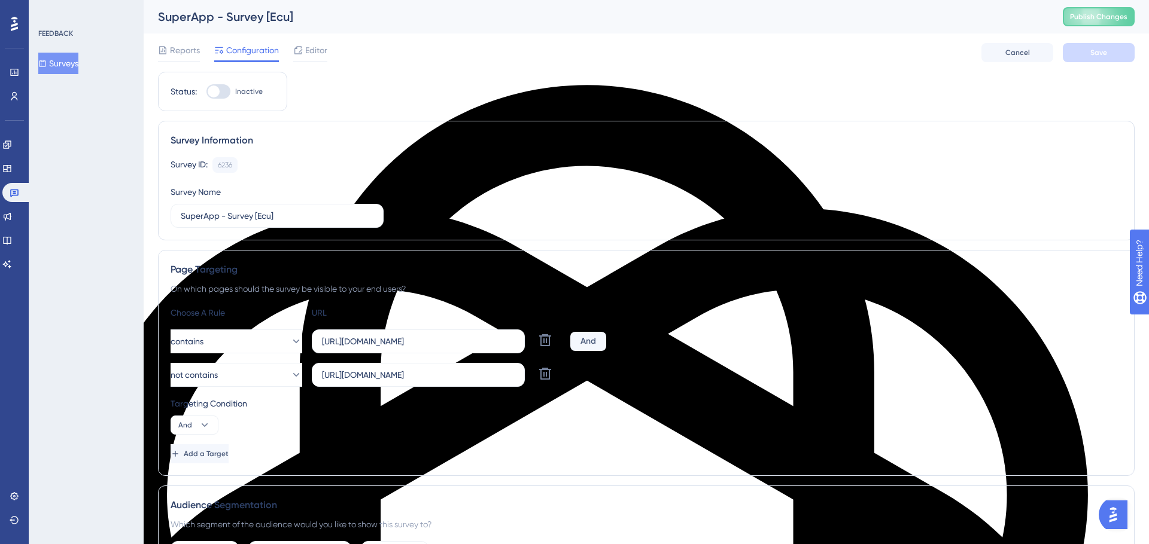
click at [75, 68] on button "Surveys" at bounding box center [58, 64] width 40 height 22
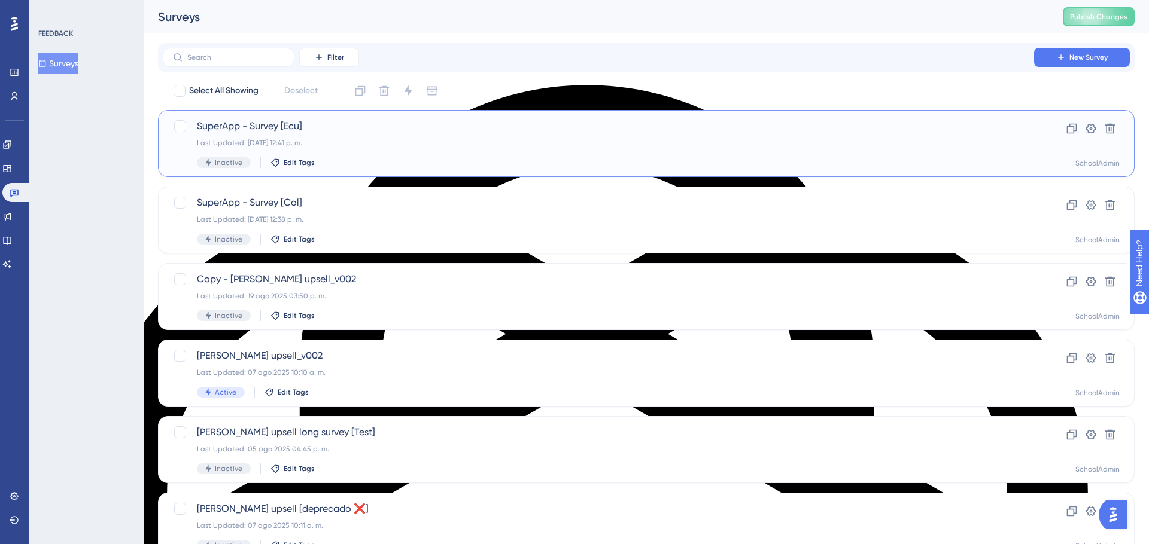
click at [455, 162] on div "Inactive Edit Tags" at bounding box center [598, 162] width 803 height 11
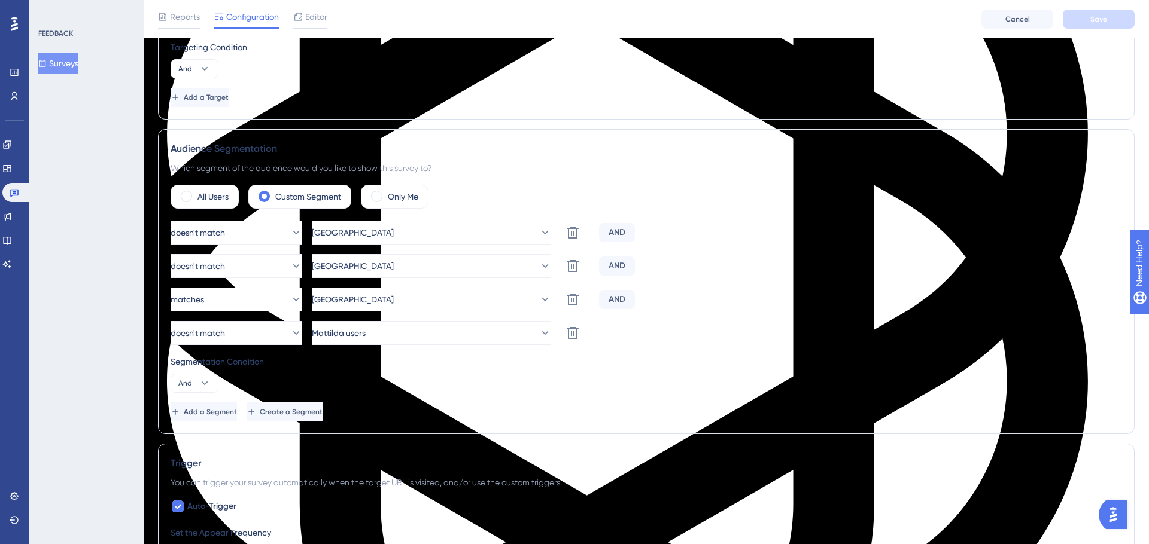
scroll to position [422, 0]
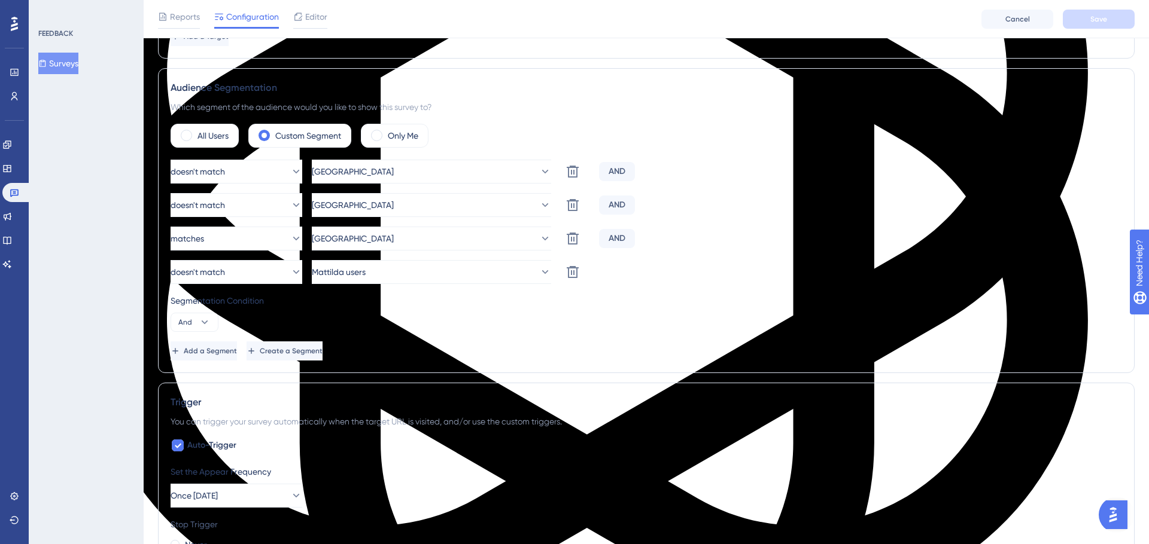
click at [622, 168] on div "AND" at bounding box center [617, 171] width 36 height 19
click at [693, 200] on div "doesn't match México Delete AND" at bounding box center [645, 205] width 951 height 24
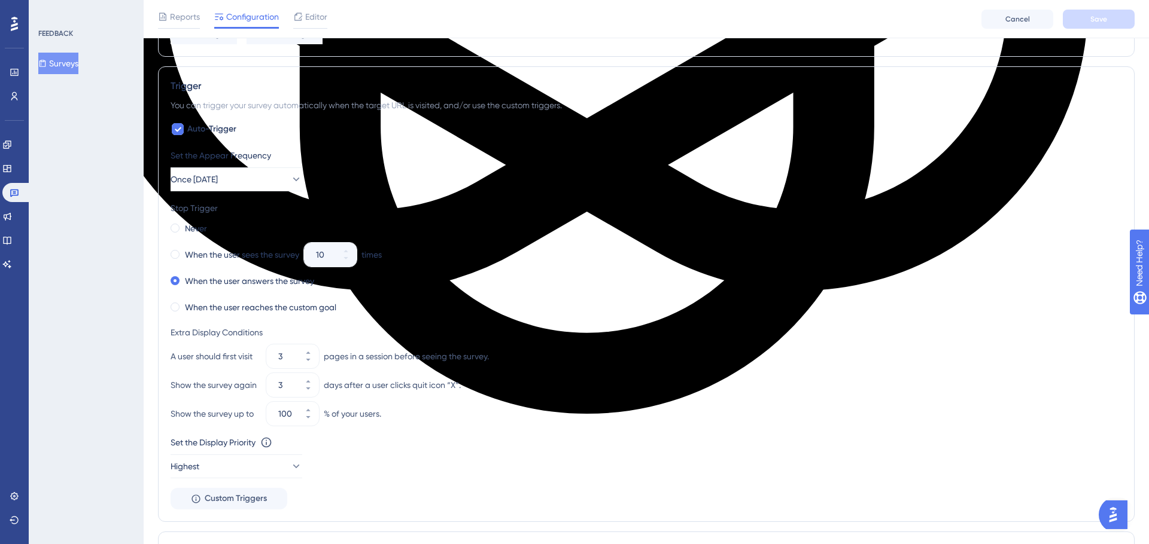
scroll to position [719, 0]
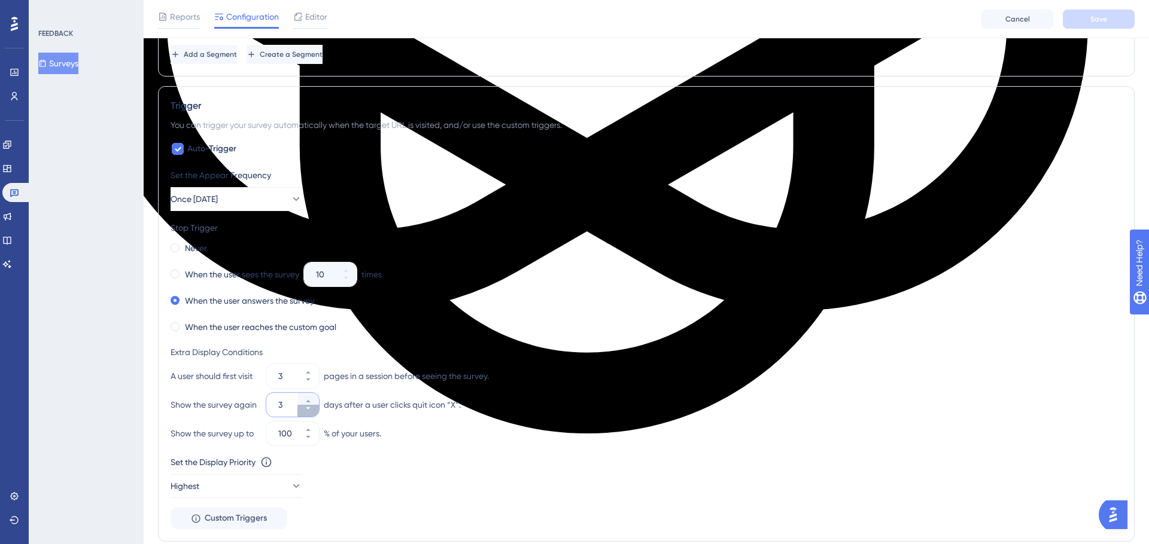
click at [306, 407] on icon at bounding box center [308, 408] width 4 height 2
type input "2"
click at [1098, 21] on span "Save" at bounding box center [1098, 19] width 17 height 10
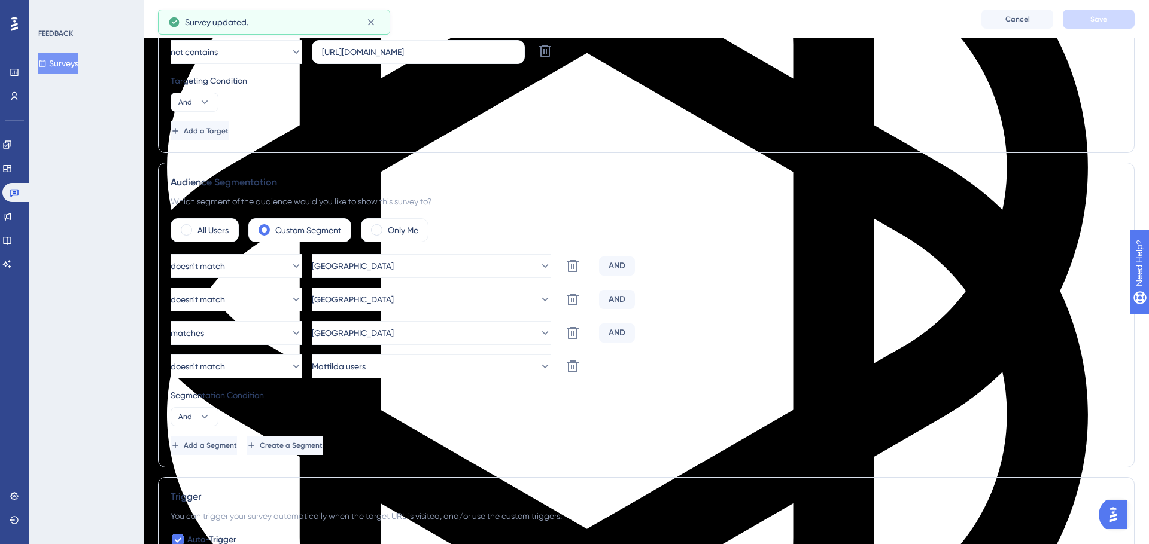
scroll to position [0, 0]
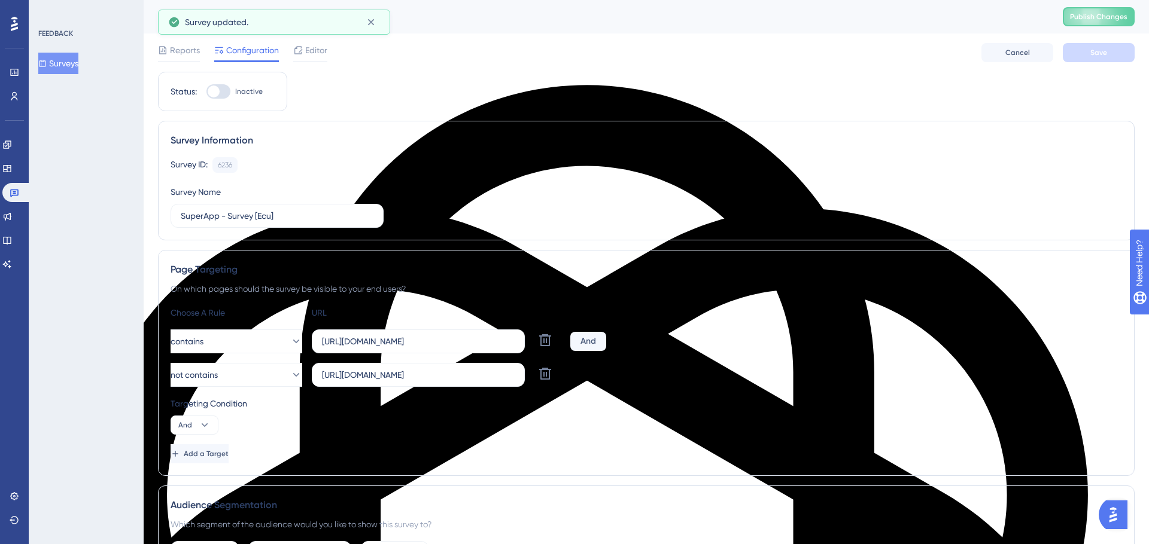
click at [74, 58] on button "Surveys" at bounding box center [58, 64] width 40 height 22
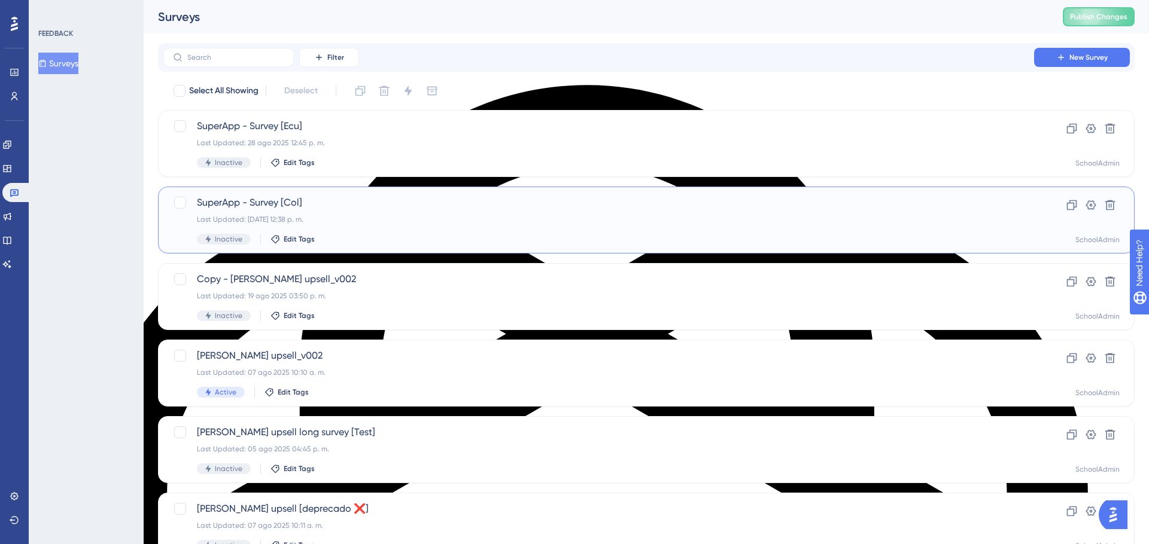
click at [381, 209] on span "SuperApp - Survey [Col]" at bounding box center [598, 203] width 803 height 14
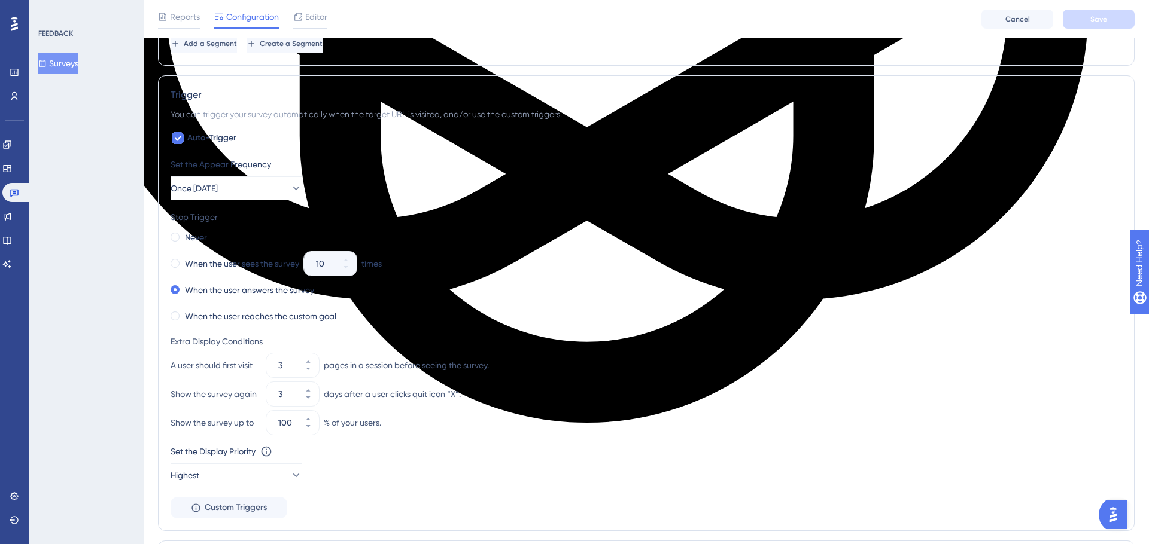
scroll to position [733, 0]
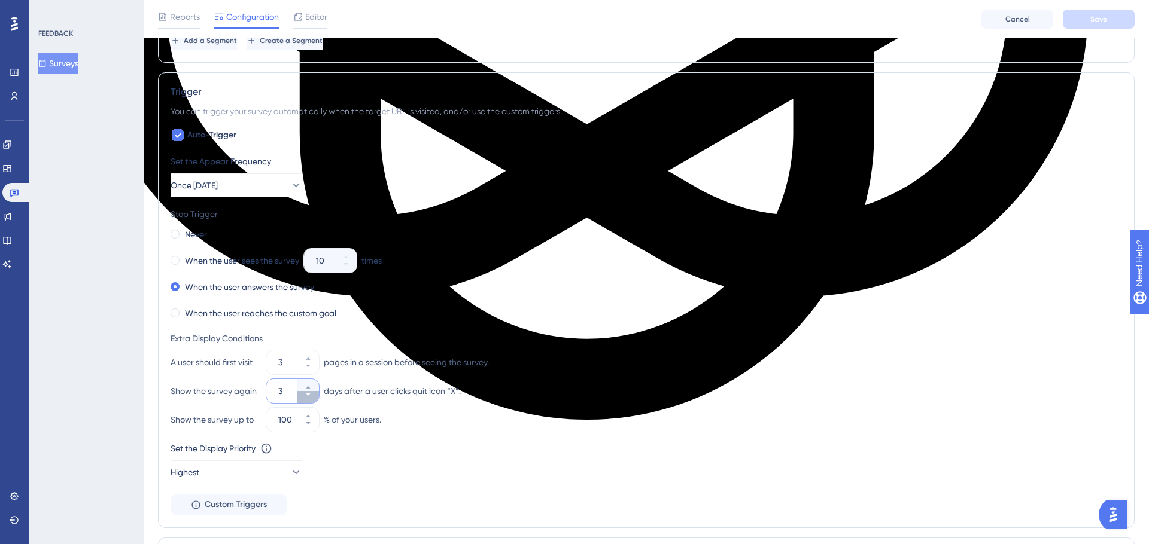
click at [309, 395] on icon at bounding box center [308, 394] width 7 height 7
type input "2"
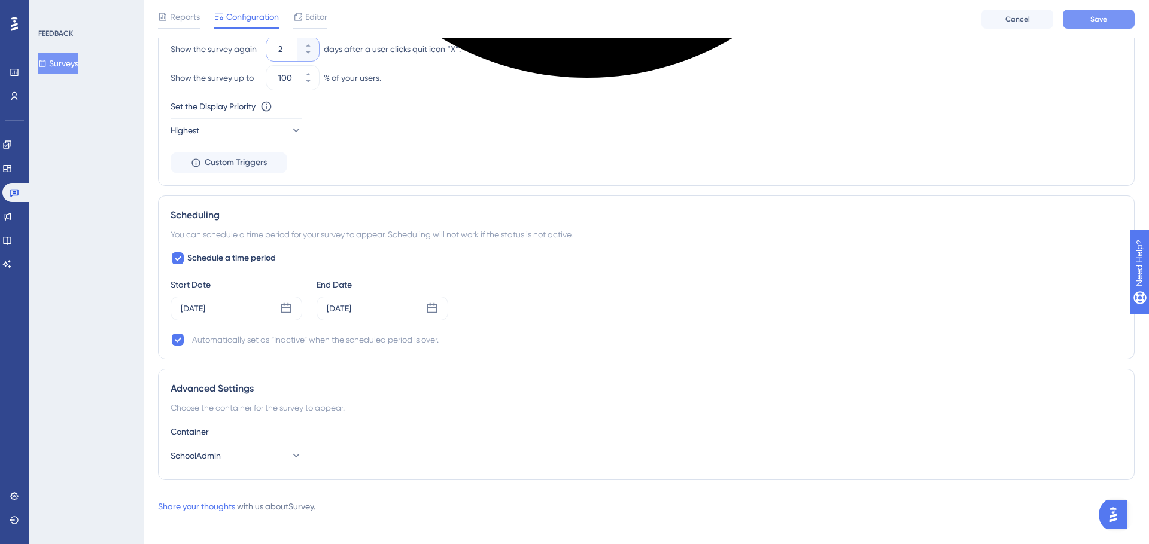
scroll to position [1083, 0]
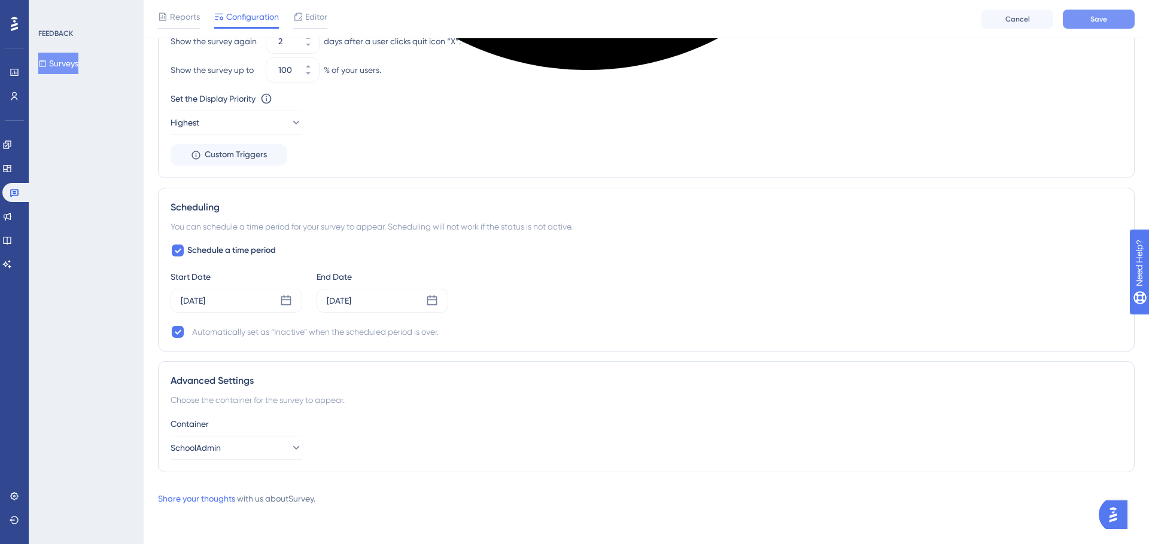
click at [1101, 15] on span "Save" at bounding box center [1098, 19] width 17 height 10
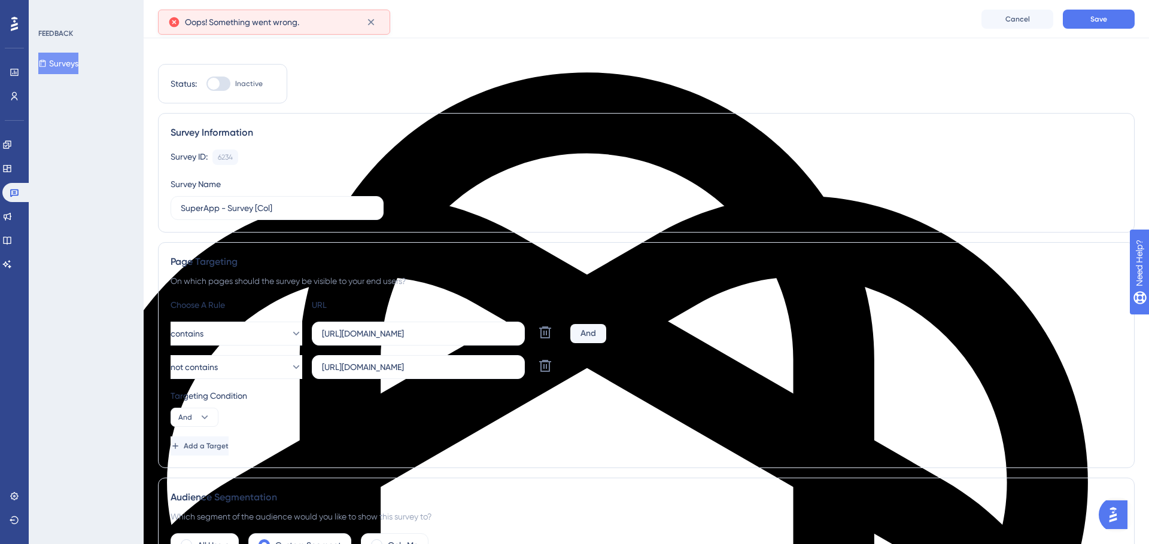
scroll to position [0, 0]
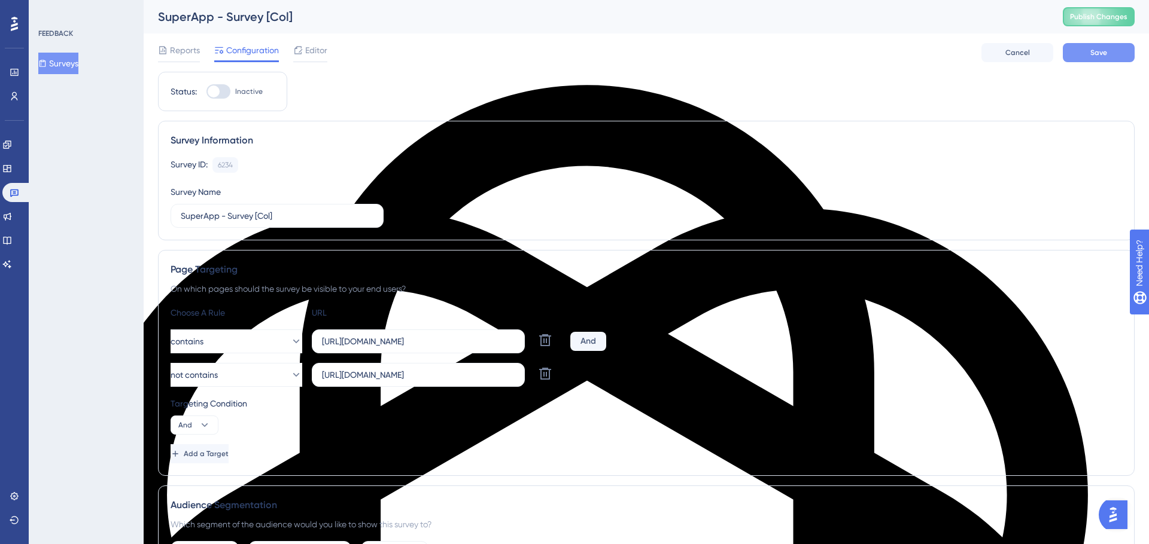
click at [1088, 58] on button "Save" at bounding box center [1098, 52] width 72 height 19
click at [1091, 19] on span "Publish Changes" at bounding box center [1098, 17] width 57 height 10
click at [8, 215] on link at bounding box center [7, 216] width 10 height 19
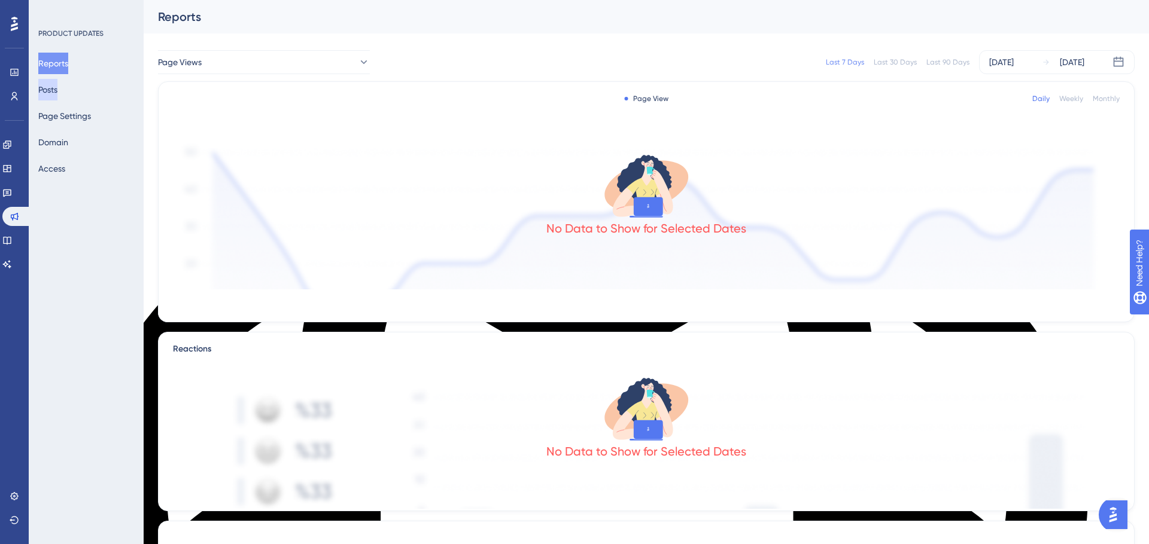
click at [57, 92] on button "Posts" at bounding box center [47, 90] width 19 height 22
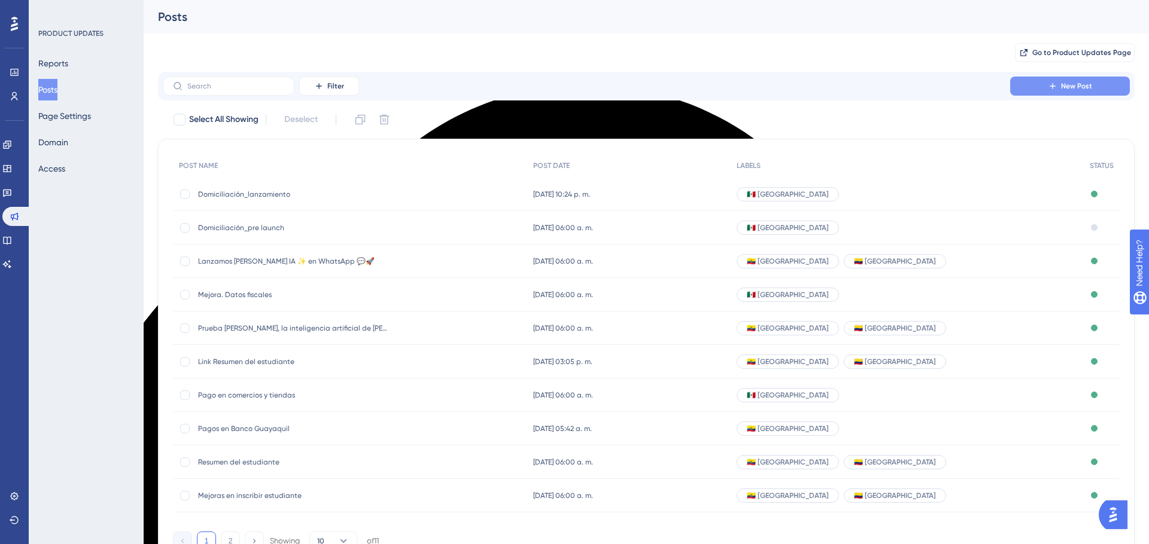
click at [1082, 81] on span "New Post" at bounding box center [1076, 86] width 31 height 10
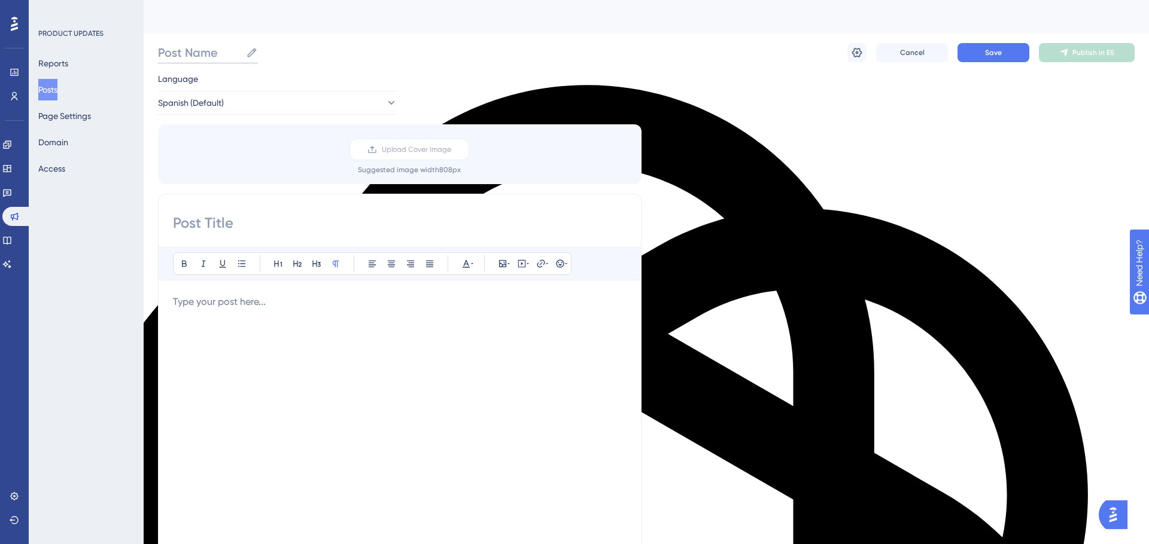
click at [203, 55] on input "Post Name" at bounding box center [199, 52] width 83 height 17
click at [799, 178] on div "Language Spanish (Default) Upload Cover Image Suggested image width 808 px Bold…" at bounding box center [646, 356] width 976 height 568
click at [319, 309] on div at bounding box center [399, 426] width 453 height 263
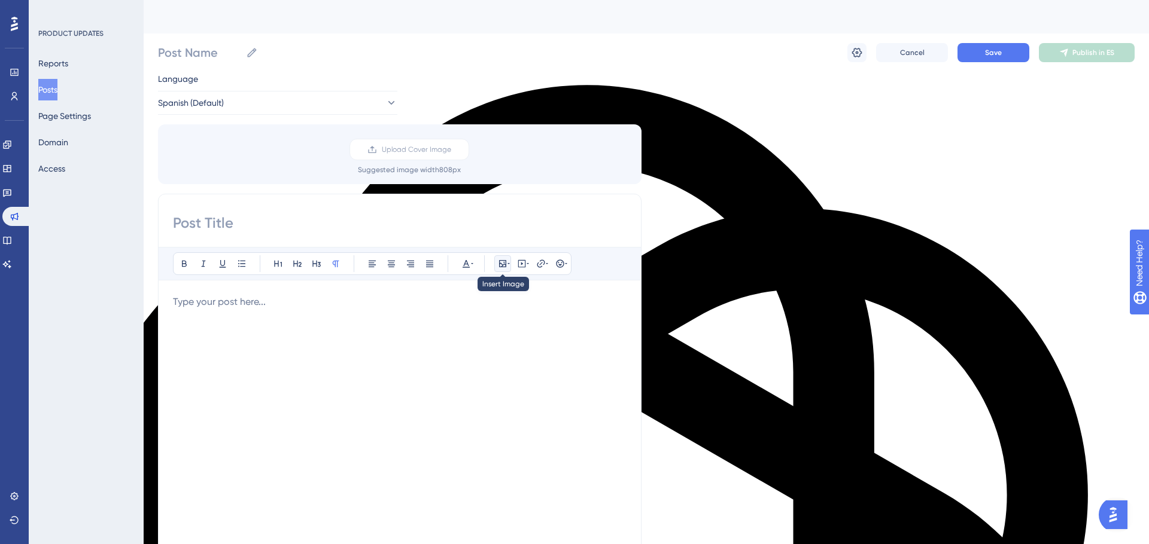
click at [504, 266] on icon at bounding box center [503, 264] width 10 height 10
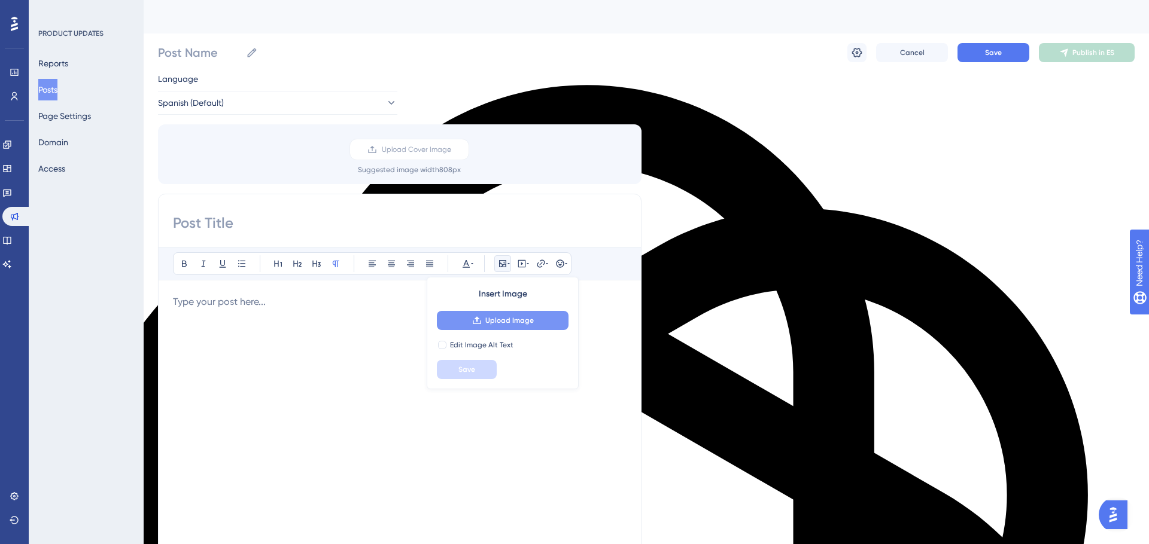
click at [510, 320] on span "Upload Image" at bounding box center [509, 321] width 48 height 10
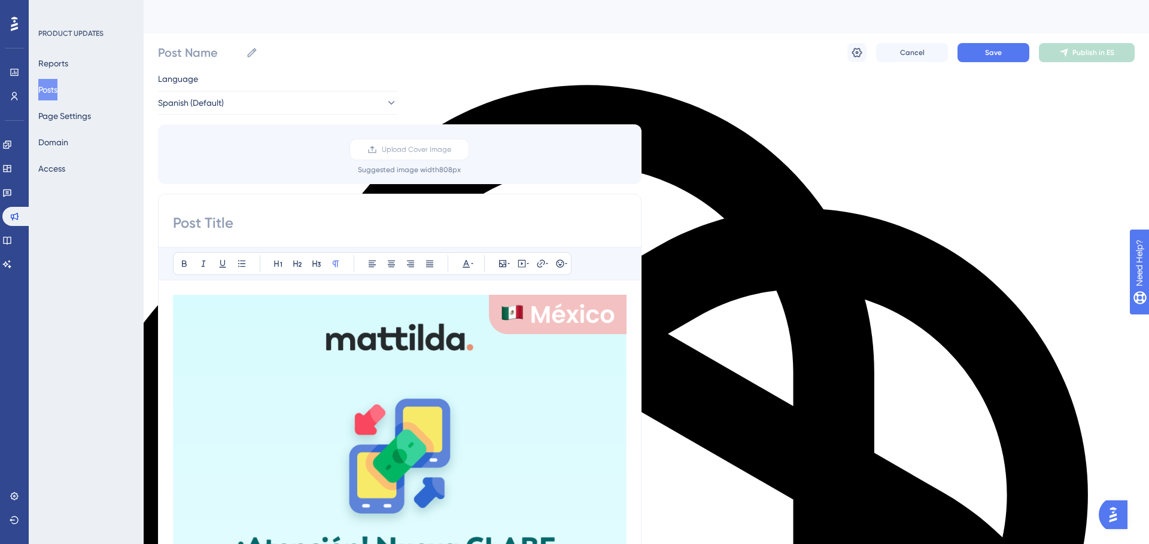
click at [228, 227] on input at bounding box center [399, 223] width 453 height 19
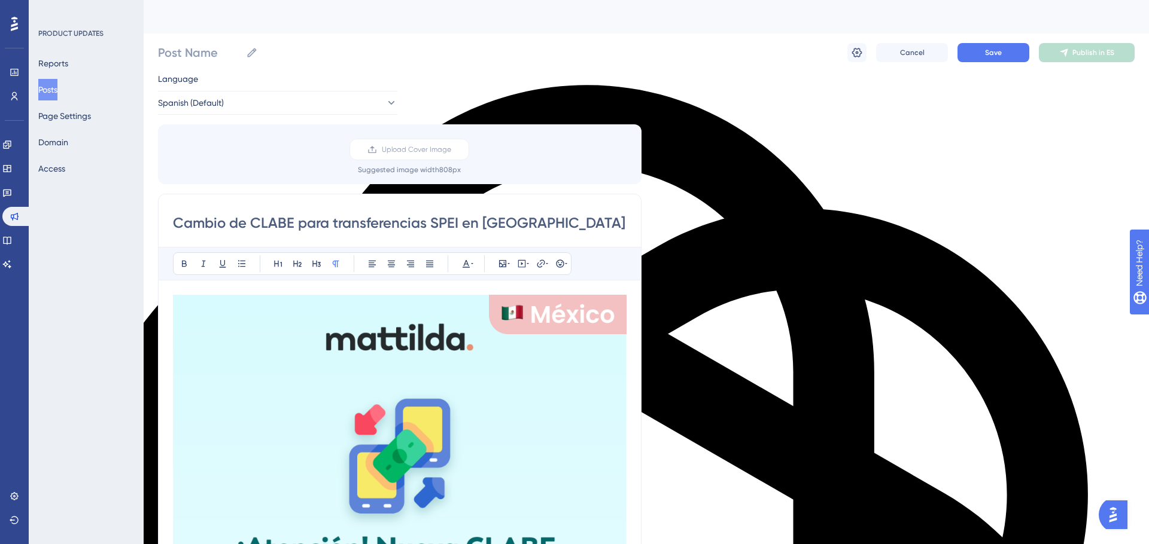
click at [261, 230] on input "Cambio de CLABE para transferencias SPEI en México" at bounding box center [399, 223] width 453 height 19
type input "Cambio de CLABE para transferencias SPEI en México"
click at [183, 56] on input "Post Name" at bounding box center [199, 52] width 83 height 17
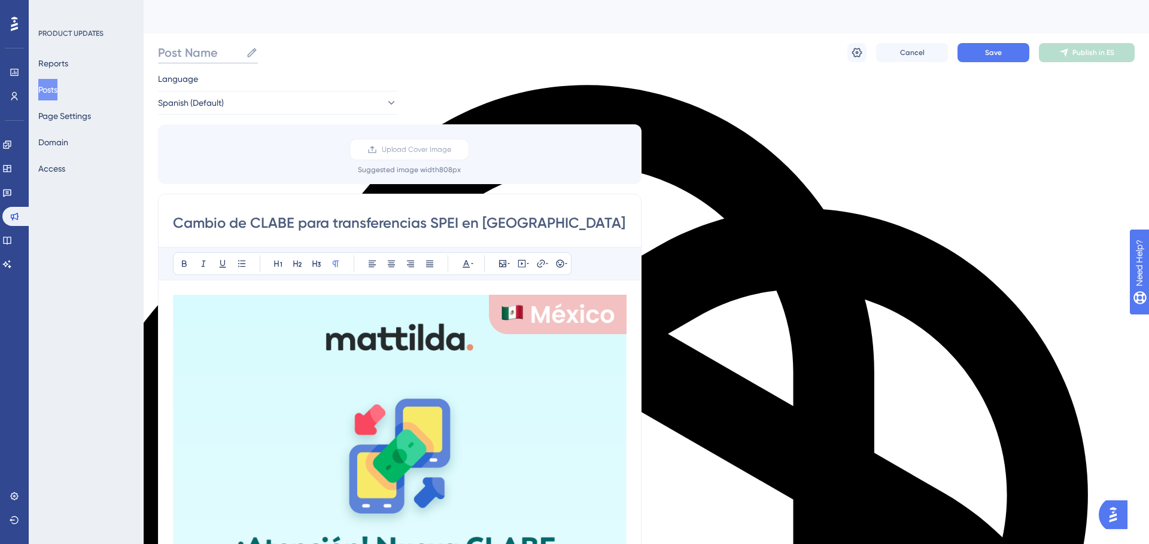
paste input "Cambio de CLABE para transferencias SPEI en México"
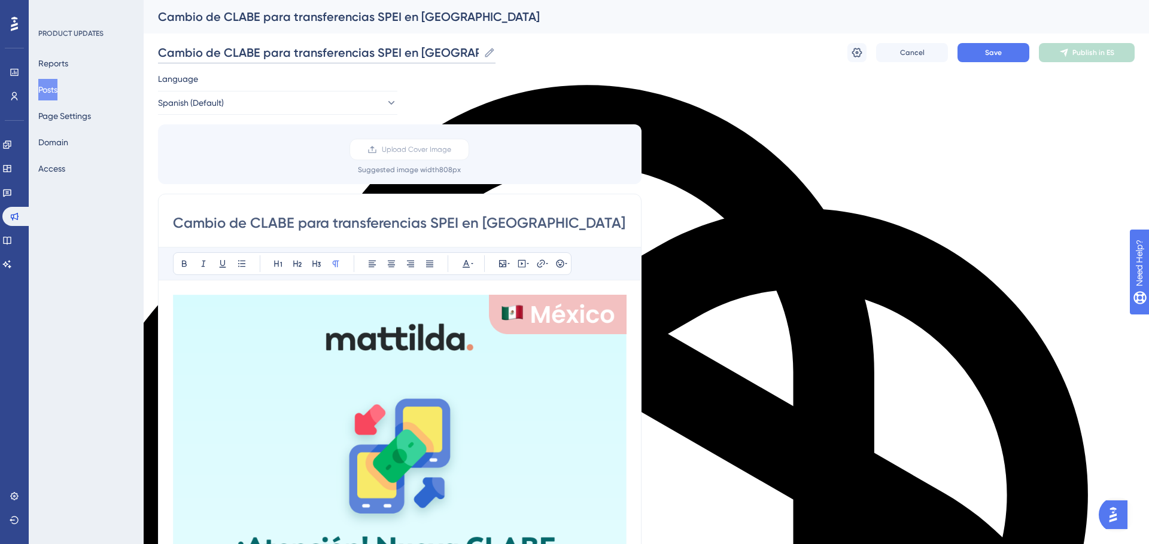
type input "Cambio de CLABE para transferencias SPEI en México"
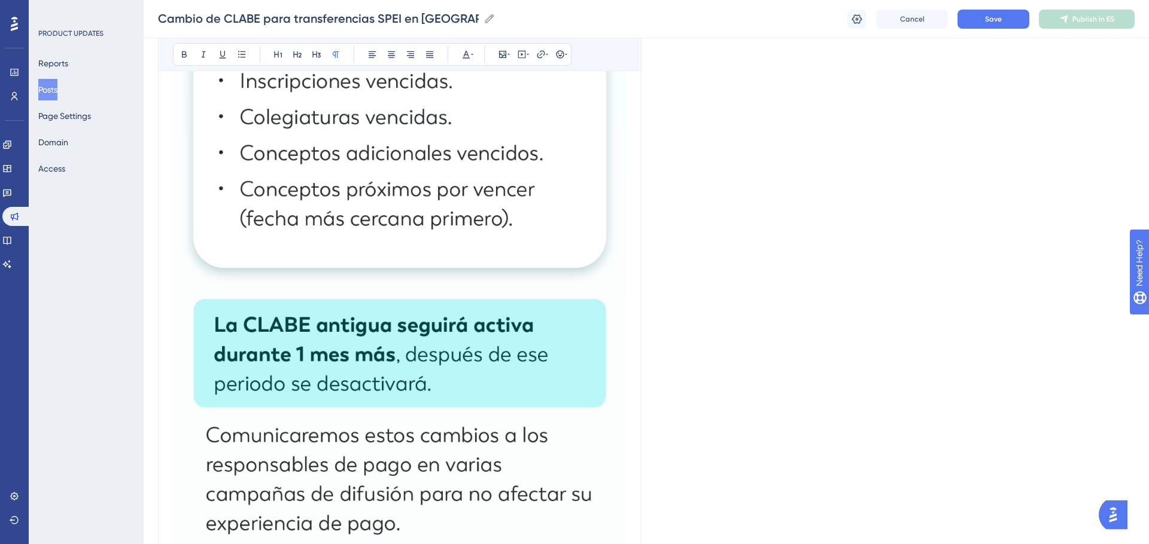
scroll to position [2055, 0]
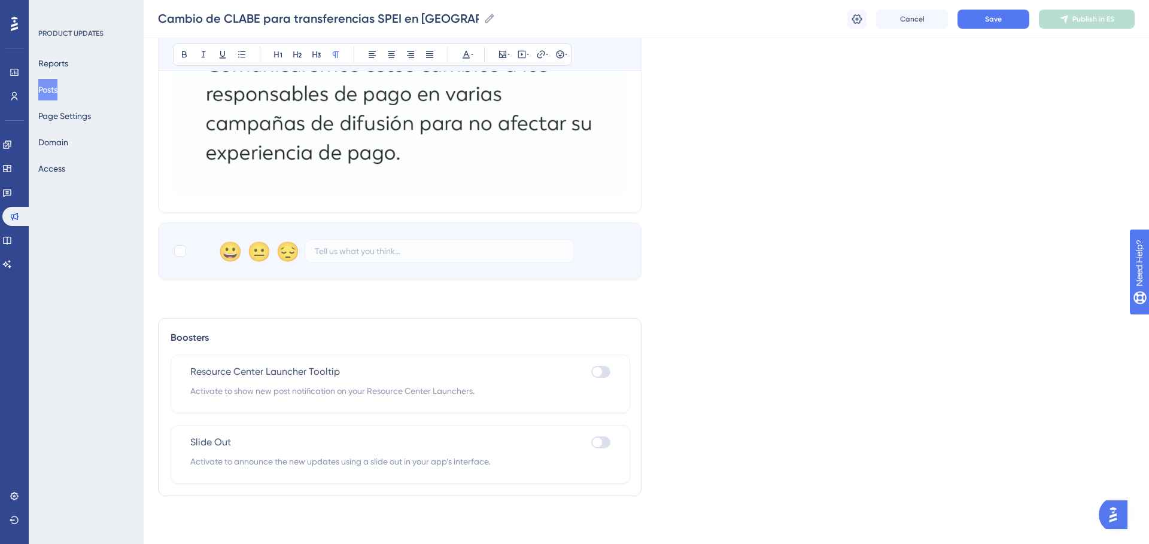
click at [599, 372] on div at bounding box center [597, 372] width 10 height 10
click at [591, 372] on input "checkbox" at bounding box center [590, 372] width 1 height 1
checkbox input "true"
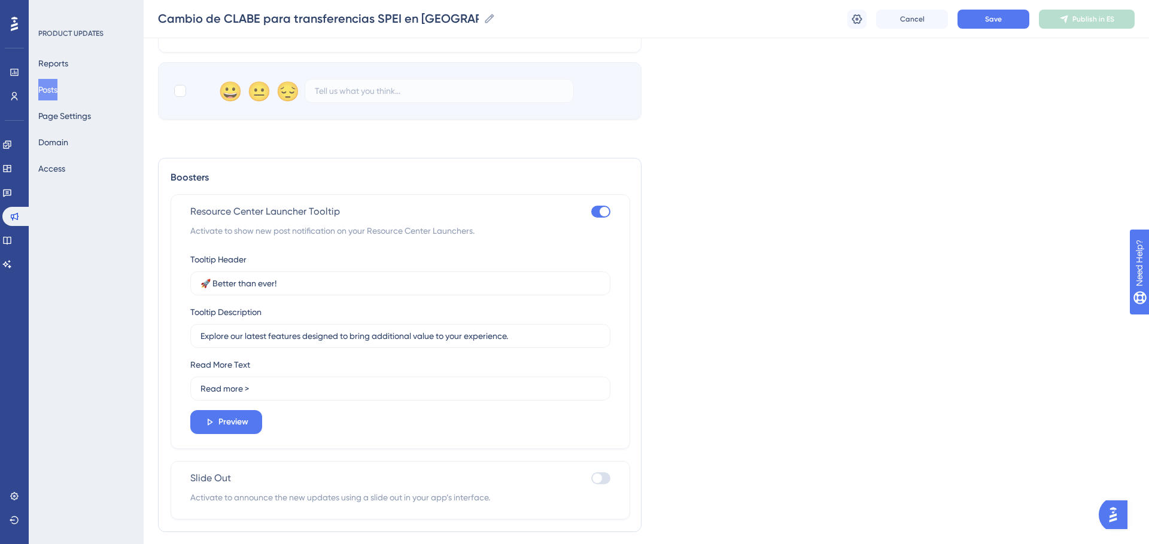
scroll to position [2225, 0]
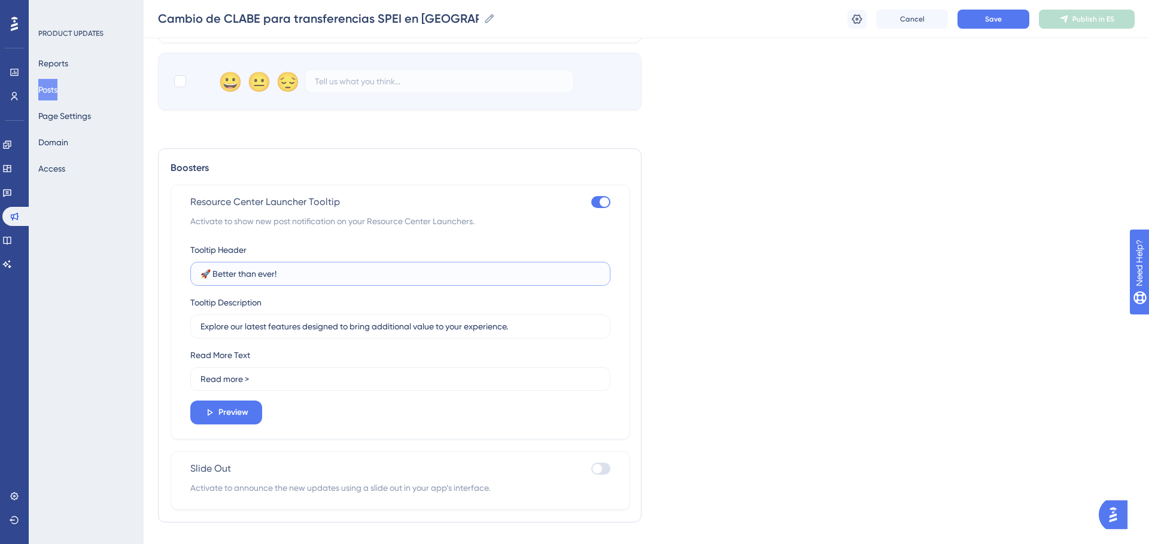
click at [272, 274] on input "🚀 Better than ever!" at bounding box center [400, 273] width 400 height 13
click at [294, 273] on input "🚀 Better than ever!" at bounding box center [400, 273] width 400 height 13
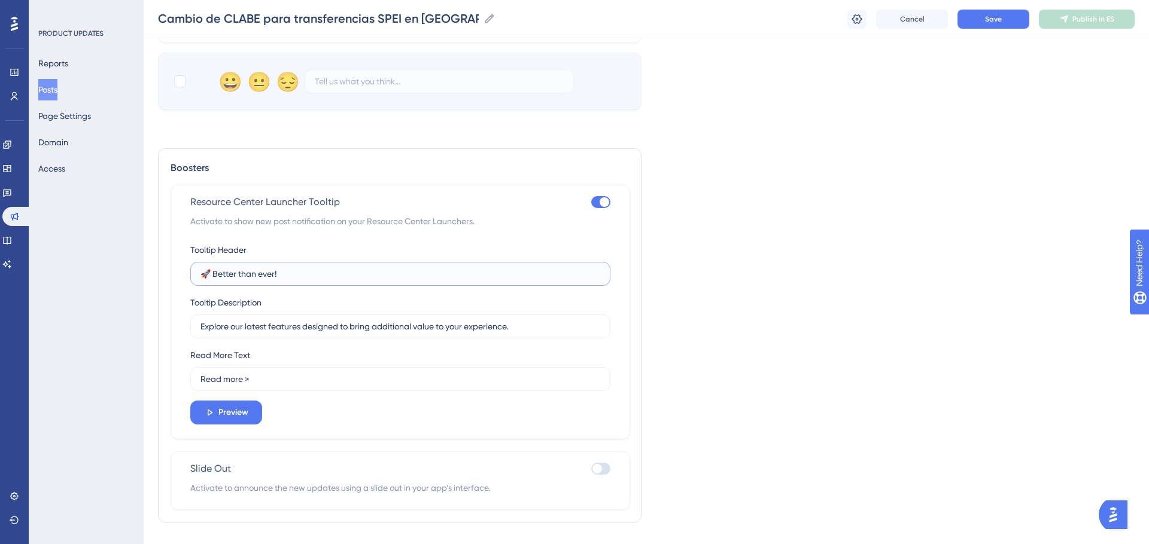
click at [294, 273] on input "🚀 Better than ever!" at bounding box center [400, 273] width 400 height 13
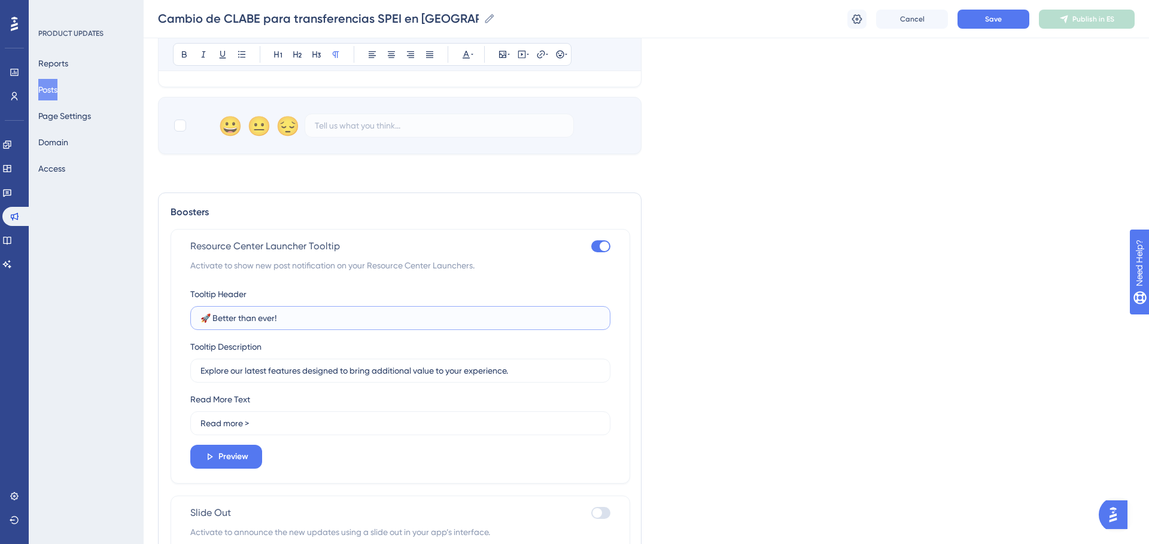
scroll to position [2180, 0]
type input "l"
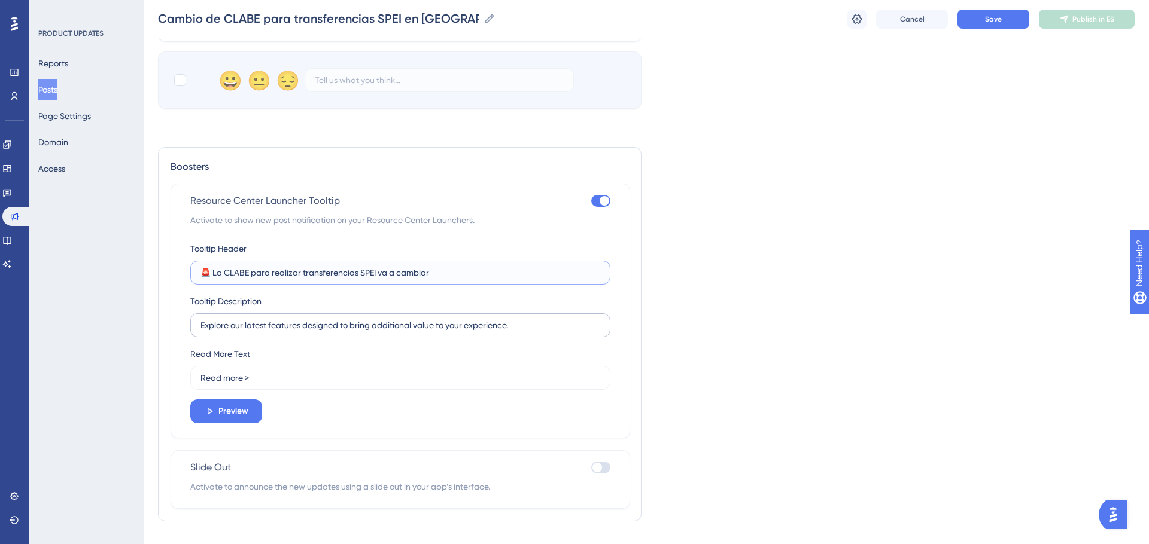
scroll to position [2231, 0]
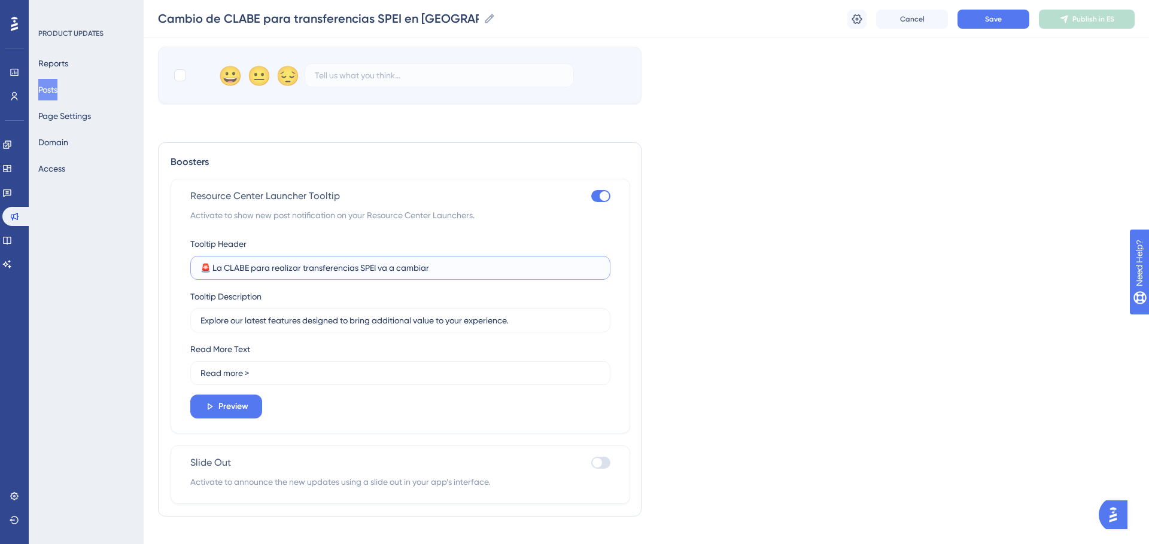
drag, startPoint x: 209, startPoint y: 264, endPoint x: 183, endPoint y: 261, distance: 26.5
click at [183, 261] on div "Resource Center Launcher Tooltip Activate to show new post notification on your…" at bounding box center [399, 306] width 459 height 255
type input "📢 La CLABE para realizar transferencias SPEI va a cambiar"
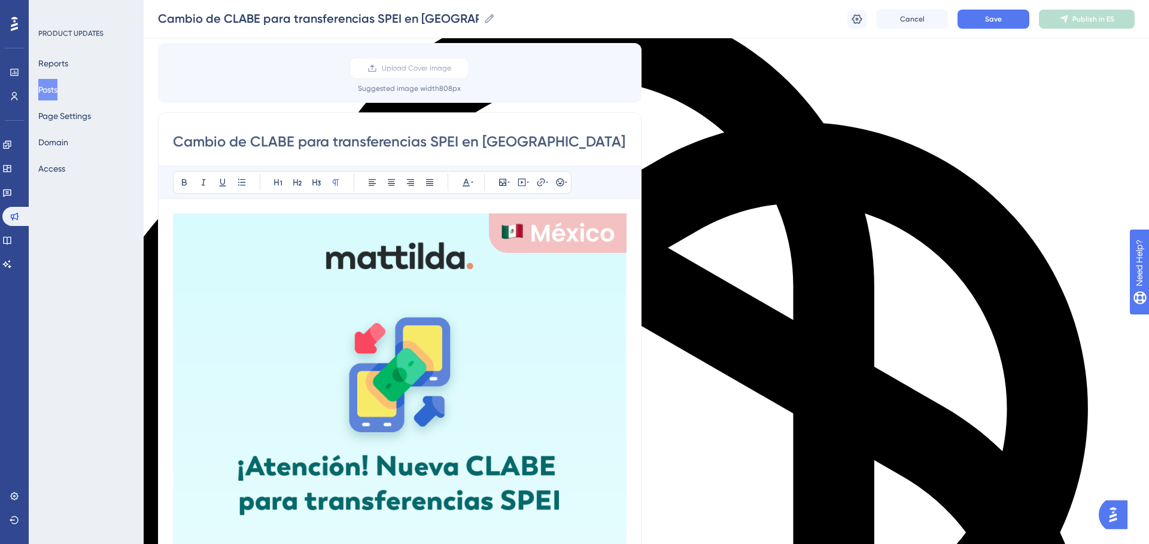
scroll to position [90, 0]
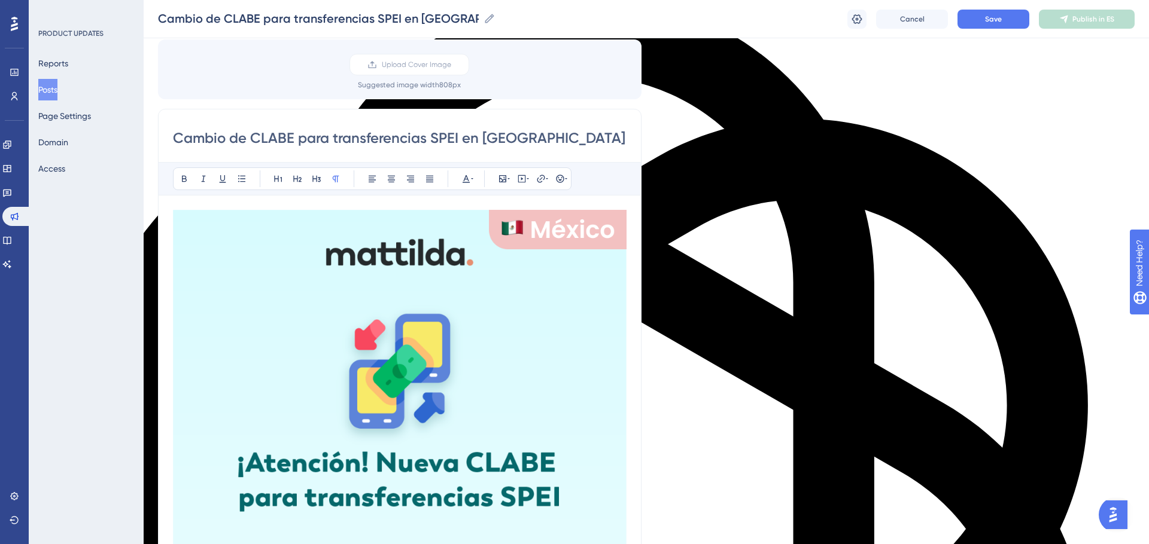
click at [205, 139] on input "Cambio de CLABE para transferencias SPEI en México" at bounding box center [399, 138] width 453 height 19
paste input "📢 Aviso importante sobre tu CLABE SPEI"
click at [468, 139] on input "📢 Aviso importante sobre tu CLABE SPEI" at bounding box center [399, 138] width 453 height 19
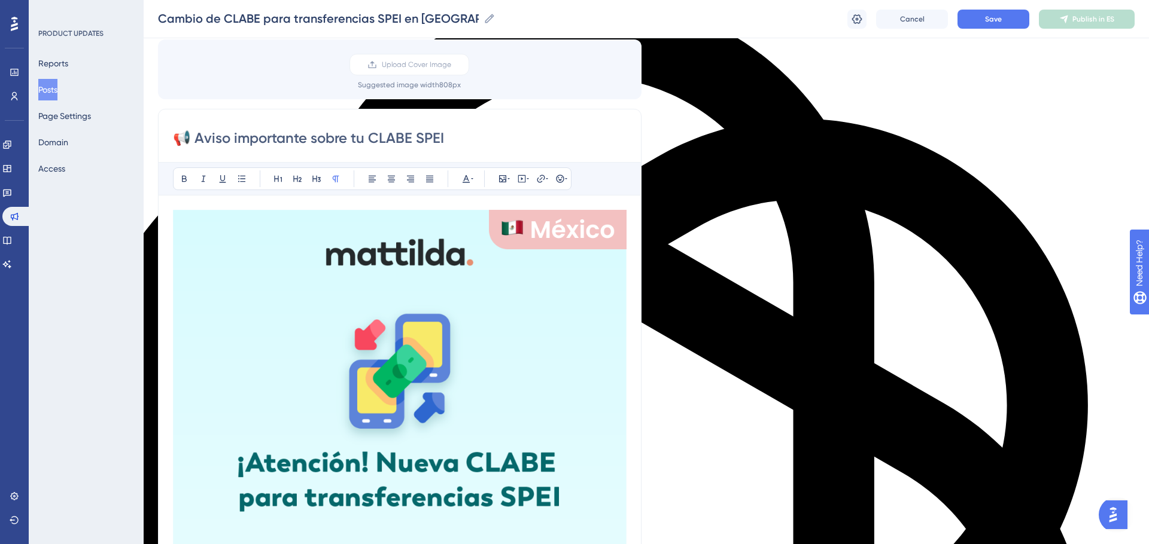
click at [356, 136] on input "📢 Aviso importante sobre tu CLABE SPEI" at bounding box center [399, 138] width 453 height 19
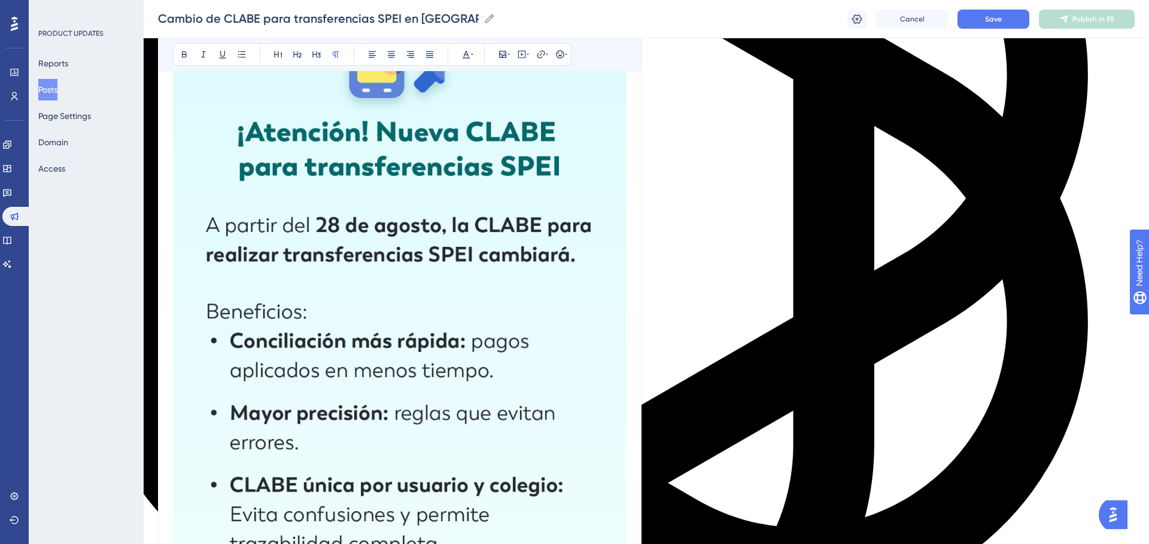
scroll to position [0, 0]
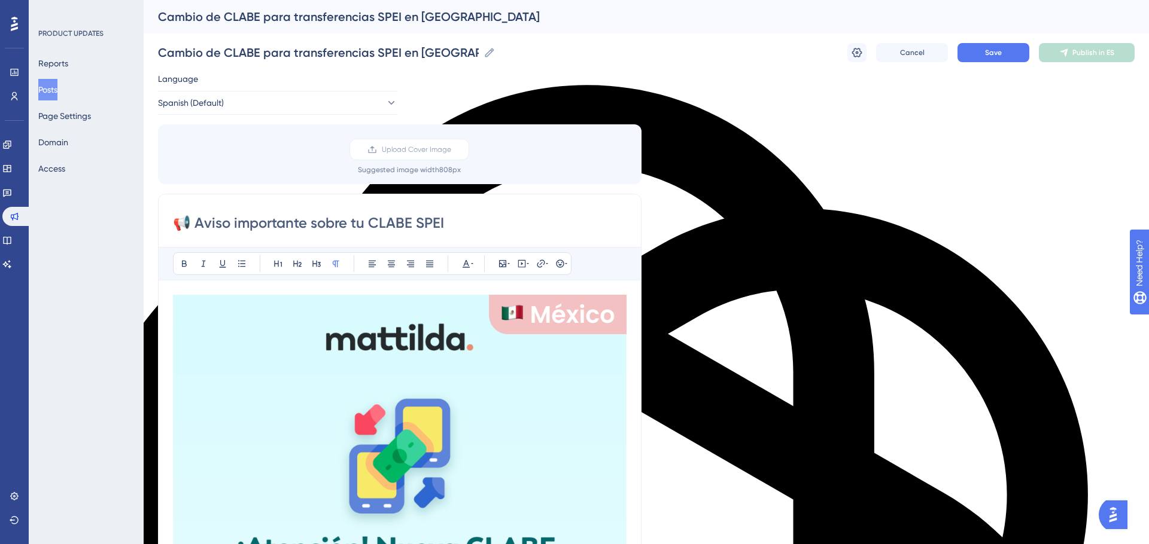
click at [351, 223] on input "📢 Aviso importante sobre tu CLABE SPEI" at bounding box center [399, 223] width 453 height 19
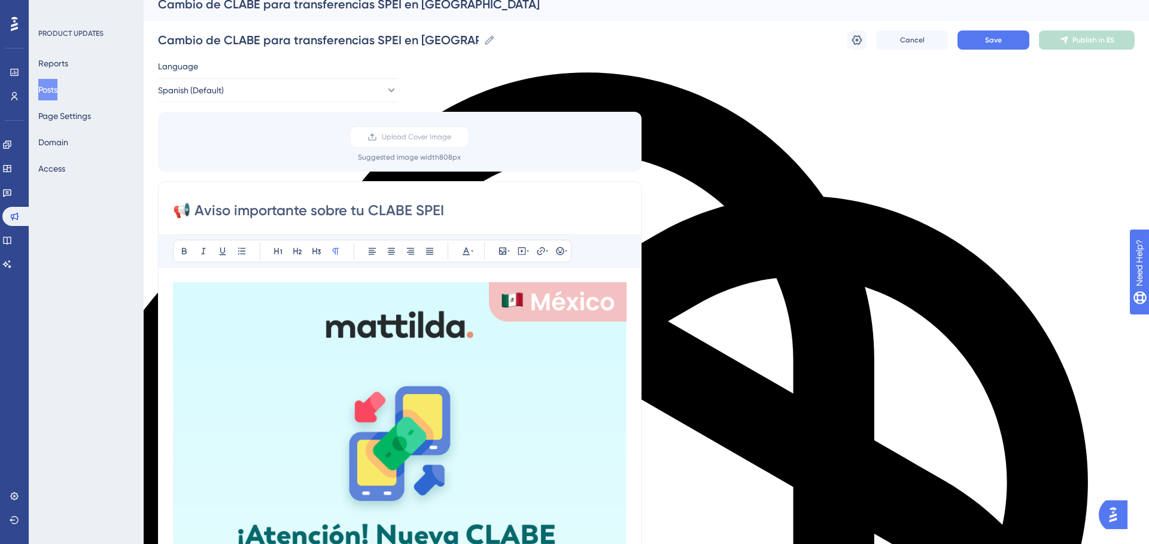
scroll to position [8, 0]
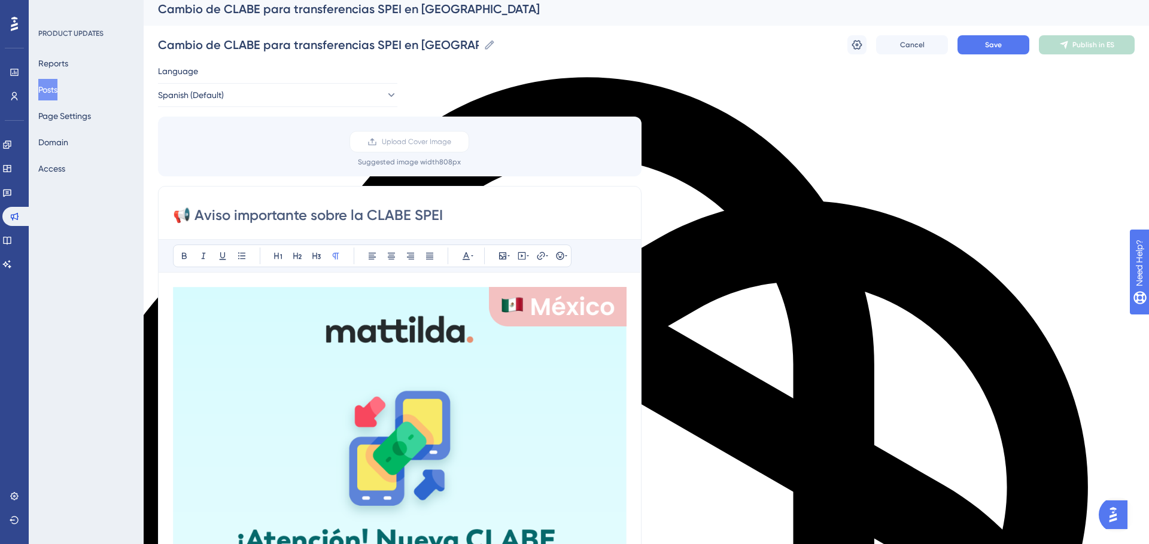
click at [459, 214] on input "📢 Aviso importante sobre la CLABE SPEI" at bounding box center [399, 215] width 453 height 19
type input "📢 Aviso importante sobre la CLABE SPEI para transferencias en México"
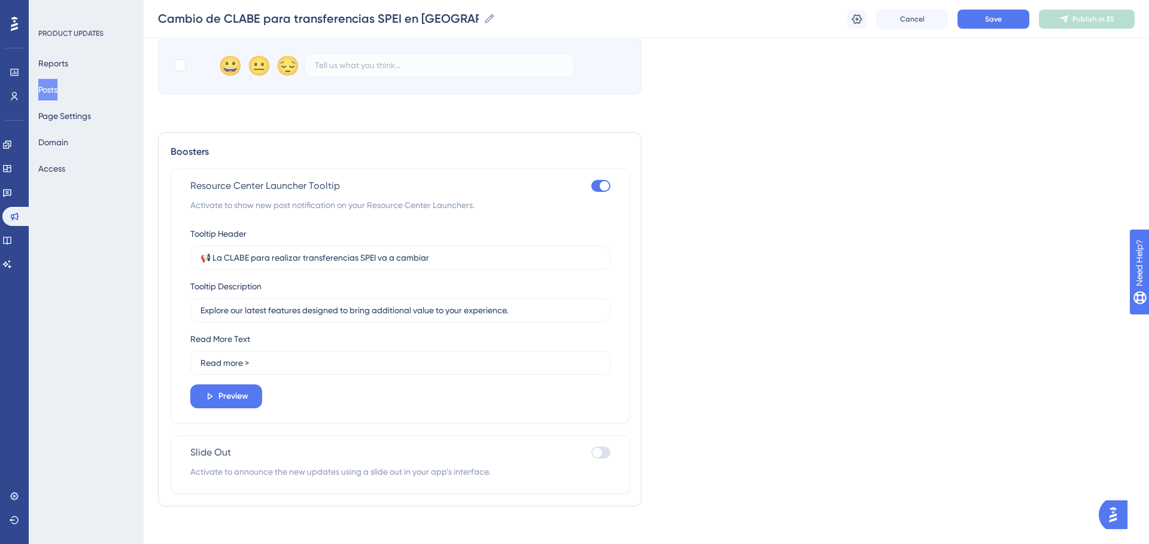
scroll to position [2251, 0]
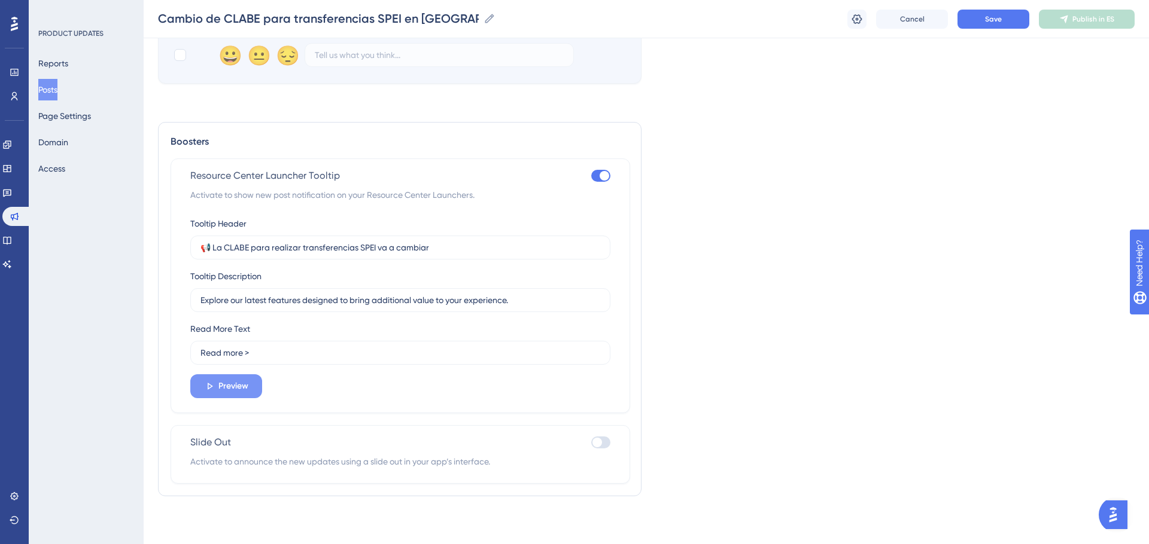
click at [248, 391] on span "Preview" at bounding box center [233, 386] width 30 height 14
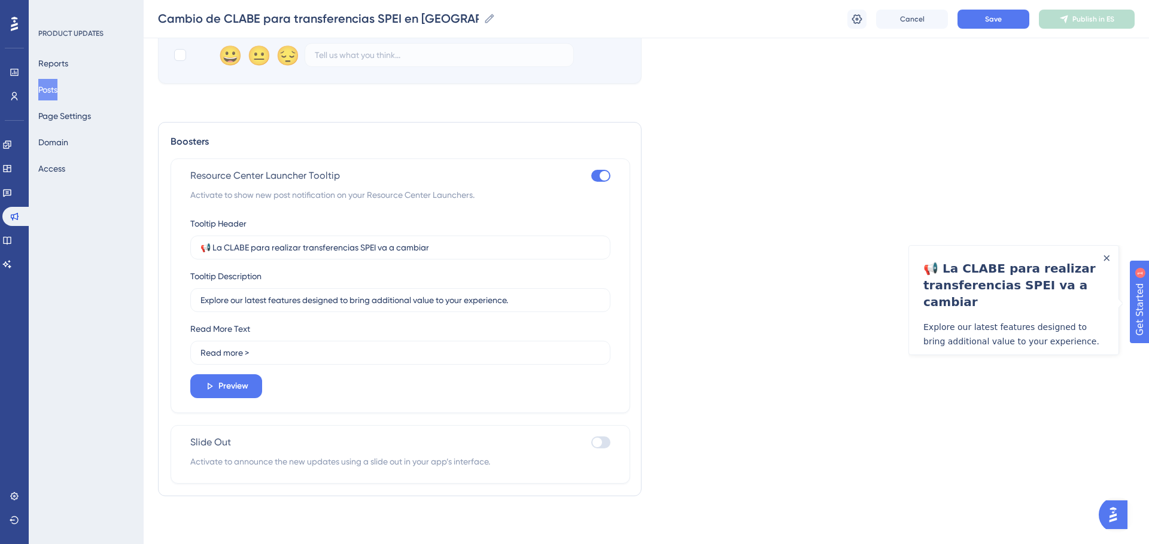
click at [599, 175] on div at bounding box center [604, 176] width 10 height 10
click at [591, 175] on input "checkbox" at bounding box center [590, 175] width 1 height 1
checkbox input "false"
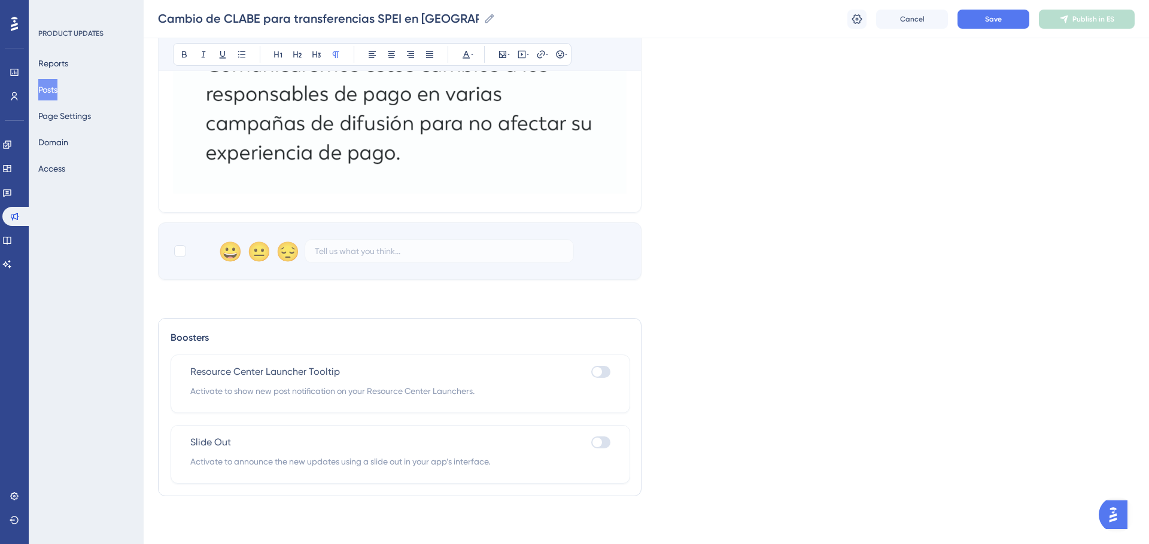
scroll to position [2055, 0]
click at [599, 442] on div at bounding box center [597, 443] width 10 height 10
click at [591, 442] on input "checkbox" at bounding box center [590, 442] width 1 height 1
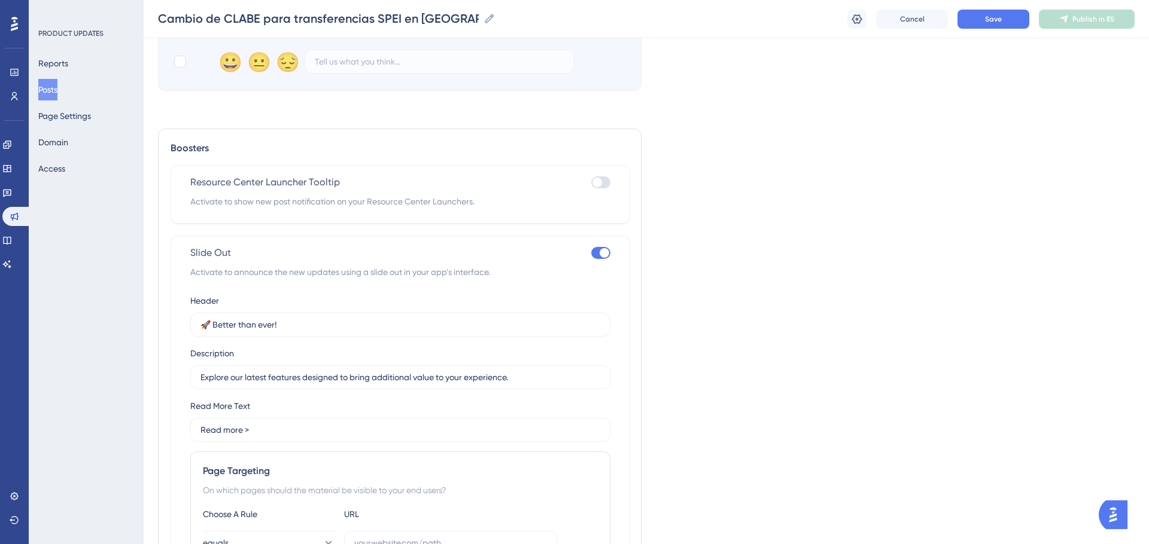
scroll to position [2415, 0]
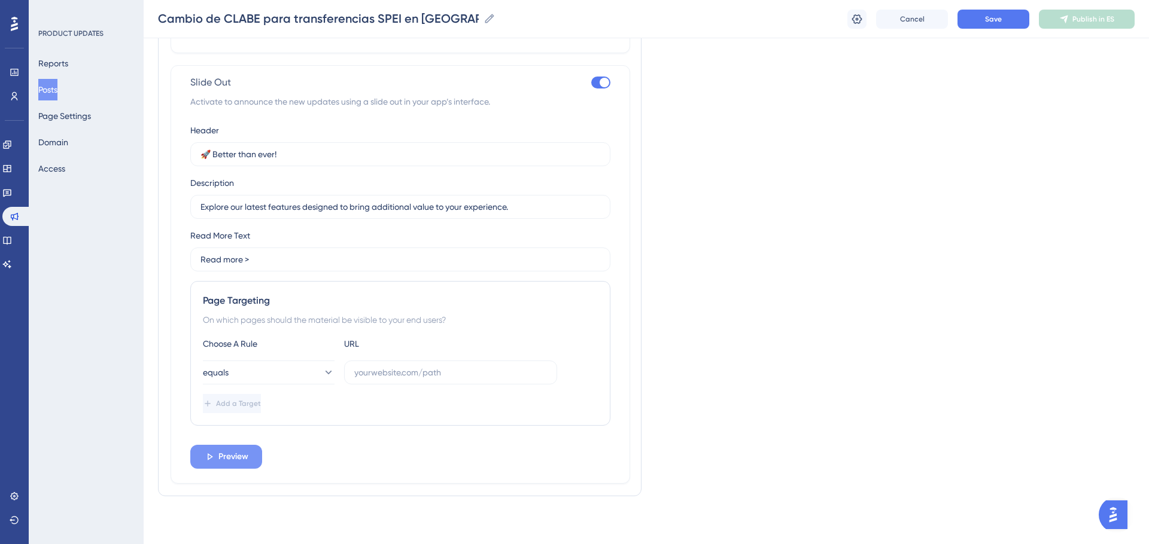
click at [240, 450] on span "Preview" at bounding box center [233, 457] width 30 height 14
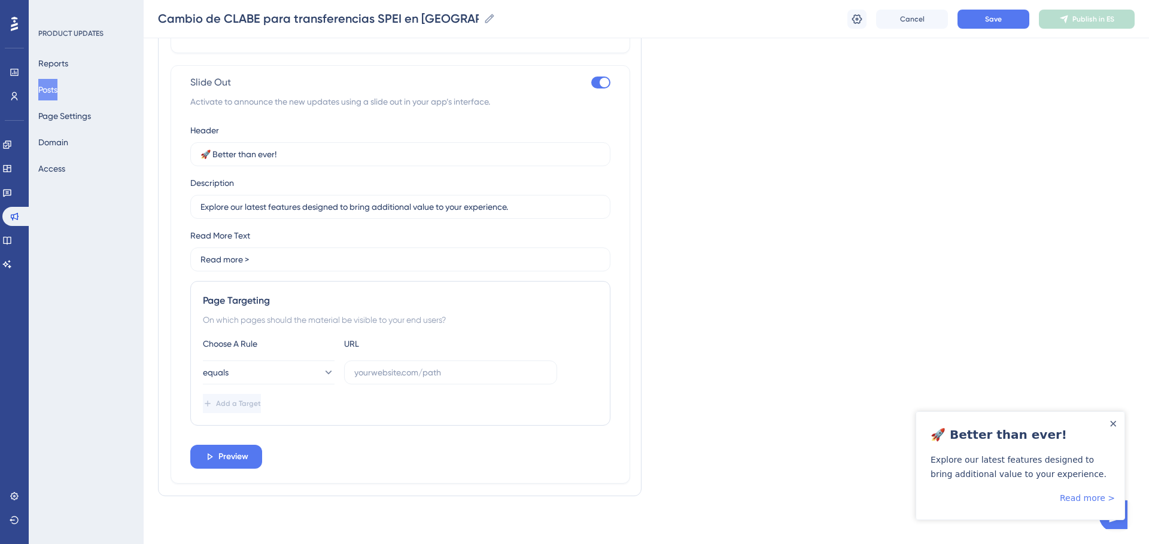
click at [601, 81] on div at bounding box center [604, 83] width 10 height 10
click at [591, 82] on input "checkbox" at bounding box center [590, 82] width 1 height 1
checkbox input "false"
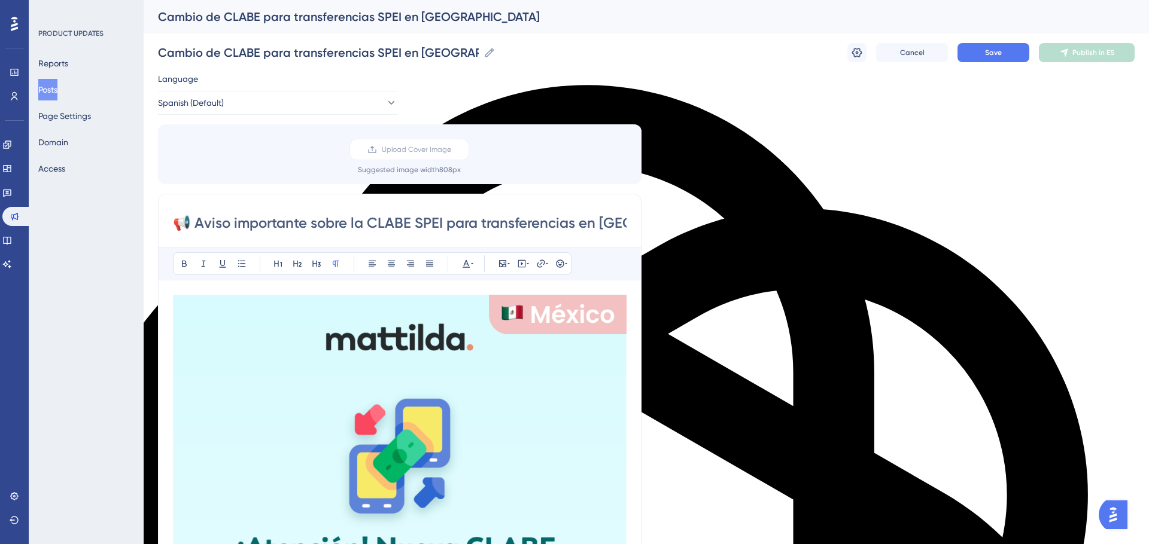
click at [413, 223] on input "📢 Aviso importante sobre la CLABE SPEI para transferencias en México" at bounding box center [399, 223] width 453 height 19
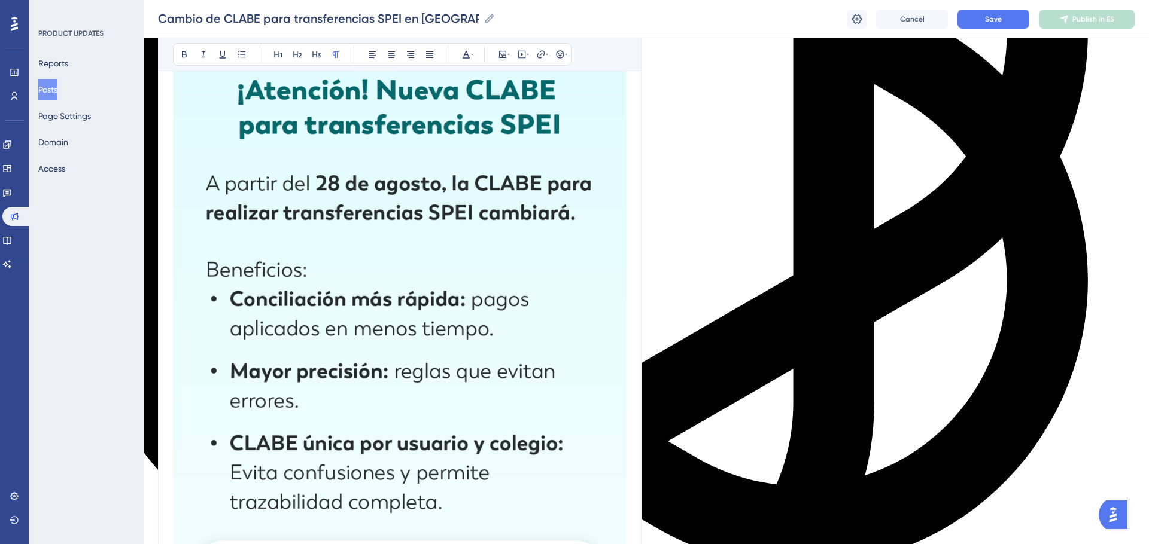
scroll to position [0, 0]
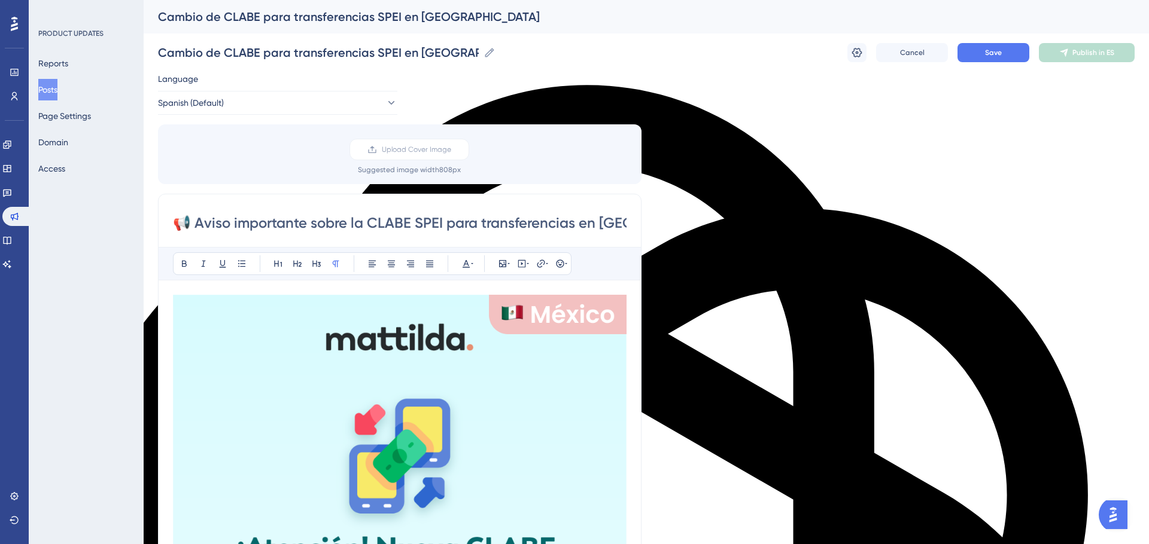
click at [446, 227] on input "📢 Aviso importante sobre la CLABE SPEI para transferencias en México" at bounding box center [399, 223] width 453 height 19
click at [446, 224] on input "📢 Aviso importante sobre la CLABE SPEI para transferencias en México" at bounding box center [399, 223] width 453 height 19
drag, startPoint x: 413, startPoint y: 222, endPoint x: 440, endPoint y: 223, distance: 27.5
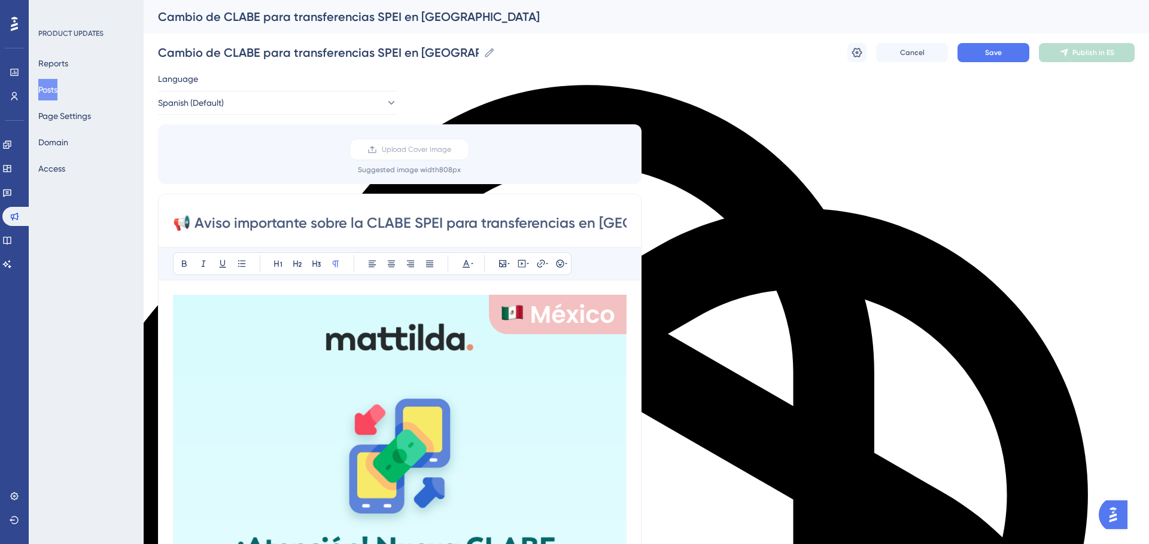
click at [440, 223] on input "📢 Aviso importante sobre la CLABE SPEI para transferencias en México" at bounding box center [399, 223] width 453 height 19
click at [494, 222] on input "📢 Aviso importante sobre la CLABE SPEI para transferencias en México" at bounding box center [399, 223] width 453 height 19
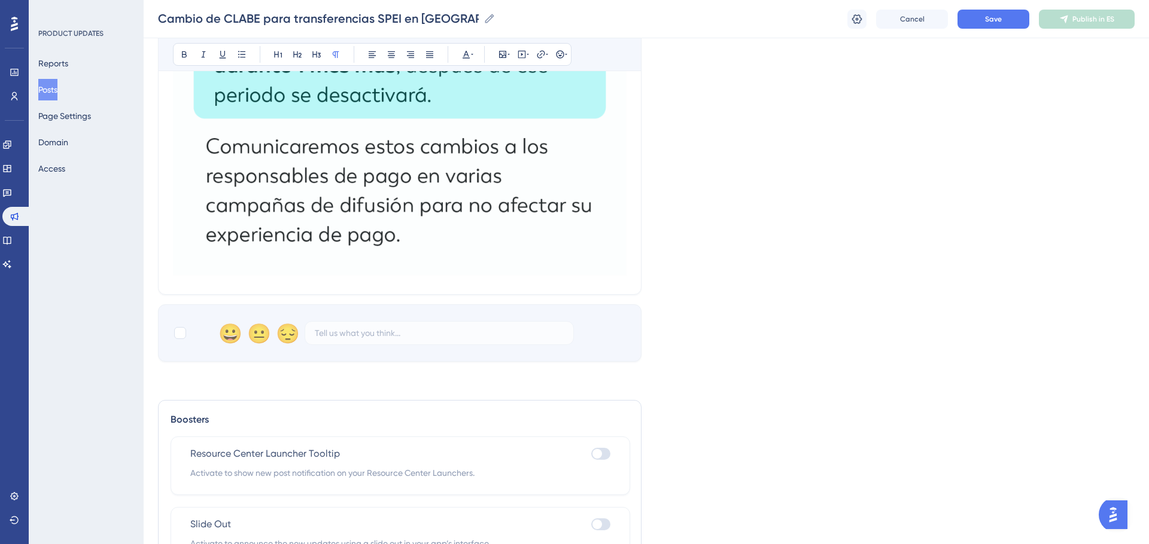
scroll to position [2055, 0]
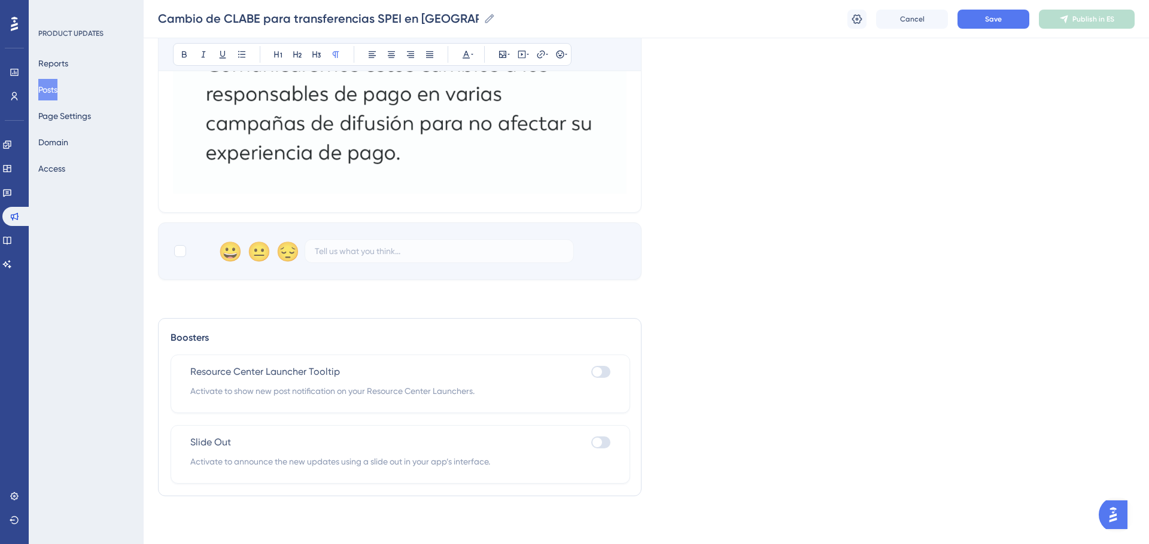
click at [596, 373] on div at bounding box center [597, 372] width 10 height 10
click at [591, 372] on input "checkbox" at bounding box center [590, 372] width 1 height 1
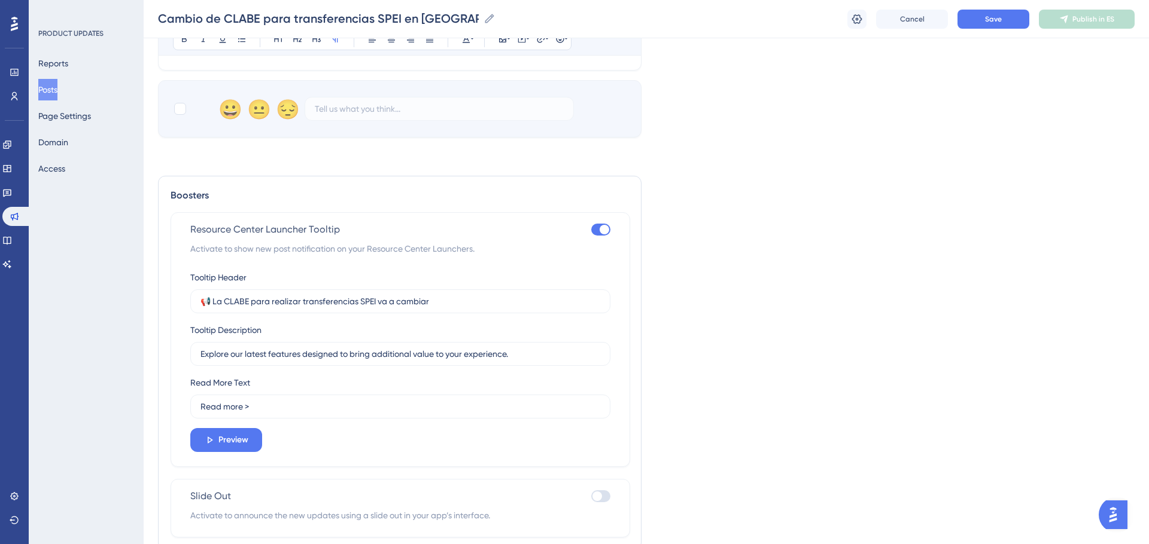
scroll to position [2251, 0]
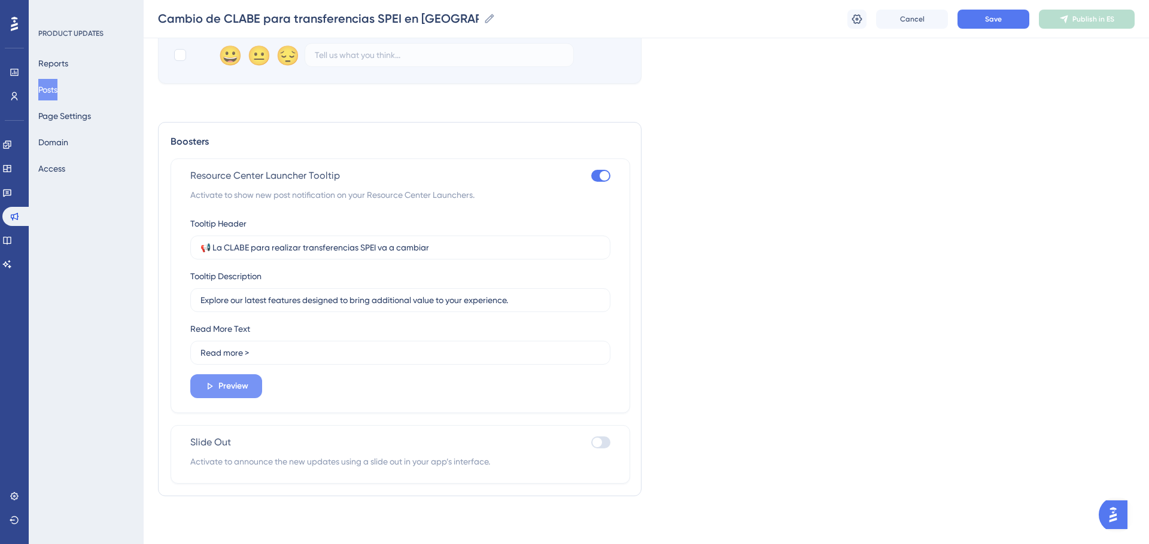
click at [239, 385] on span "Preview" at bounding box center [233, 386] width 30 height 14
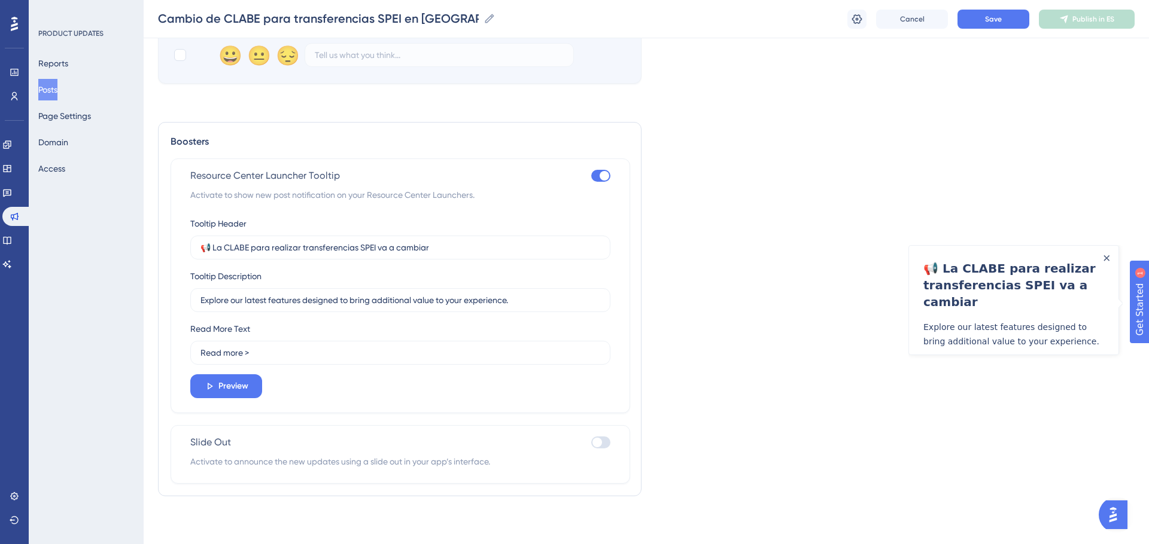
click at [601, 175] on div at bounding box center [604, 176] width 10 height 10
click at [591, 175] on input "checkbox" at bounding box center [590, 175] width 1 height 1
checkbox input "false"
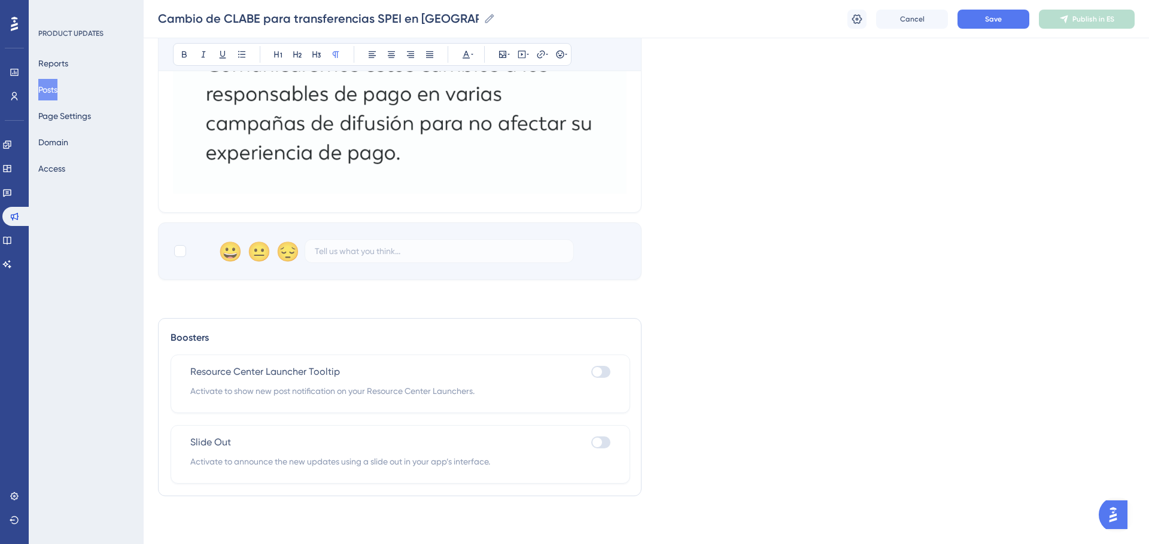
scroll to position [2055, 0]
click at [599, 446] on div at bounding box center [597, 443] width 10 height 10
click at [591, 443] on input "checkbox" at bounding box center [590, 442] width 1 height 1
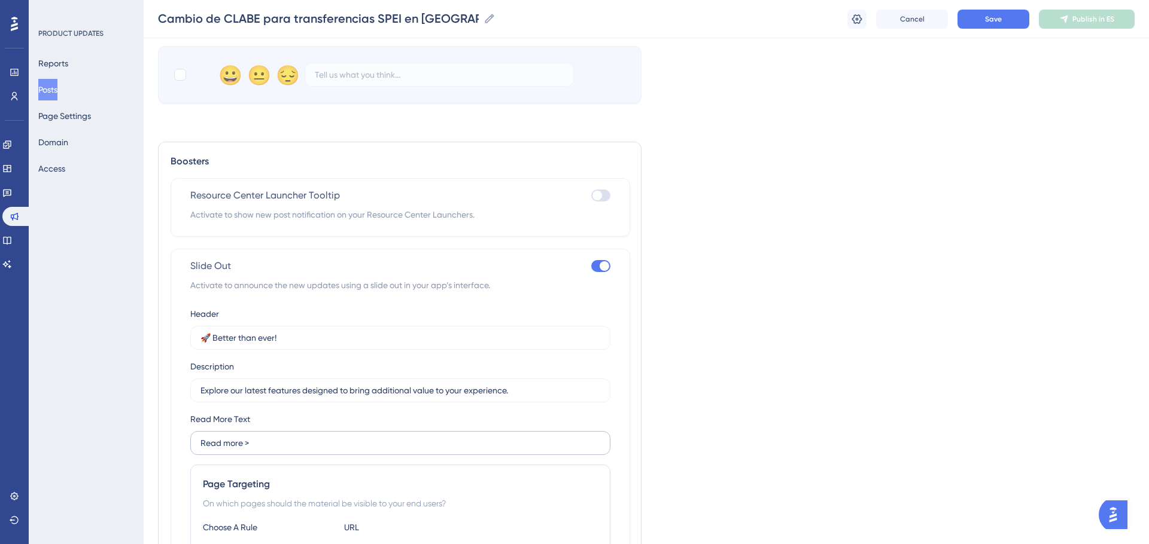
scroll to position [2415, 0]
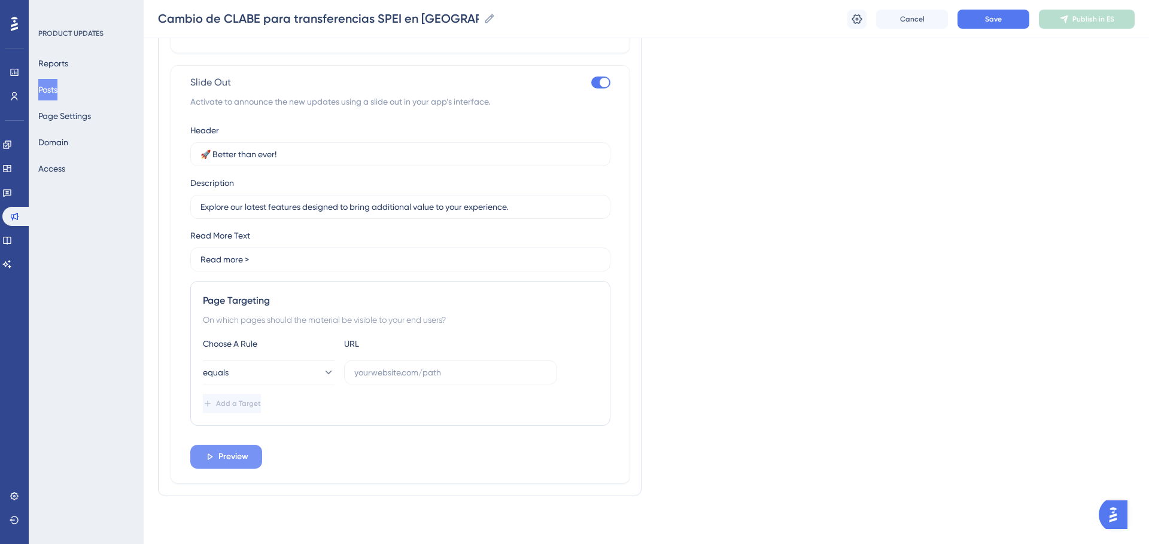
click at [234, 456] on span "Preview" at bounding box center [233, 457] width 30 height 14
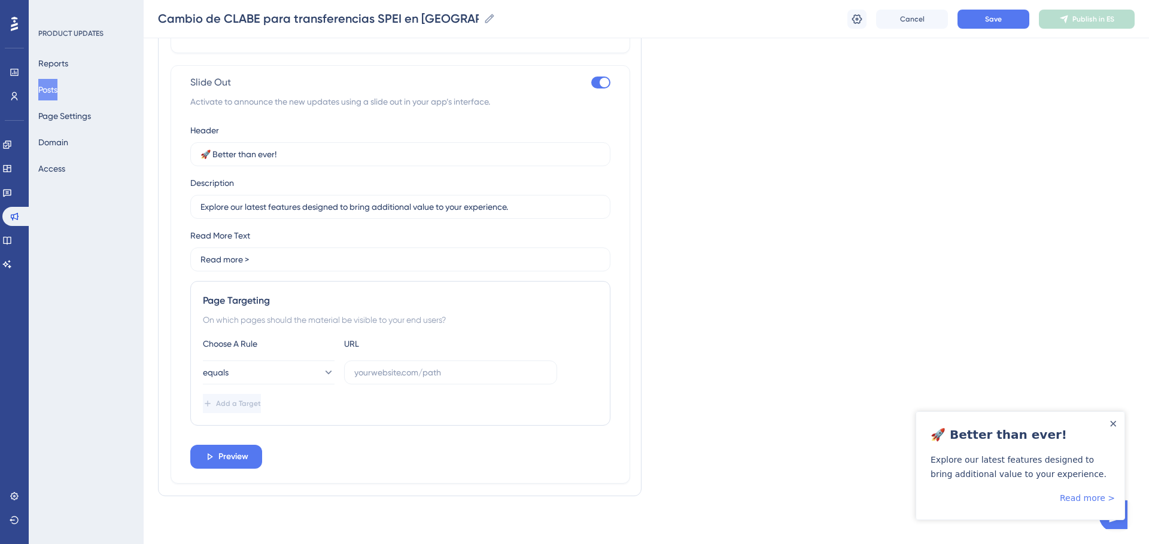
click at [599, 84] on div at bounding box center [604, 83] width 10 height 10
click at [591, 83] on input "checkbox" at bounding box center [590, 82] width 1 height 1
checkbox input "false"
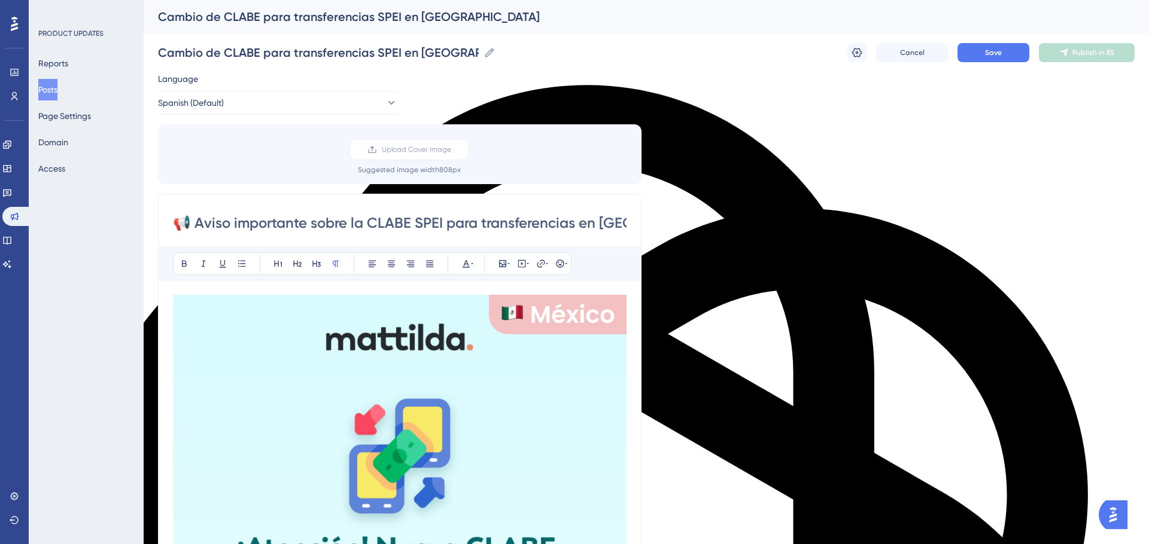
scroll to position [0, 16]
drag, startPoint x: 439, startPoint y: 224, endPoint x: 641, endPoint y: 258, distance: 205.2
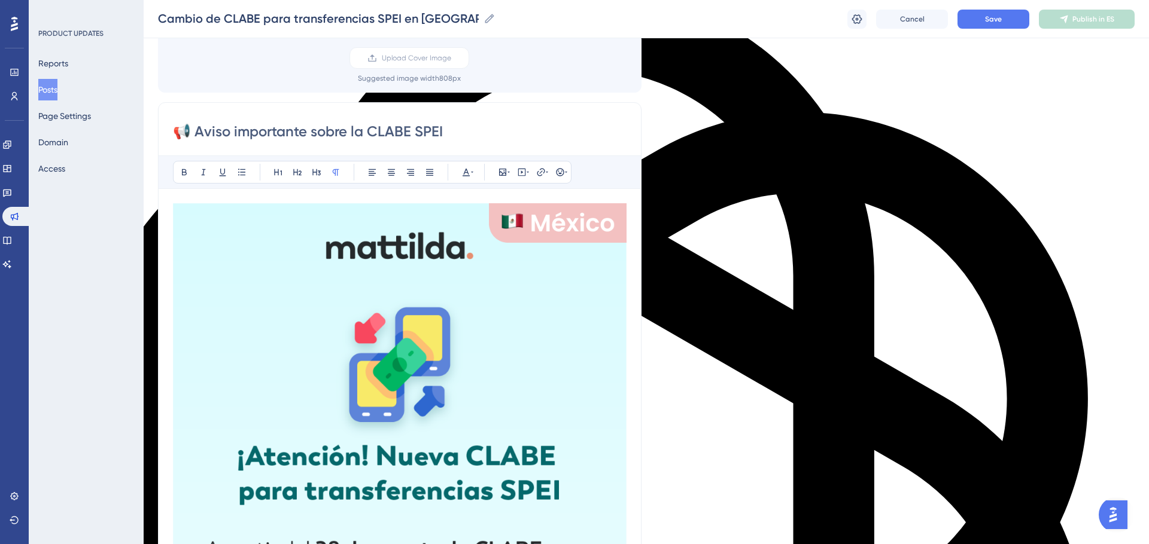
scroll to position [97, 0]
type input "📢 Aviso importante sobre la CLABE SPEI"
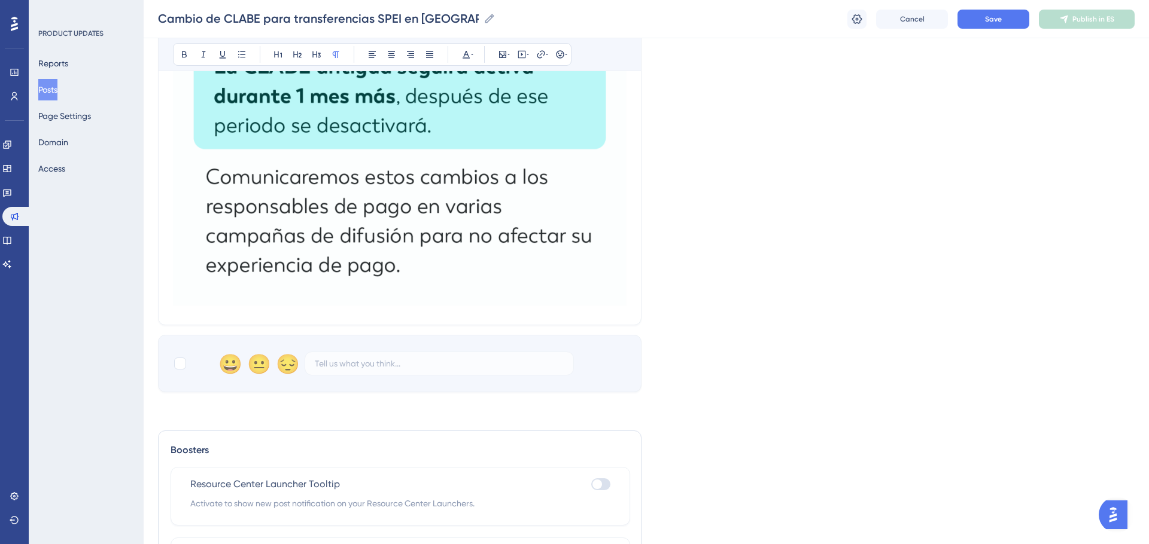
scroll to position [2055, 0]
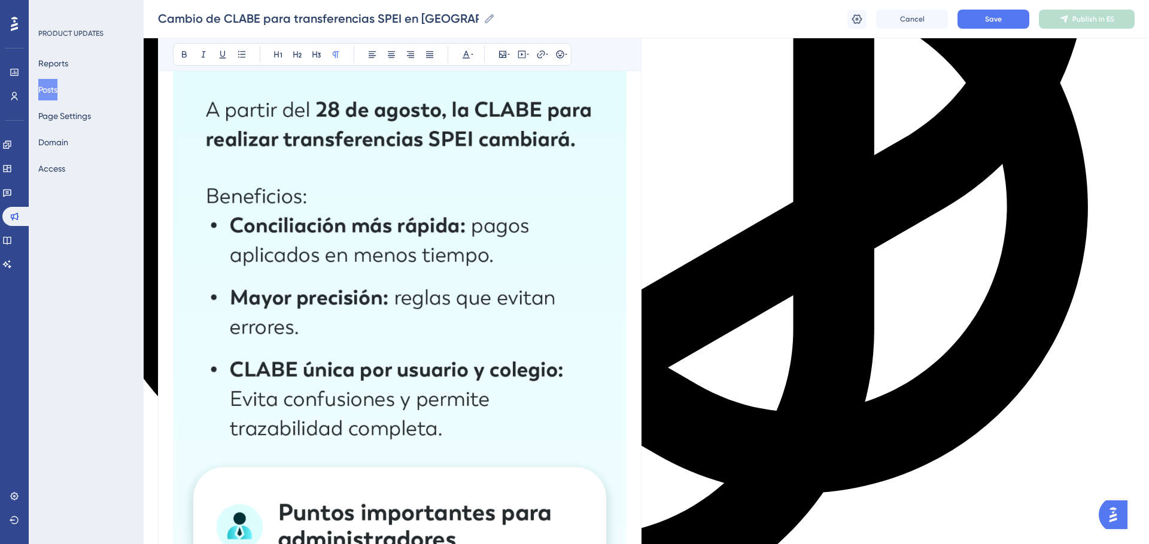
scroll to position [0, 0]
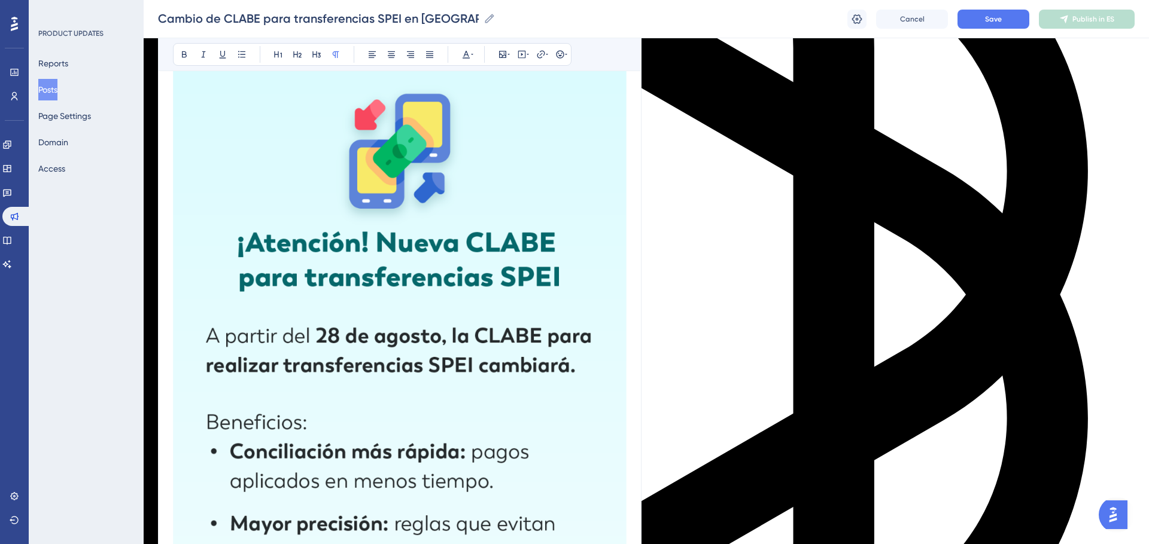
scroll to position [35, 0]
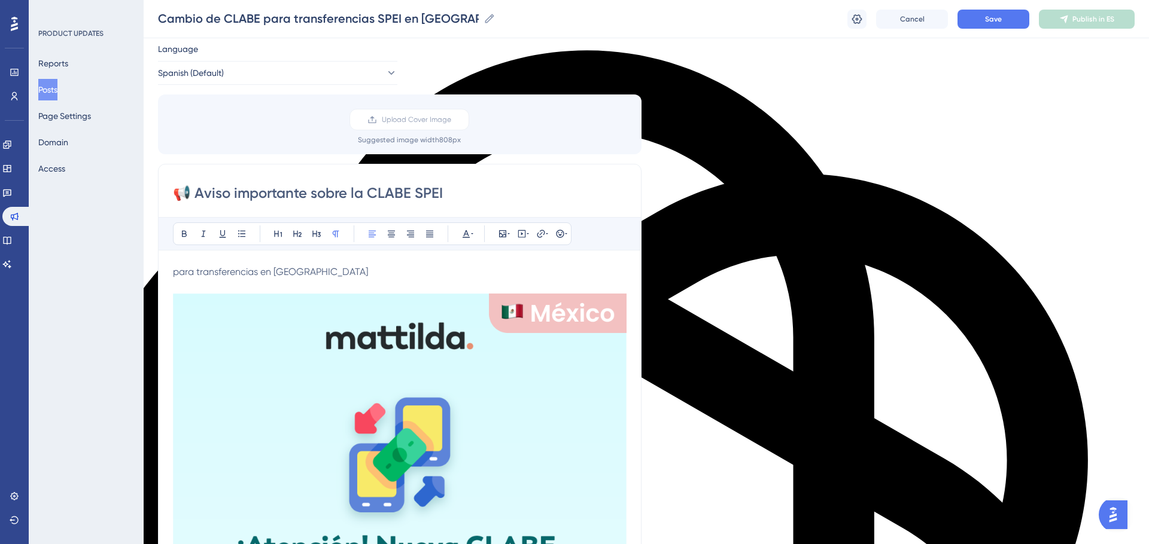
click at [176, 270] on span "para transferencias en México" at bounding box center [270, 271] width 195 height 11
drag, startPoint x: 330, startPoint y: 273, endPoint x: 396, endPoint y: 277, distance: 66.5
click at [396, 277] on p "La CLABE SPEI para transferencias cambiará . para transferencias en México" at bounding box center [399, 272] width 453 height 14
paste div
click at [328, 272] on span "La CLABE SPEI para transferencias cambiará.para transferencias en México" at bounding box center [369, 271] width 392 height 11
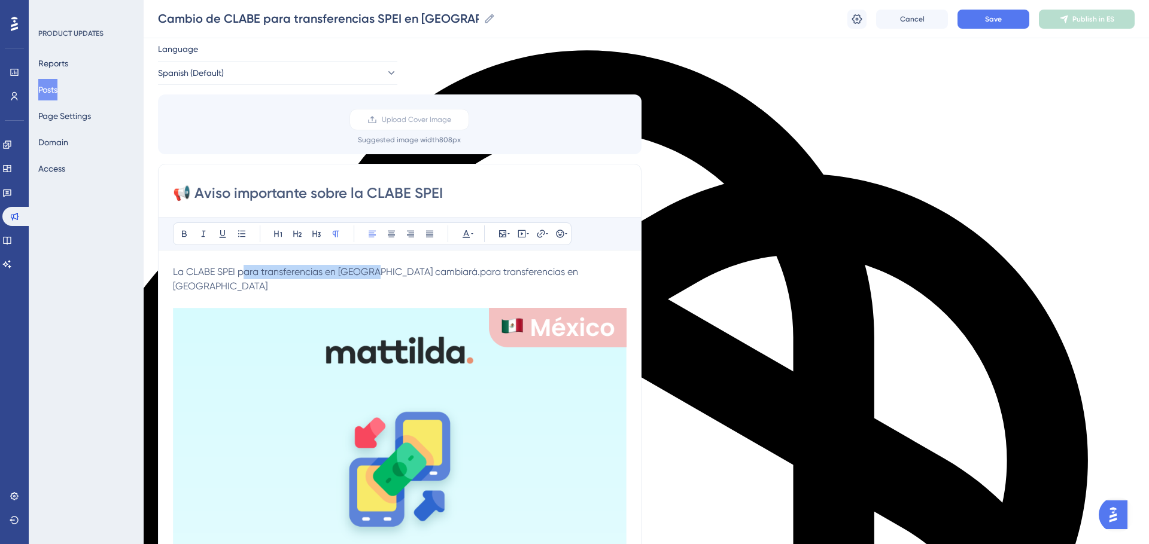
drag, startPoint x: 312, startPoint y: 273, endPoint x: 372, endPoint y: 276, distance: 59.9
click at [372, 276] on span "La CLABE SPEI para transferencias en México cambiará.para transferencias en Méx…" at bounding box center [376, 279] width 407 height 26
click at [184, 232] on icon at bounding box center [184, 234] width 10 height 10
drag, startPoint x: 424, startPoint y: 276, endPoint x: 568, endPoint y: 279, distance: 144.8
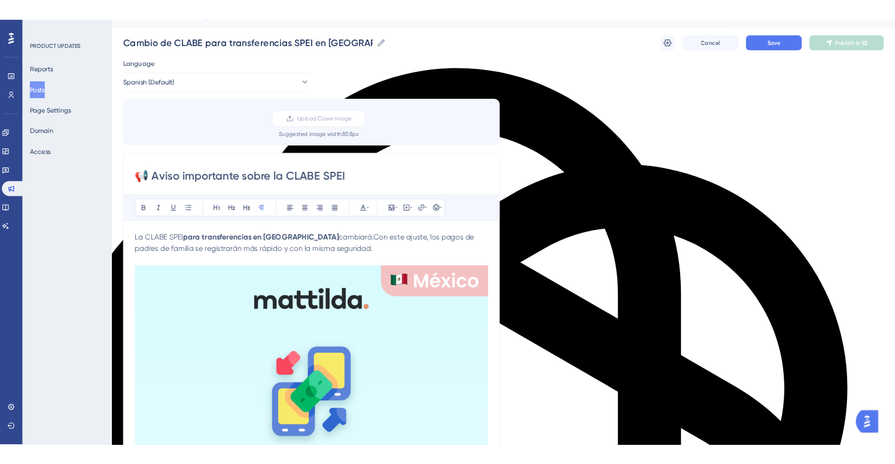
scroll to position [24, 0]
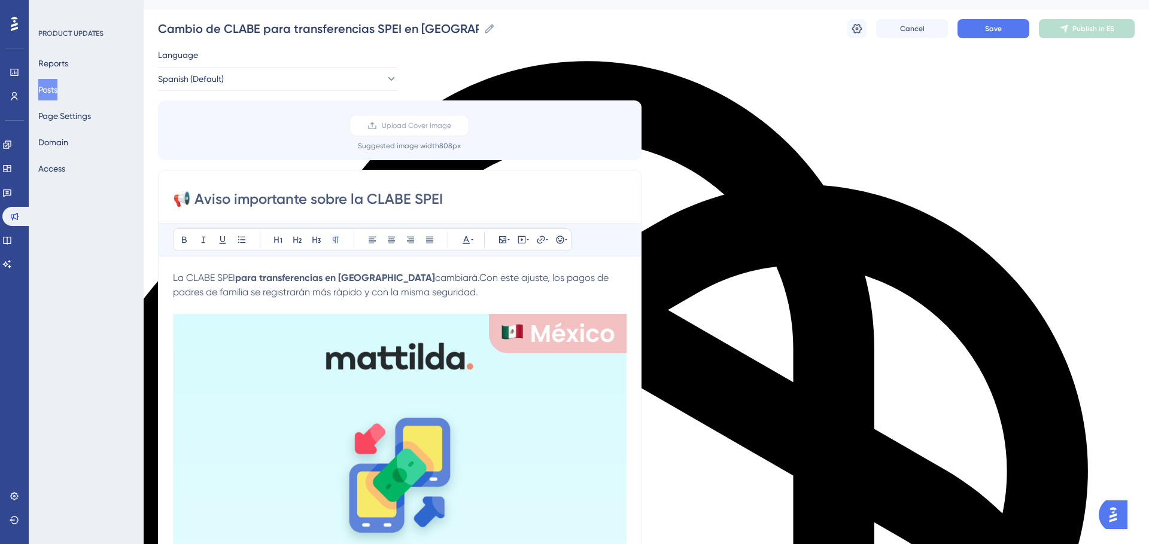
click at [470, 199] on input "📢 Aviso importante sobre la CLABE SPEI" at bounding box center [399, 199] width 453 height 19
type input "📢 Aviso importante sobre la CLABE SPEI en México"
drag, startPoint x: 331, startPoint y: 276, endPoint x: 372, endPoint y: 279, distance: 41.4
click at [372, 279] on strong "para transferencias en México" at bounding box center [335, 277] width 200 height 11
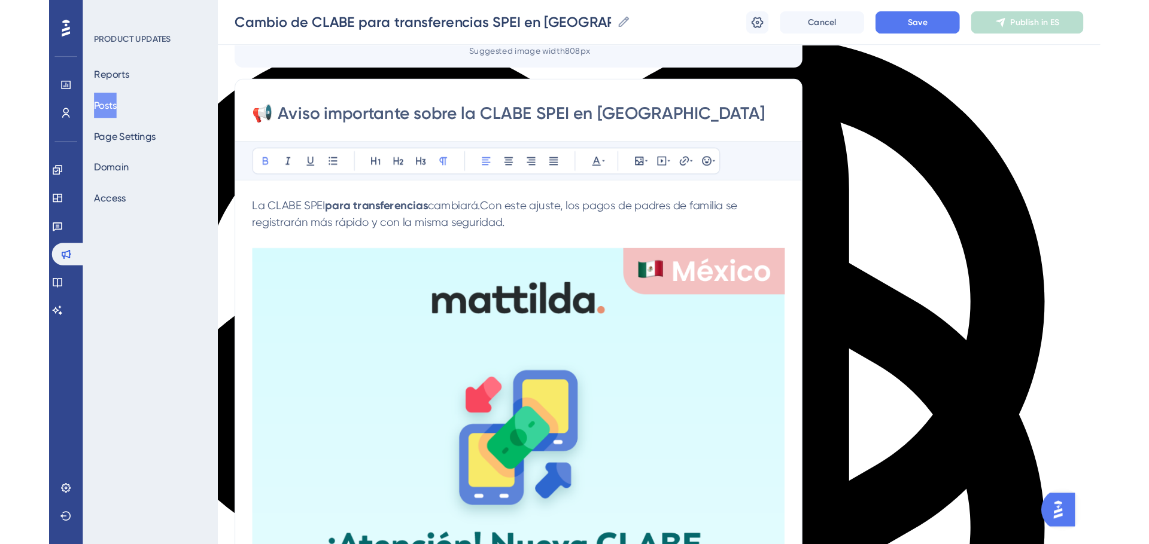
scroll to position [131, 0]
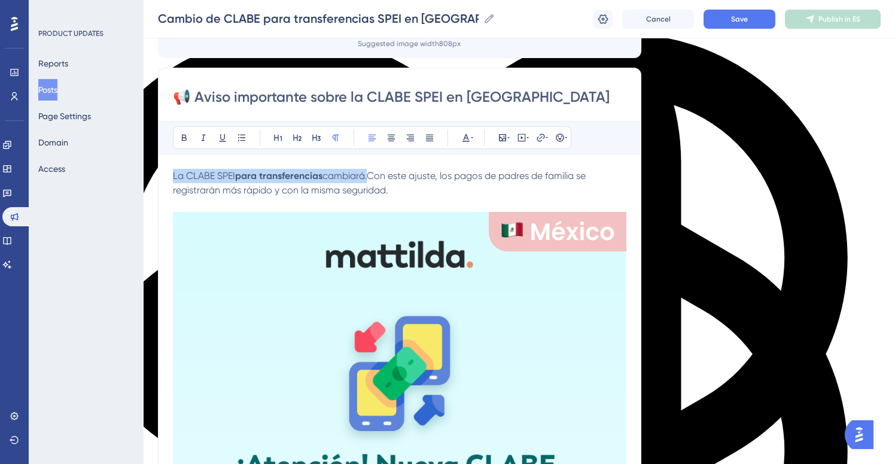
drag, startPoint x: 373, startPoint y: 175, endPoint x: 170, endPoint y: 177, distance: 202.8
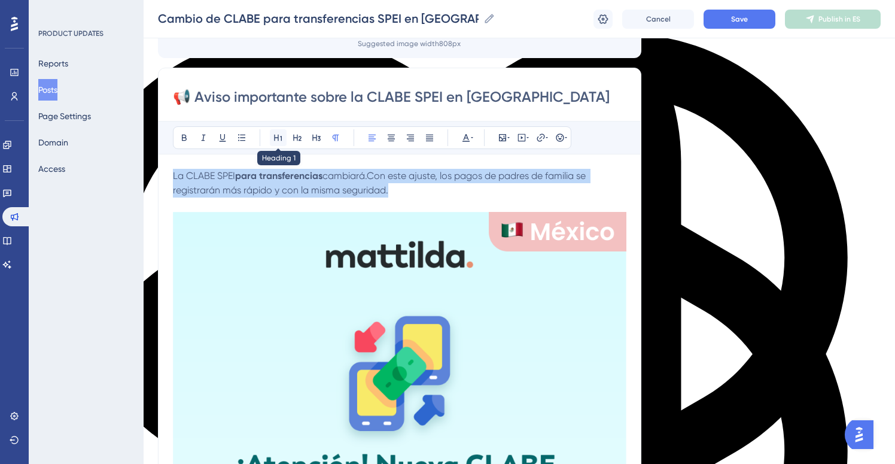
click at [276, 135] on icon at bounding box center [278, 138] width 10 height 10
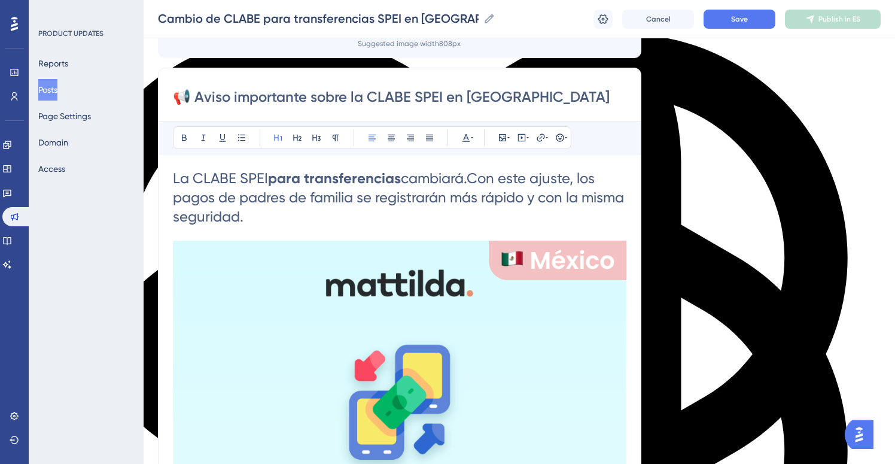
click at [483, 179] on span "Con este ajuste, los pagos de padres de familia se registrarán más rápido y con…" at bounding box center [400, 197] width 455 height 55
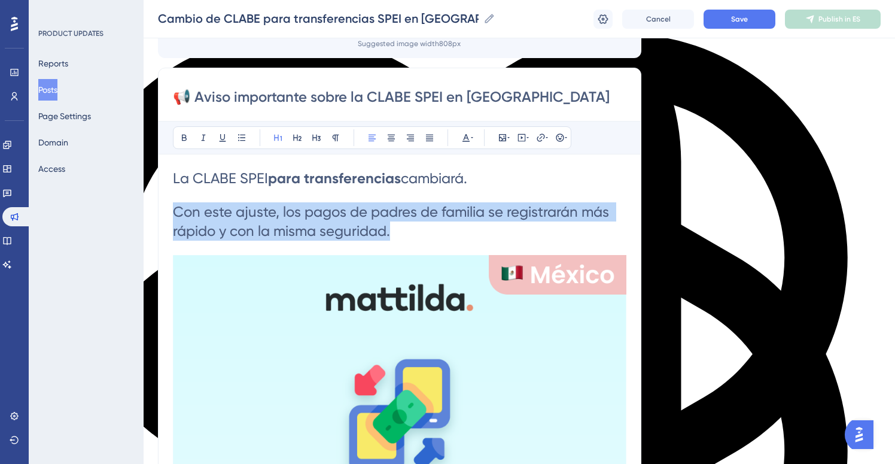
drag, startPoint x: 389, startPoint y: 232, endPoint x: 162, endPoint y: 215, distance: 227.9
click at [276, 144] on button at bounding box center [278, 137] width 17 height 17
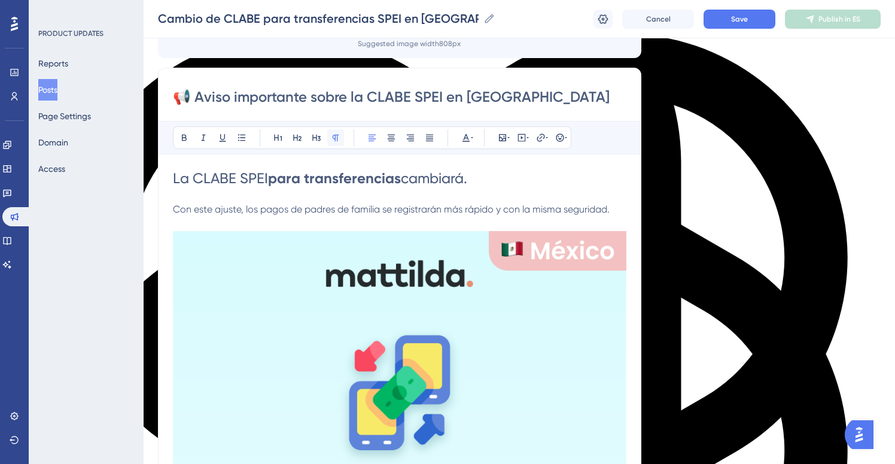
click at [337, 134] on icon at bounding box center [336, 138] width 10 height 10
click at [240, 197] on p at bounding box center [399, 195] width 453 height 14
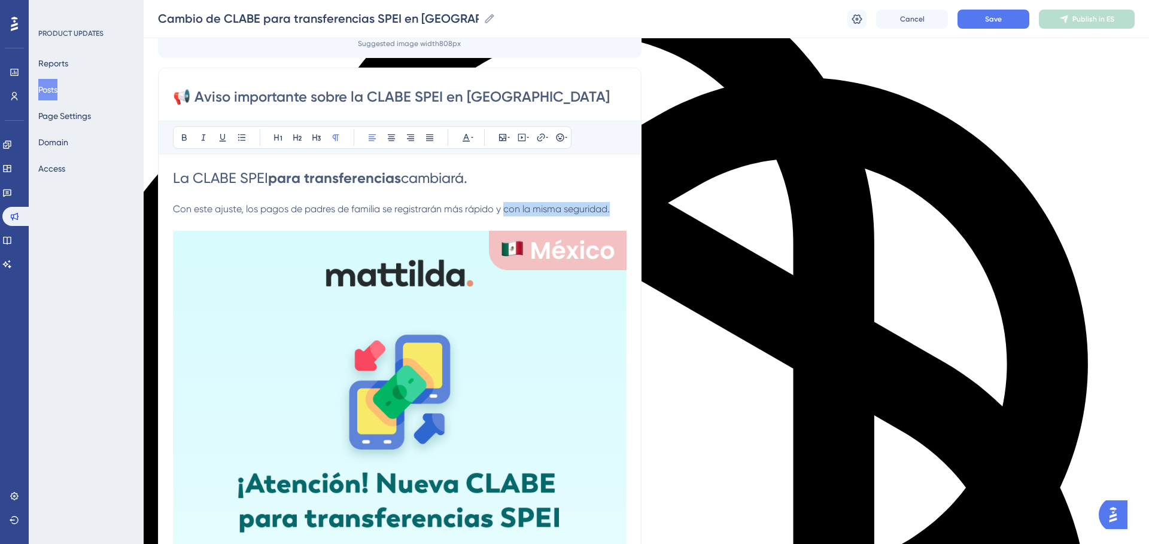
drag, startPoint x: 504, startPoint y: 209, endPoint x: 625, endPoint y: 207, distance: 121.5
click at [625, 207] on p "Con este ajuste, los pagos de padres de familia se registrarán más rápido y con…" at bounding box center [399, 209] width 453 height 14
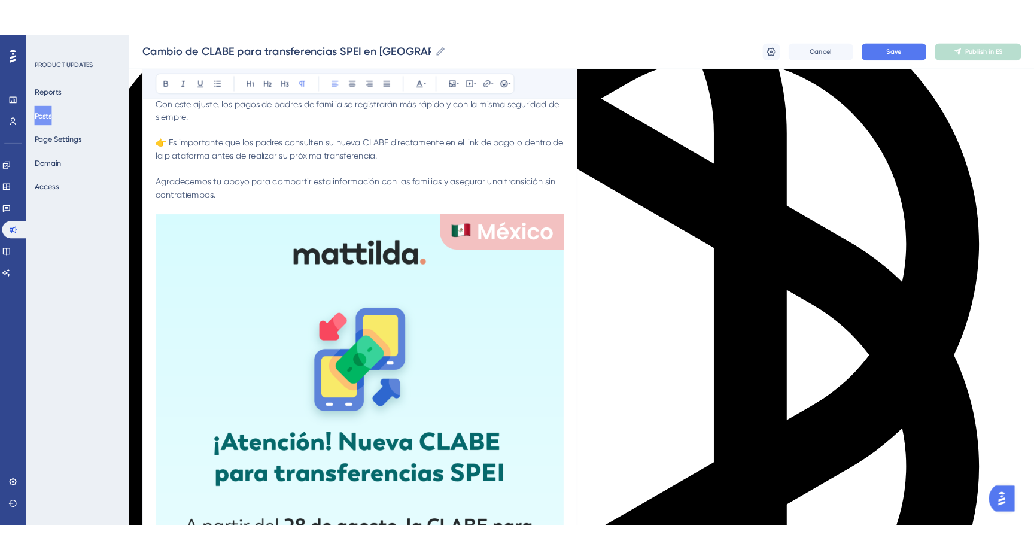
scroll to position [0, 0]
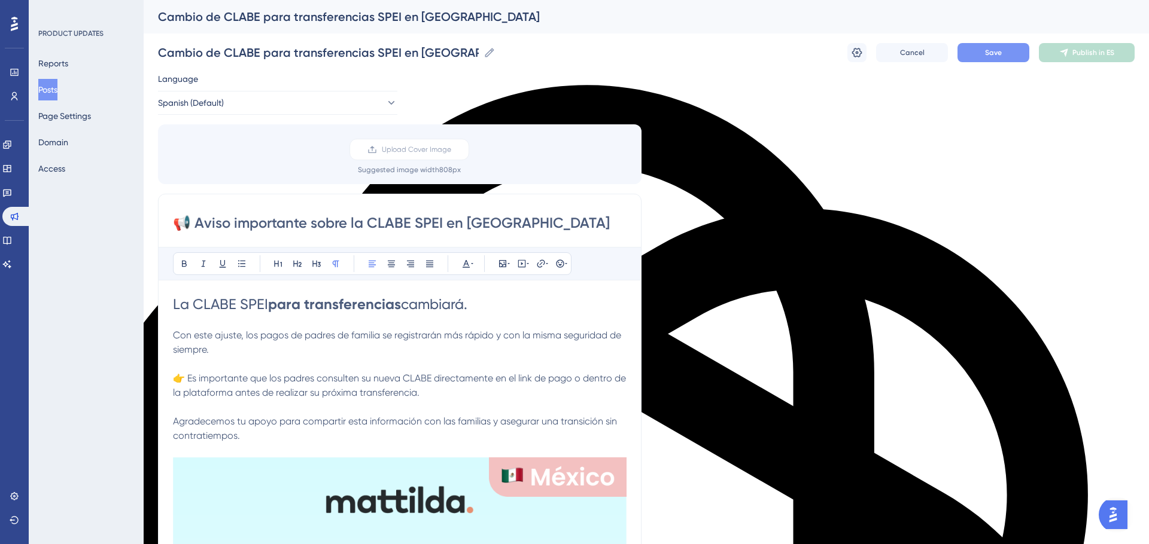
click at [987, 56] on span "Save" at bounding box center [993, 53] width 17 height 10
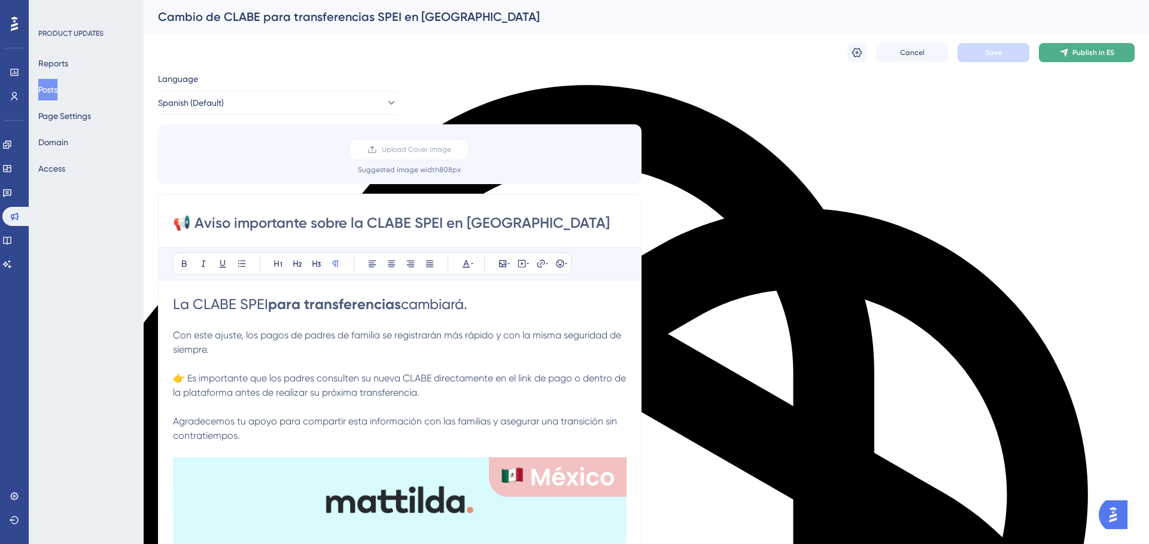
click at [1083, 59] on button "Publish in ES" at bounding box center [1087, 52] width 96 height 19
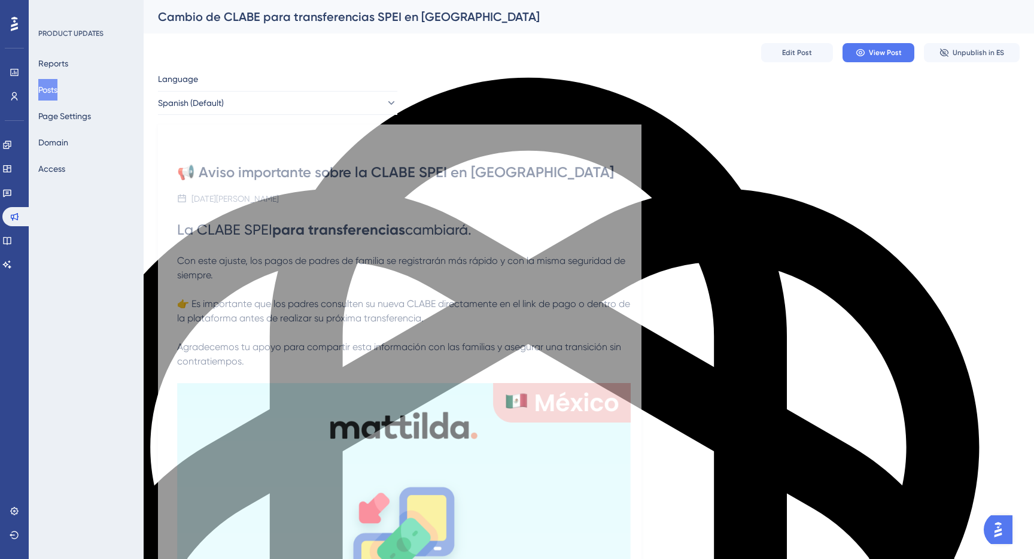
click at [57, 94] on button "Posts" at bounding box center [47, 90] width 19 height 22
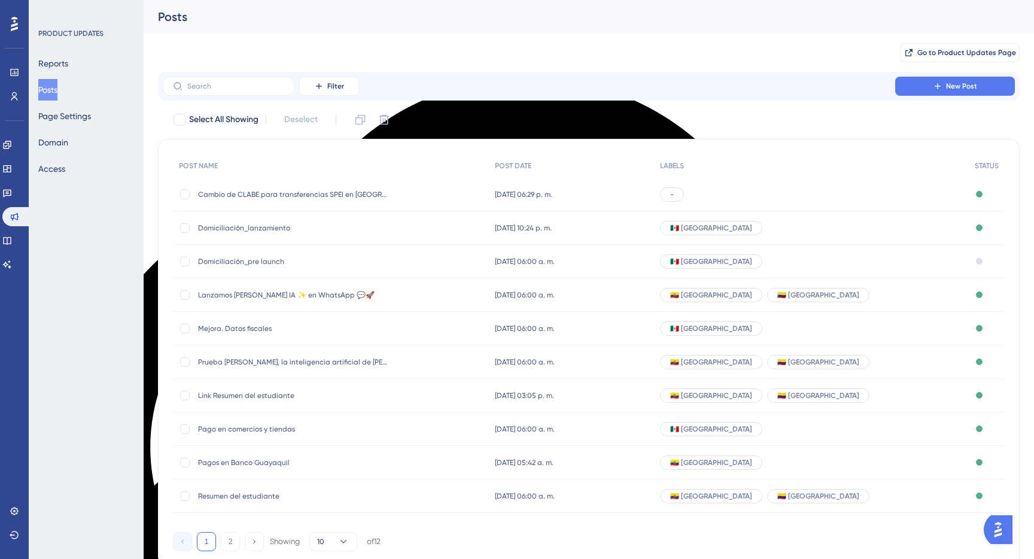
click at [781, 195] on div "-" at bounding box center [811, 195] width 315 height 34
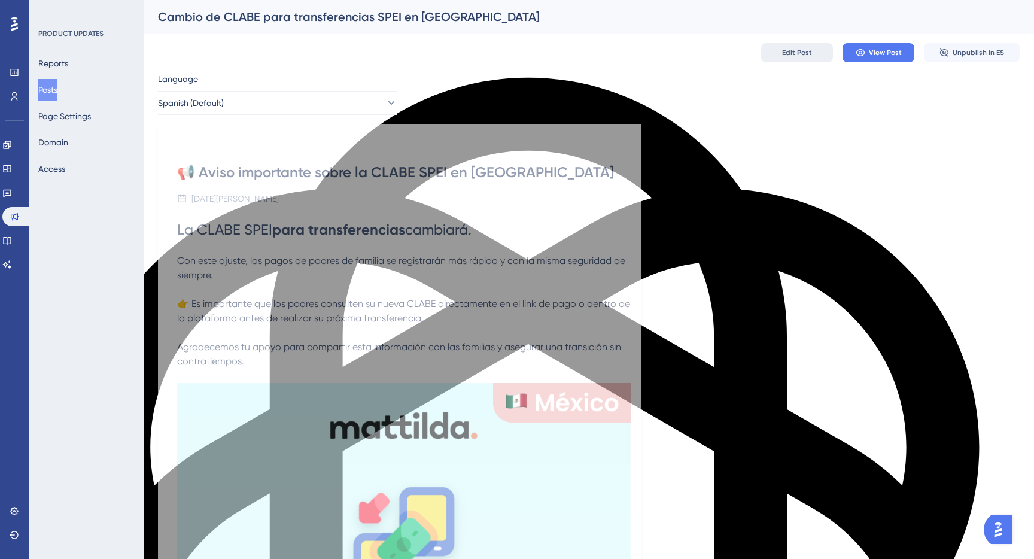
click at [806, 59] on button "Edit Post" at bounding box center [797, 52] width 72 height 19
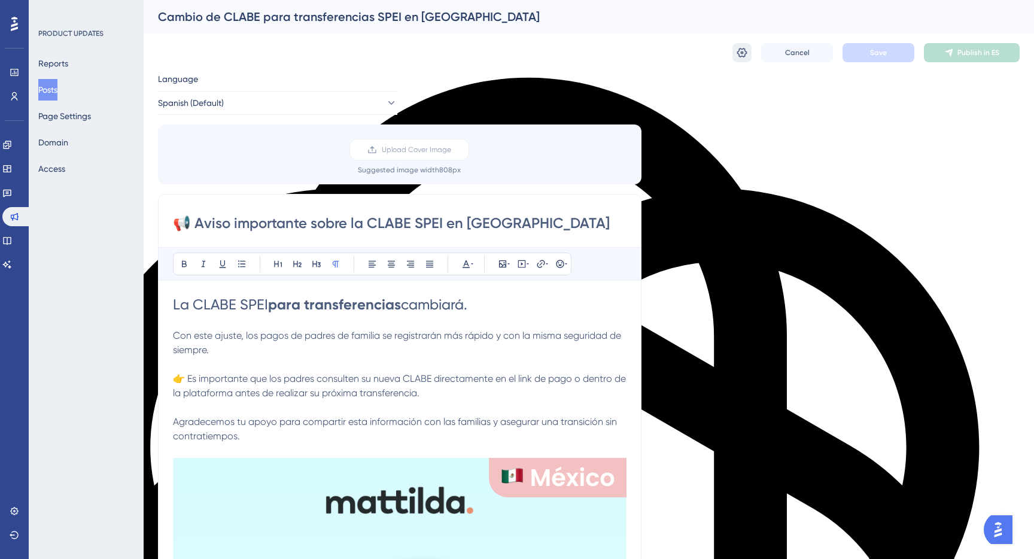
click at [745, 55] on icon at bounding box center [742, 53] width 12 height 12
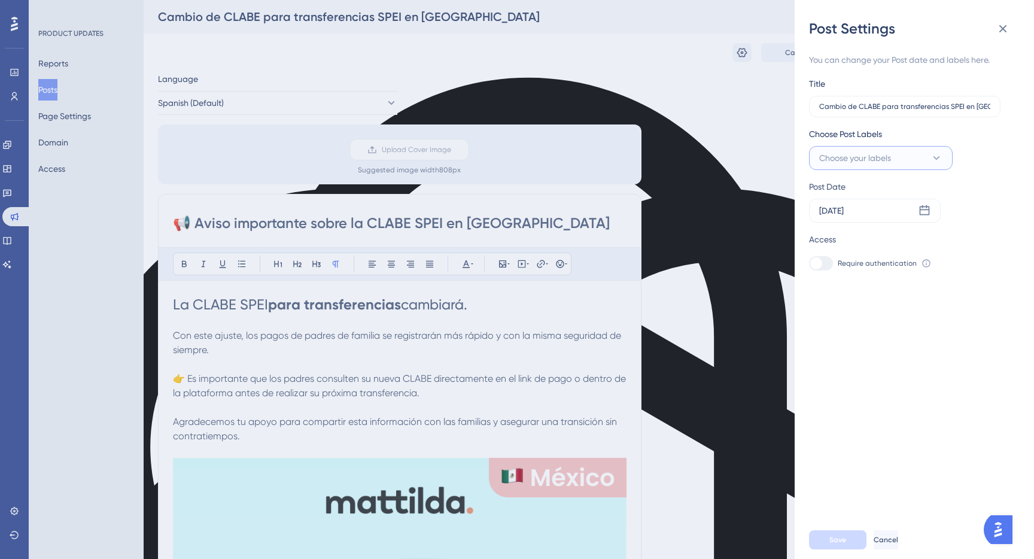
click at [887, 161] on span "Choose your labels" at bounding box center [855, 158] width 72 height 14
click at [872, 228] on input "🇲🇽 México" at bounding box center [874, 231] width 48 height 15
click at [821, 233] on div at bounding box center [823, 231] width 10 height 10
checkbox input "true"
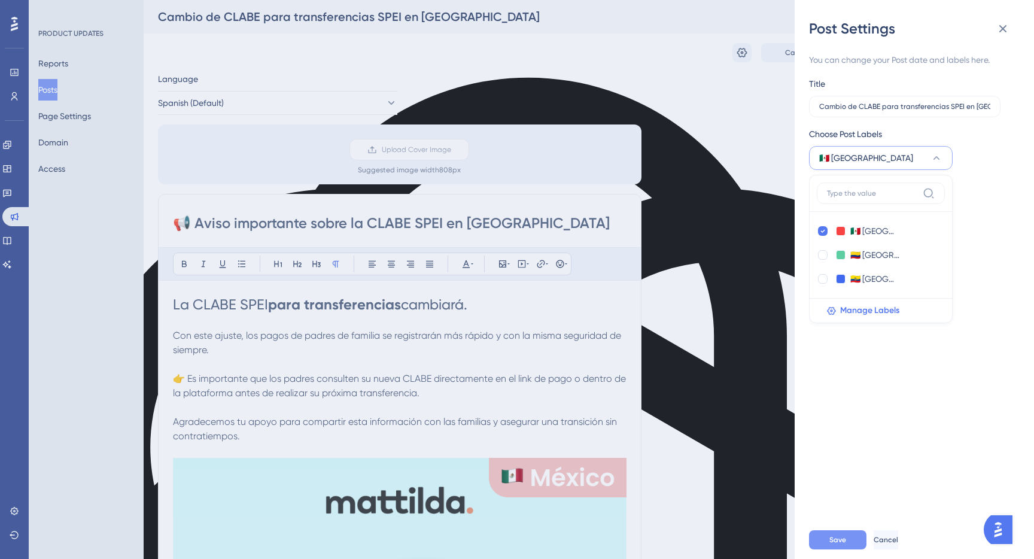
click at [847, 540] on button "Save" at bounding box center [837, 539] width 57 height 19
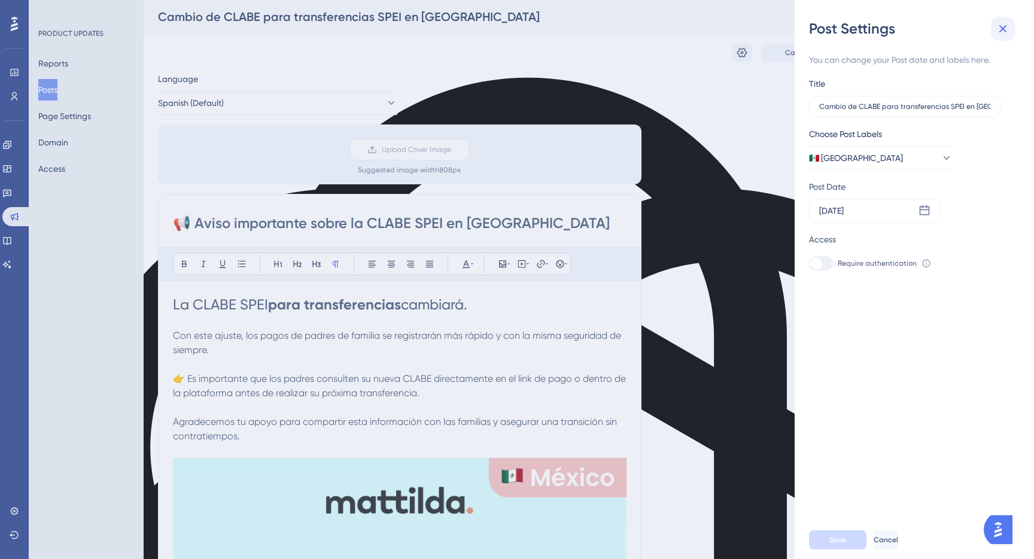
click at [1003, 32] on icon at bounding box center [1002, 29] width 14 height 14
